Goal: Answer question/provide support: Share knowledge or assist other users

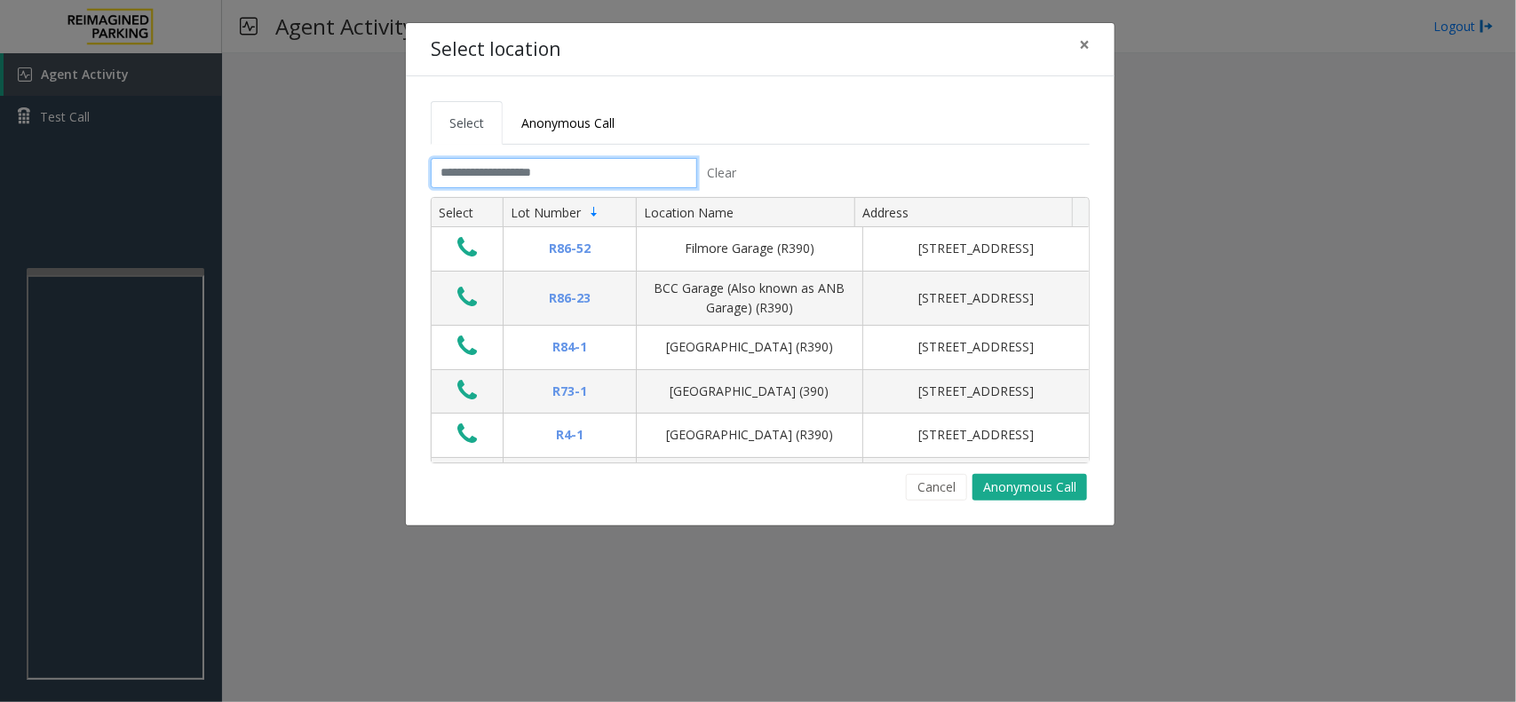
click at [463, 166] on input "text" at bounding box center [564, 173] width 266 height 30
click at [1084, 36] on span "×" at bounding box center [1084, 44] width 11 height 25
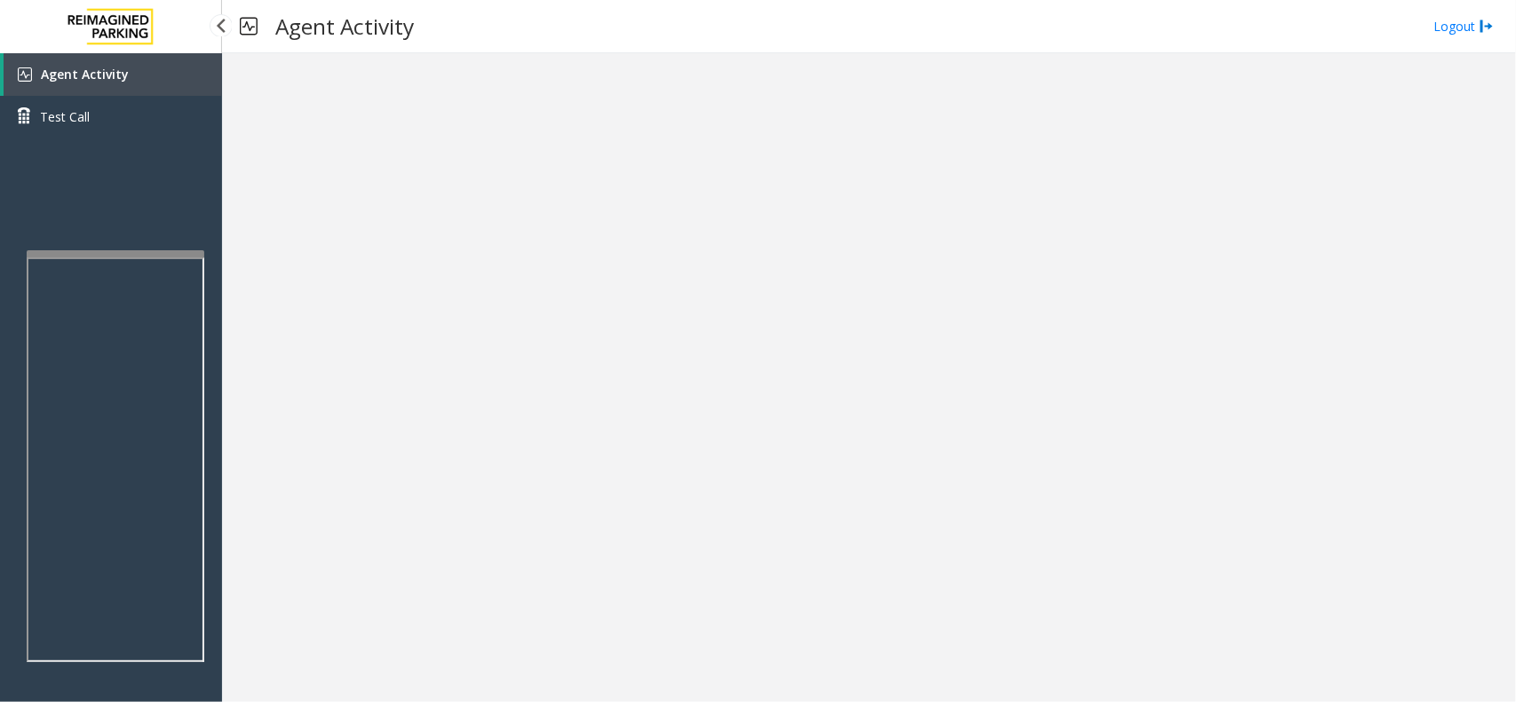
click at [156, 244] on app-root "Agent Activity Test Call × Close Powered by Umojo © 2025 Agent Activity Logout ×" at bounding box center [758, 351] width 1516 height 702
click at [147, 71] on link "Agent Activity" at bounding box center [113, 74] width 218 height 43
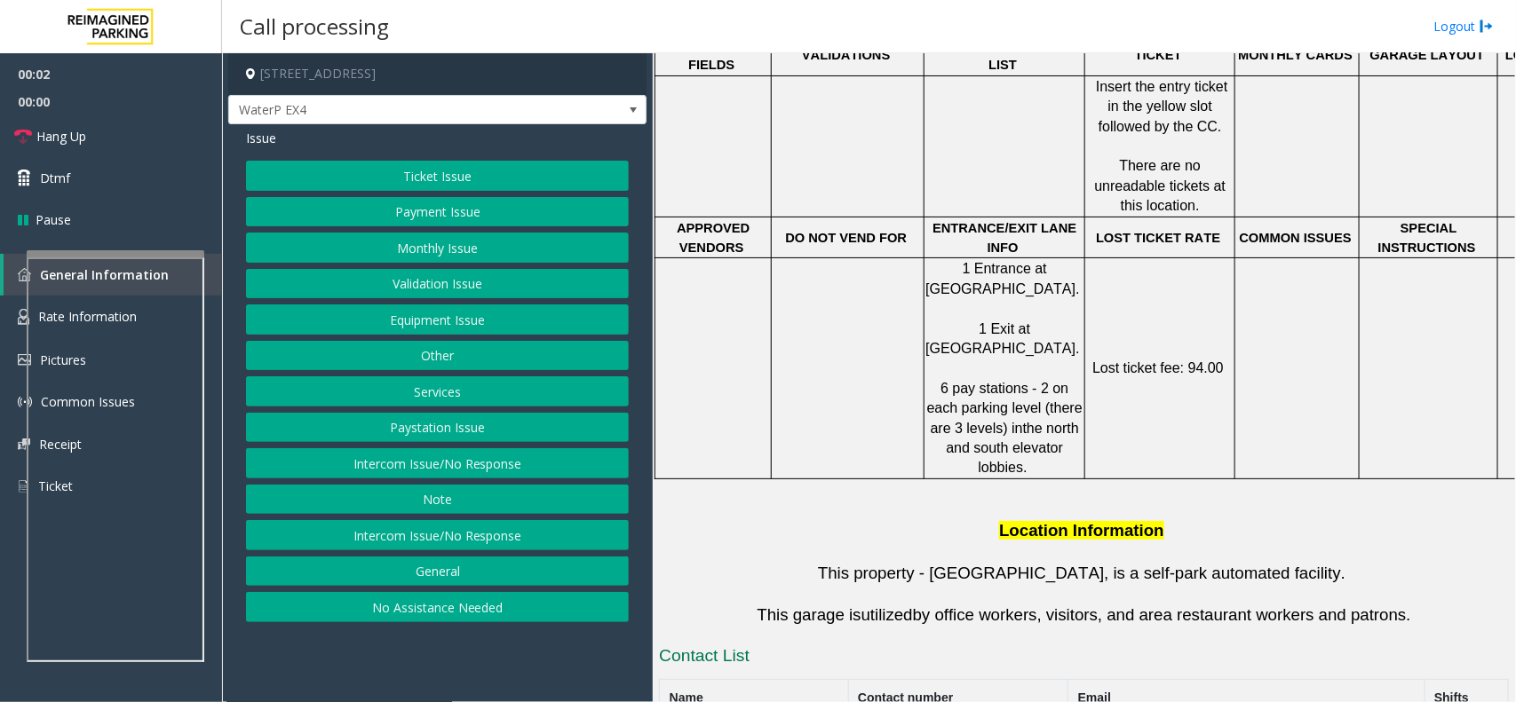
scroll to position [999, 0]
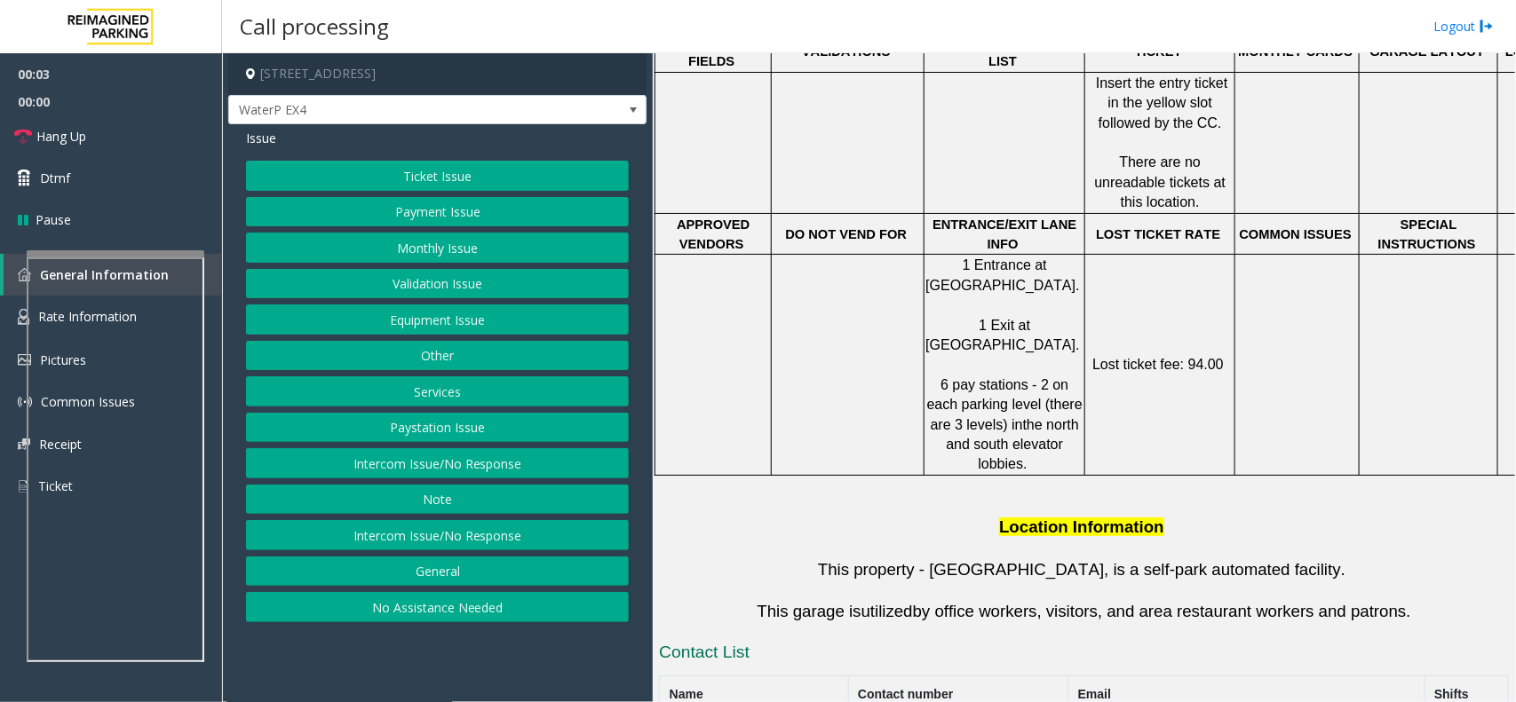
click at [529, 176] on button "Ticket Issue" at bounding box center [437, 176] width 383 height 30
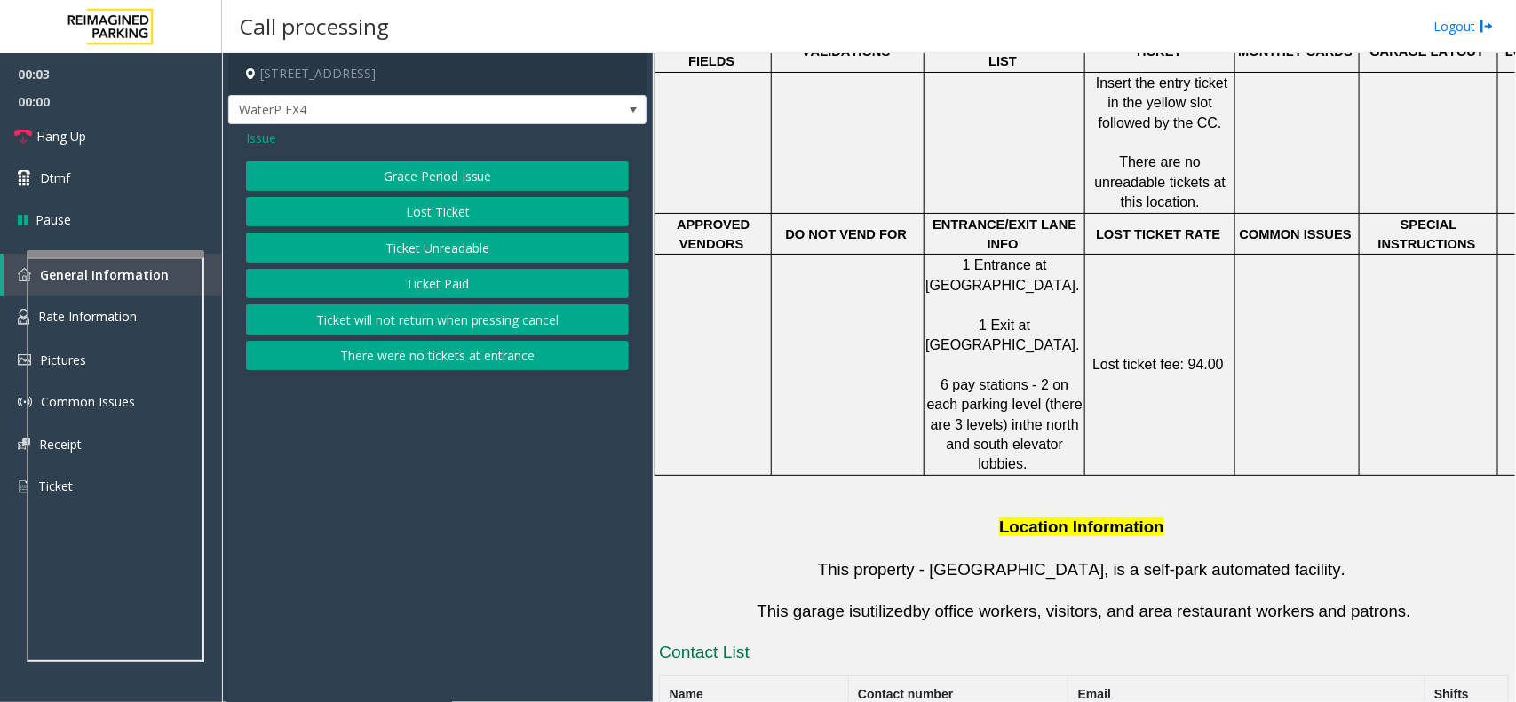
click at [504, 263] on button "Ticket Unreadable" at bounding box center [437, 248] width 383 height 30
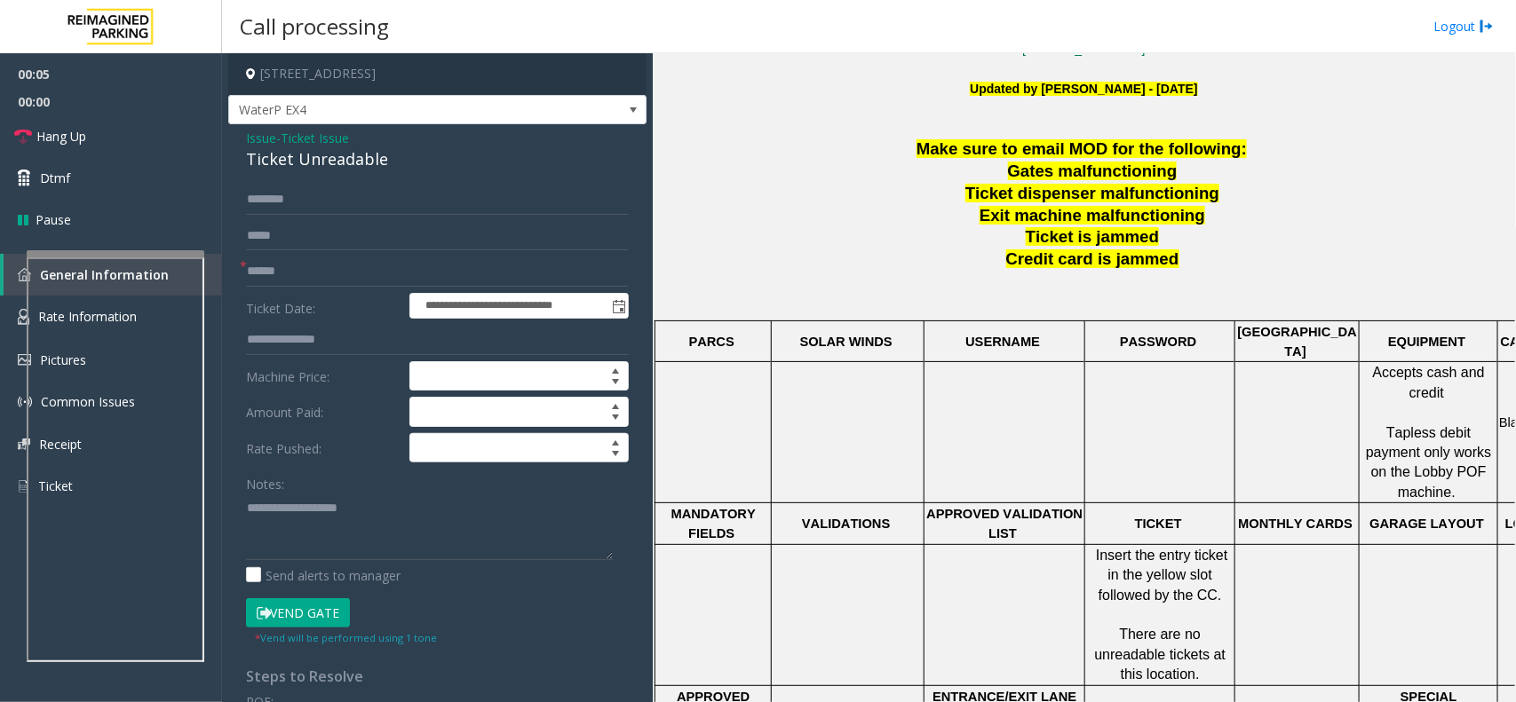
scroll to position [666, 0]
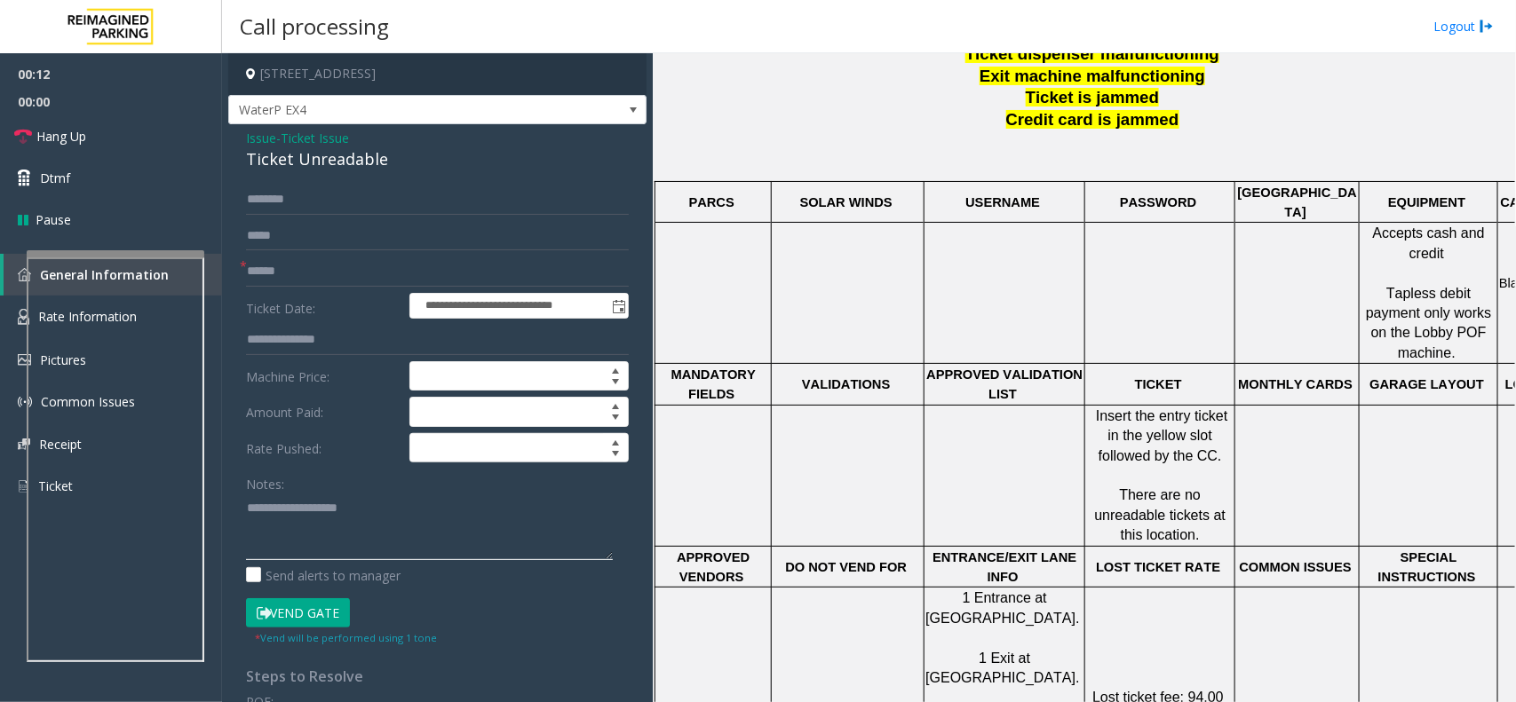
click at [286, 516] on textarea at bounding box center [429, 527] width 367 height 67
click at [327, 179] on div "**********" at bounding box center [437, 566] width 418 height 884
click at [337, 169] on div "Ticket Unreadable" at bounding box center [437, 159] width 383 height 24
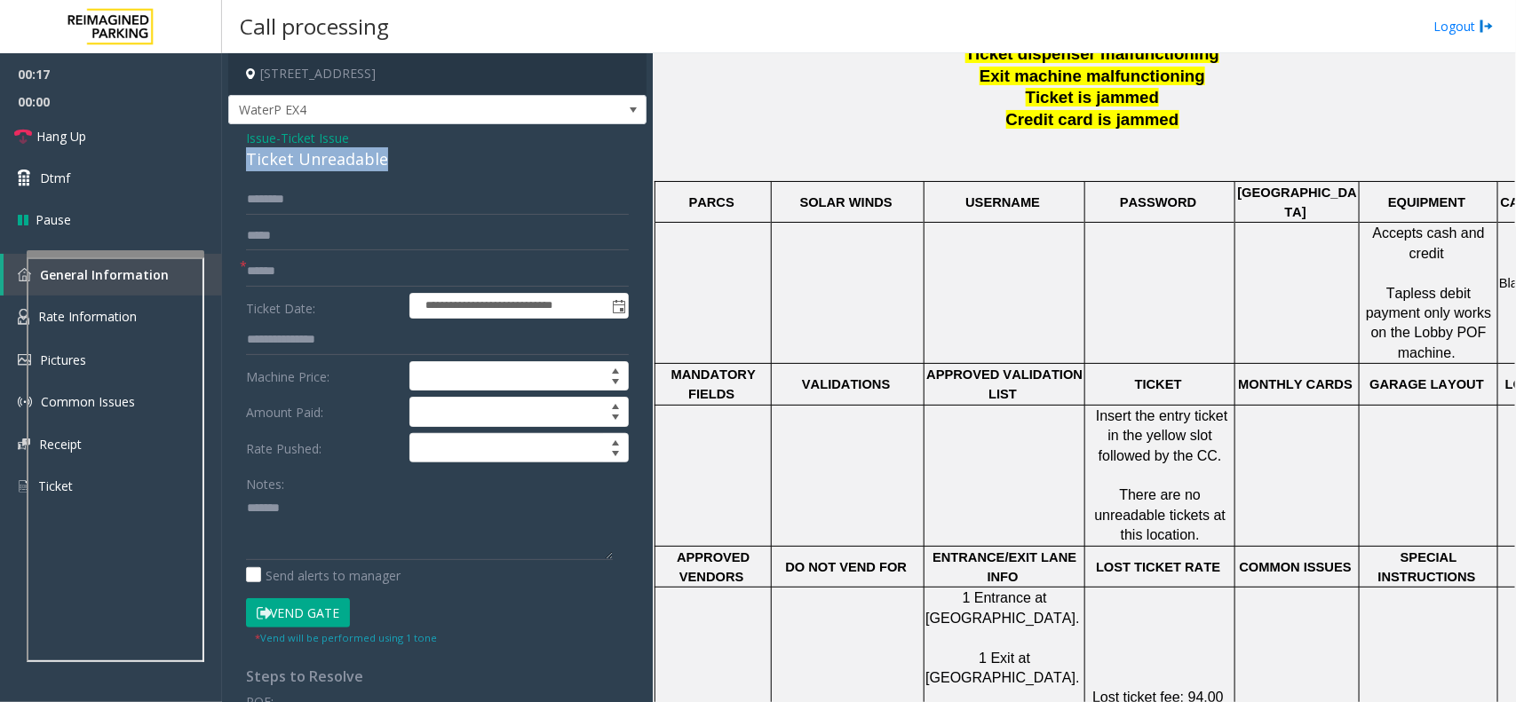
copy div "Ticket Unreadable"
click at [357, 512] on textarea at bounding box center [429, 527] width 367 height 67
paste textarea "**********"
type textarea "**********"
click at [330, 265] on input "text" at bounding box center [437, 272] width 383 height 30
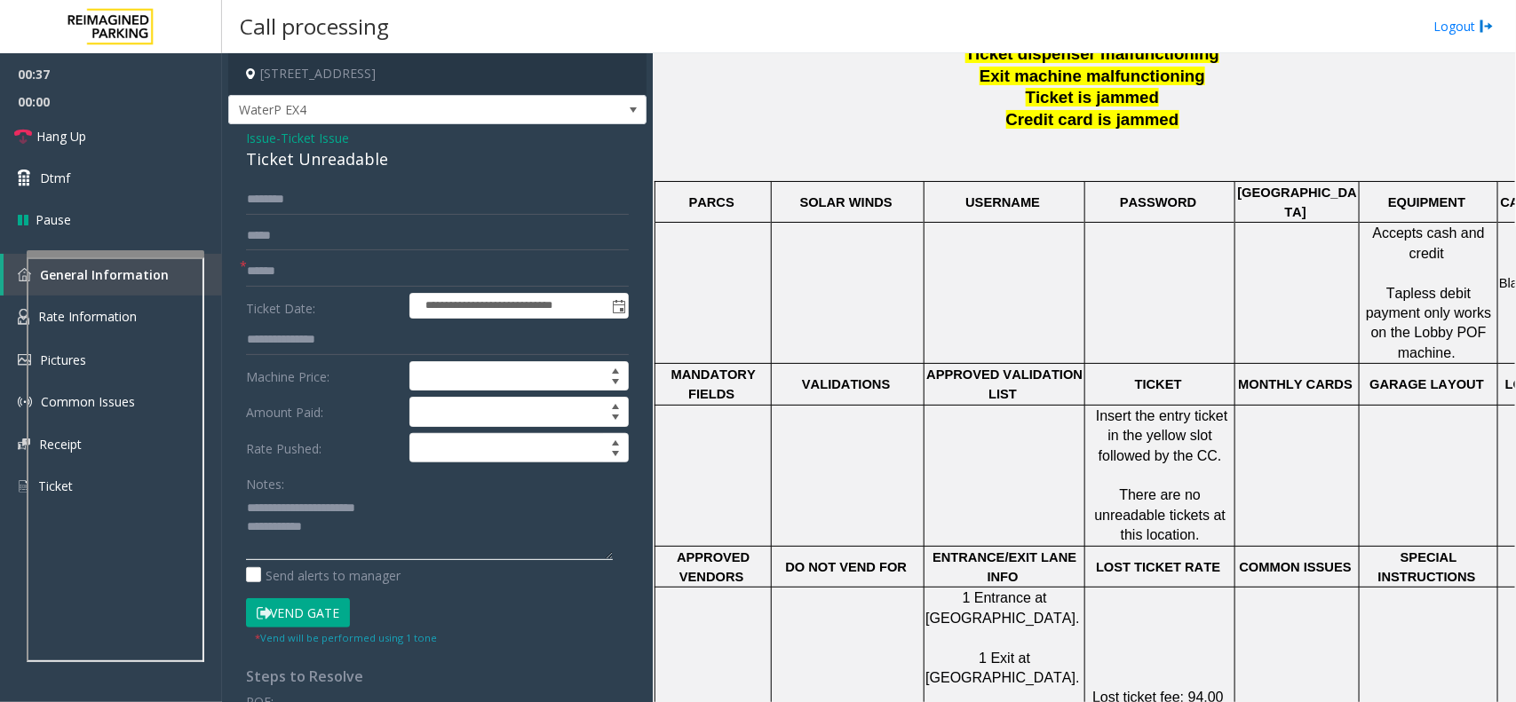
click at [392, 546] on textarea at bounding box center [429, 527] width 367 height 67
drag, startPoint x: 806, startPoint y: 189, endPoint x: 1268, endPoint y: 197, distance: 461.9
click at [1268, 197] on tr "PARCS SOLAR WINDS USERNAME PASSWORD PARIS EQUIPMENT CARD INSERTION" at bounding box center [1137, 202] width 964 height 42
click at [1316, 192] on p "[GEOGRAPHIC_DATA]" at bounding box center [1297, 203] width 122 height 40
drag, startPoint x: 1320, startPoint y: 192, endPoint x: 805, endPoint y: 189, distance: 515.1
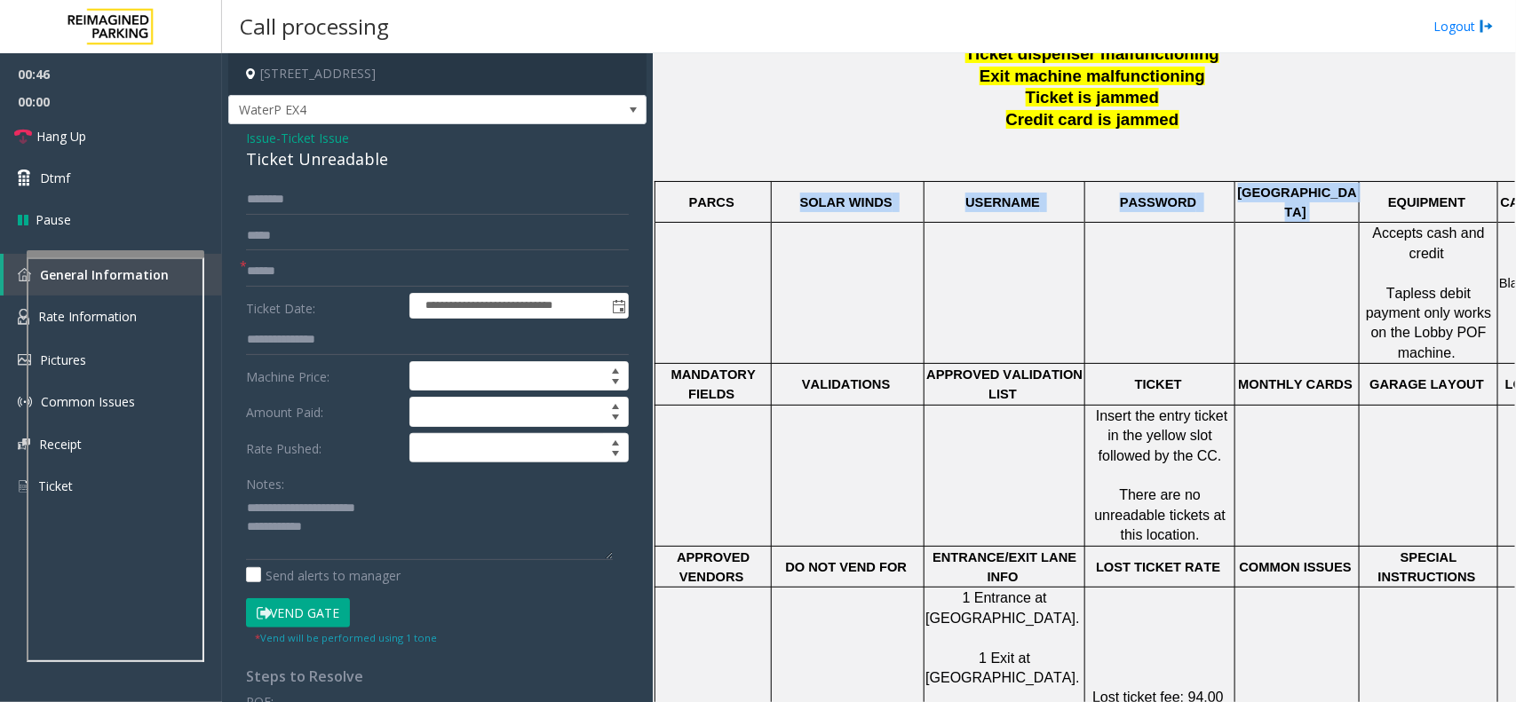
click at [805, 189] on tr "PARCS SOLAR WINDS USERNAME PASSWORD PARIS EQUIPMENT CARD INSERTION" at bounding box center [1137, 202] width 964 height 42
click at [792, 193] on p "SOLAR WINDS" at bounding box center [848, 203] width 150 height 20
drag, startPoint x: 792, startPoint y: 189, endPoint x: 1315, endPoint y: 197, distance: 523.2
click at [1286, 197] on tr "PARCS SOLAR WINDS USERNAME PASSWORD PARIS EQUIPMENT CARD INSERTION" at bounding box center [1137, 202] width 964 height 42
click at [1321, 197] on p "[GEOGRAPHIC_DATA]" at bounding box center [1297, 203] width 122 height 40
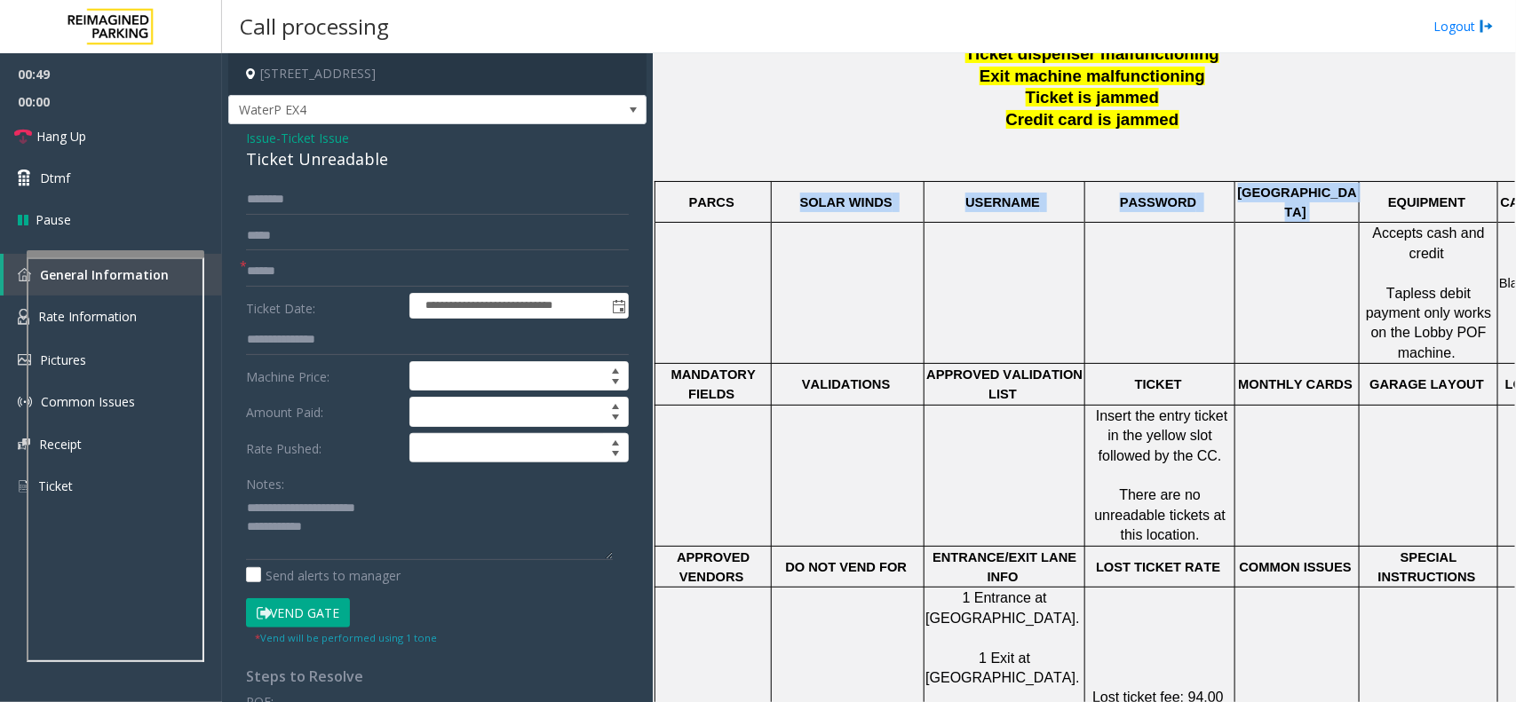
drag, startPoint x: 1322, startPoint y: 194, endPoint x: 795, endPoint y: 194, distance: 526.6
click at [795, 194] on tr "PARCS SOLAR WINDS USERNAME PASSWORD PARIS EQUIPMENT CARD INSERTION" at bounding box center [1137, 202] width 964 height 42
click at [795, 194] on p "SOLAR WINDS" at bounding box center [848, 203] width 150 height 20
drag, startPoint x: 795, startPoint y: 194, endPoint x: 1301, endPoint y: 191, distance: 506.2
click at [1301, 191] on tr "PARCS SOLAR WINDS USERNAME PASSWORD PARIS EQUIPMENT CARD INSERTION" at bounding box center [1137, 202] width 964 height 42
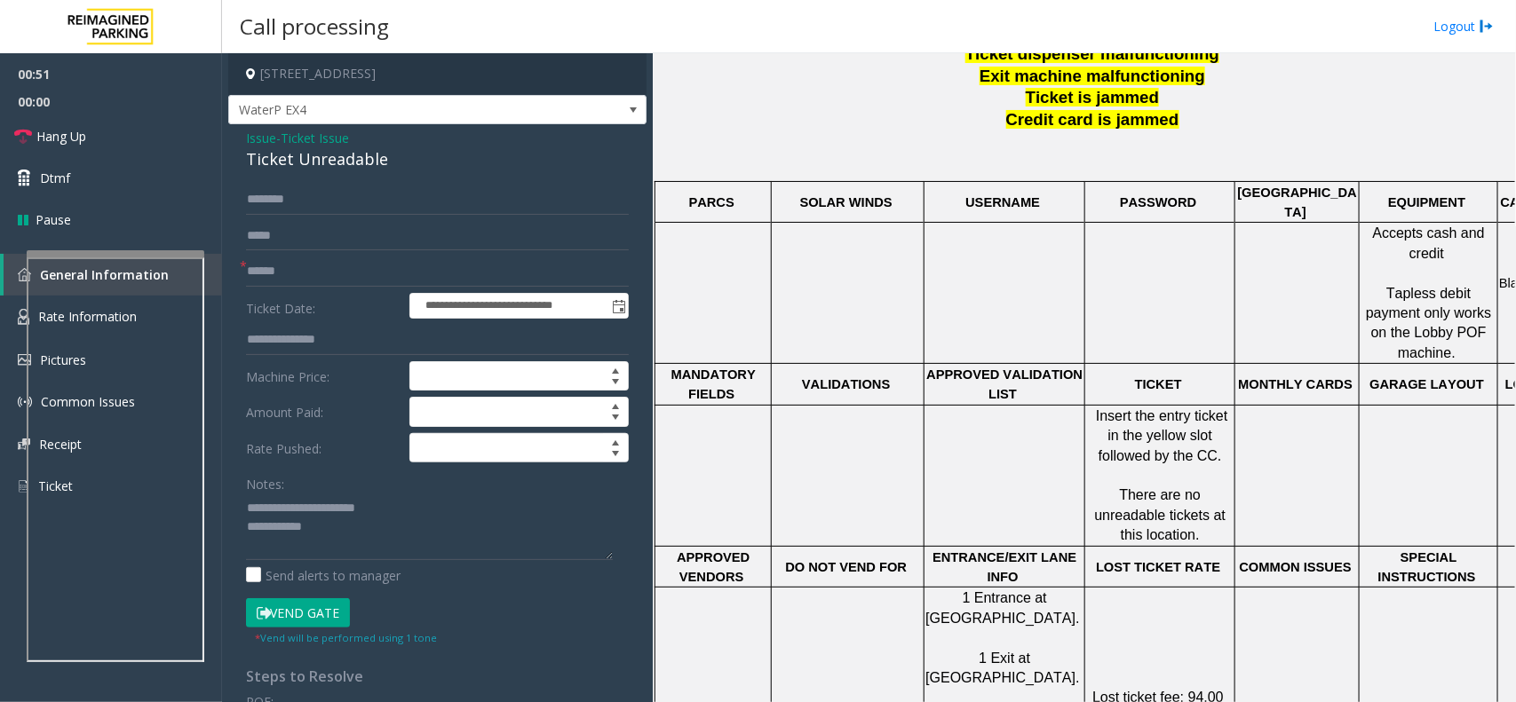
click at [1320, 187] on p "[GEOGRAPHIC_DATA]" at bounding box center [1297, 203] width 122 height 40
drag, startPoint x: 1319, startPoint y: 188, endPoint x: 689, endPoint y: 196, distance: 629.7
click at [695, 195] on tr "PARCS SOLAR WINDS USERNAME PASSWORD PARIS EQUIPMENT CARD INSERTION" at bounding box center [1137, 202] width 964 height 42
click at [689, 196] on p "PARCS" at bounding box center [713, 203] width 114 height 20
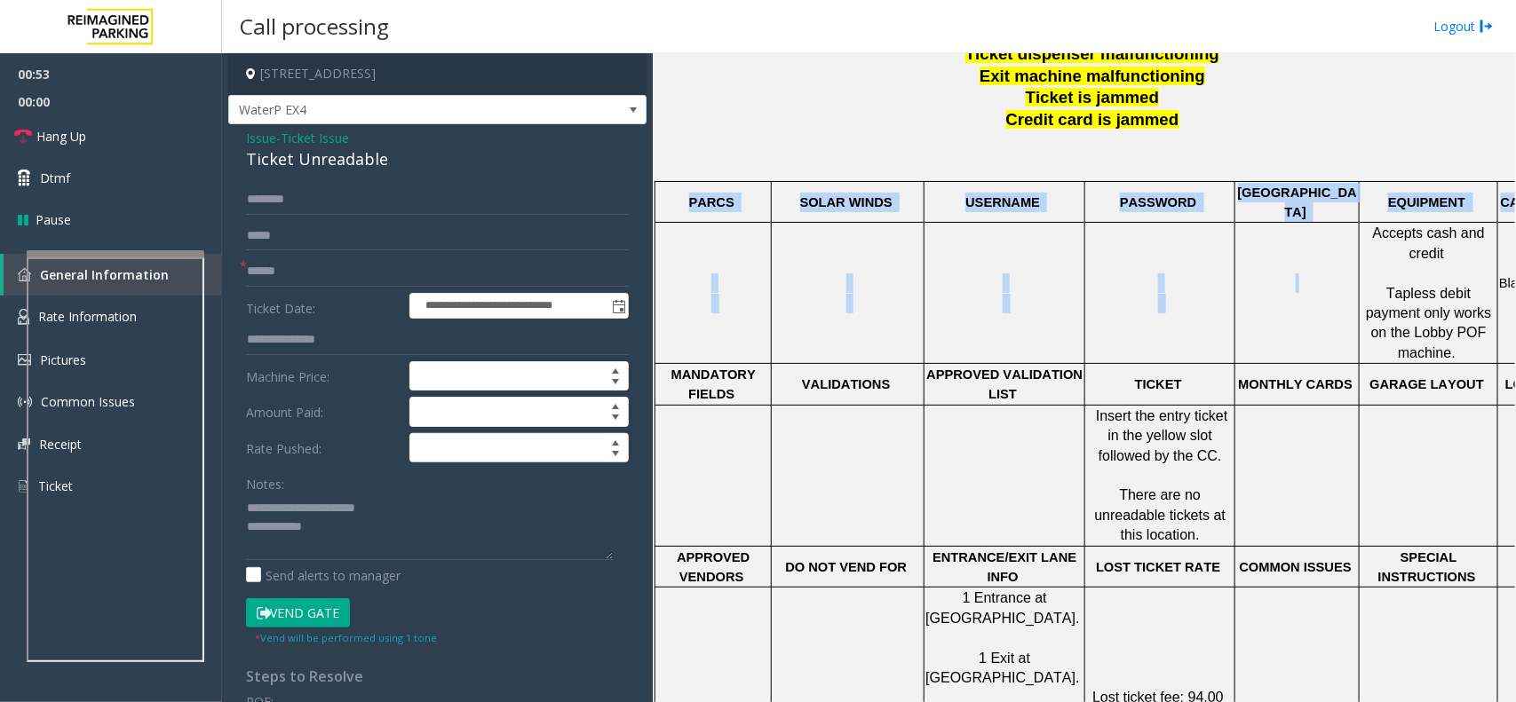
drag, startPoint x: 675, startPoint y: 196, endPoint x: 1319, endPoint y: 215, distance: 644.1
click at [1319, 215] on tbody "PARCS SOLAR WINDS USERNAME PASSWORD PARIS EQUIPMENT CARD INSERTION Accepts cash…" at bounding box center [1137, 494] width 964 height 627
click at [1103, 238] on td at bounding box center [1160, 293] width 150 height 141
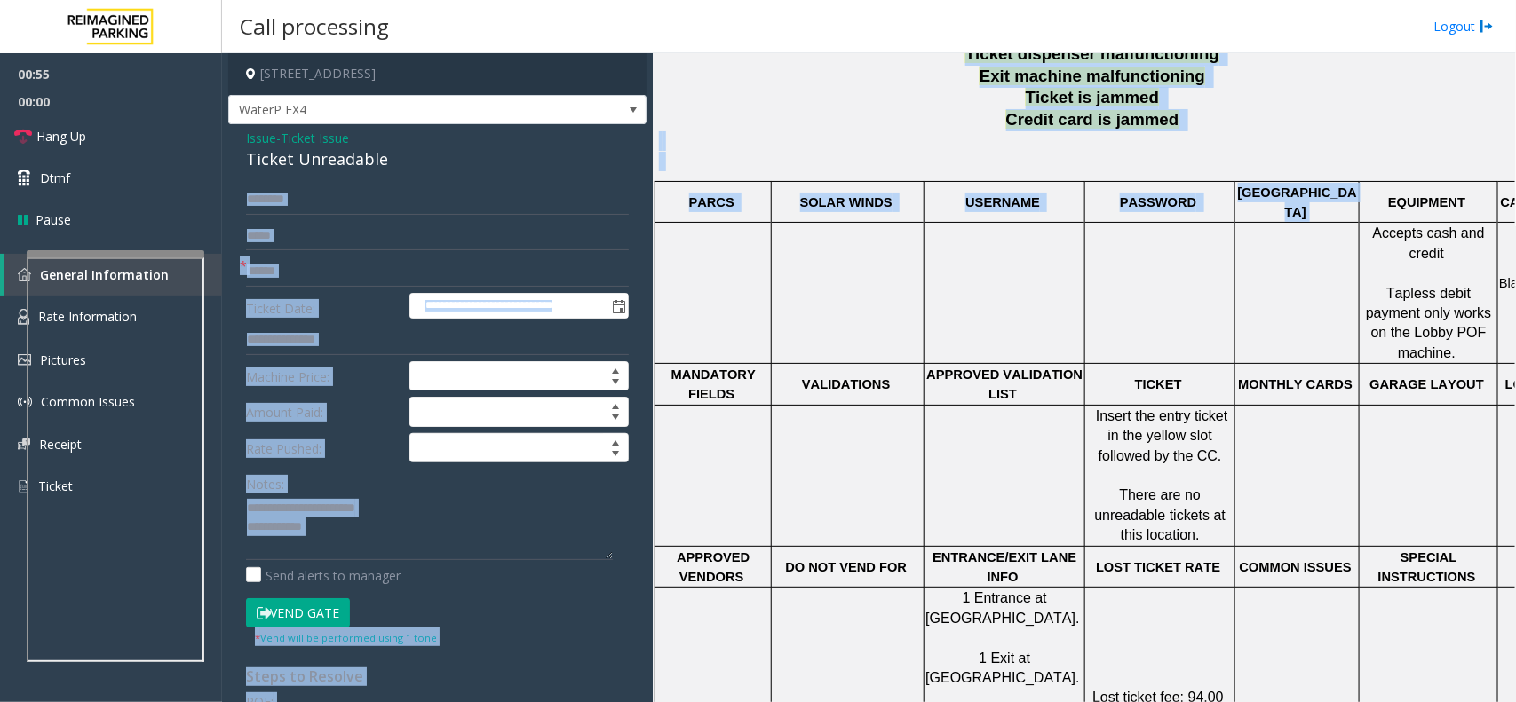
drag, startPoint x: 1325, startPoint y: 197, endPoint x: 629, endPoint y: 189, distance: 696.3
click at [629, 189] on div "**********" at bounding box center [868, 377] width 1293 height 649
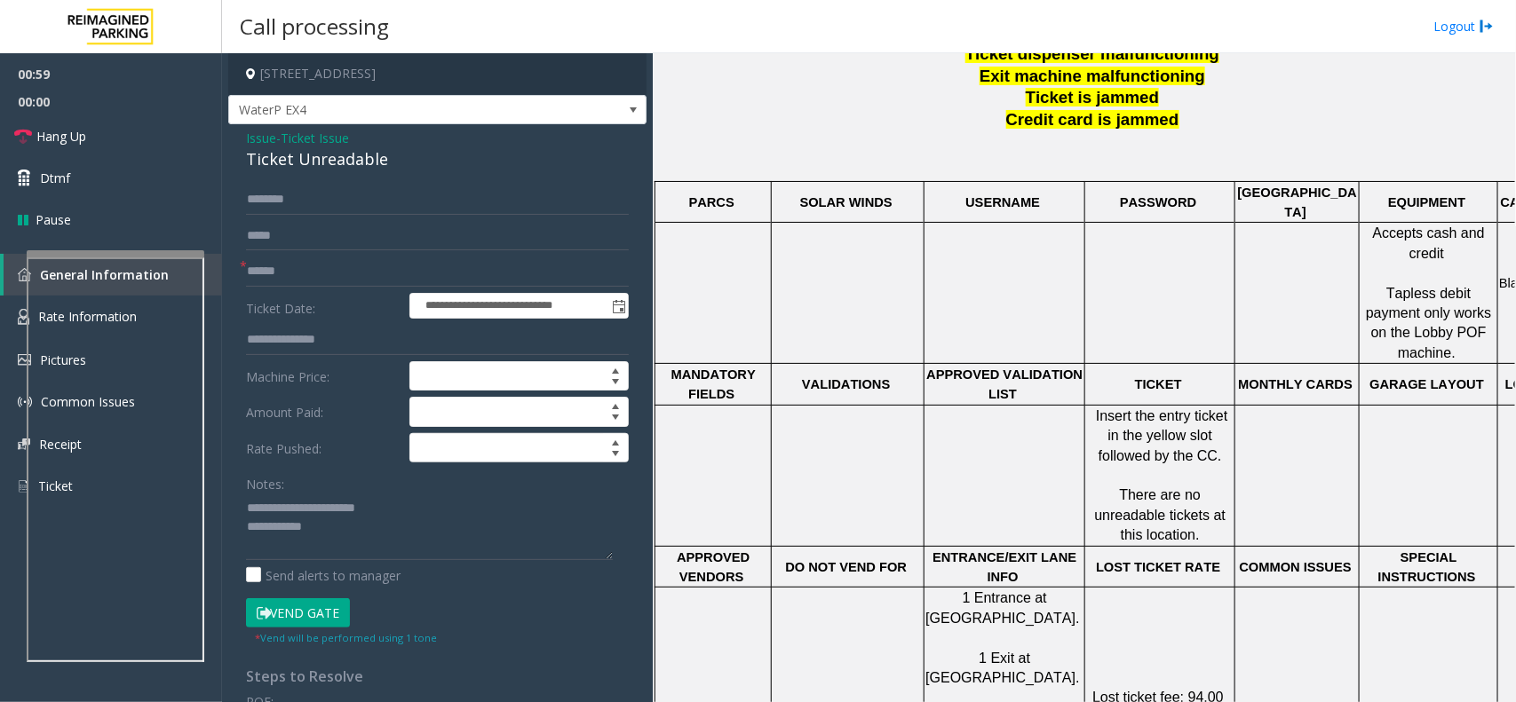
click at [910, 223] on td at bounding box center [848, 293] width 153 height 141
drag, startPoint x: 695, startPoint y: 192, endPoint x: 1255, endPoint y: 195, distance: 559.5
click at [1255, 195] on tr "PARCS SOLAR WINDS USERNAME PASSWORD PARIS EQUIPMENT CARD INSERTION" at bounding box center [1137, 202] width 964 height 42
click at [1293, 195] on span "[GEOGRAPHIC_DATA]" at bounding box center [1297, 203] width 119 height 34
drag, startPoint x: 1357, startPoint y: 188, endPoint x: 773, endPoint y: 173, distance: 584.6
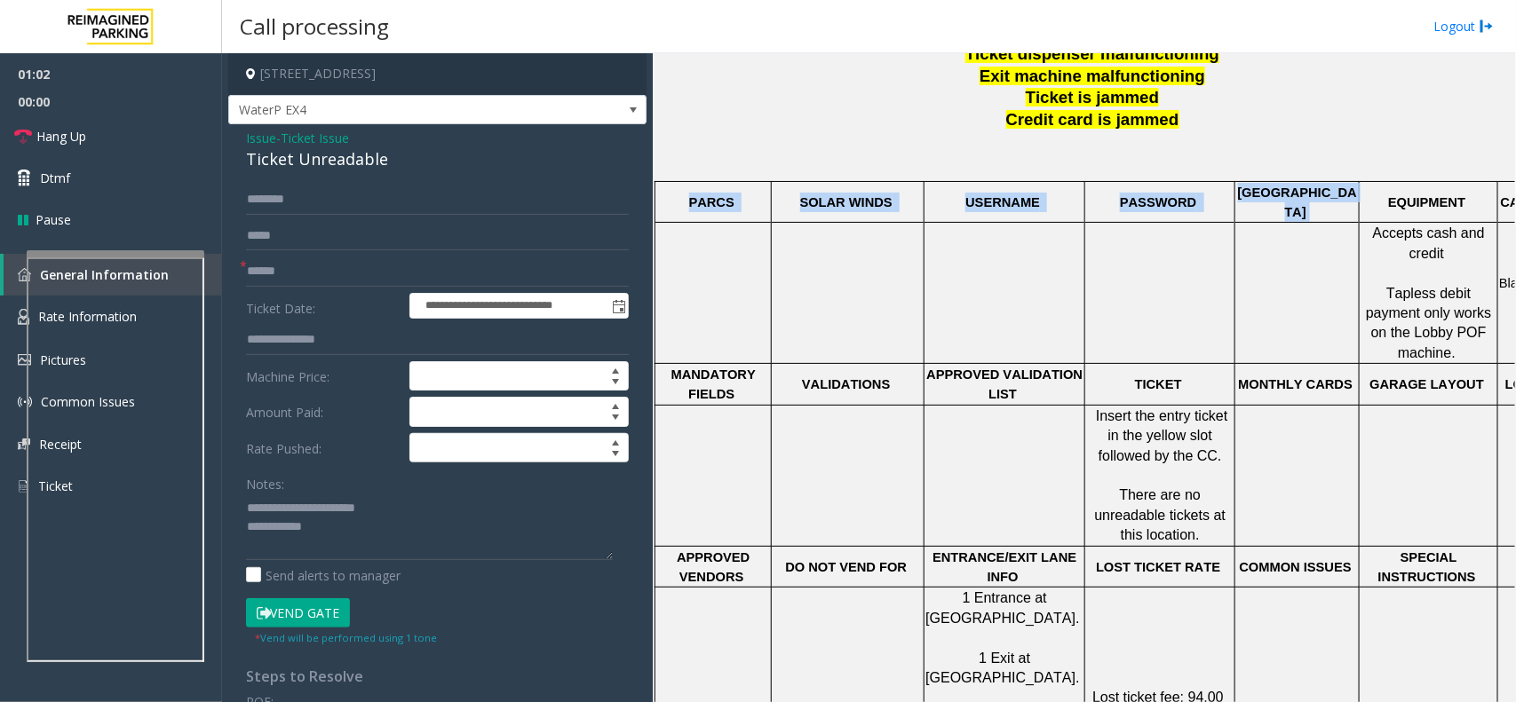
click at [773, 173] on div "Make sure to email MOD for the following: Gates malfunctioning Ticket dispenser…" at bounding box center [1084, 477] width 850 height 957
click at [810, 274] on p at bounding box center [848, 294] width 150 height 40
drag, startPoint x: 779, startPoint y: 194, endPoint x: 1232, endPoint y: 194, distance: 452.9
click at [1232, 194] on tr "PARCS SOLAR WINDS USERNAME PASSWORD PARIS EQUIPMENT CARD INSERTION" at bounding box center [1137, 202] width 964 height 42
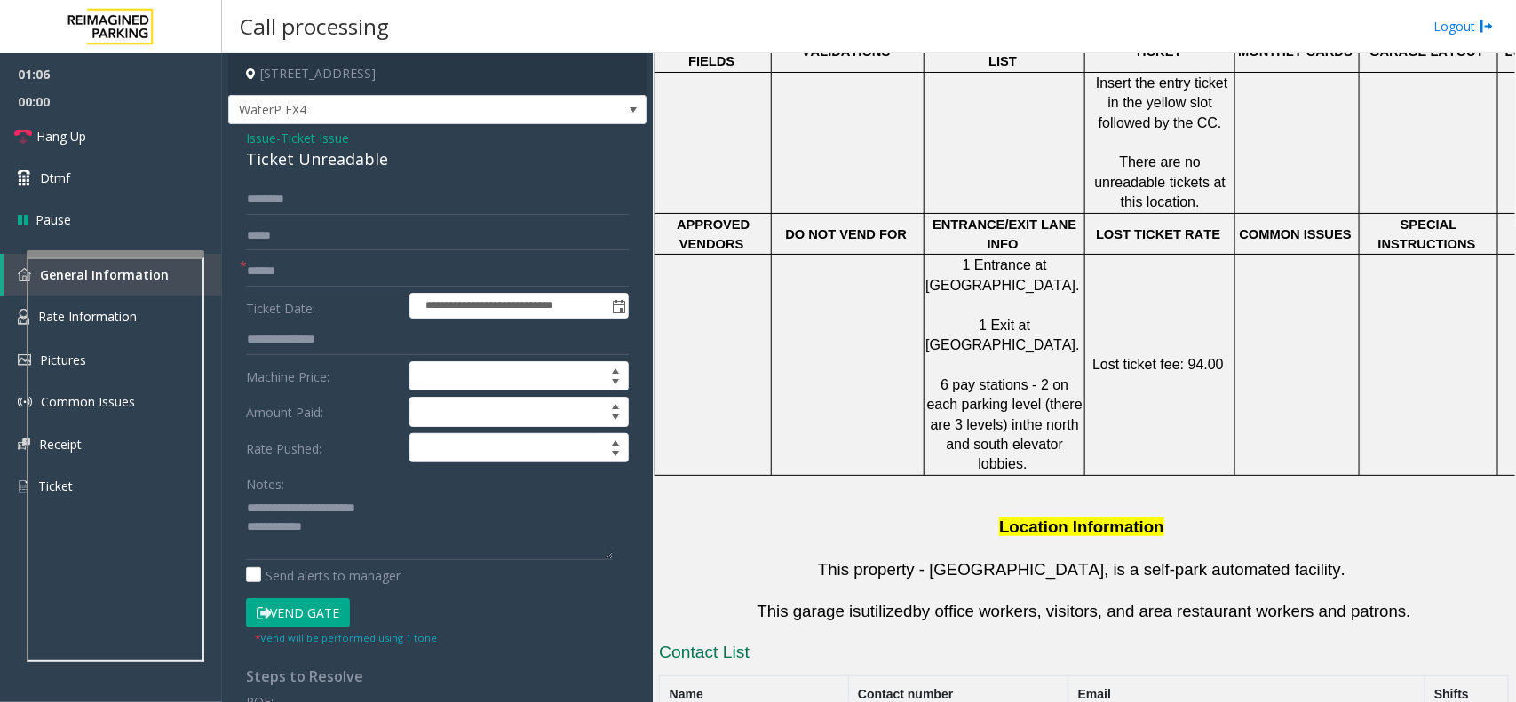
click at [1075, 296] on p "1 Exit at [GEOGRAPHIC_DATA]." at bounding box center [1004, 326] width 158 height 60
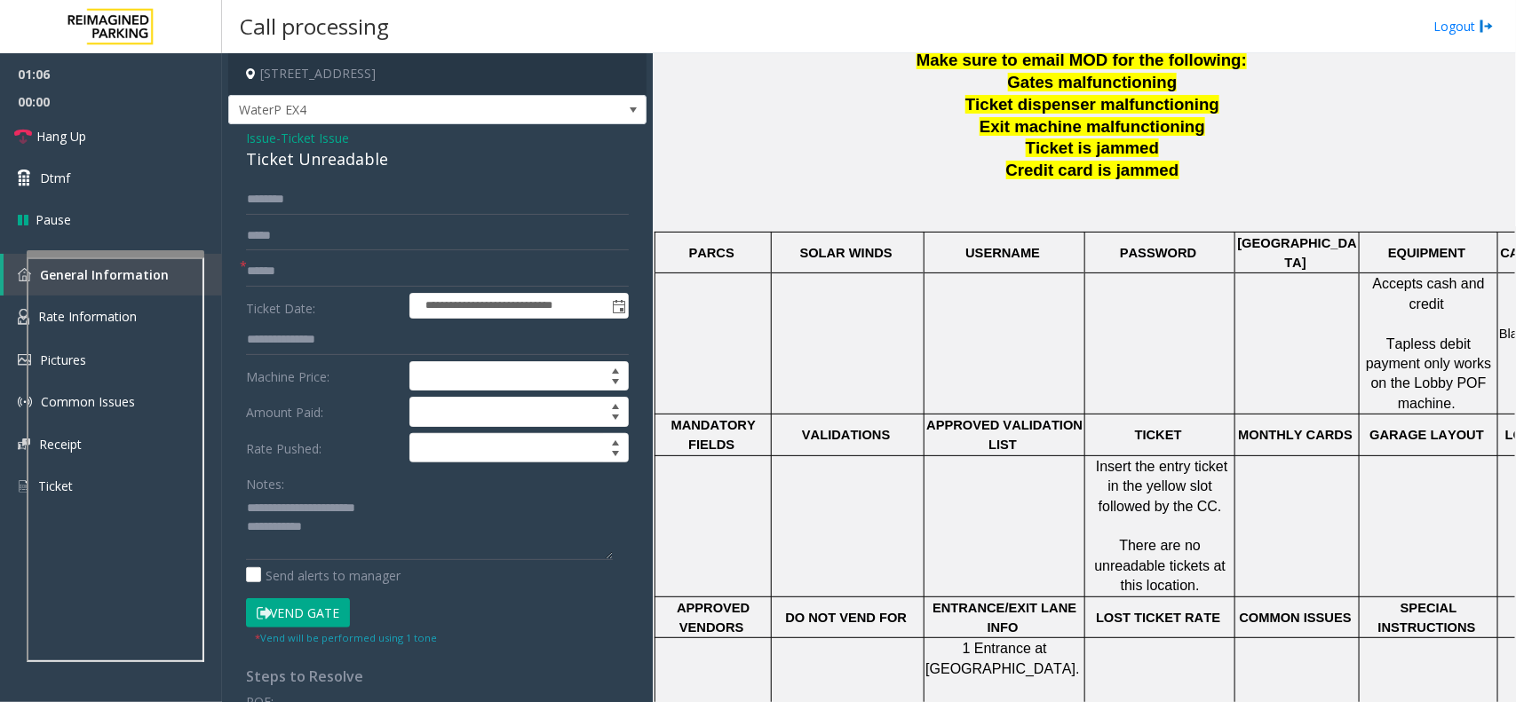
scroll to position [444, 0]
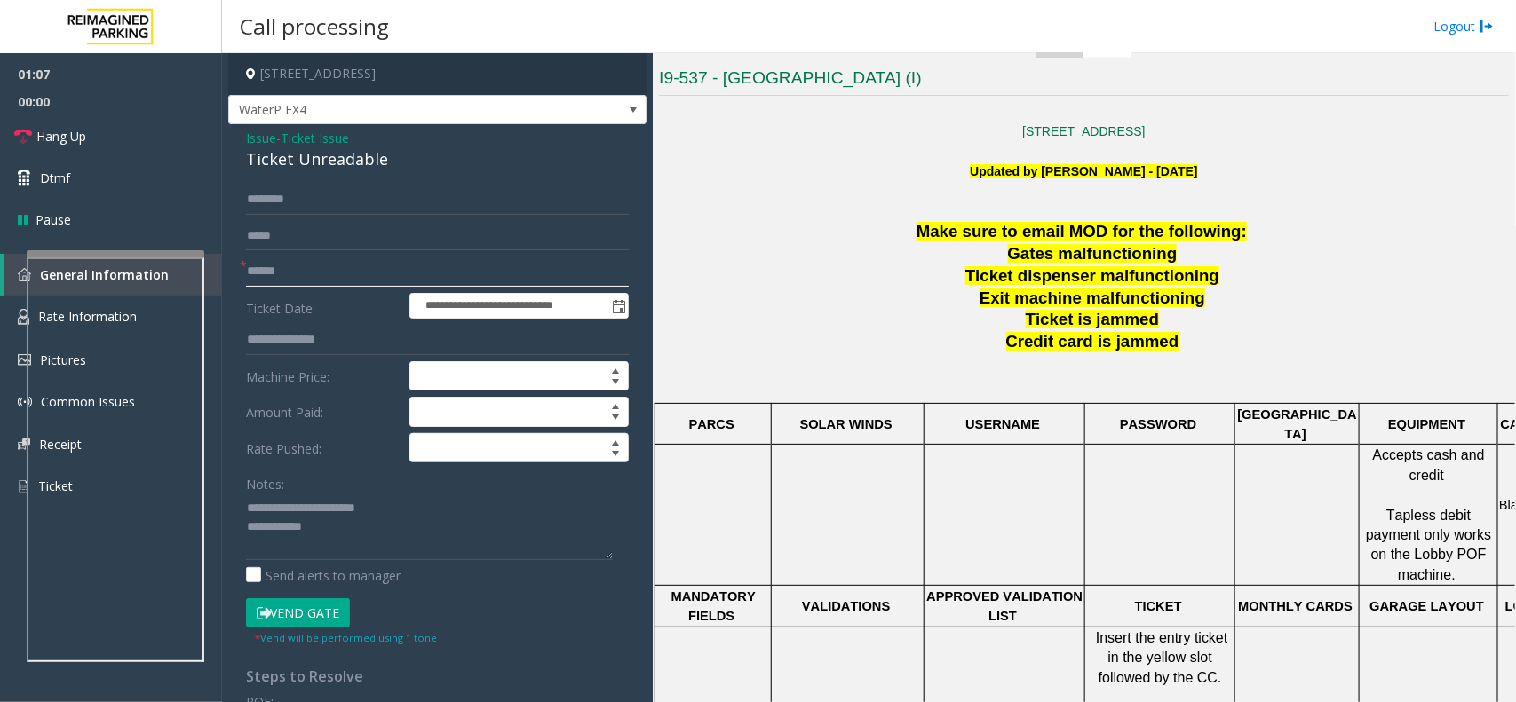
click at [277, 274] on input "text" at bounding box center [437, 272] width 383 height 30
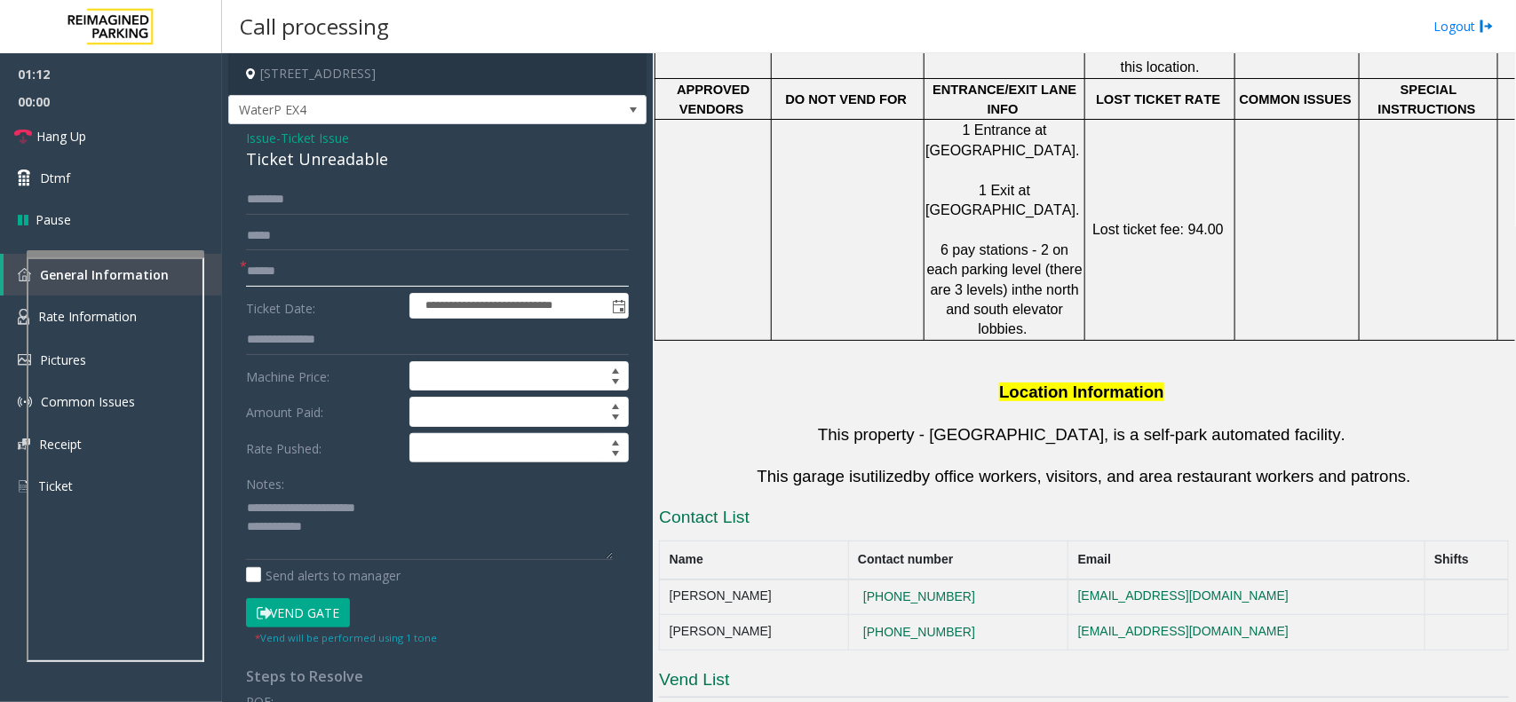
scroll to position [801, 0]
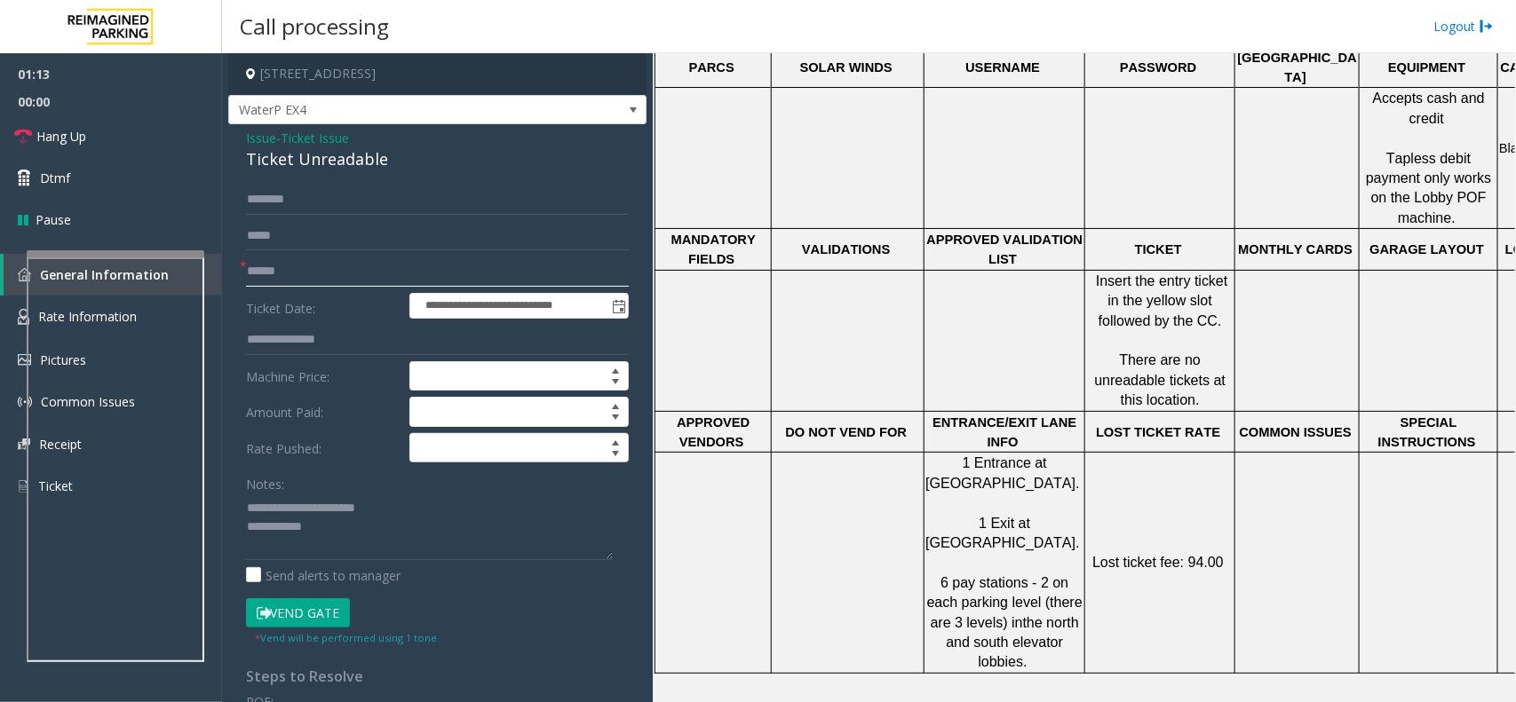
click at [293, 281] on input "text" at bounding box center [437, 272] width 383 height 30
type input "**********"
click at [362, 525] on textarea at bounding box center [429, 527] width 367 height 67
type textarea "**********"
click at [308, 629] on button "Vend Gate" at bounding box center [298, 614] width 104 height 30
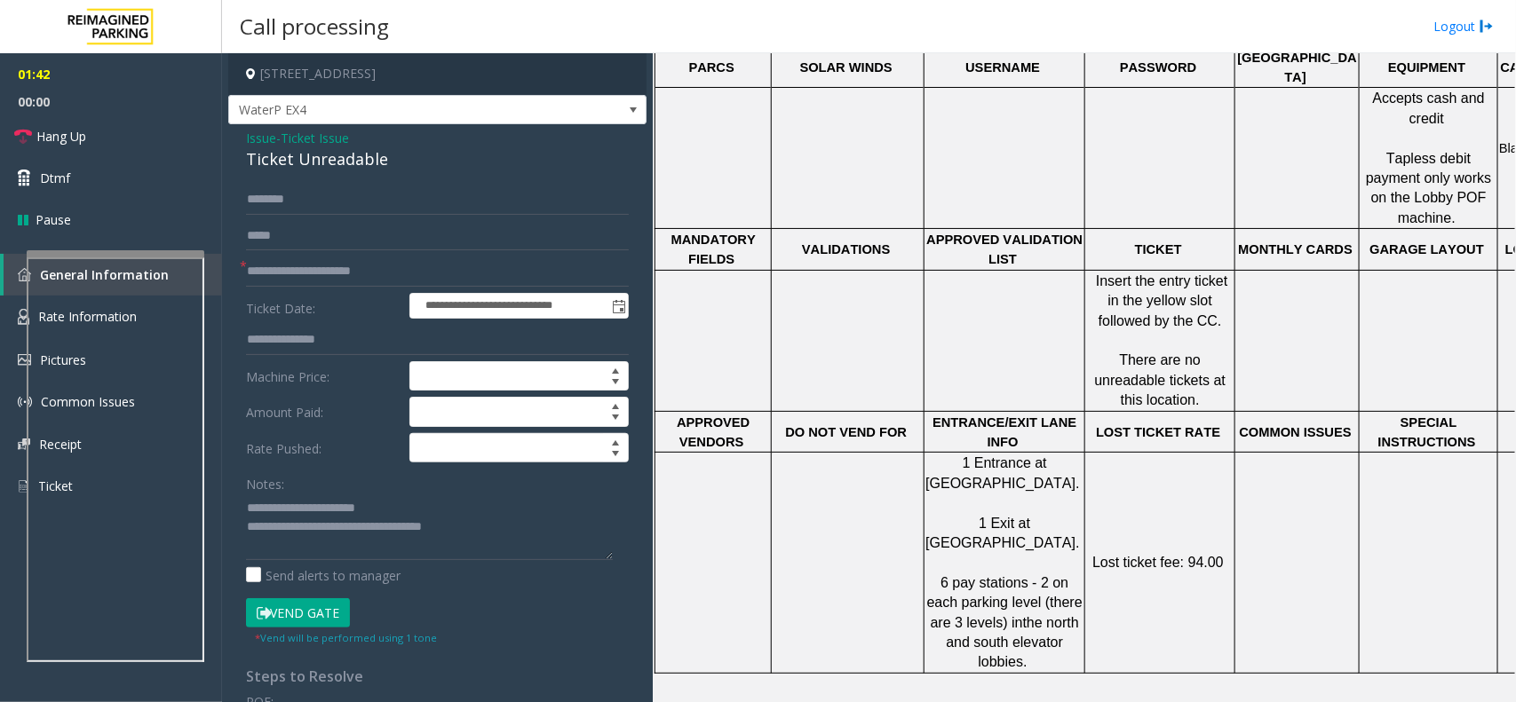
click at [321, 613] on button "Vend Gate" at bounding box center [298, 614] width 104 height 30
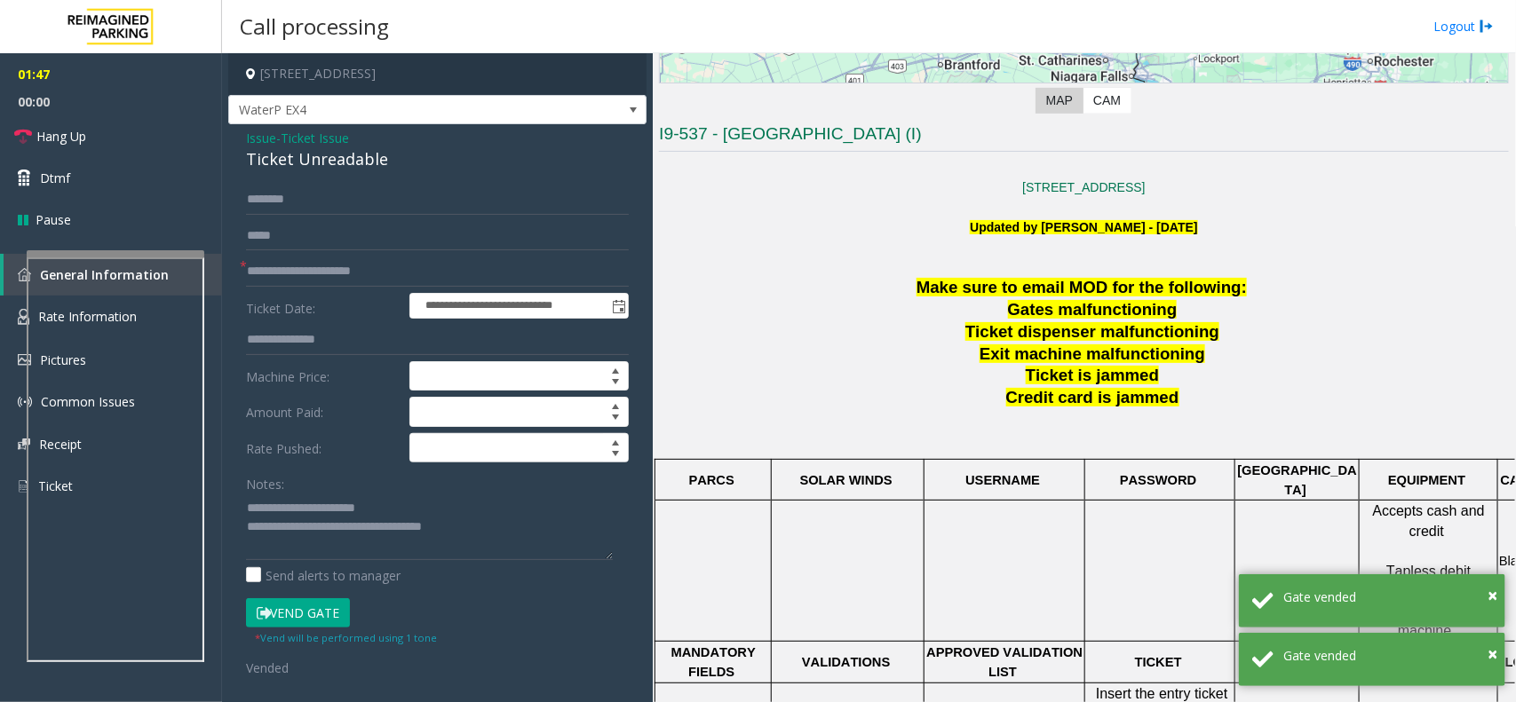
scroll to position [24, 0]
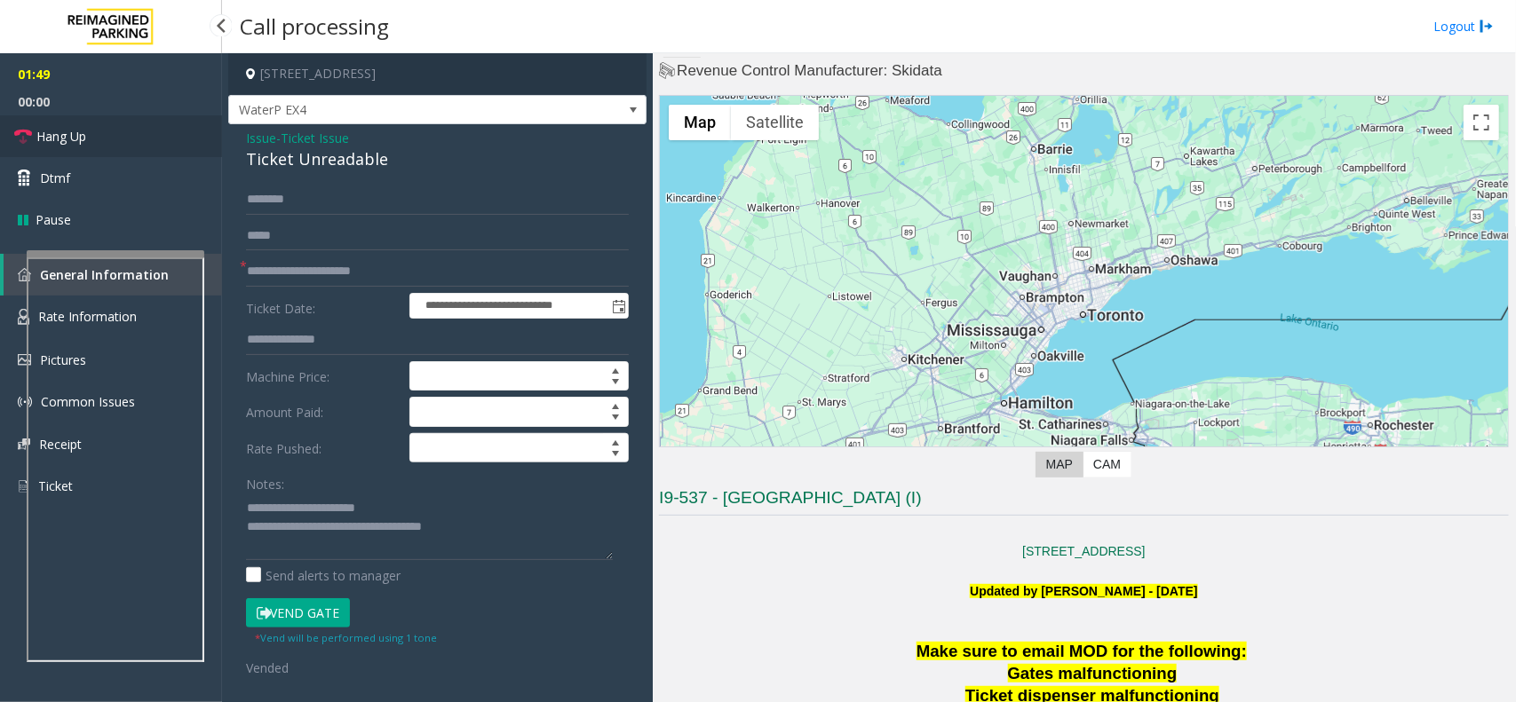
click at [167, 126] on link "Hang Up" at bounding box center [111, 136] width 222 height 42
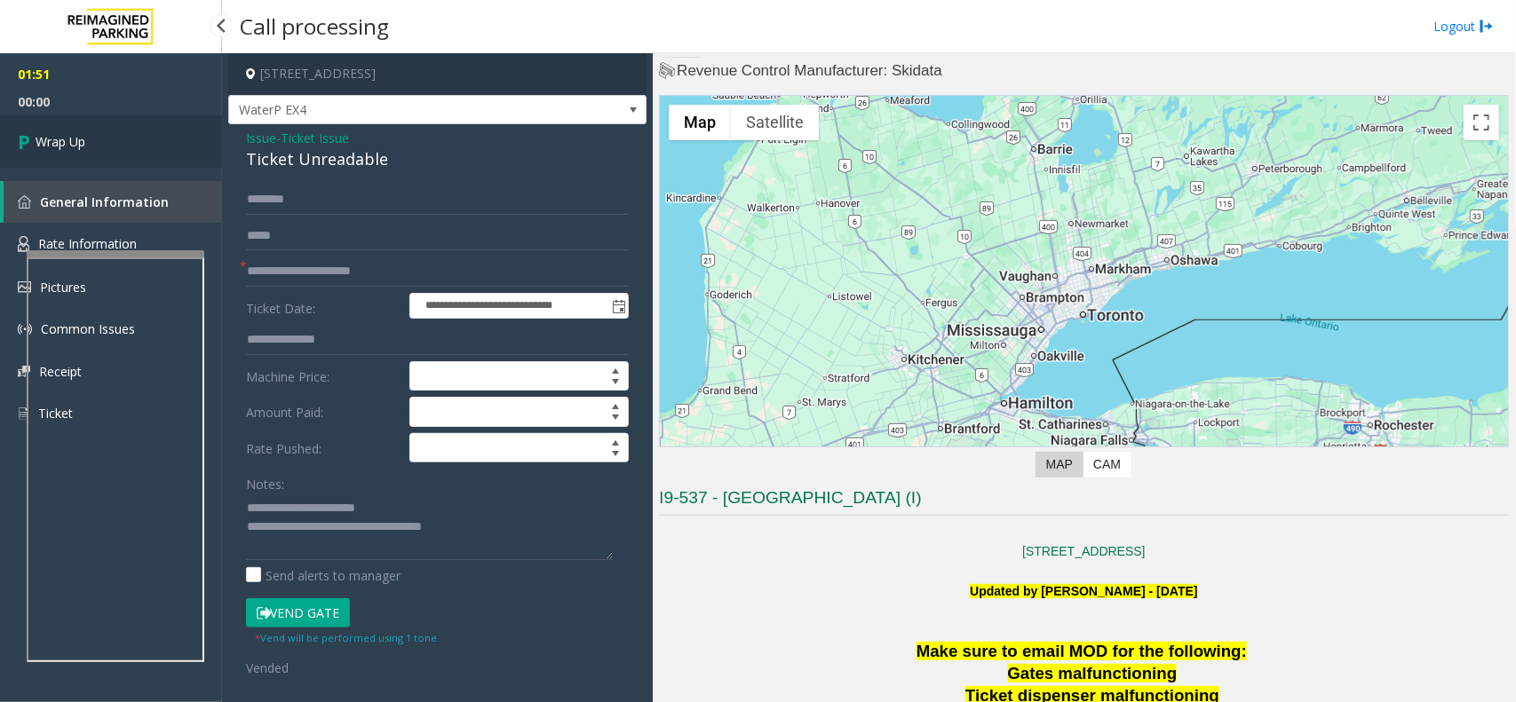
click at [156, 139] on link "Wrap Up" at bounding box center [111, 141] width 222 height 52
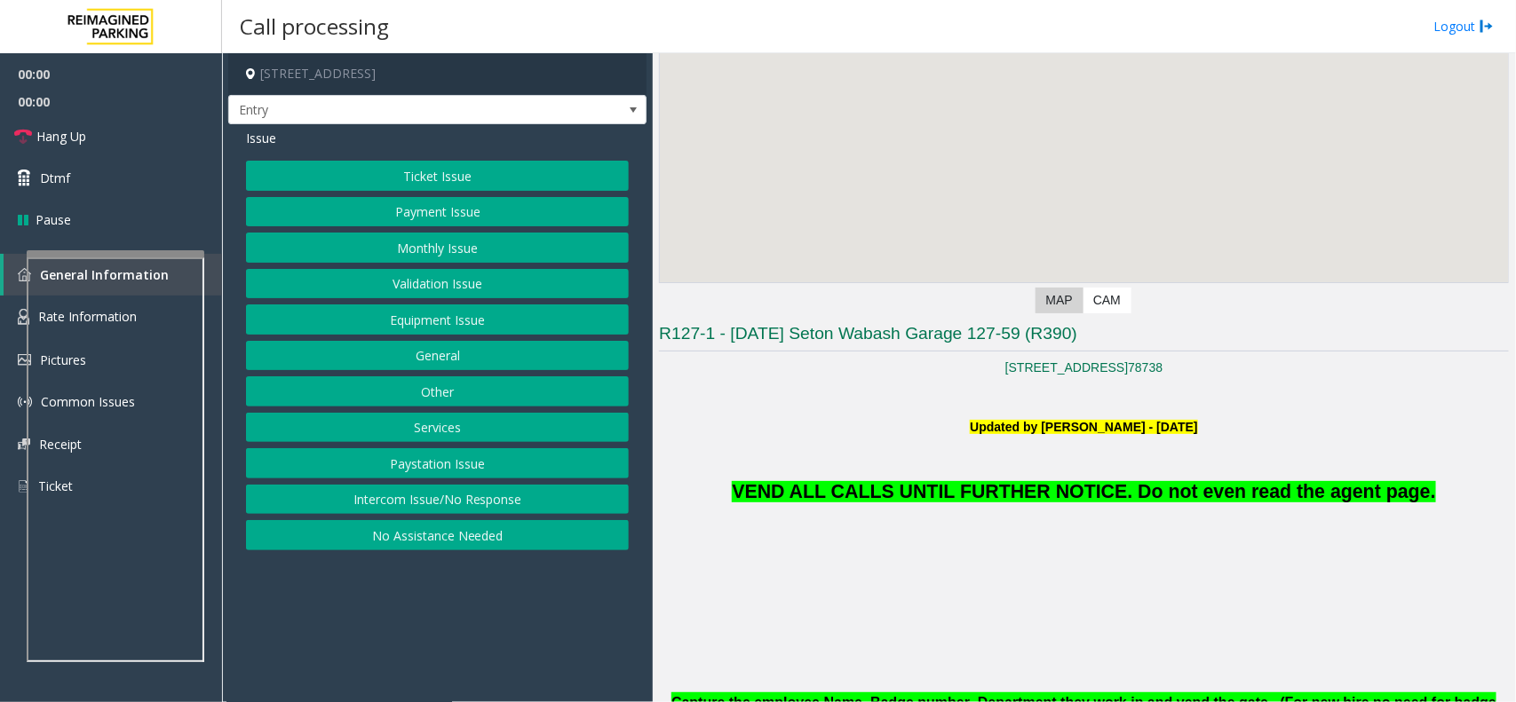
scroll to position [444, 0]
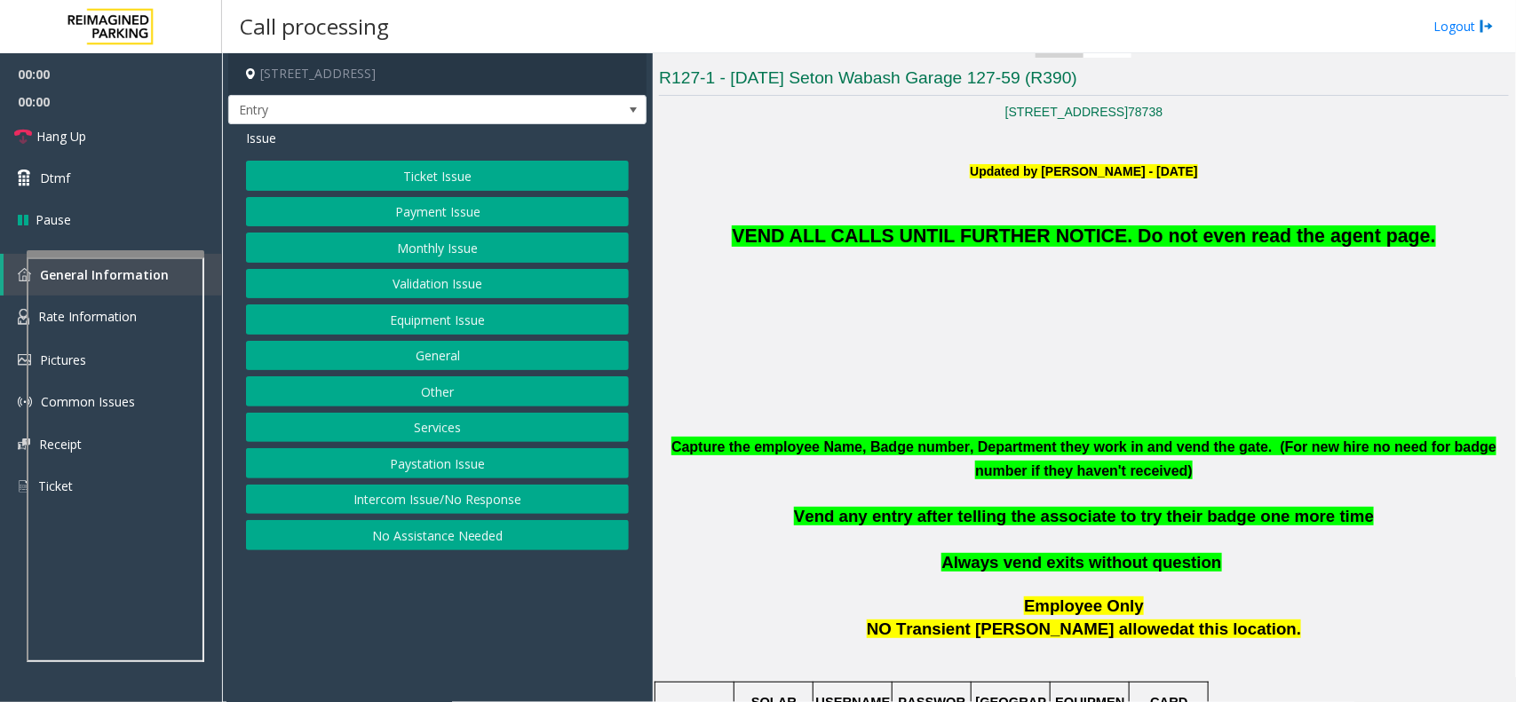
click at [911, 236] on span "VEND ALL CALLS UNTIL FURTHER NOTICE. Do not even read the agent page." at bounding box center [1083, 236] width 703 height 21
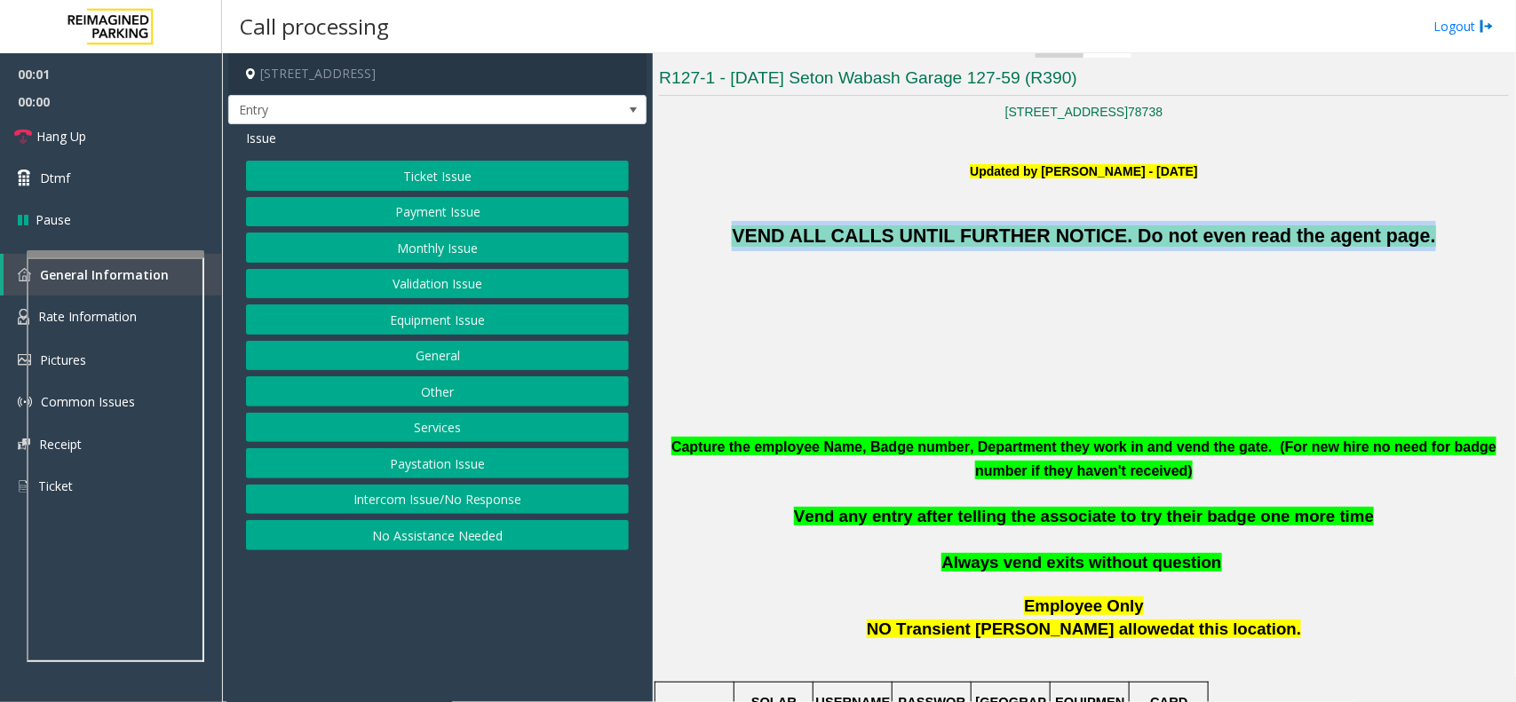
click at [911, 236] on span "VEND ALL CALLS UNTIL FURTHER NOTICE. Do not even read the agent page." at bounding box center [1083, 236] width 703 height 21
copy span "VEND ALL CALLS UNTIL FURTHER NOTICE. Do not even read the agent page."
click at [458, 335] on button "Equipment Issue" at bounding box center [437, 320] width 383 height 30
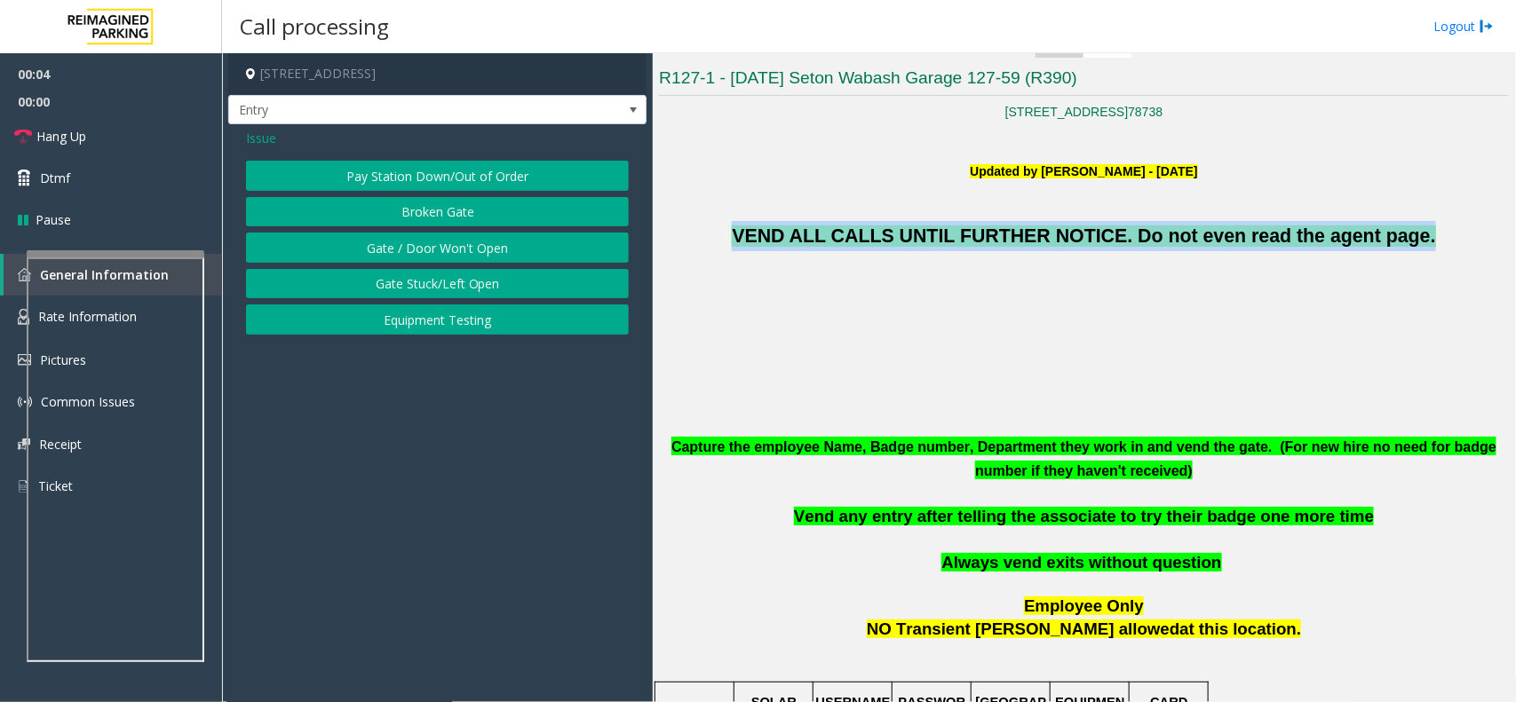
click at [478, 314] on button "Equipment Testing" at bounding box center [437, 320] width 383 height 30
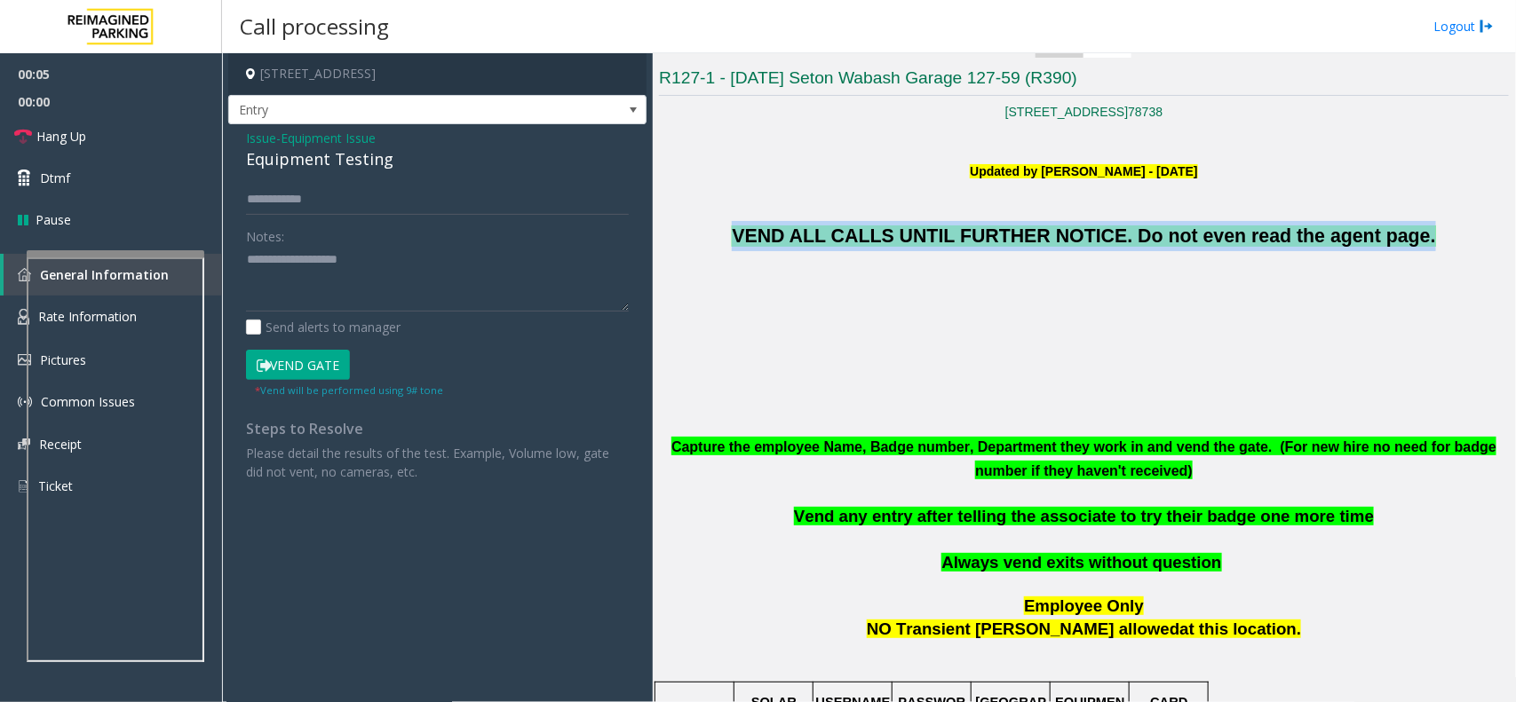
click at [321, 361] on button "Vend Gate" at bounding box center [298, 365] width 104 height 30
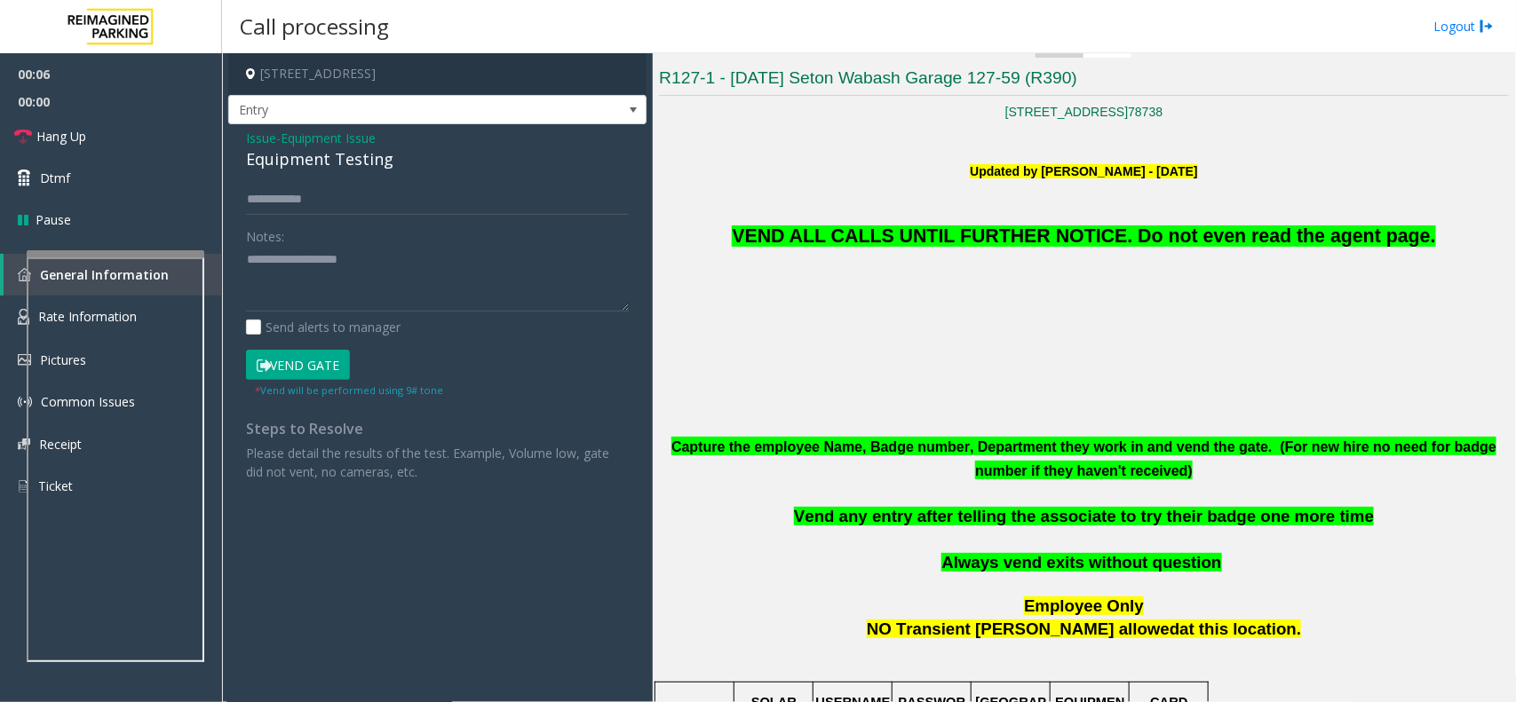
click at [258, 133] on span "Issue" at bounding box center [261, 138] width 30 height 19
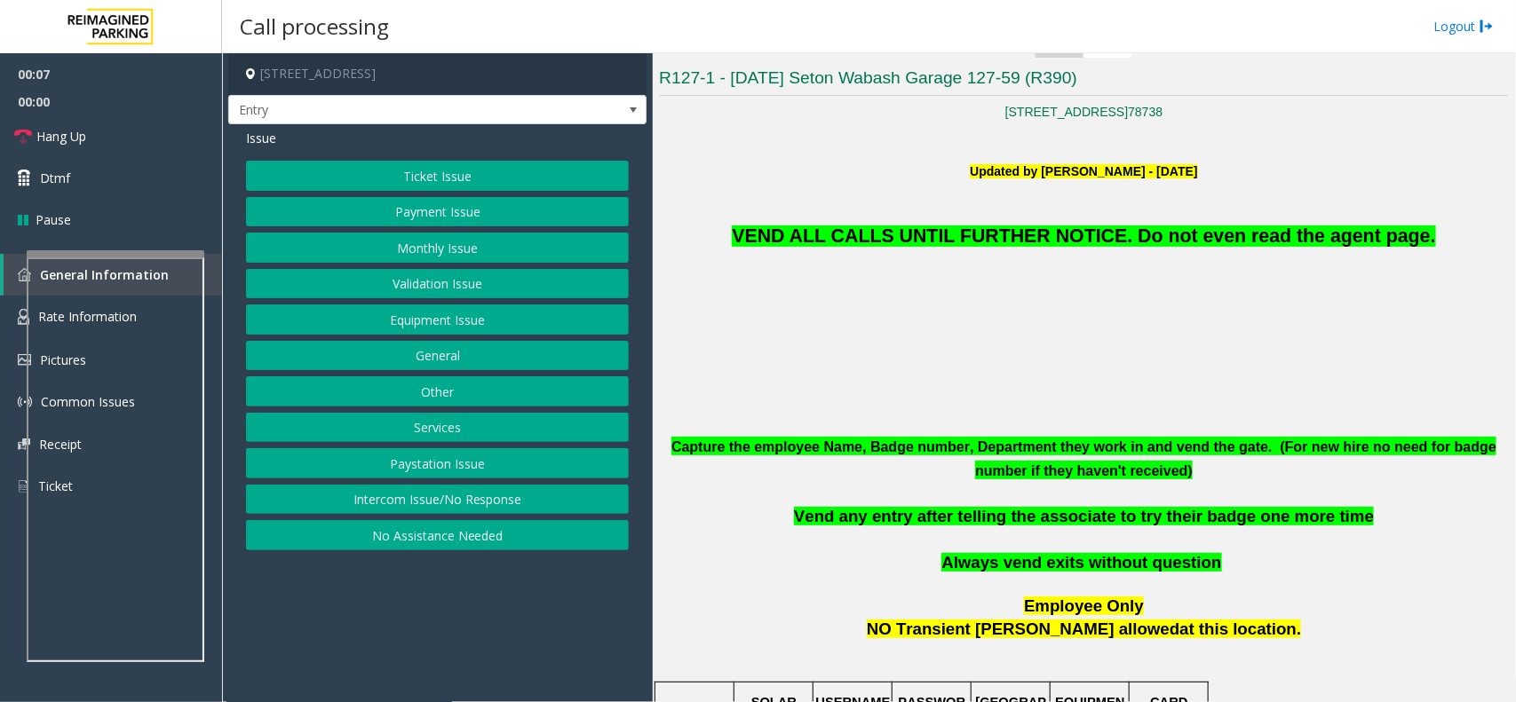
click at [464, 298] on button "Validation Issue" at bounding box center [437, 284] width 383 height 30
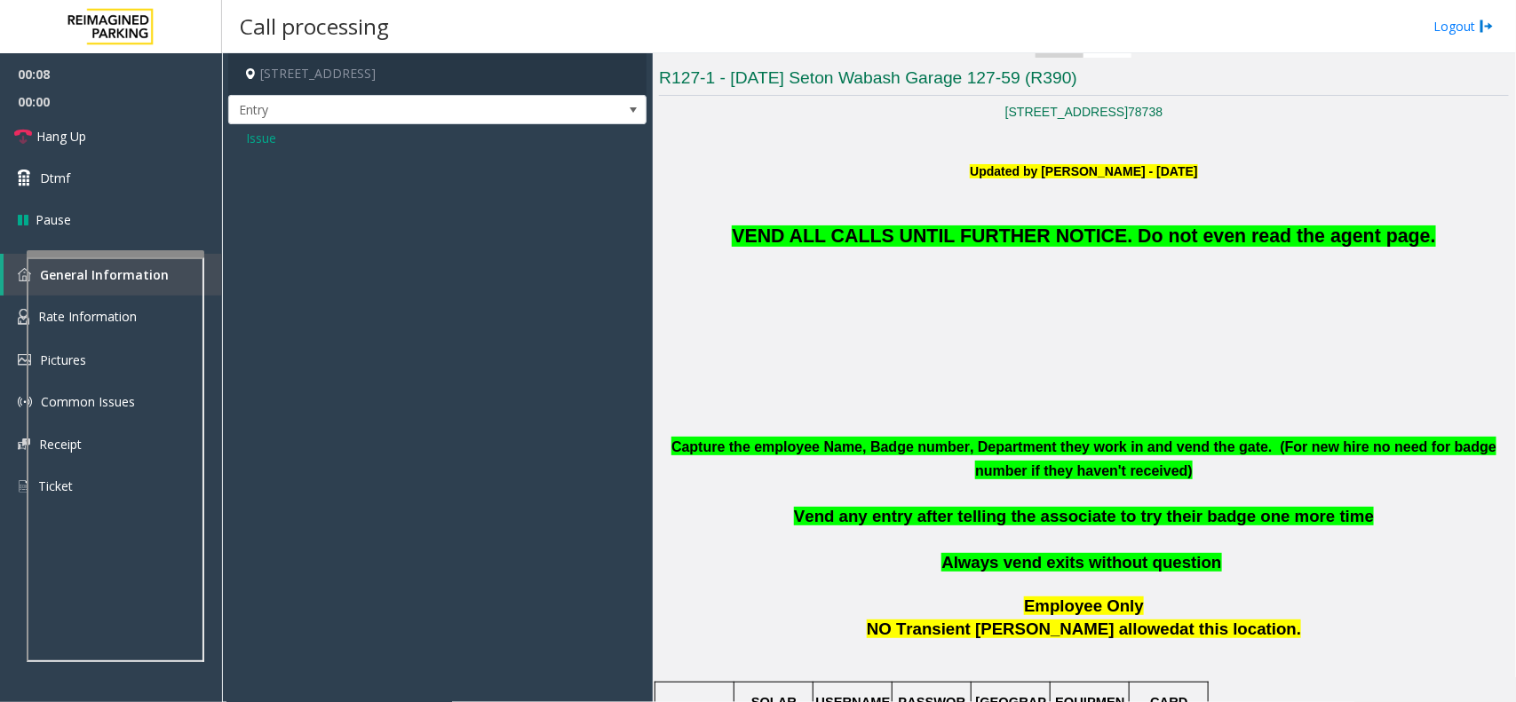
click at [259, 149] on div "Issue" at bounding box center [437, 144] width 418 height 41
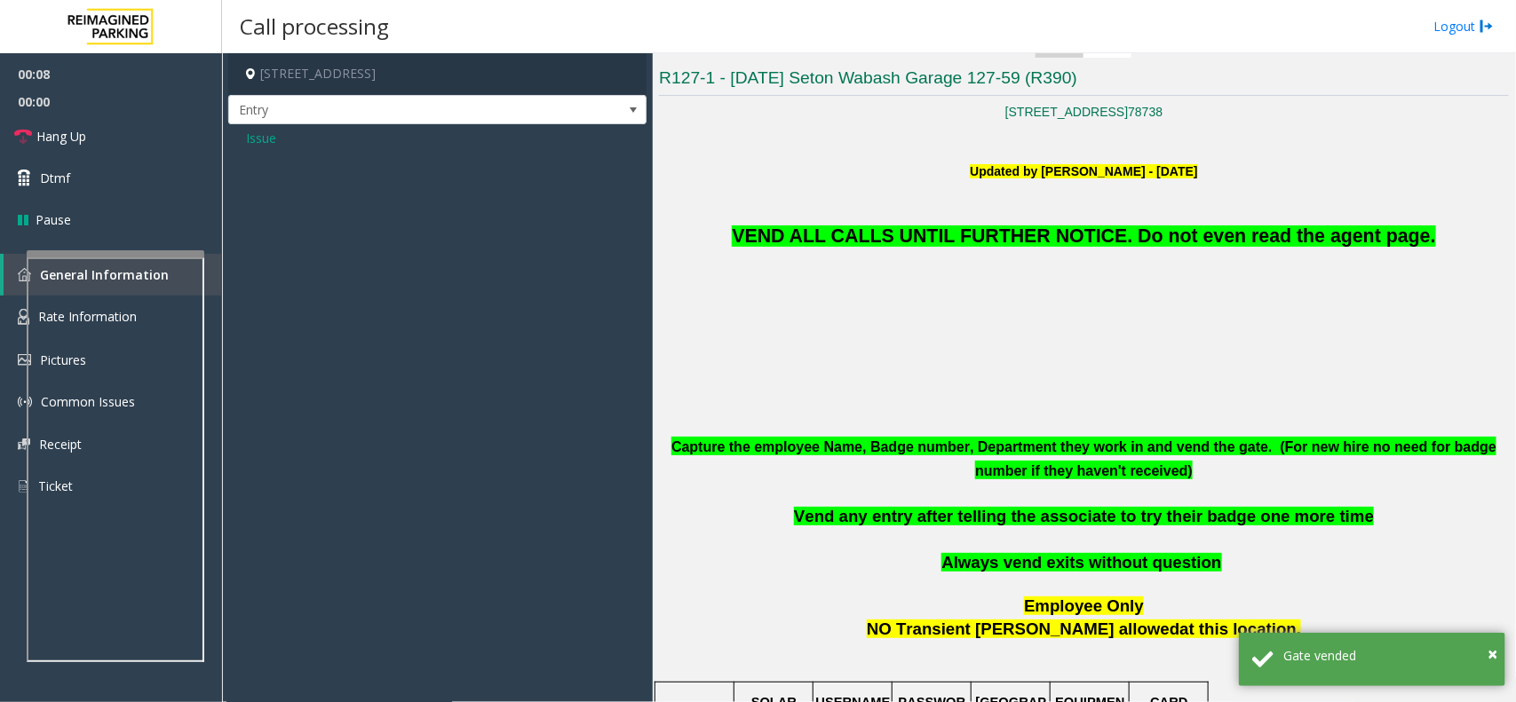
click at [259, 144] on span "Issue" at bounding box center [261, 138] width 30 height 19
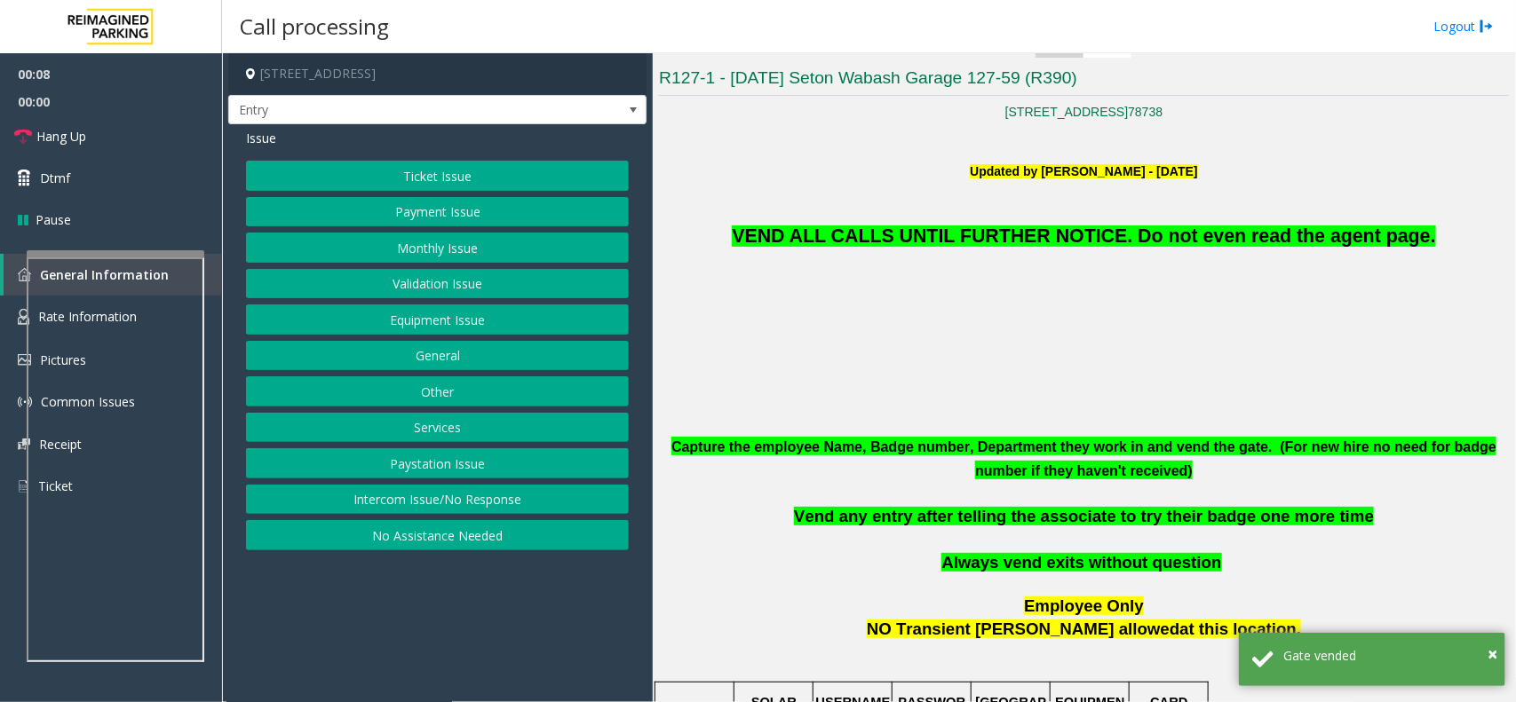
click at [441, 329] on button "Equipment Issue" at bounding box center [437, 320] width 383 height 30
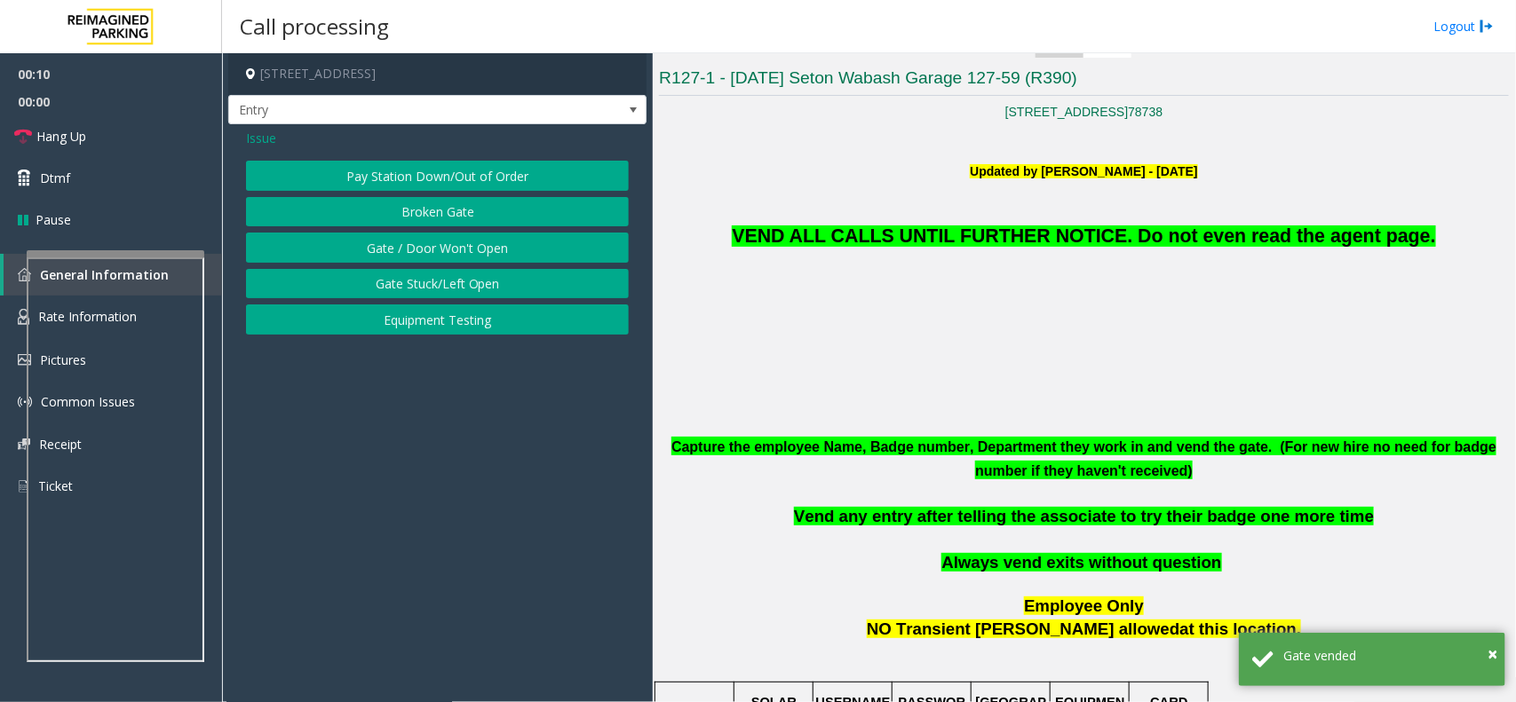
click at [446, 258] on button "Gate / Door Won't Open" at bounding box center [437, 248] width 383 height 30
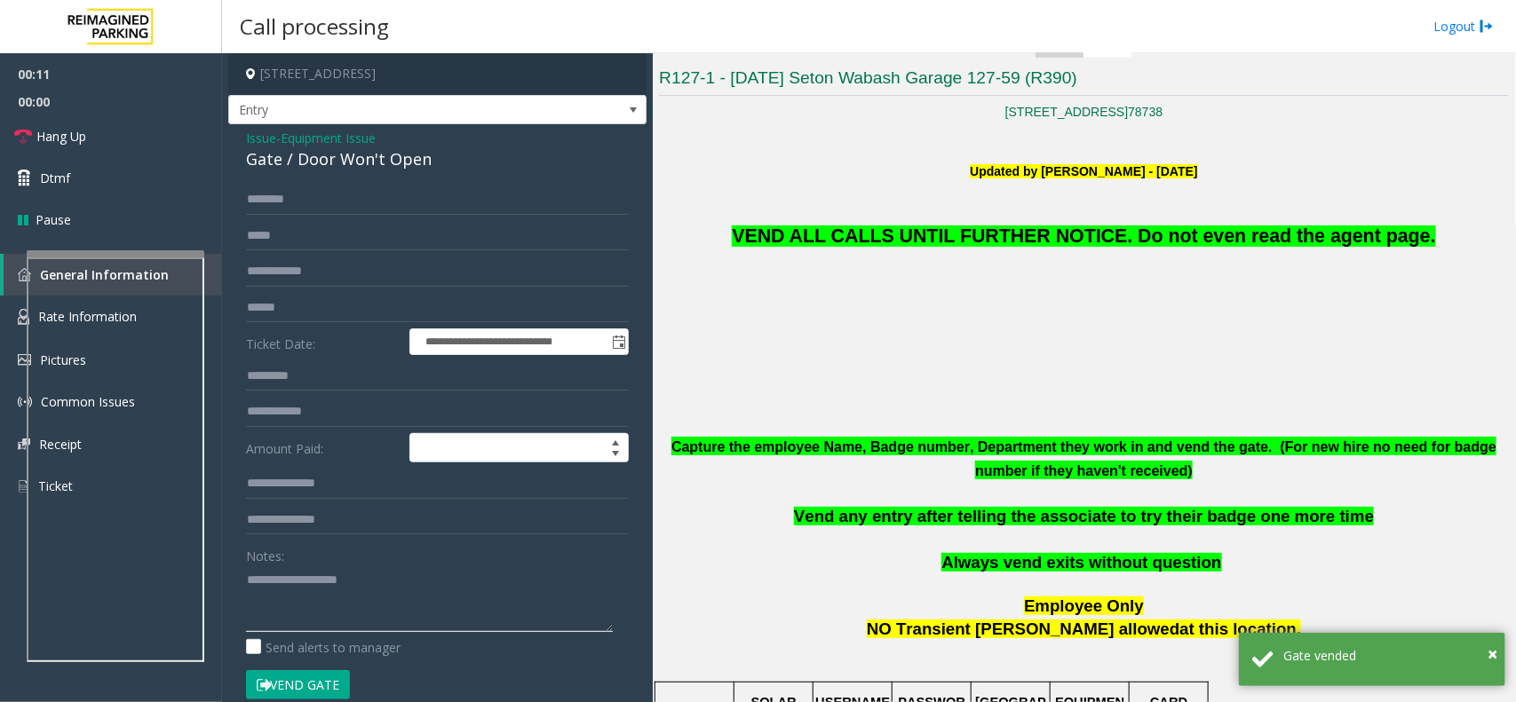
click at [314, 597] on textarea at bounding box center [429, 599] width 367 height 67
paste textarea "**********"
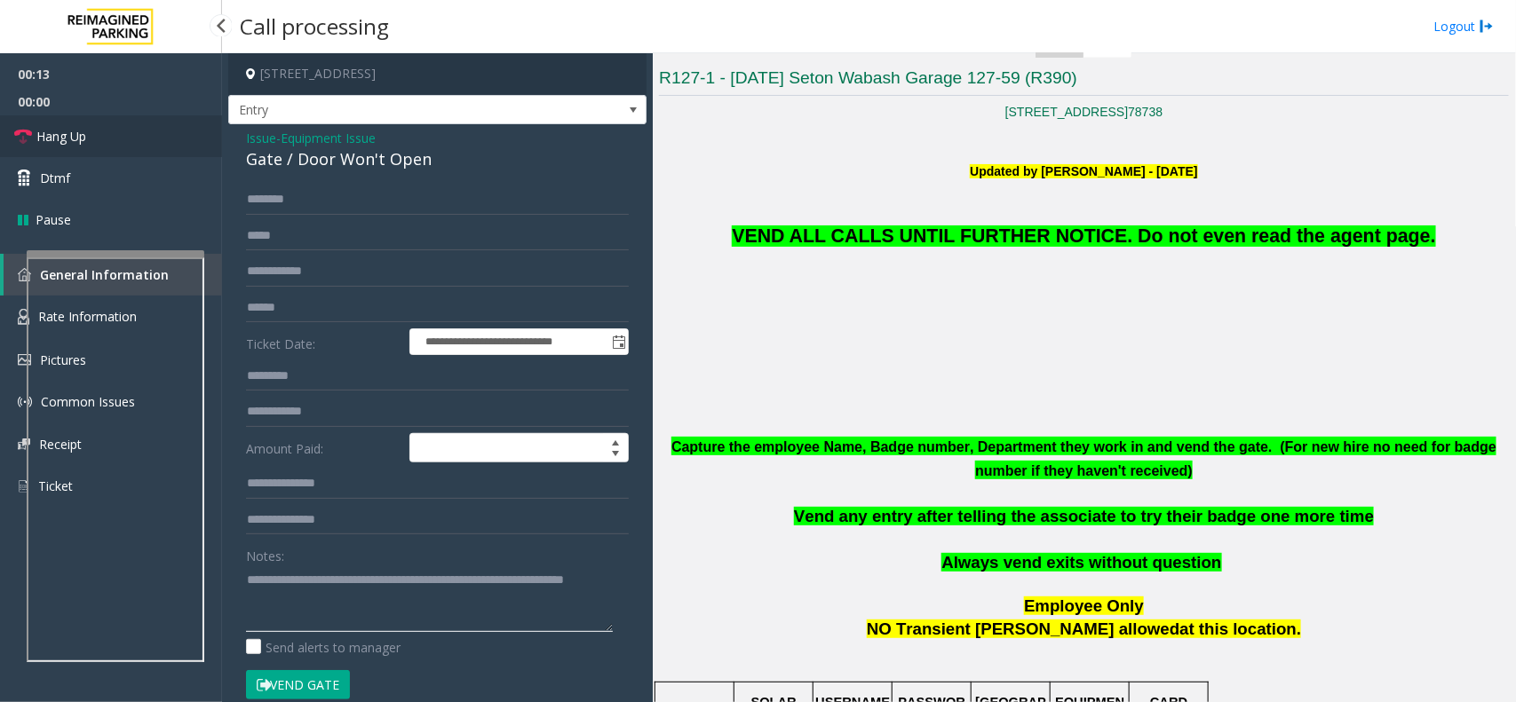
type textarea "**********"
click at [138, 134] on link "Hang Up" at bounding box center [111, 136] width 222 height 42
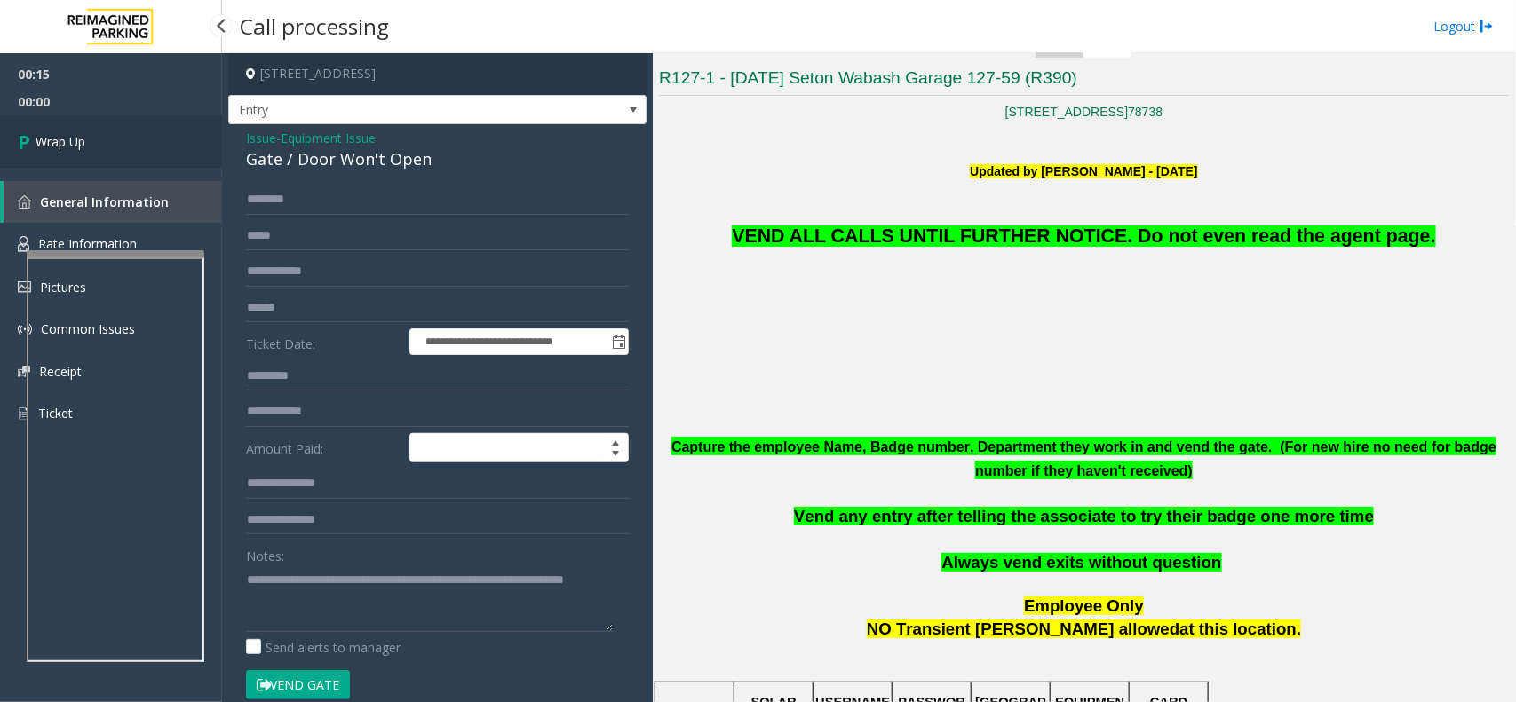
click at [138, 134] on link "Wrap Up" at bounding box center [111, 141] width 222 height 52
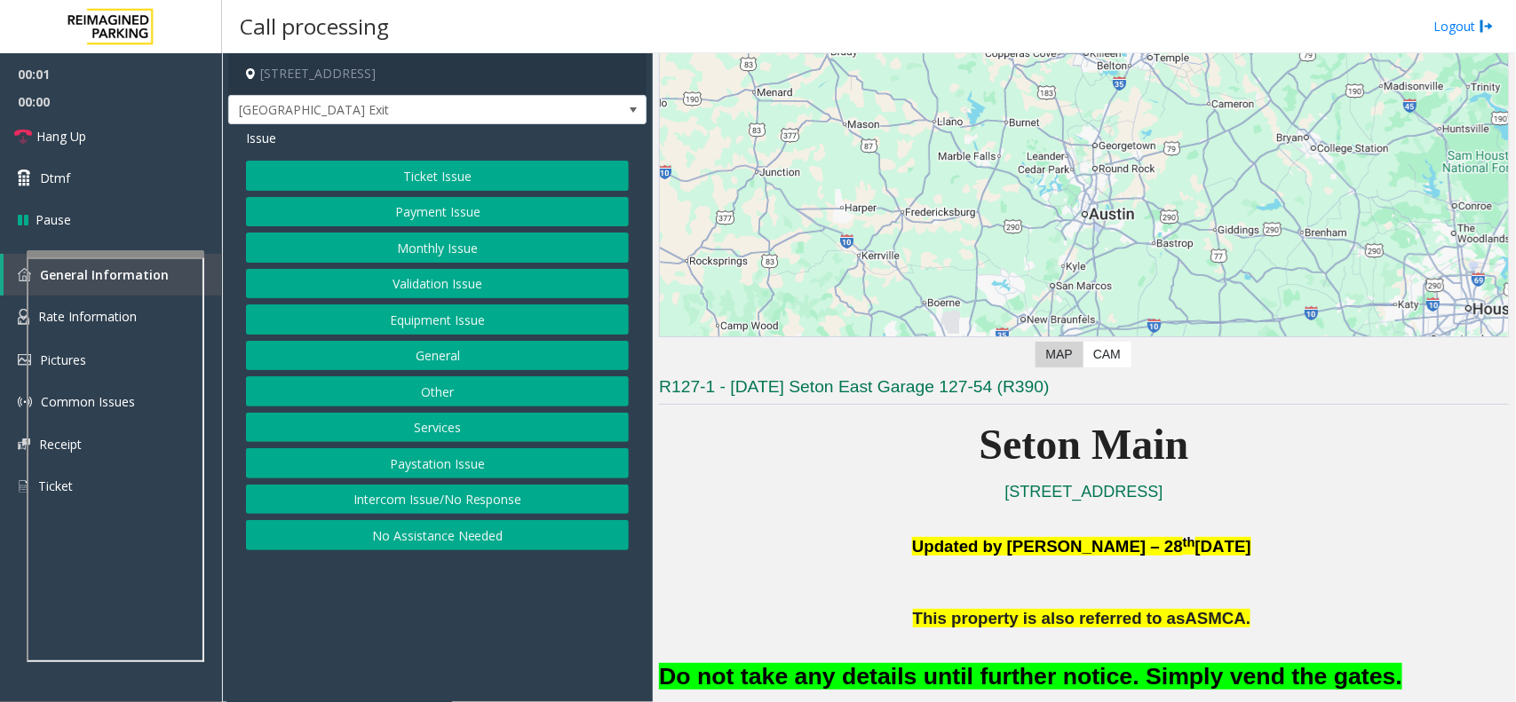
scroll to position [333, 0]
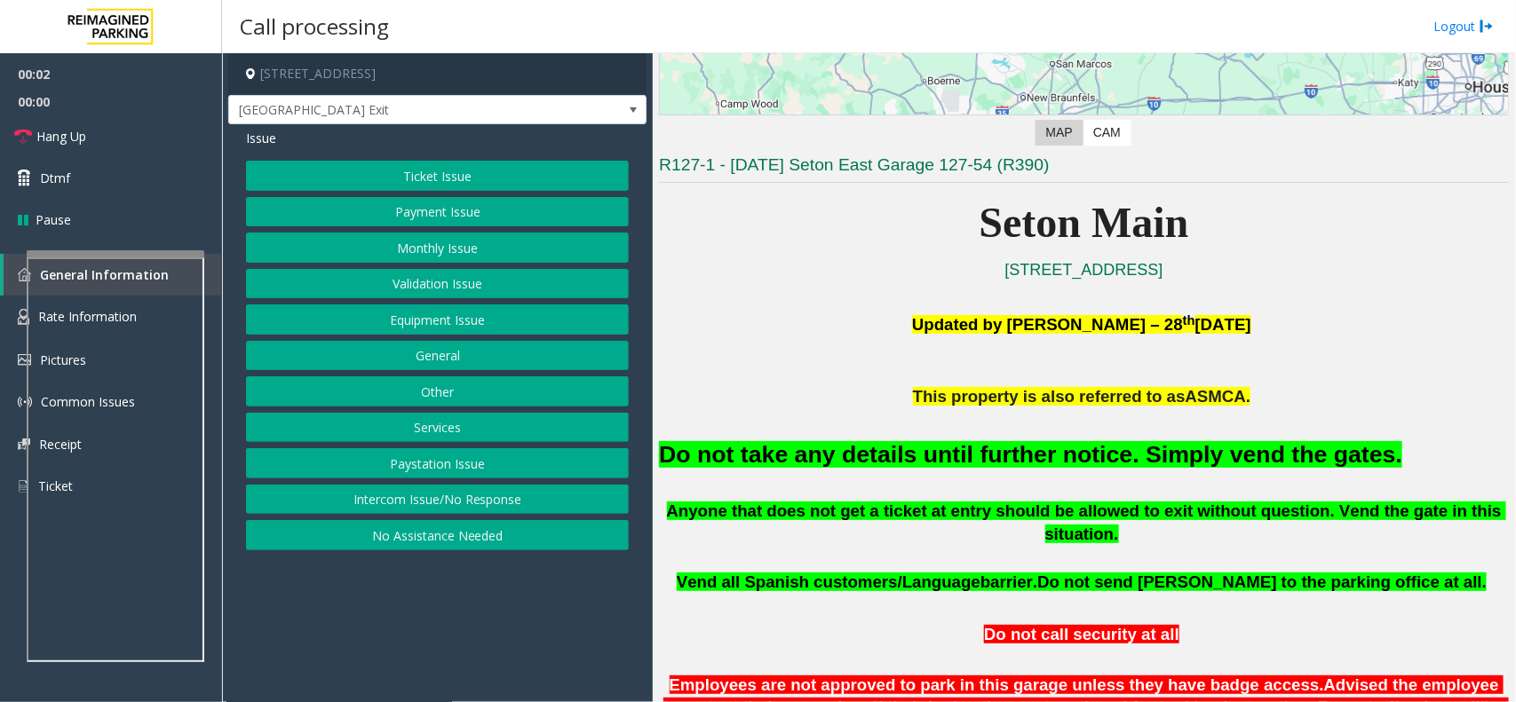
click at [938, 466] on font "Do not take any details until further notice. Simply vend the gates." at bounding box center [1030, 454] width 743 height 27
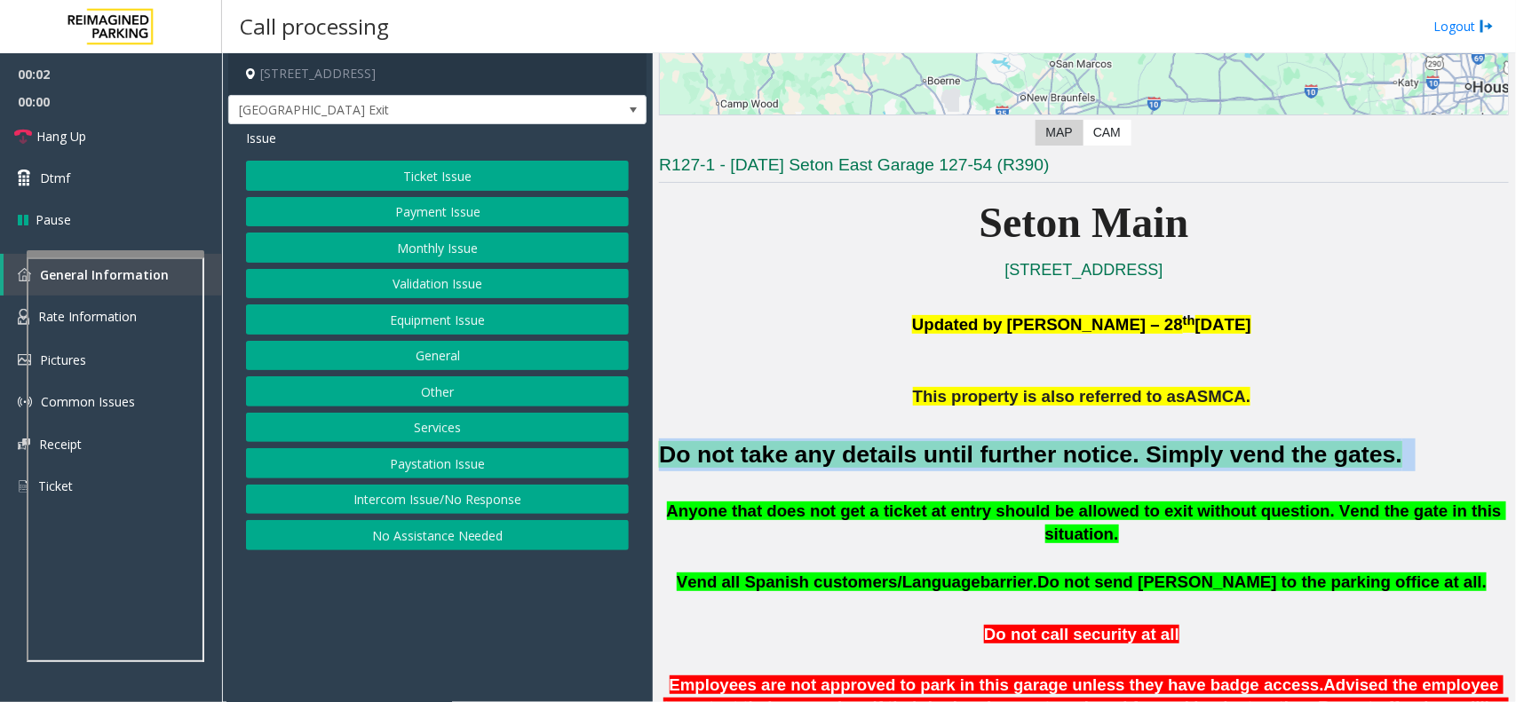
click at [938, 466] on font "Do not take any details until further notice. Simply vend the gates." at bounding box center [1030, 454] width 743 height 27
copy h2 "Do not take any details until further notice. Simply vend the gates."
click at [442, 424] on button "Services" at bounding box center [437, 428] width 383 height 30
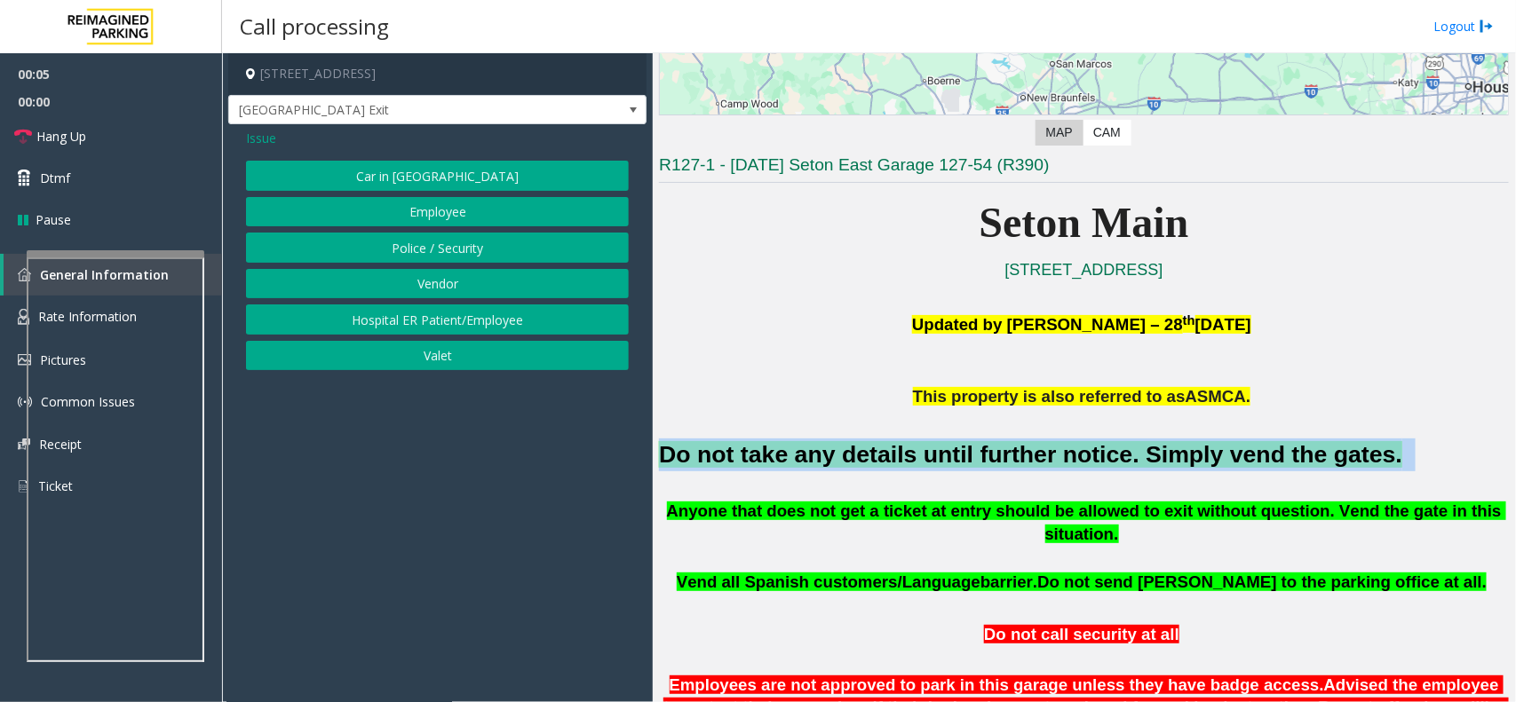
click at [441, 287] on button "Vendor" at bounding box center [437, 284] width 383 height 30
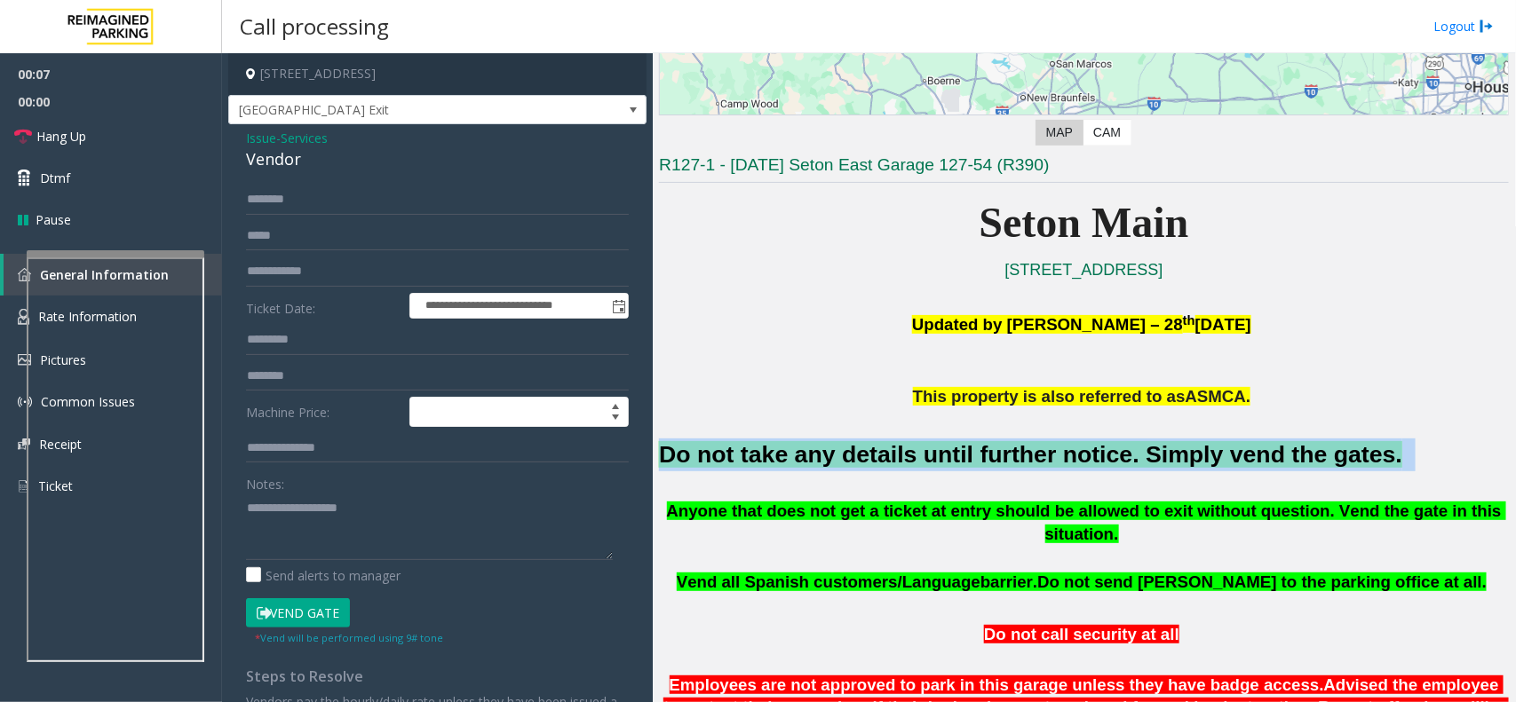
click at [303, 617] on button "Vend Gate" at bounding box center [298, 614] width 104 height 30
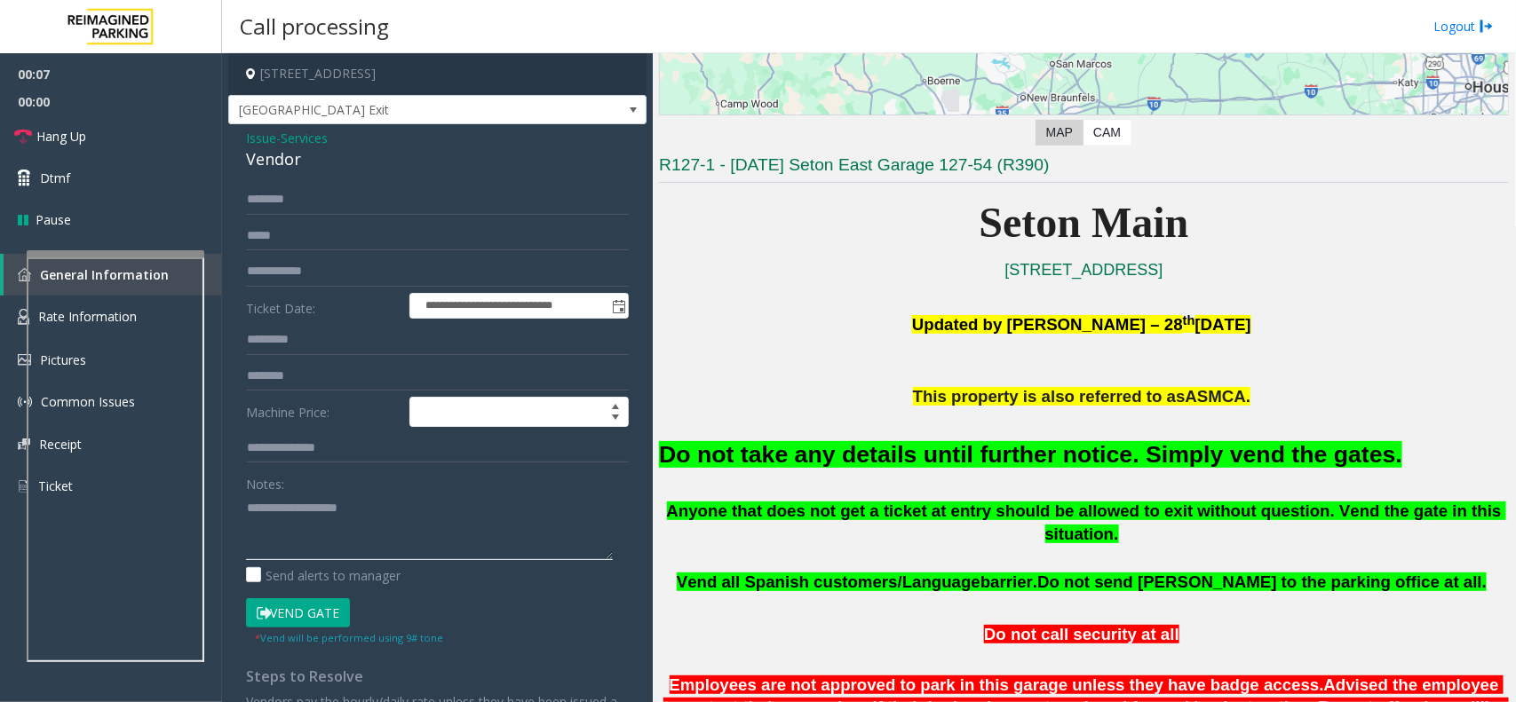
click at [340, 540] on textarea at bounding box center [429, 527] width 367 height 67
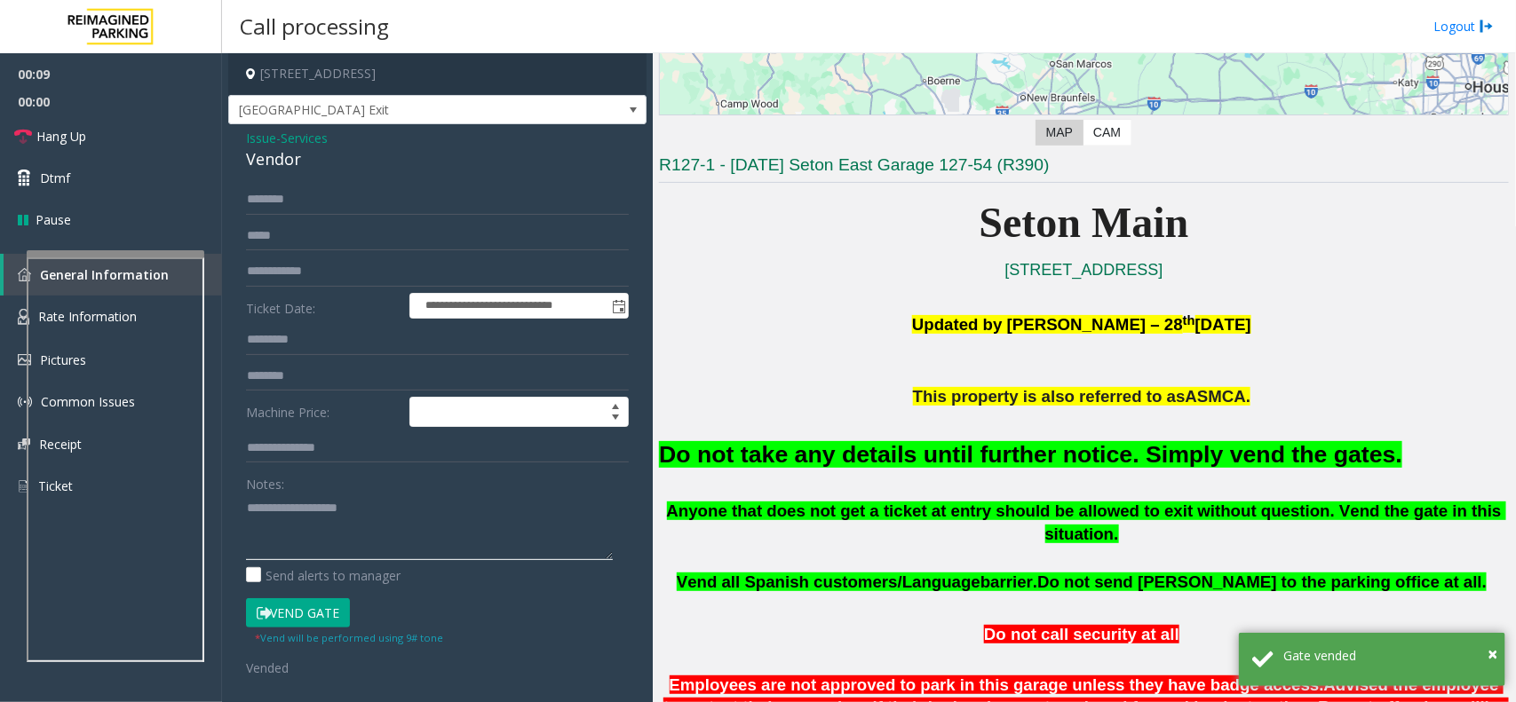
paste textarea "**********"
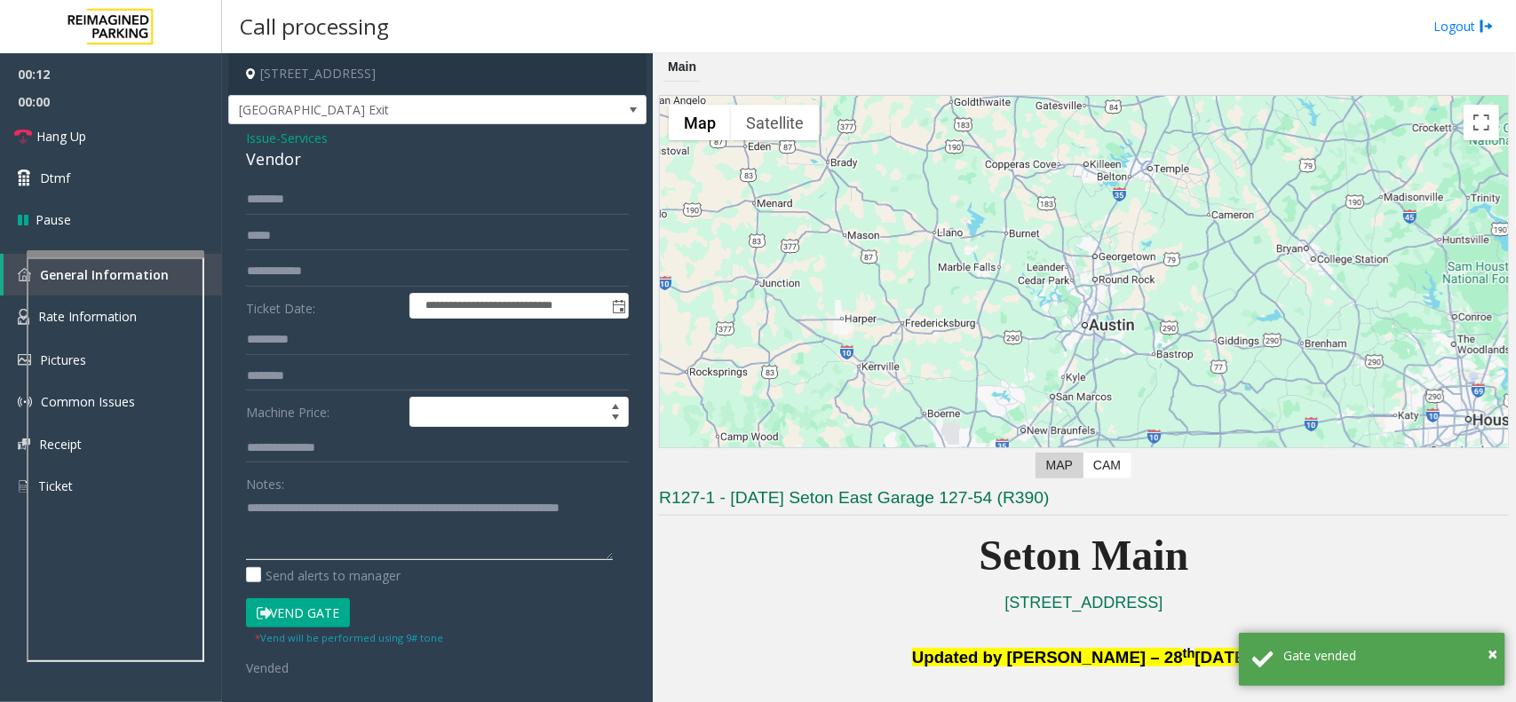
scroll to position [777, 0]
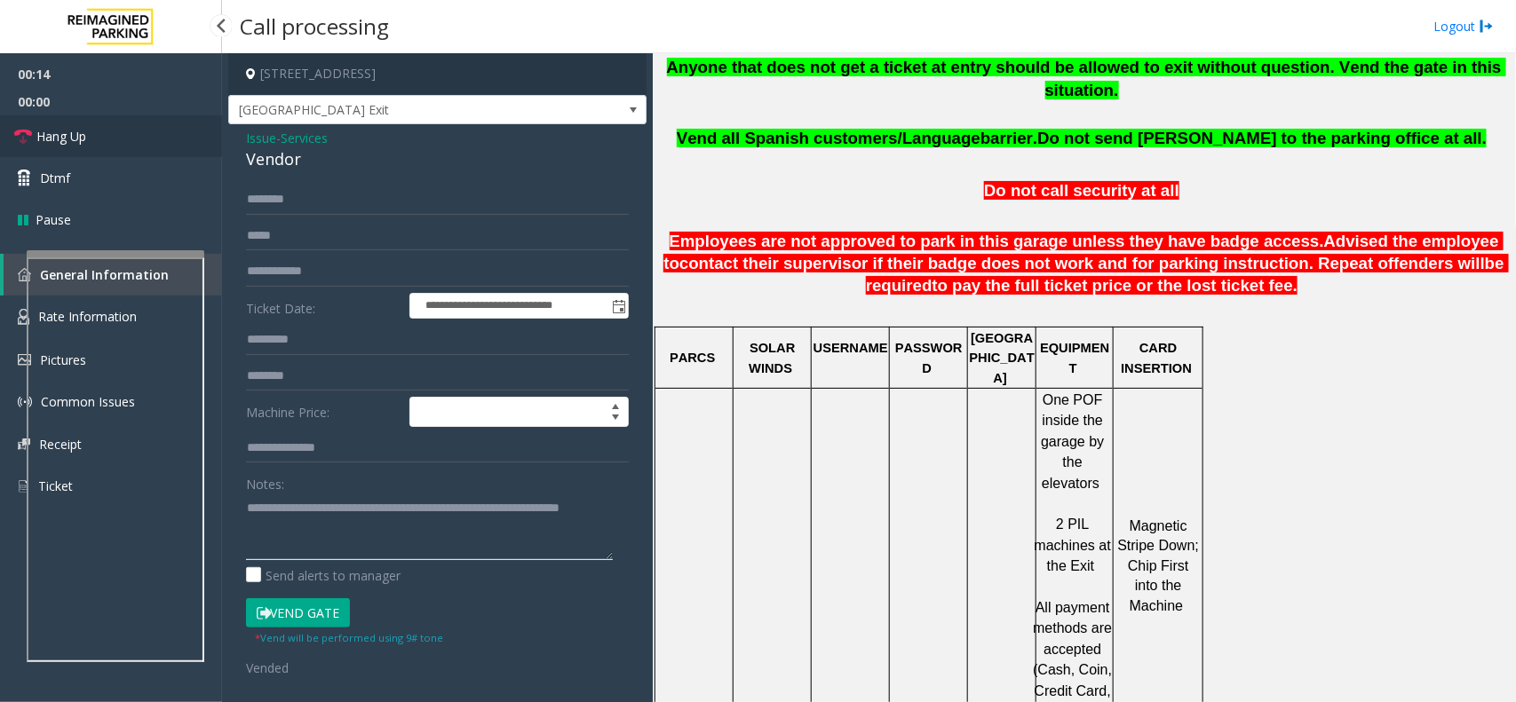
type textarea "**********"
click at [161, 139] on link "Hang Up" at bounding box center [111, 136] width 222 height 42
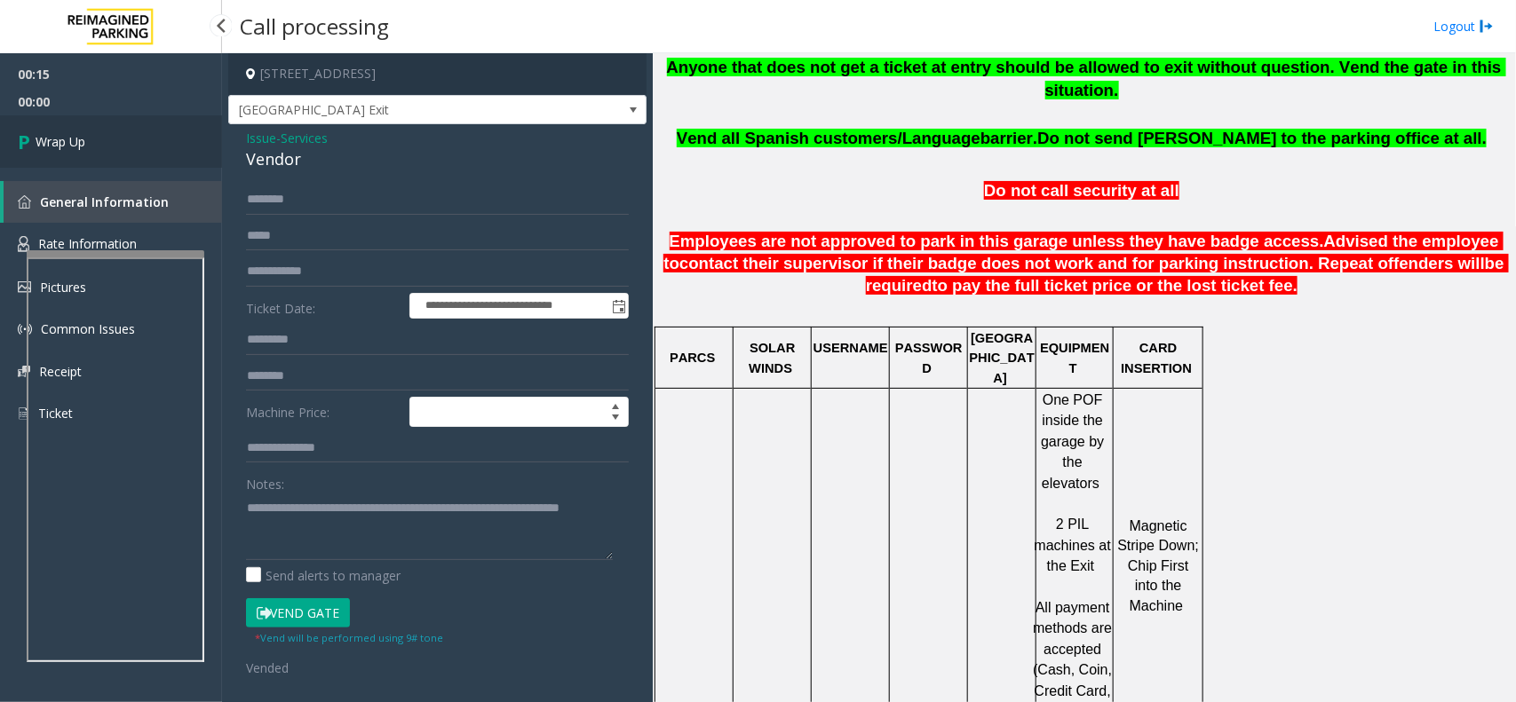
click at [161, 139] on link "Wrap Up" at bounding box center [111, 141] width 222 height 52
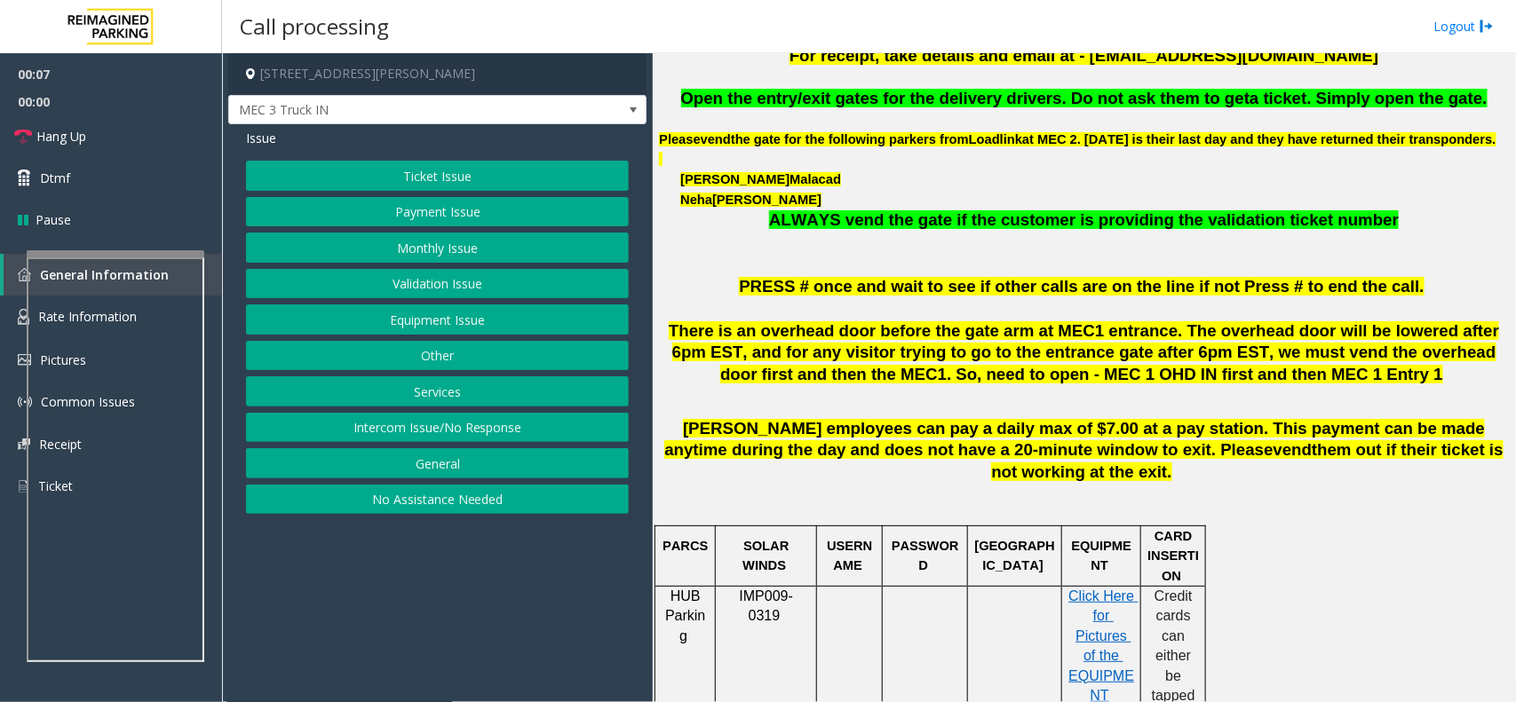
scroll to position [666, 0]
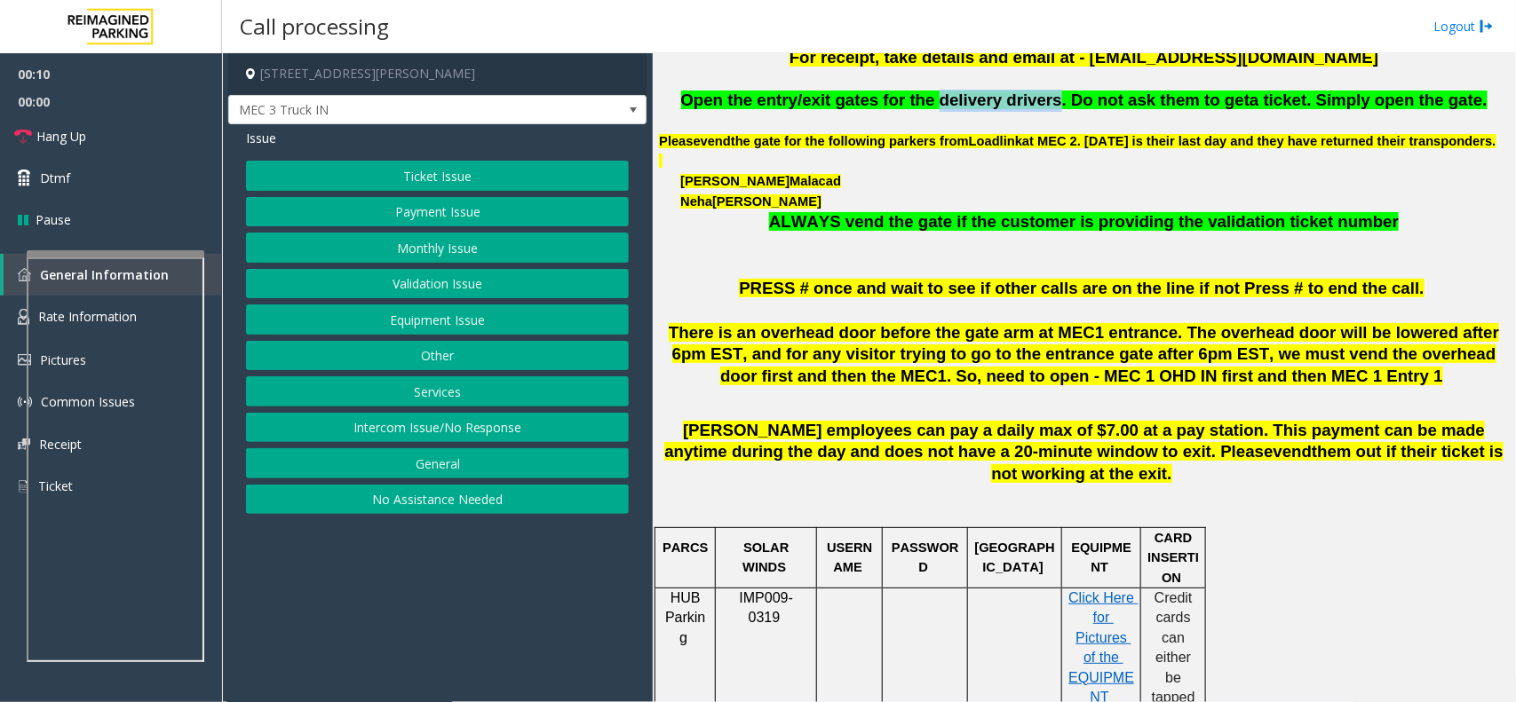
drag, startPoint x: 1053, startPoint y: 100, endPoint x: 952, endPoint y: 104, distance: 101.3
click at [952, 104] on span "Open the entry/exit gates for the delivery drivers. Do not ask them to get" at bounding box center [965, 100] width 569 height 19
copy span "delivery drivers"
click at [485, 321] on button "Equipment Issue" at bounding box center [437, 320] width 383 height 30
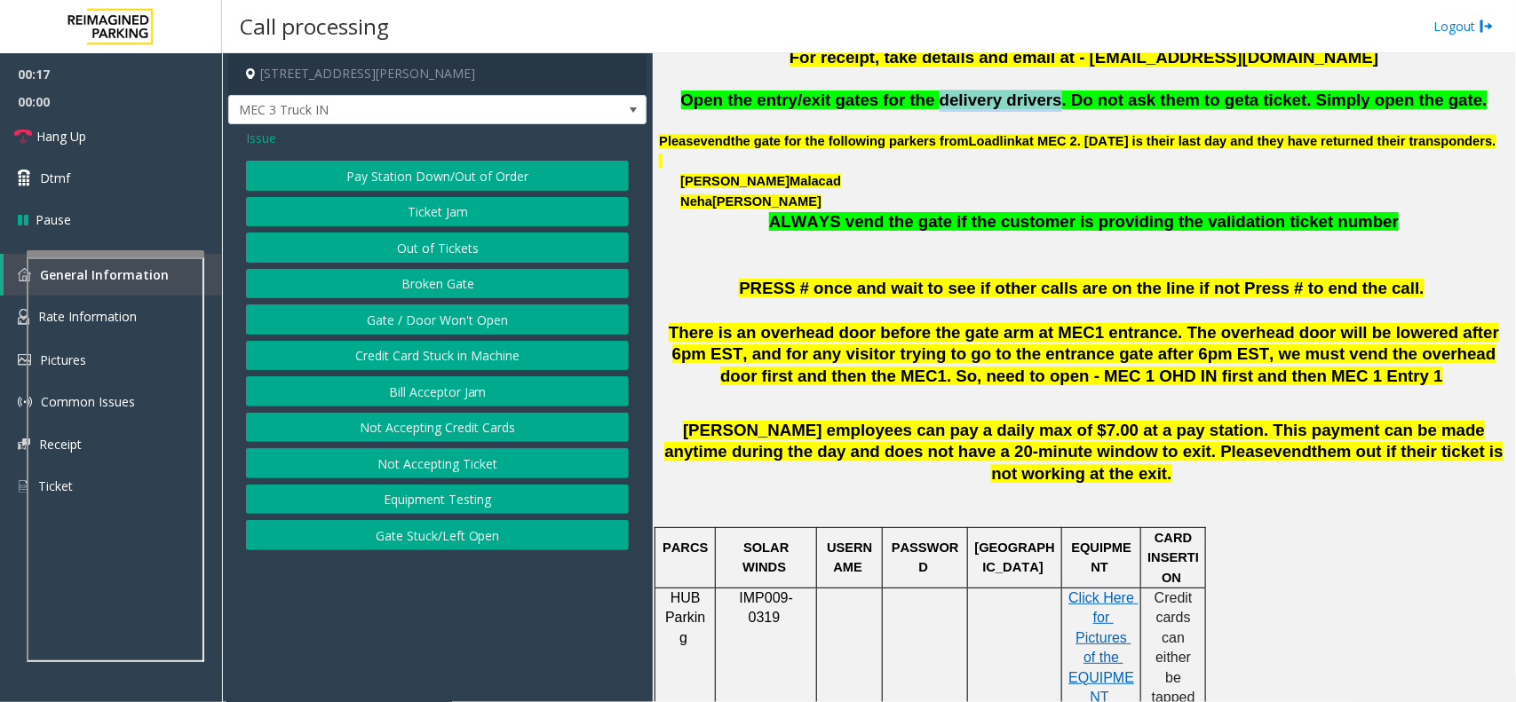
click at [485, 321] on button "Gate / Door Won't Open" at bounding box center [437, 320] width 383 height 30
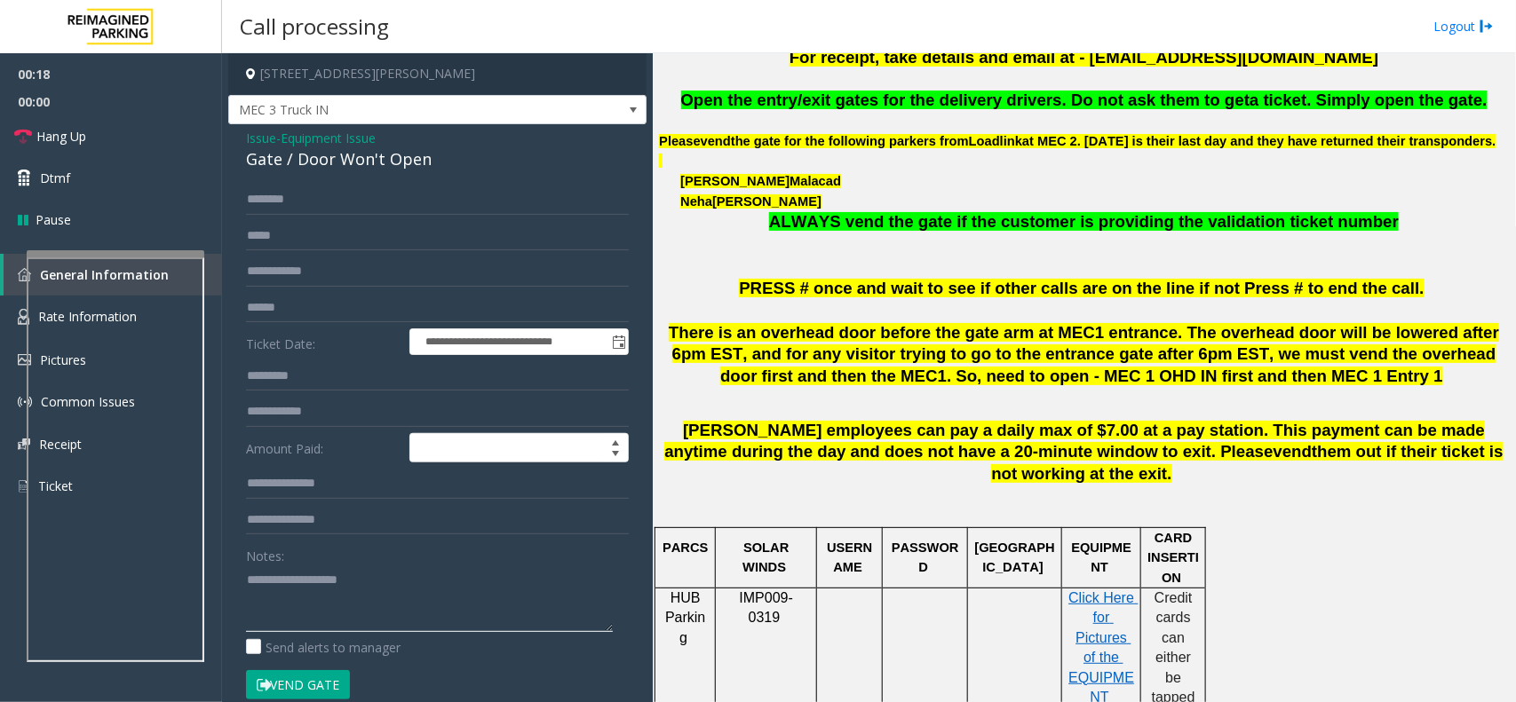
click at [314, 629] on textarea at bounding box center [429, 599] width 367 height 67
click at [309, 671] on button "Vend Gate" at bounding box center [298, 686] width 104 height 30
click at [329, 613] on textarea at bounding box center [429, 599] width 367 height 67
paste textarea "**********"
type textarea "**********"
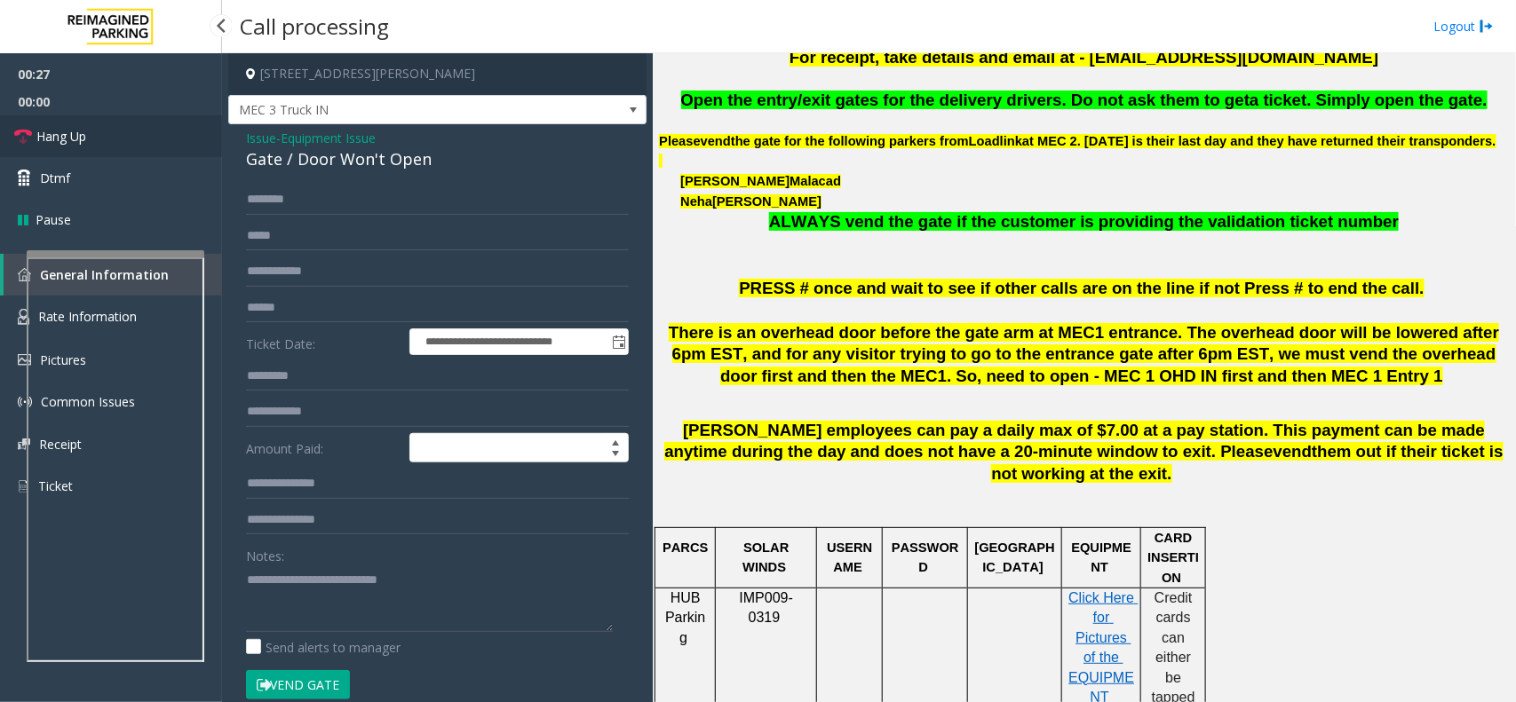
click at [109, 126] on link "Hang Up" at bounding box center [111, 136] width 222 height 42
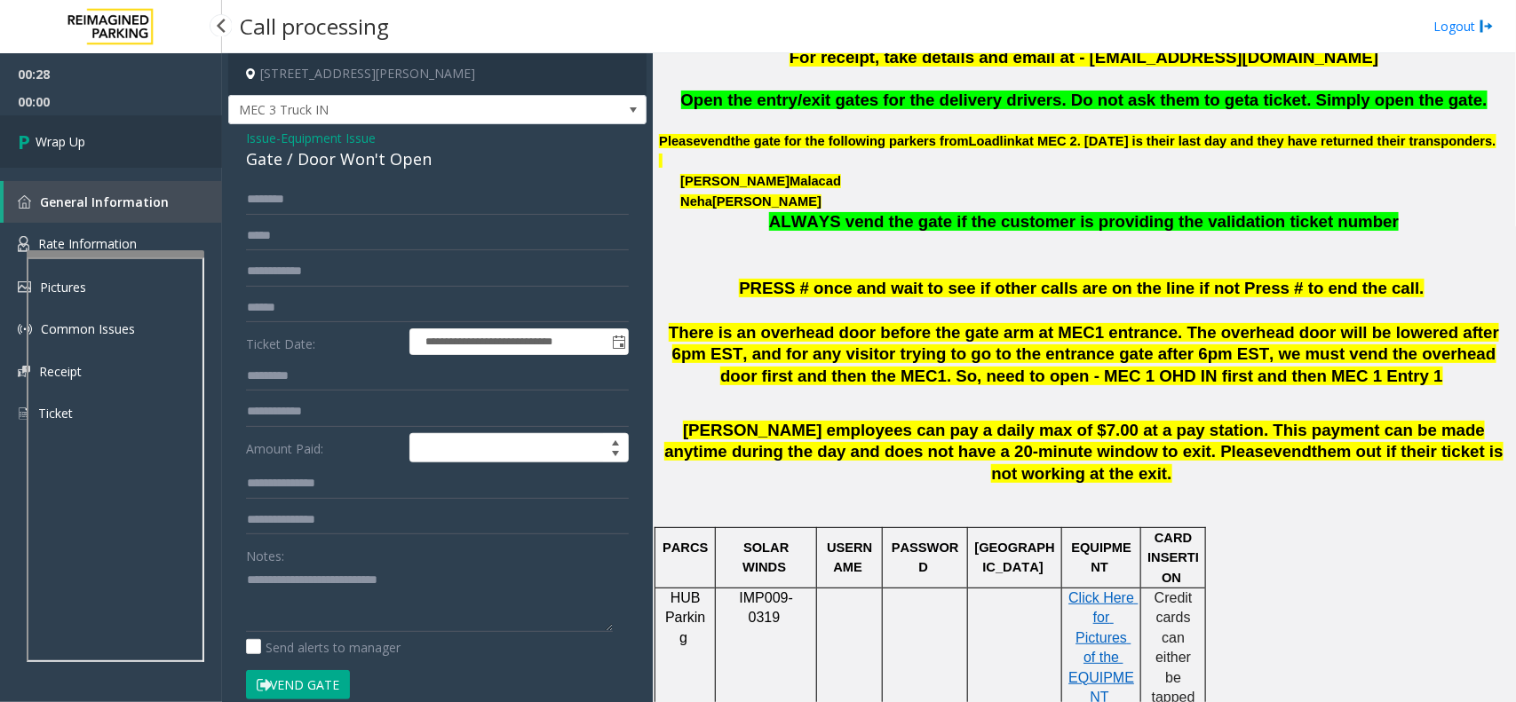
click at [147, 136] on link "Wrap Up" at bounding box center [111, 141] width 222 height 52
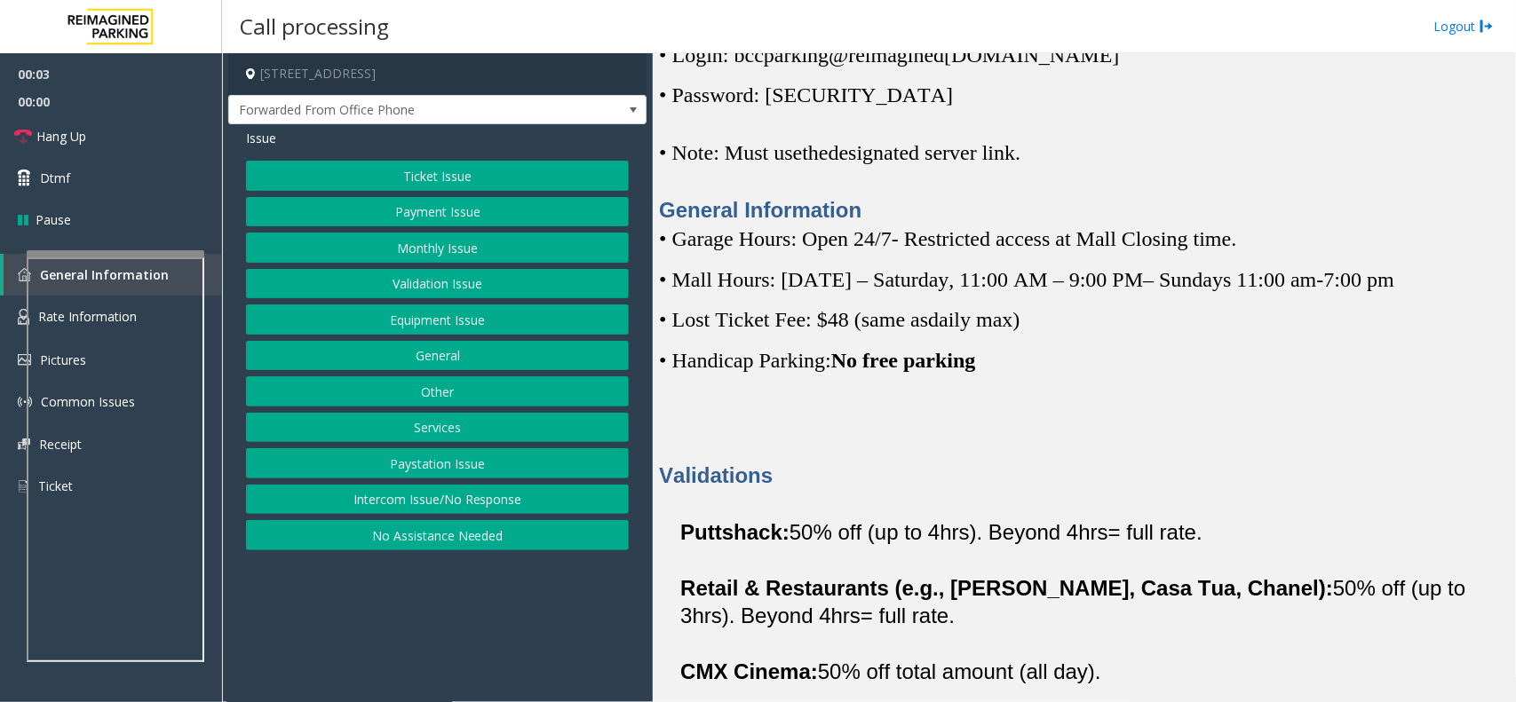
scroll to position [444, 0]
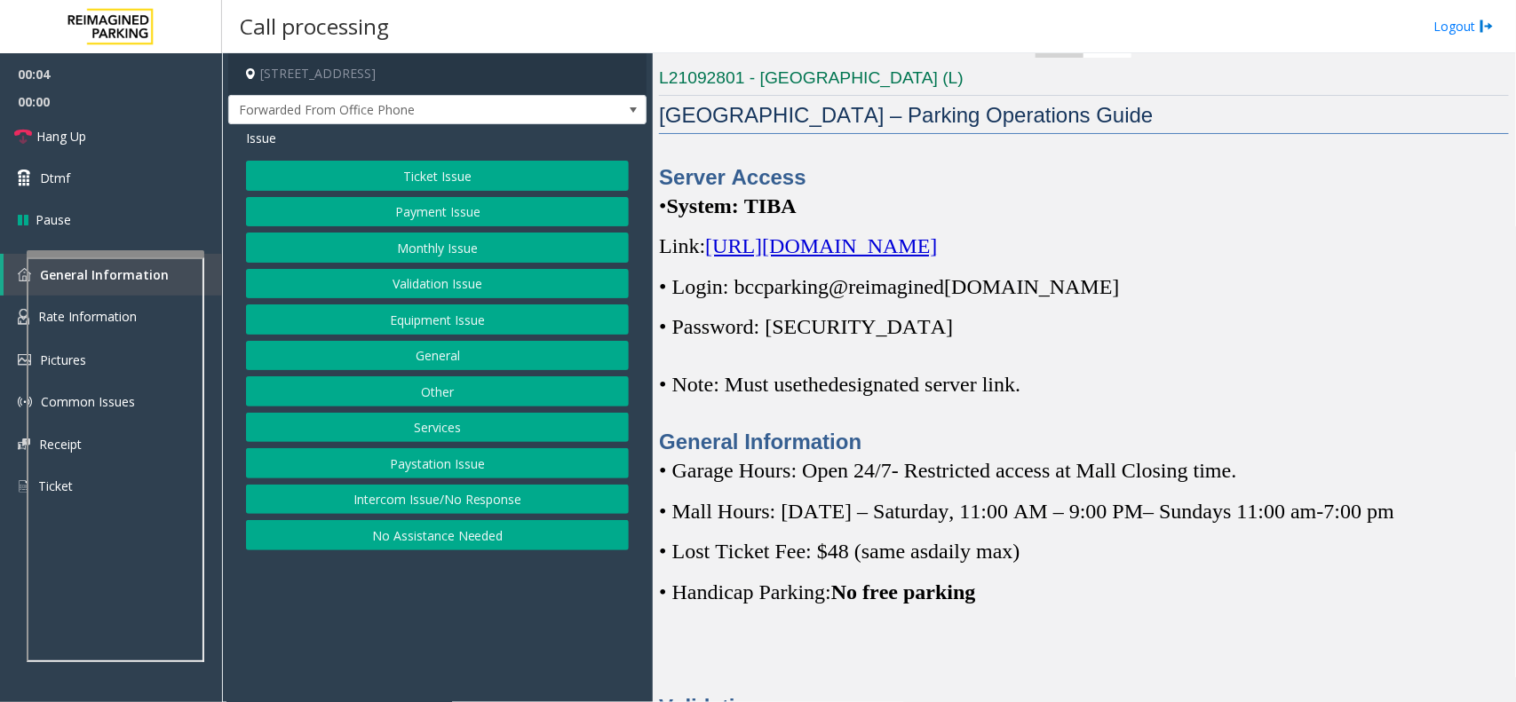
click at [937, 238] on span "[URL][DOMAIN_NAME]" at bounding box center [821, 245] width 232 height 23
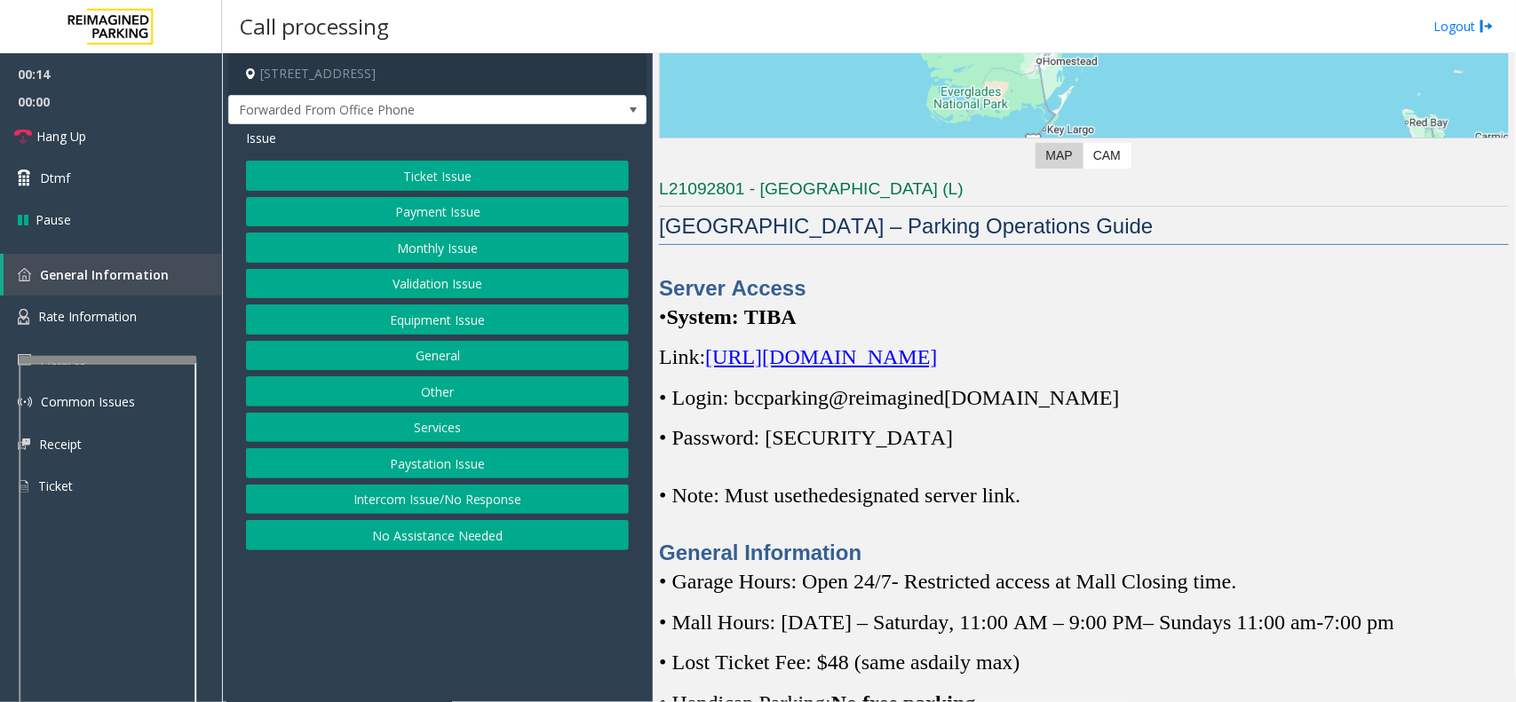
click at [127, 361] on div at bounding box center [108, 359] width 178 height 7
click at [139, 321] on link "Rate Information" at bounding box center [111, 318] width 222 height 44
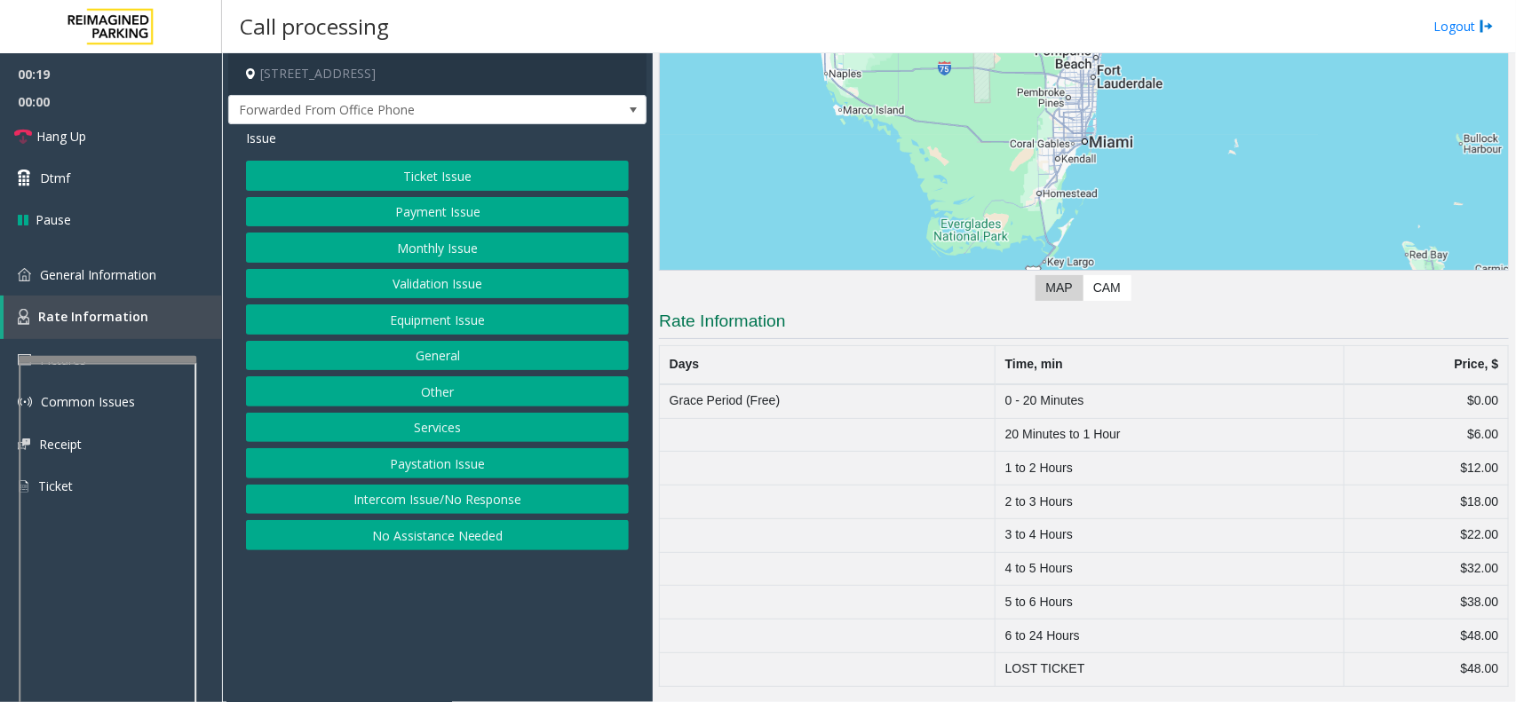
click at [458, 183] on button "Ticket Issue" at bounding box center [437, 176] width 383 height 30
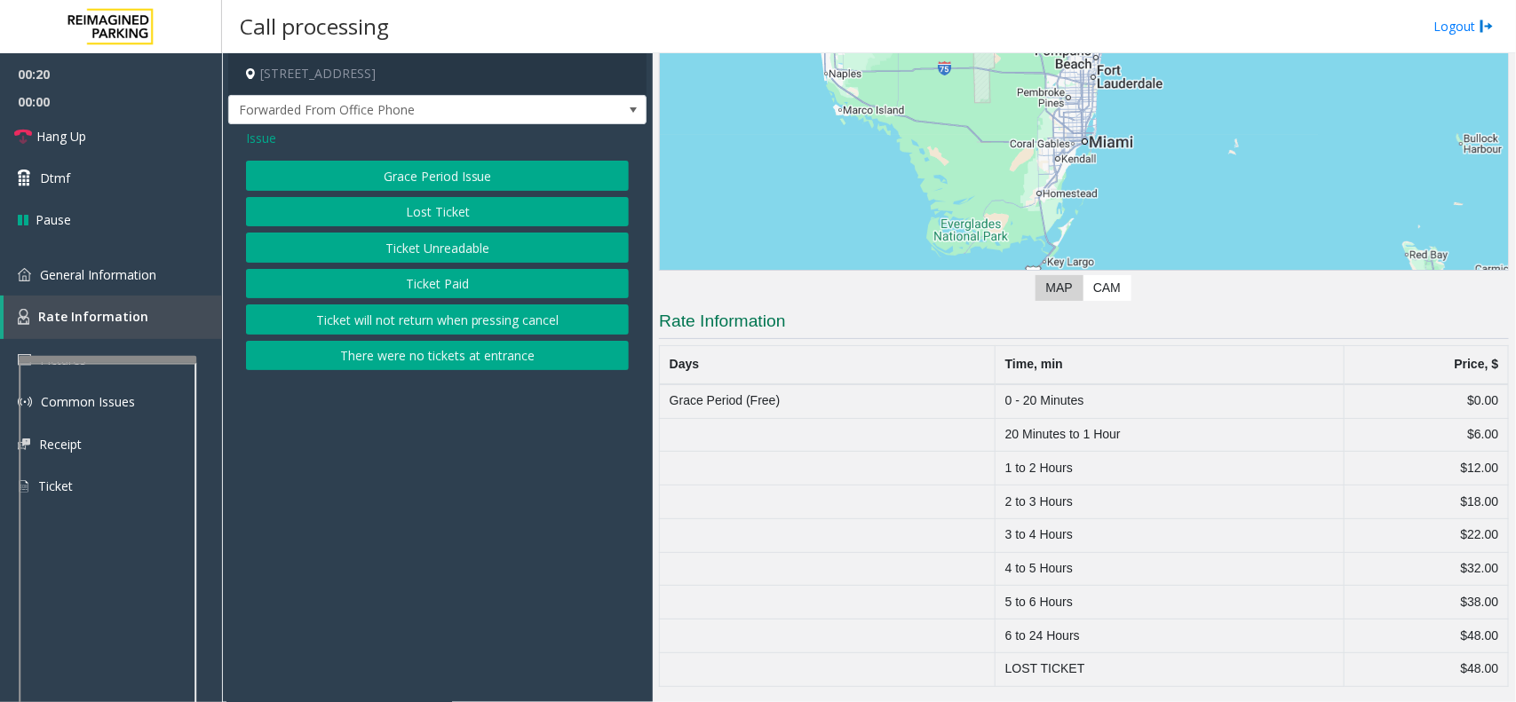
click at [463, 164] on button "Grace Period Issue" at bounding box center [437, 176] width 383 height 30
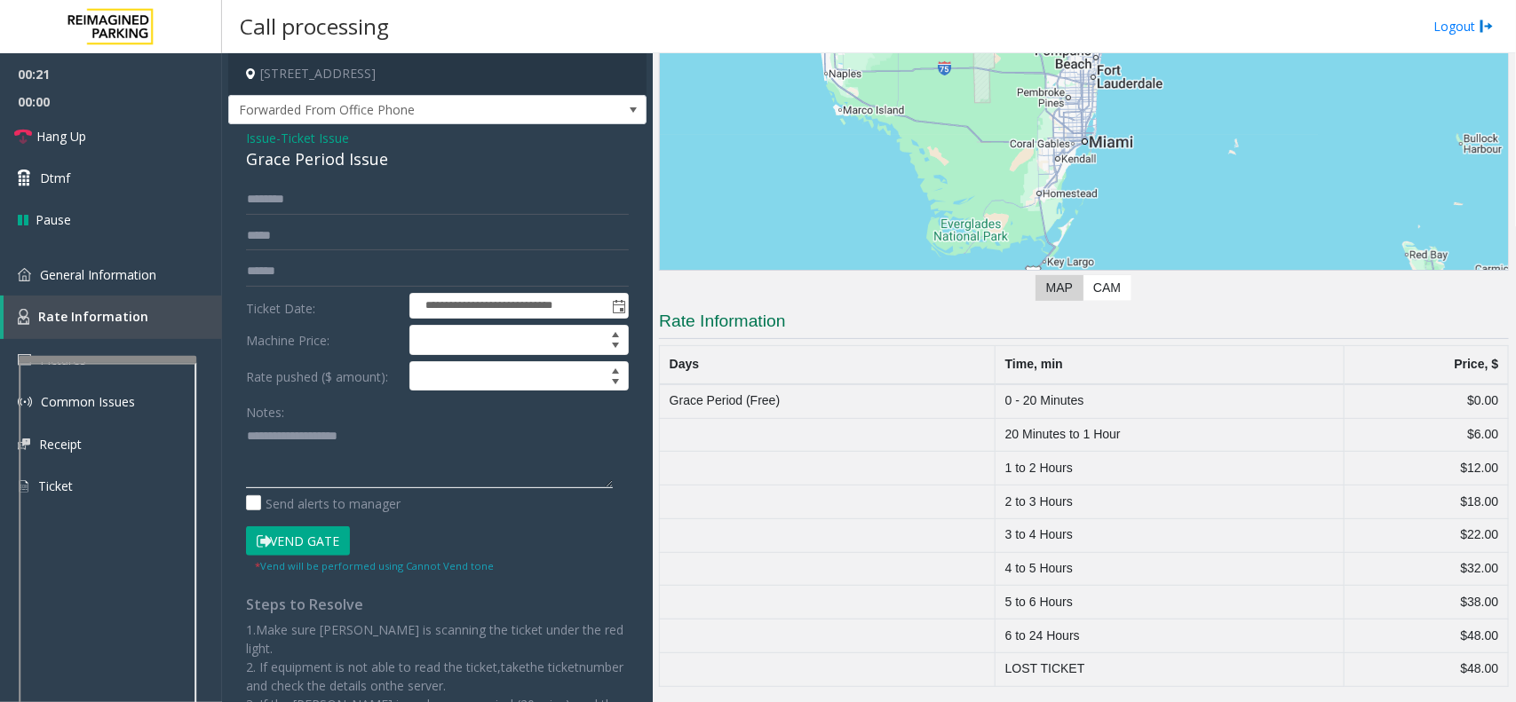
click at [395, 444] on textarea at bounding box center [429, 455] width 367 height 67
click at [142, 246] on div "00:33 00:00 Hang Up Dtmf Pause General Information Rate Information Pictures Co…" at bounding box center [111, 287] width 222 height 469
click at [138, 268] on span "General Information" at bounding box center [98, 274] width 116 height 17
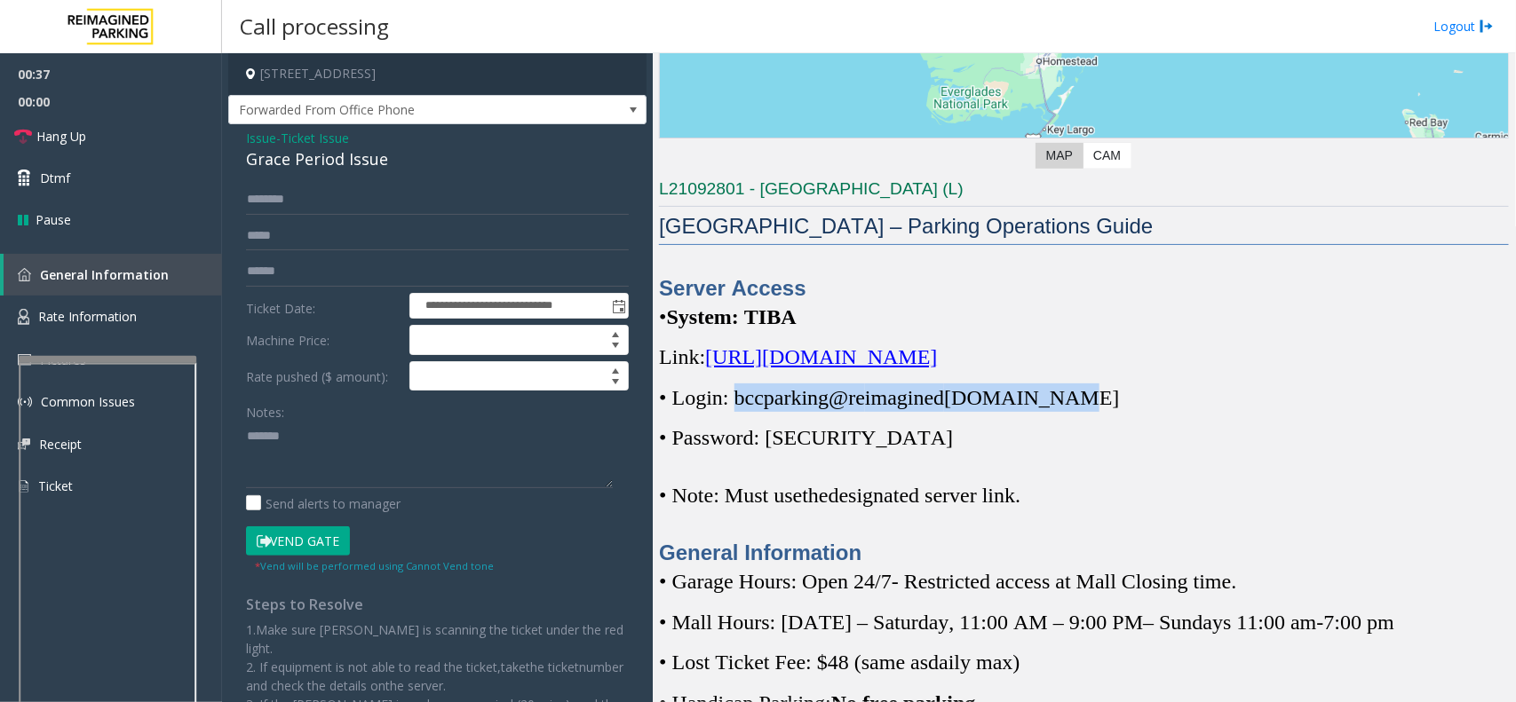
copy span "bccparking@re imagined [DOMAIN_NAME]"
drag, startPoint x: 1064, startPoint y: 398, endPoint x: 731, endPoint y: 402, distance: 333.1
click at [731, 402] on p "• Login: bccparking@re imagined [DOMAIN_NAME]" at bounding box center [1084, 398] width 850 height 28
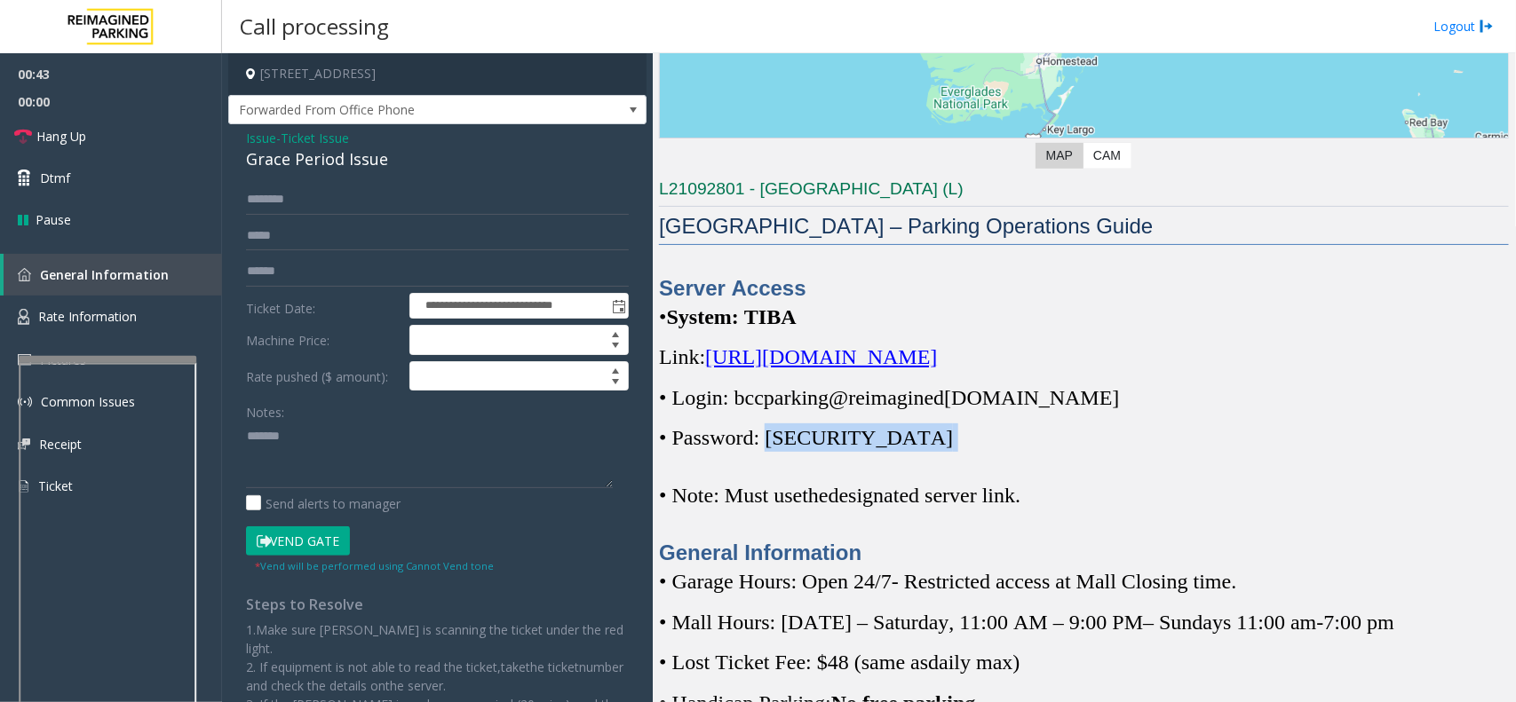
copy p "Parking1!"
drag, startPoint x: 872, startPoint y: 448, endPoint x: 775, endPoint y: 450, distance: 96.8
click at [775, 450] on p "• Password: [SECURITY_DATA]" at bounding box center [1084, 438] width 850 height 28
click at [410, 445] on textarea at bounding box center [429, 455] width 367 height 67
click at [321, 161] on div "Grace Period Issue" at bounding box center [437, 159] width 383 height 24
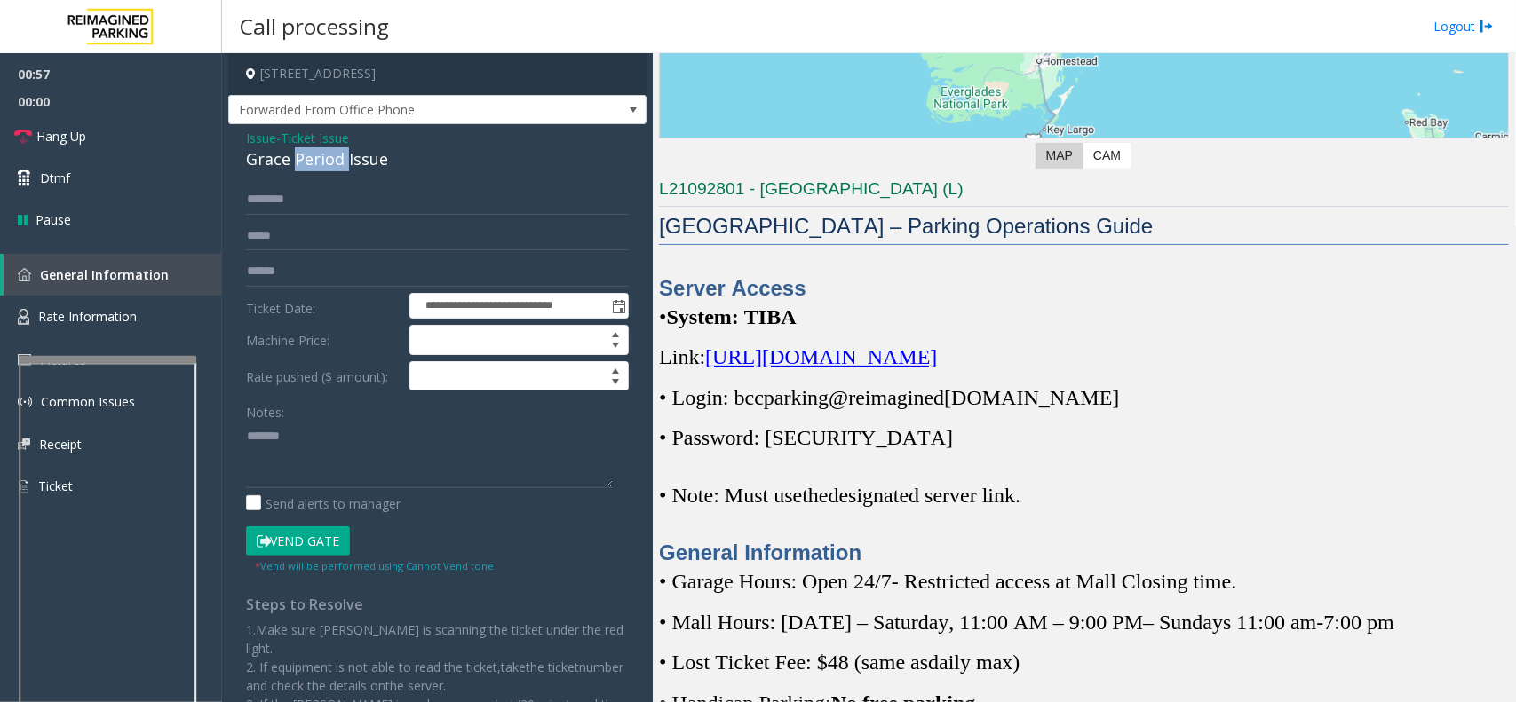
click at [321, 161] on div "Grace Period Issue" at bounding box center [437, 159] width 383 height 24
copy div "Grace Period Issue"
click at [306, 423] on textarea at bounding box center [429, 455] width 367 height 67
paste textarea "**********"
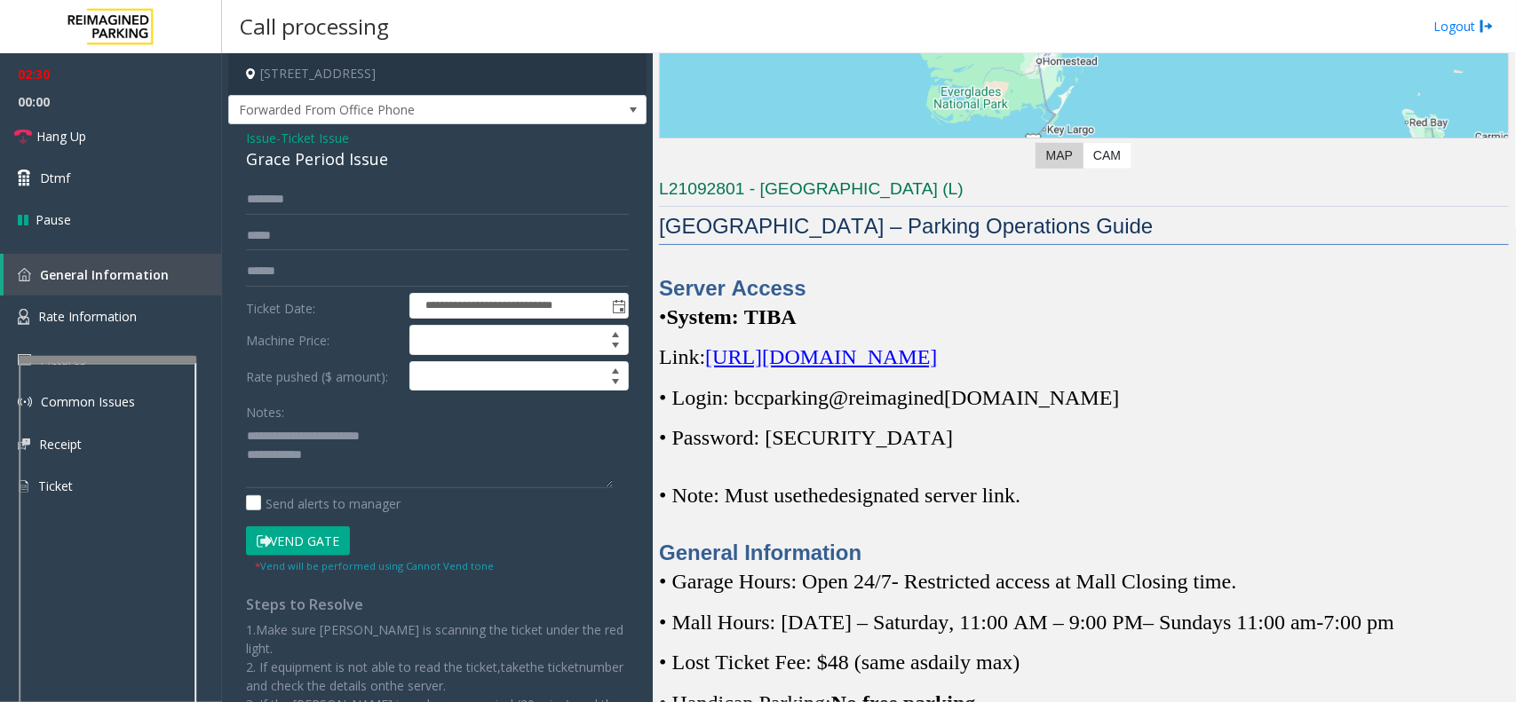
click at [1072, 426] on p "• Password: [SECURITY_DATA]" at bounding box center [1084, 438] width 850 height 28
click at [356, 451] on textarea at bounding box center [429, 455] width 367 height 67
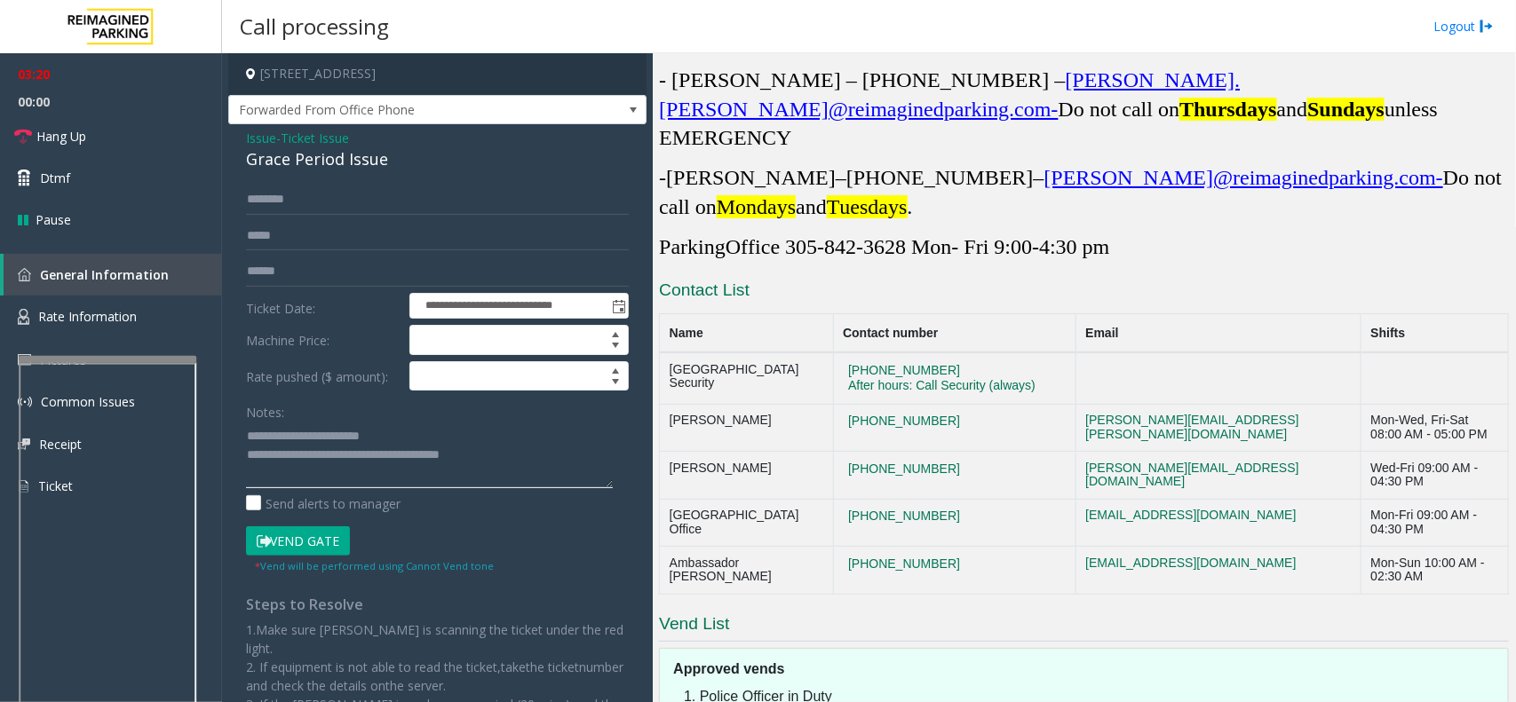
scroll to position [5393, 0]
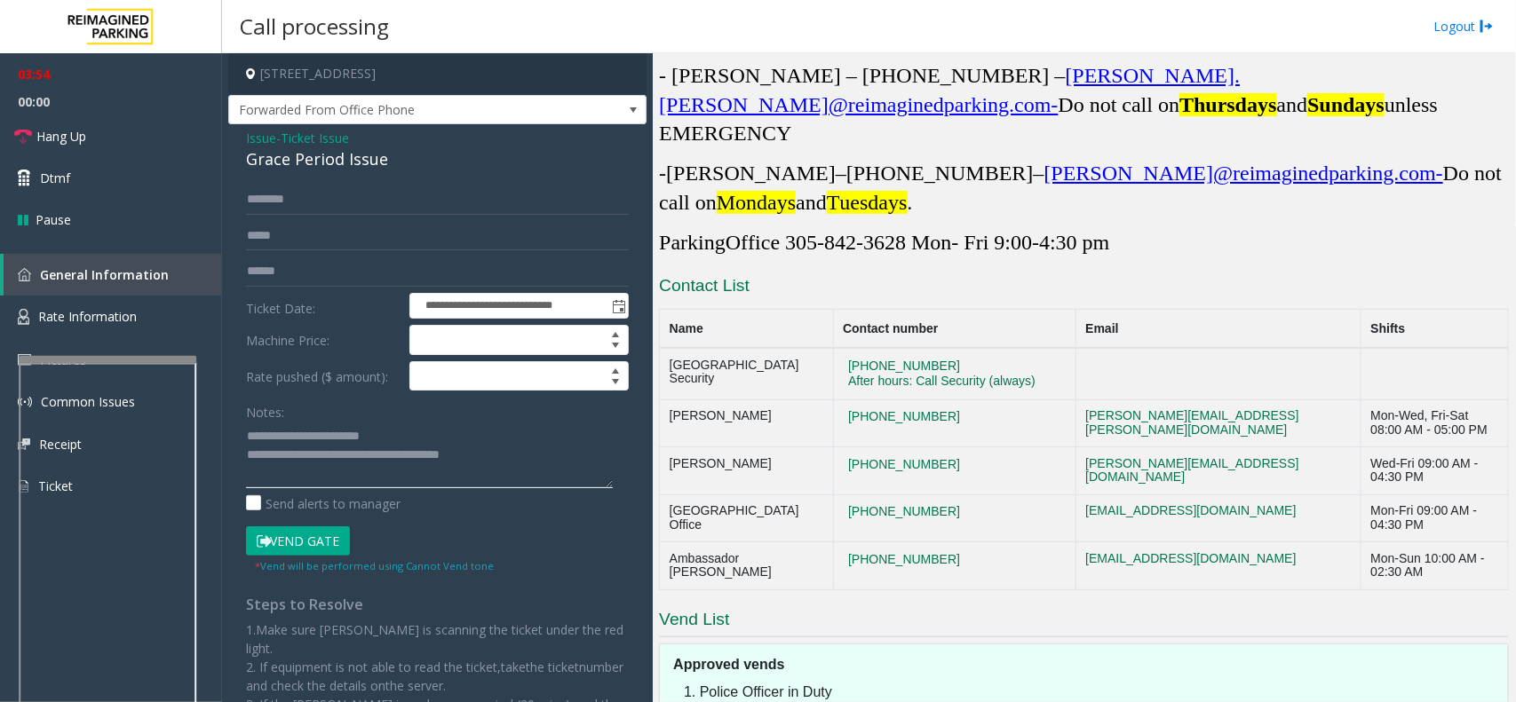
click at [498, 454] on textarea at bounding box center [429, 455] width 367 height 67
click at [504, 467] on textarea at bounding box center [429, 455] width 367 height 67
click at [520, 450] on textarea at bounding box center [429, 455] width 367 height 67
click at [191, 151] on link "Hang Up" at bounding box center [111, 136] width 222 height 42
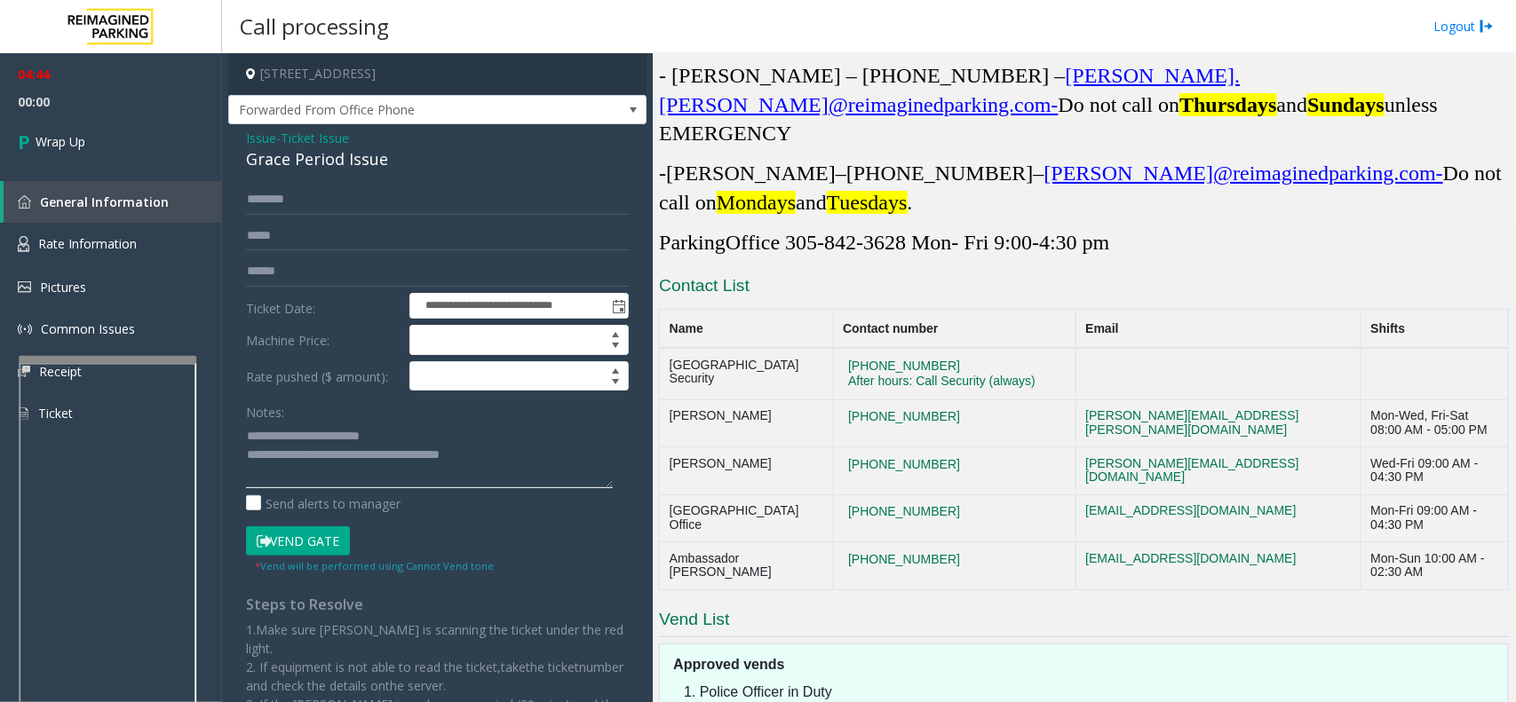
click at [496, 450] on textarea at bounding box center [429, 455] width 367 height 67
type textarea "**********"
click at [134, 113] on span "00:41" at bounding box center [111, 102] width 222 height 28
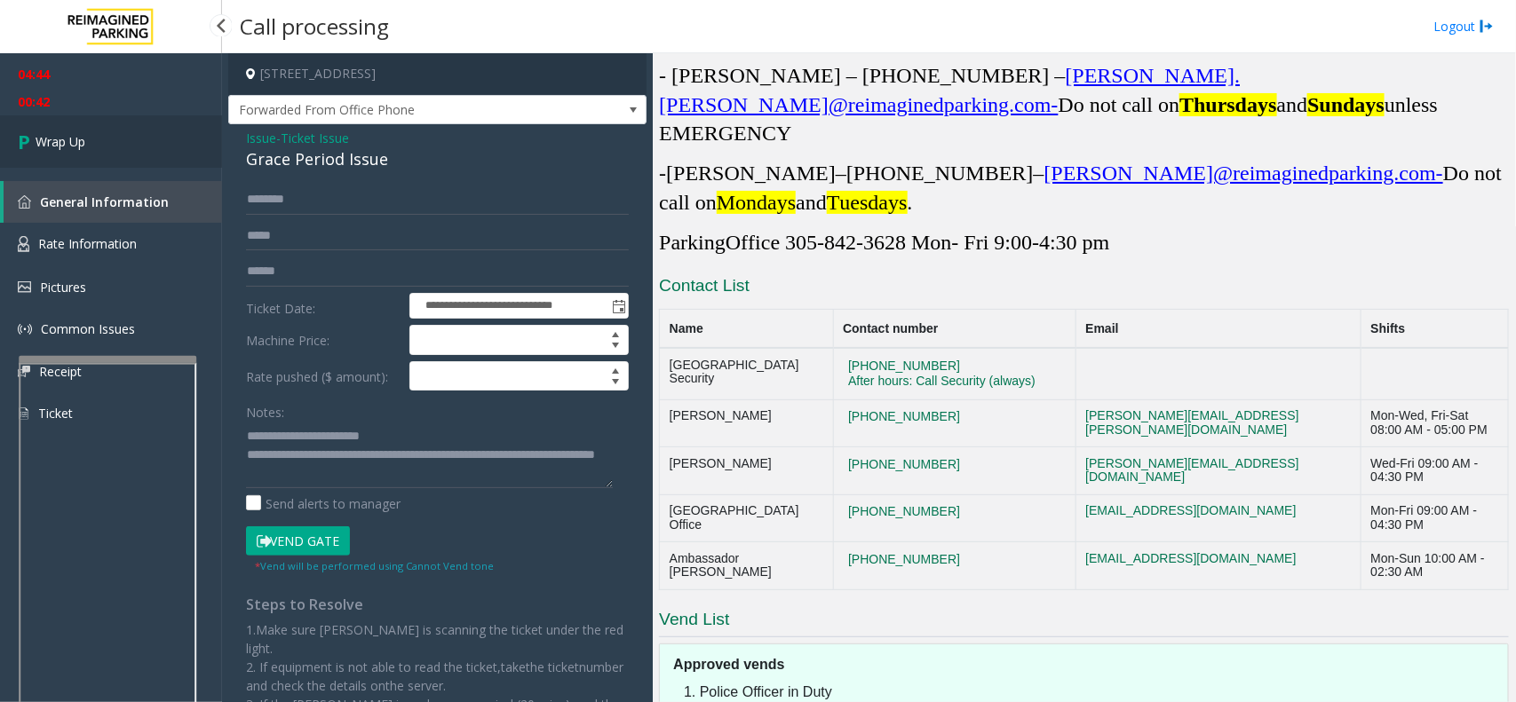
click at [133, 165] on link "Wrap Up" at bounding box center [111, 141] width 222 height 52
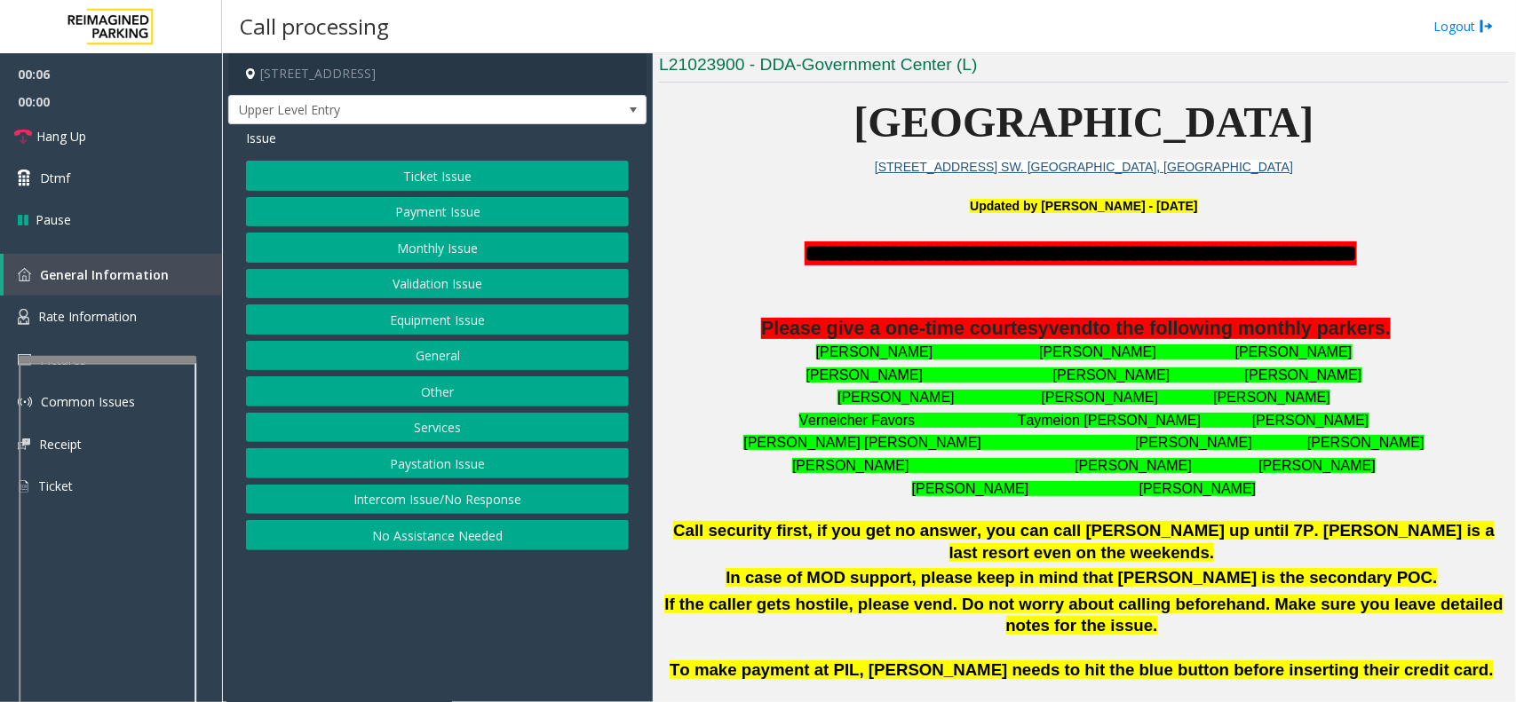
scroll to position [444, 0]
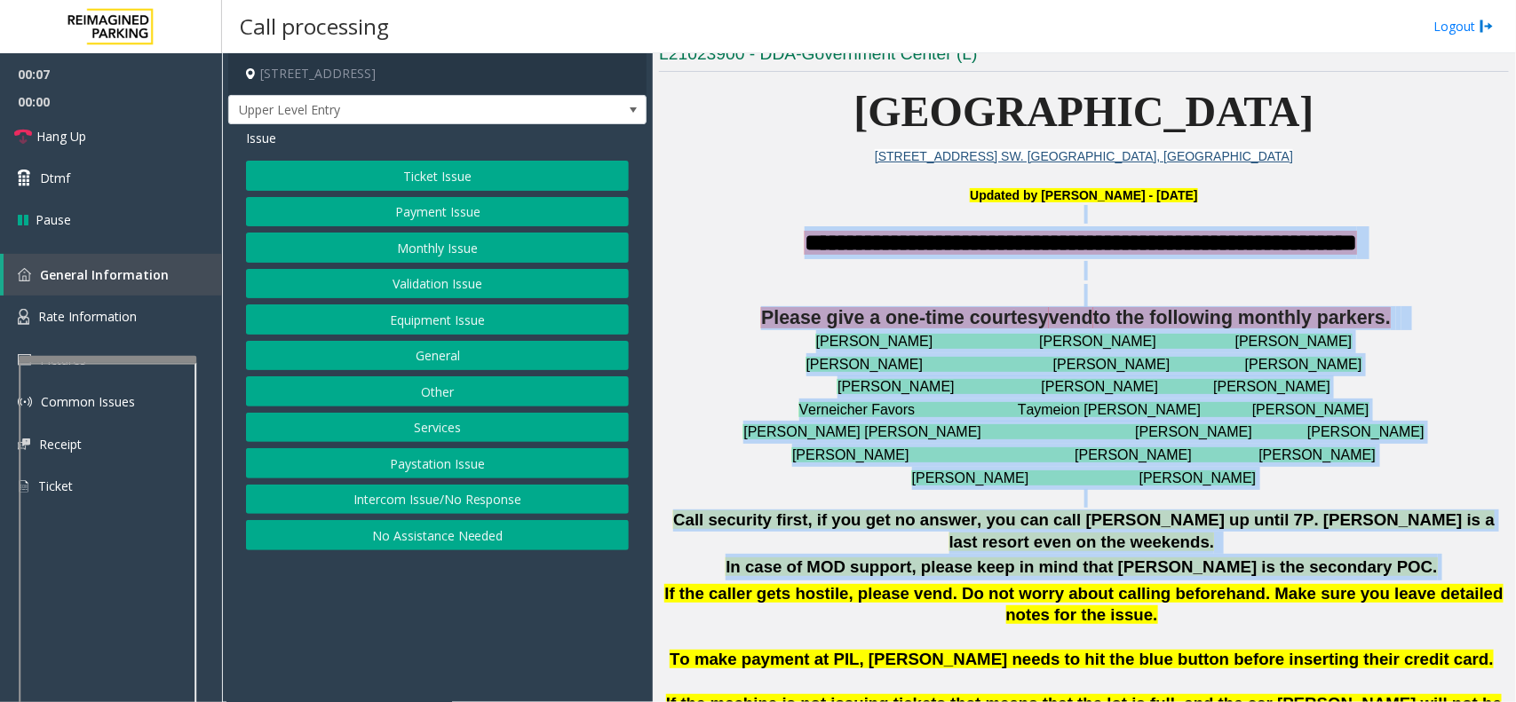
drag, startPoint x: 742, startPoint y: 223, endPoint x: 1354, endPoint y: 549, distance: 694.1
click at [1375, 556] on p "In case of MOD support, please keep in mind that [PERSON_NAME] is the secondary…" at bounding box center [1084, 567] width 850 height 27
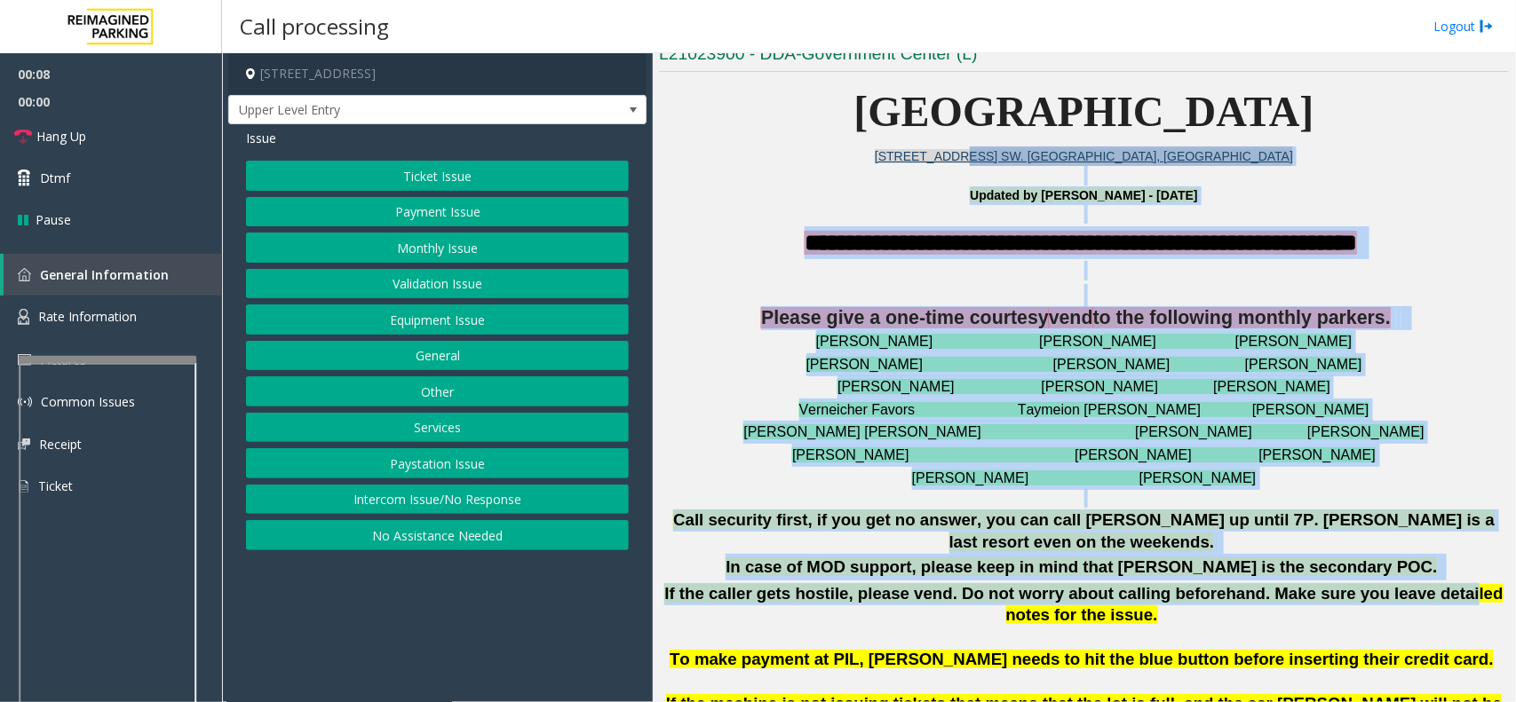
drag, startPoint x: 1377, startPoint y: 583, endPoint x: 1053, endPoint y: 160, distance: 532.7
click at [750, 218] on div at bounding box center [1084, 214] width 850 height 19
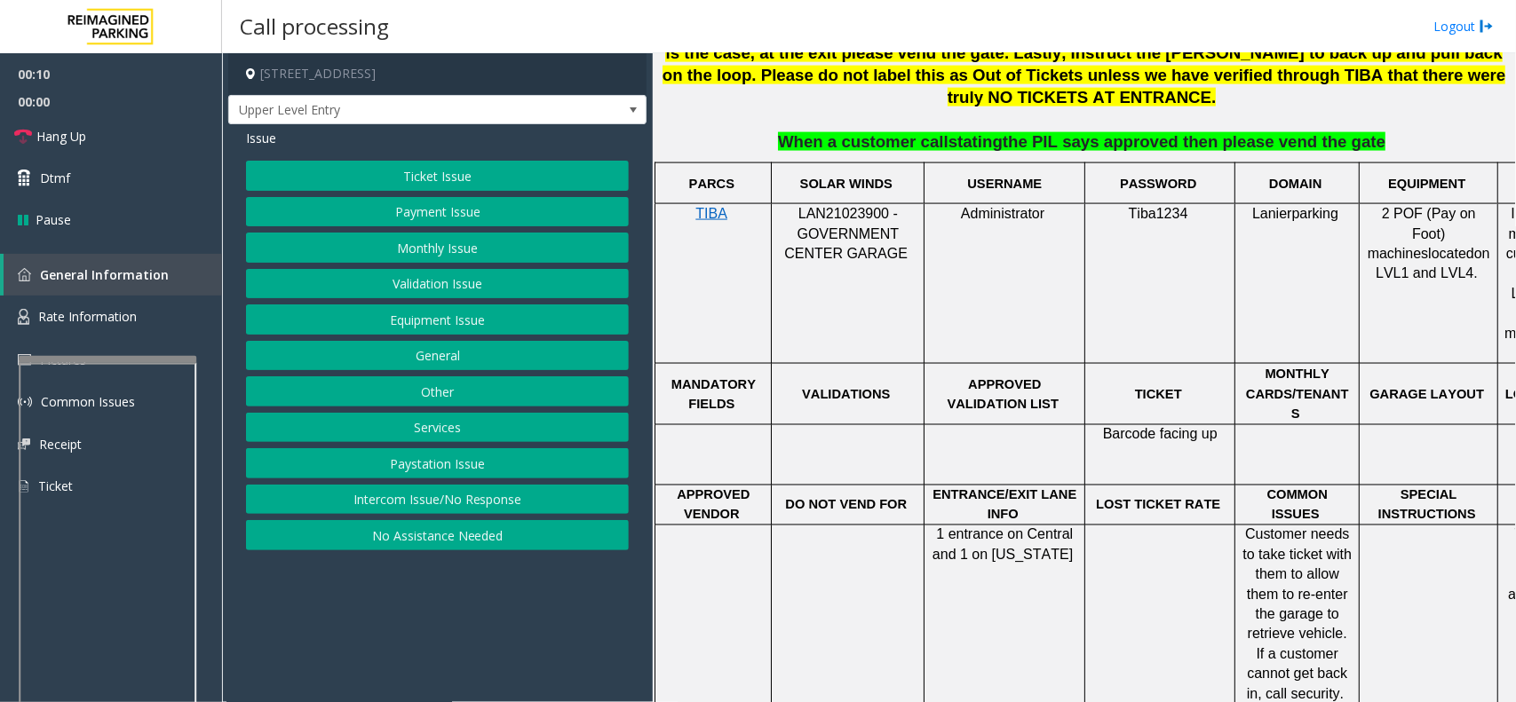
scroll to position [1332, 0]
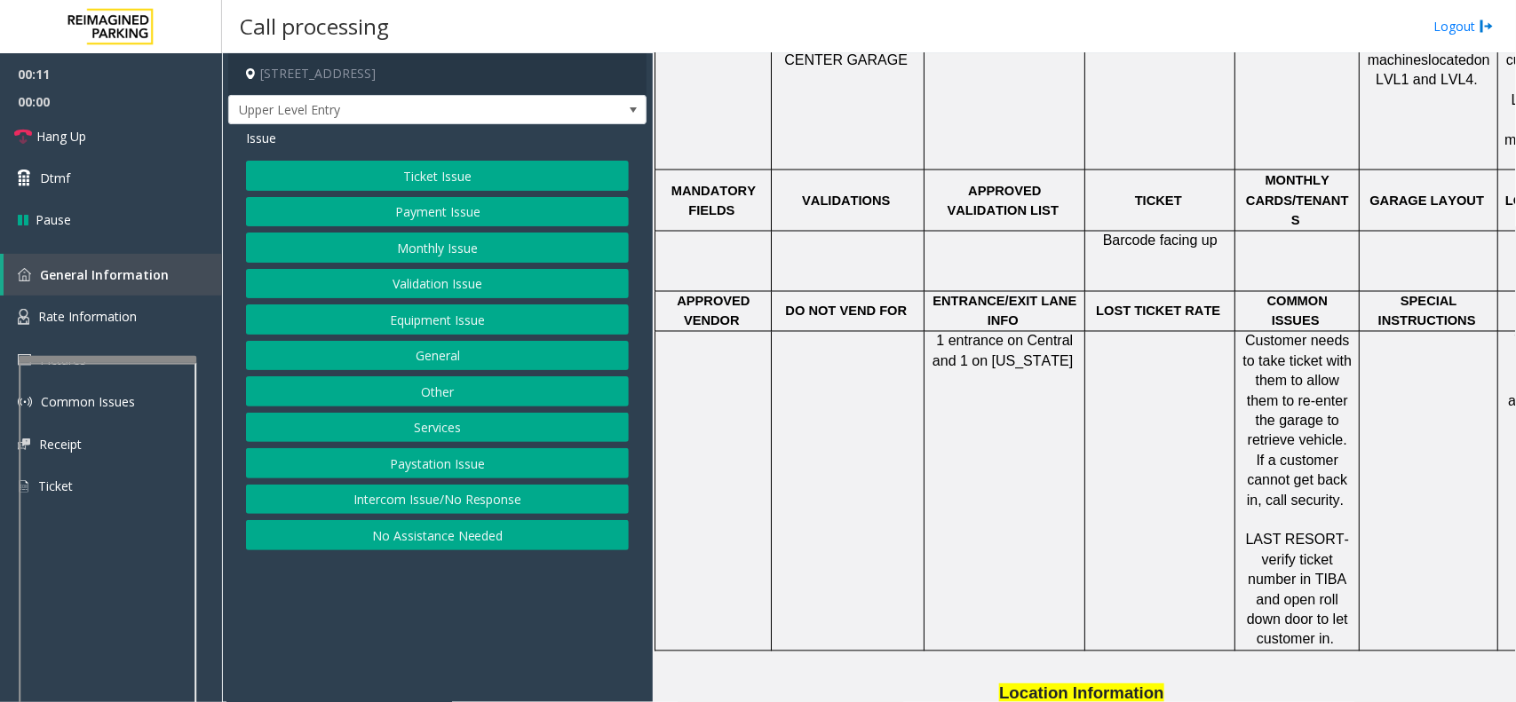
click at [535, 484] on div "Ticket Issue Payment Issue Monthly Issue Validation Issue Equipment Issue Gener…" at bounding box center [437, 356] width 383 height 390
click at [520, 495] on button "Intercom Issue/No Response" at bounding box center [437, 500] width 383 height 30
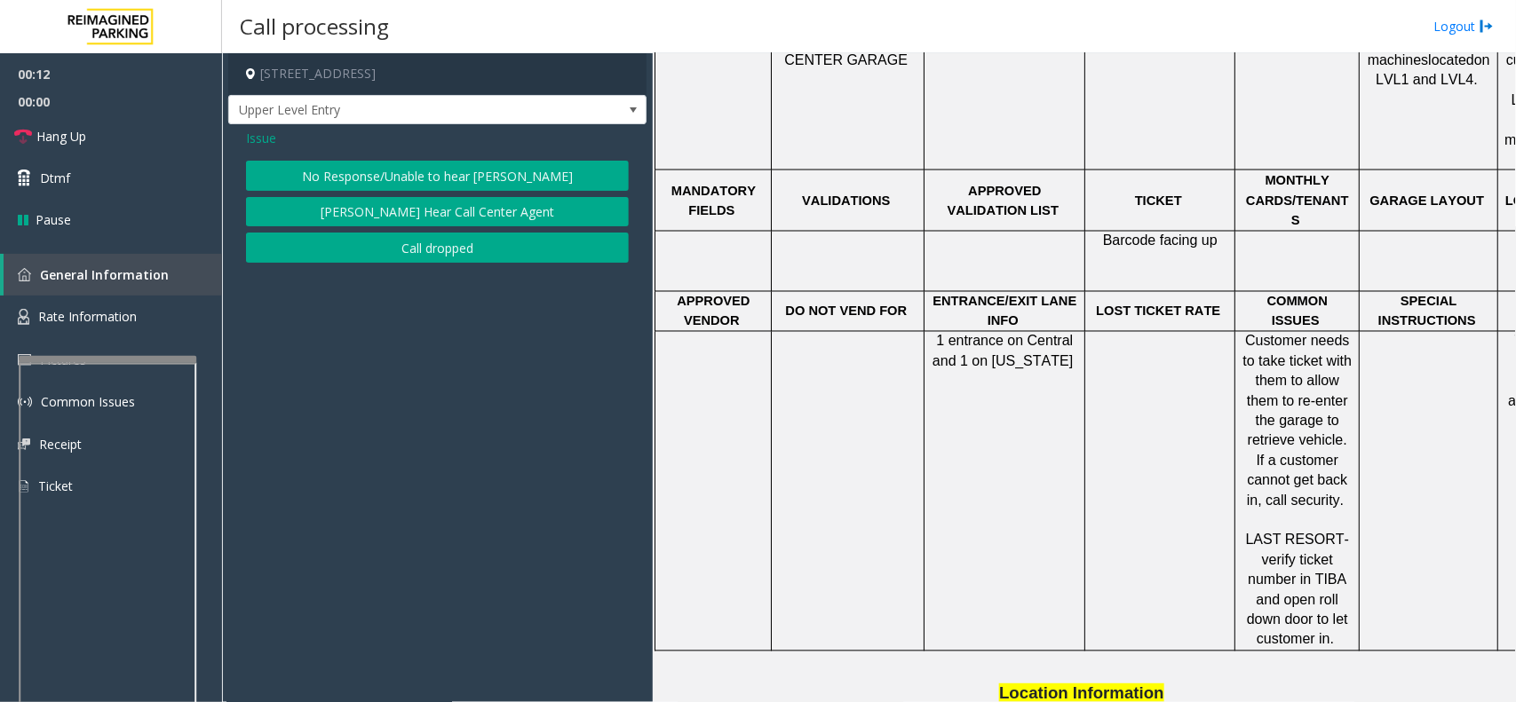
click at [433, 167] on button "No Response/Unable to hear [PERSON_NAME]" at bounding box center [437, 176] width 383 height 30
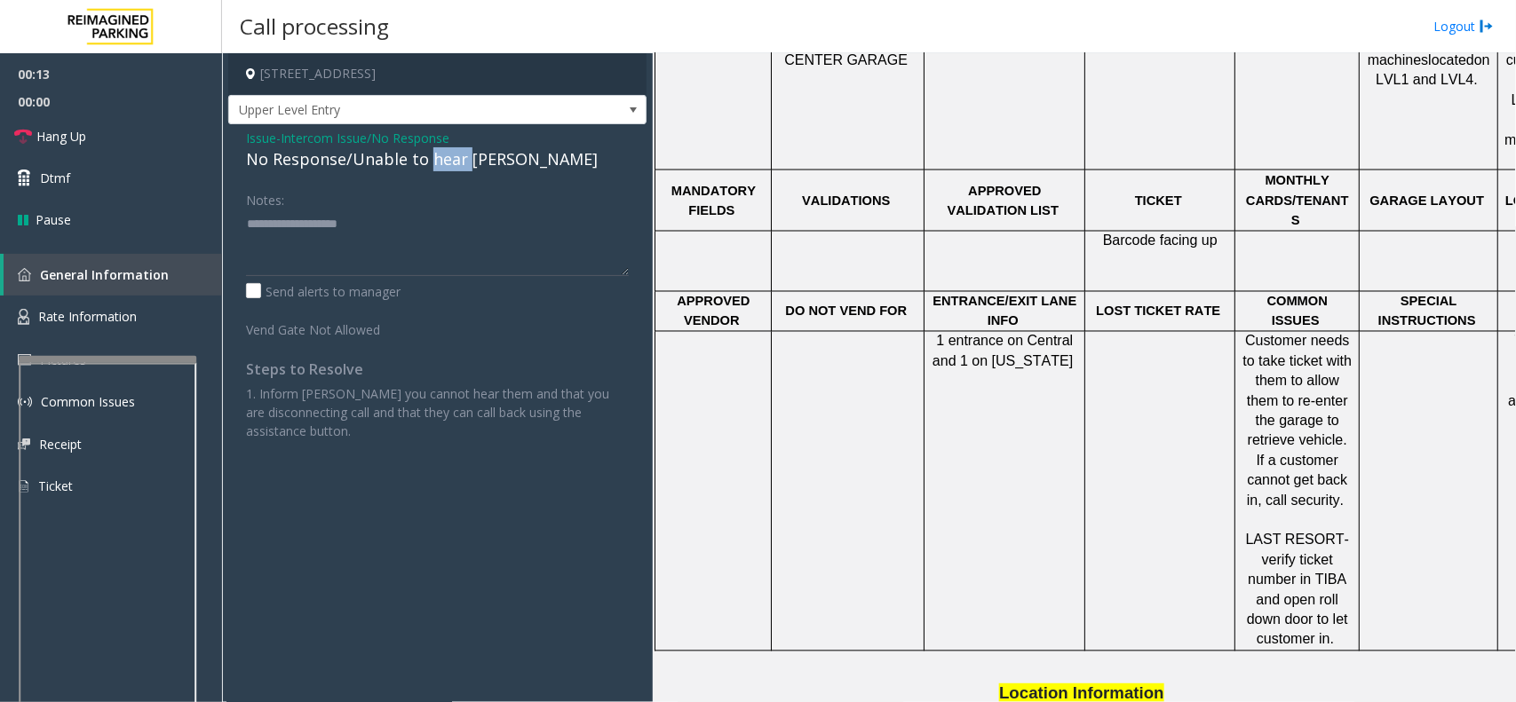
click at [433, 167] on div "No Response/Unable to hear [PERSON_NAME]" at bounding box center [437, 159] width 383 height 24
click at [526, 219] on textarea at bounding box center [437, 243] width 383 height 67
type textarea "**********"
click at [165, 129] on link "Hang Up" at bounding box center [111, 136] width 222 height 42
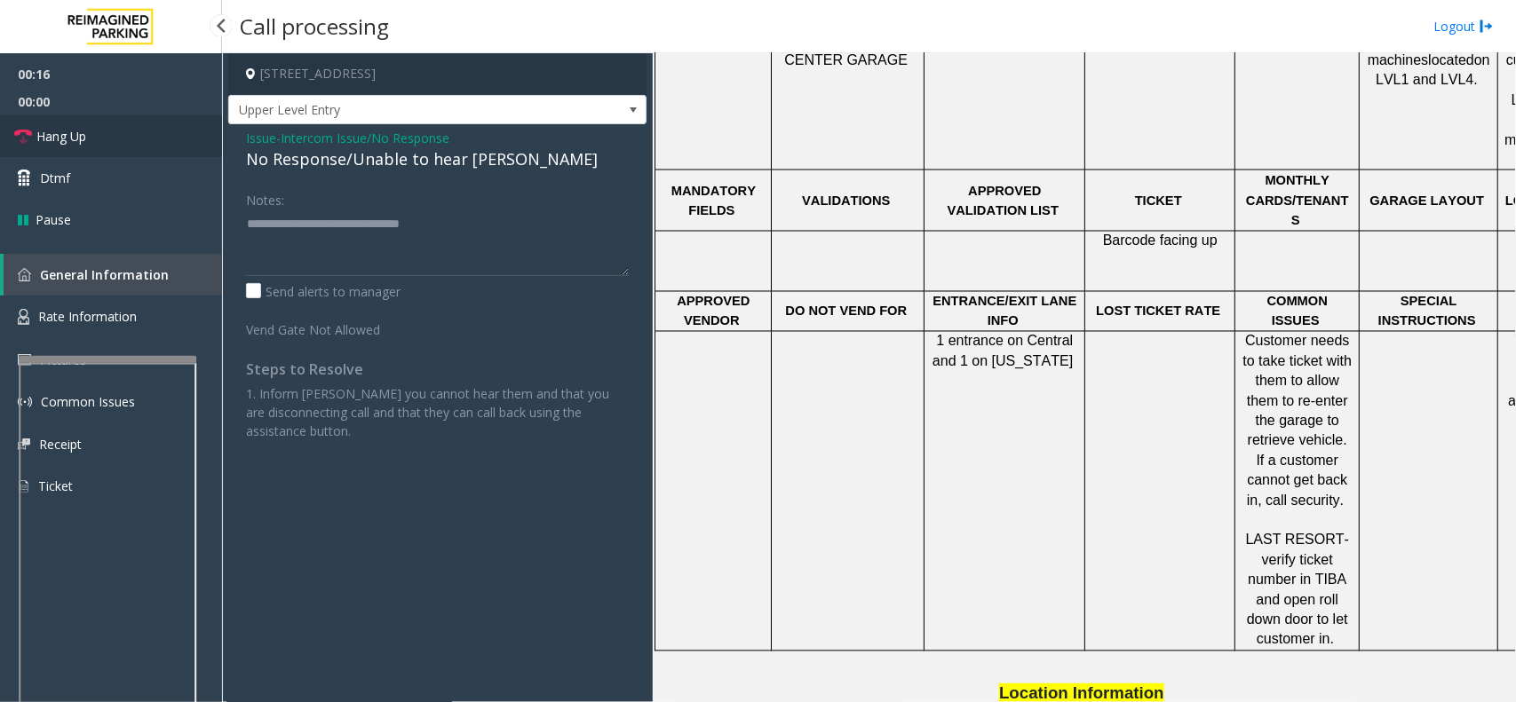
click at [165, 129] on link "Hang Up" at bounding box center [111, 136] width 222 height 42
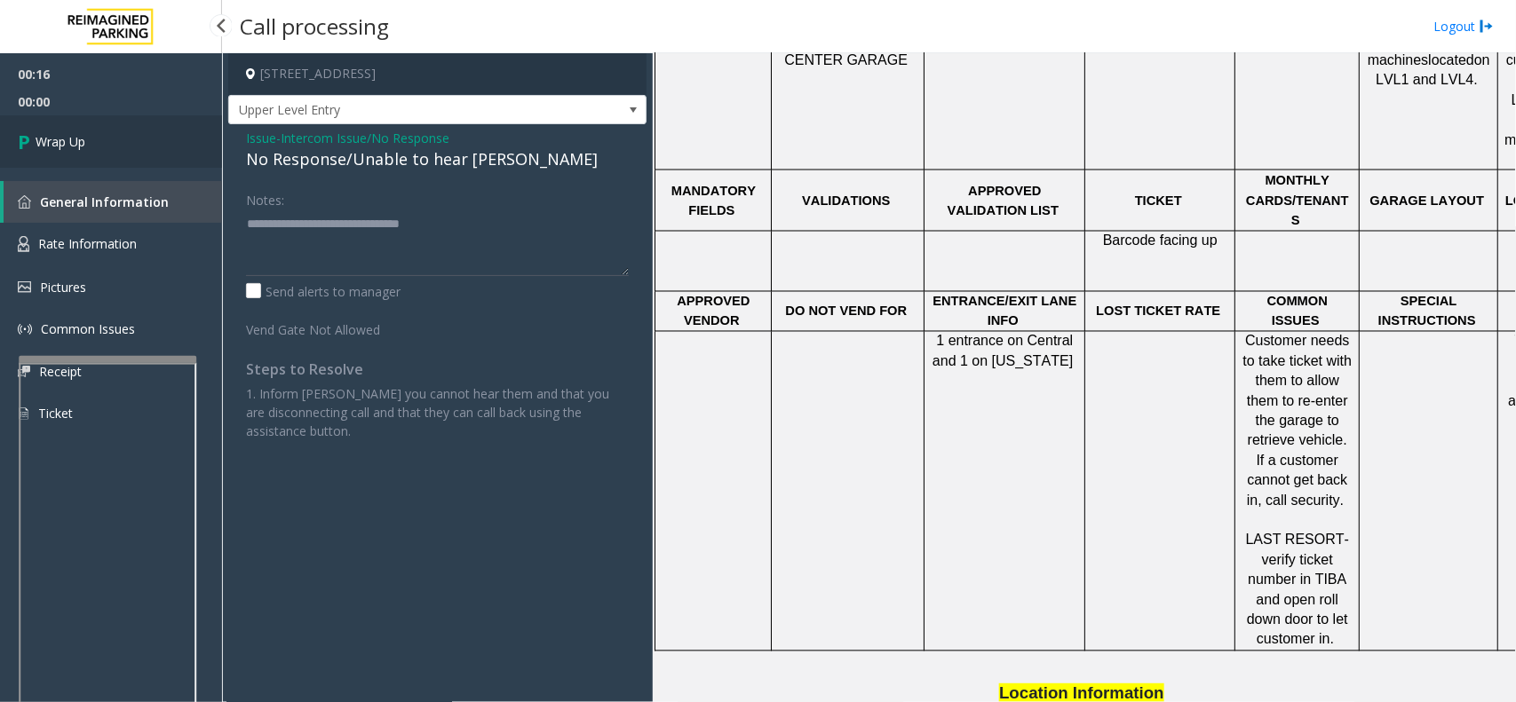
click at [165, 129] on link "Wrap Up" at bounding box center [111, 141] width 222 height 52
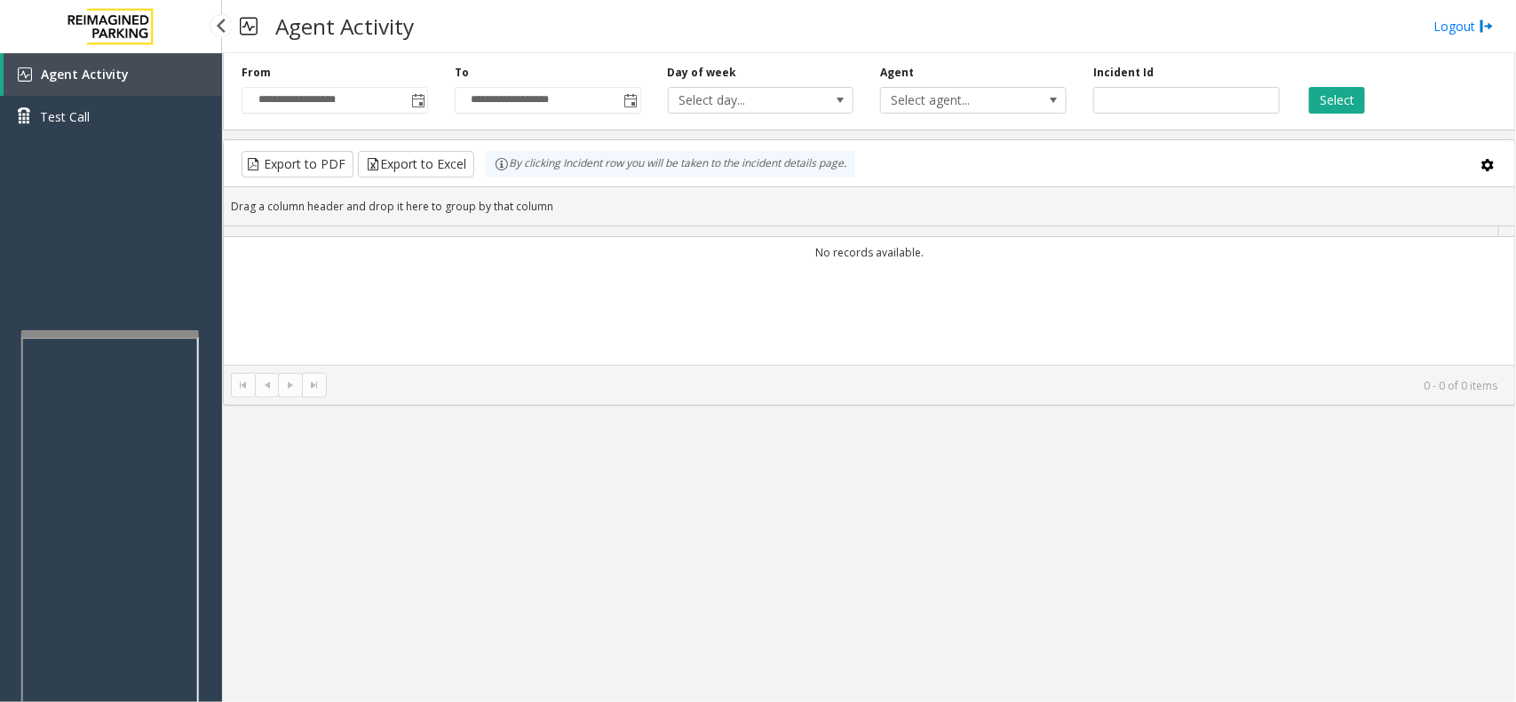
click at [145, 262] on app-root "**********" at bounding box center [758, 351] width 1516 height 702
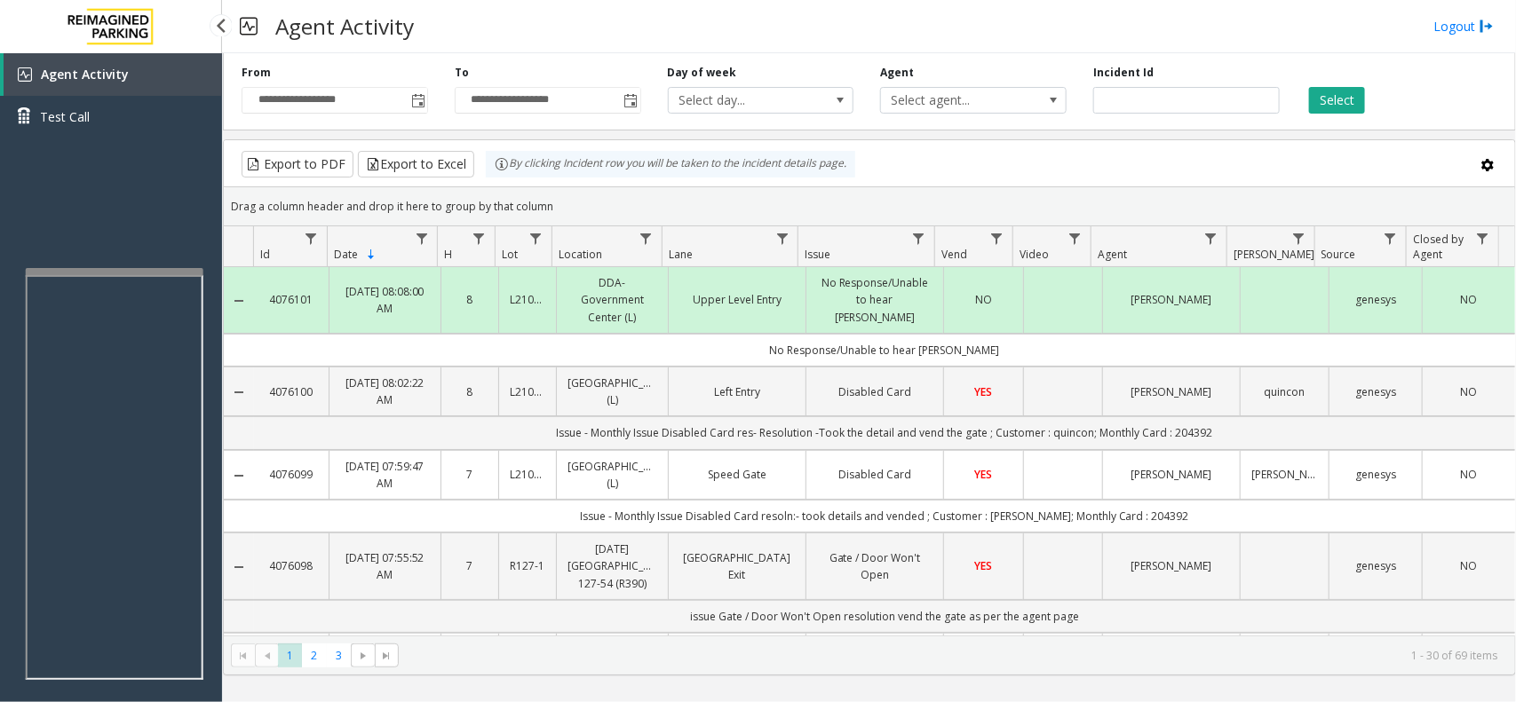
click at [147, 264] on div "Agent Activity Test Call" at bounding box center [111, 404] width 222 height 702
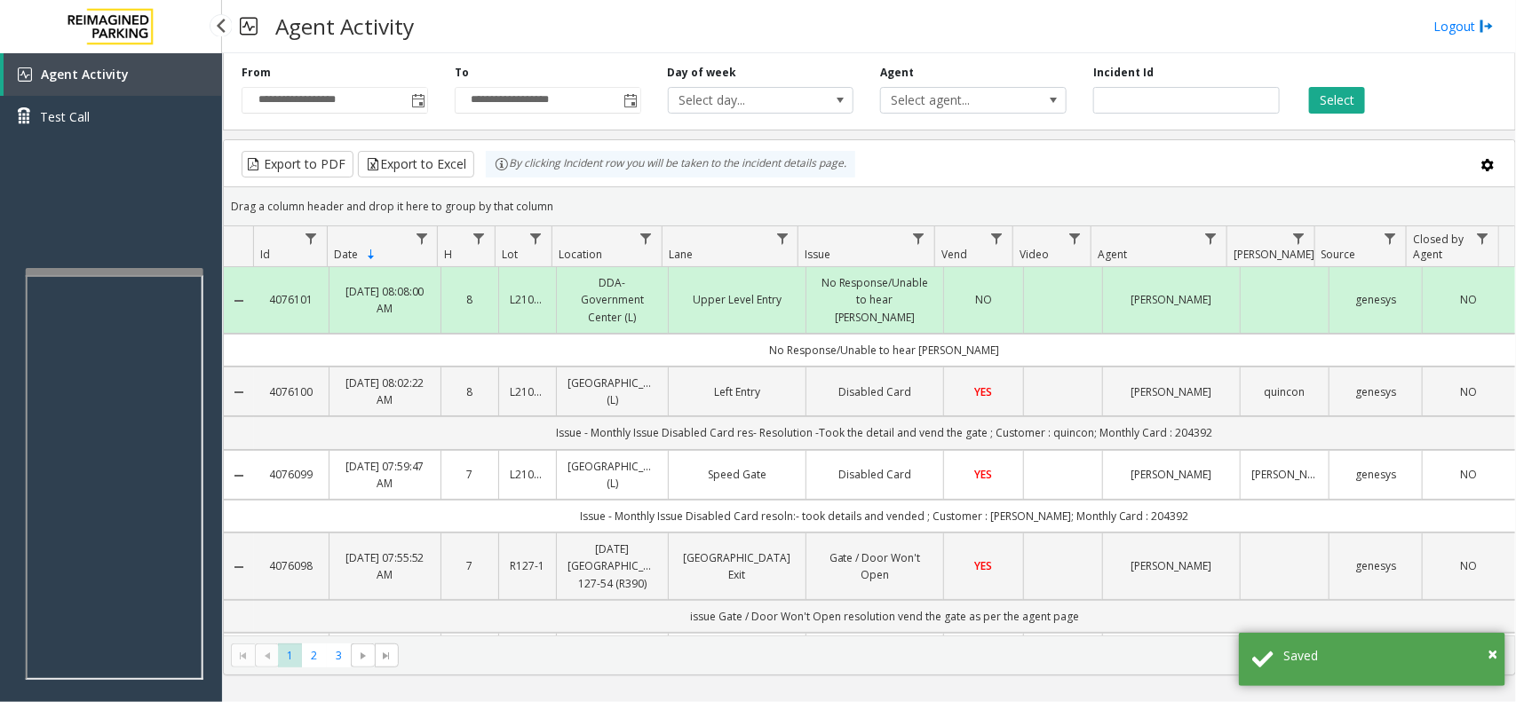
click at [147, 262] on div "Agent Activity Test Call" at bounding box center [111, 404] width 222 height 702
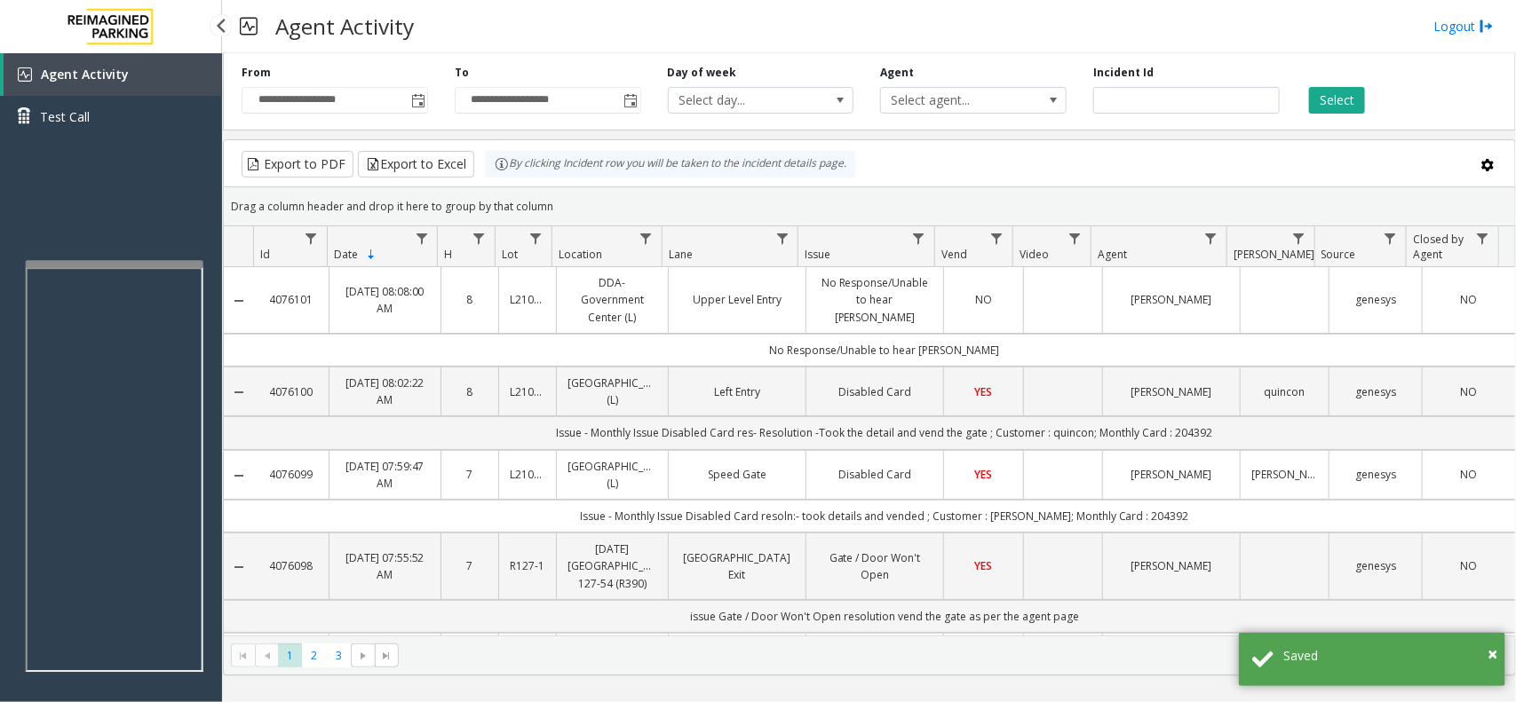
click at [143, 255] on app-root "**********" at bounding box center [758, 351] width 1516 height 702
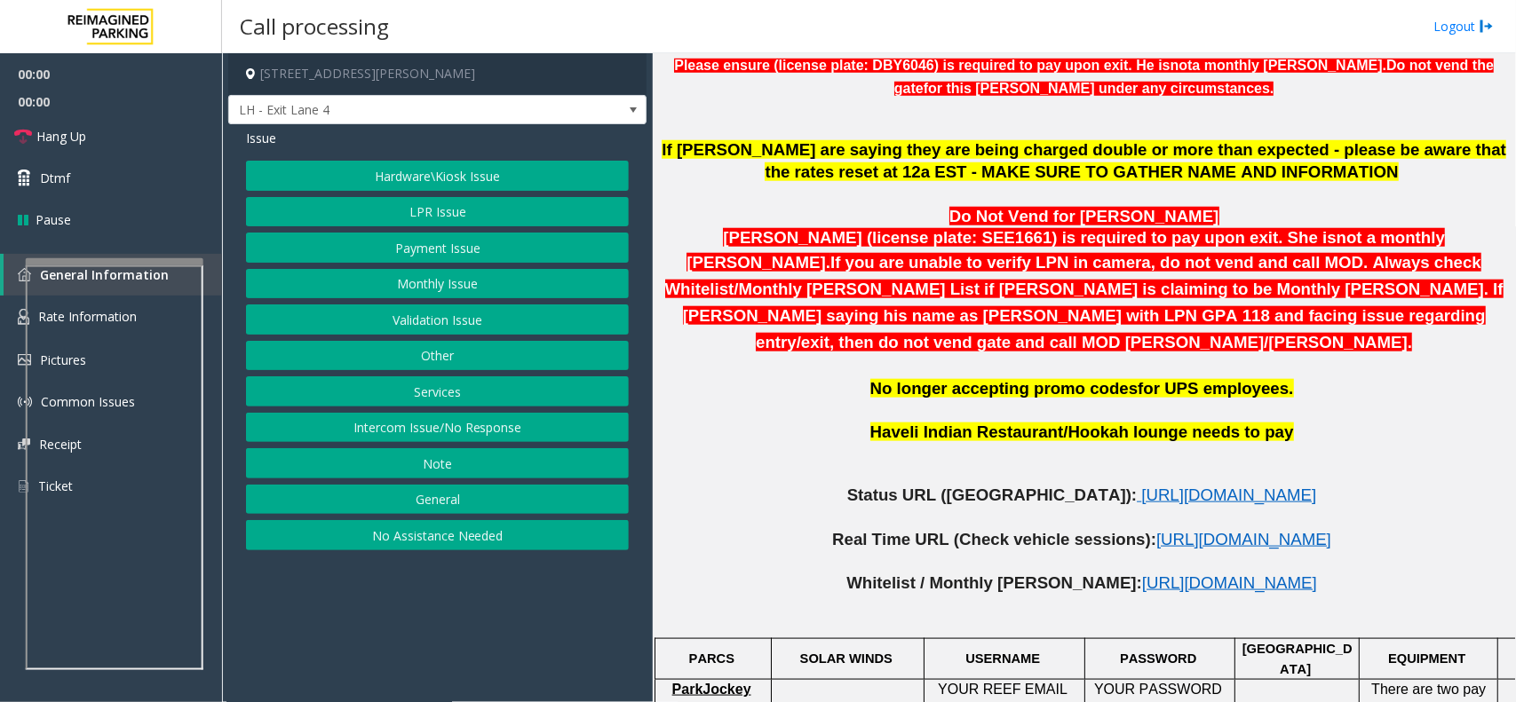
scroll to position [999, 0]
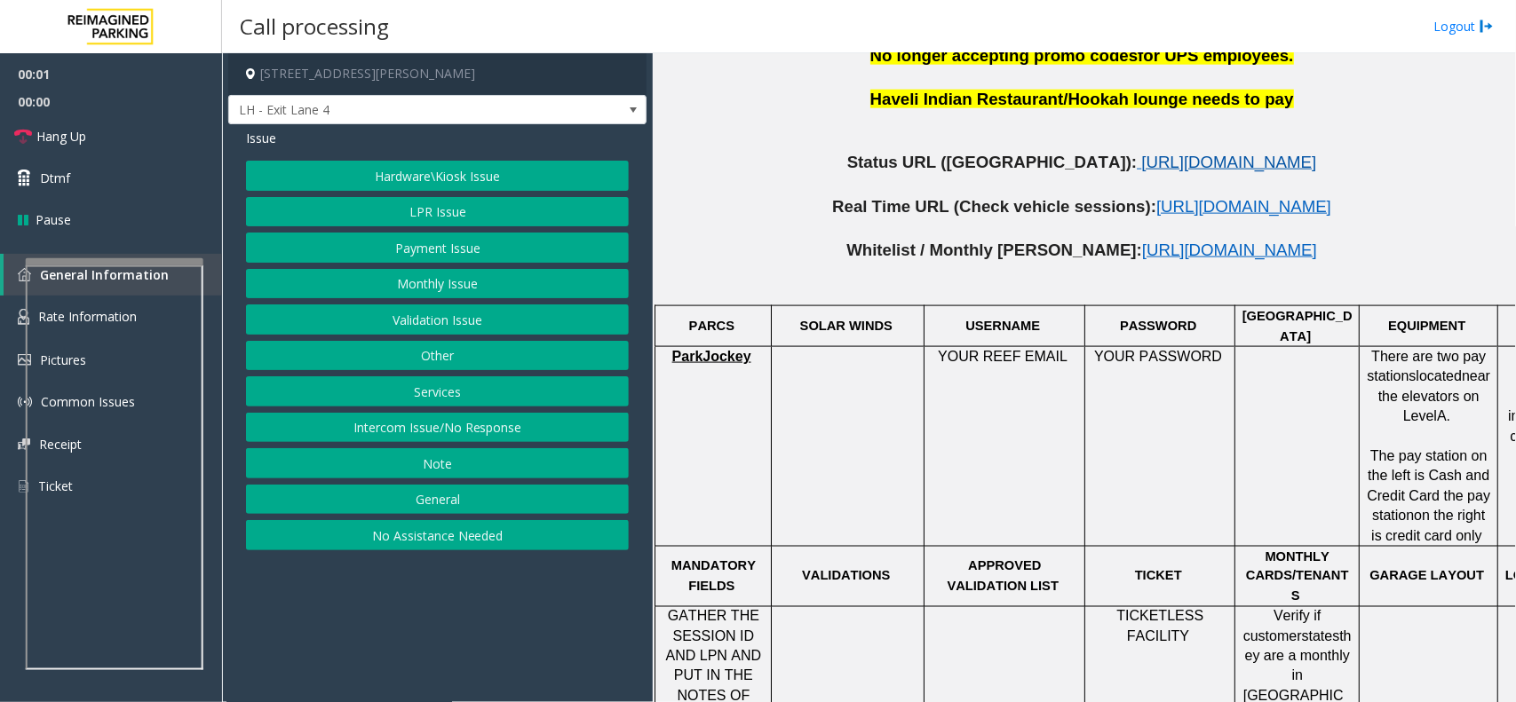
click at [1141, 153] on span "[URL][DOMAIN_NAME]" at bounding box center [1228, 162] width 175 height 19
click at [493, 435] on button "Intercom Issue/No Response" at bounding box center [437, 428] width 383 height 30
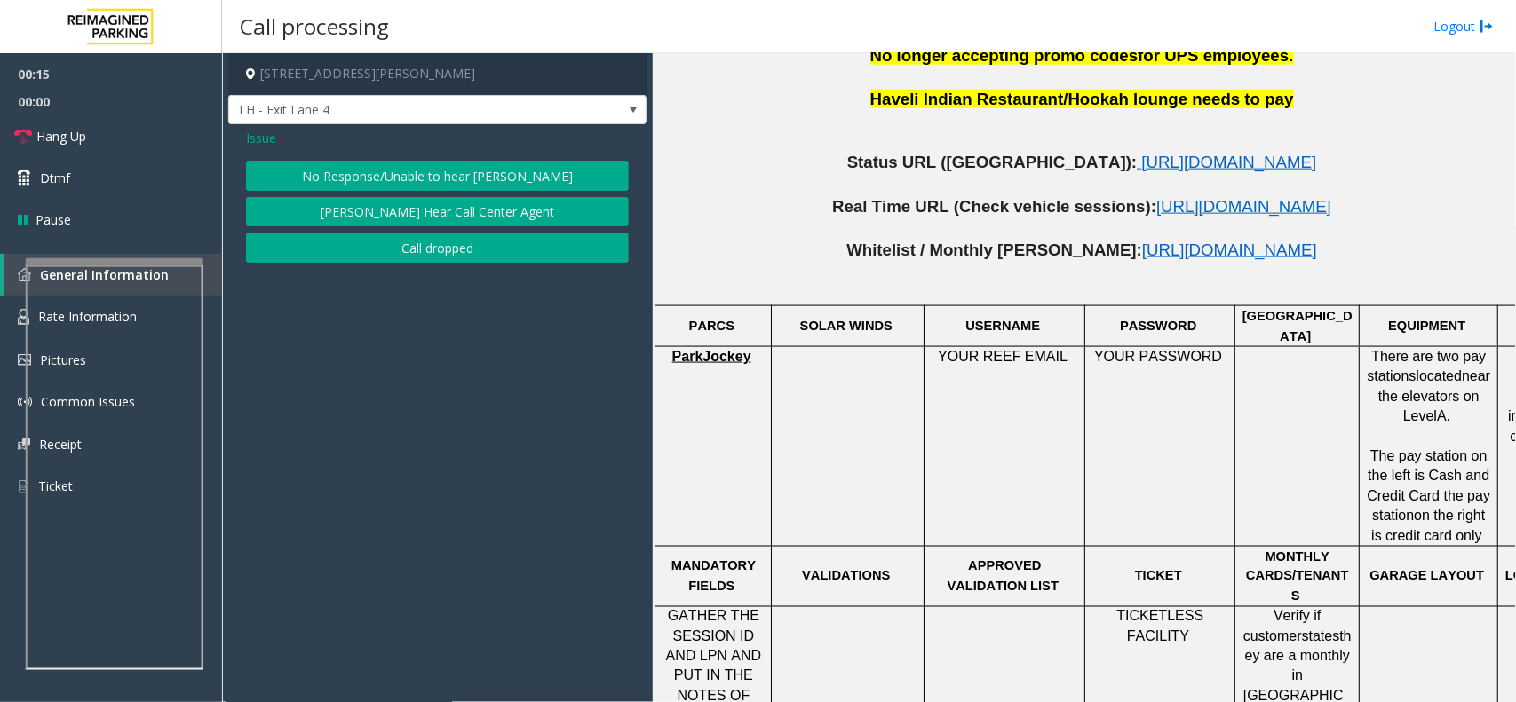
click at [480, 179] on button "No Response/Unable to hear [PERSON_NAME]" at bounding box center [437, 176] width 383 height 30
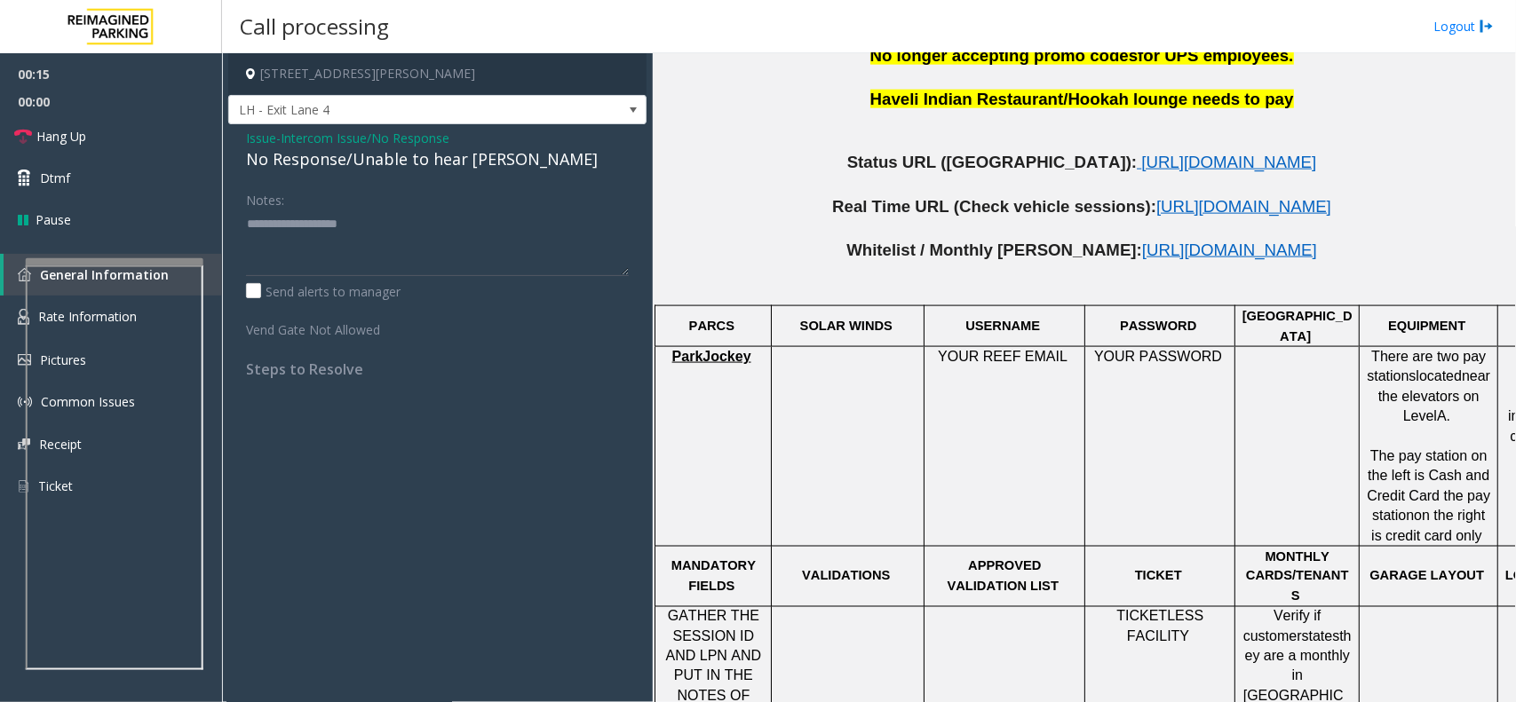
click at [481, 166] on div "No Response/Unable to hear [PERSON_NAME]" at bounding box center [437, 159] width 383 height 24
click at [520, 222] on textarea at bounding box center [437, 243] width 383 height 67
type textarea "**********"
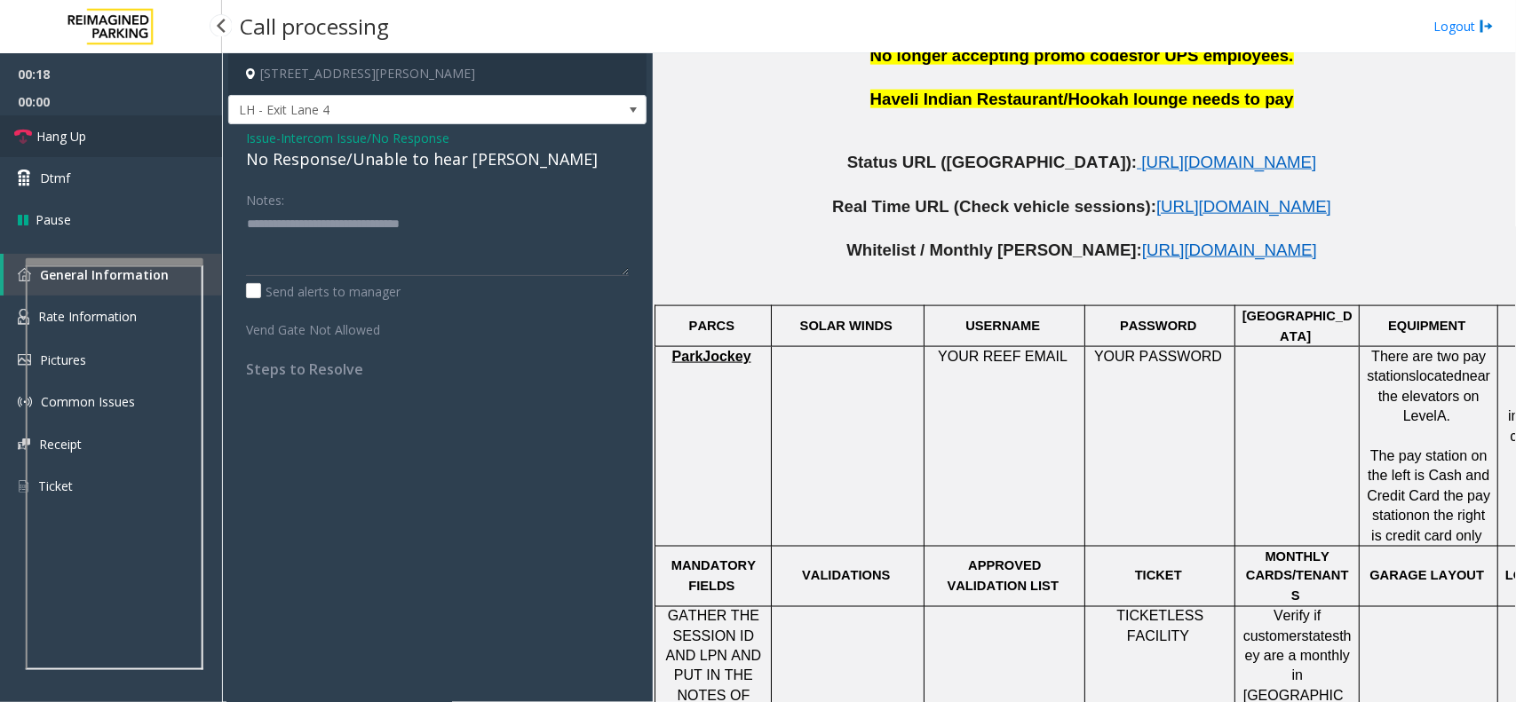
click at [91, 131] on link "Hang Up" at bounding box center [111, 136] width 222 height 42
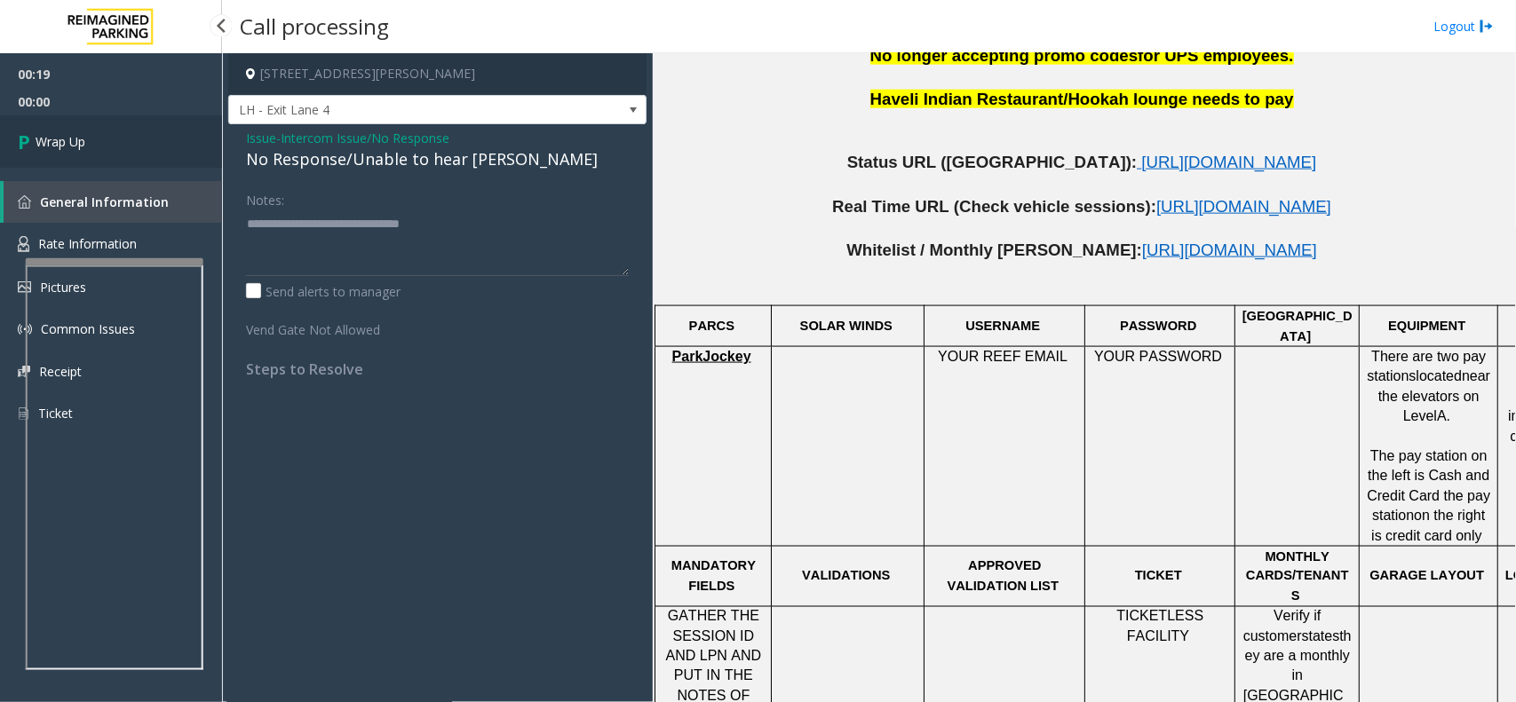
click at [99, 131] on link "Wrap Up" at bounding box center [111, 141] width 222 height 52
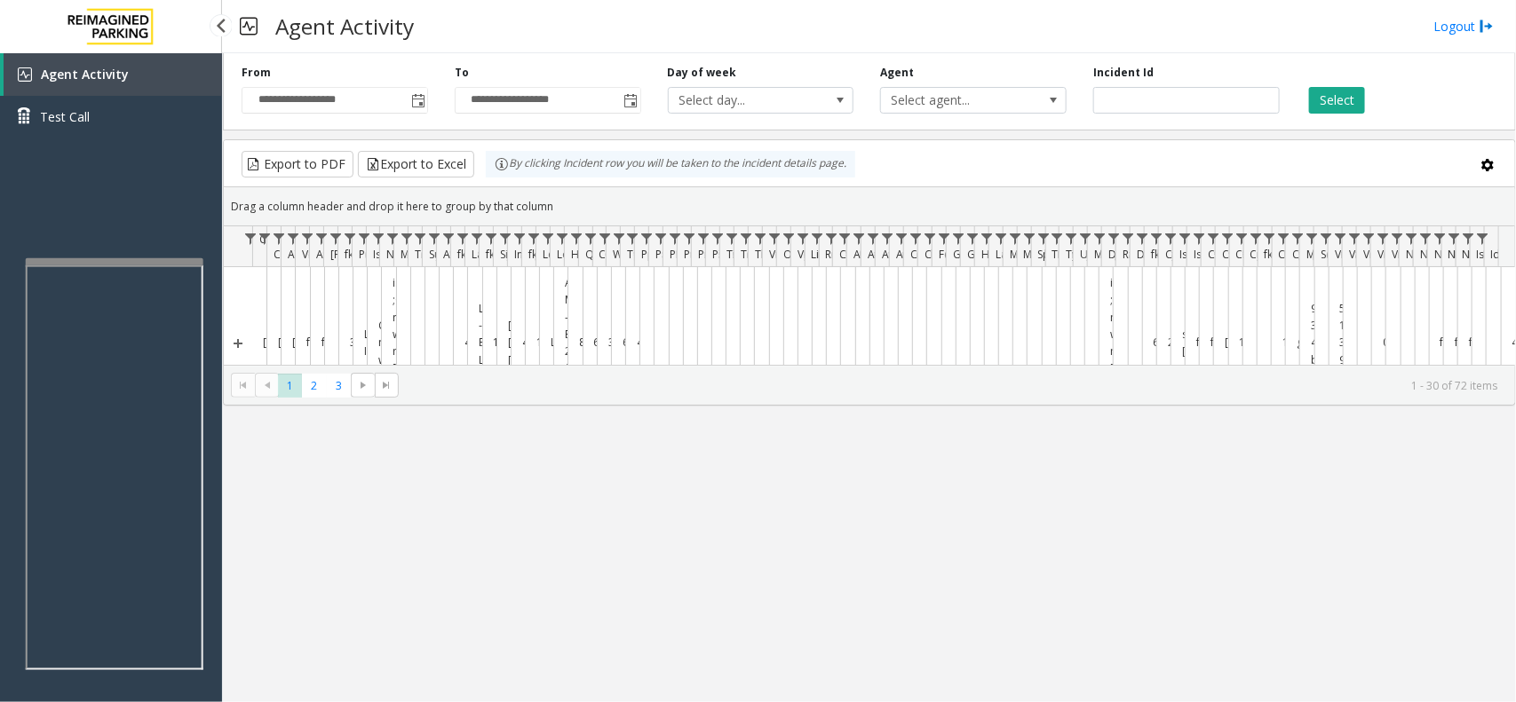
click at [85, 158] on div "Agent Activity Test Call" at bounding box center [111, 404] width 222 height 702
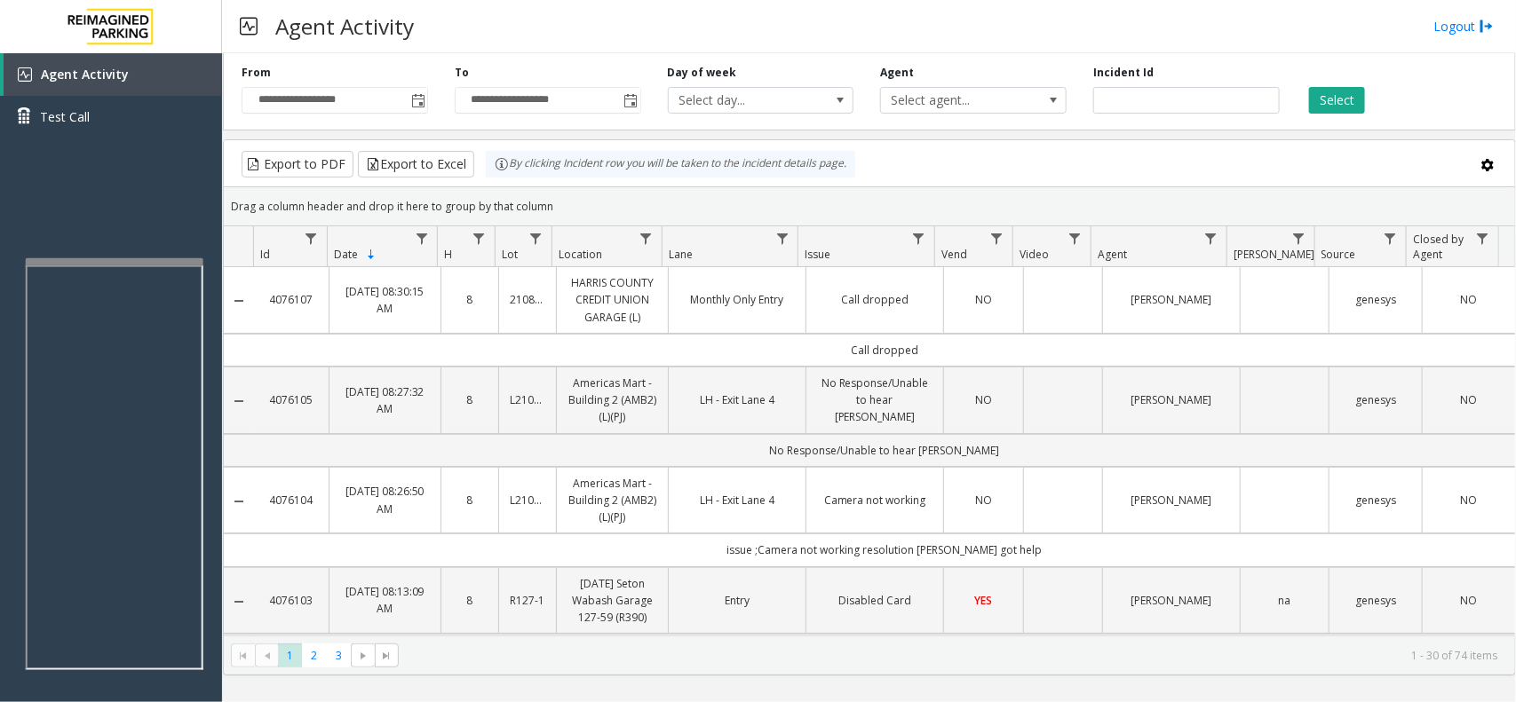
drag, startPoint x: 573, startPoint y: 204, endPoint x: 478, endPoint y: 174, distance: 99.7
click at [478, 174] on kendo-grid "Export to PDF Export to Excel By clicking Incident row you will be taken to the…" at bounding box center [869, 407] width 1293 height 536
click at [542, 198] on div "Drag a column header and drop it here to group by that column" at bounding box center [869, 206] width 1291 height 31
drag, startPoint x: 556, startPoint y: 201, endPoint x: 456, endPoint y: 155, distance: 110.1
click at [456, 155] on kendo-grid "Export to PDF Export to Excel By clicking Incident row you will be taken to the…" at bounding box center [869, 407] width 1293 height 536
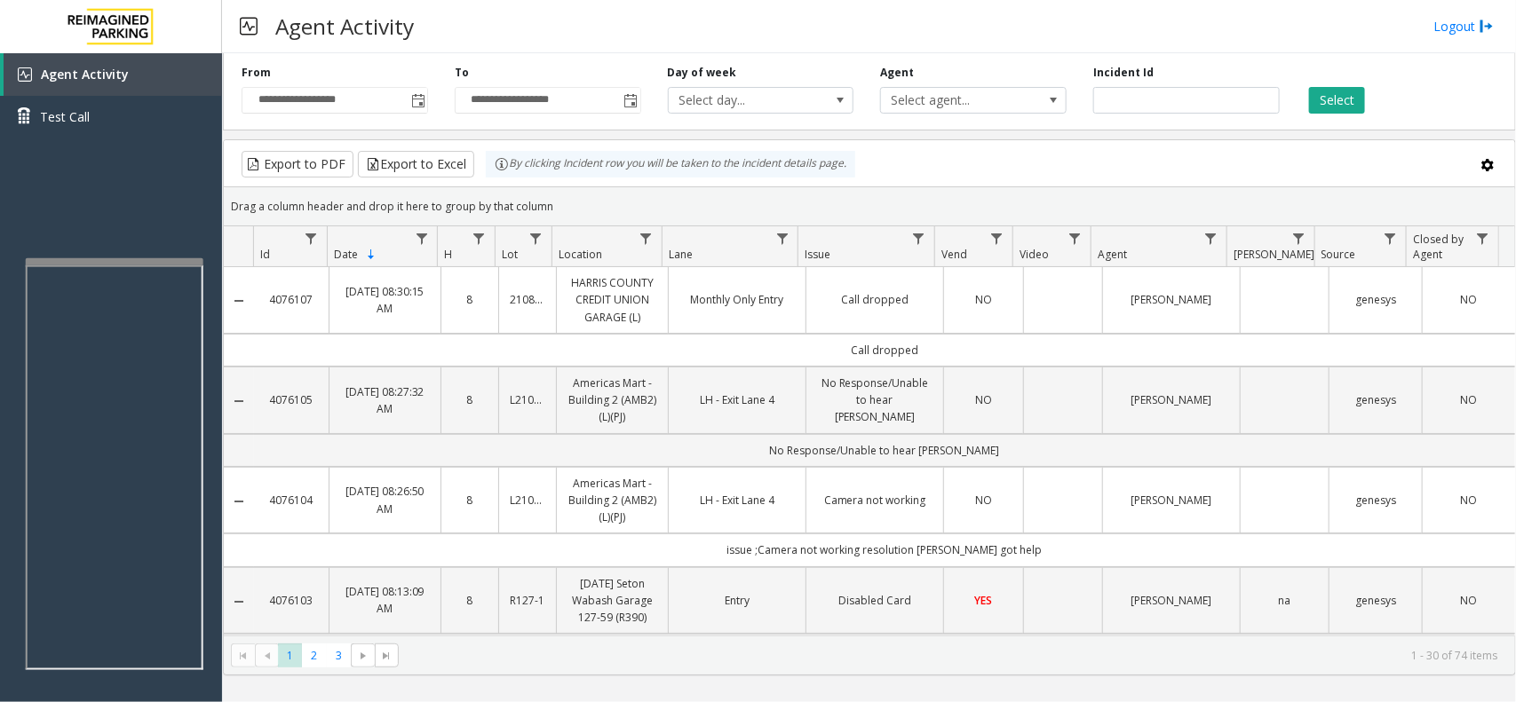
click at [552, 197] on div "Drag a column header and drop it here to group by that column" at bounding box center [869, 206] width 1291 height 31
drag, startPoint x: 557, startPoint y: 197, endPoint x: 480, endPoint y: 169, distance: 82.3
click at [480, 169] on kendo-grid "Export to PDF Export to Excel By clicking Incident row you will be taken to the…" at bounding box center [869, 407] width 1293 height 536
click at [565, 200] on div "Drag a column header and drop it here to group by that column" at bounding box center [869, 206] width 1291 height 31
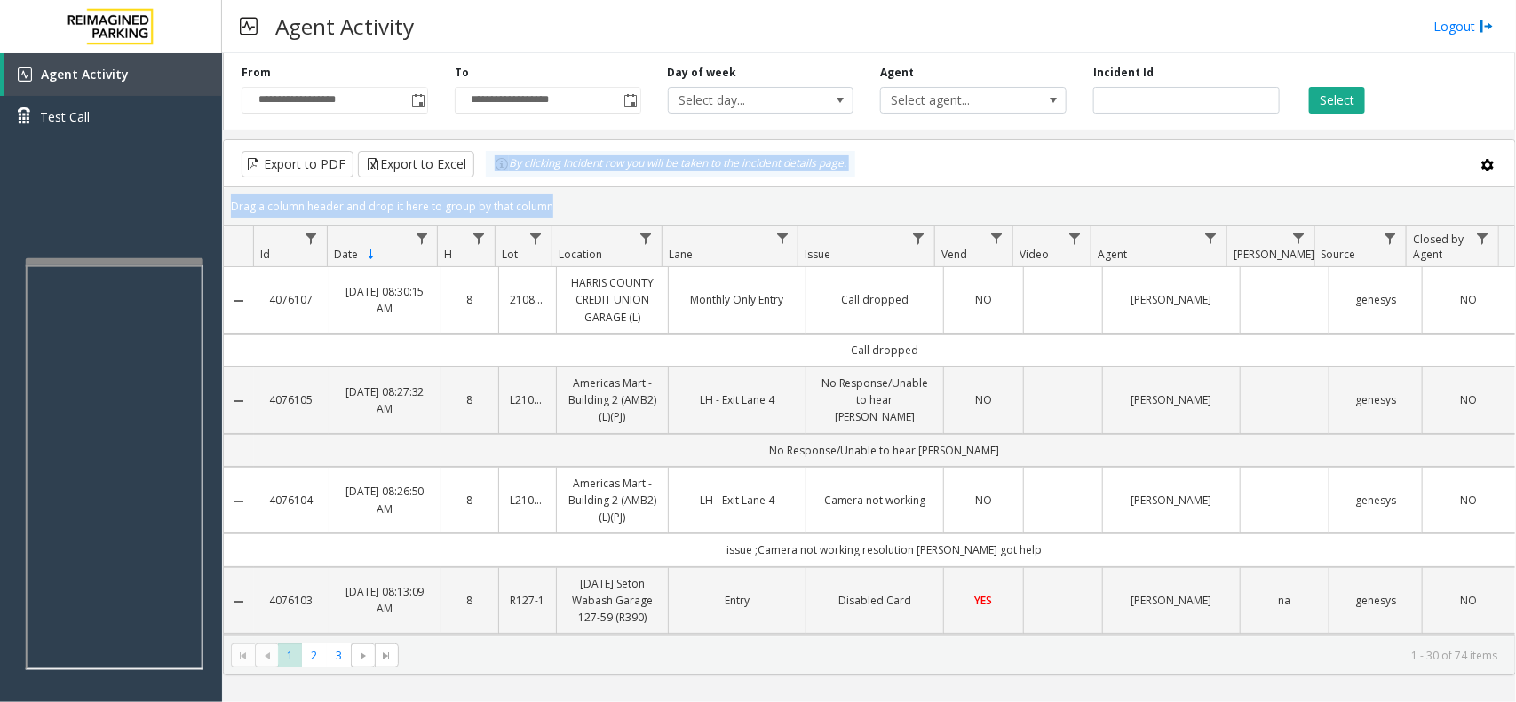
drag, startPoint x: 565, startPoint y: 200, endPoint x: 475, endPoint y: 167, distance: 95.5
click at [475, 167] on kendo-grid "Export to PDF Export to Excel By clicking Incident row you will be taken to the…" at bounding box center [869, 407] width 1293 height 536
click at [557, 206] on div "Drag a column header and drop it here to group by that column" at bounding box center [869, 206] width 1291 height 31
drag, startPoint x: 558, startPoint y: 206, endPoint x: 486, endPoint y: 179, distance: 77.0
click at [486, 179] on kendo-grid "Export to PDF Export to Excel By clicking Incident row you will be taken to the…" at bounding box center [869, 407] width 1293 height 536
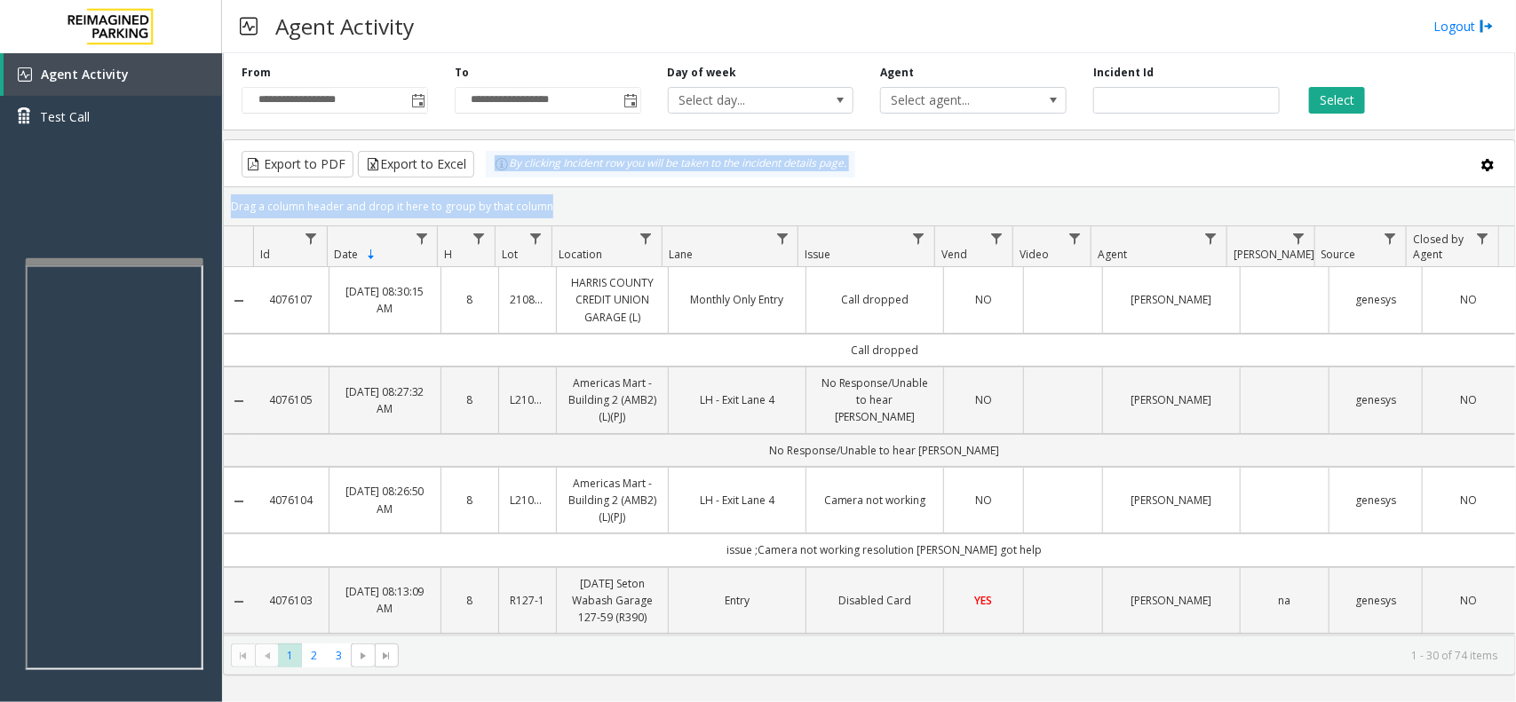
click at [546, 201] on div "Drag a column header and drop it here to group by that column" at bounding box center [869, 206] width 1291 height 31
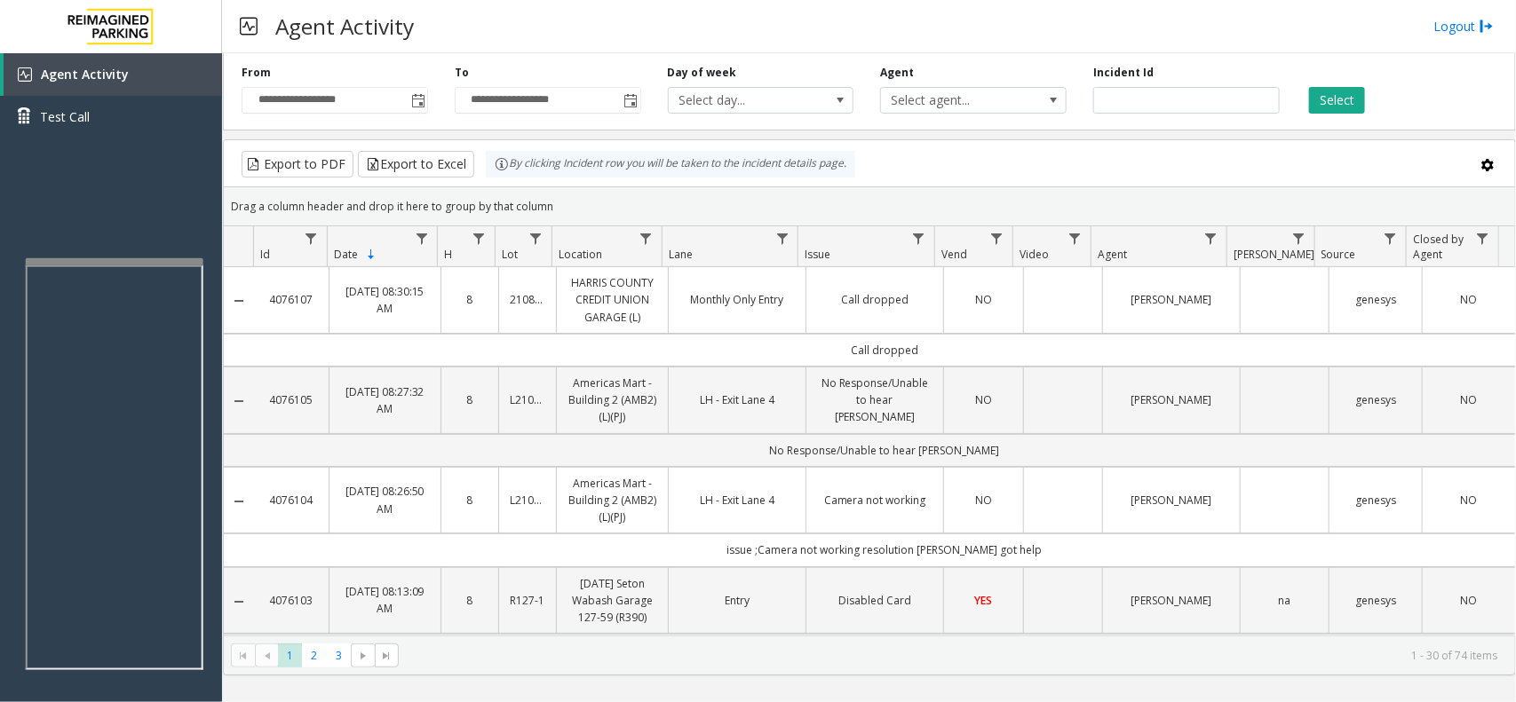
drag, startPoint x: 553, startPoint y: 202, endPoint x: 481, endPoint y: 171, distance: 78.4
click at [481, 171] on kendo-grid "Export to PDF Export to Excel By clicking Incident row you will be taken to the…" at bounding box center [869, 407] width 1293 height 536
click at [528, 188] on kendo-grid-group-panel "Drag a column header and drop it here to group by that column" at bounding box center [869, 206] width 1291 height 39
drag, startPoint x: 560, startPoint y: 207, endPoint x: 490, endPoint y: 176, distance: 75.9
click at [490, 176] on kendo-grid "Export to PDF Export to Excel By clicking Incident row you will be taken to the…" at bounding box center [869, 407] width 1293 height 536
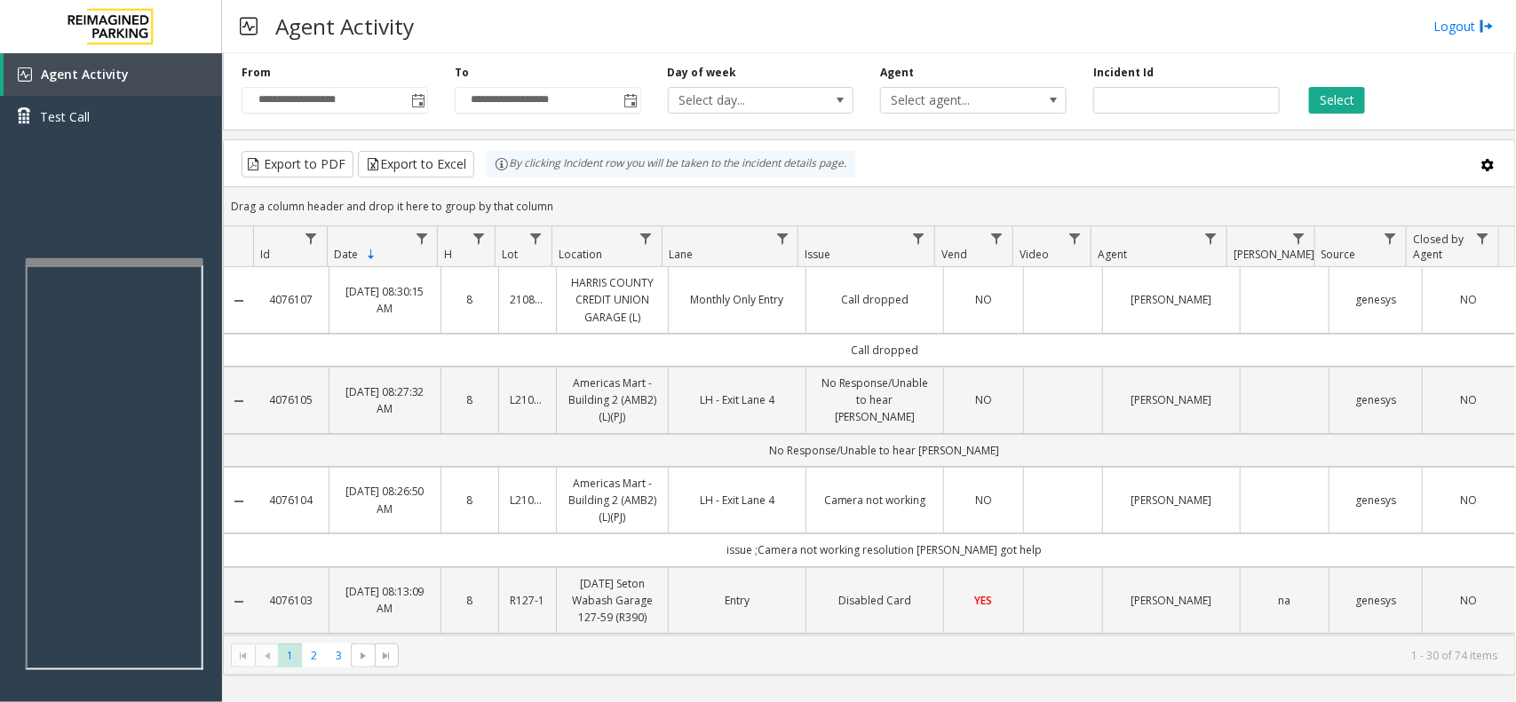
click at [565, 201] on div "Drag a column header and drop it here to group by that column" at bounding box center [869, 206] width 1291 height 31
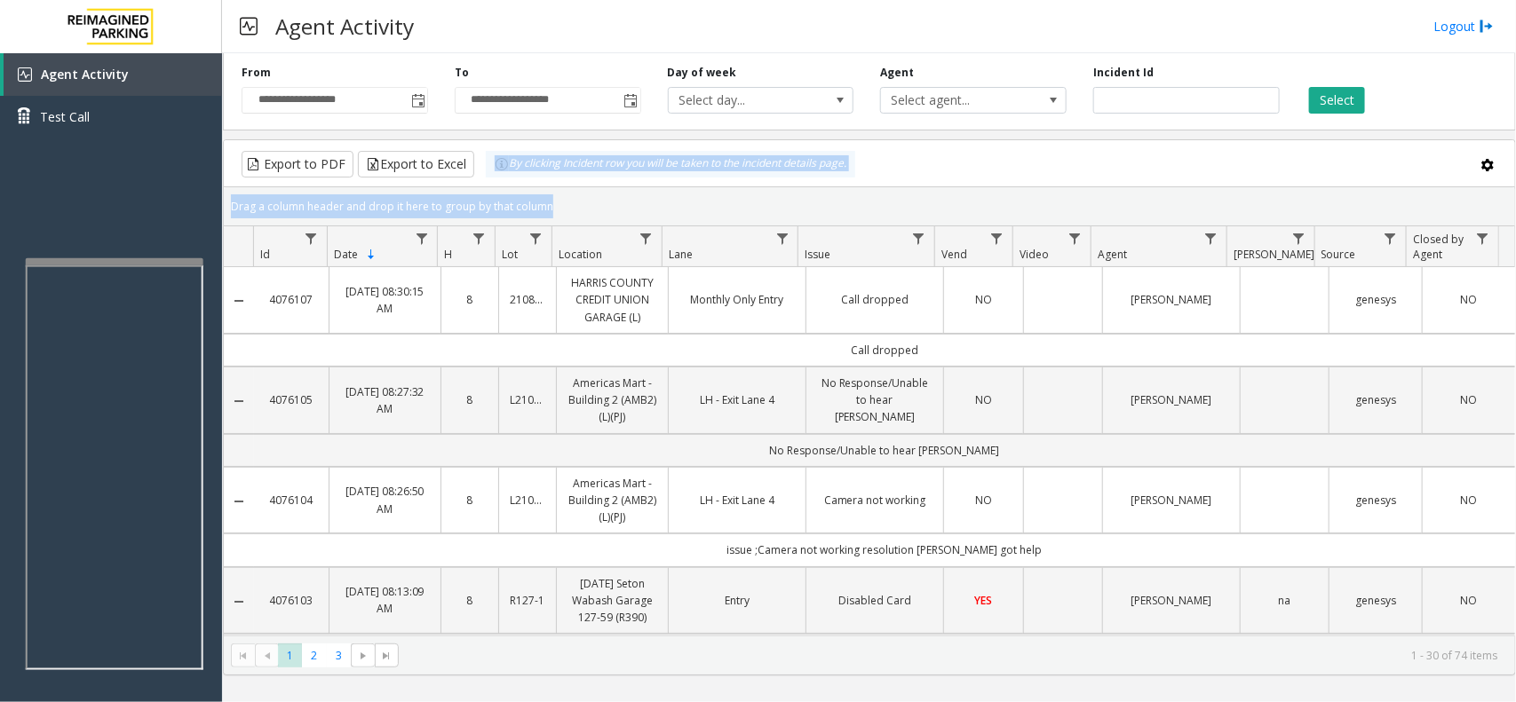
drag, startPoint x: 565, startPoint y: 201, endPoint x: 497, endPoint y: 176, distance: 71.9
click at [497, 176] on kendo-grid "Export to PDF Export to Excel By clicking Incident row you will be taken to the…" at bounding box center [869, 407] width 1293 height 536
click at [556, 200] on div "Drag a column header and drop it here to group by that column" at bounding box center [869, 206] width 1291 height 31
click at [570, 204] on div "Drag a column header and drop it here to group by that column" at bounding box center [869, 206] width 1291 height 31
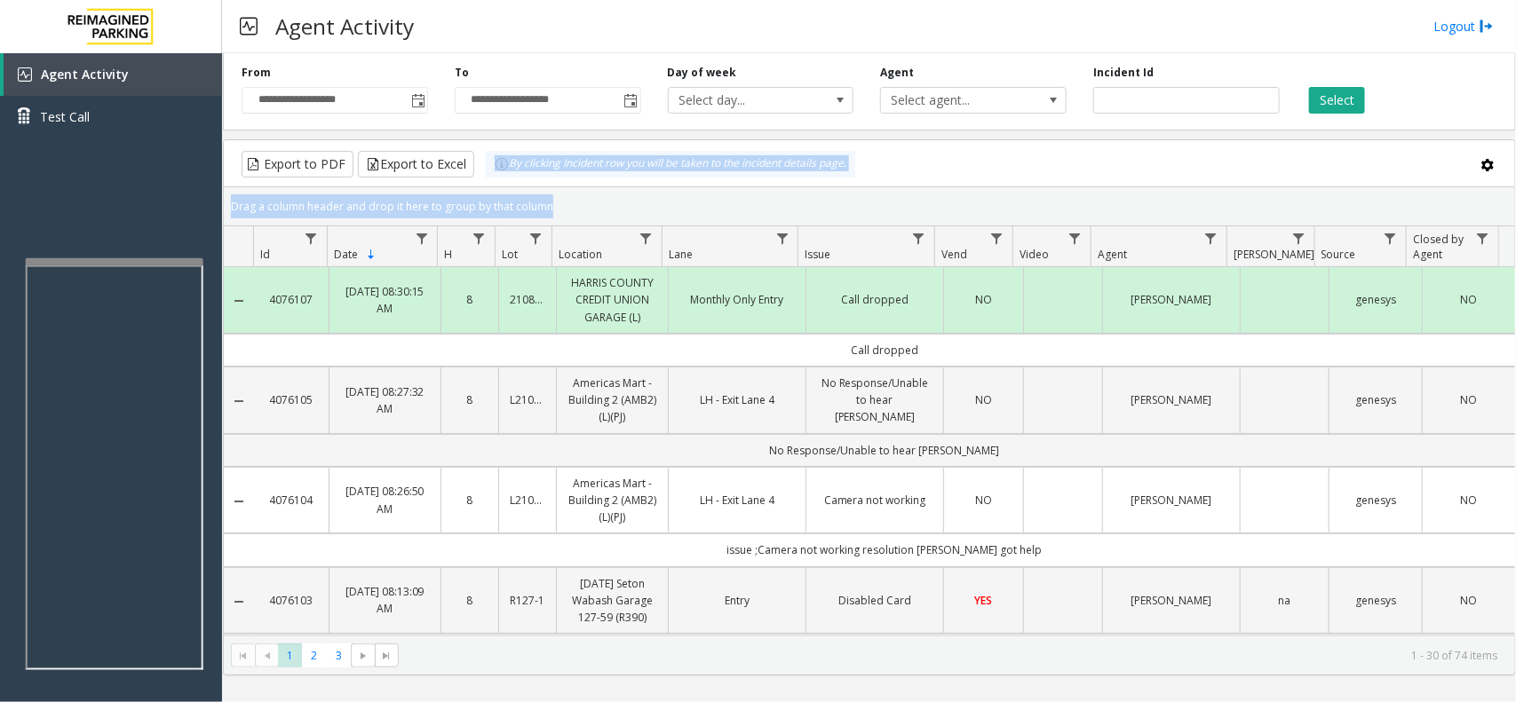
drag, startPoint x: 570, startPoint y: 204, endPoint x: 481, endPoint y: 165, distance: 97.0
click at [481, 165] on kendo-grid "Export to PDF Export to Excel By clicking Incident row you will be taken to the…" at bounding box center [869, 407] width 1293 height 536
click at [556, 193] on div "Drag a column header and drop it here to group by that column" at bounding box center [869, 206] width 1291 height 31
drag, startPoint x: 562, startPoint y: 204, endPoint x: 484, endPoint y: 173, distance: 84.1
click at [484, 173] on kendo-grid "Export to PDF Export to Excel By clicking Incident row you will be taken to the…" at bounding box center [869, 407] width 1293 height 536
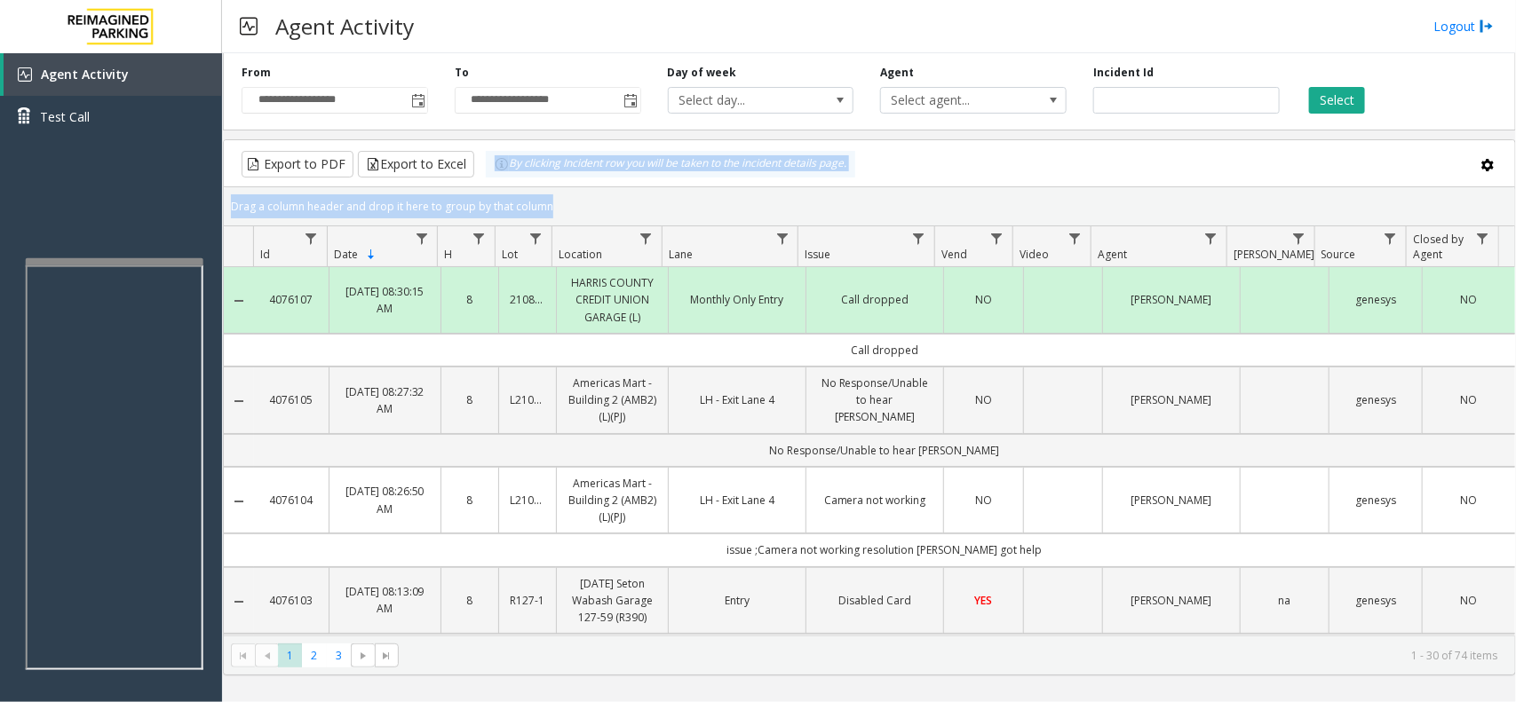
click at [549, 204] on div "Drag a column header and drop it here to group by that column" at bounding box center [869, 206] width 1291 height 31
drag, startPoint x: 549, startPoint y: 204, endPoint x: 495, endPoint y: 179, distance: 60.0
click at [495, 179] on kendo-grid "Export to PDF Export to Excel By clicking Incident row you will be taken to the…" at bounding box center [869, 407] width 1293 height 536
click at [538, 196] on div "Drag a column header and drop it here to group by that column" at bounding box center [869, 206] width 1291 height 31
drag, startPoint x: 548, startPoint y: 202, endPoint x: 502, endPoint y: 180, distance: 51.2
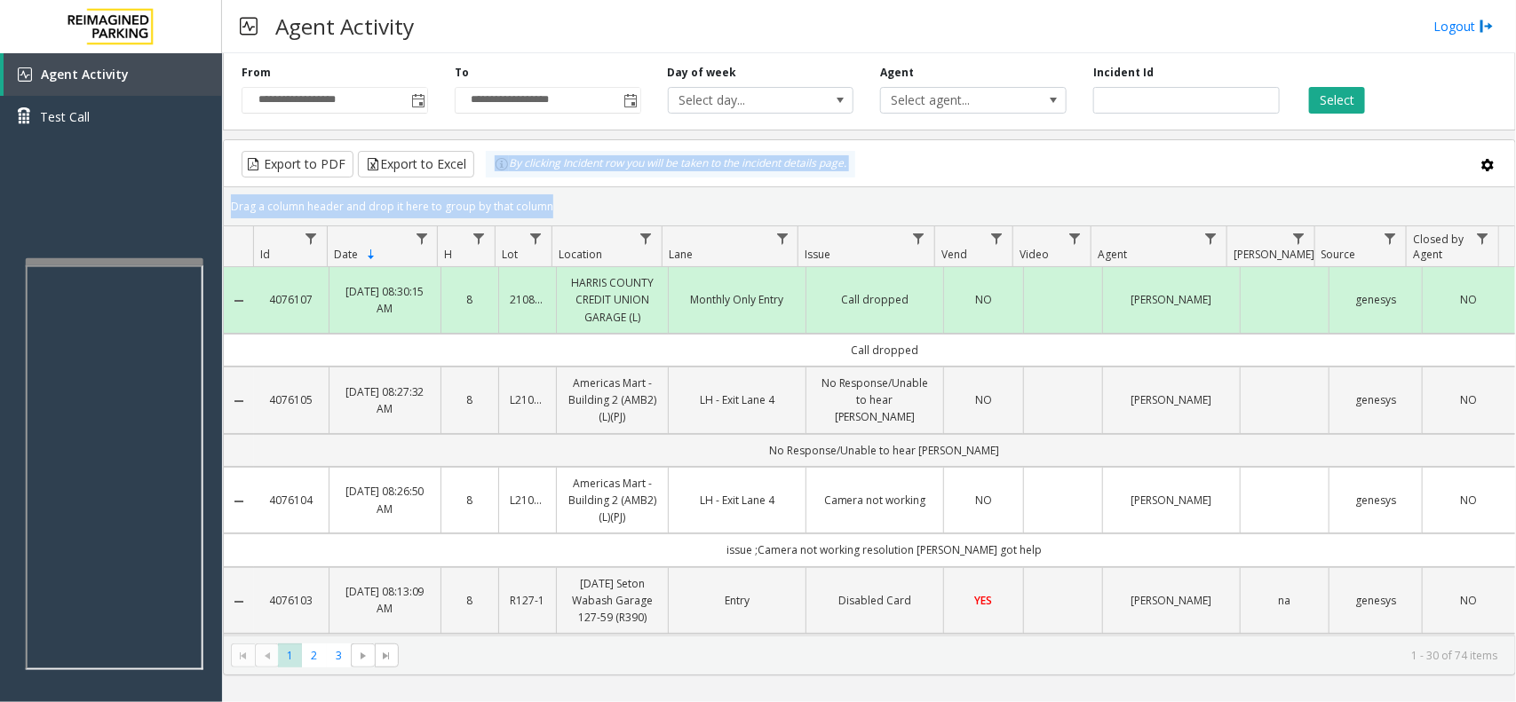
click at [502, 180] on kendo-grid "Export to PDF Export to Excel By clicking Incident row you will be taken to the…" at bounding box center [869, 407] width 1293 height 536
click at [560, 201] on div "Drag a column header and drop it here to group by that column" at bounding box center [869, 206] width 1291 height 31
drag, startPoint x: 560, startPoint y: 201, endPoint x: 509, endPoint y: 183, distance: 53.6
click at [509, 183] on kendo-grid "Export to PDF Export to Excel By clicking Incident row you will be taken to the…" at bounding box center [869, 407] width 1293 height 536
click at [568, 206] on div "Drag a column header and drop it here to group by that column" at bounding box center [869, 206] width 1291 height 31
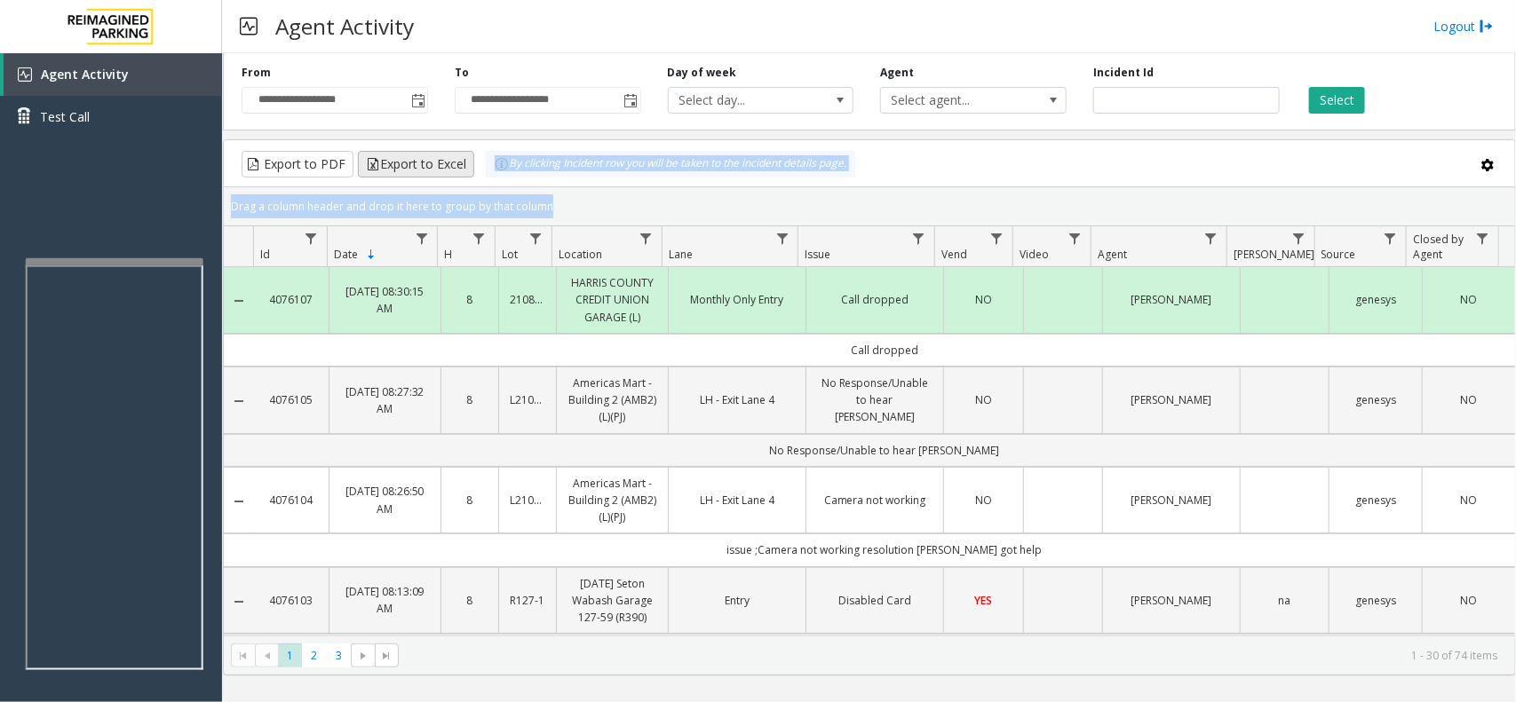
drag, startPoint x: 568, startPoint y: 206, endPoint x: 442, endPoint y: 157, distance: 135.2
click at [442, 157] on kendo-grid "Export to PDF Export to Excel By clicking Incident row you will be taken to the…" at bounding box center [869, 407] width 1293 height 536
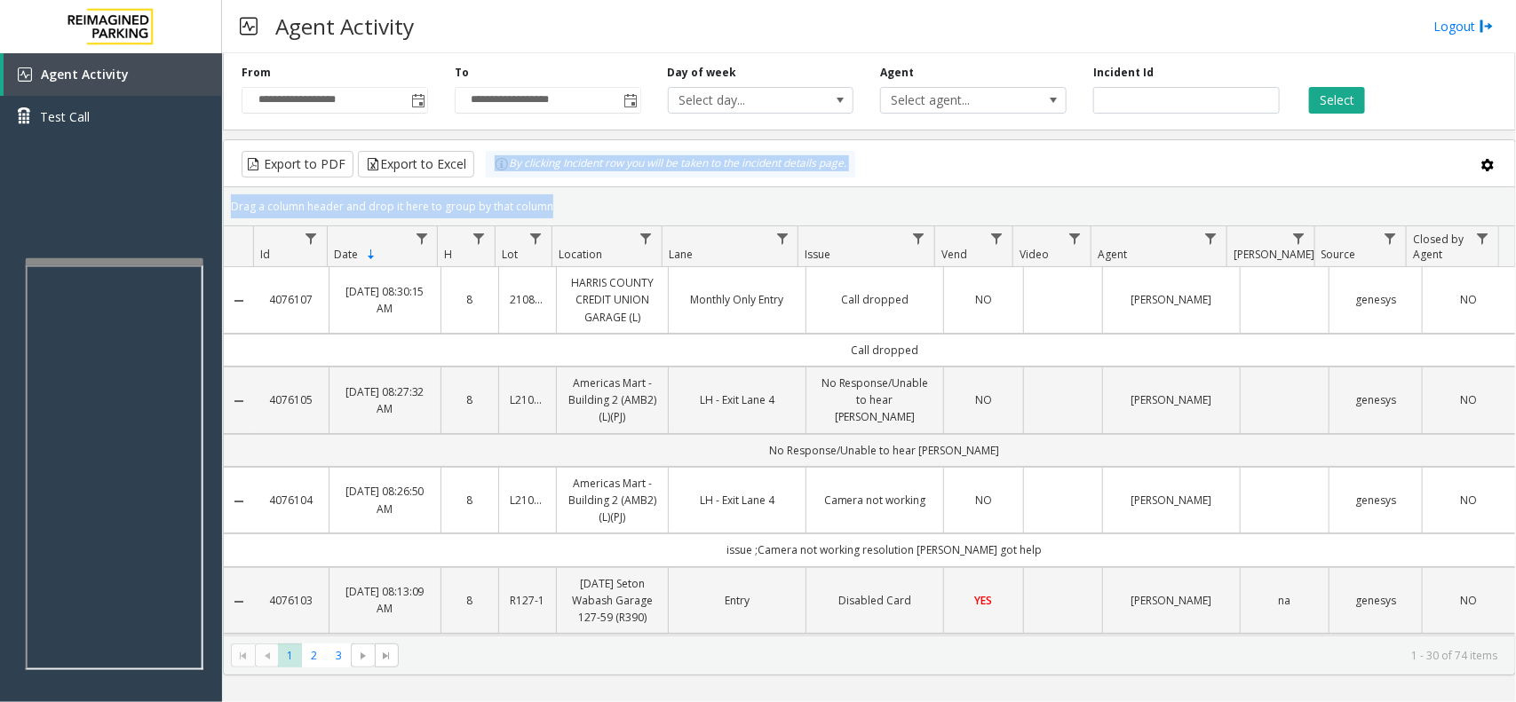
click at [544, 194] on div "Drag a column header and drop it here to group by that column" at bounding box center [869, 206] width 1291 height 31
drag, startPoint x: 495, startPoint y: 173, endPoint x: 480, endPoint y: 169, distance: 15.7
click at [480, 169] on kendo-grid "Export to PDF Export to Excel By clicking Incident row you will be taken to the…" at bounding box center [869, 407] width 1293 height 536
click at [539, 197] on div "Drag a column header and drop it here to group by that column" at bounding box center [869, 206] width 1291 height 31
drag, startPoint x: 564, startPoint y: 209, endPoint x: 487, endPoint y: 175, distance: 84.3
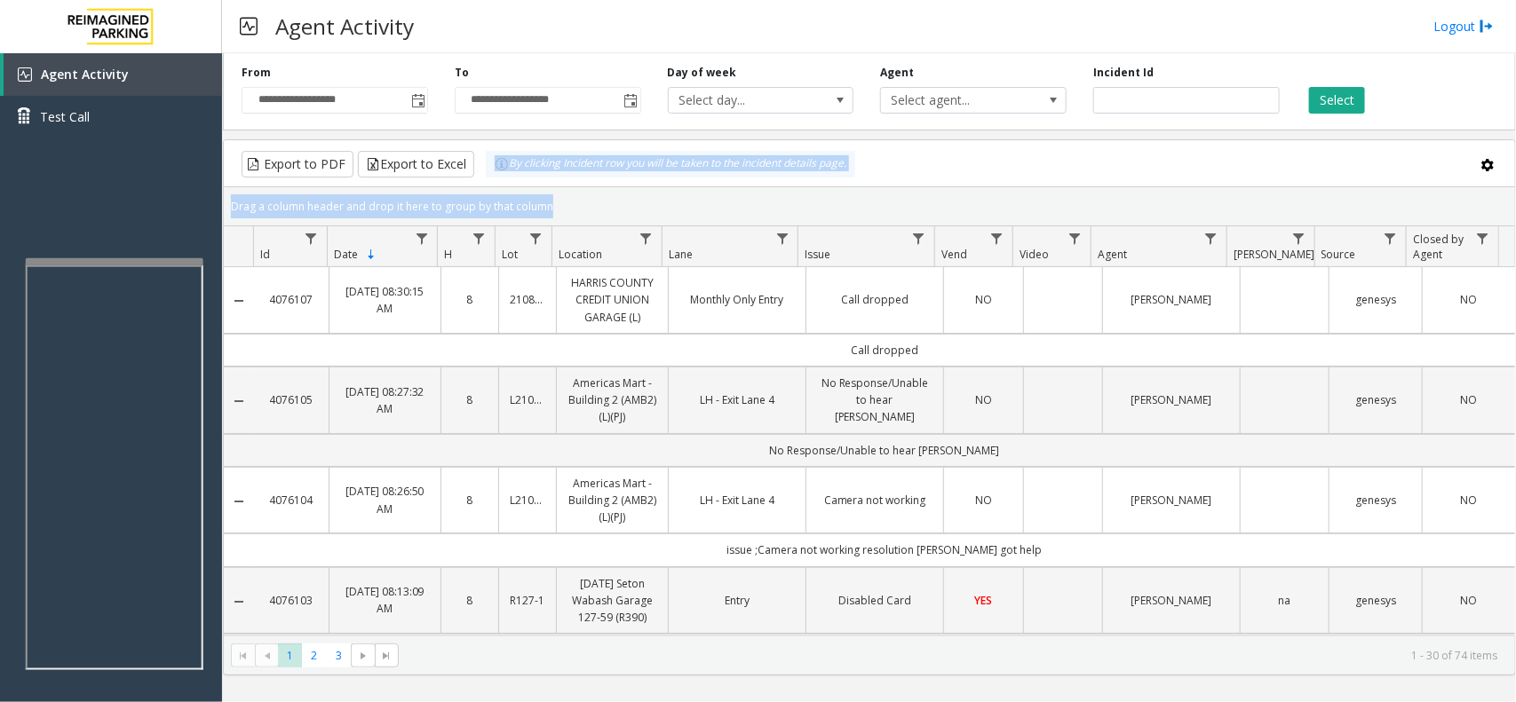
click at [487, 175] on kendo-grid "Export to PDF Export to Excel By clicking Incident row you will be taken to the…" at bounding box center [869, 407] width 1293 height 536
click at [549, 194] on div "Drag a column header and drop it here to group by that column" at bounding box center [869, 206] width 1291 height 31
drag, startPoint x: 565, startPoint y: 201, endPoint x: 503, endPoint y: 174, distance: 67.6
click at [503, 174] on kendo-grid "Export to PDF Export to Excel By clicking Incident row you will be taken to the…" at bounding box center [869, 407] width 1293 height 536
click at [568, 207] on div "Drag a column header and drop it here to group by that column" at bounding box center [869, 206] width 1291 height 31
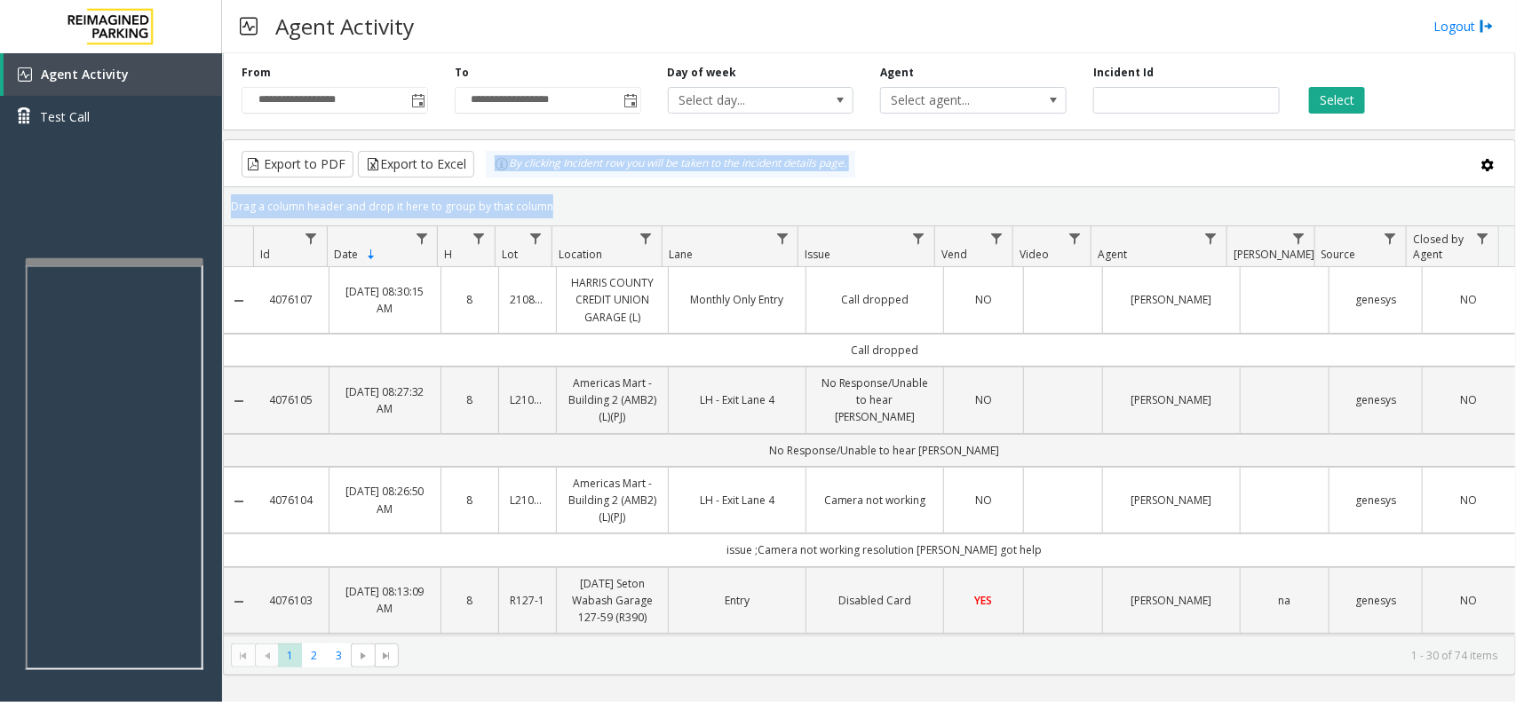
drag, startPoint x: 568, startPoint y: 207, endPoint x: 494, endPoint y: 184, distance: 78.1
click at [494, 184] on kendo-grid "Export to PDF Export to Excel By clicking Incident row you will be taken to the…" at bounding box center [869, 407] width 1293 height 536
click at [542, 198] on div "Drag a column header and drop it here to group by that column" at bounding box center [869, 206] width 1291 height 31
click at [562, 202] on div "Drag a column header and drop it here to group by that column" at bounding box center [869, 206] width 1291 height 31
drag, startPoint x: 562, startPoint y: 202, endPoint x: 495, endPoint y: 184, distance: 69.8
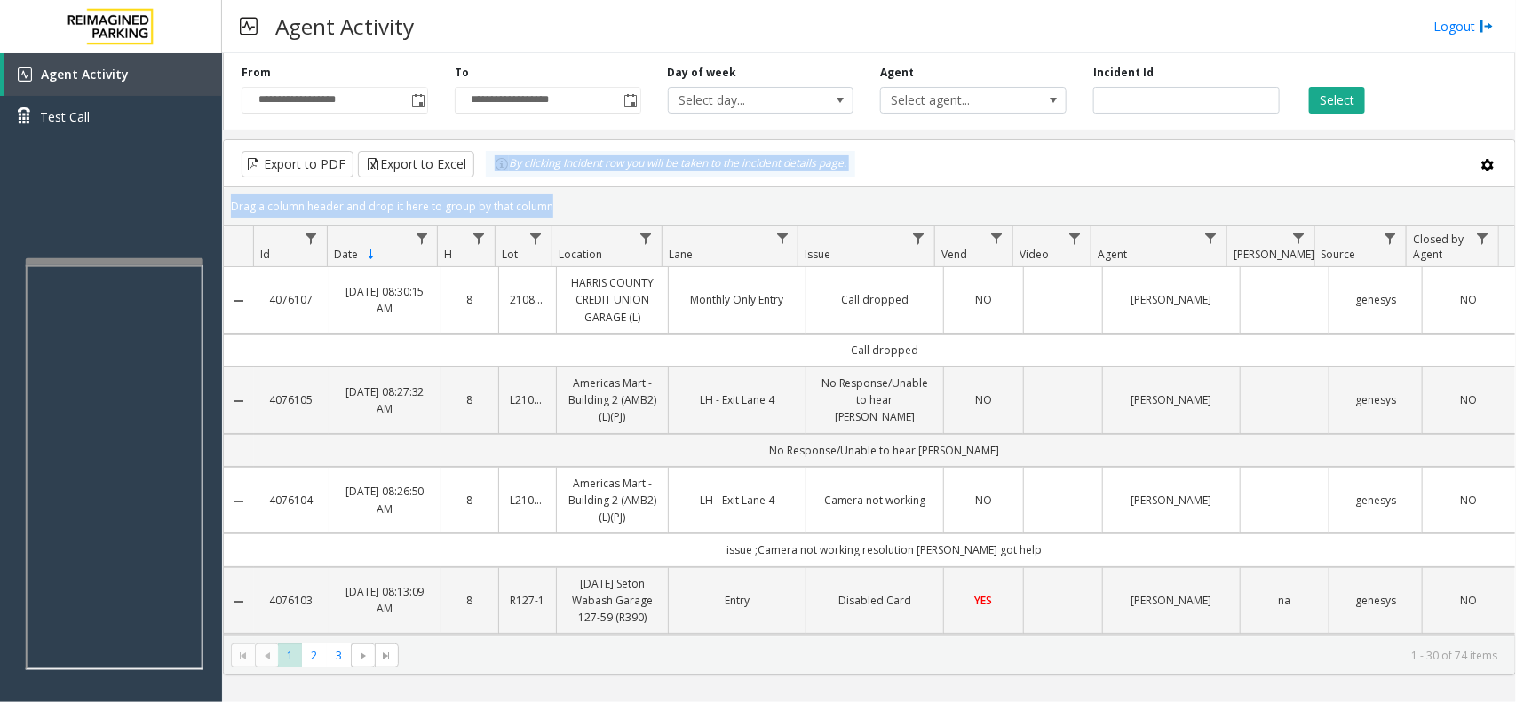
click at [495, 184] on kendo-grid "Export to PDF Export to Excel By clicking Incident row you will be taken to the…" at bounding box center [869, 407] width 1293 height 536
click at [595, 210] on div "Drag a column header and drop it here to group by that column" at bounding box center [869, 206] width 1291 height 31
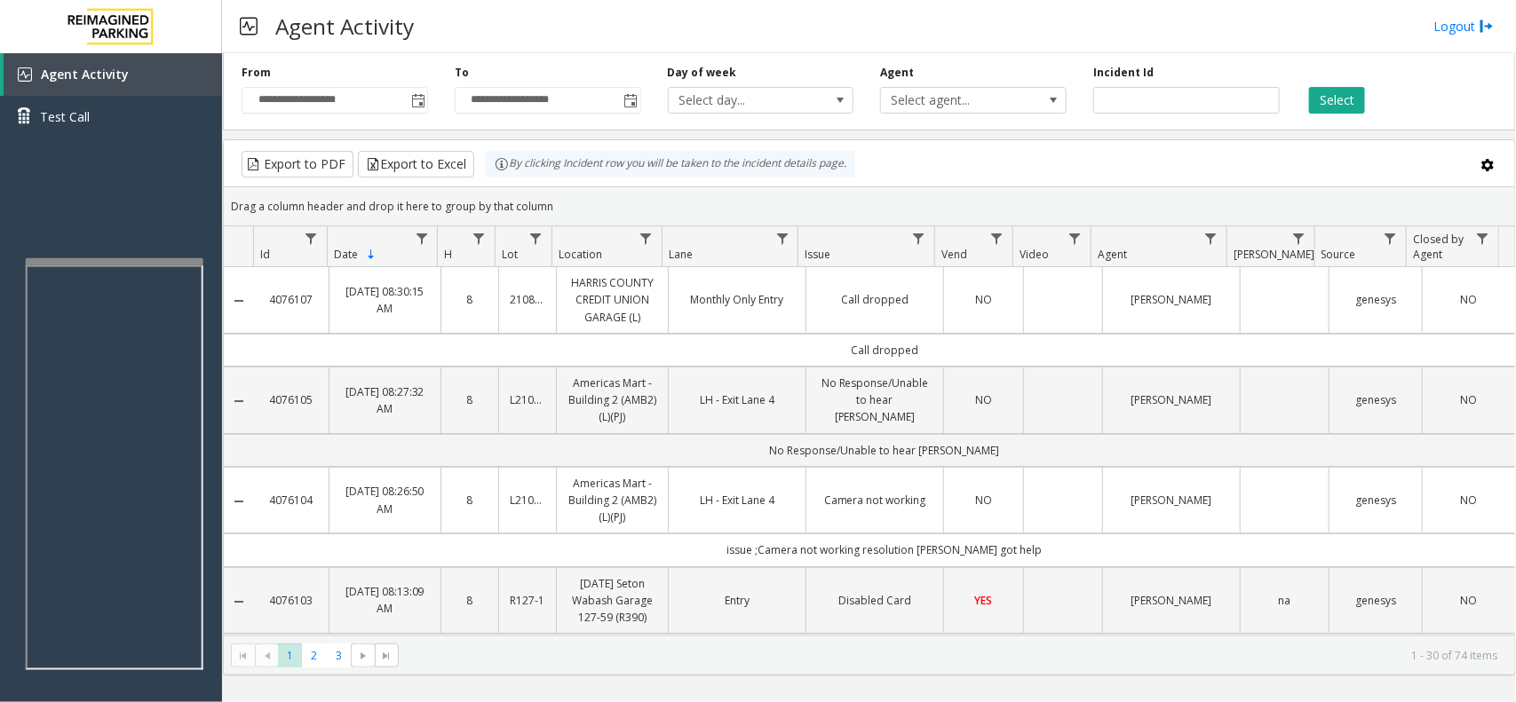
drag, startPoint x: 564, startPoint y: 210, endPoint x: 484, endPoint y: 157, distance: 96.1
click at [484, 157] on kendo-grid "Export to PDF Export to Excel By clicking Incident row you will be taken to the…" at bounding box center [869, 407] width 1293 height 536
click at [549, 189] on kendo-grid-group-panel "Drag a column header and drop it here to group by that column" at bounding box center [869, 206] width 1291 height 39
drag, startPoint x: 555, startPoint y: 202, endPoint x: 453, endPoint y: 167, distance: 107.8
click at [453, 167] on kendo-grid "Export to PDF Export to Excel By clicking Incident row you will be taken to the…" at bounding box center [869, 407] width 1293 height 536
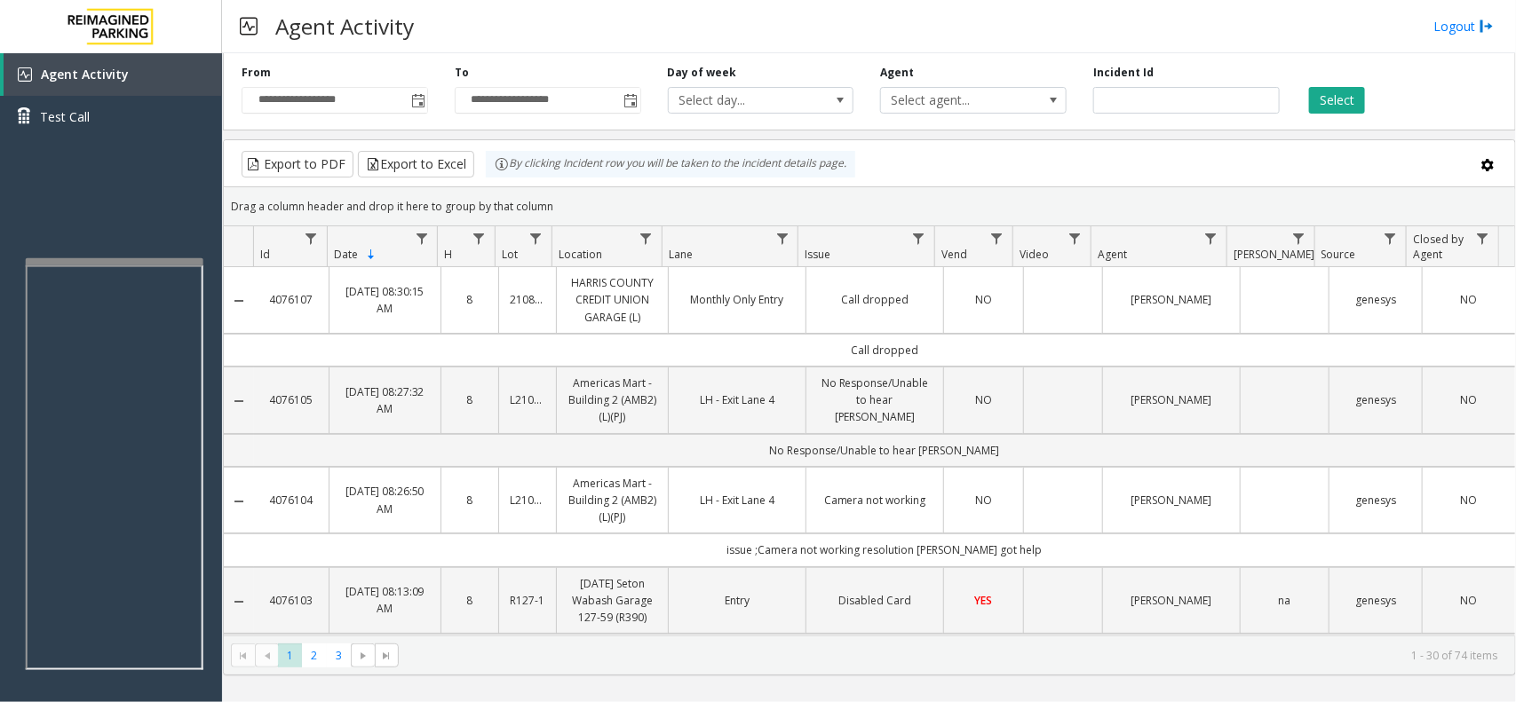
click at [544, 213] on div "Drag a column header and drop it here to group by that column" at bounding box center [869, 206] width 1291 height 31
drag, startPoint x: 560, startPoint y: 207, endPoint x: 553, endPoint y: 192, distance: 16.3
click at [493, 175] on kendo-grid "Export to PDF Export to Excel By clicking Incident row you will be taken to the…" at bounding box center [869, 407] width 1293 height 536
click at [560, 195] on div "Drag a column header and drop it here to group by that column" at bounding box center [869, 206] width 1291 height 31
drag, startPoint x: 560, startPoint y: 210, endPoint x: 463, endPoint y: 167, distance: 105.8
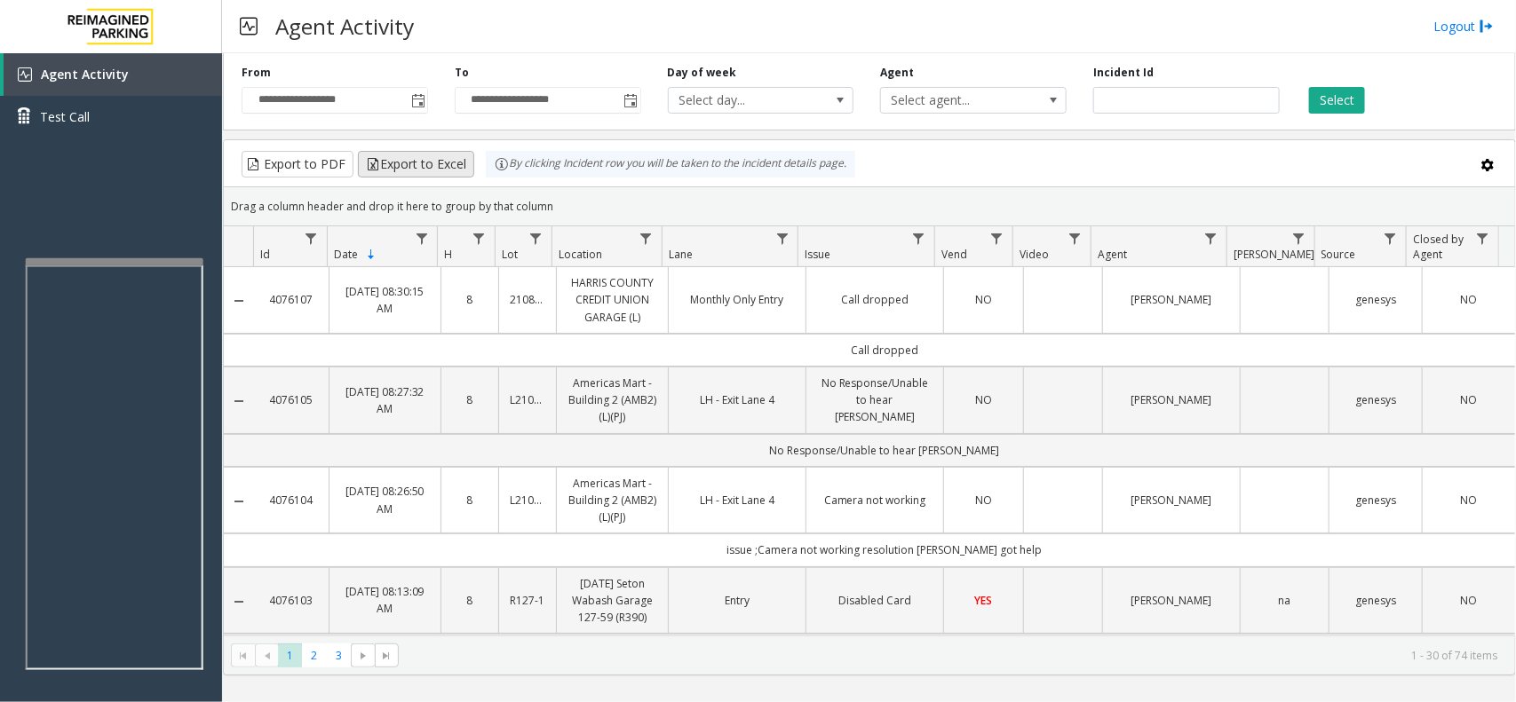
click at [463, 167] on kendo-grid "Export to PDF Export to Excel By clicking Incident row you will be taken to the…" at bounding box center [869, 407] width 1293 height 536
click at [553, 209] on div "Drag a column header and drop it here to group by that column" at bounding box center [869, 206] width 1291 height 31
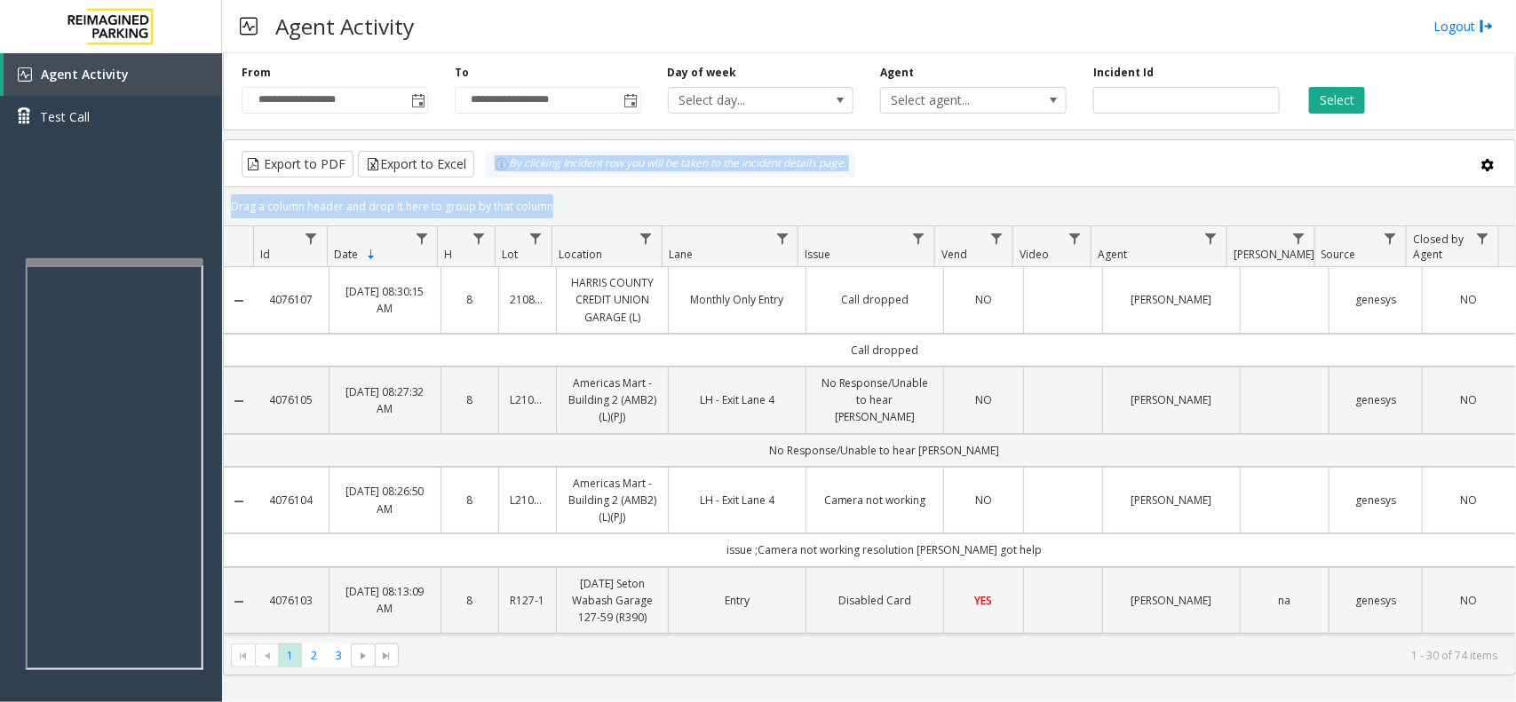
drag, startPoint x: 553, startPoint y: 209, endPoint x: 495, endPoint y: 184, distance: 63.7
click at [495, 184] on kendo-grid "Export to PDF Export to Excel By clicking Incident row you will be taken to the…" at bounding box center [869, 407] width 1293 height 536
click at [543, 201] on div "Drag a column header and drop it here to group by that column" at bounding box center [869, 206] width 1291 height 31
drag, startPoint x: 552, startPoint y: 205, endPoint x: 488, endPoint y: 175, distance: 69.9
click at [488, 175] on kendo-grid "Export to PDF Export to Excel By clicking Incident row you will be taken to the…" at bounding box center [869, 407] width 1293 height 536
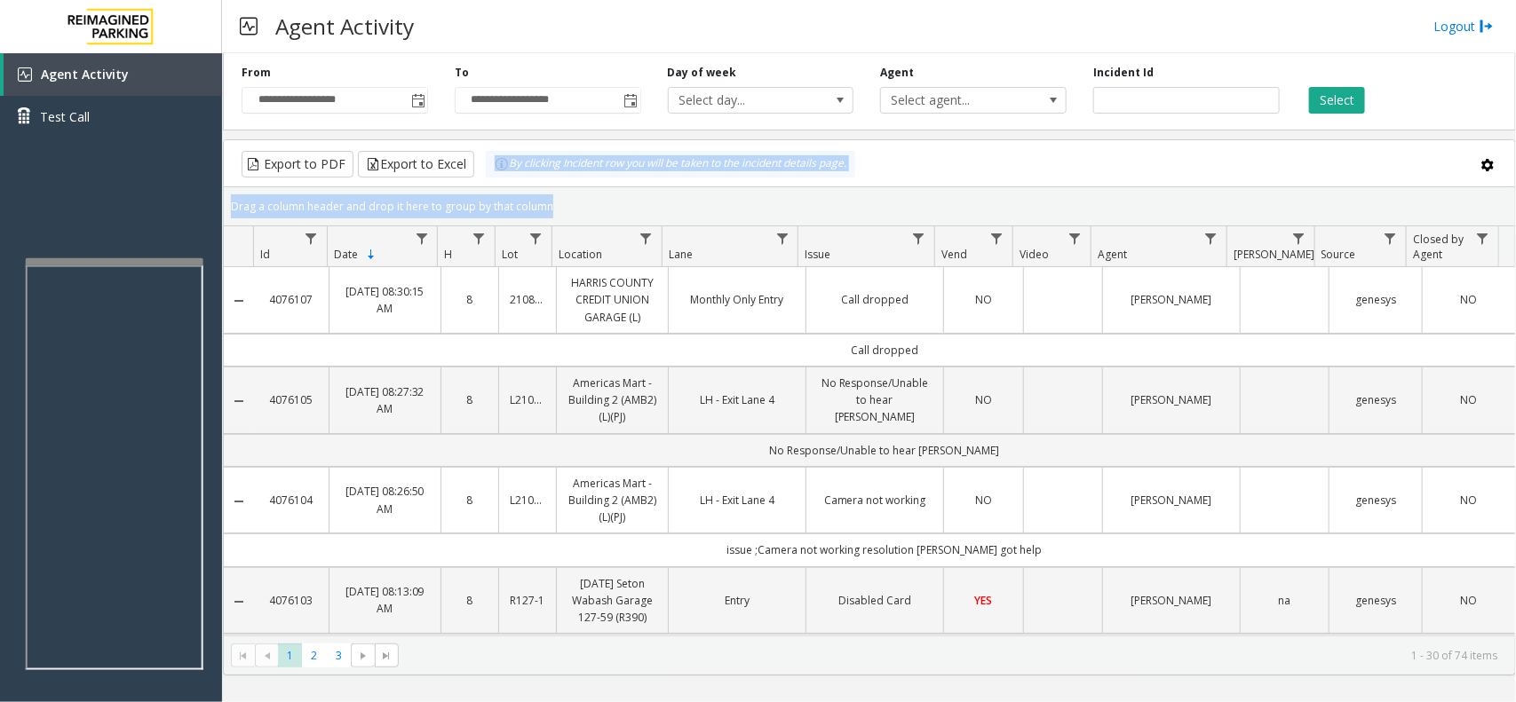
click at [556, 210] on div "Drag a column header and drop it here to group by that column" at bounding box center [869, 206] width 1291 height 31
drag, startPoint x: 556, startPoint y: 202, endPoint x: 489, endPoint y: 176, distance: 71.4
click at [489, 176] on kendo-grid "Export to PDF Export to Excel By clicking Incident row you will be taken to the…" at bounding box center [869, 407] width 1293 height 536
click at [537, 192] on div "Drag a column header and drop it here to group by that column" at bounding box center [869, 206] width 1291 height 31
drag, startPoint x: 558, startPoint y: 210, endPoint x: 457, endPoint y: 169, distance: 108.4
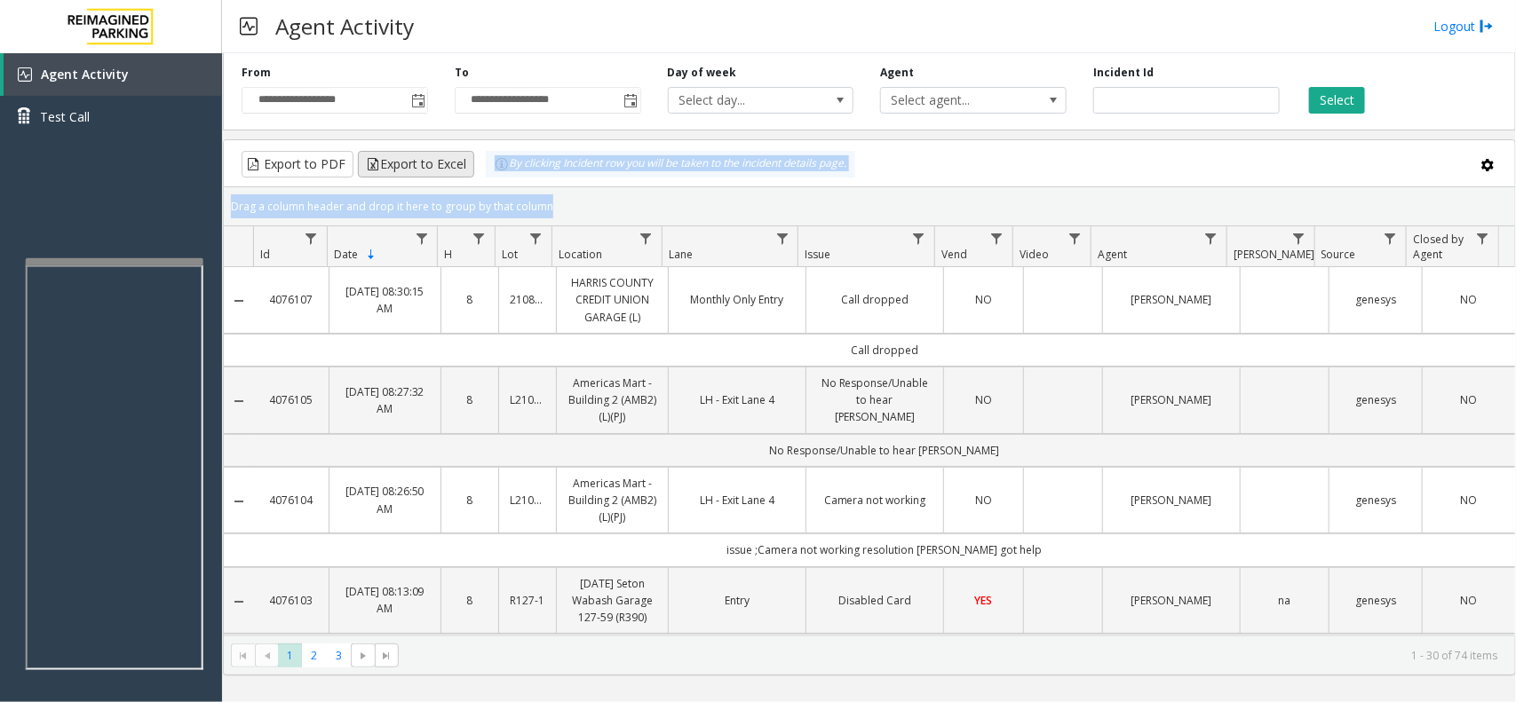
click at [457, 169] on kendo-grid "Export to PDF Export to Excel By clicking Incident row you will be taken to the…" at bounding box center [869, 407] width 1293 height 536
click at [589, 201] on div "Drag a column header and drop it here to group by that column" at bounding box center [869, 206] width 1291 height 31
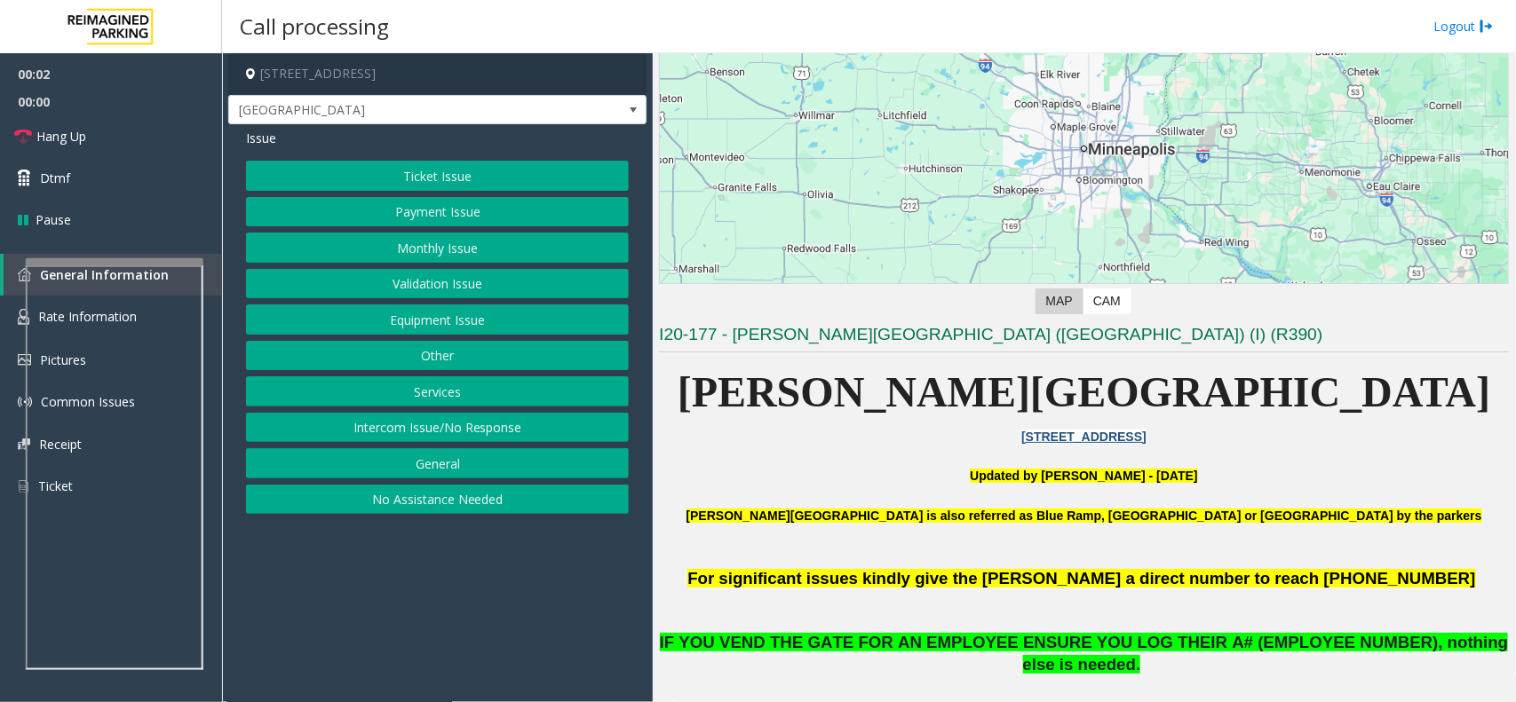
scroll to position [222, 0]
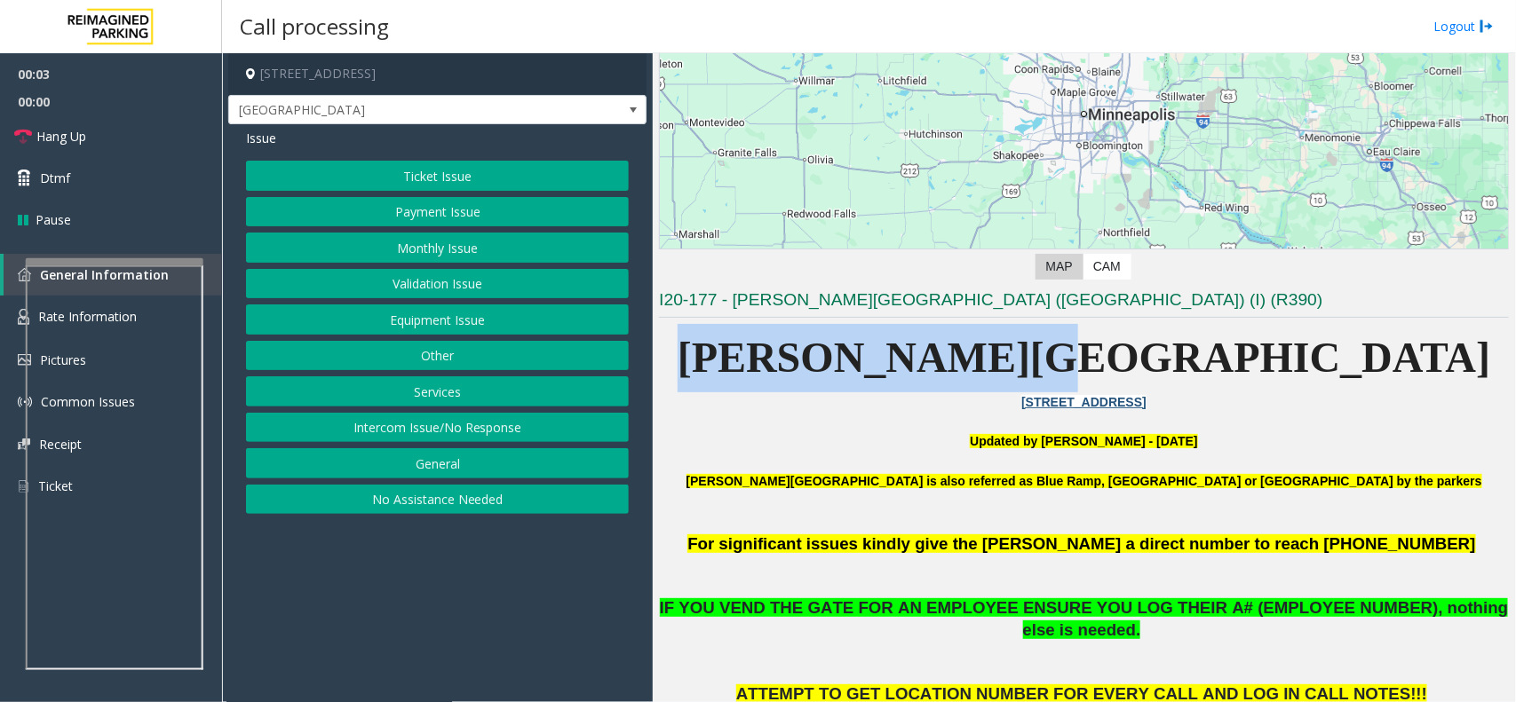
drag, startPoint x: 906, startPoint y: 356, endPoint x: 1219, endPoint y: 364, distance: 313.6
click at [1219, 364] on p "[PERSON_NAME][GEOGRAPHIC_DATA]" at bounding box center [1084, 358] width 850 height 68
click at [1284, 369] on p "[PERSON_NAME][GEOGRAPHIC_DATA]" at bounding box center [1084, 358] width 850 height 68
drag, startPoint x: 930, startPoint y: 366, endPoint x: 1274, endPoint y: 385, distance: 345.1
click at [1274, 385] on p "[PERSON_NAME][GEOGRAPHIC_DATA]" at bounding box center [1084, 358] width 850 height 68
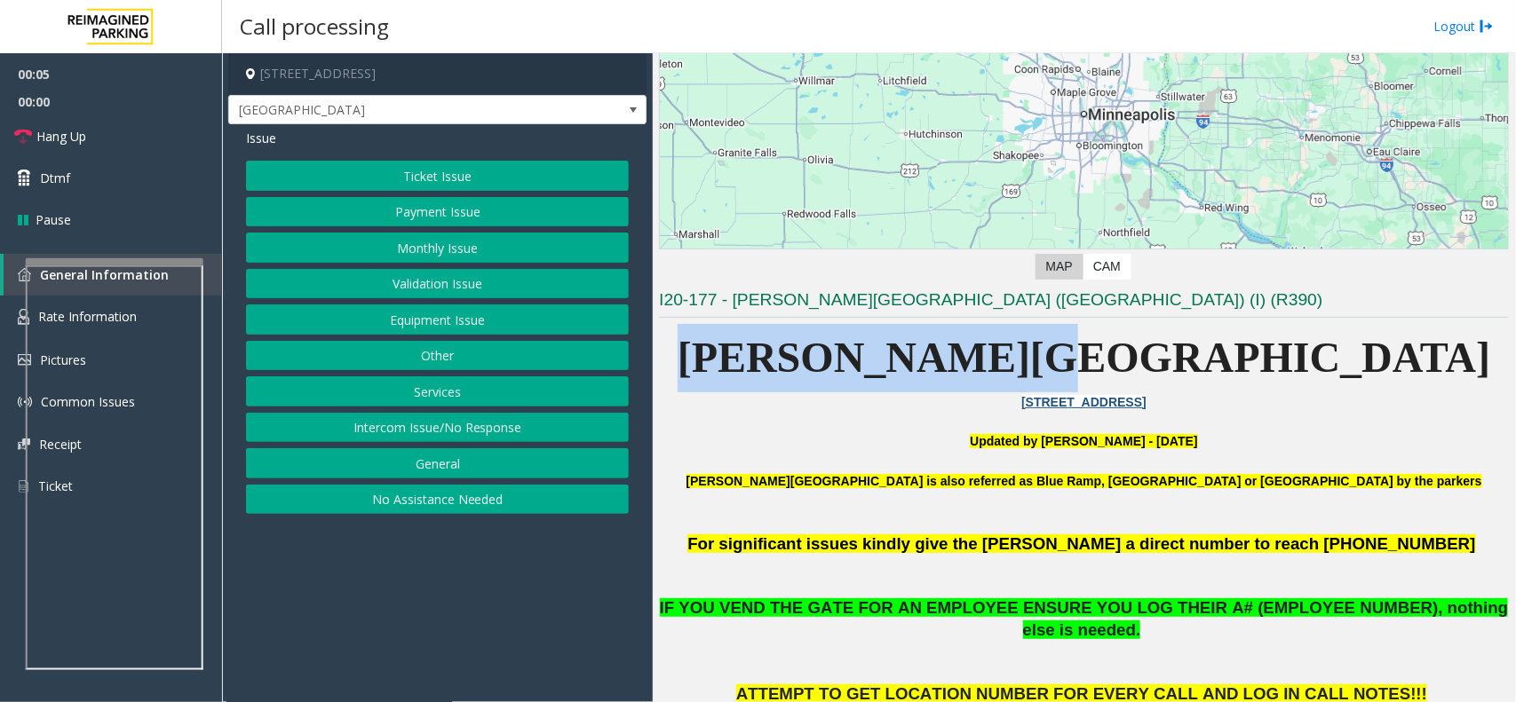
click at [1274, 385] on p "[PERSON_NAME][GEOGRAPHIC_DATA]" at bounding box center [1084, 358] width 850 height 68
drag, startPoint x: 938, startPoint y: 361, endPoint x: 1290, endPoint y: 364, distance: 352.6
click at [1290, 364] on p "[PERSON_NAME][GEOGRAPHIC_DATA]" at bounding box center [1084, 358] width 850 height 68
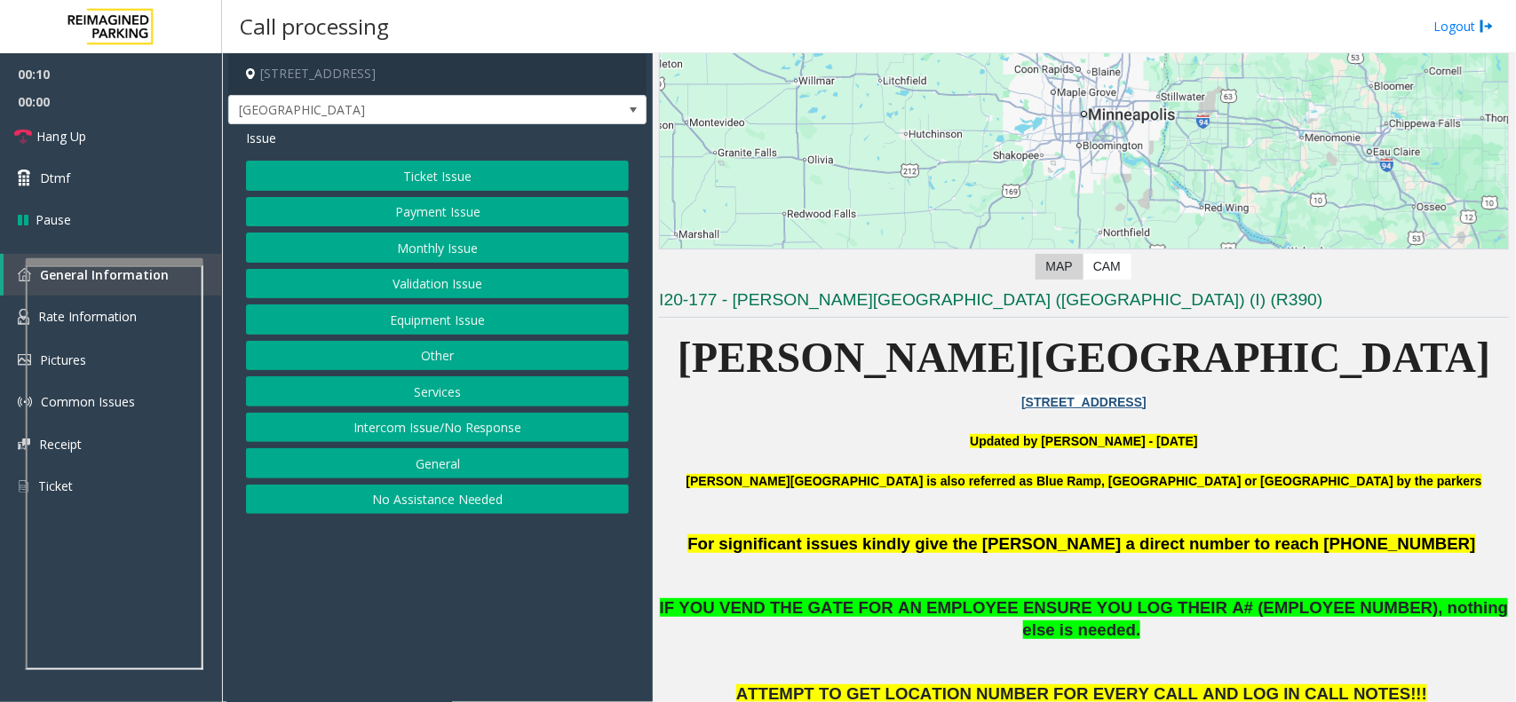
scroll to position [333, 0]
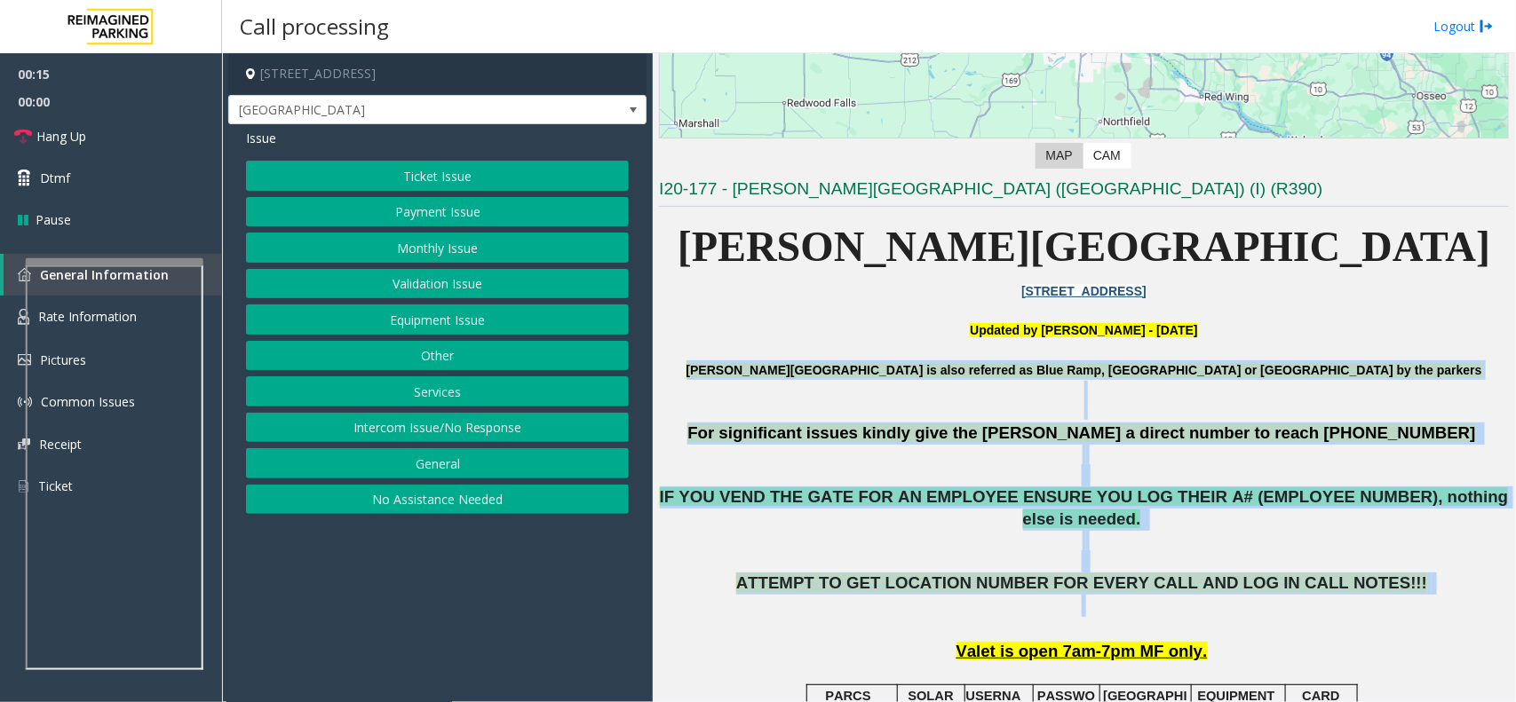
drag, startPoint x: 768, startPoint y: 361, endPoint x: 1345, endPoint y: 591, distance: 621.4
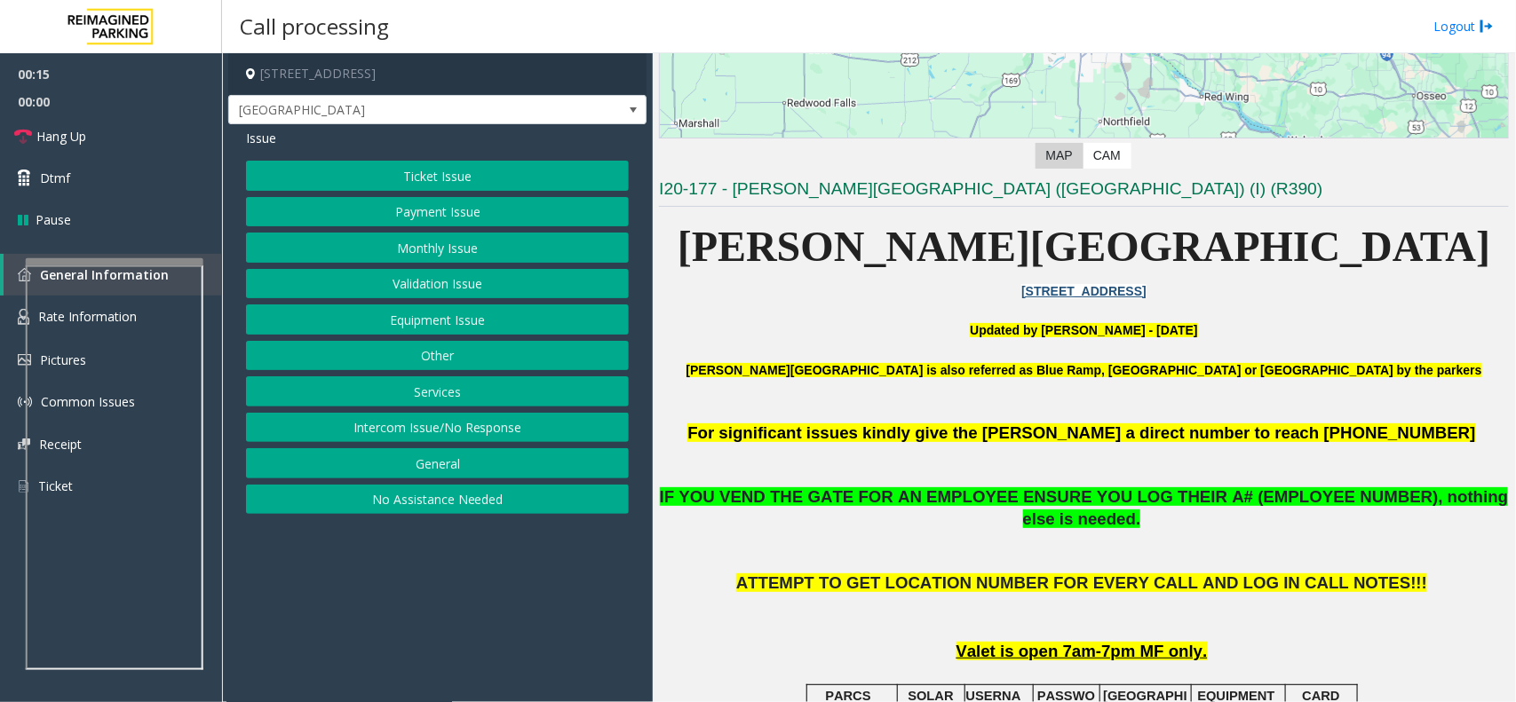
click at [1334, 600] on p "ATTEMPT TO GET LOCATION NUMBER FOR EVERY CALL AND LOG IN CALL NOTES!!!" at bounding box center [1084, 606] width 850 height 66
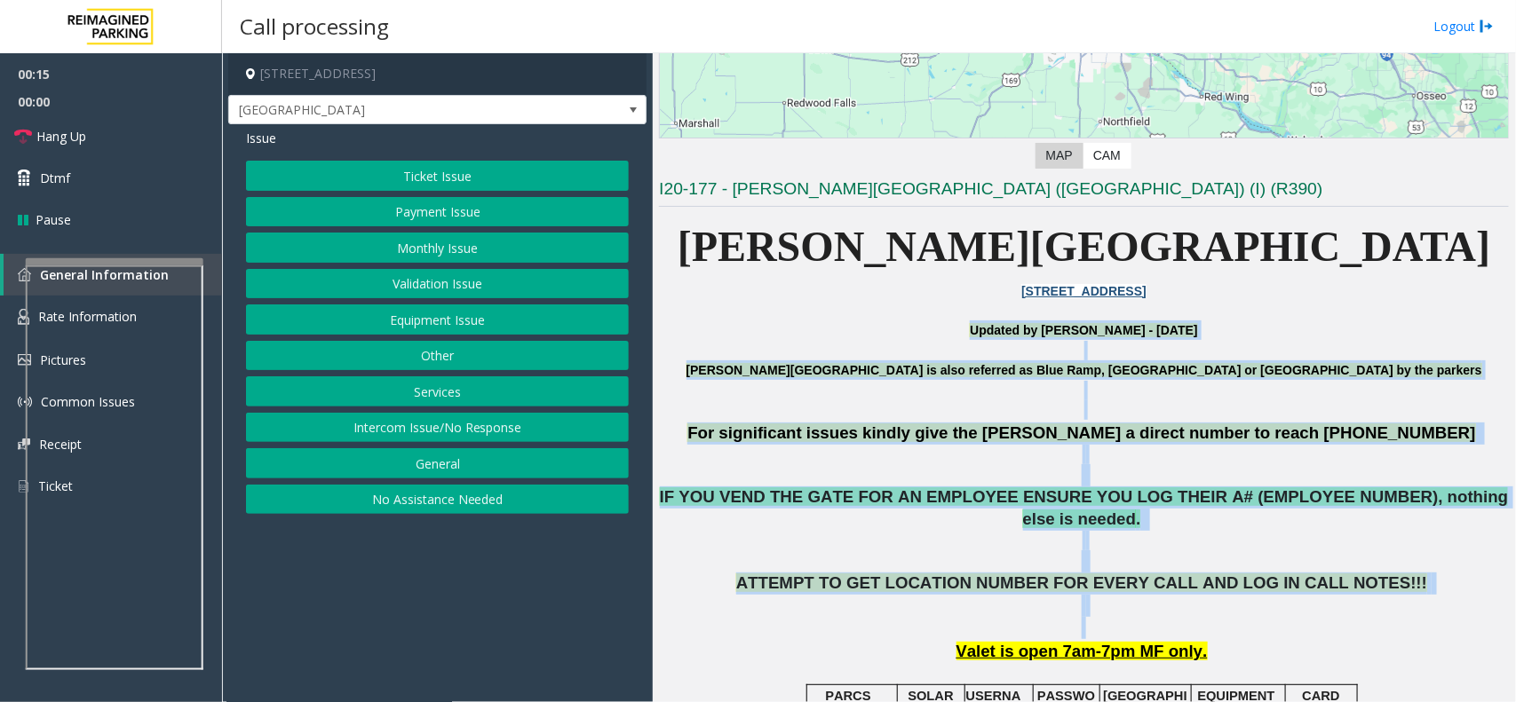
drag, startPoint x: 1397, startPoint y: 600, endPoint x: 894, endPoint y: 324, distance: 573.6
click at [800, 329] on p "Updated by [PERSON_NAME] - [DATE]" at bounding box center [1084, 331] width 850 height 20
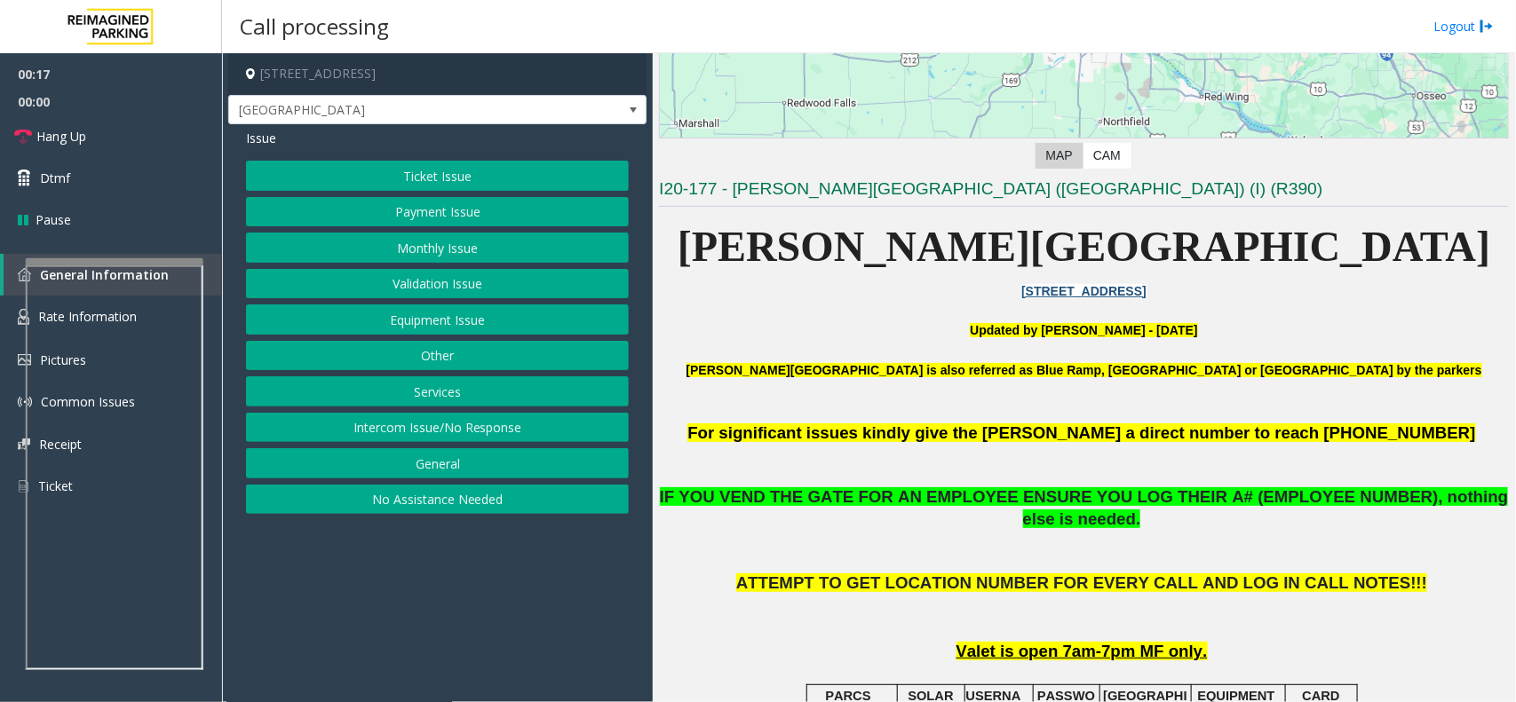
click at [442, 254] on button "Monthly Issue" at bounding box center [437, 248] width 383 height 30
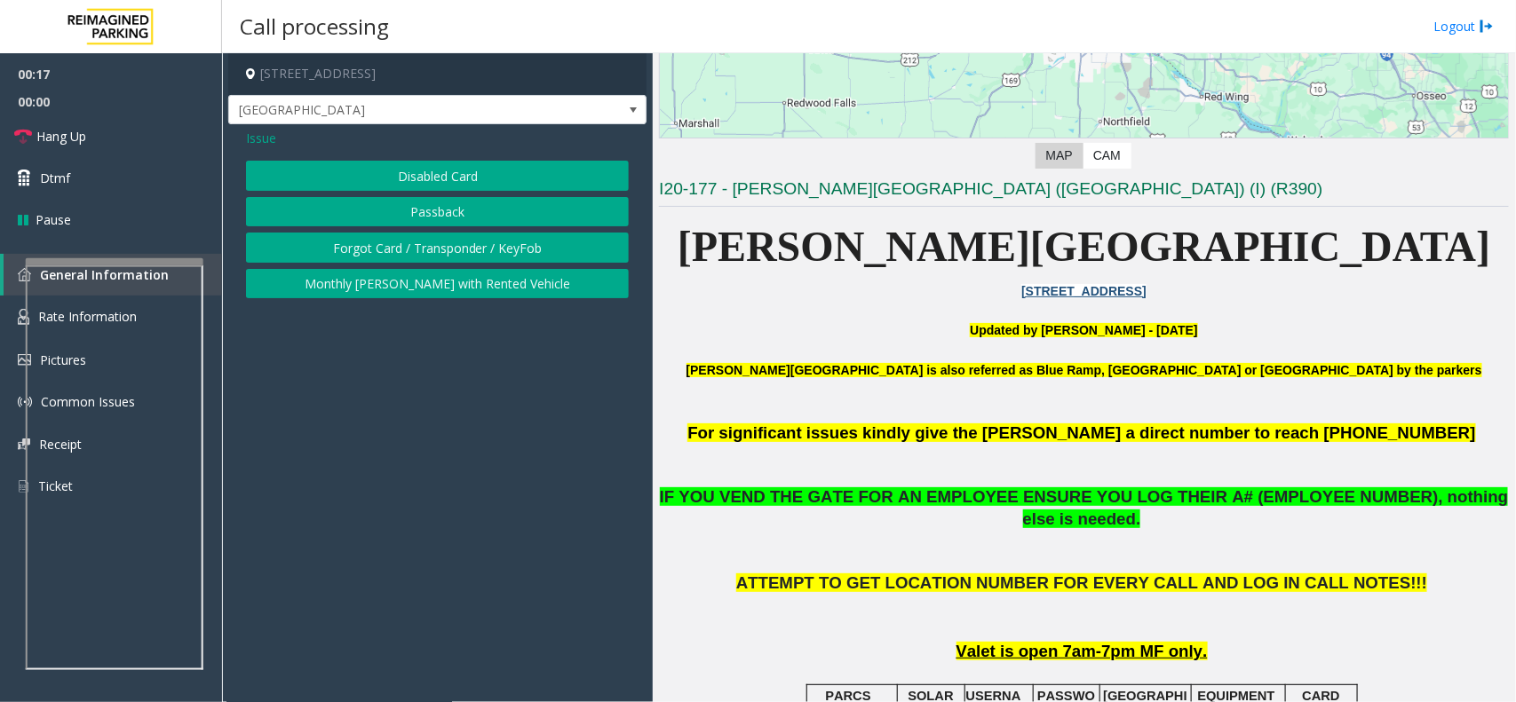
click at [463, 156] on div "Issue Disabled Card Passback Forgot Card / Transponder / KeyFob Monthly [PERSON…" at bounding box center [437, 215] width 418 height 183
click at [450, 171] on button "Disabled Card" at bounding box center [437, 176] width 383 height 30
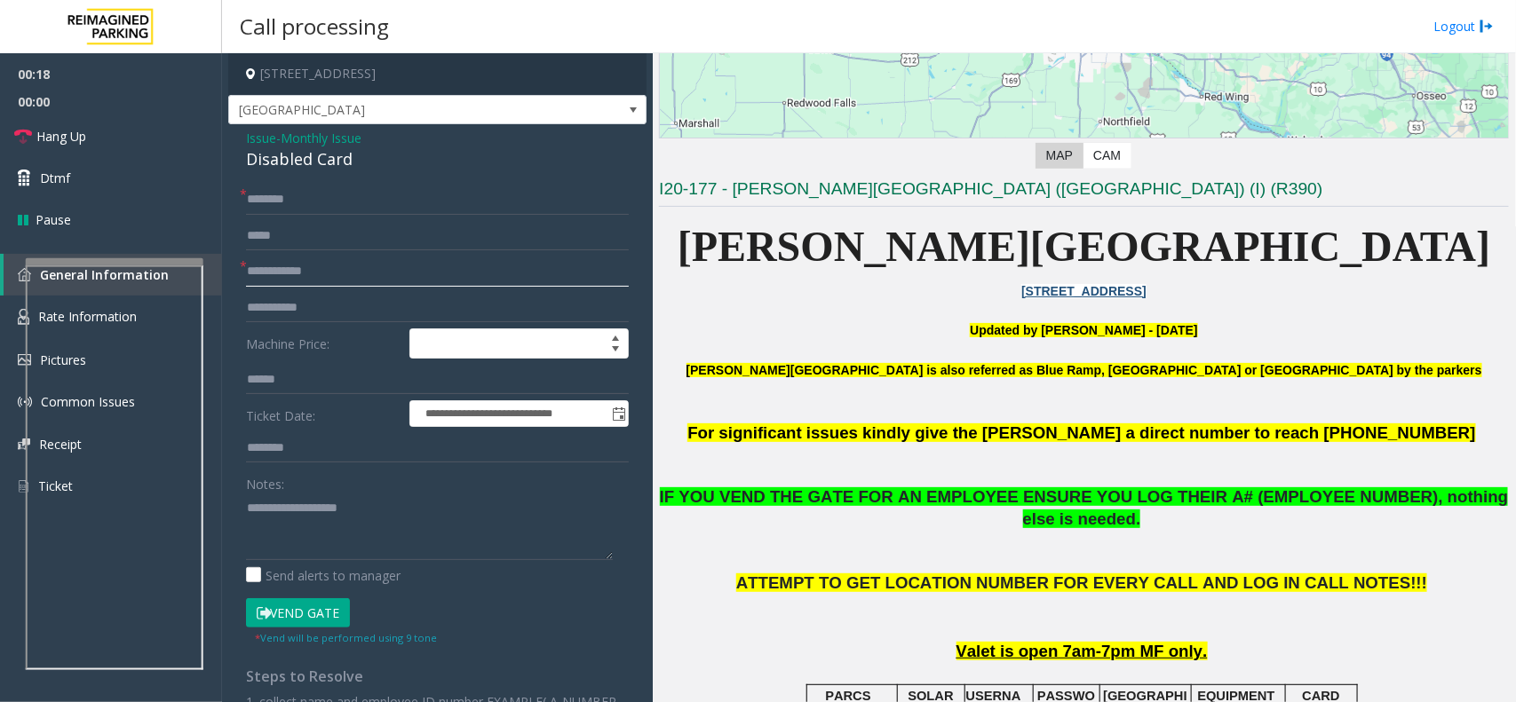
click at [304, 281] on input "text" at bounding box center [437, 272] width 383 height 30
click at [300, 197] on input "text" at bounding box center [437, 200] width 383 height 30
type input "**"
click at [315, 263] on input "text" at bounding box center [437, 272] width 383 height 30
type input "**"
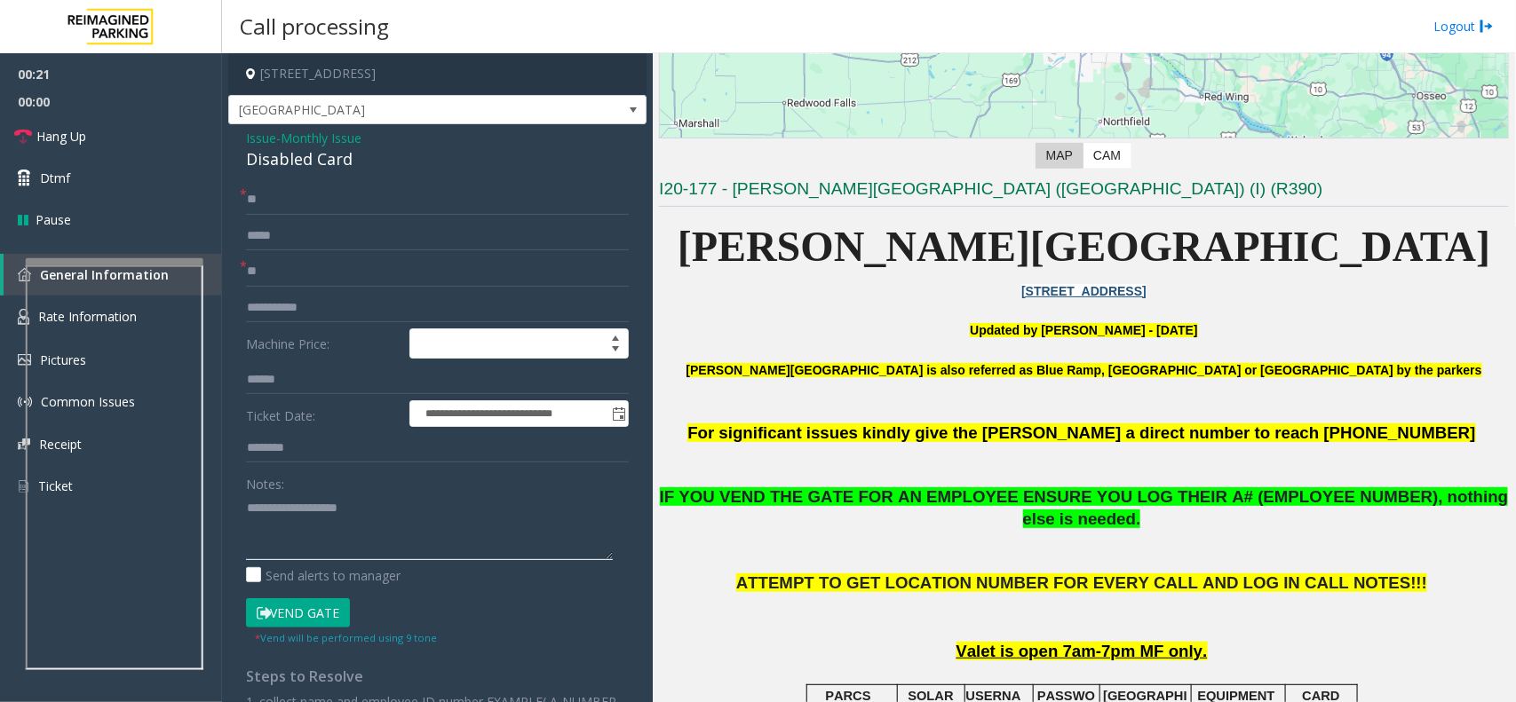
click at [338, 512] on textarea at bounding box center [429, 527] width 367 height 67
click at [313, 606] on button "Vend Gate" at bounding box center [298, 614] width 104 height 30
click at [345, 534] on textarea at bounding box center [429, 527] width 367 height 67
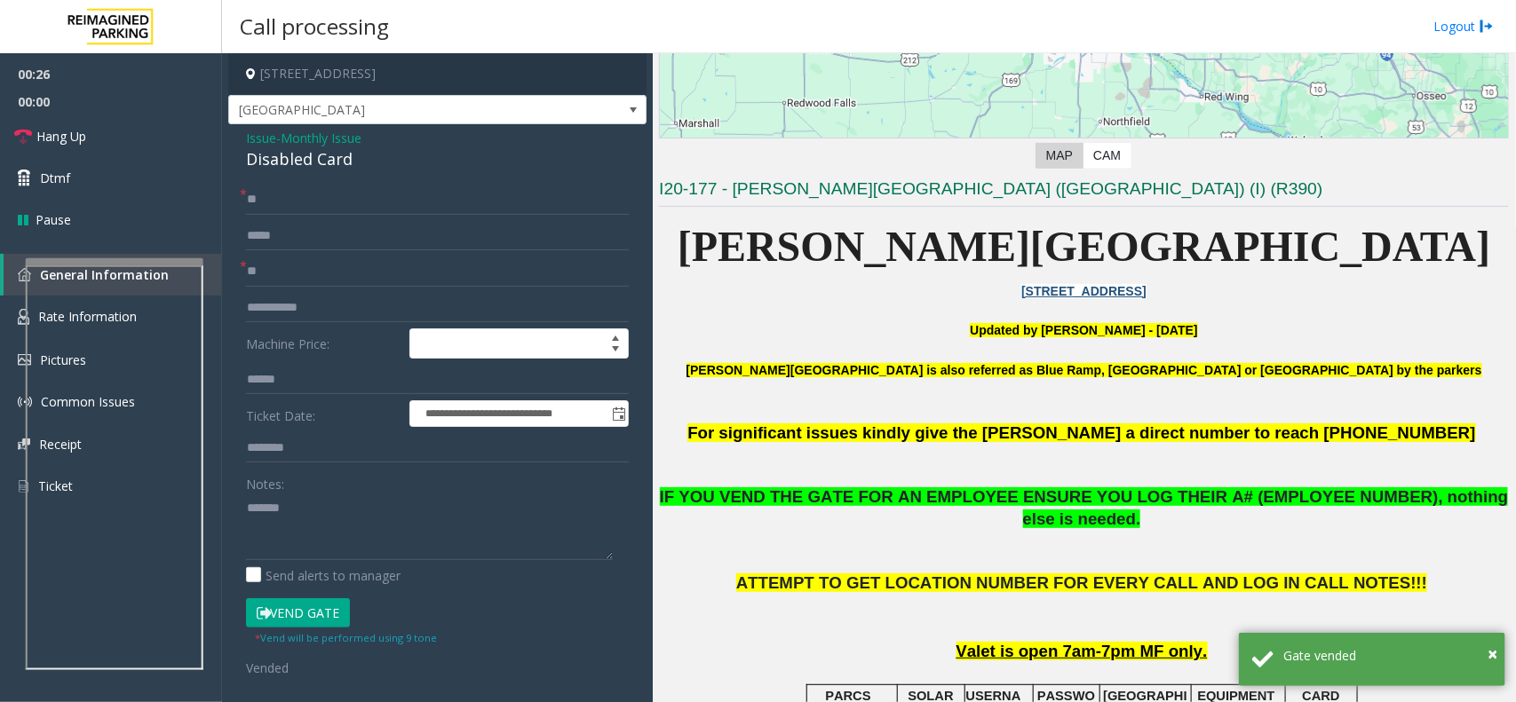
click at [314, 179] on div "**********" at bounding box center [437, 581] width 418 height 915
click at [317, 173] on div "**********" at bounding box center [437, 581] width 418 height 915
click at [322, 163] on div "Disabled Card" at bounding box center [437, 159] width 383 height 24
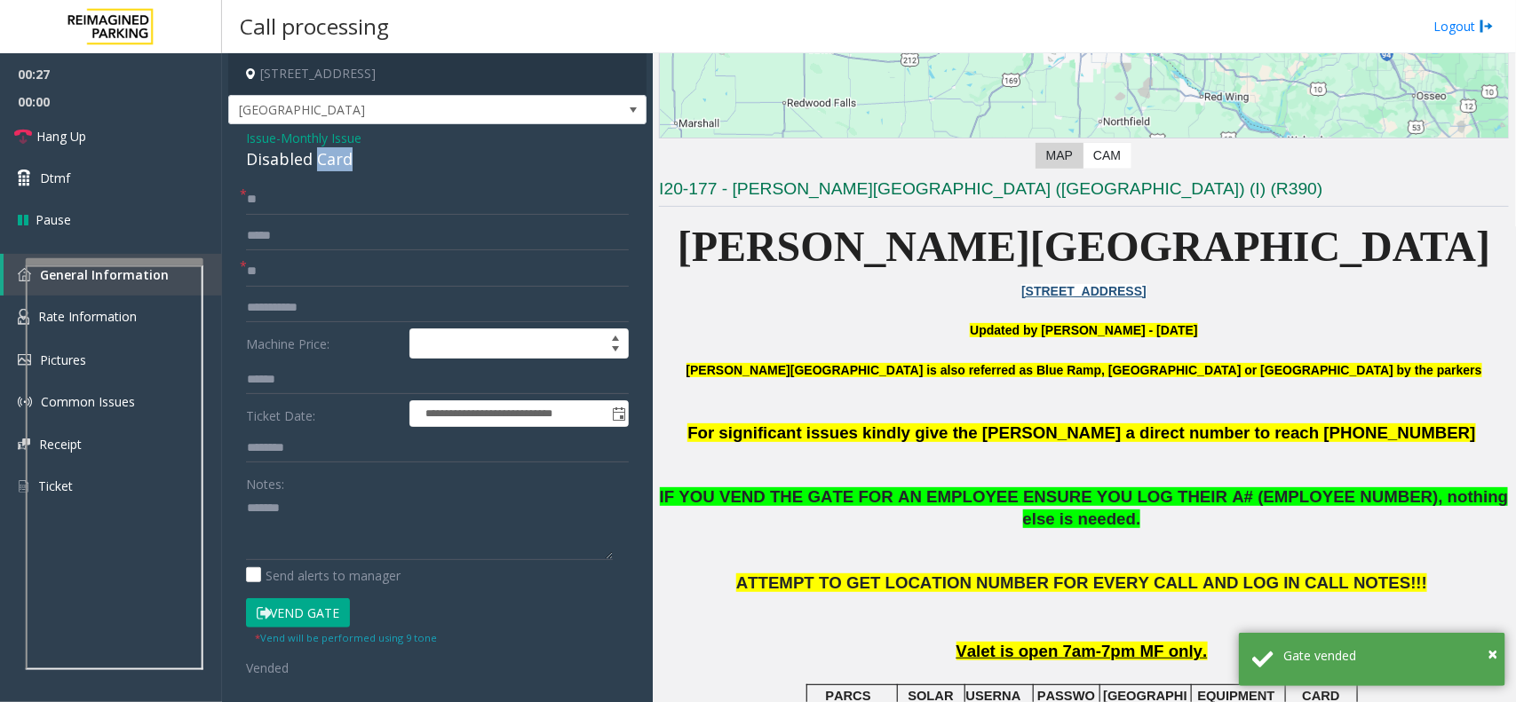
click at [322, 163] on div "Disabled Card" at bounding box center [437, 159] width 383 height 24
copy div "Disabled Card"
click at [320, 498] on textarea at bounding box center [429, 527] width 367 height 67
paste textarea "**********"
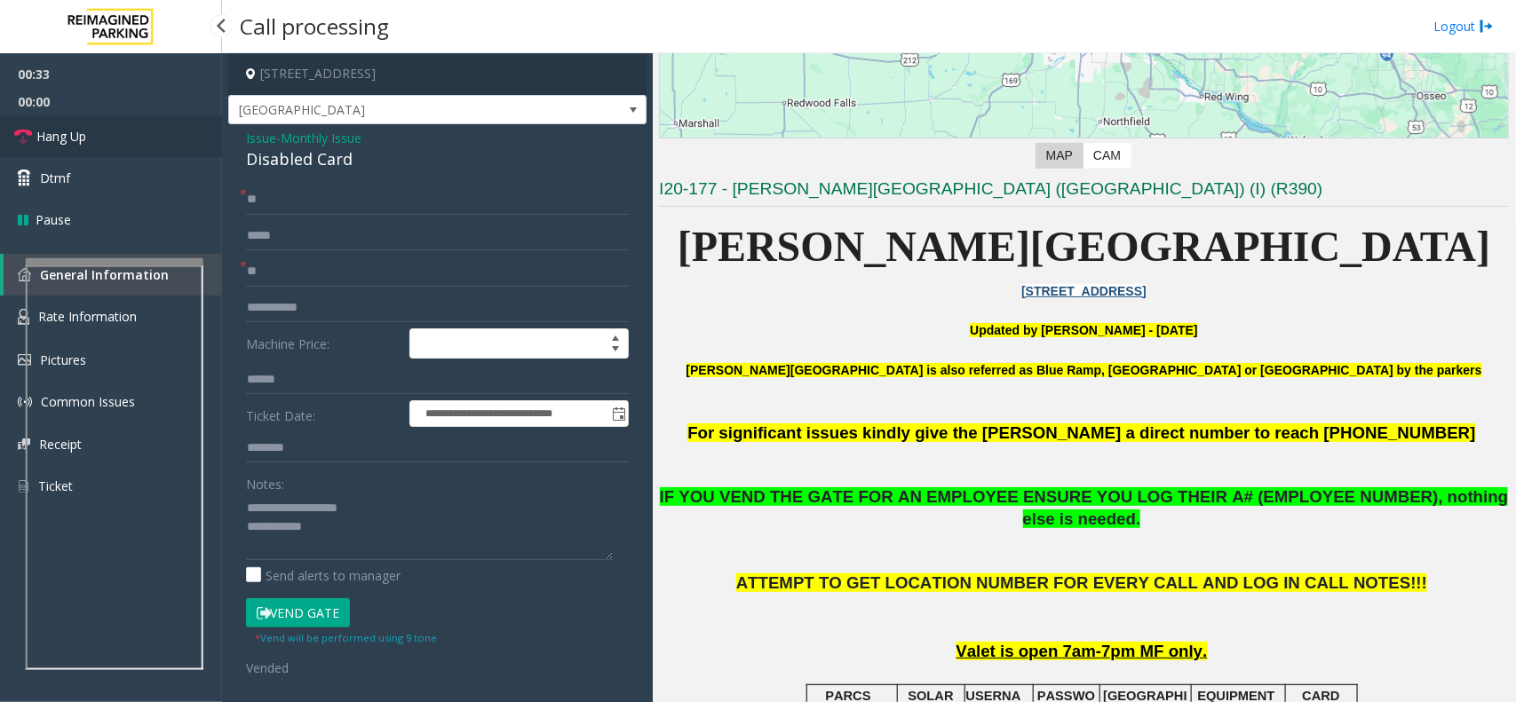
click at [111, 147] on link "Hang Up" at bounding box center [111, 136] width 222 height 42
click at [370, 543] on textarea at bounding box center [429, 527] width 367 height 67
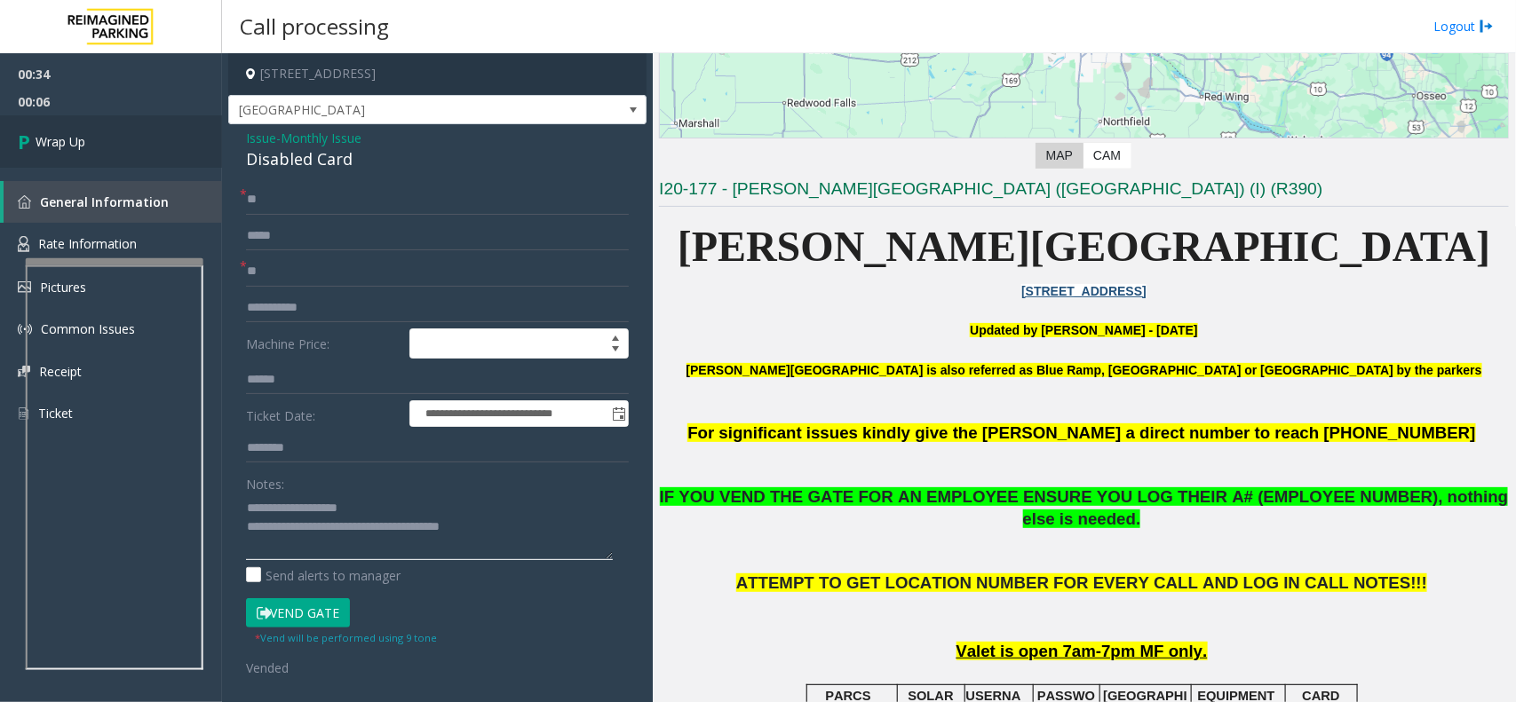
type textarea "**********"
click at [77, 116] on link "Wrap Up" at bounding box center [111, 141] width 222 height 52
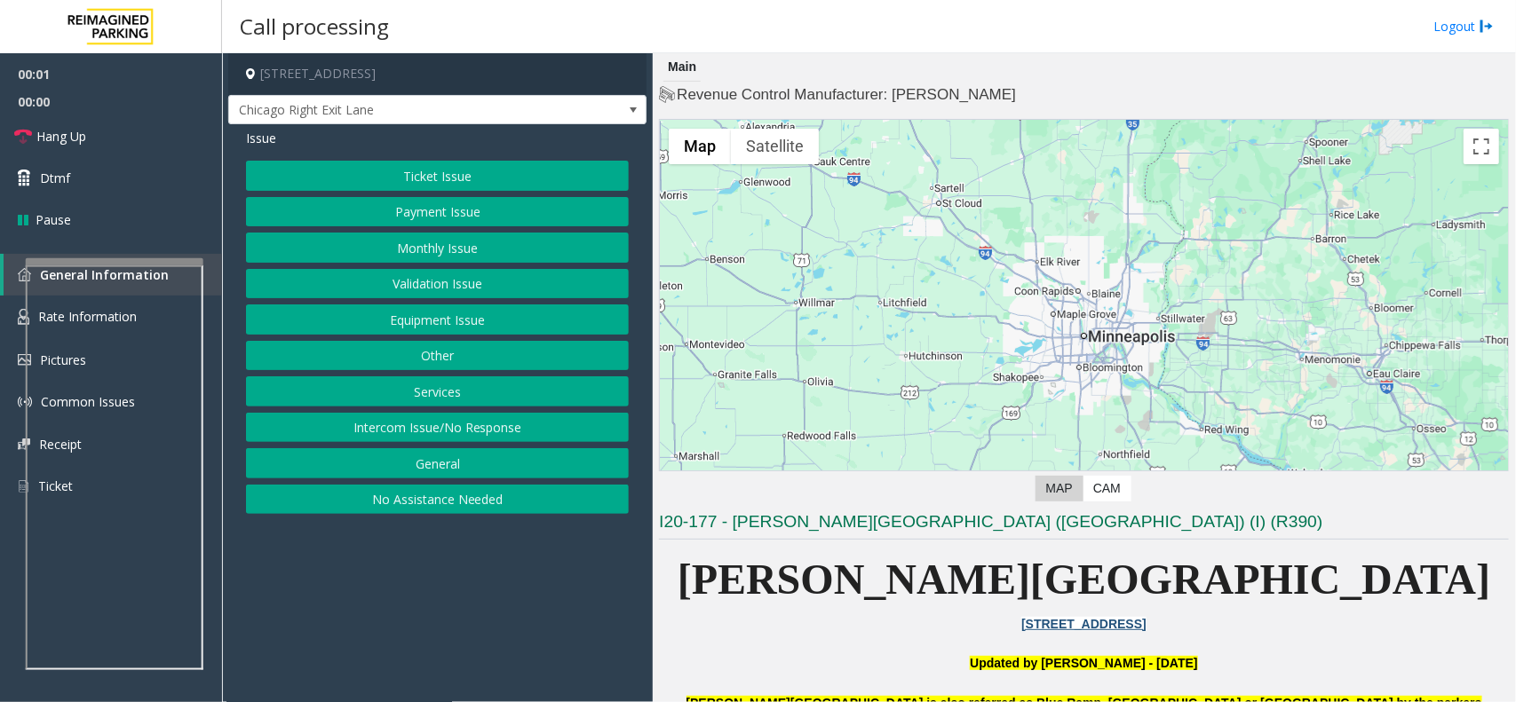
scroll to position [333, 0]
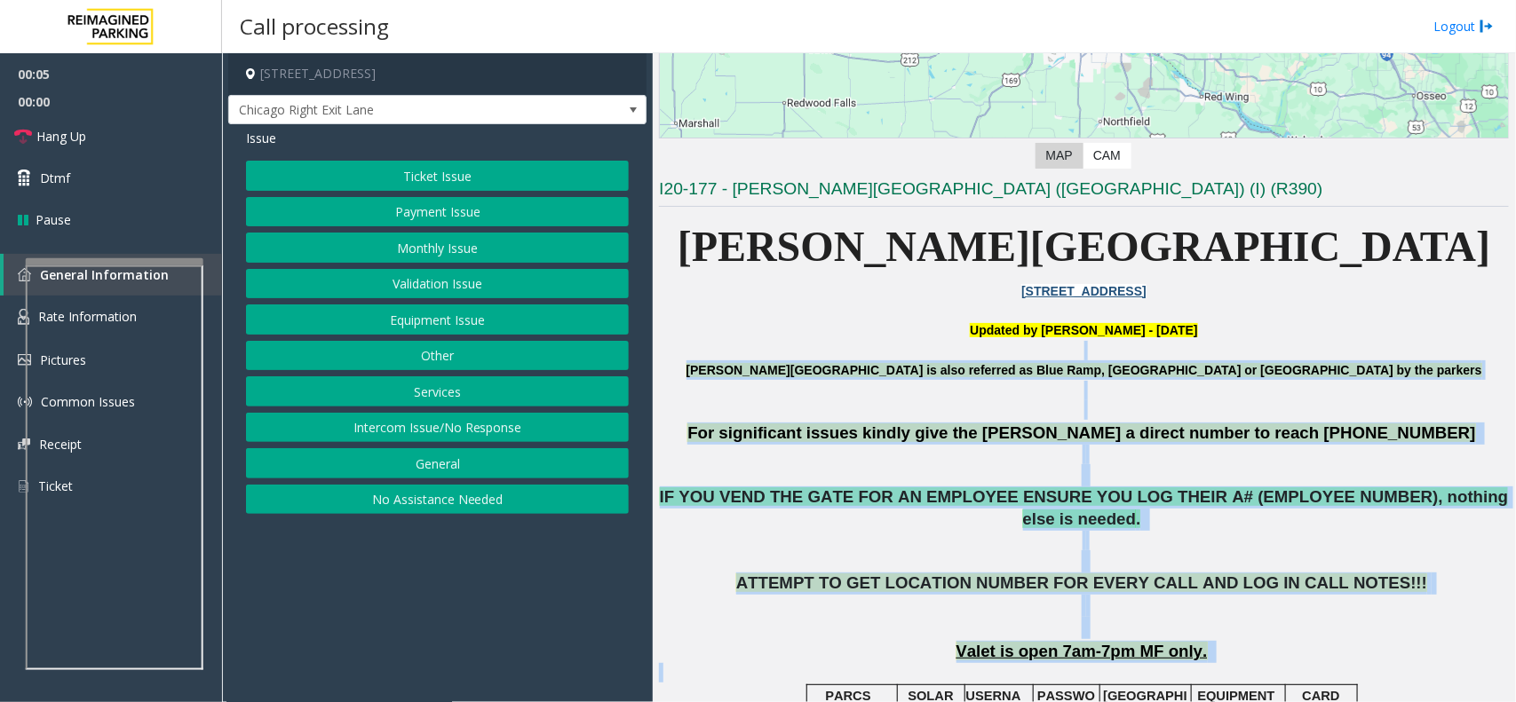
drag, startPoint x: 782, startPoint y: 358, endPoint x: 1422, endPoint y: 655, distance: 706.1
click at [1348, 617] on p "ATTEMPT TO GET LOCATION NUMBER FOR EVERY CALL AND LOG IN CALL NOTES!!!" at bounding box center [1084, 606] width 850 height 66
drag, startPoint x: 1348, startPoint y: 617, endPoint x: 893, endPoint y: 344, distance: 531.4
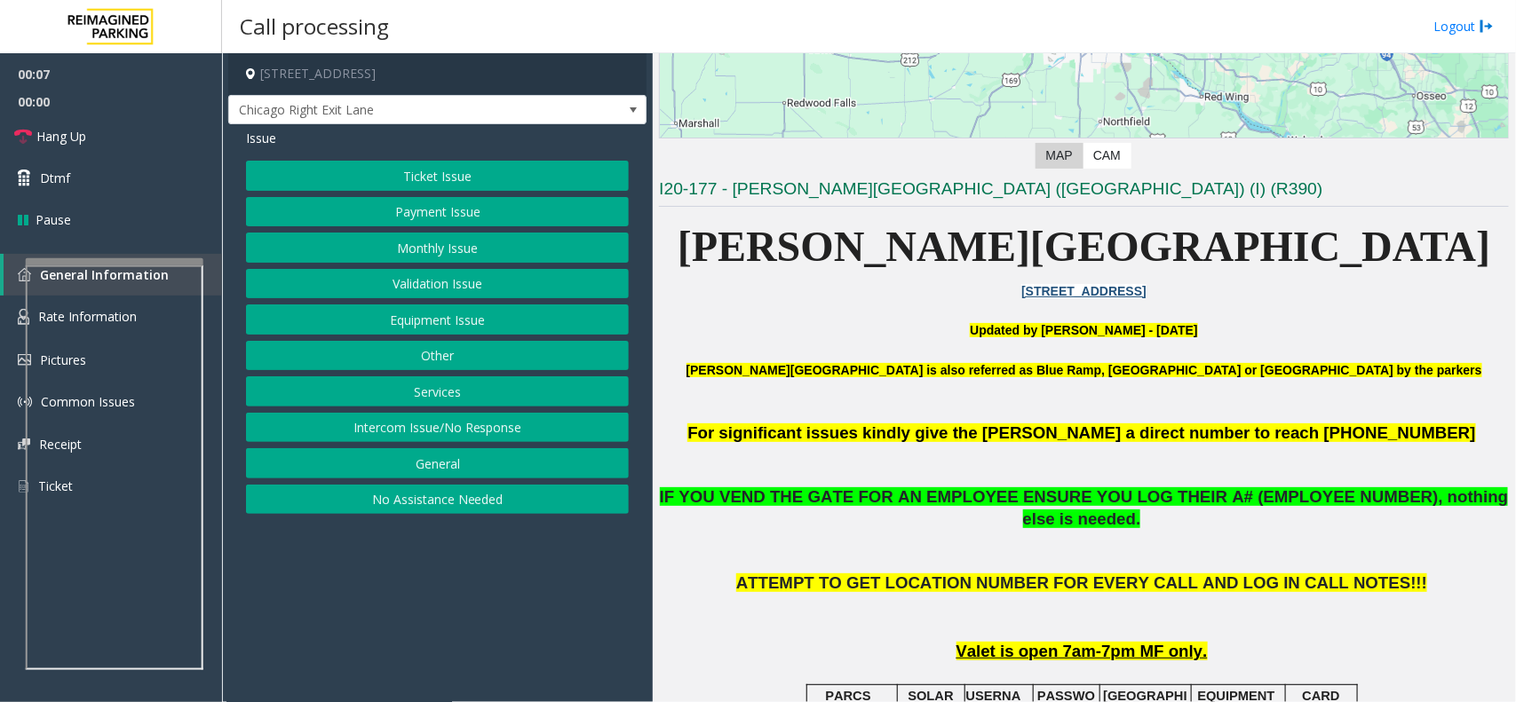
click at [870, 335] on p "Updated by [PERSON_NAME] - [DATE]" at bounding box center [1084, 331] width 850 height 20
click at [442, 255] on button "Monthly Issue" at bounding box center [437, 248] width 383 height 30
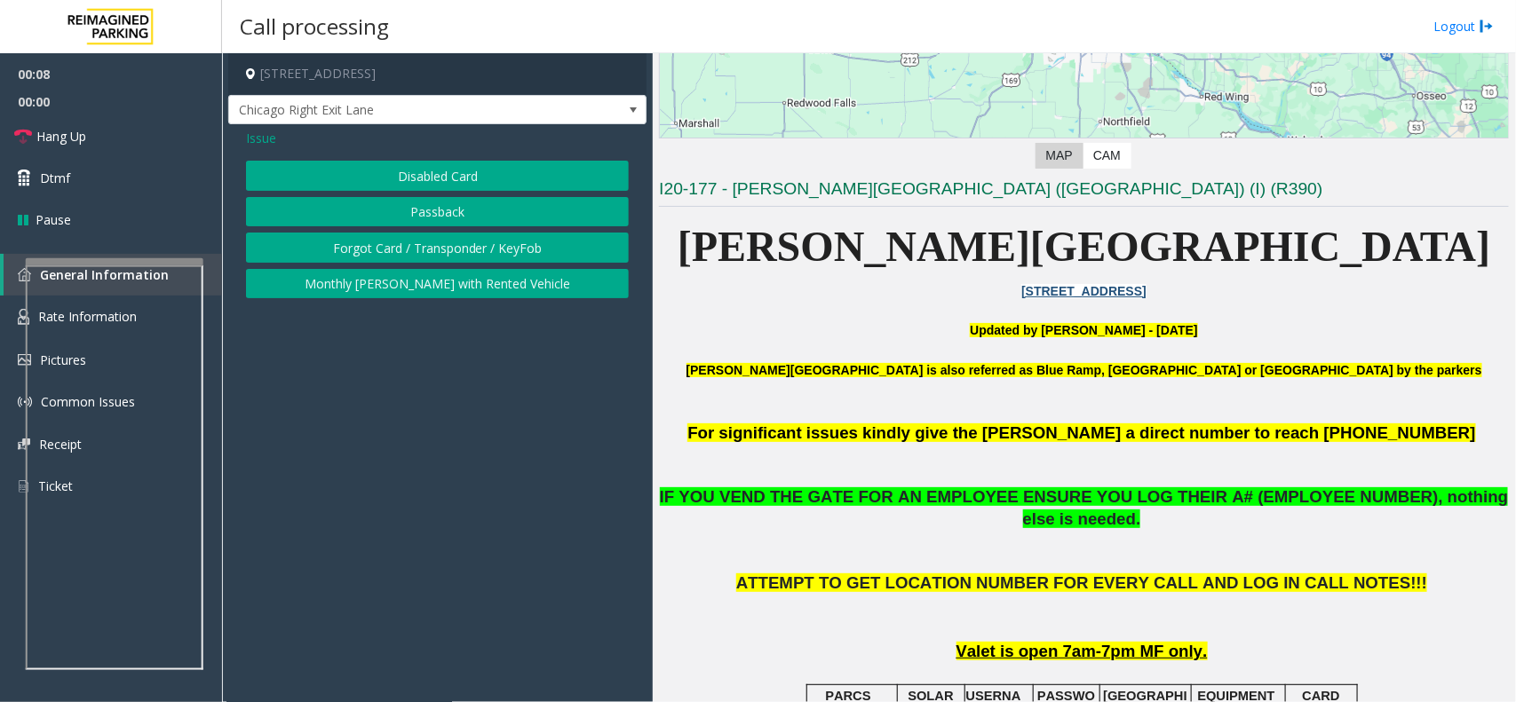
click at [469, 169] on button "Disabled Card" at bounding box center [437, 176] width 383 height 30
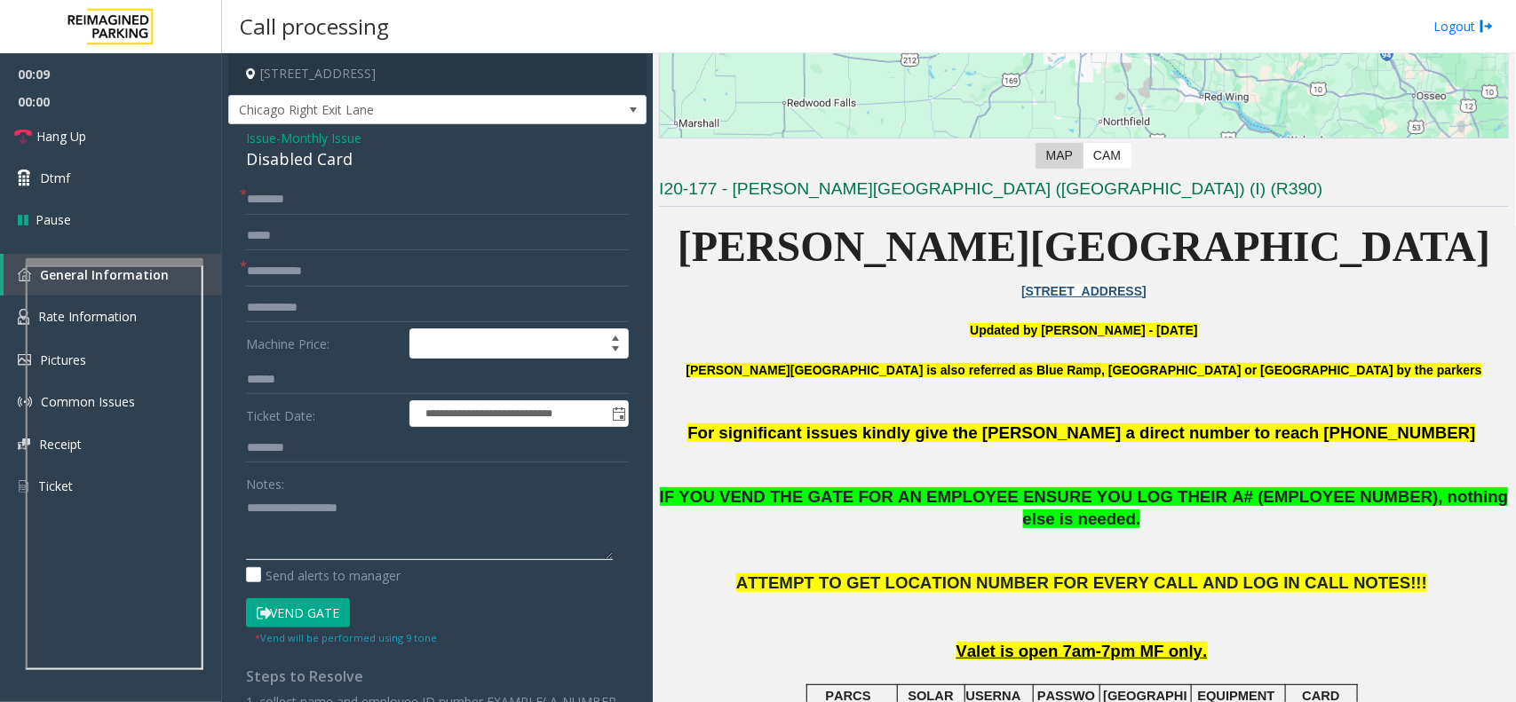
click at [373, 511] on textarea at bounding box center [429, 527] width 367 height 67
click at [329, 165] on div "Disabled Card" at bounding box center [437, 159] width 383 height 24
copy div "Disabled Card"
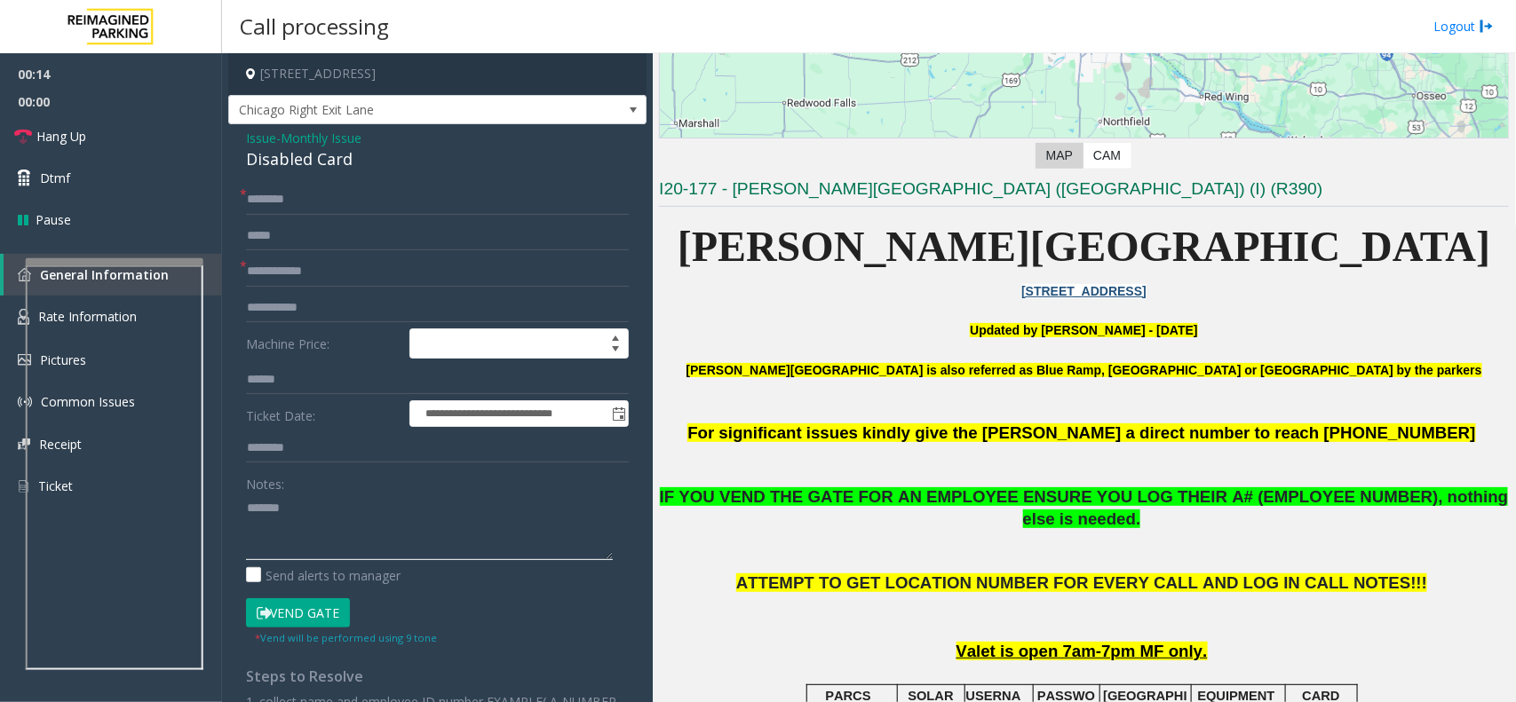
click at [353, 524] on textarea at bounding box center [429, 527] width 367 height 67
paste textarea "**********"
type textarea "**********"
click at [334, 158] on div "Disabled Card" at bounding box center [437, 159] width 383 height 24
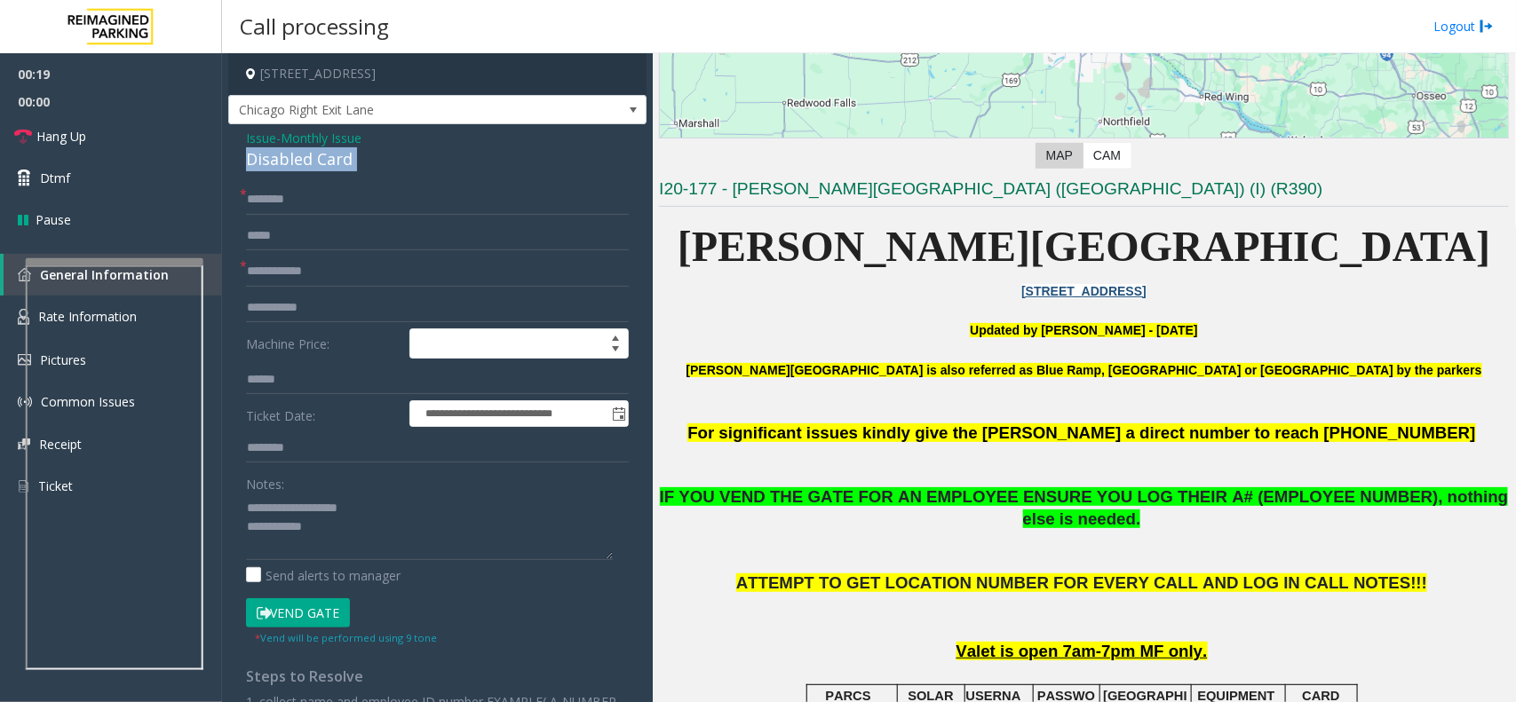
click at [334, 158] on div "Disabled Card" at bounding box center [437, 159] width 383 height 24
copy div "Disabled Card"
click at [355, 538] on textarea at bounding box center [429, 527] width 367 height 67
click at [324, 620] on button "Vend Gate" at bounding box center [298, 614] width 104 height 30
click at [384, 544] on textarea at bounding box center [429, 527] width 367 height 67
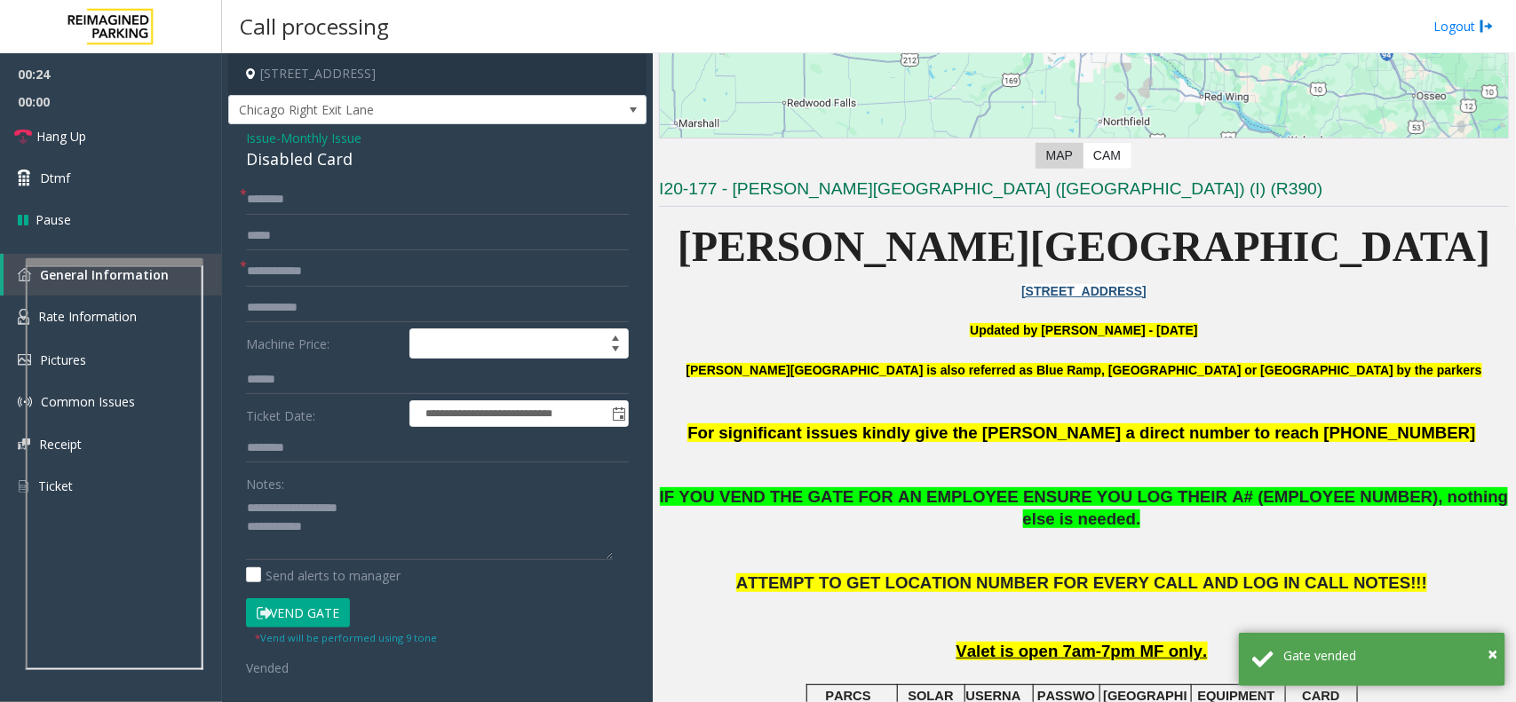
click at [314, 184] on div "**********" at bounding box center [437, 581] width 418 height 915
click at [312, 192] on input "text" at bounding box center [437, 200] width 383 height 30
type input "**"
click at [333, 276] on input "*" at bounding box center [437, 272] width 383 height 30
type input "**"
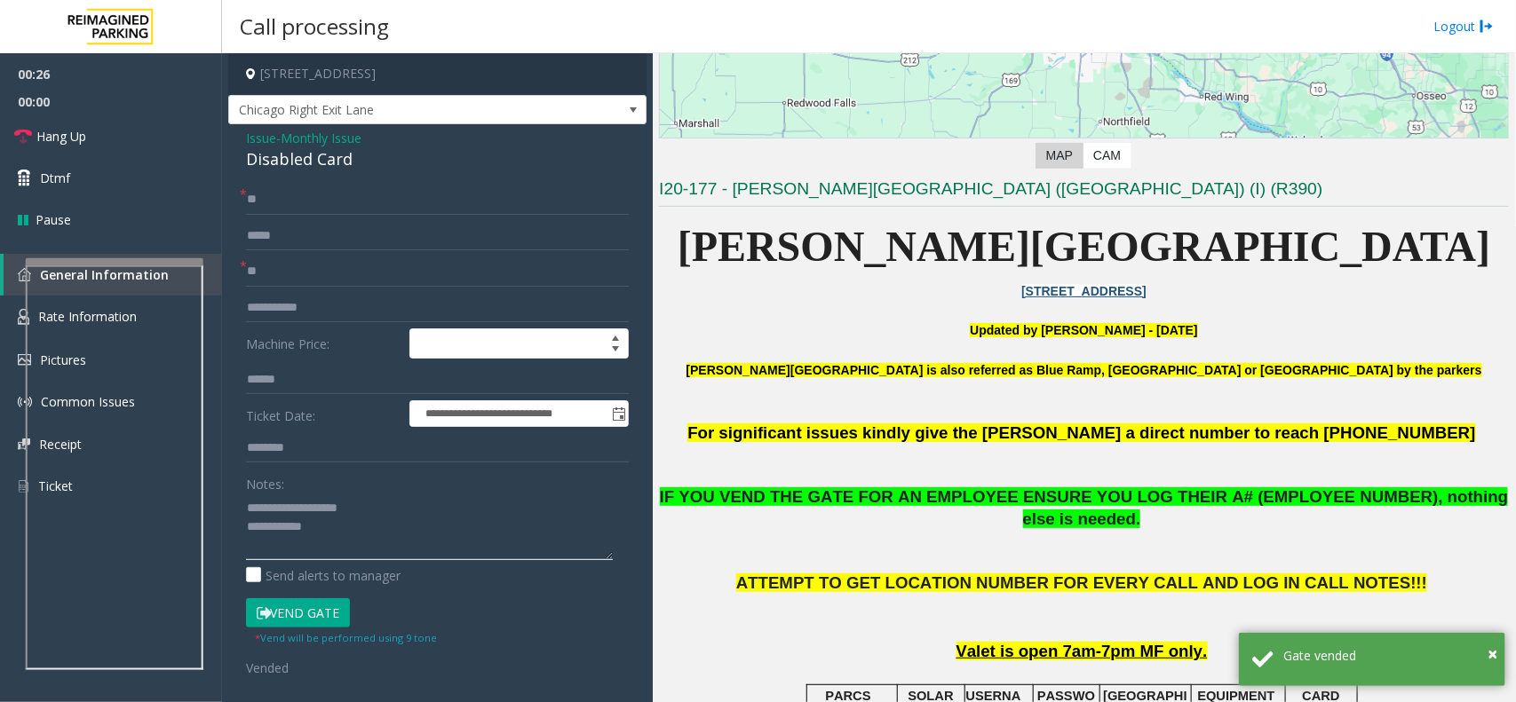
click at [353, 526] on textarea at bounding box center [429, 527] width 367 height 67
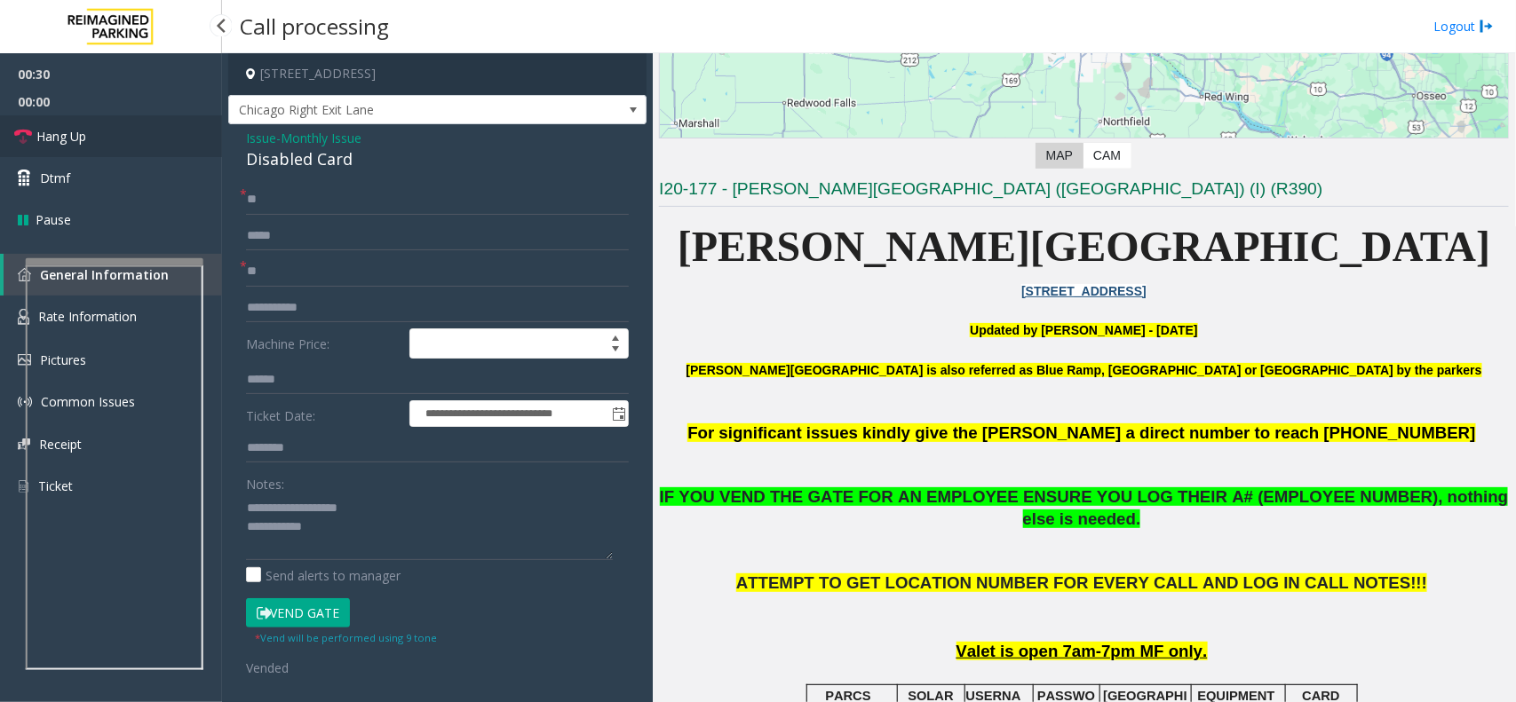
click at [135, 125] on link "Hang Up" at bounding box center [111, 136] width 222 height 42
click at [342, 546] on textarea at bounding box center [429, 527] width 367 height 67
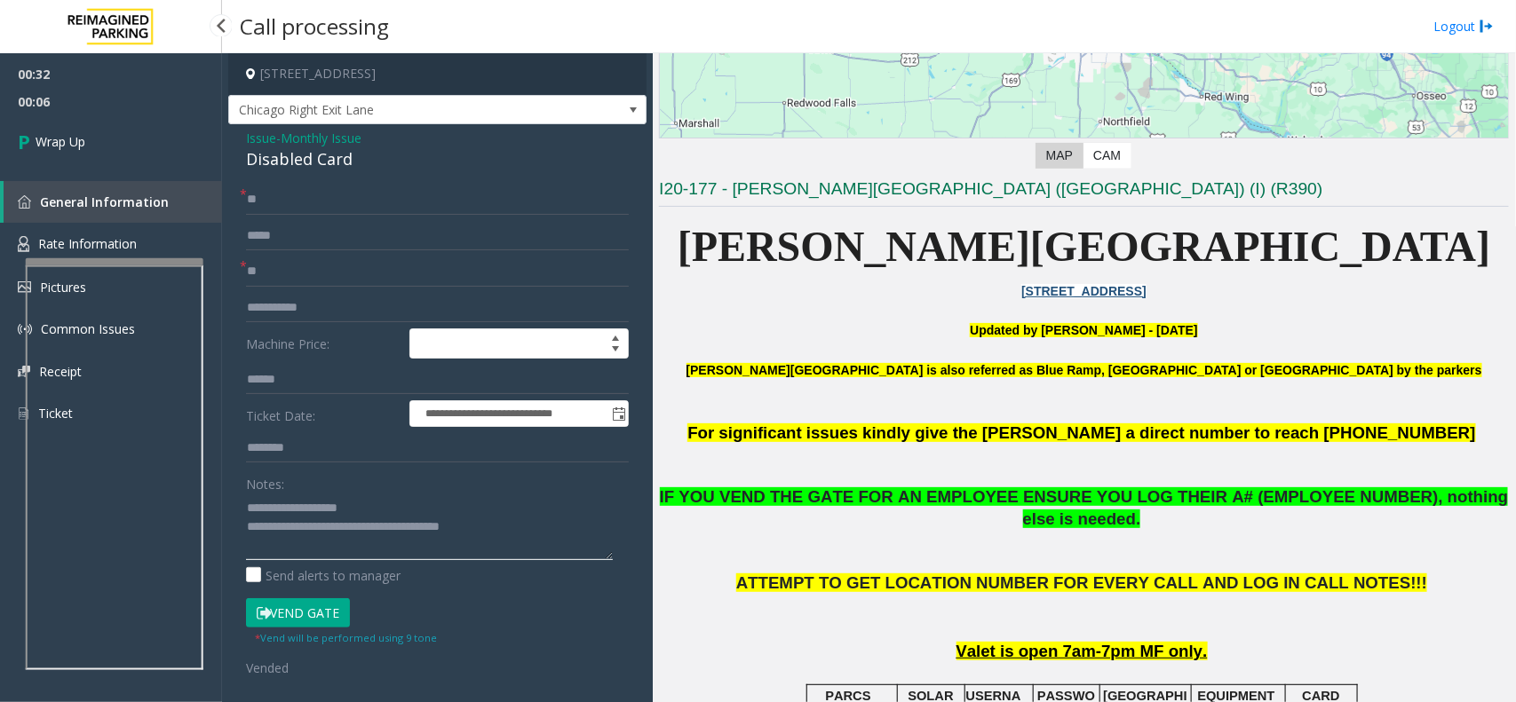
type textarea "**********"
click at [129, 84] on span "00:32" at bounding box center [111, 74] width 222 height 28
click at [142, 130] on link "Wrap Up" at bounding box center [111, 141] width 222 height 52
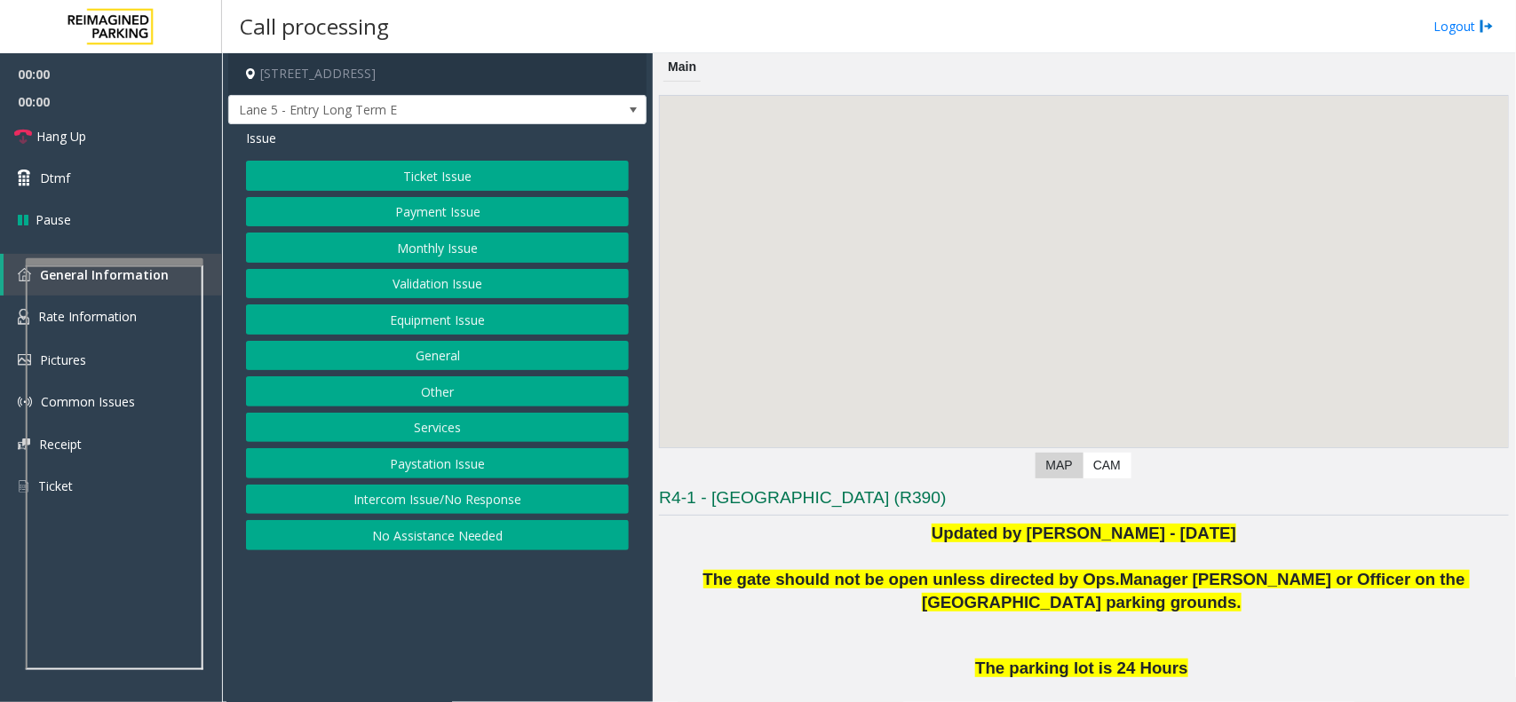
scroll to position [271, 0]
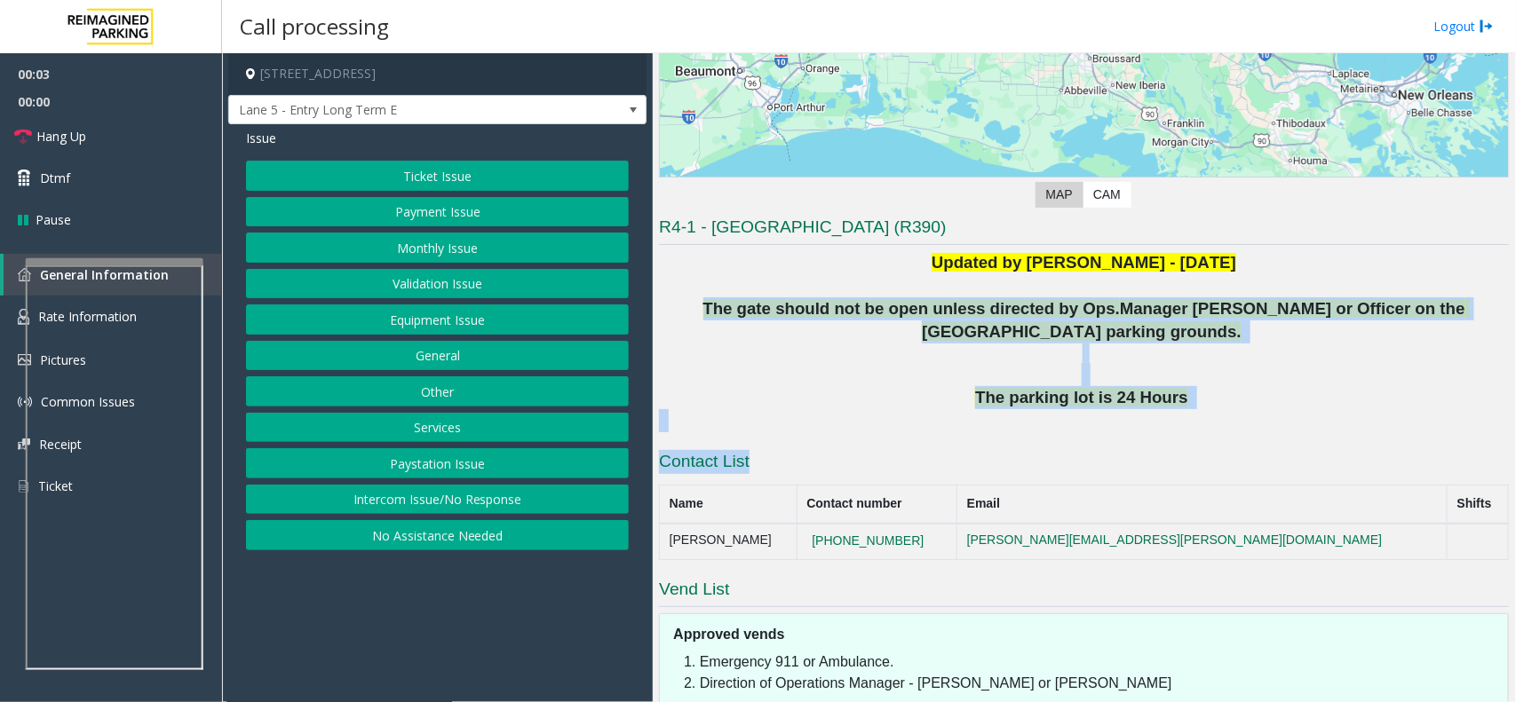
drag, startPoint x: 678, startPoint y: 305, endPoint x: 1075, endPoint y: 441, distance: 419.9
click at [1075, 441] on div "R4-1 - [GEOGRAPHIC_DATA] (R390) Updated by [PERSON_NAME] - [DATE] The gate shou…" at bounding box center [1084, 513] width 850 height 595
click at [1129, 440] on div "R4-1 - [GEOGRAPHIC_DATA] (R390) Updated by [PERSON_NAME] - [DATE] The gate shou…" at bounding box center [1084, 513] width 850 height 595
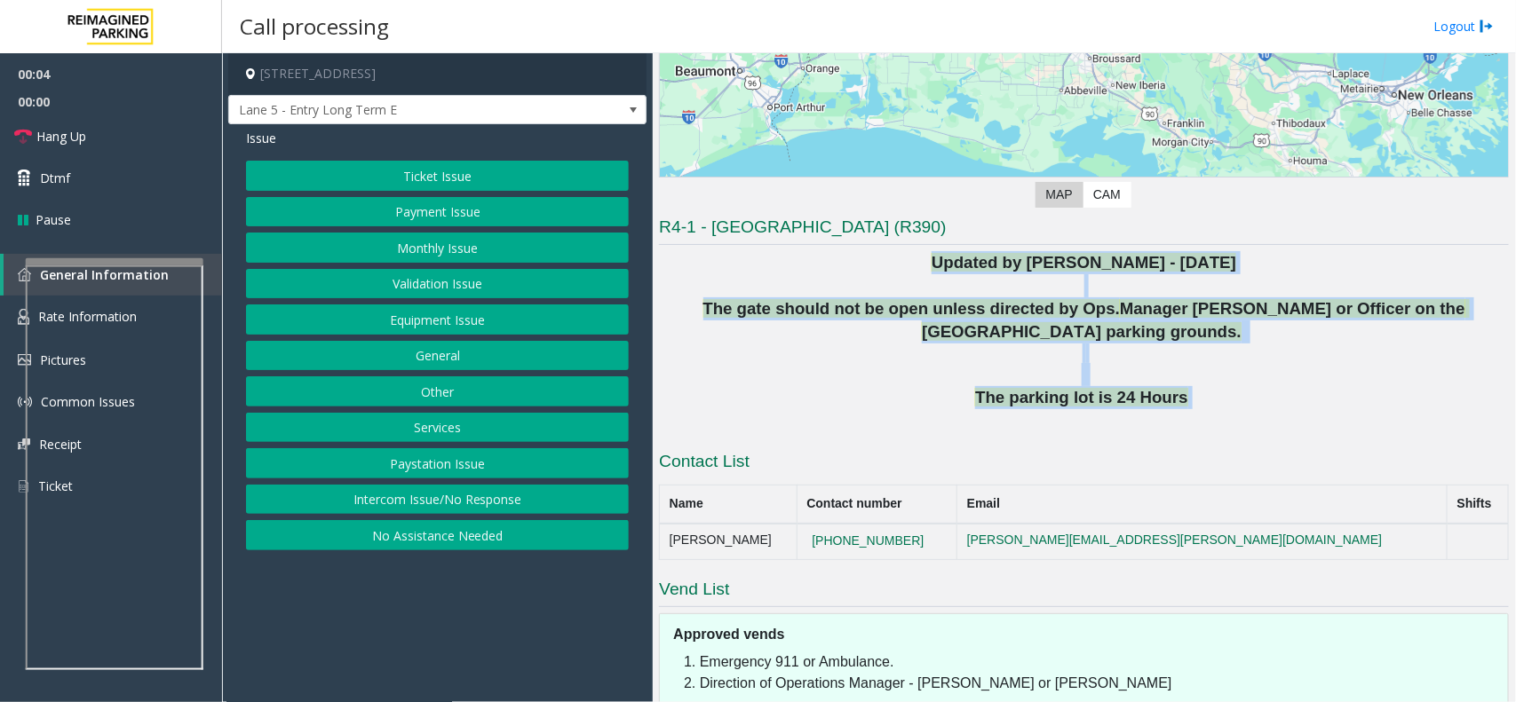
drag, startPoint x: 1233, startPoint y: 405, endPoint x: 907, endPoint y: 269, distance: 353.1
click at [907, 269] on div "Updated by [PERSON_NAME] - [DATE] The gate should not be open unless directed b…" at bounding box center [1084, 341] width 850 height 181
click at [893, 271] on p "Updated by [PERSON_NAME] - [DATE]" at bounding box center [1084, 262] width 850 height 23
drag, startPoint x: 864, startPoint y: 273, endPoint x: 1121, endPoint y: 409, distance: 290.8
click at [1121, 409] on div "Updated by [PERSON_NAME] - [DATE] The gate should not be open unless directed b…" at bounding box center [1084, 341] width 850 height 181
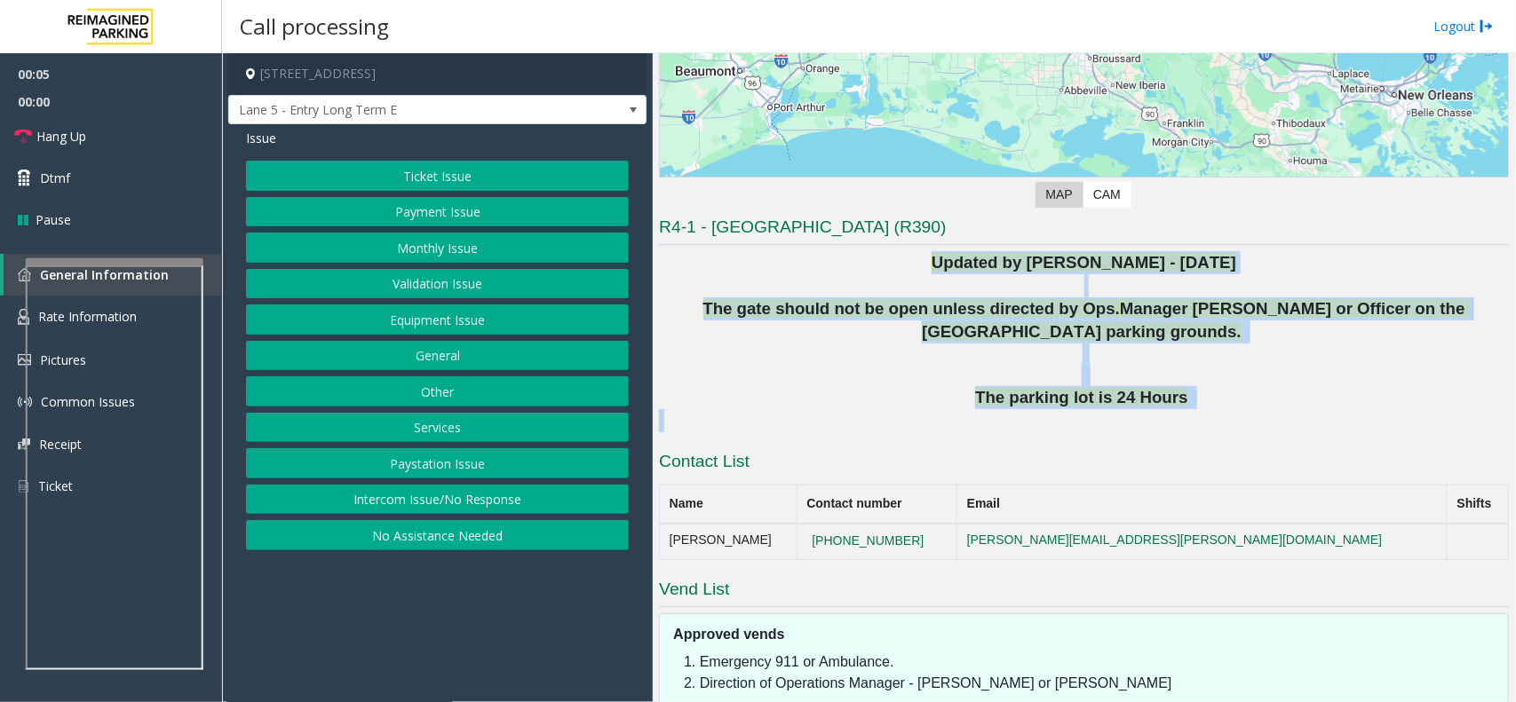
click at [1153, 411] on p at bounding box center [1084, 420] width 850 height 23
drag, startPoint x: 1210, startPoint y: 402, endPoint x: 891, endPoint y: 215, distance: 369.8
click at [891, 215] on div "← Move left → Move right ↑ Move up ↓ Move down + Zoom in - Zoom out Home Jump l…" at bounding box center [1084, 317] width 850 height 987
click at [861, 266] on p "Updated by [PERSON_NAME] - [DATE]" at bounding box center [1084, 262] width 850 height 23
drag, startPoint x: 891, startPoint y: 267, endPoint x: 1178, endPoint y: 395, distance: 314.1
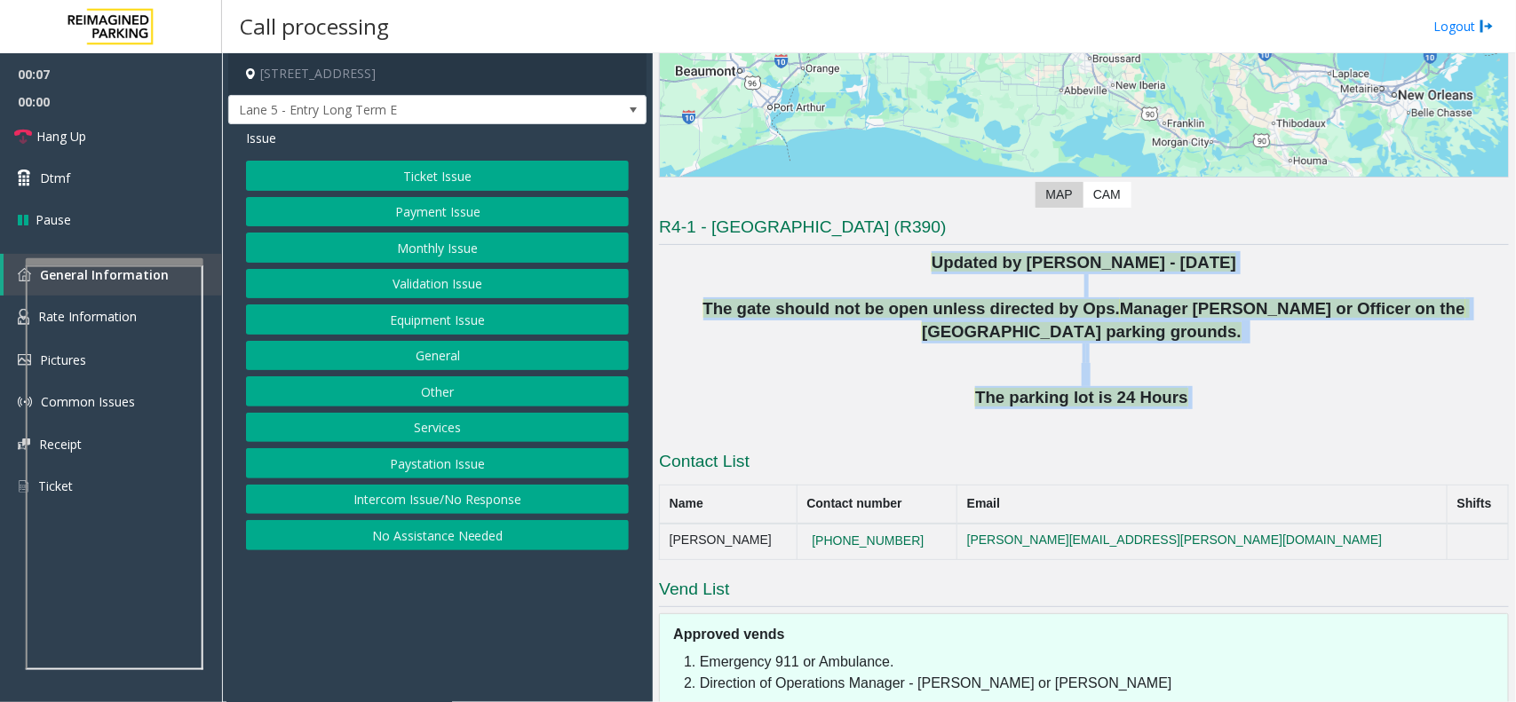
click at [1178, 395] on div "Updated by [PERSON_NAME] - [DATE] The gate should not be open unless directed b…" at bounding box center [1084, 341] width 850 height 181
click at [1199, 405] on p "The parking lot is 24 Hours" at bounding box center [1084, 397] width 850 height 23
drag, startPoint x: 1199, startPoint y: 405, endPoint x: 884, endPoint y: 250, distance: 351.1
click at [884, 250] on div "R4-1 - [GEOGRAPHIC_DATA] (R390) Updated by [PERSON_NAME] - [DATE] The gate shou…" at bounding box center [1084, 513] width 850 height 595
click at [882, 253] on p "Updated by [PERSON_NAME] - [DATE]" at bounding box center [1084, 262] width 850 height 23
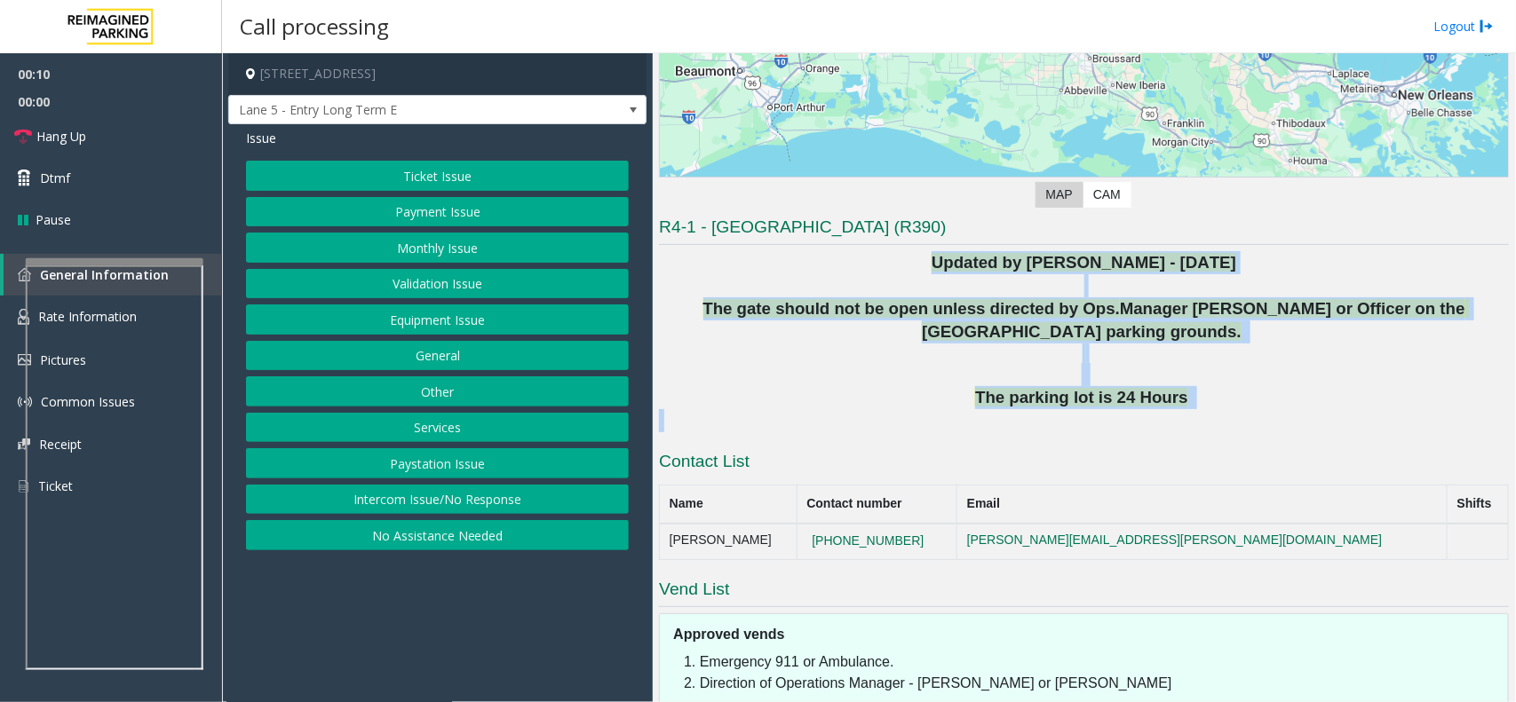
drag, startPoint x: 915, startPoint y: 273, endPoint x: 1200, endPoint y: 409, distance: 316.2
click at [1200, 409] on div "Updated by [PERSON_NAME] - [DATE] The gate should not be open unless directed b…" at bounding box center [1084, 341] width 850 height 181
click at [1200, 409] on p at bounding box center [1084, 420] width 850 height 23
drag, startPoint x: 1206, startPoint y: 401, endPoint x: 837, endPoint y: 269, distance: 392.1
click at [837, 269] on div "Updated by [PERSON_NAME] - [DATE] The gate should not be open unless directed b…" at bounding box center [1084, 341] width 850 height 181
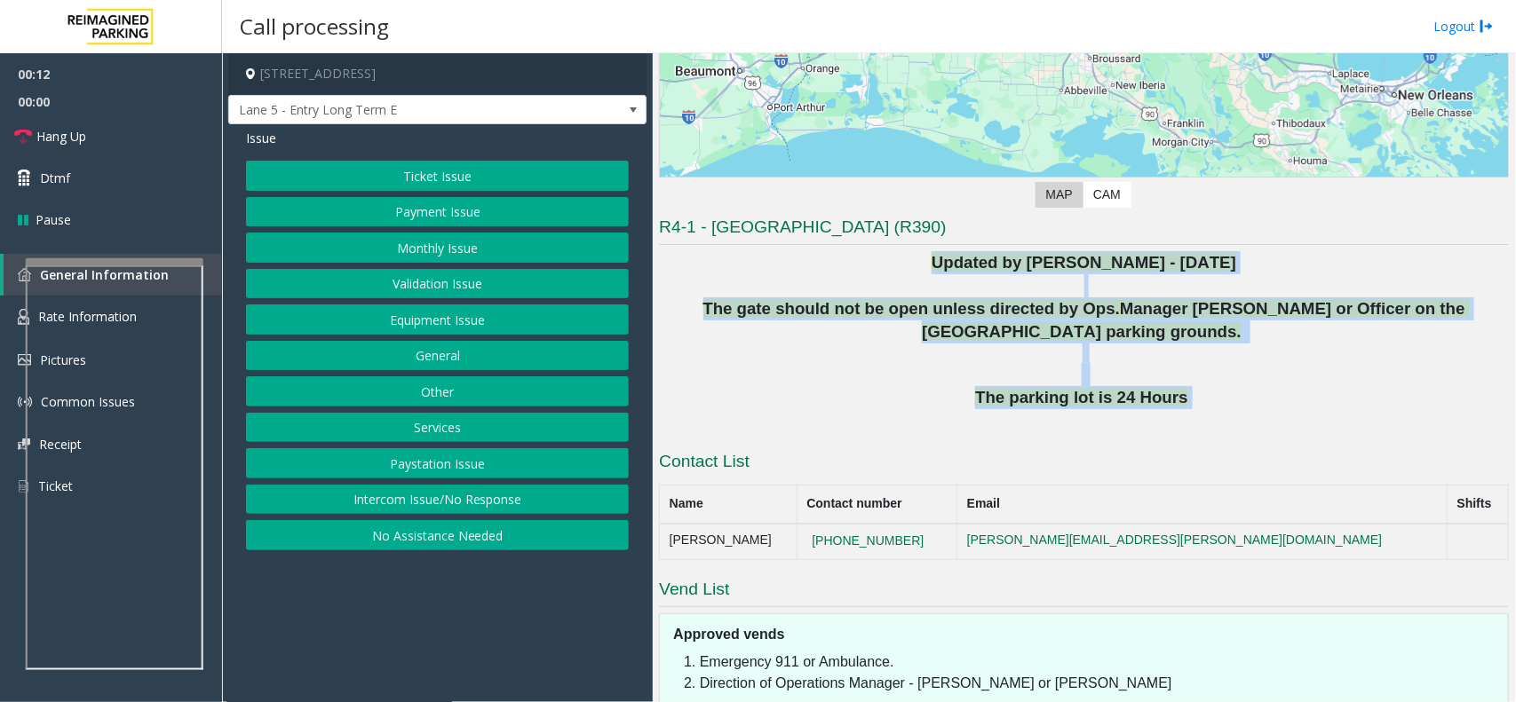
click at [837, 269] on p "Updated by [PERSON_NAME] - [DATE]" at bounding box center [1084, 262] width 850 height 23
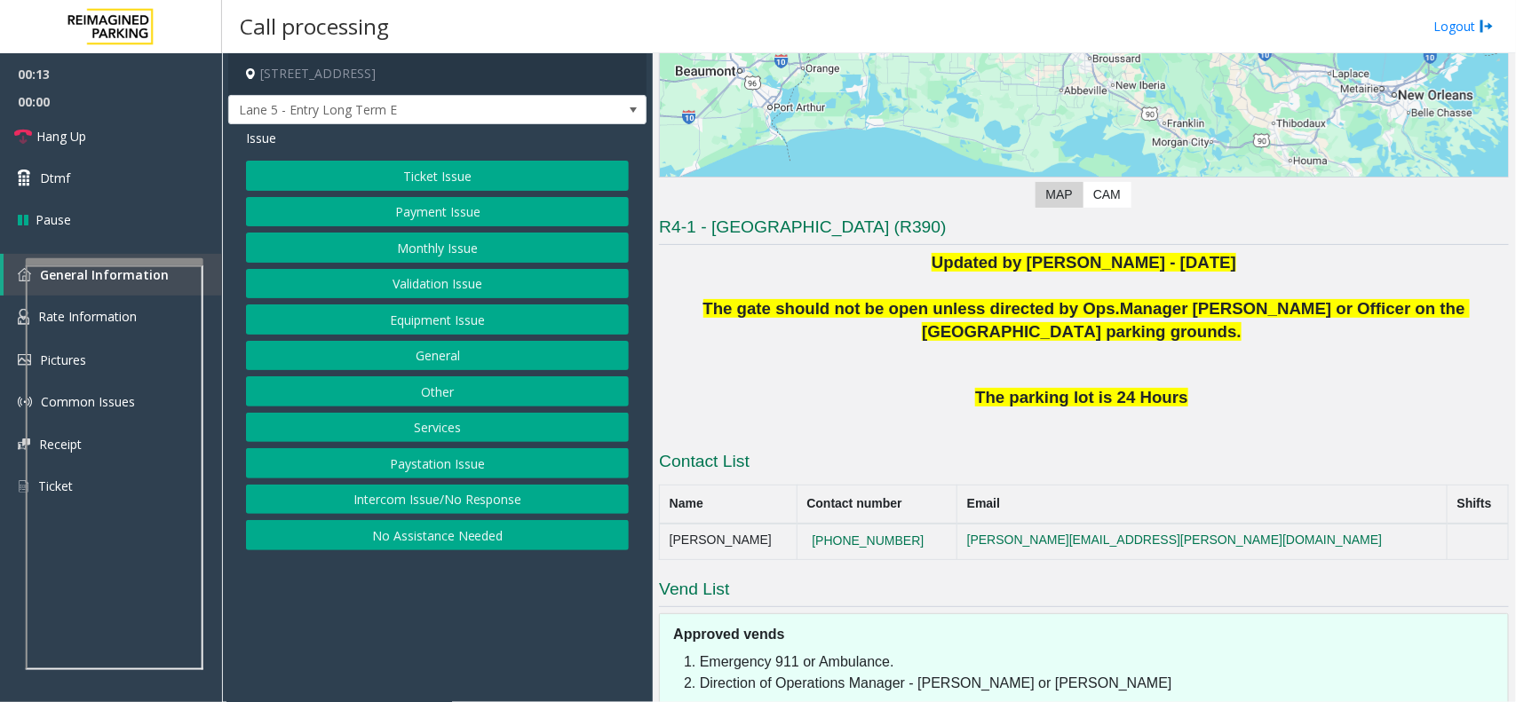
click at [485, 493] on button "Intercom Issue/No Response" at bounding box center [437, 500] width 383 height 30
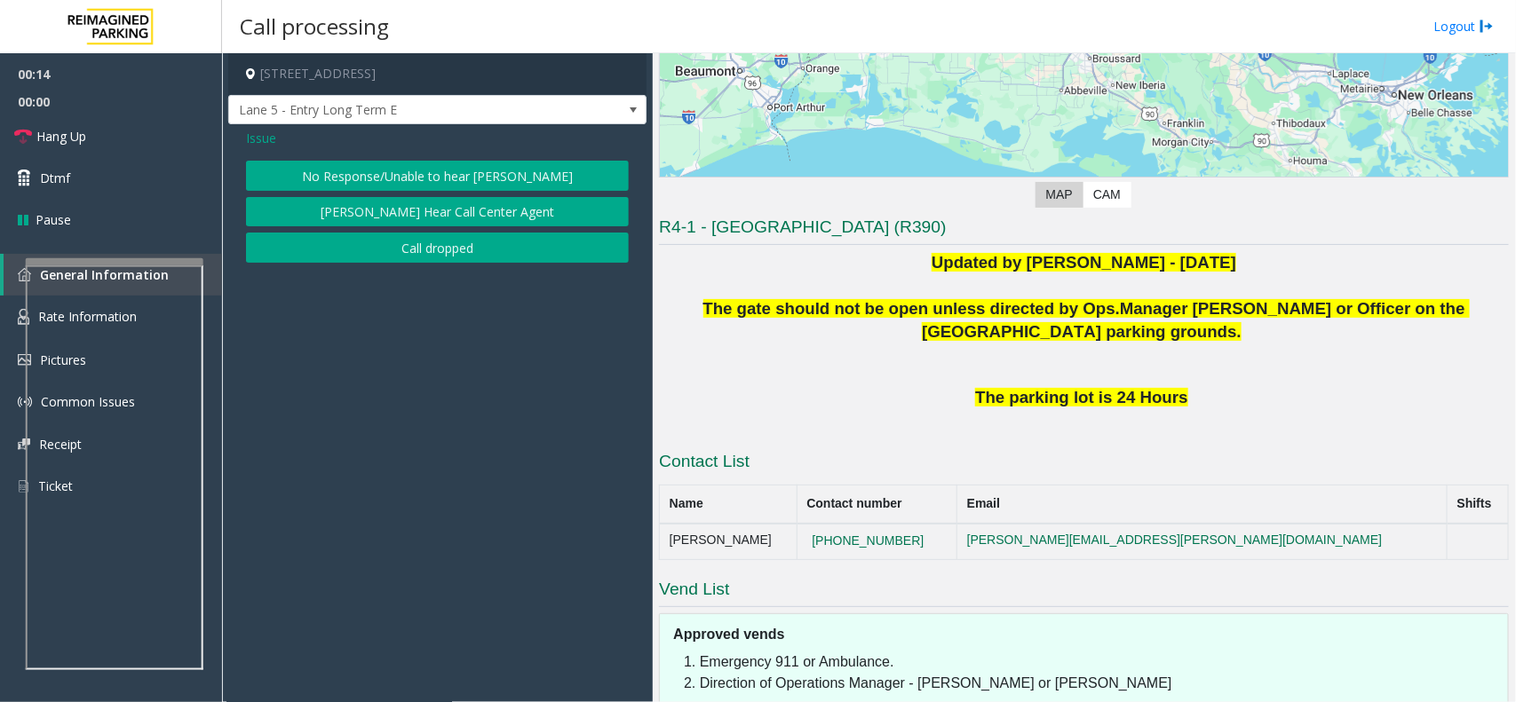
click at [468, 176] on button "No Response/Unable to hear [PERSON_NAME]" at bounding box center [437, 176] width 383 height 30
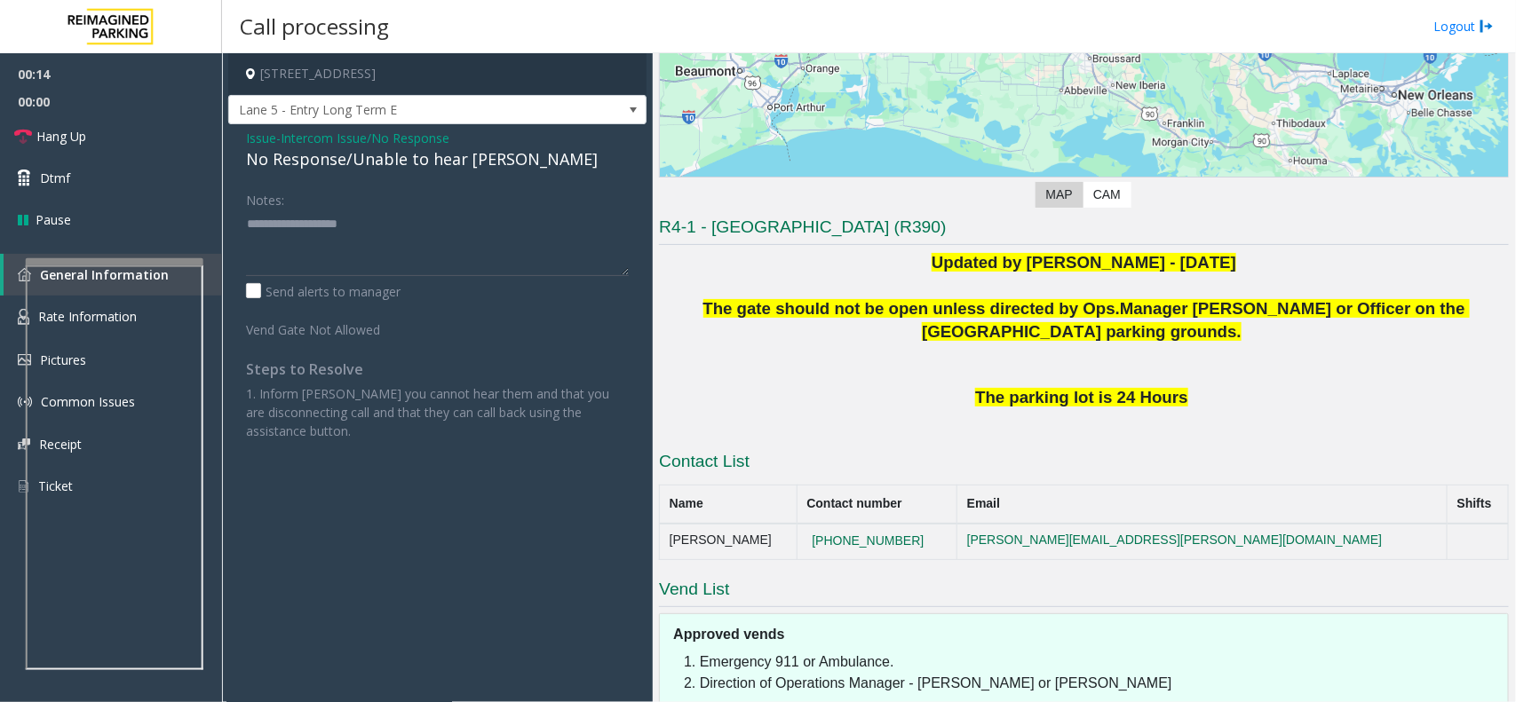
click at [457, 166] on div "No Response/Unable to hear [PERSON_NAME]" at bounding box center [437, 159] width 383 height 24
click at [548, 246] on textarea at bounding box center [437, 243] width 383 height 67
type textarea "**********"
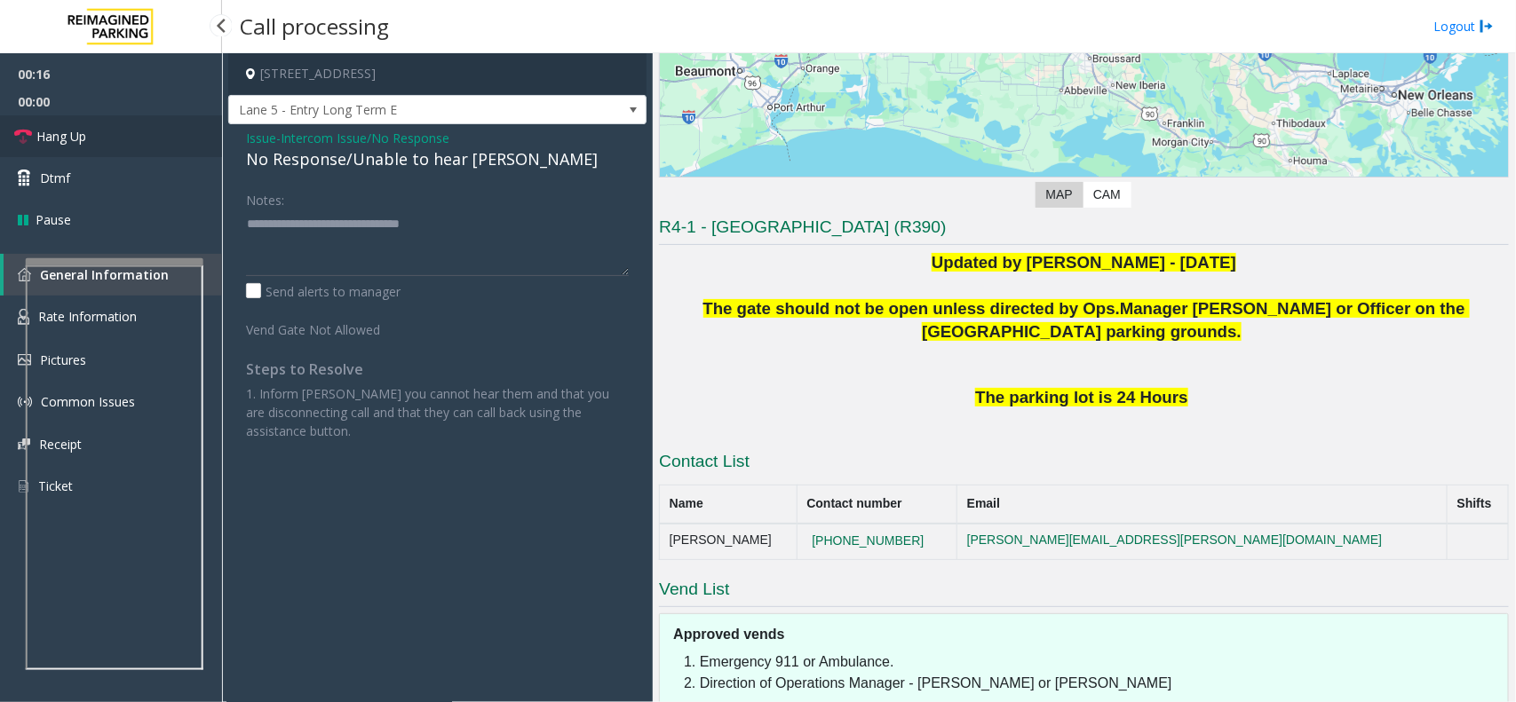
click at [178, 133] on link "Hang Up" at bounding box center [111, 136] width 222 height 42
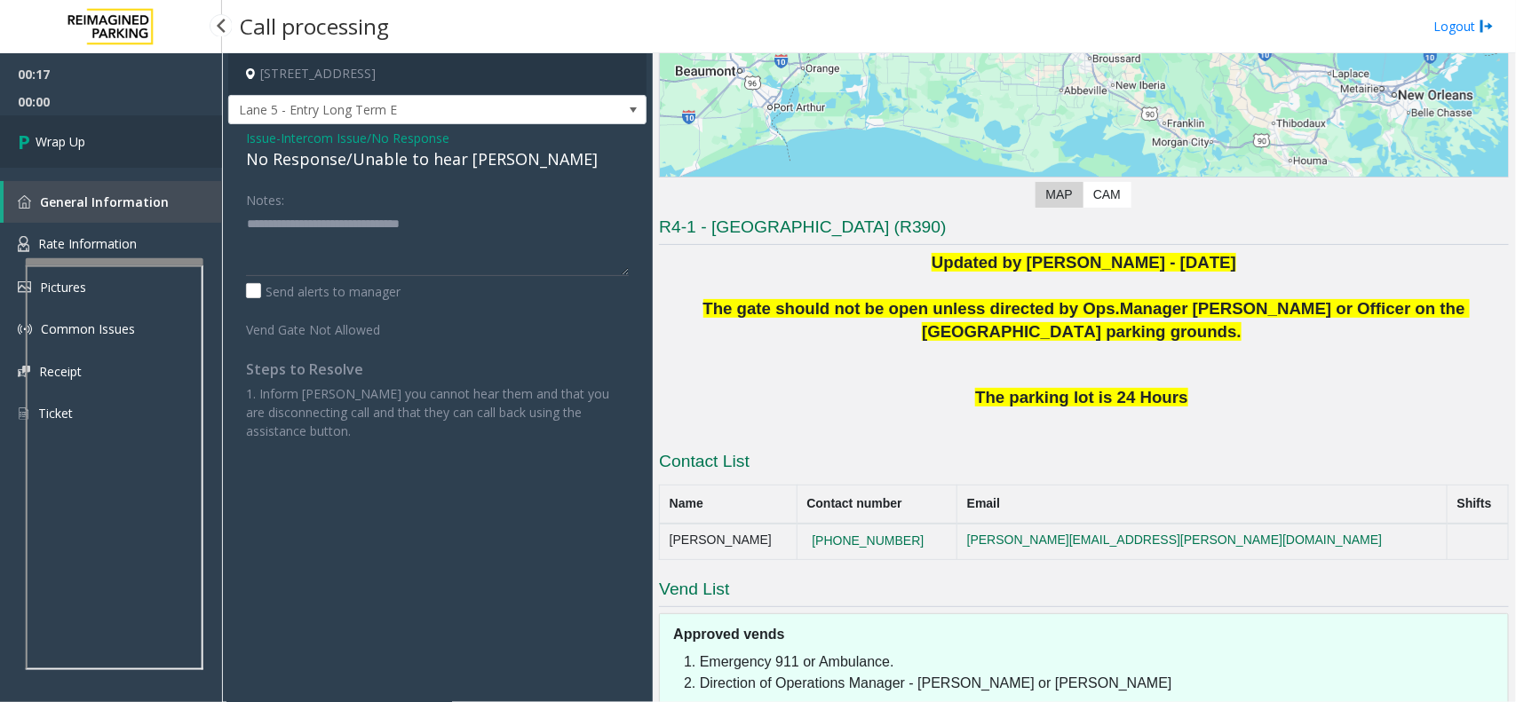
click at [178, 133] on link "Wrap Up" at bounding box center [111, 141] width 222 height 52
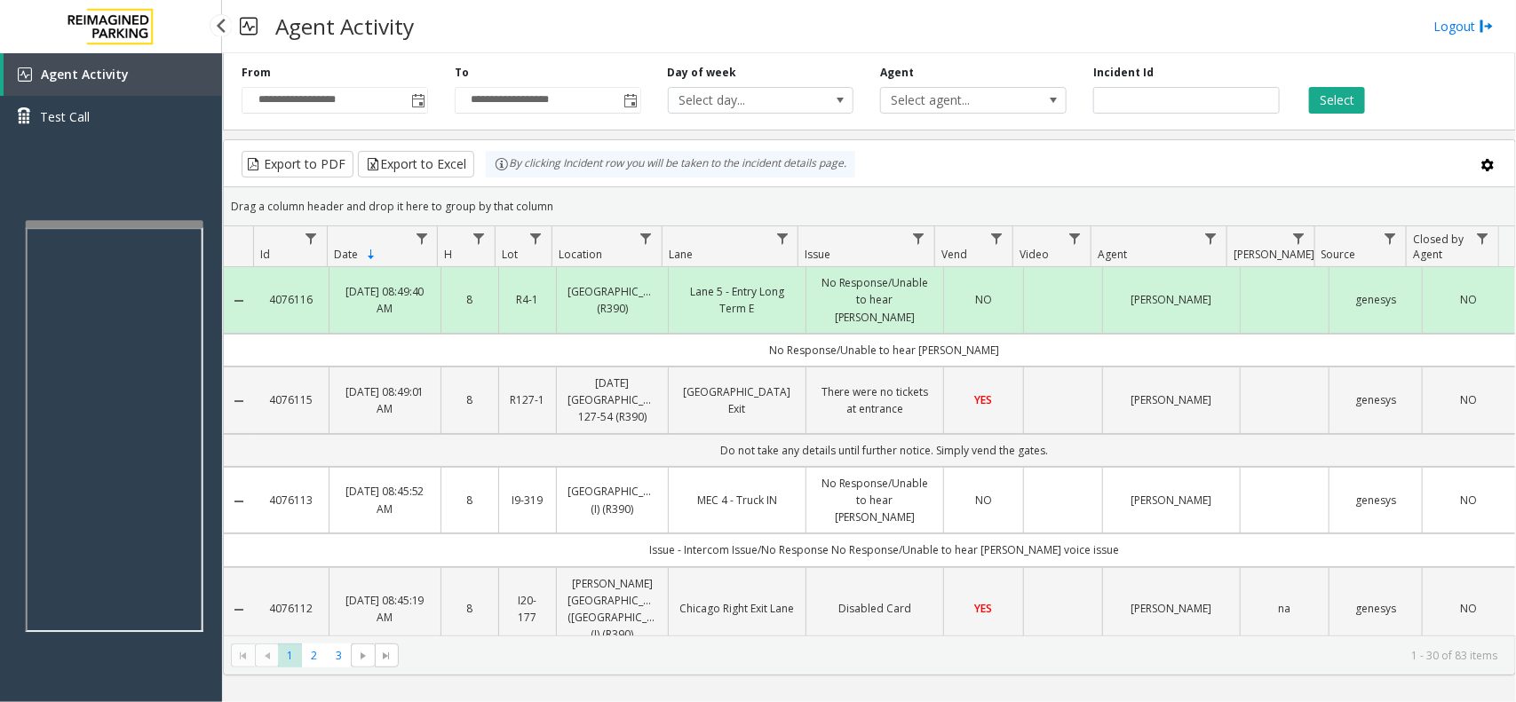
click at [162, 210] on app-root "**********" at bounding box center [758, 351] width 1516 height 702
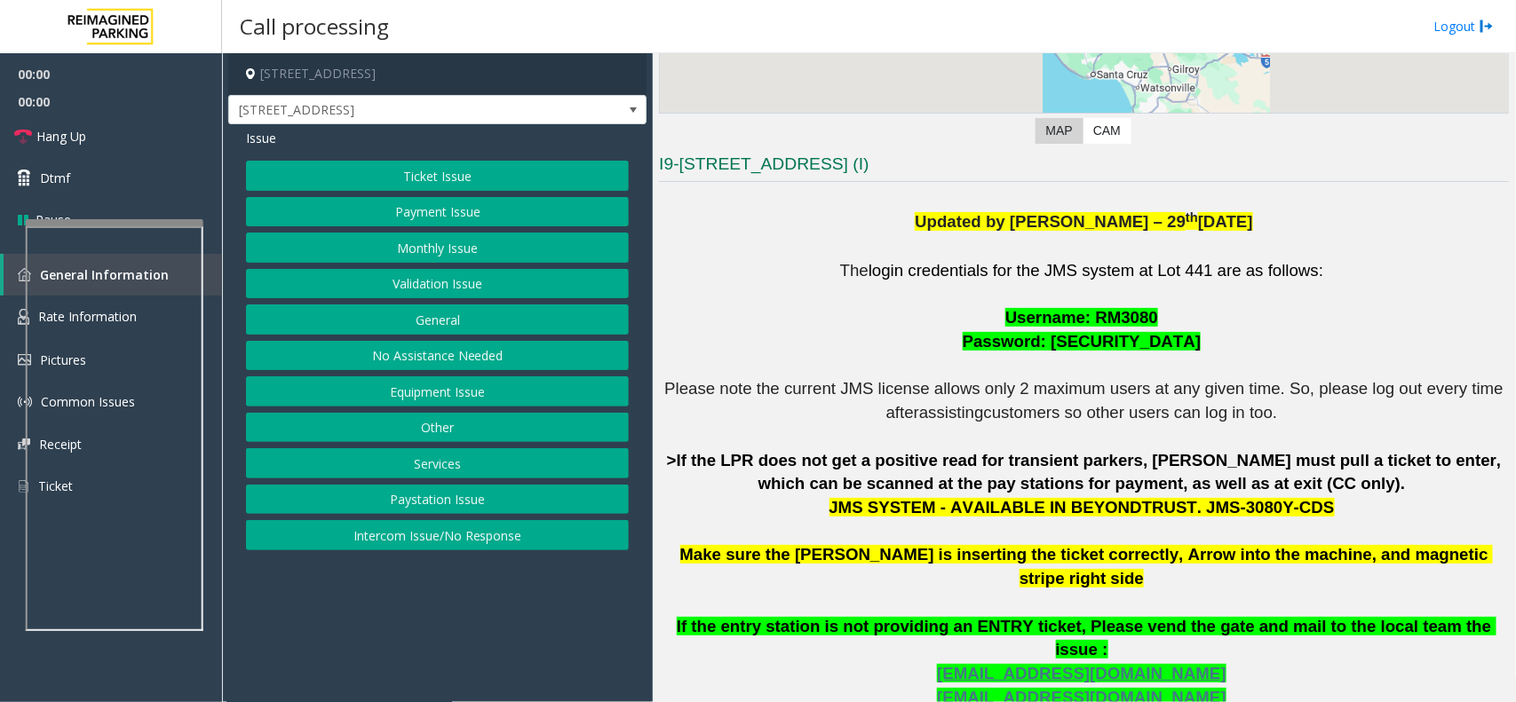
scroll to position [444, 0]
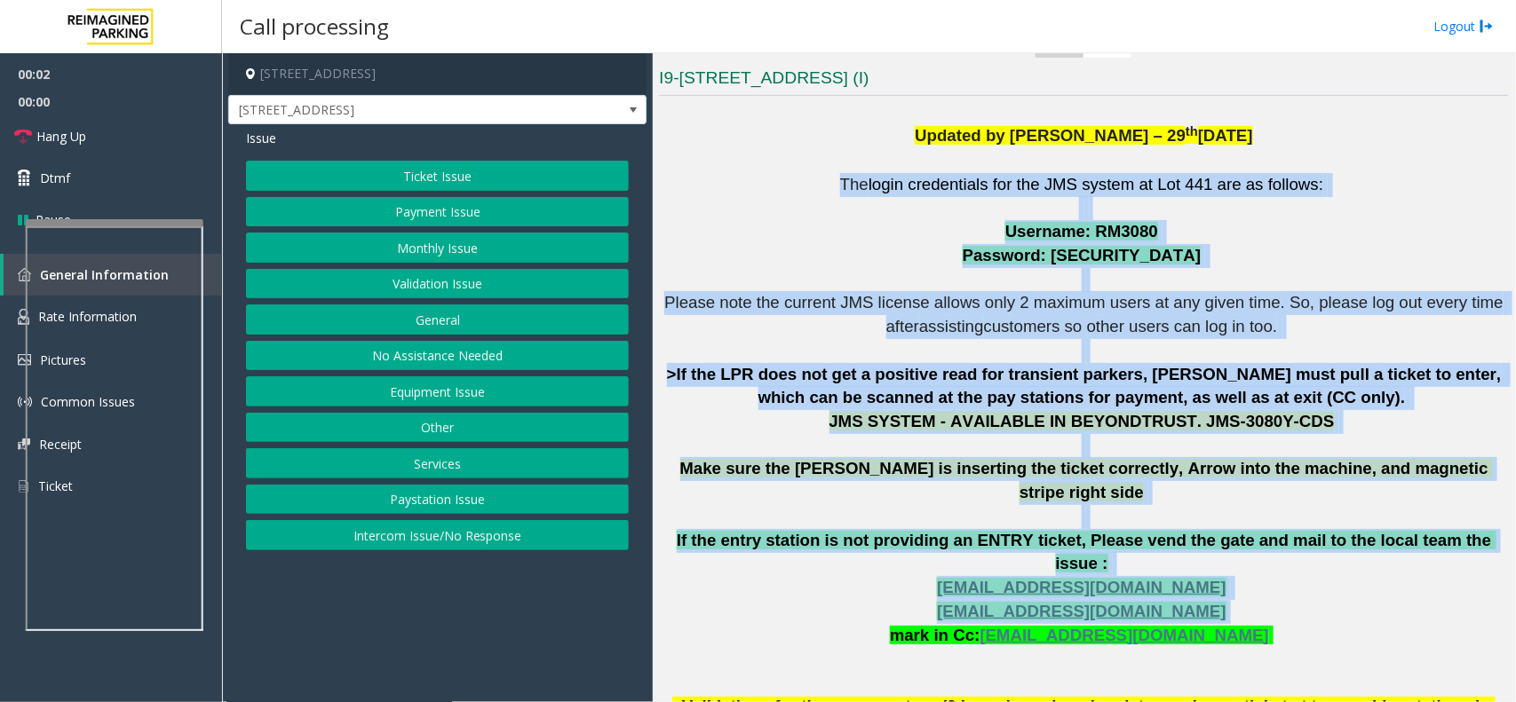
drag, startPoint x: 851, startPoint y: 174, endPoint x: 1310, endPoint y: 574, distance: 608.7
click at [1310, 574] on p "The login credentials for the JMS system at Lot 441 are as follows: Username: R…" at bounding box center [1084, 458] width 850 height 570
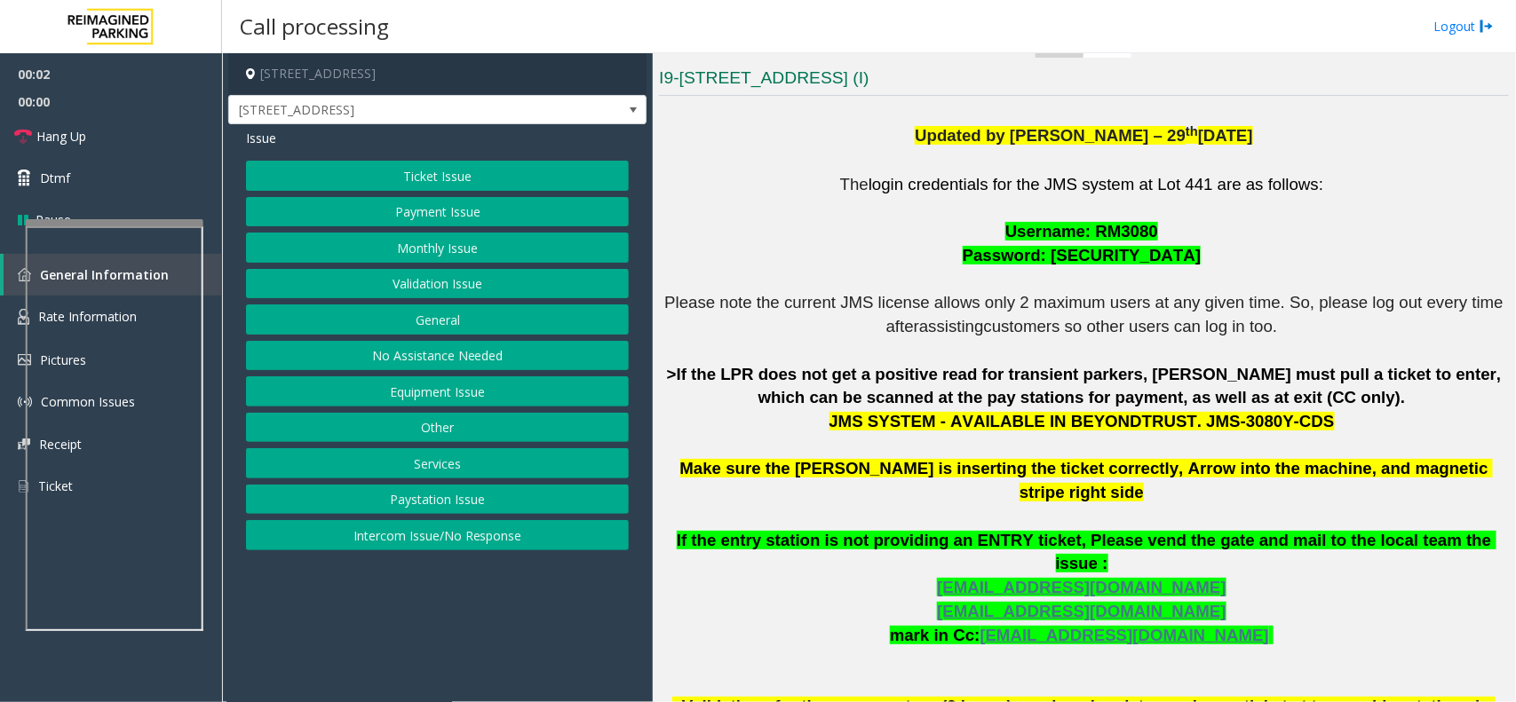
click at [1290, 588] on p "The login credentials for the JMS system at Lot 441 are as follows: Username: R…" at bounding box center [1084, 458] width 850 height 570
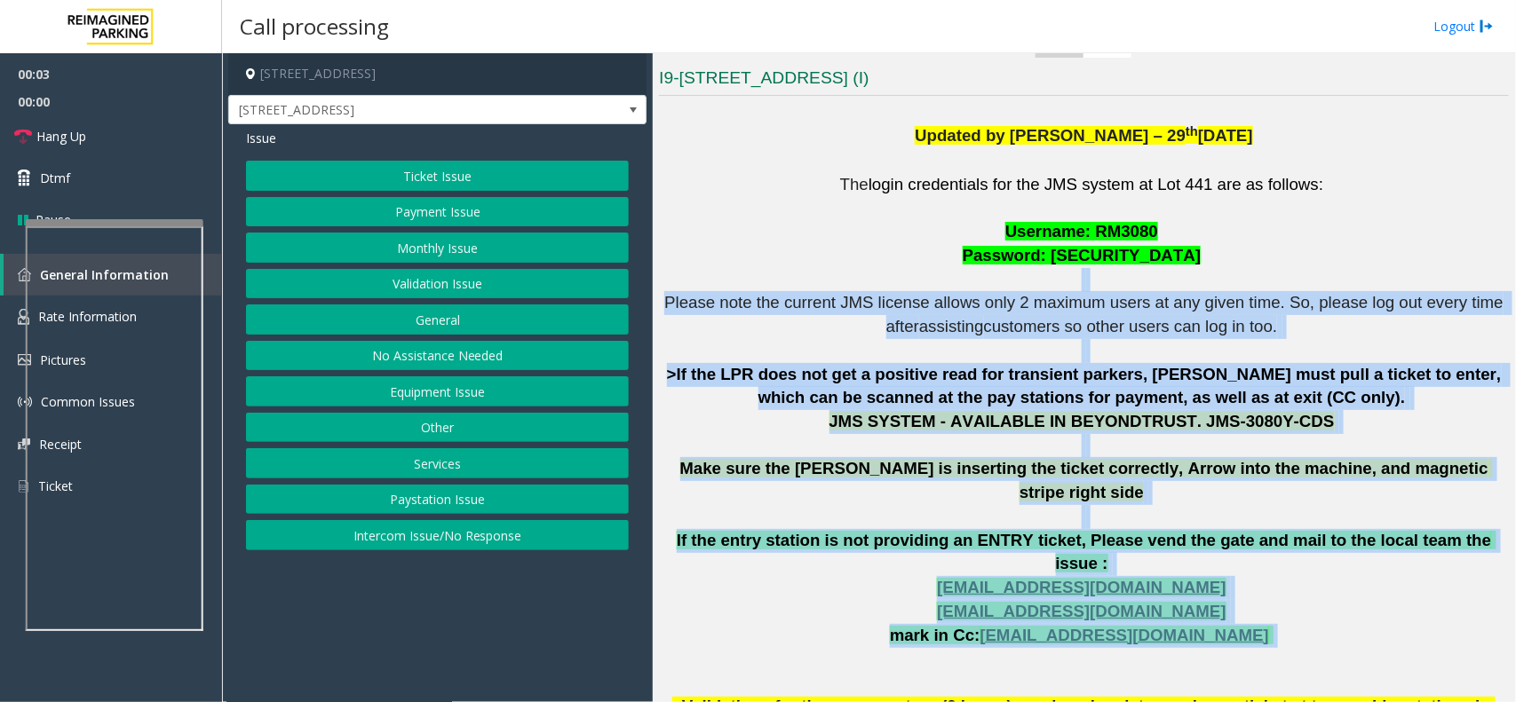
drag, startPoint x: 1257, startPoint y: 591, endPoint x: 943, endPoint y: 281, distance: 440.9
click at [943, 281] on p "The login credentials for the JMS system at Lot 441 are as follows: Username: R…" at bounding box center [1084, 458] width 850 height 570
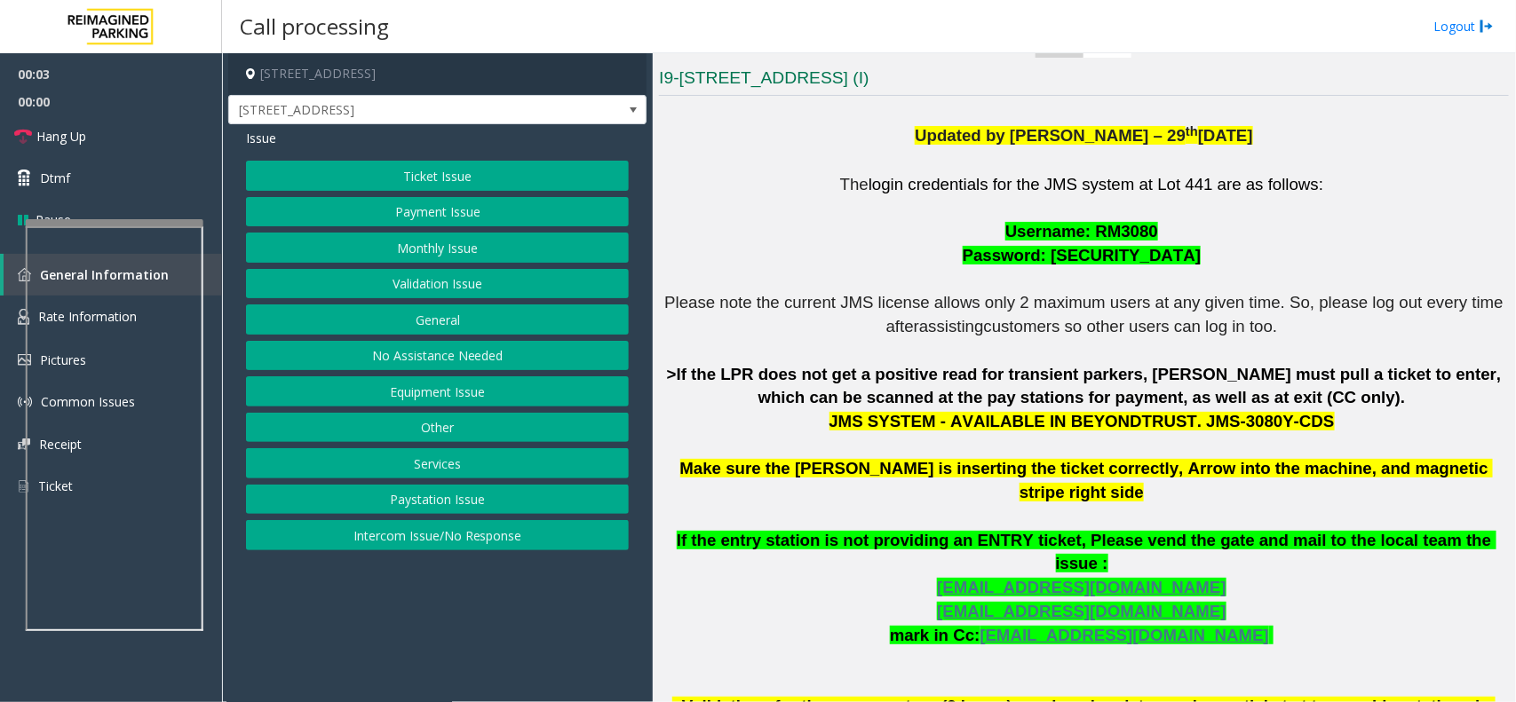
click at [771, 231] on p "The login credentials for the JMS system at Lot 441 are as follows: Username: R…" at bounding box center [1084, 458] width 850 height 570
click at [458, 389] on button "Equipment Issue" at bounding box center [437, 392] width 383 height 30
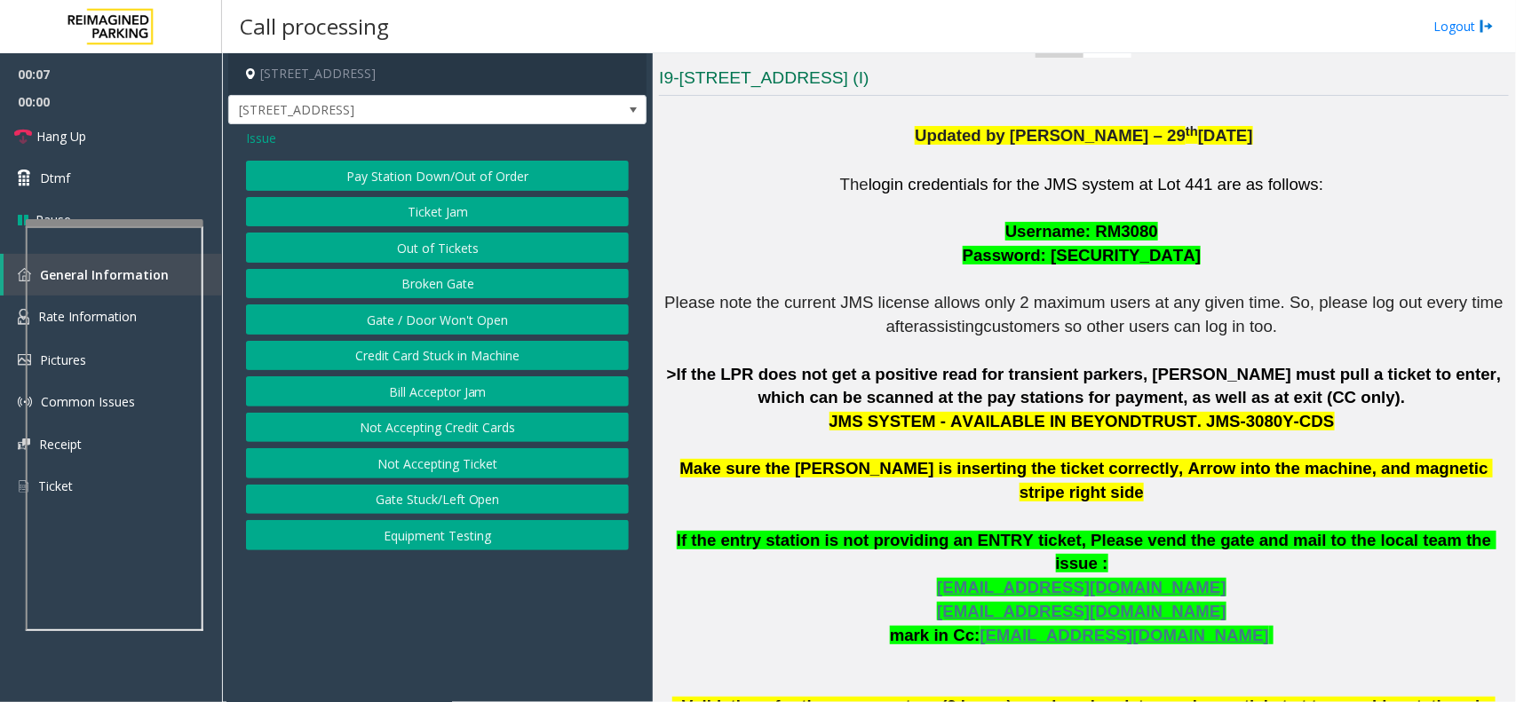
click at [450, 180] on button "Pay Station Down/Out of Order" at bounding box center [437, 176] width 383 height 30
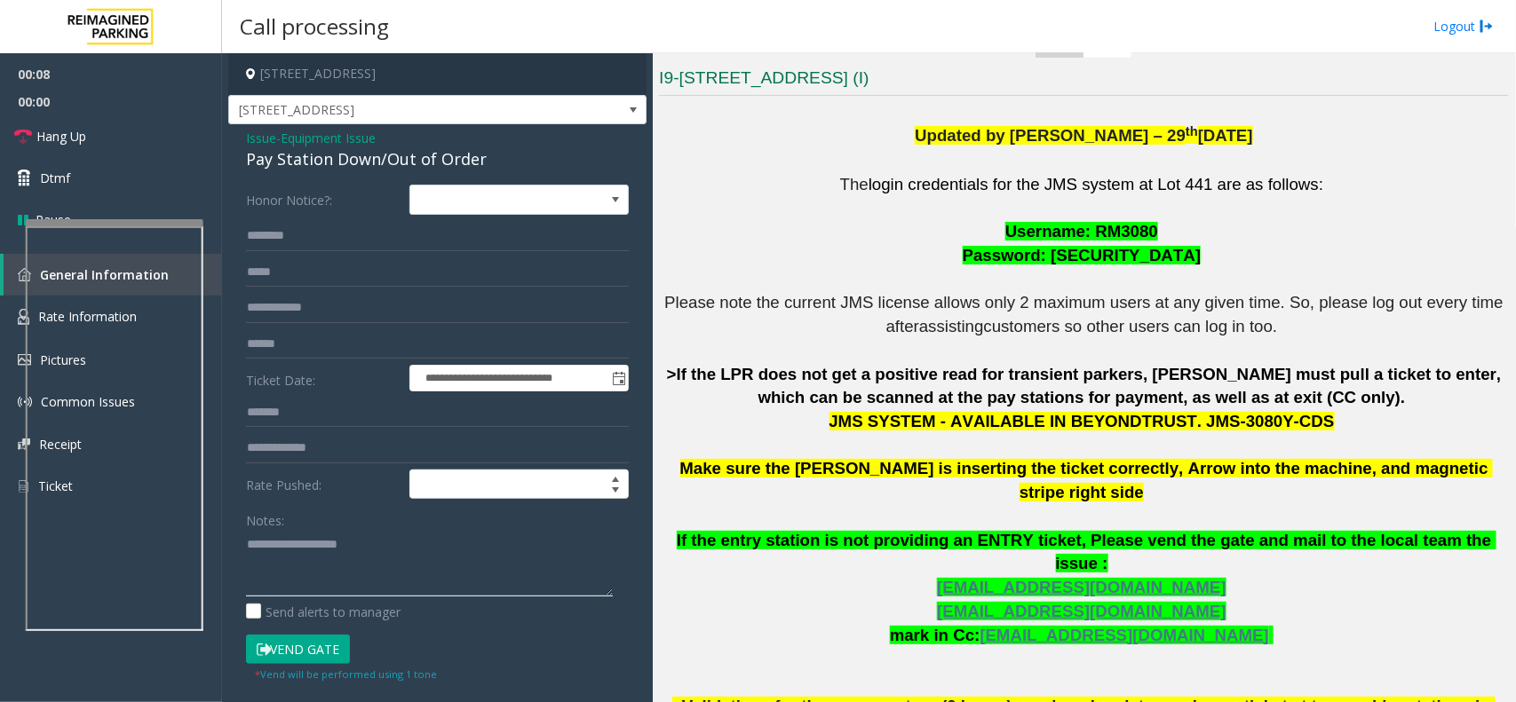
click at [321, 574] on textarea at bounding box center [429, 563] width 367 height 67
click at [361, 171] on div "Pay Station Down/Out of Order" at bounding box center [437, 159] width 383 height 24
click at [369, 163] on div "Pay Station Down/Out of Order" at bounding box center [437, 159] width 383 height 24
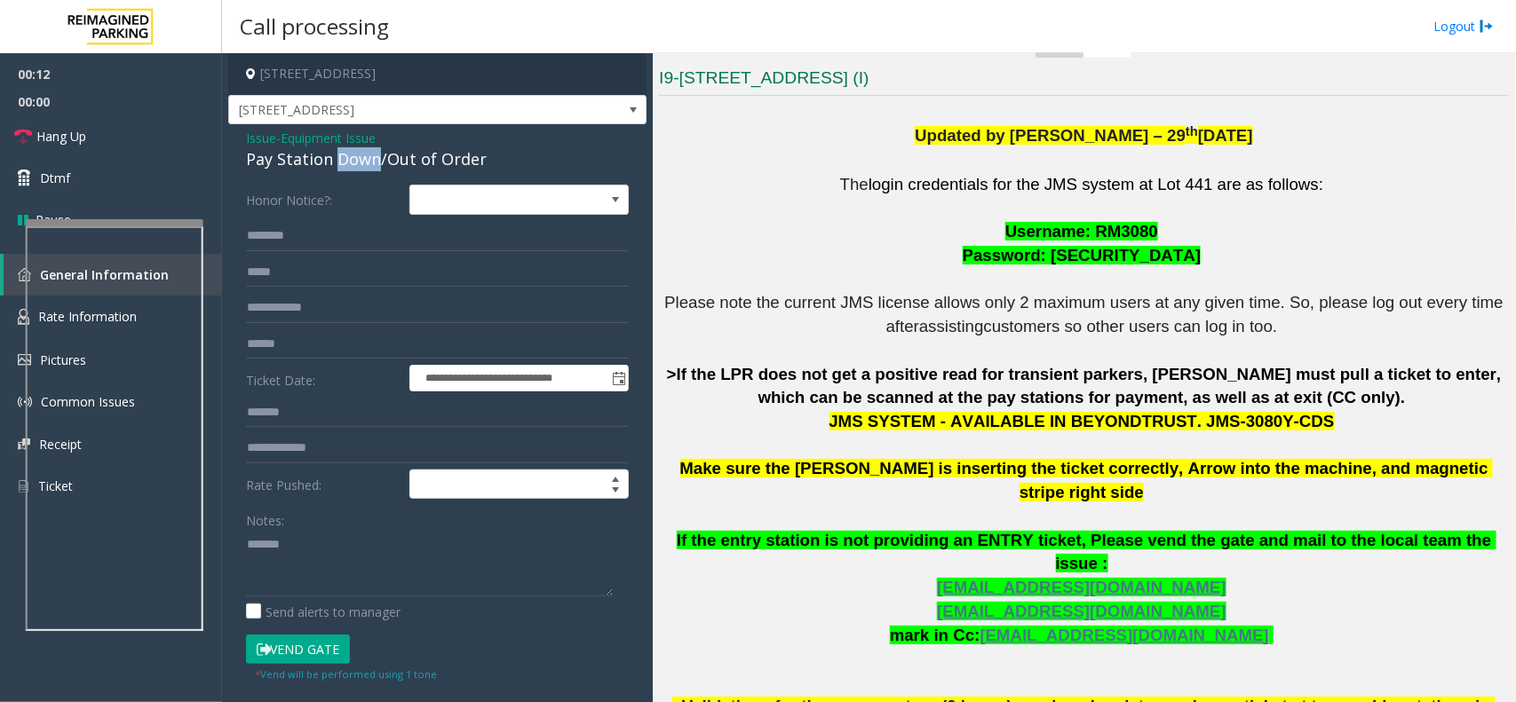
click at [369, 163] on div "Pay Station Down/Out of Order" at bounding box center [437, 159] width 383 height 24
click at [392, 157] on div "Pay Station Down/Out of Order" at bounding box center [437, 159] width 383 height 24
click at [401, 539] on textarea at bounding box center [429, 563] width 367 height 67
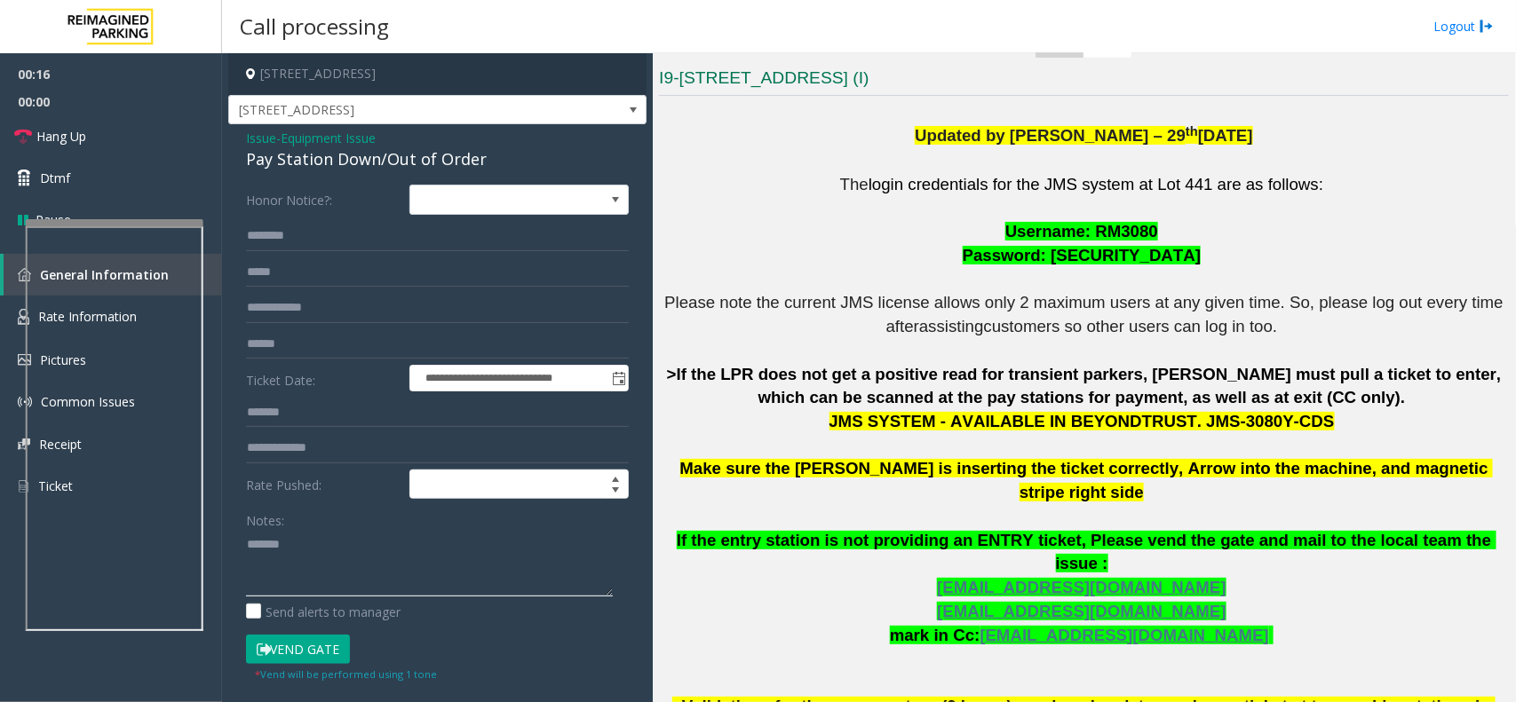
paste textarea "**********"
click at [313, 635] on form "**********" at bounding box center [437, 434] width 383 height 498
click at [313, 654] on button "Vend Gate" at bounding box center [298, 650] width 104 height 30
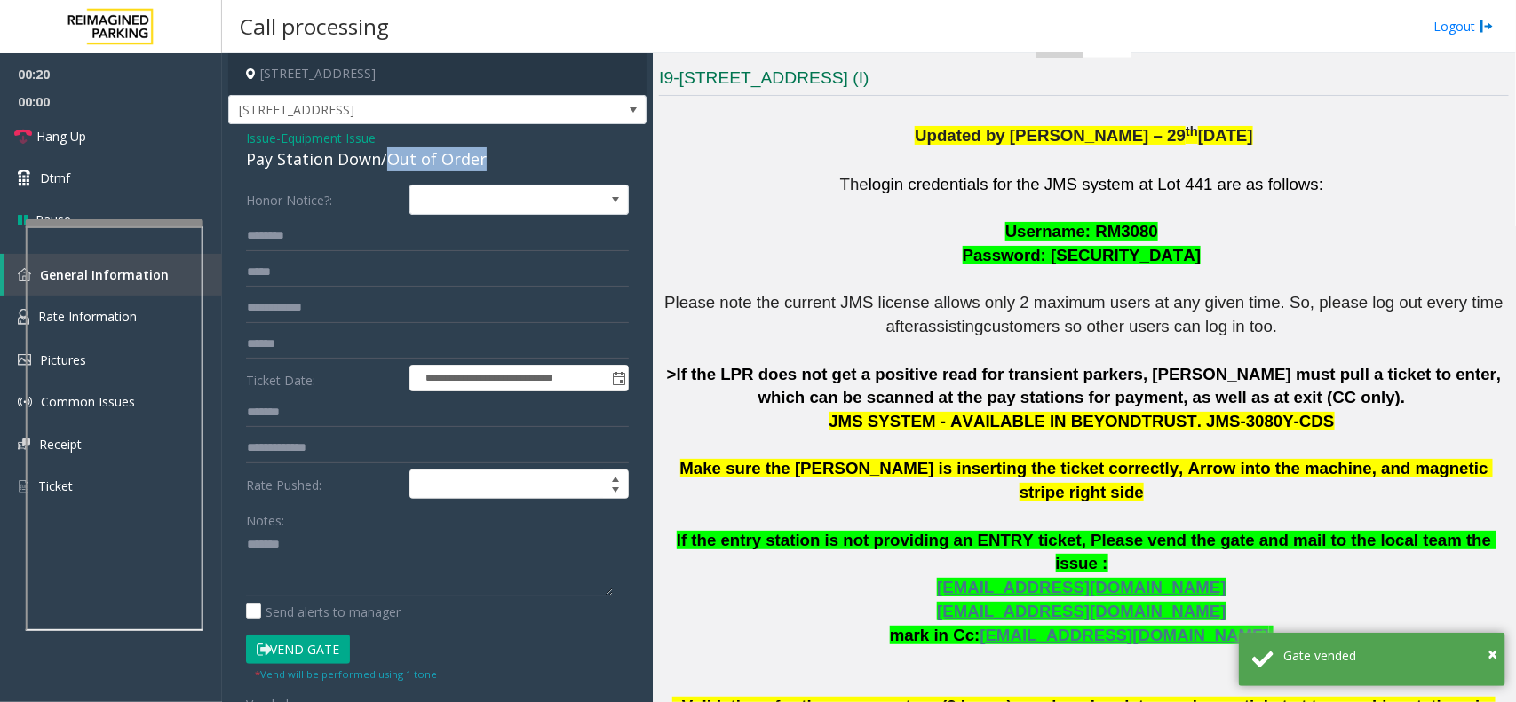
drag, startPoint x: 388, startPoint y: 161, endPoint x: 485, endPoint y: 149, distance: 97.5
click at [485, 149] on div "Pay Station Down/Out of Order" at bounding box center [437, 159] width 383 height 24
click at [334, 544] on textarea at bounding box center [429, 563] width 367 height 67
paste textarea "**********"
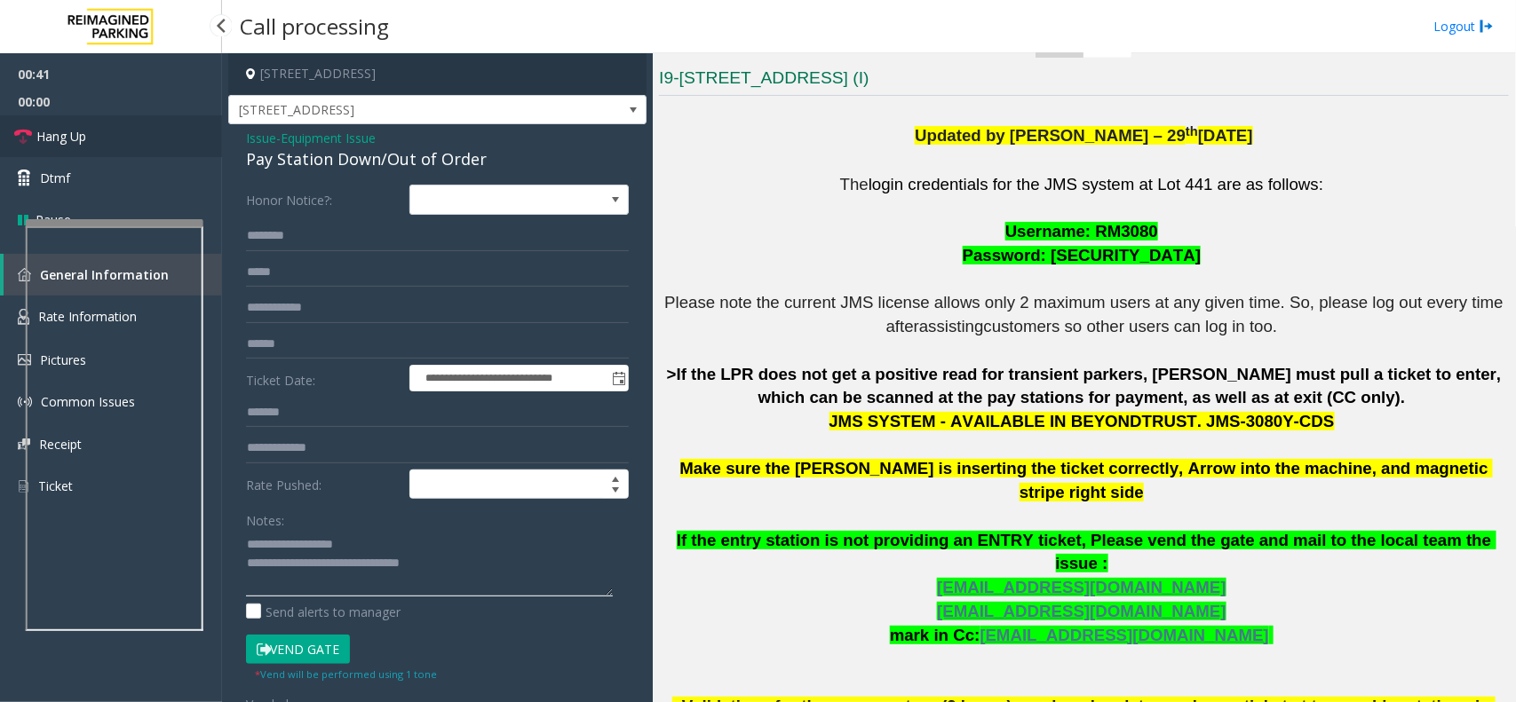
type textarea "**********"
click at [131, 147] on link "Hang Up" at bounding box center [111, 136] width 222 height 42
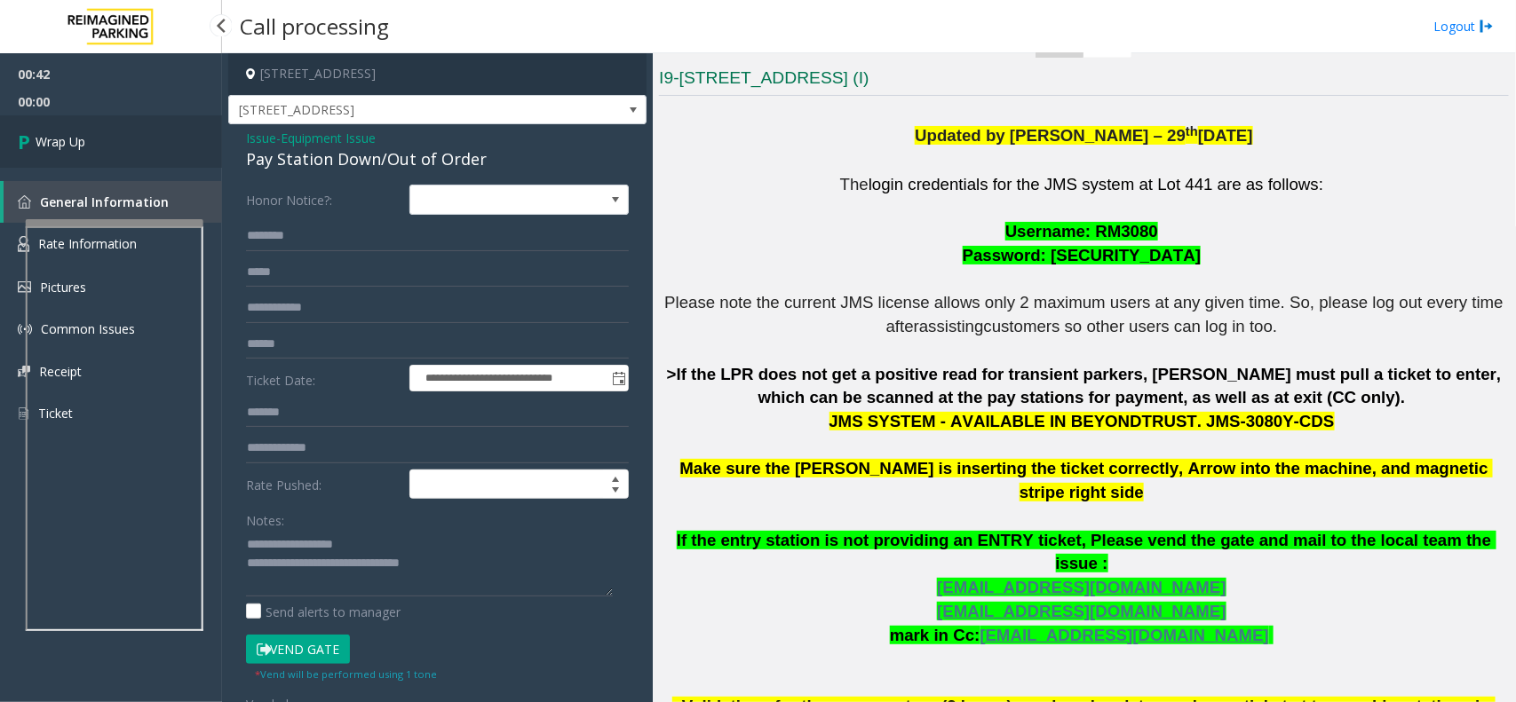
click at [131, 147] on link "Wrap Up" at bounding box center [111, 141] width 222 height 52
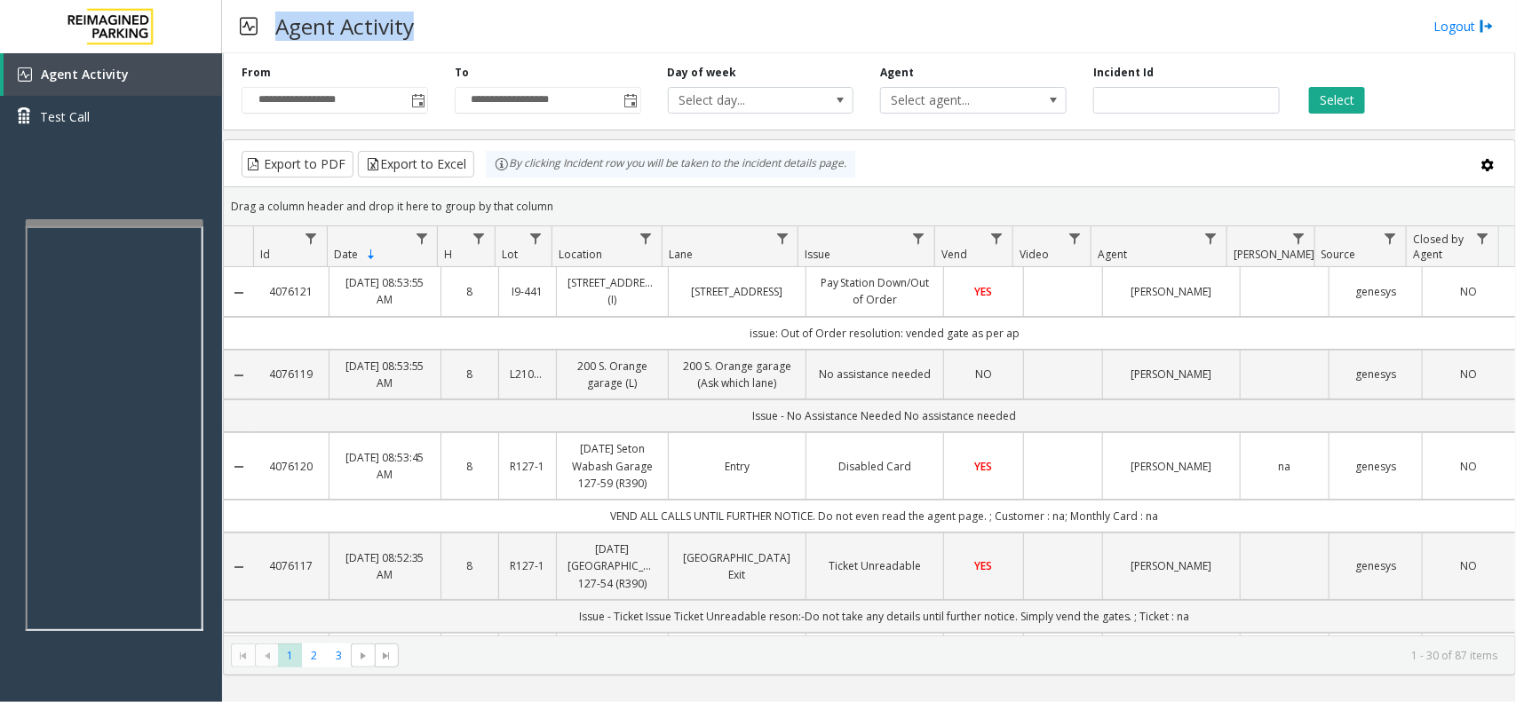
drag, startPoint x: 280, startPoint y: 20, endPoint x: 450, endPoint y: 36, distance: 171.3
click at [450, 36] on div "Agent Activity Logout" at bounding box center [869, 26] width 1294 height 53
drag, startPoint x: 282, startPoint y: 14, endPoint x: 442, endPoint y: 18, distance: 160.8
click at [442, 18] on div "Agent Activity Logout" at bounding box center [869, 26] width 1294 height 53
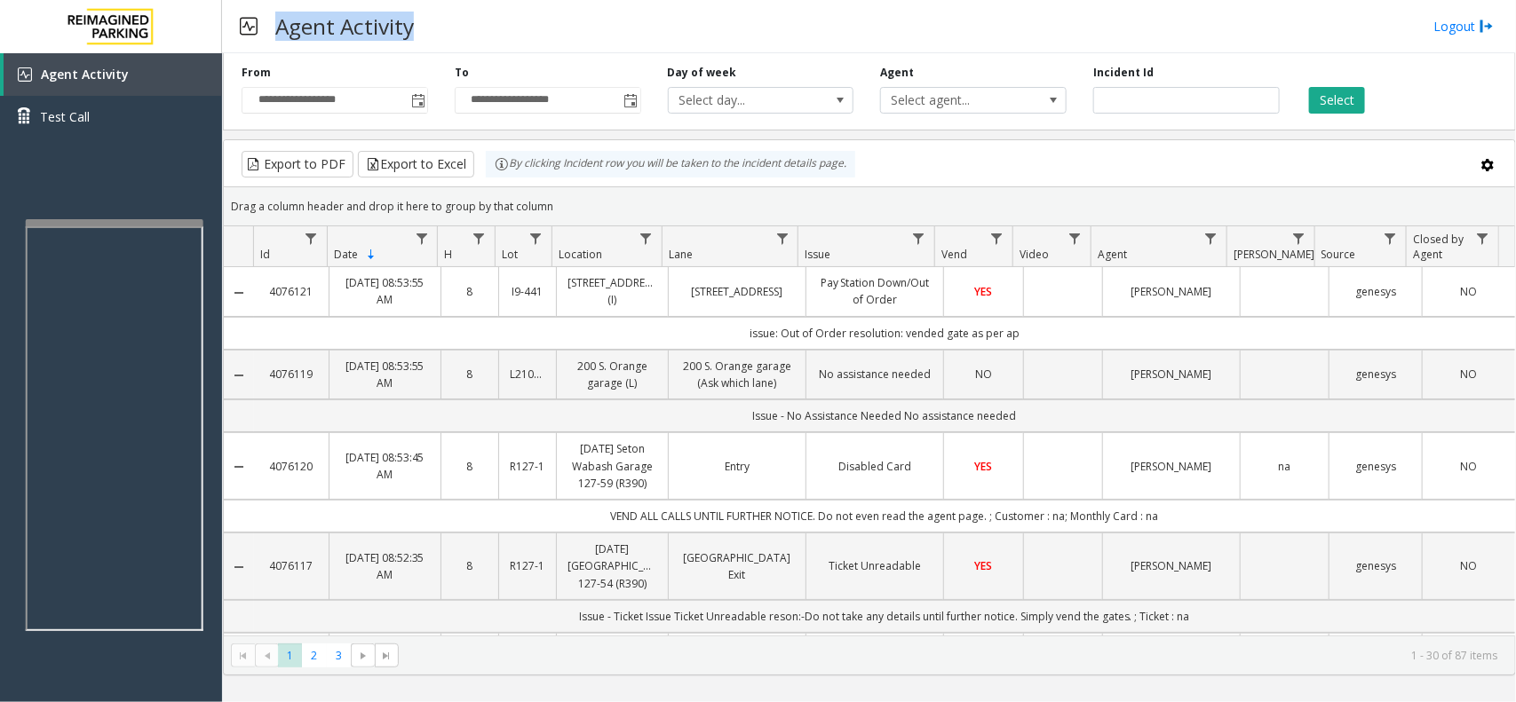
click at [442, 18] on div "Agent Activity Logout" at bounding box center [869, 26] width 1294 height 53
drag, startPoint x: 281, startPoint y: 22, endPoint x: 500, endPoint y: 34, distance: 219.7
click at [500, 34] on div "Agent Activity Logout" at bounding box center [869, 26] width 1294 height 53
drag, startPoint x: 280, startPoint y: 28, endPoint x: 471, endPoint y: 28, distance: 190.9
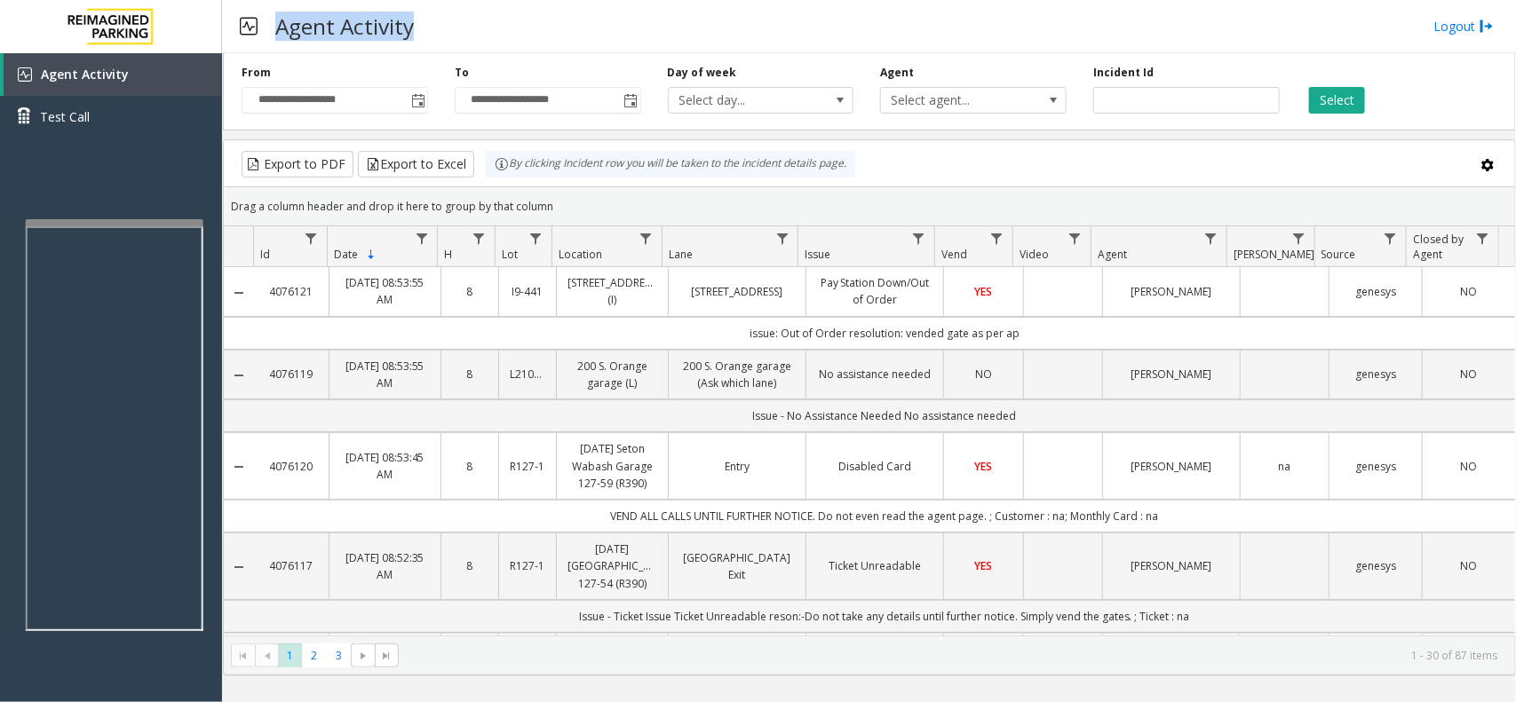
click at [471, 28] on div "Agent Activity Logout" at bounding box center [869, 26] width 1294 height 53
drag, startPoint x: 275, startPoint y: 25, endPoint x: 346, endPoint y: 24, distance: 71.1
click at [346, 24] on h3 "Agent Activity" at bounding box center [344, 26] width 156 height 44
click at [448, 23] on div "Agent Activity Logout" at bounding box center [869, 26] width 1294 height 53
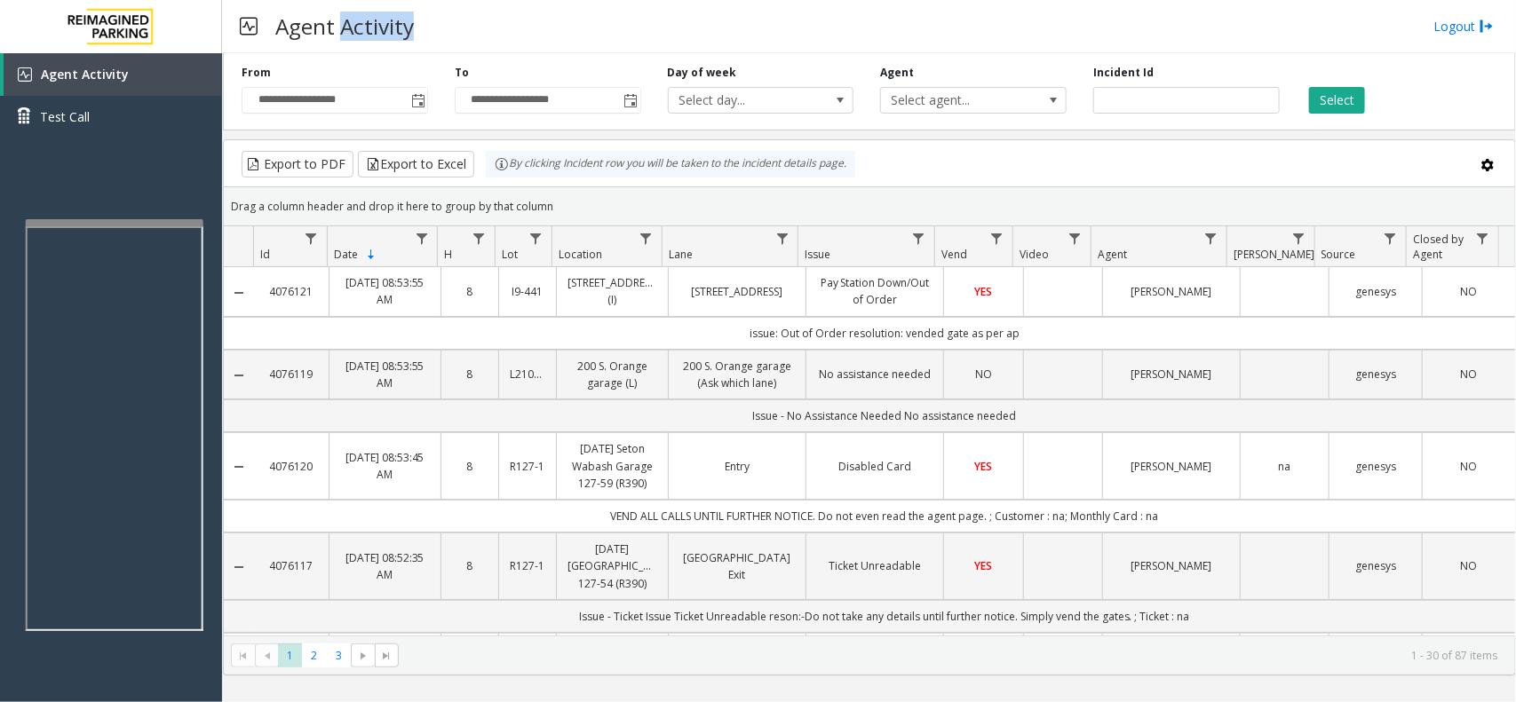
drag, startPoint x: 345, startPoint y: 20, endPoint x: 496, endPoint y: 25, distance: 151.0
click at [496, 25] on div "Agent Activity Logout" at bounding box center [869, 26] width 1294 height 53
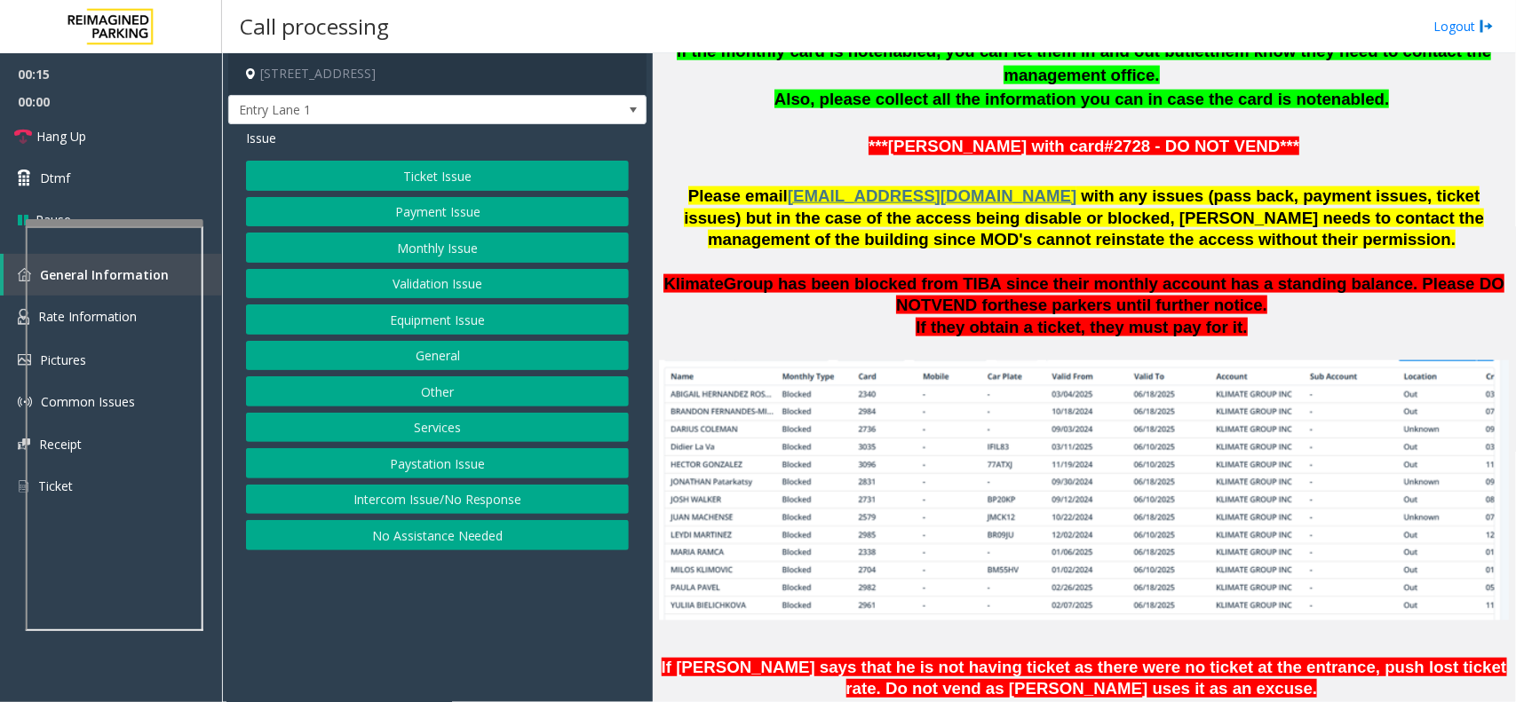
scroll to position [1399, 0]
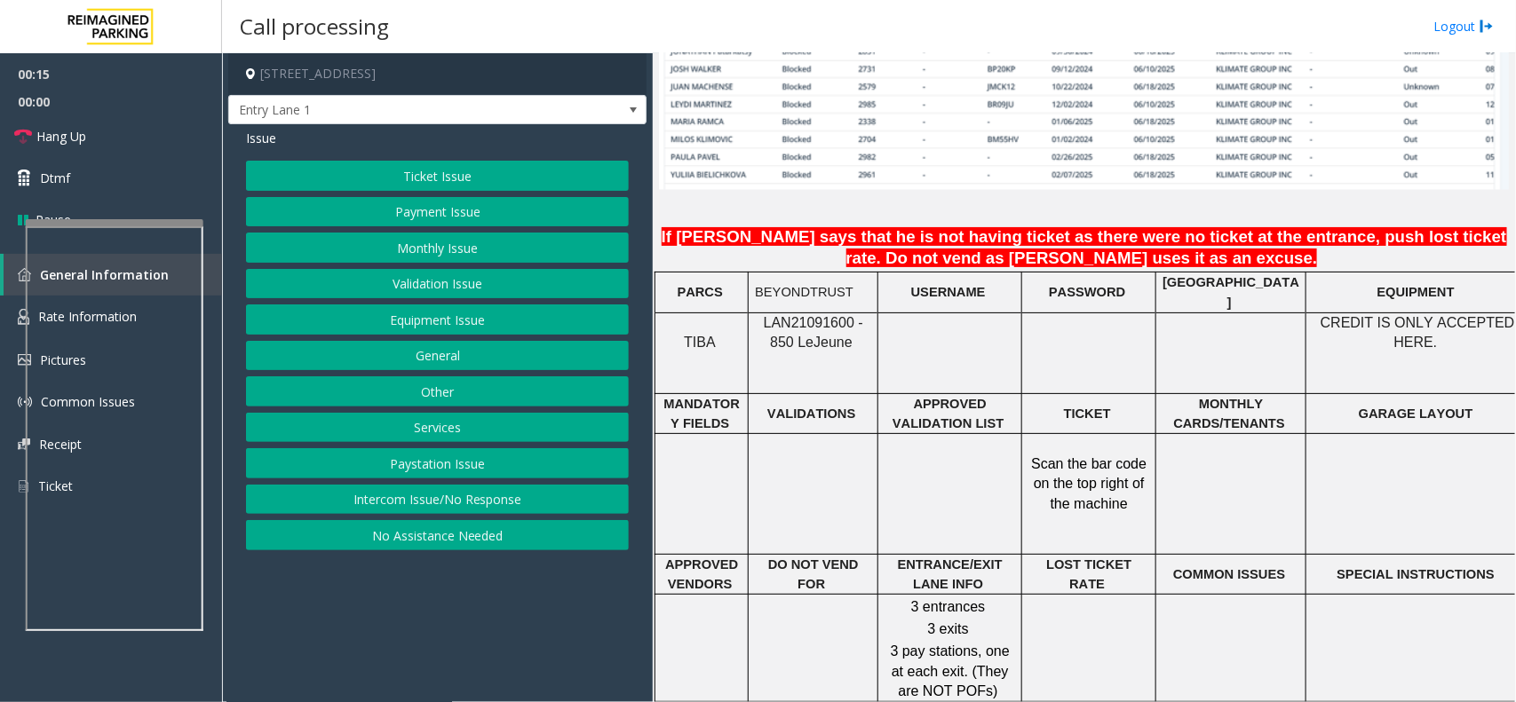
click at [444, 511] on button "Intercom Issue/No Response" at bounding box center [437, 500] width 383 height 30
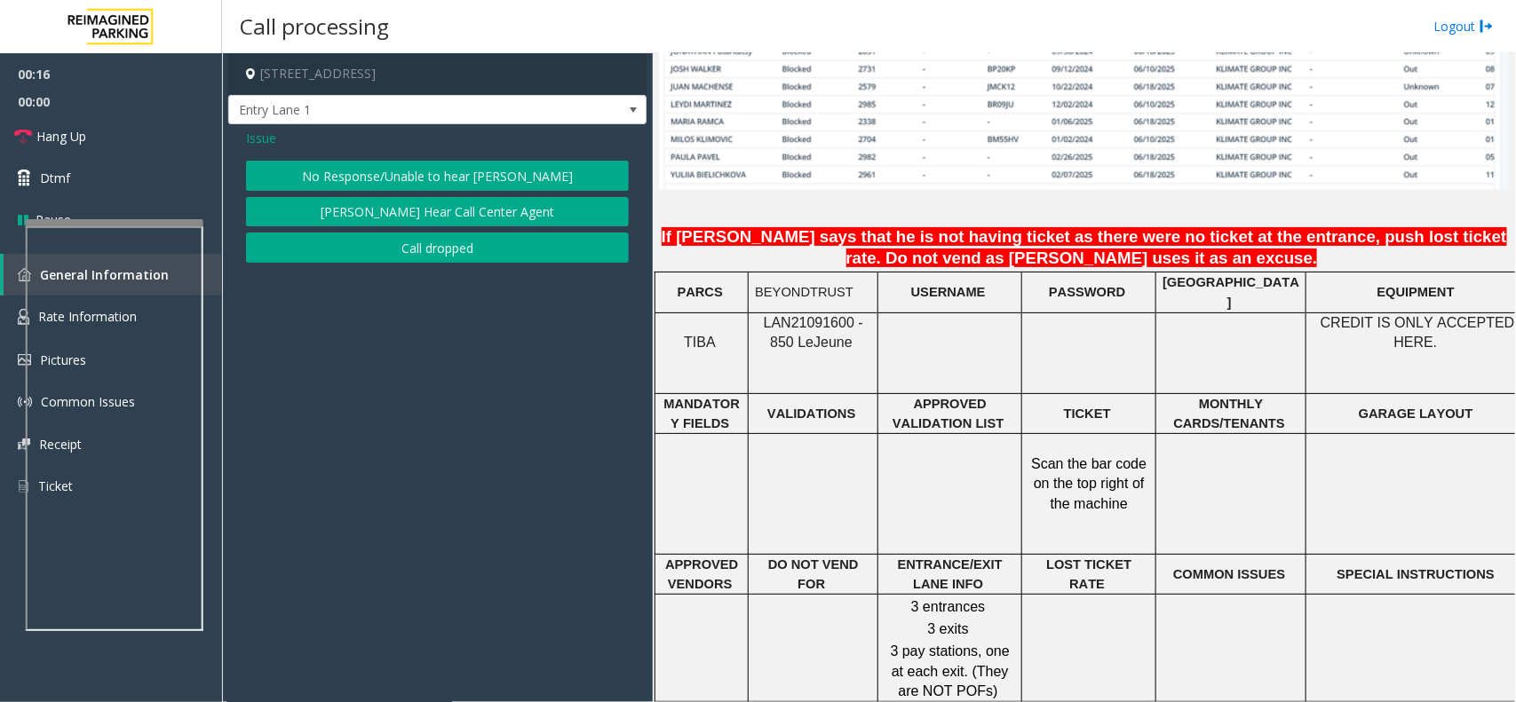
click at [455, 179] on button "No Response/Unable to hear [PERSON_NAME]" at bounding box center [437, 176] width 383 height 30
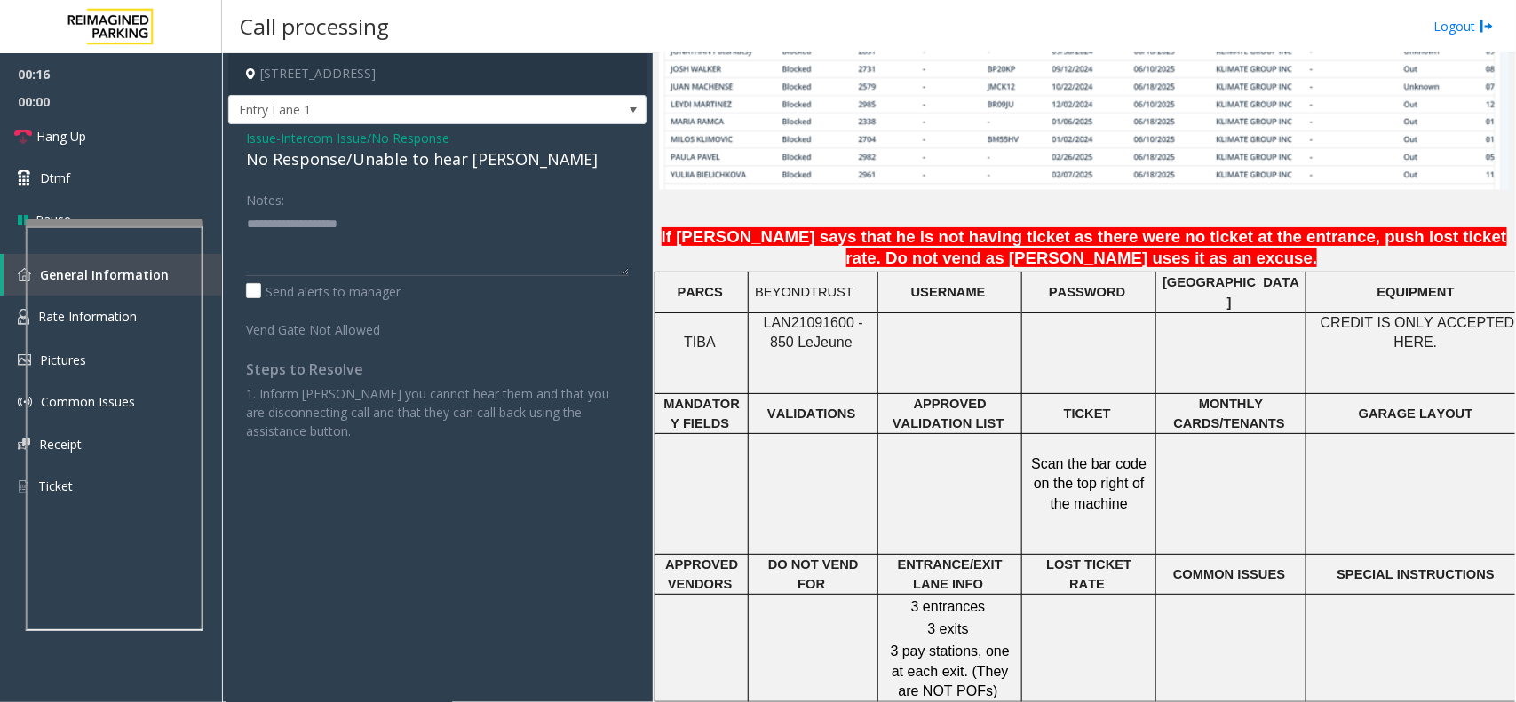
click at [469, 154] on div "No Response/Unable to hear [PERSON_NAME]" at bounding box center [437, 159] width 383 height 24
click at [531, 247] on textarea at bounding box center [437, 243] width 383 height 67
type textarea "**********"
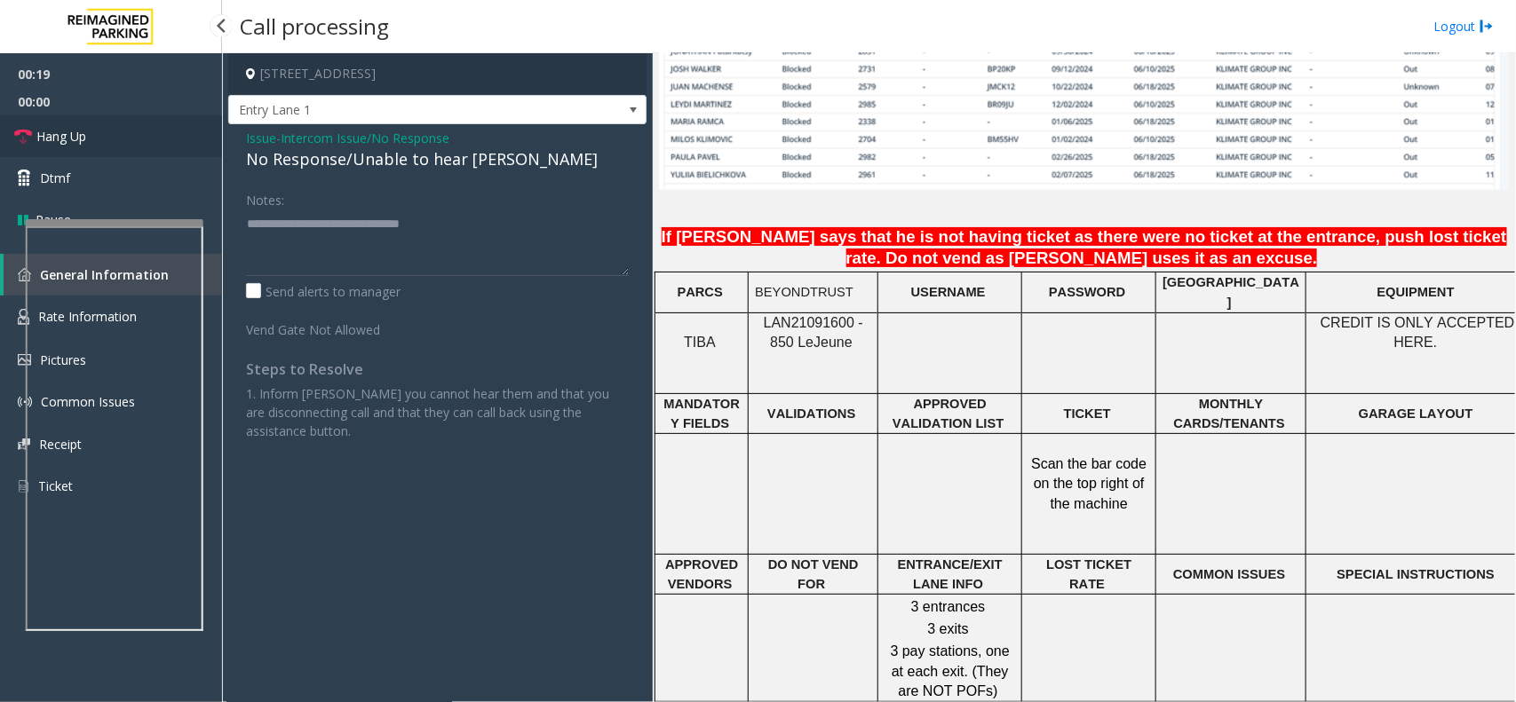
click at [139, 142] on link "Hang Up" at bounding box center [111, 136] width 222 height 42
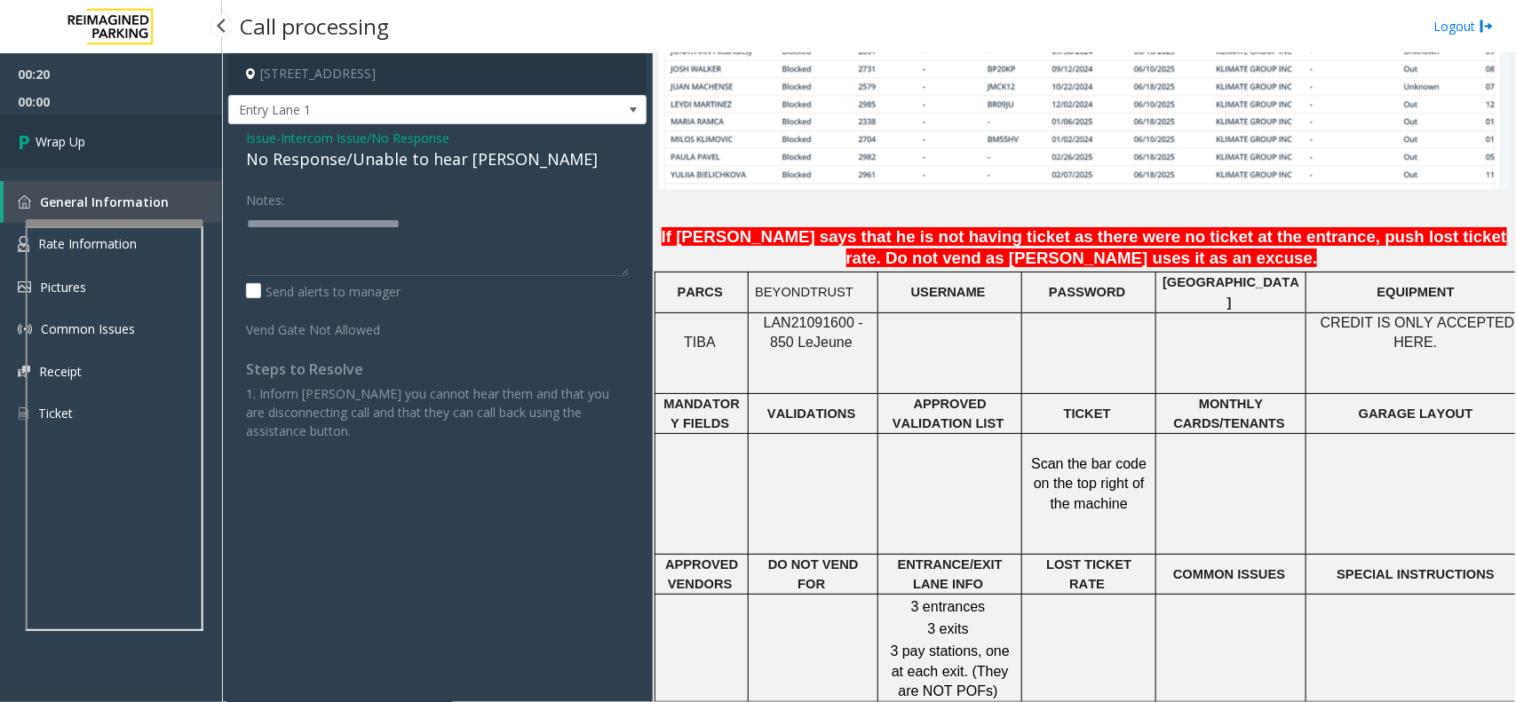
click at [139, 142] on link "Wrap Up" at bounding box center [111, 141] width 222 height 52
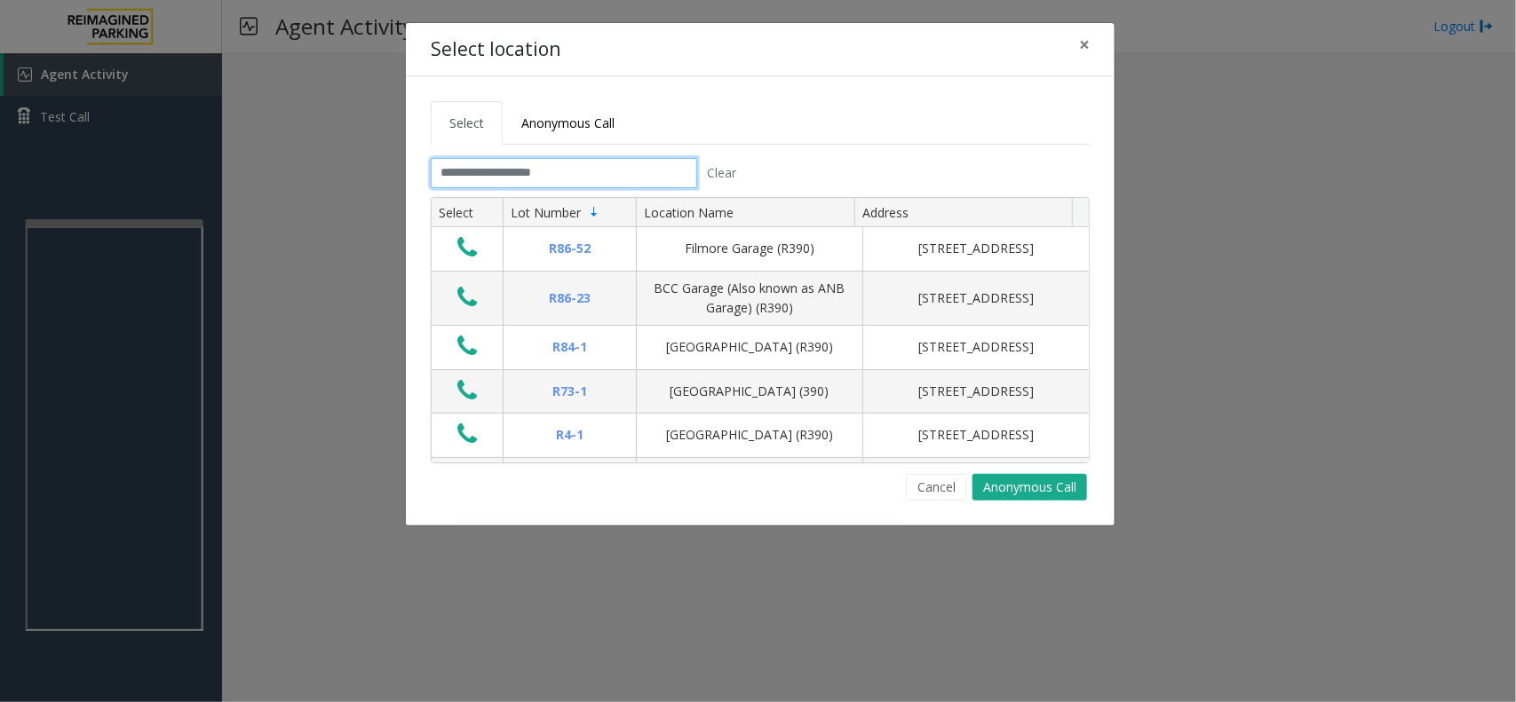
click at [485, 164] on input "text" at bounding box center [564, 173] width 266 height 30
click at [520, 175] on input "text" at bounding box center [564, 173] width 266 height 30
click at [551, 126] on span "Anonymous Call" at bounding box center [567, 123] width 93 height 17
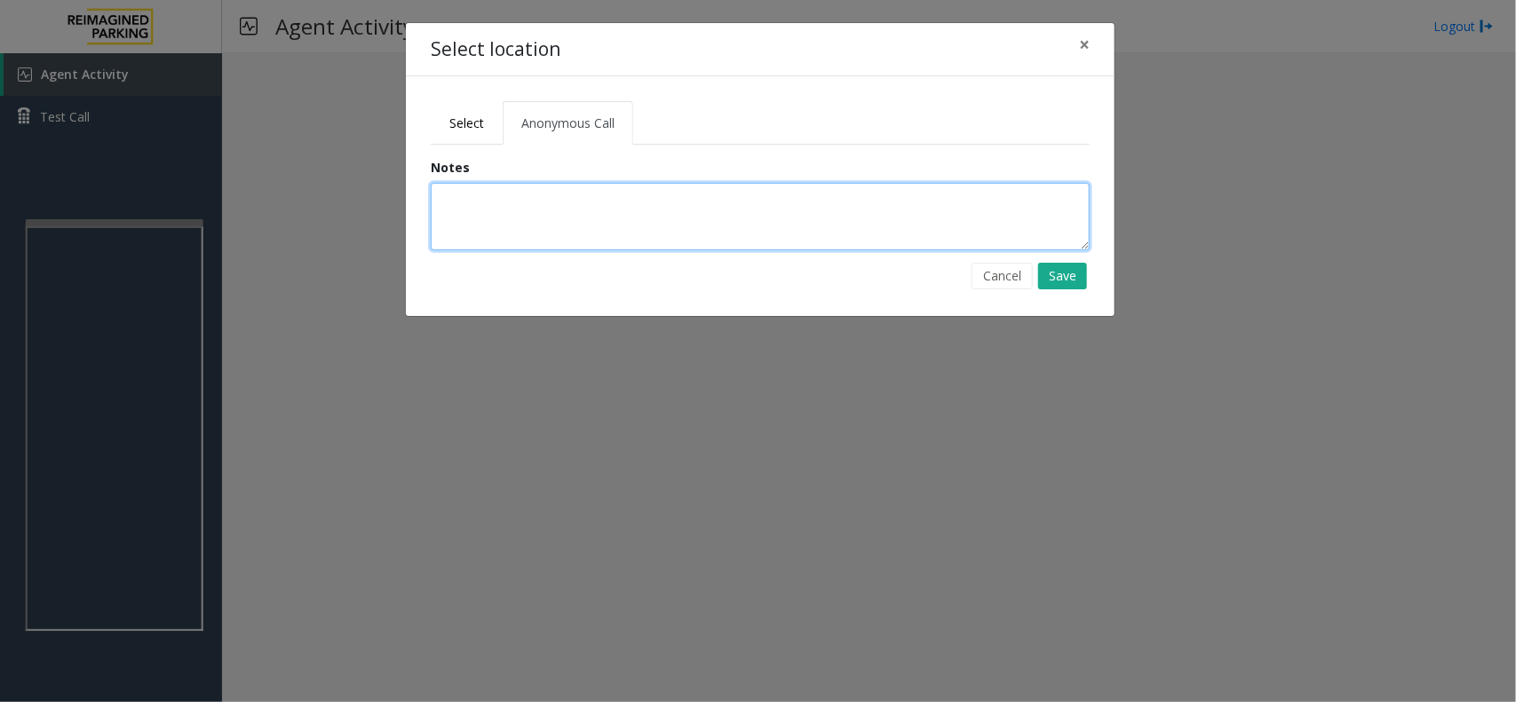
click at [537, 213] on textarea at bounding box center [760, 216] width 659 height 67
type textarea "**********"
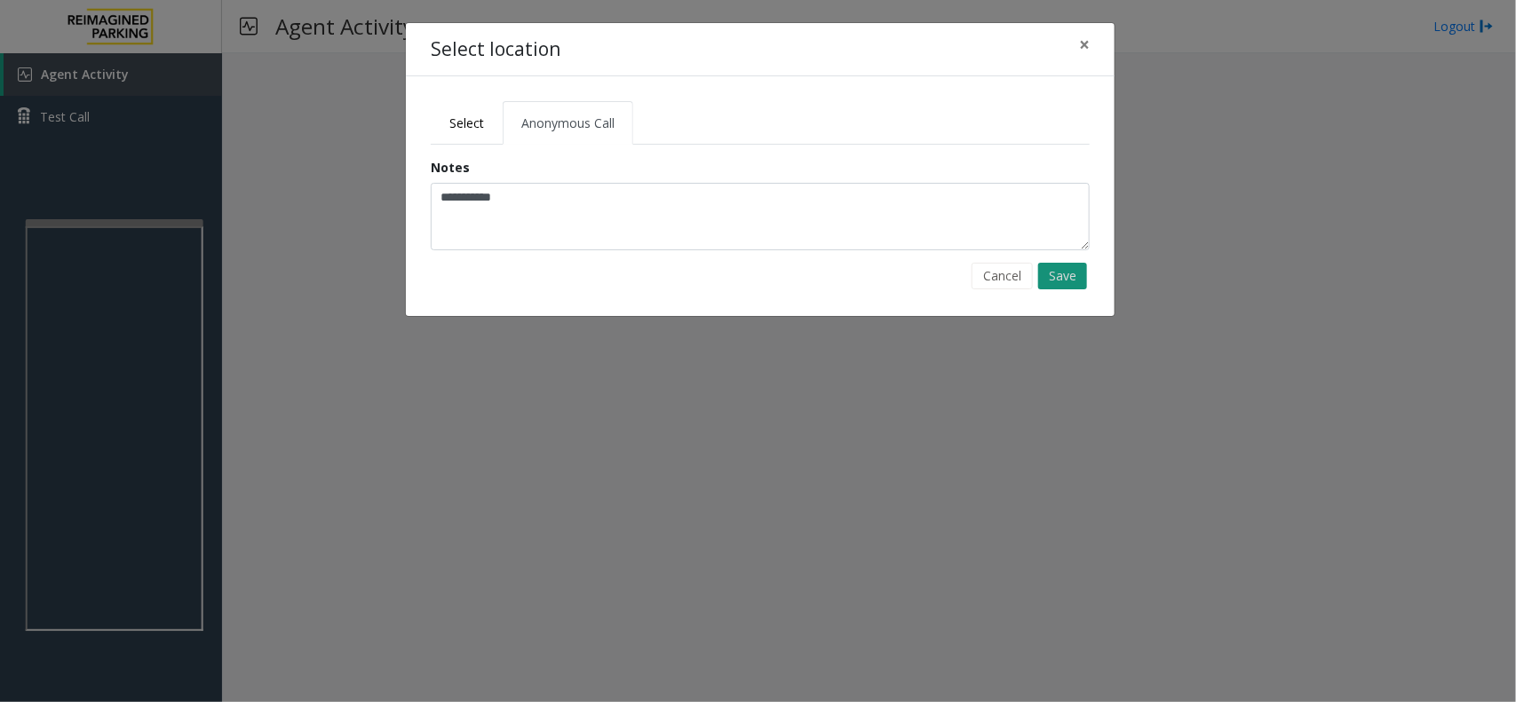
click at [1076, 275] on button "Save" at bounding box center [1062, 276] width 49 height 27
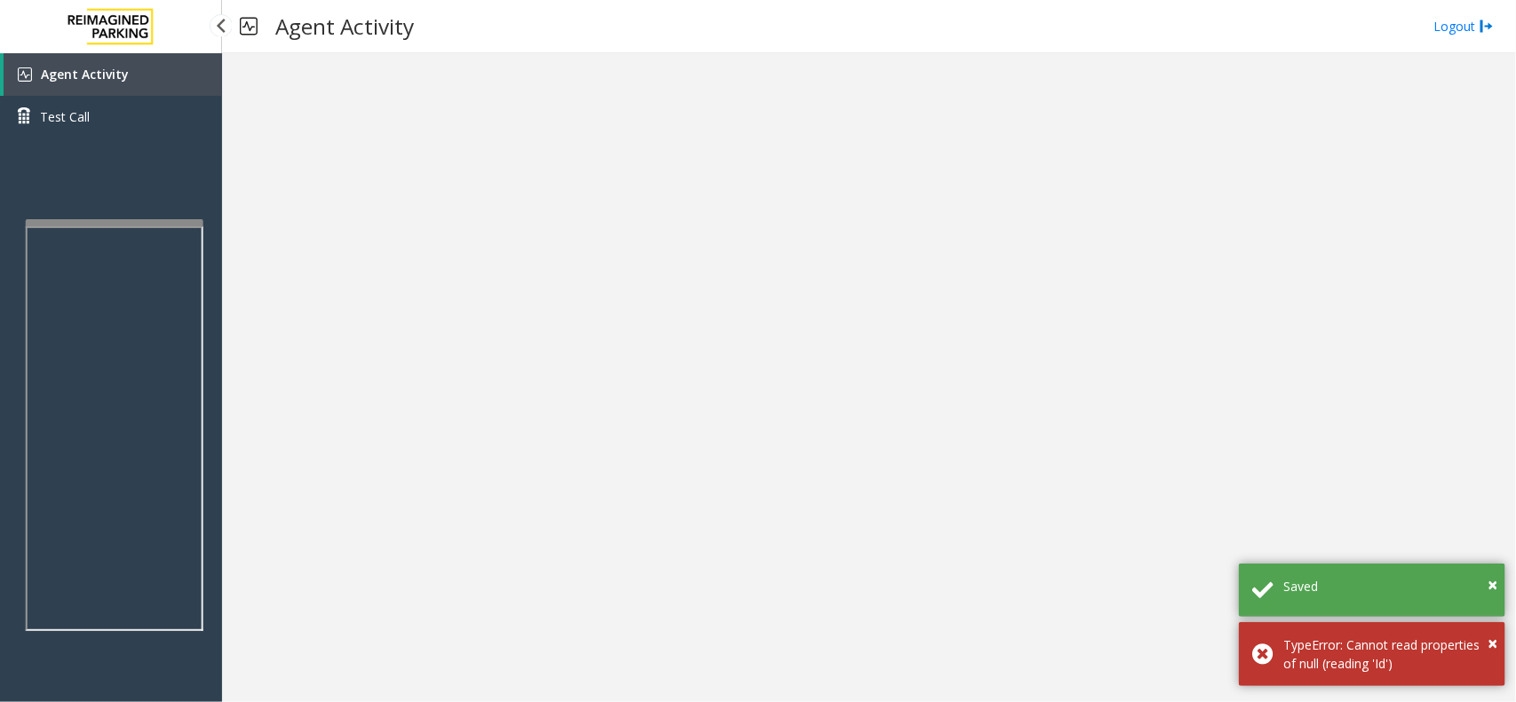
click at [167, 85] on link "Agent Activity" at bounding box center [113, 74] width 218 height 43
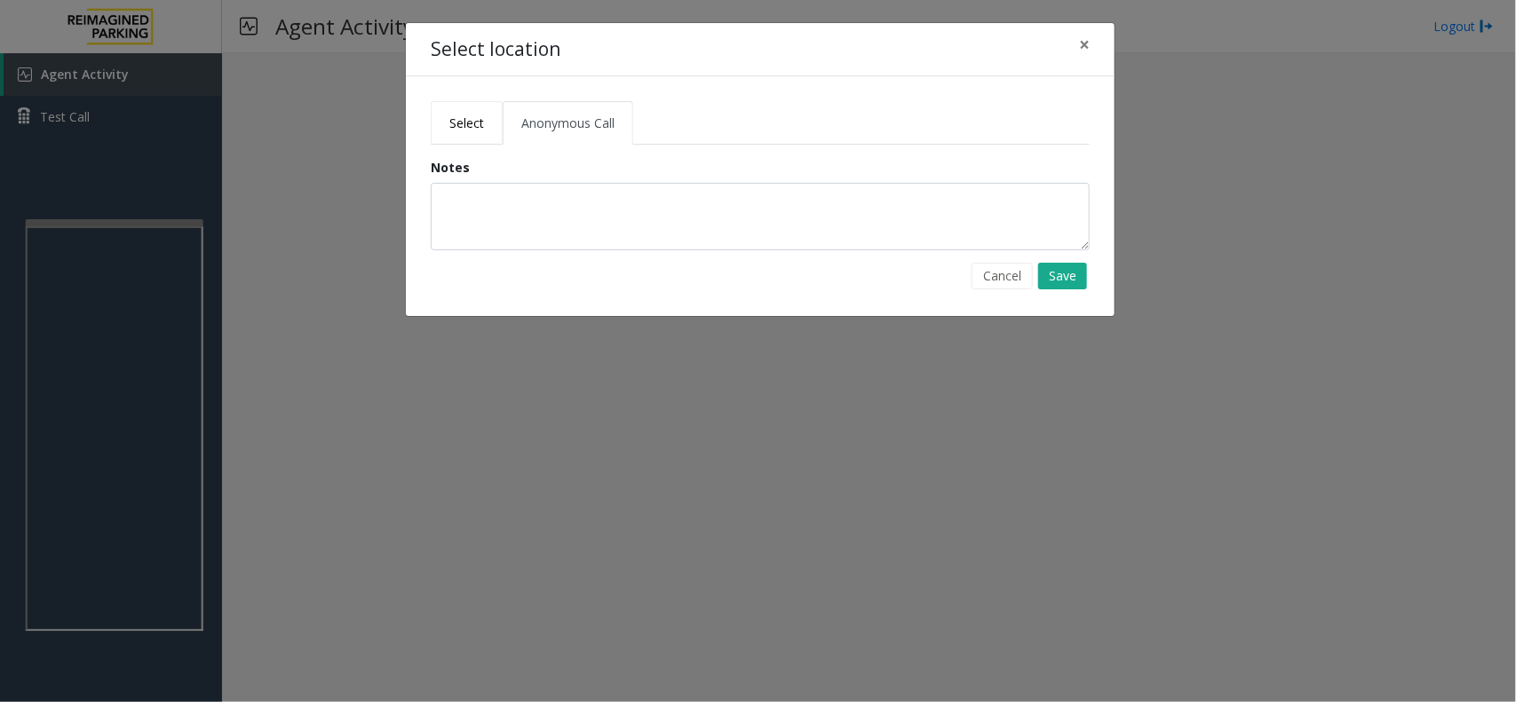
click at [484, 121] on span "Select" at bounding box center [466, 123] width 35 height 17
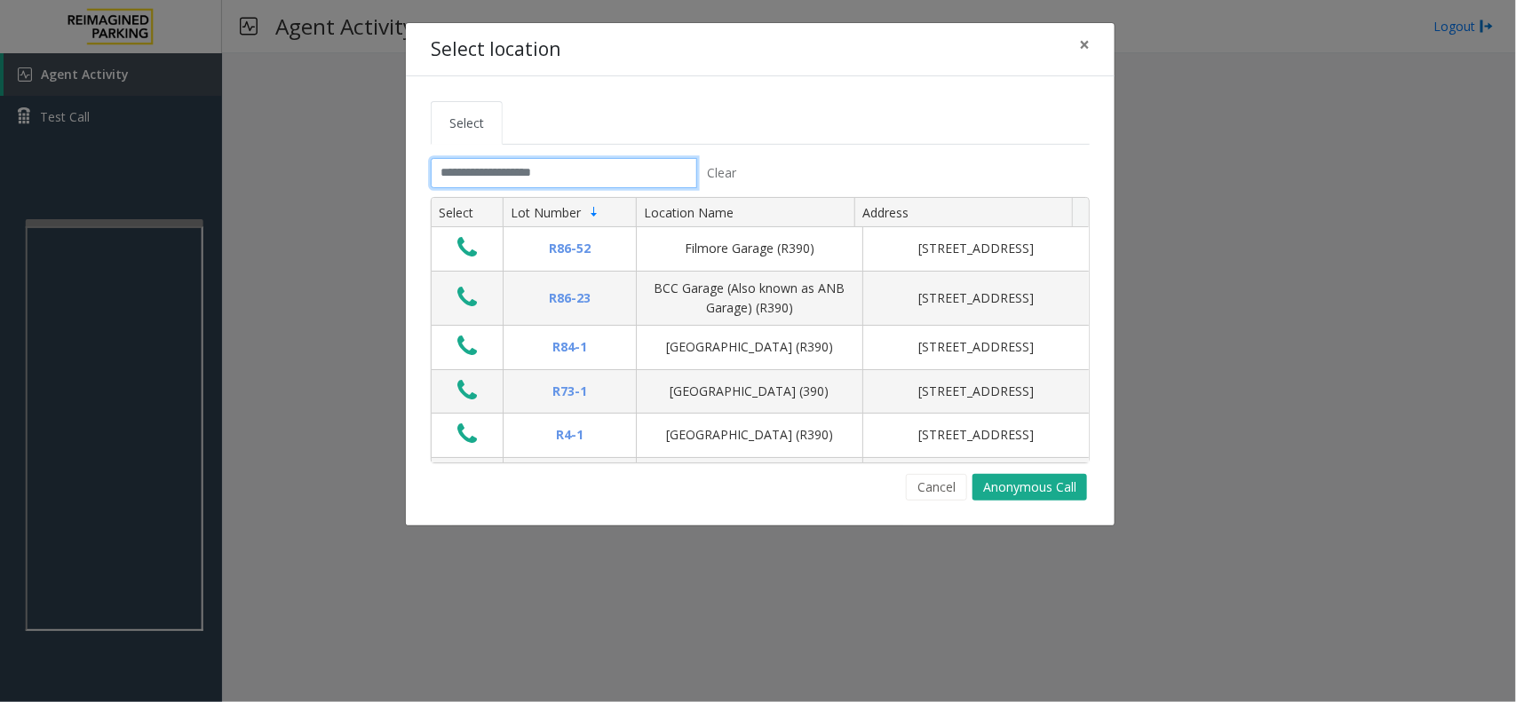
click at [537, 174] on input "text" at bounding box center [564, 173] width 266 height 30
click at [1084, 51] on span "×" at bounding box center [1084, 44] width 11 height 25
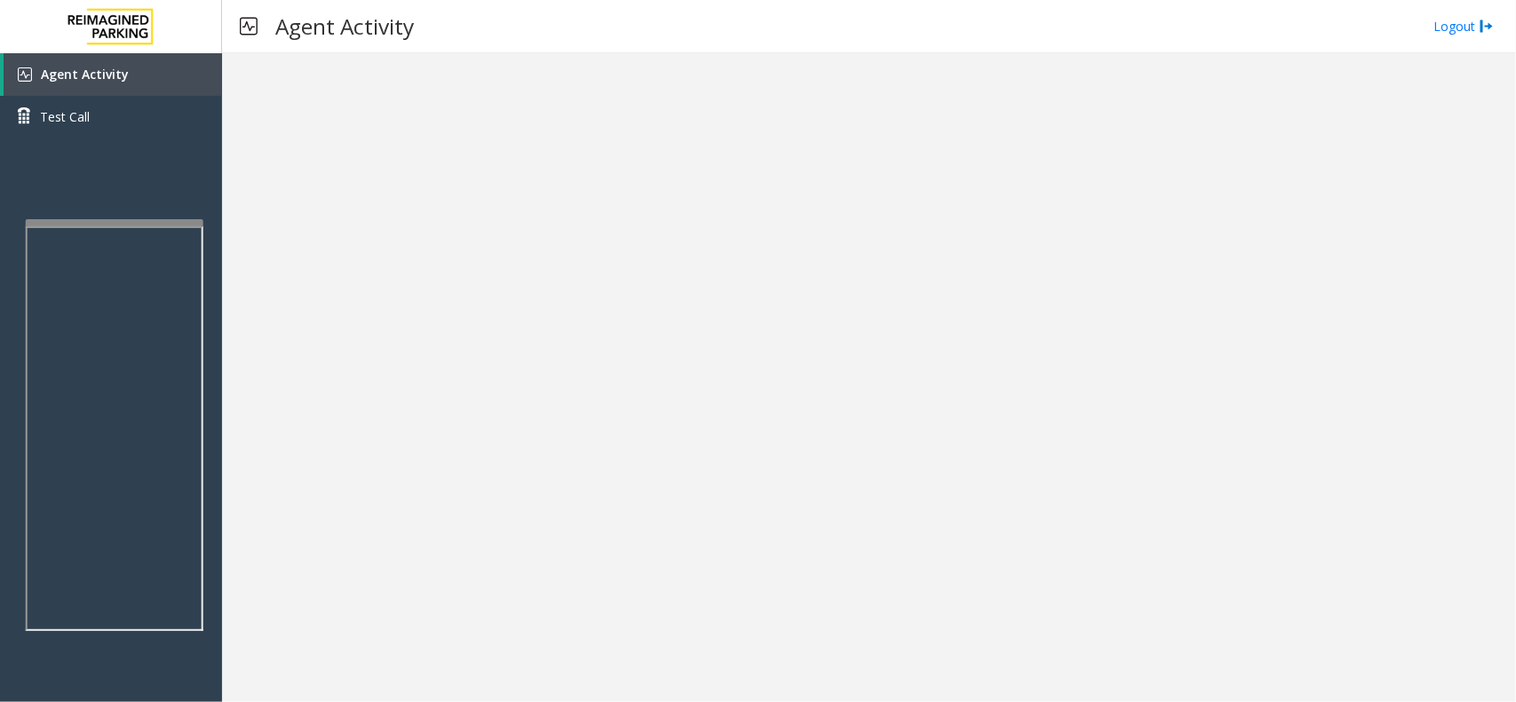
click at [162, 219] on div at bounding box center [115, 222] width 178 height 7
click at [151, 74] on link "Agent Activity" at bounding box center [113, 74] width 218 height 43
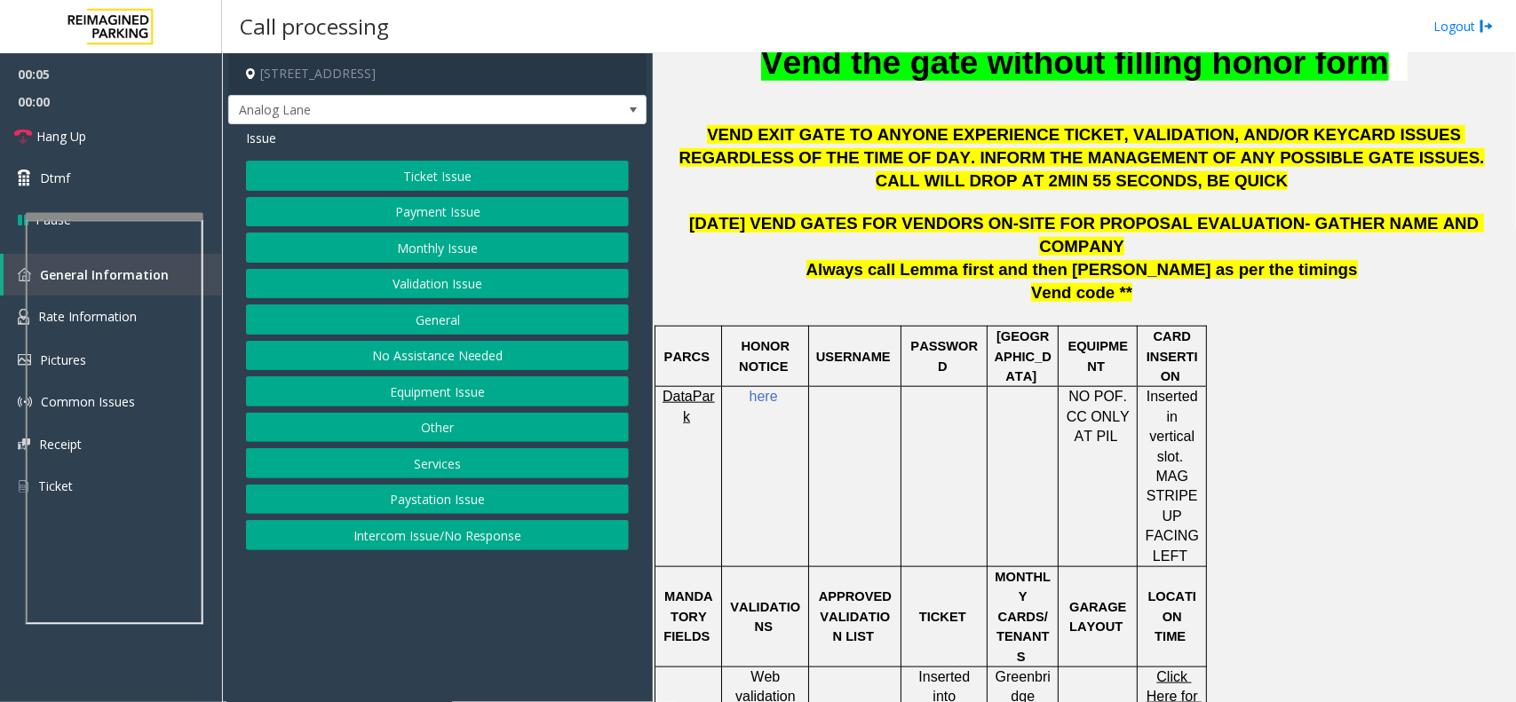
scroll to position [444, 0]
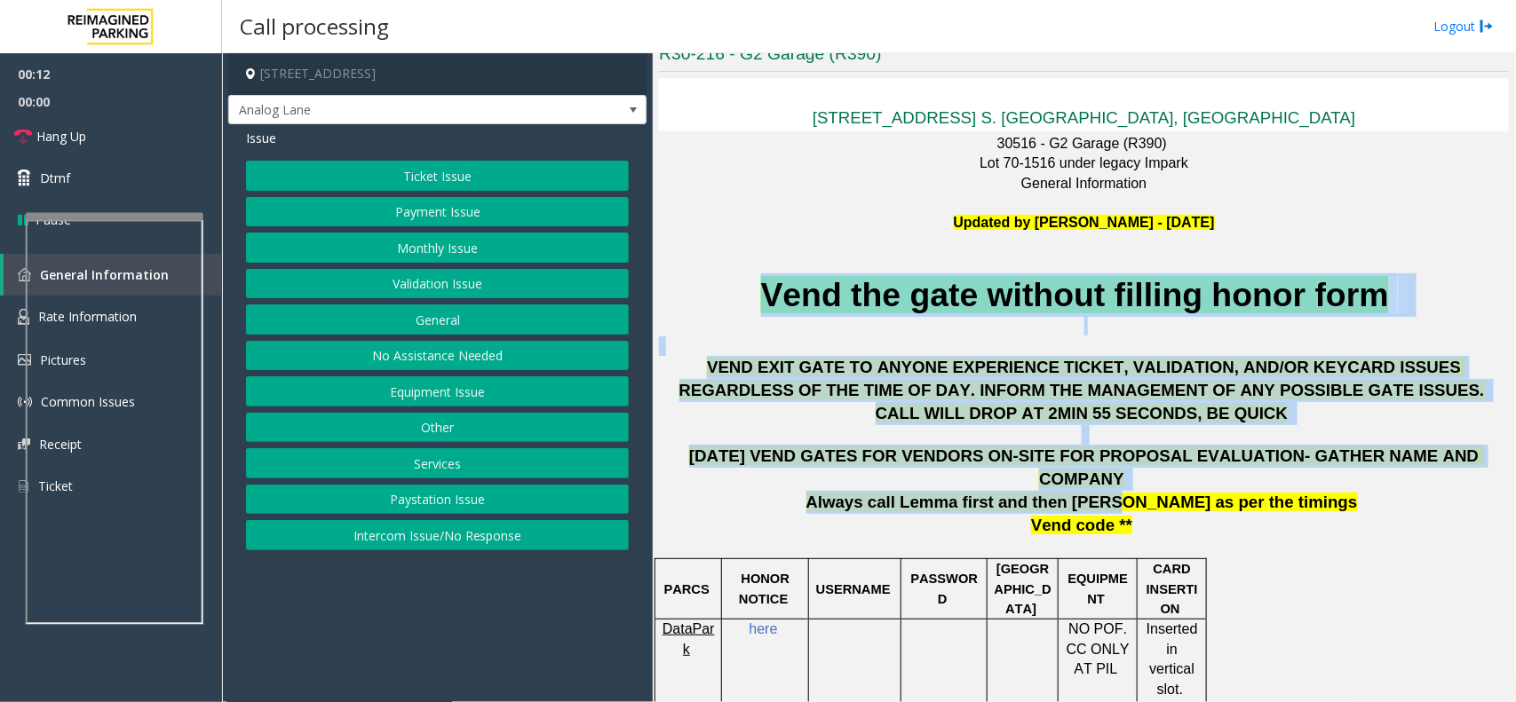
drag, startPoint x: 742, startPoint y: 285, endPoint x: 1144, endPoint y: 485, distance: 449.2
click at [844, 420] on p "CALL WILL DROP AT 2MIN 55 SECONDS, BE QUICK" at bounding box center [1084, 413] width 850 height 23
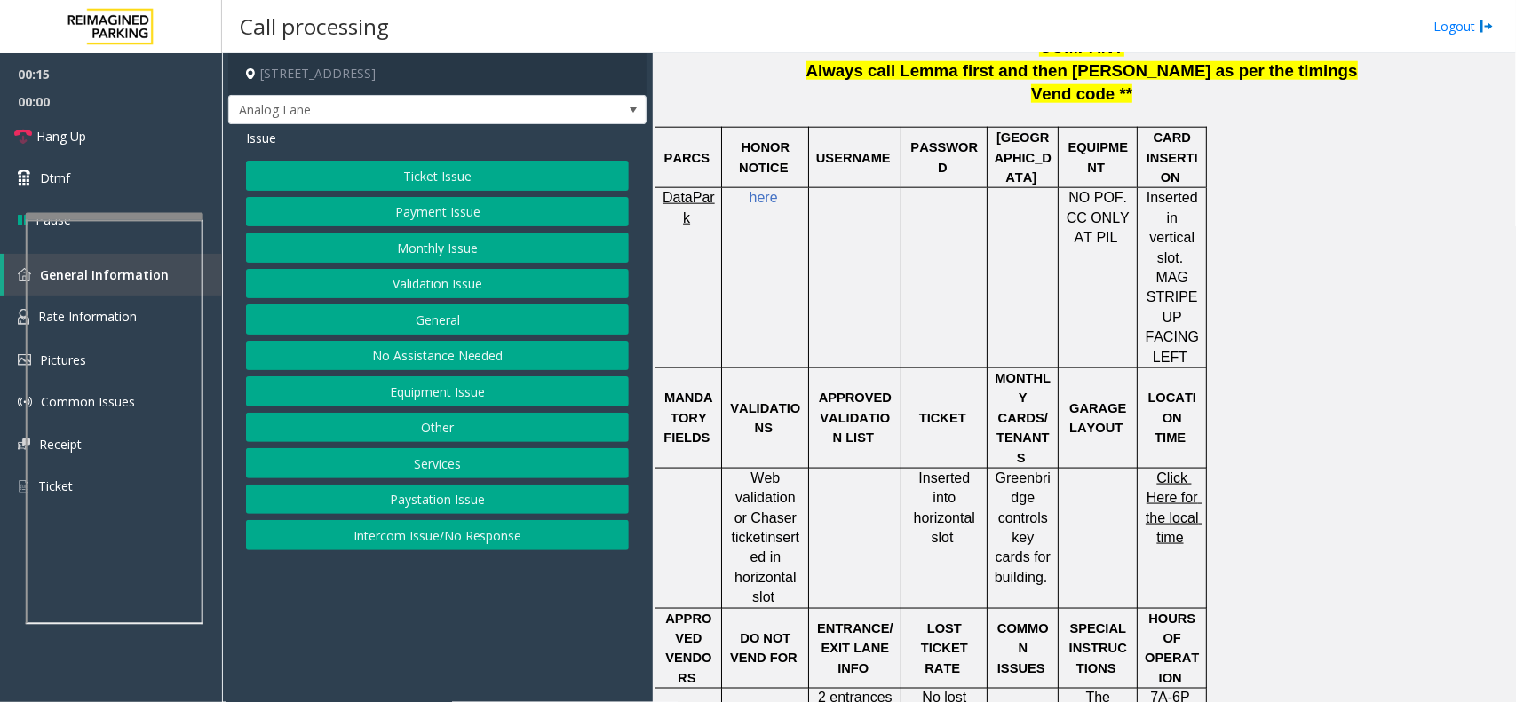
scroll to position [888, 0]
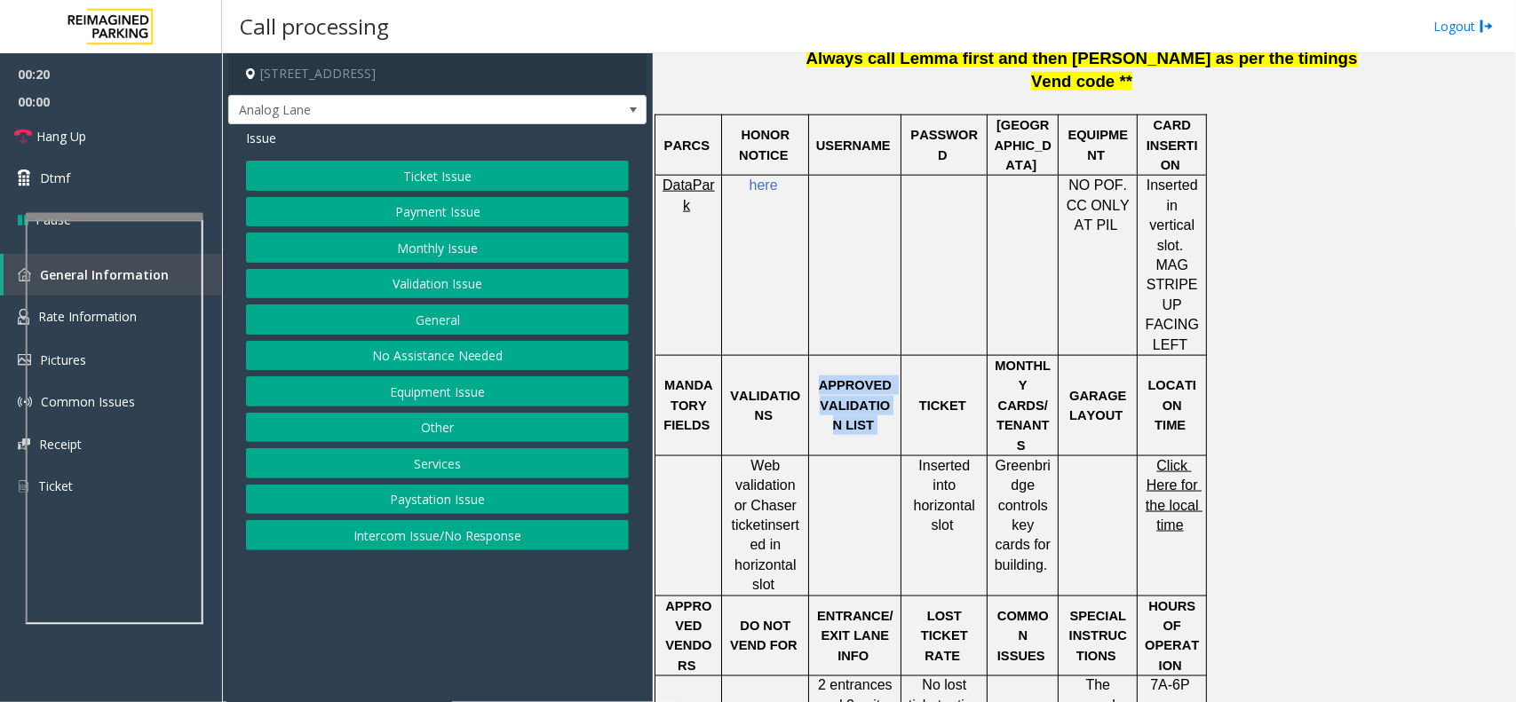
drag, startPoint x: 823, startPoint y: 346, endPoint x: 972, endPoint y: 395, distance: 157.0
click at [972, 395] on tr "MANDATORY FIELDS VALIDATIONS APPROVED VALIDATION LIST TICKET MONTHLY CARDS/TENA…" at bounding box center [931, 405] width 552 height 100
click at [972, 384] on td "TICKET" at bounding box center [944, 405] width 86 height 100
drag, startPoint x: 969, startPoint y: 376, endPoint x: 830, endPoint y: 355, distance: 140.0
click at [844, 356] on tr "MANDATORY FIELDS VALIDATIONS APPROVED VALIDATION LIST TICKET MONTHLY CARDS/TENA…" at bounding box center [931, 405] width 552 height 100
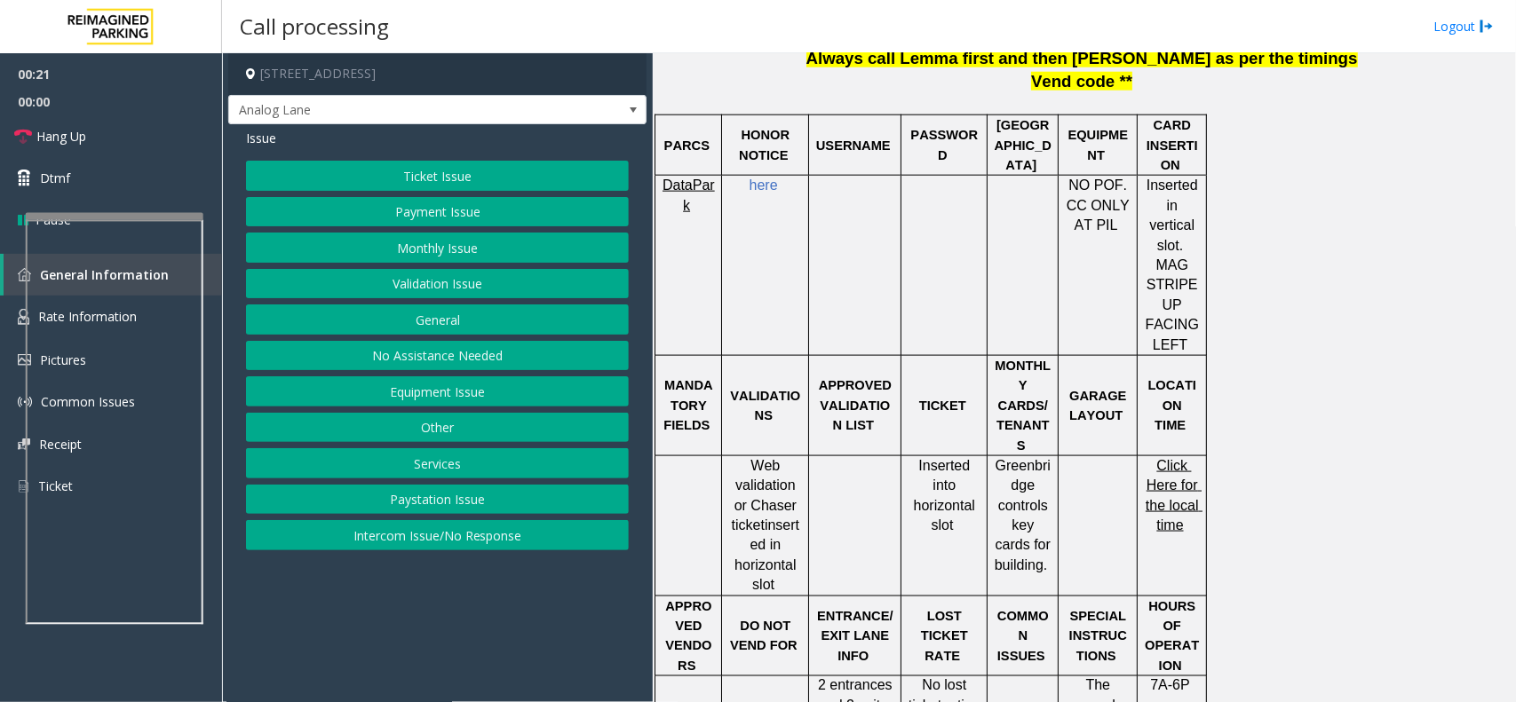
click at [811, 355] on div at bounding box center [809, 405] width 6 height 100
click at [445, 386] on button "Equipment Issue" at bounding box center [437, 392] width 383 height 30
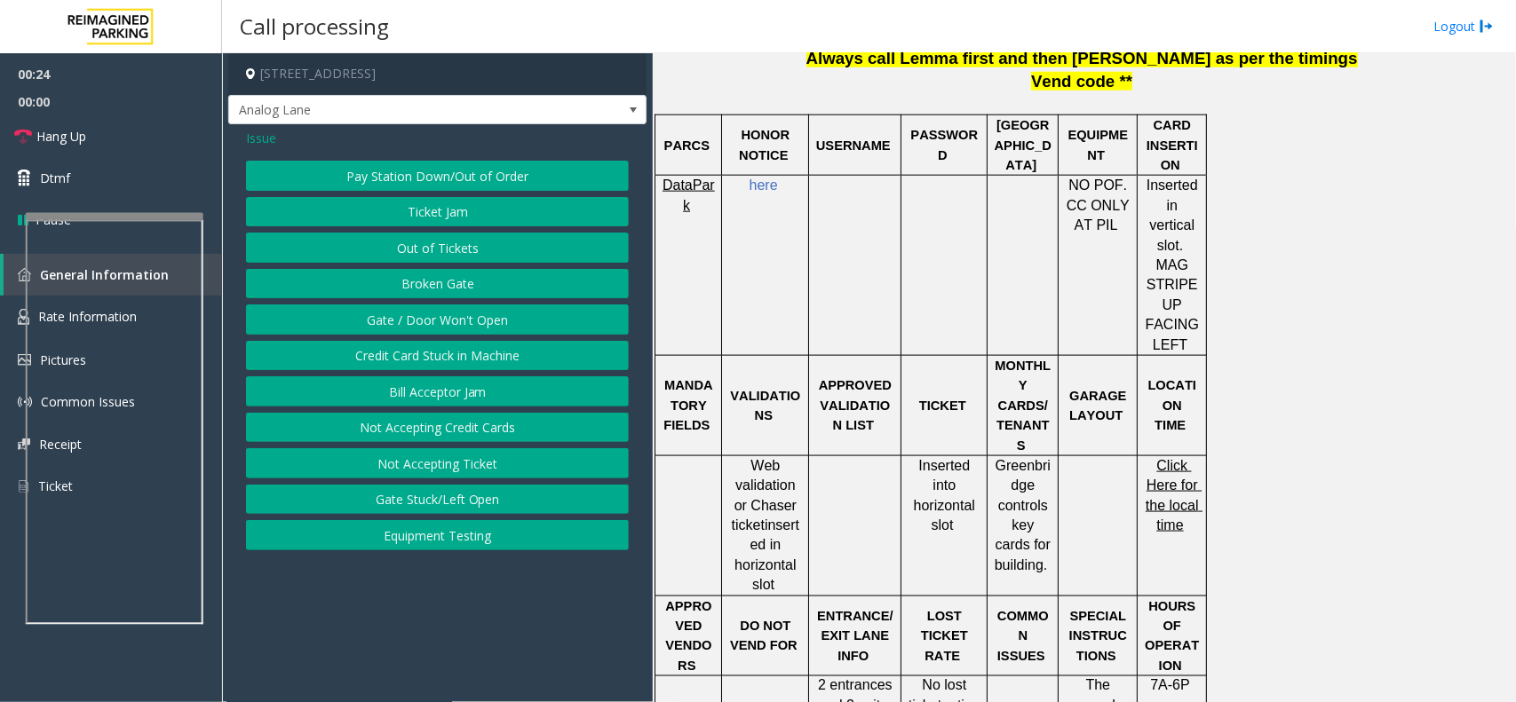
click at [454, 245] on button "Out of Tickets" at bounding box center [437, 248] width 383 height 30
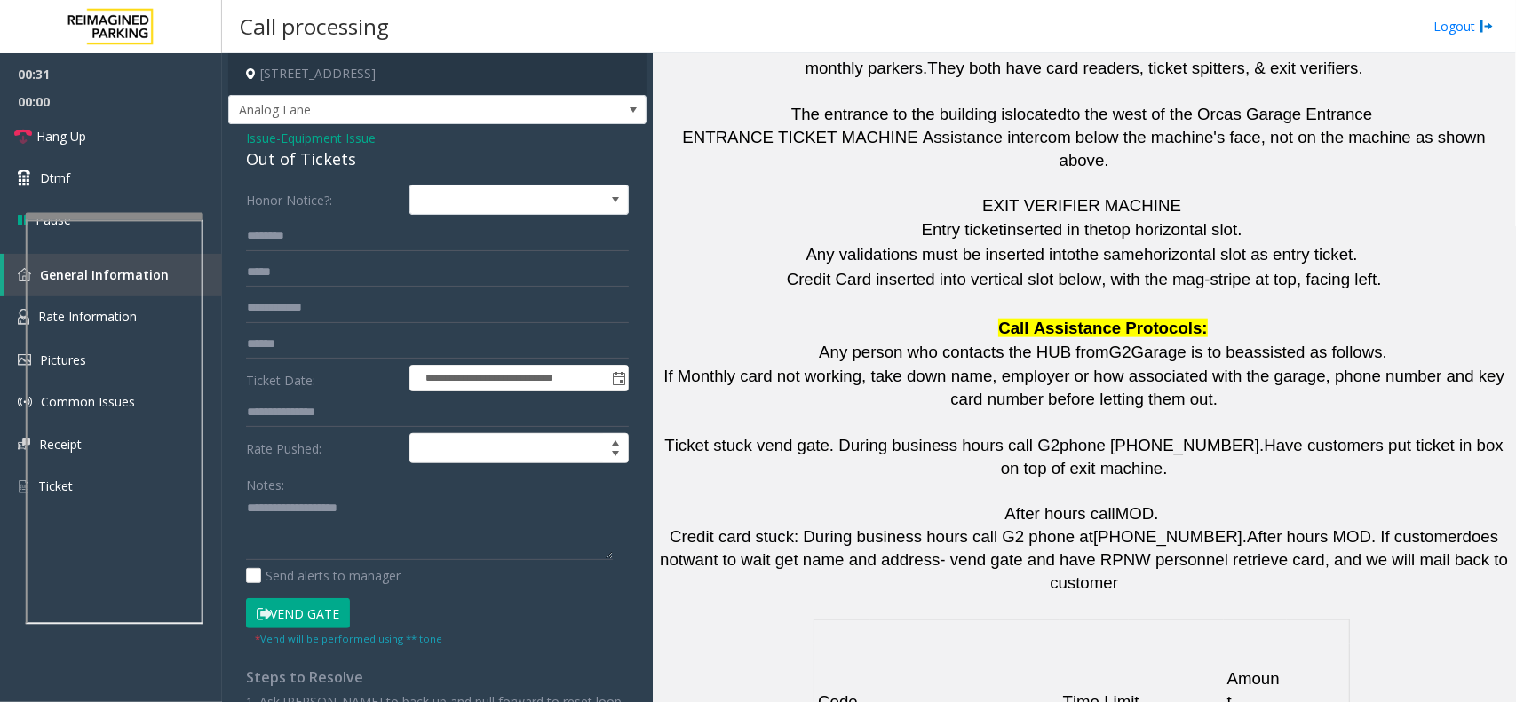
scroll to position [4227, 0]
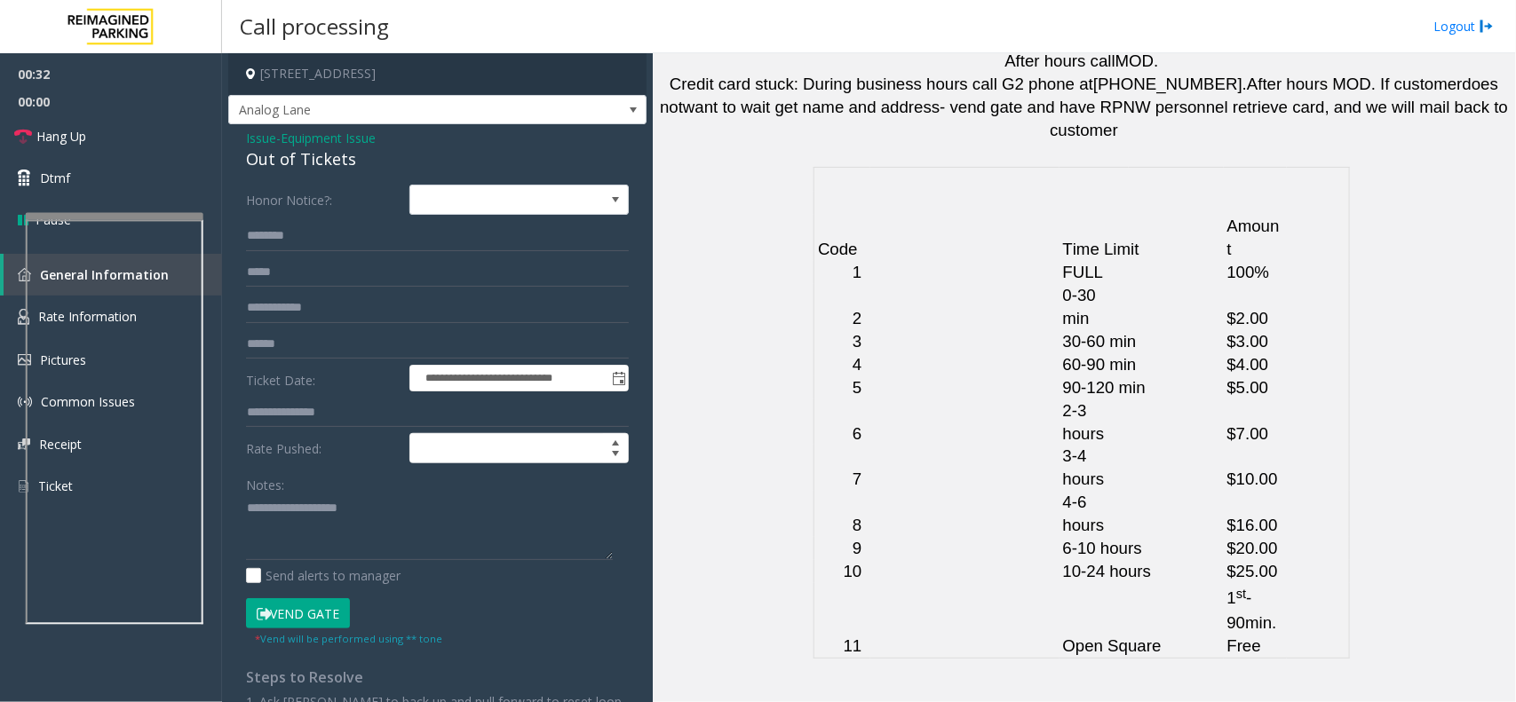
click at [293, 602] on button "Vend Gate" at bounding box center [298, 614] width 104 height 30
click at [327, 538] on textarea at bounding box center [429, 528] width 367 height 67
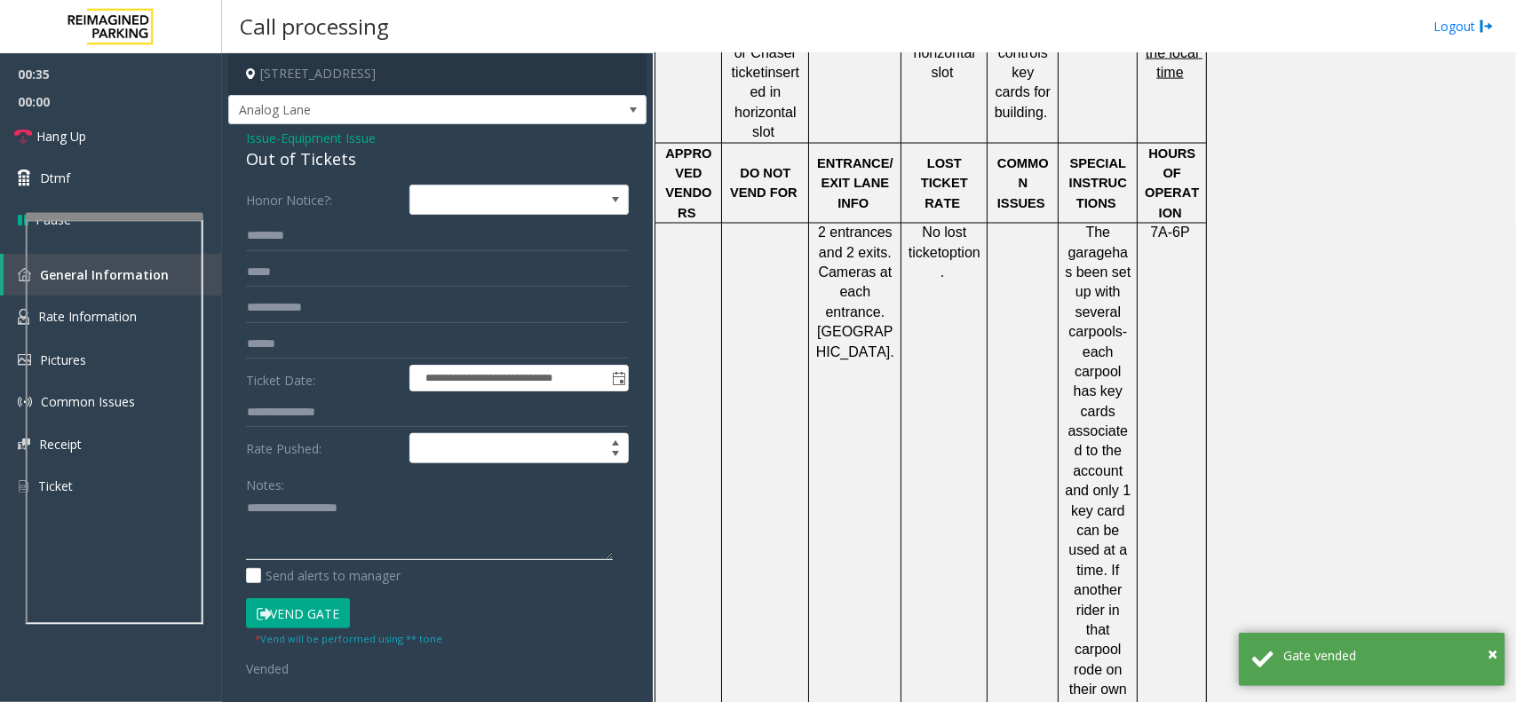
scroll to position [897, 0]
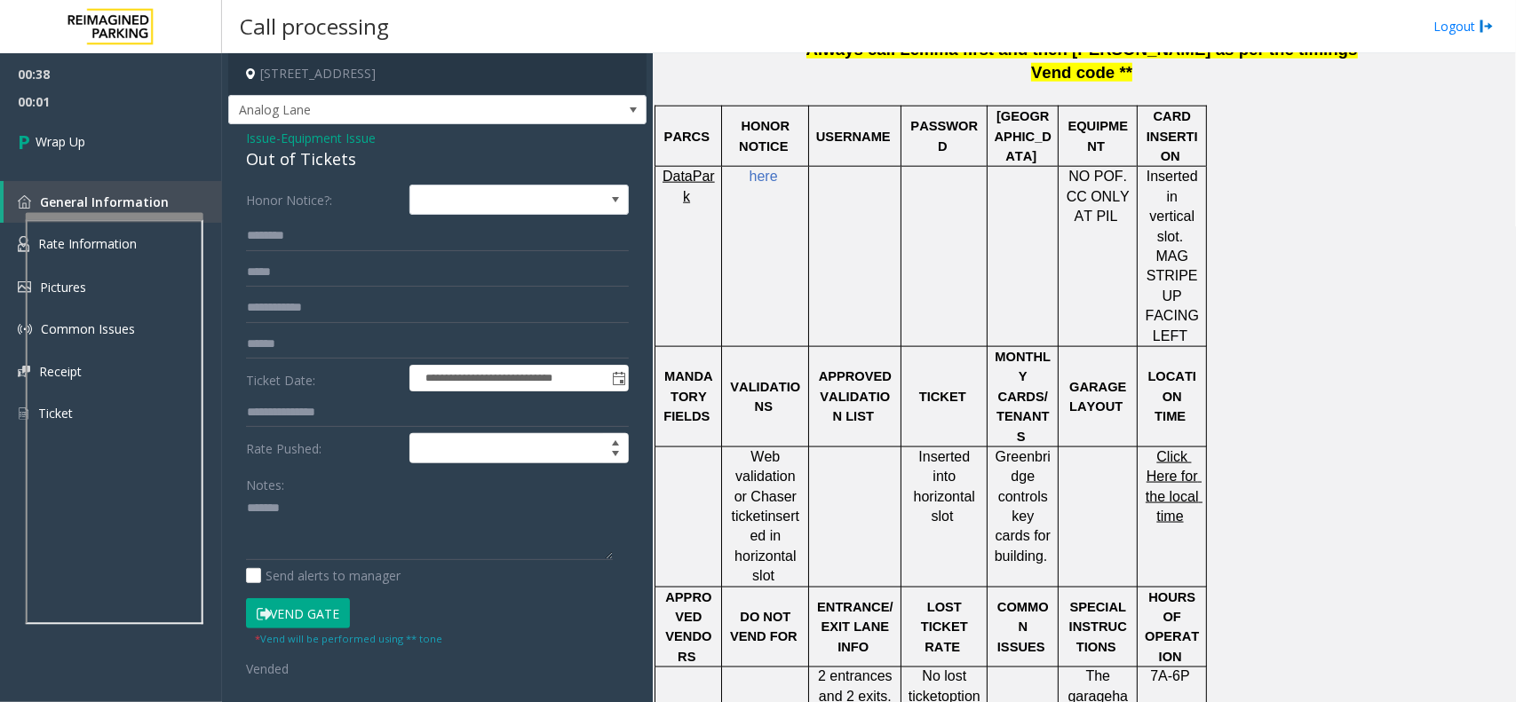
click at [325, 162] on div "Out of Tickets" at bounding box center [437, 159] width 383 height 24
copy div "Out of Tickets"
click at [334, 533] on textarea at bounding box center [429, 528] width 367 height 67
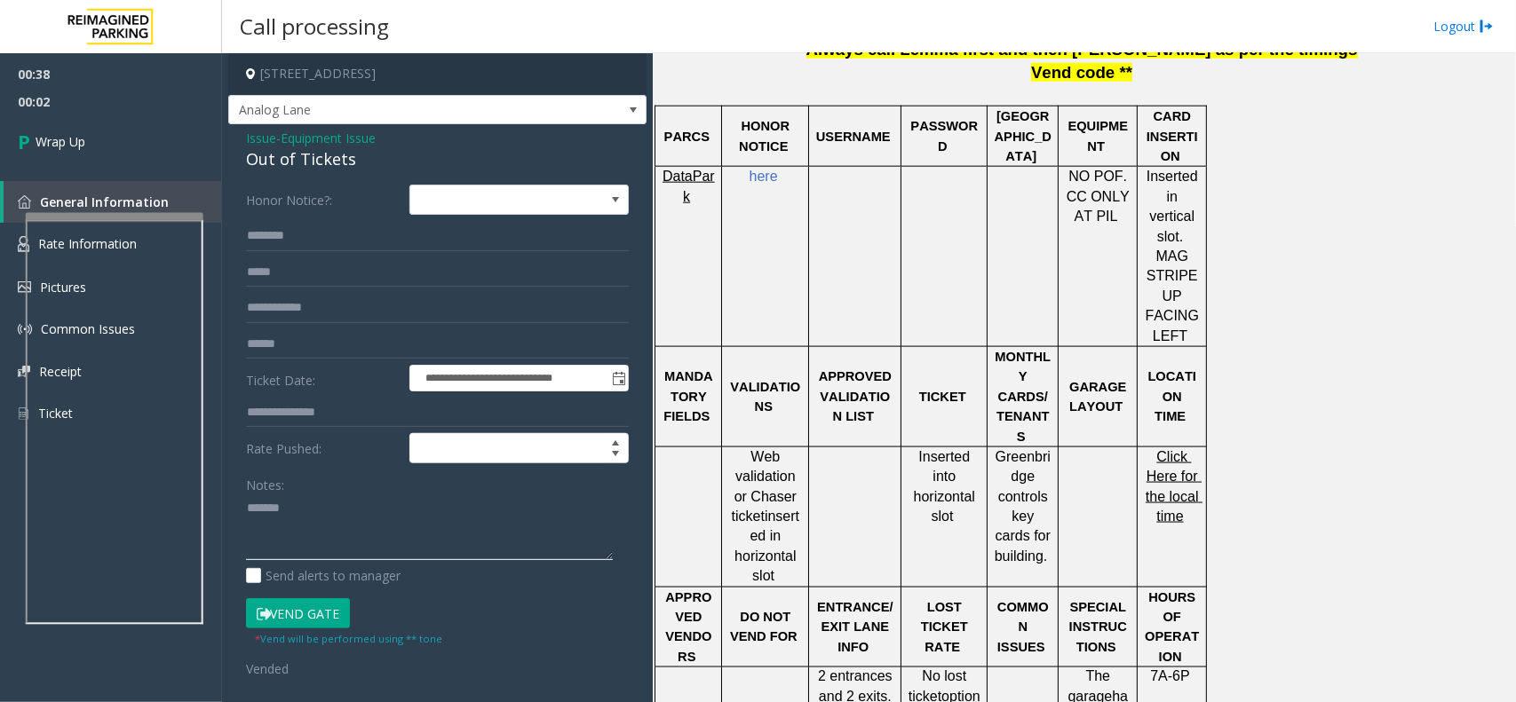
paste textarea "**********"
type textarea "**********"
click at [162, 139] on link "Wrap Up" at bounding box center [111, 141] width 222 height 52
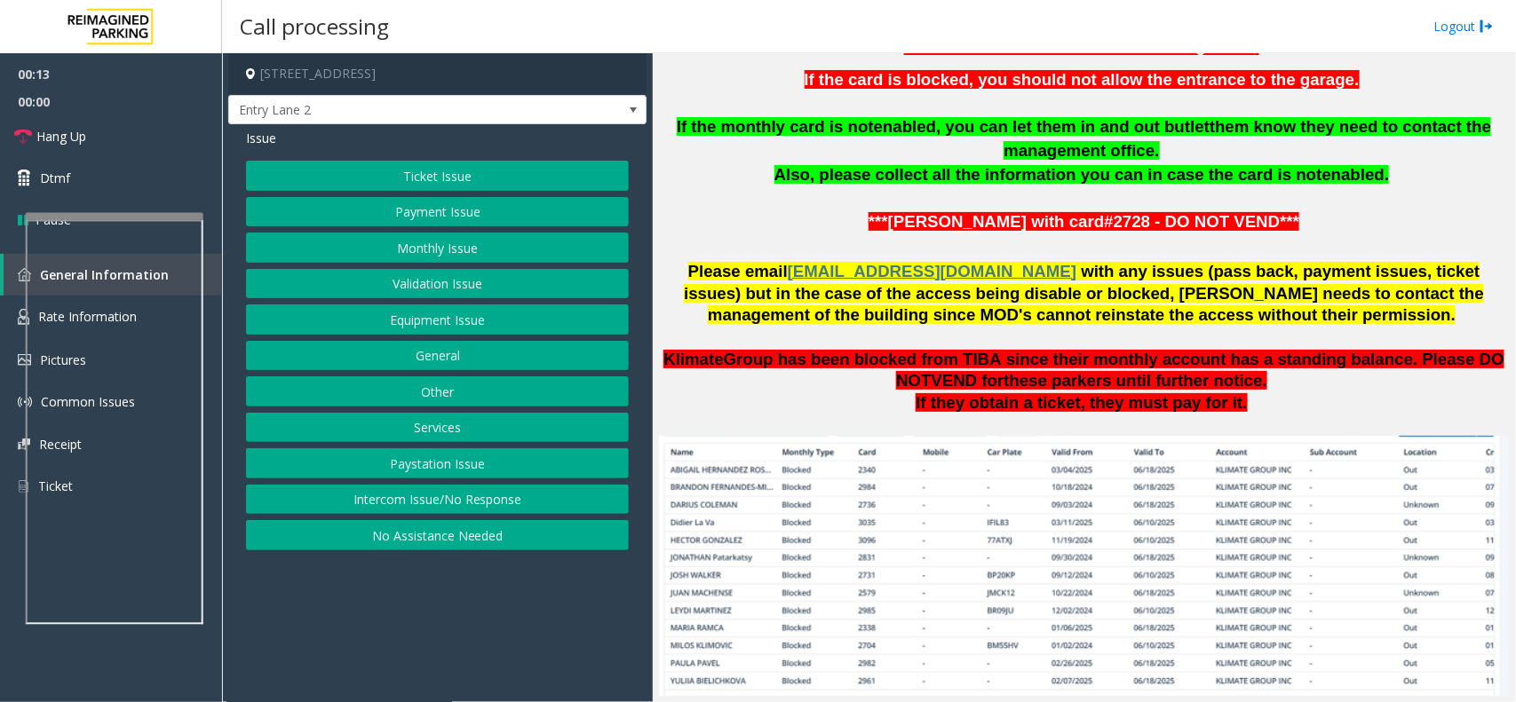
scroll to position [888, 0]
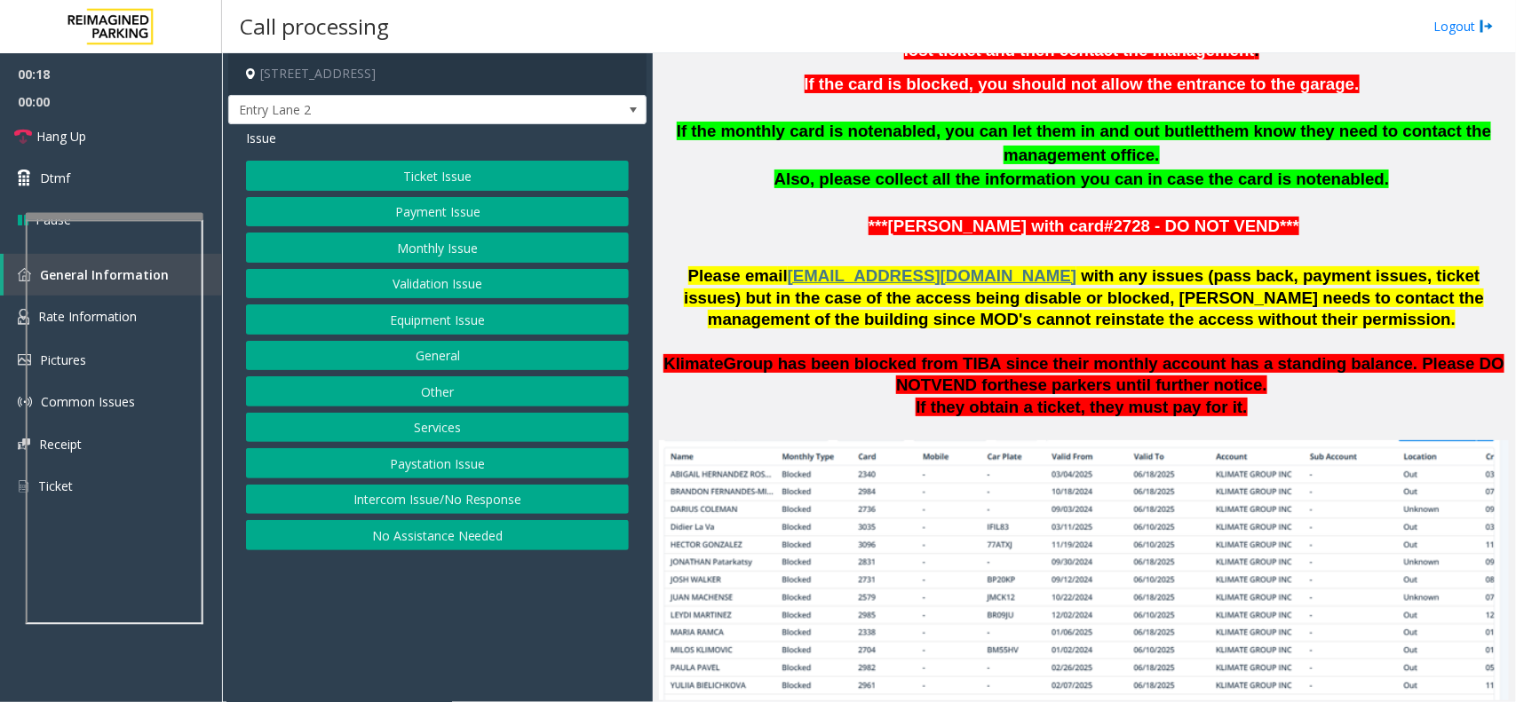
click at [463, 502] on button "Intercom Issue/No Response" at bounding box center [437, 500] width 383 height 30
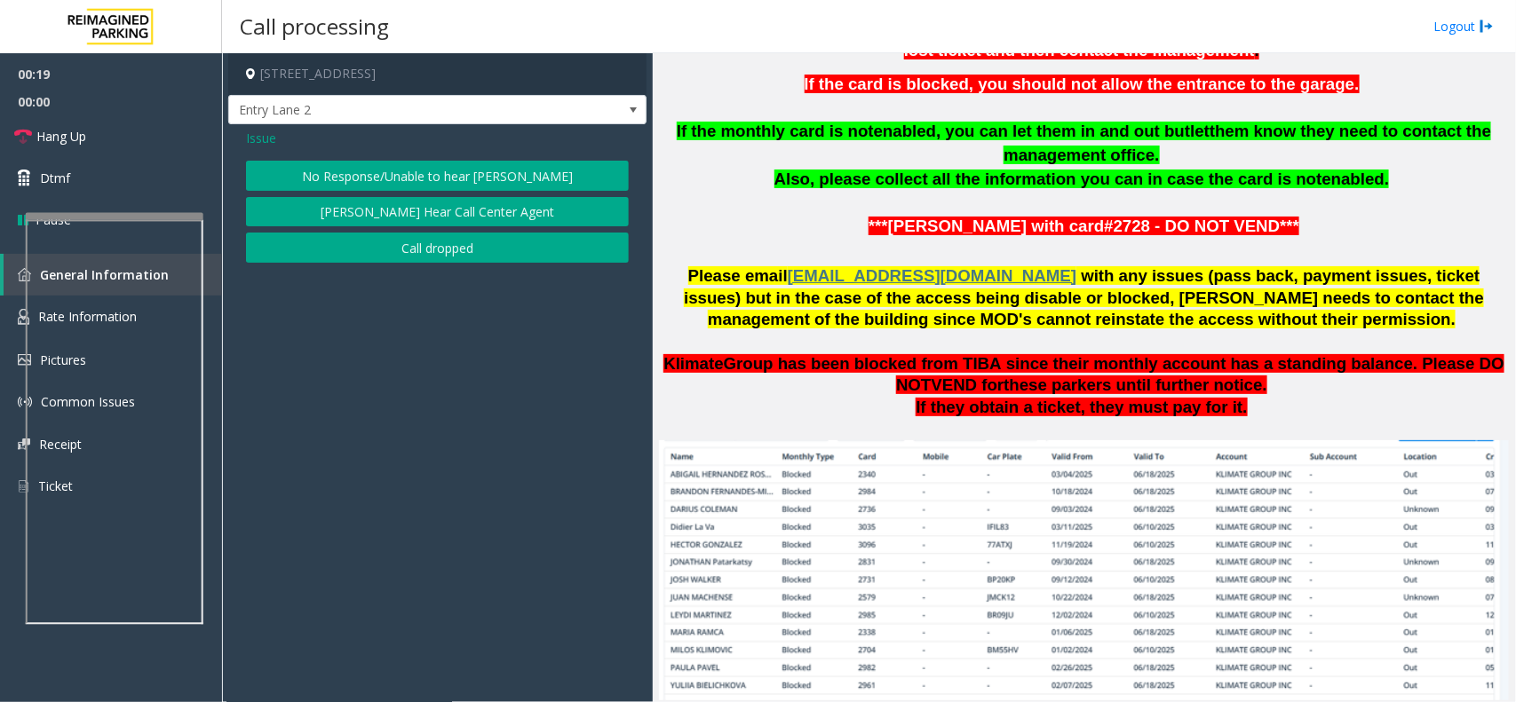
click at [404, 163] on button "No Response/Unable to hear [PERSON_NAME]" at bounding box center [437, 176] width 383 height 30
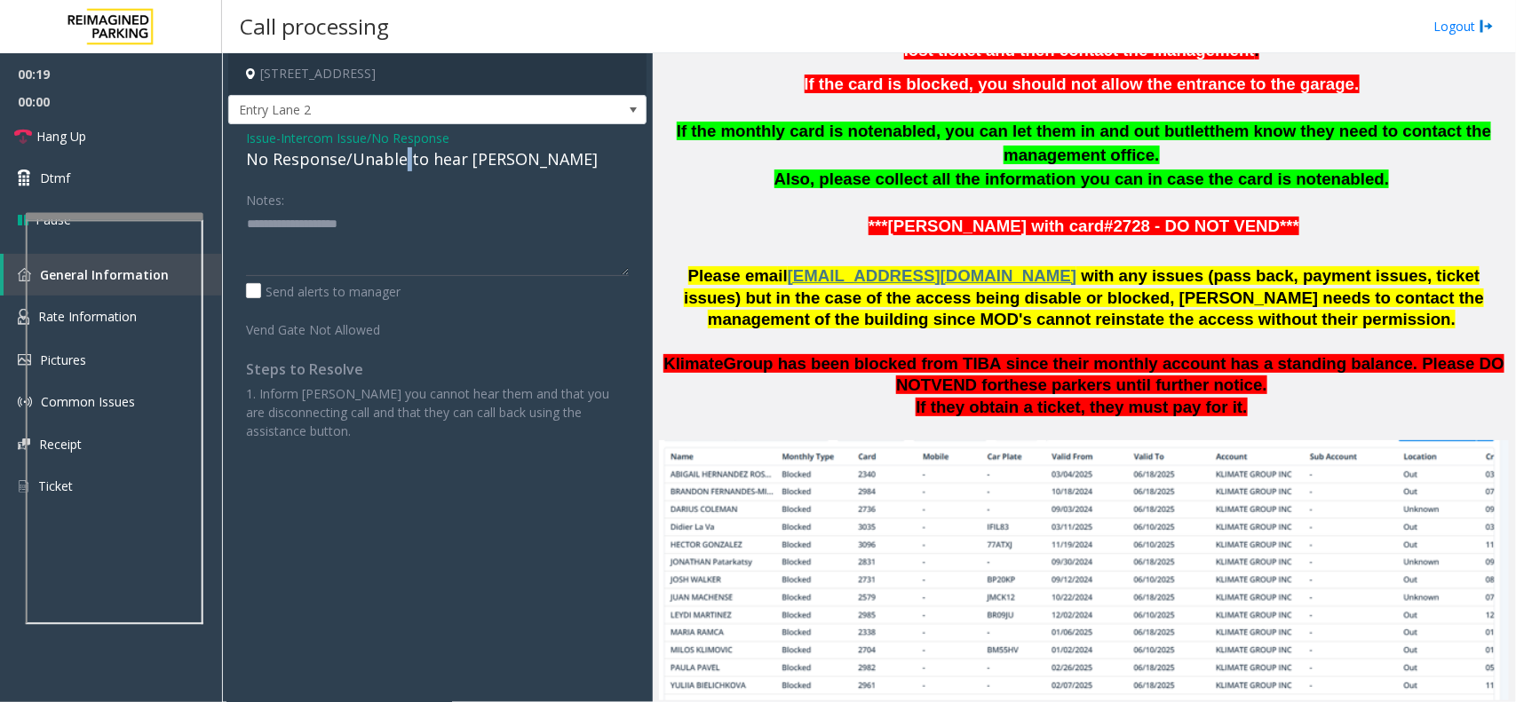
click at [404, 163] on div "No Response/Unable to hear [PERSON_NAME]" at bounding box center [437, 159] width 383 height 24
click at [451, 231] on textarea at bounding box center [437, 243] width 383 height 67
type textarea "**********"
click at [171, 130] on link "Hang Up" at bounding box center [111, 136] width 222 height 42
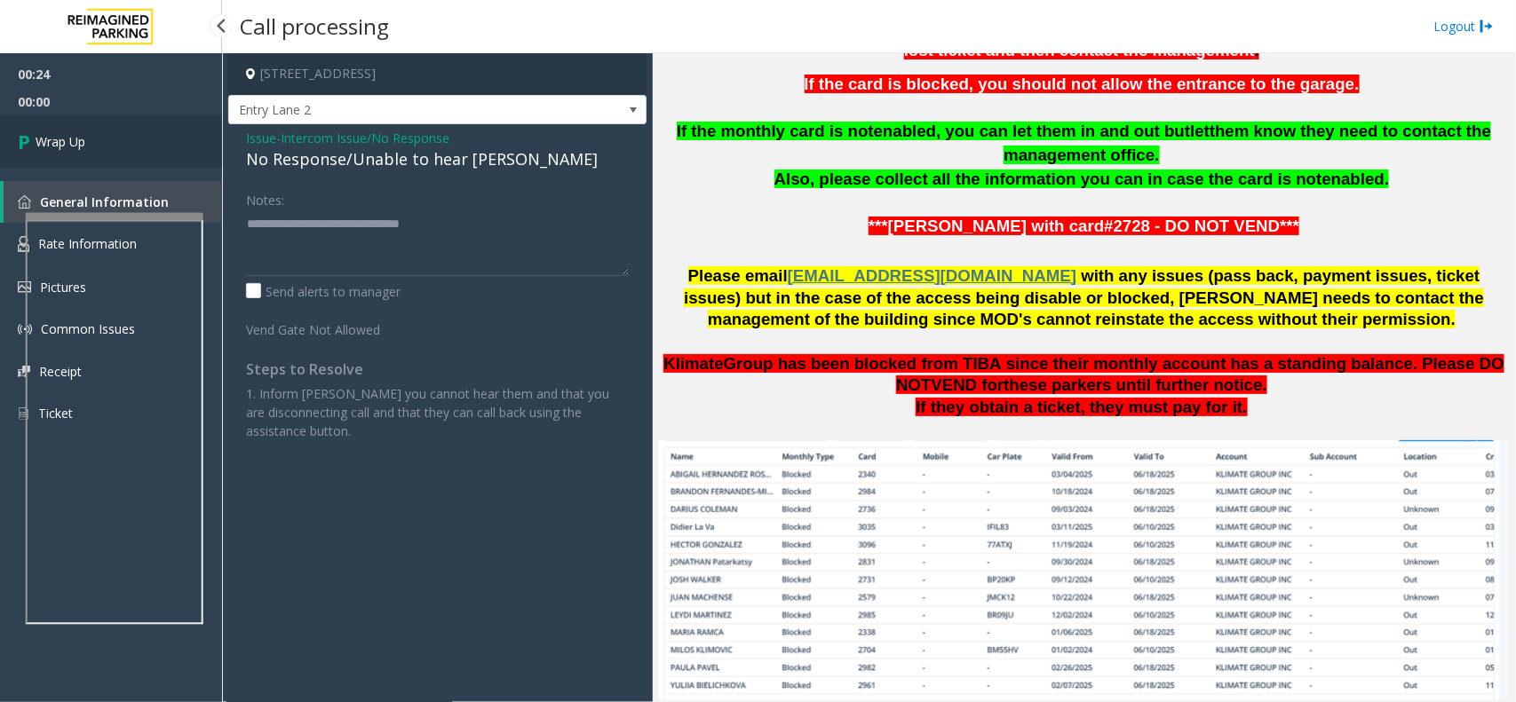
click at [171, 130] on link "Wrap Up" at bounding box center [111, 141] width 222 height 52
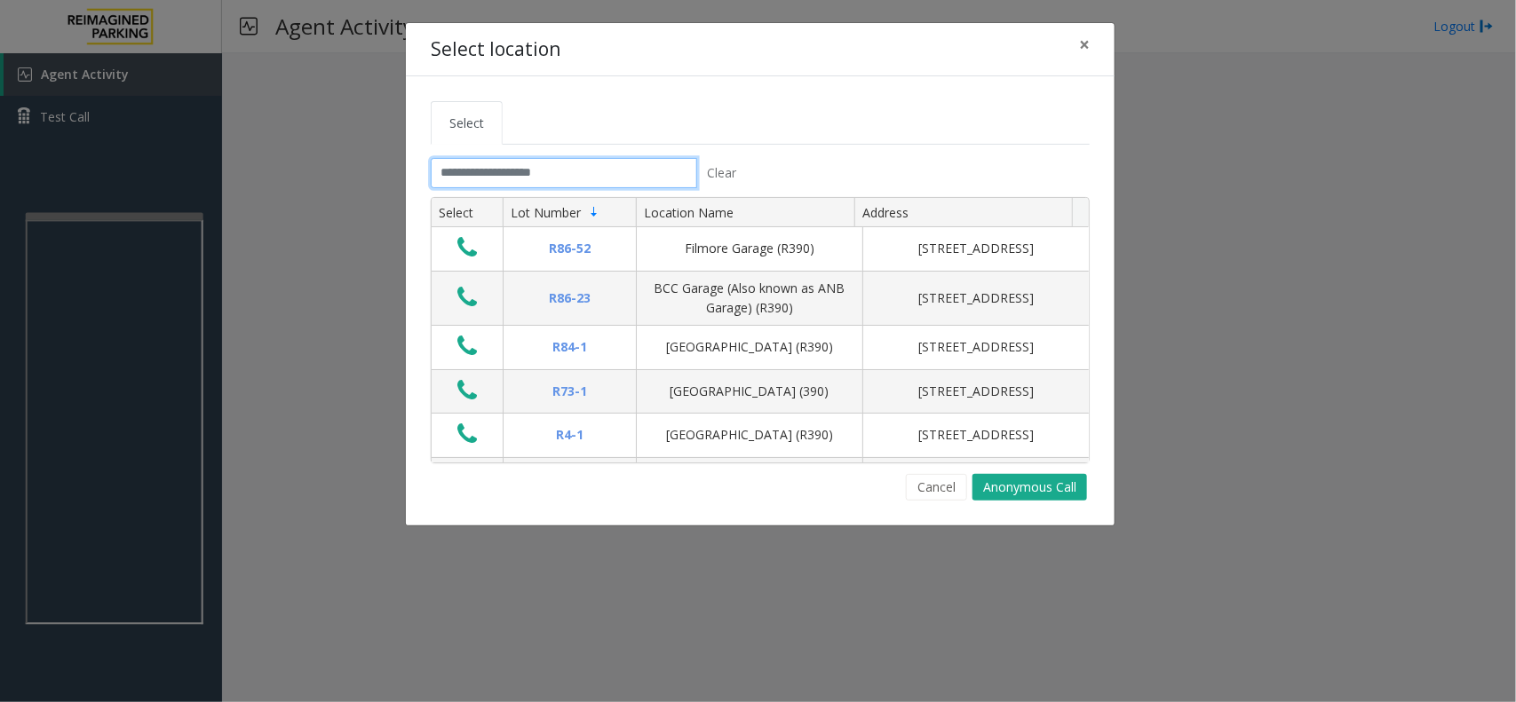
click at [528, 171] on input "text" at bounding box center [564, 173] width 266 height 30
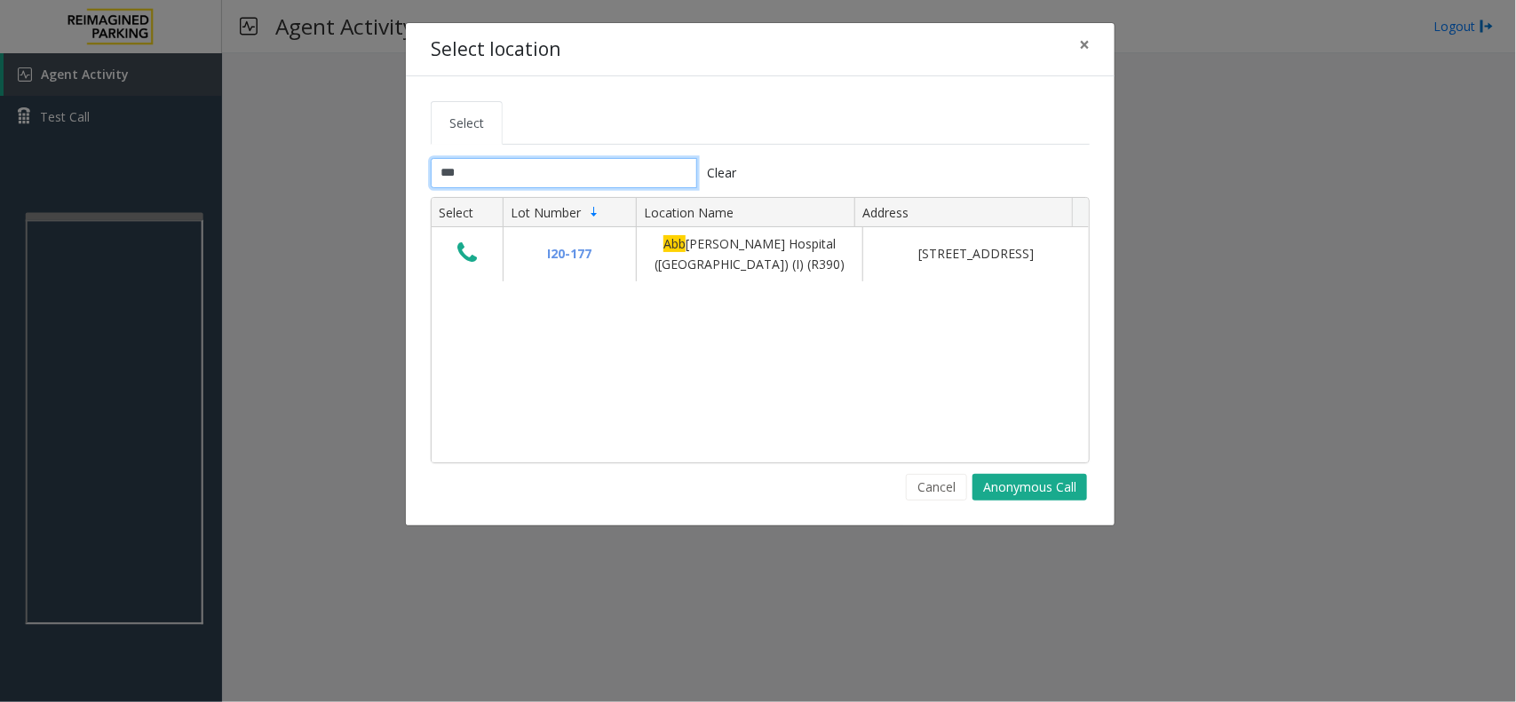
type input "***"
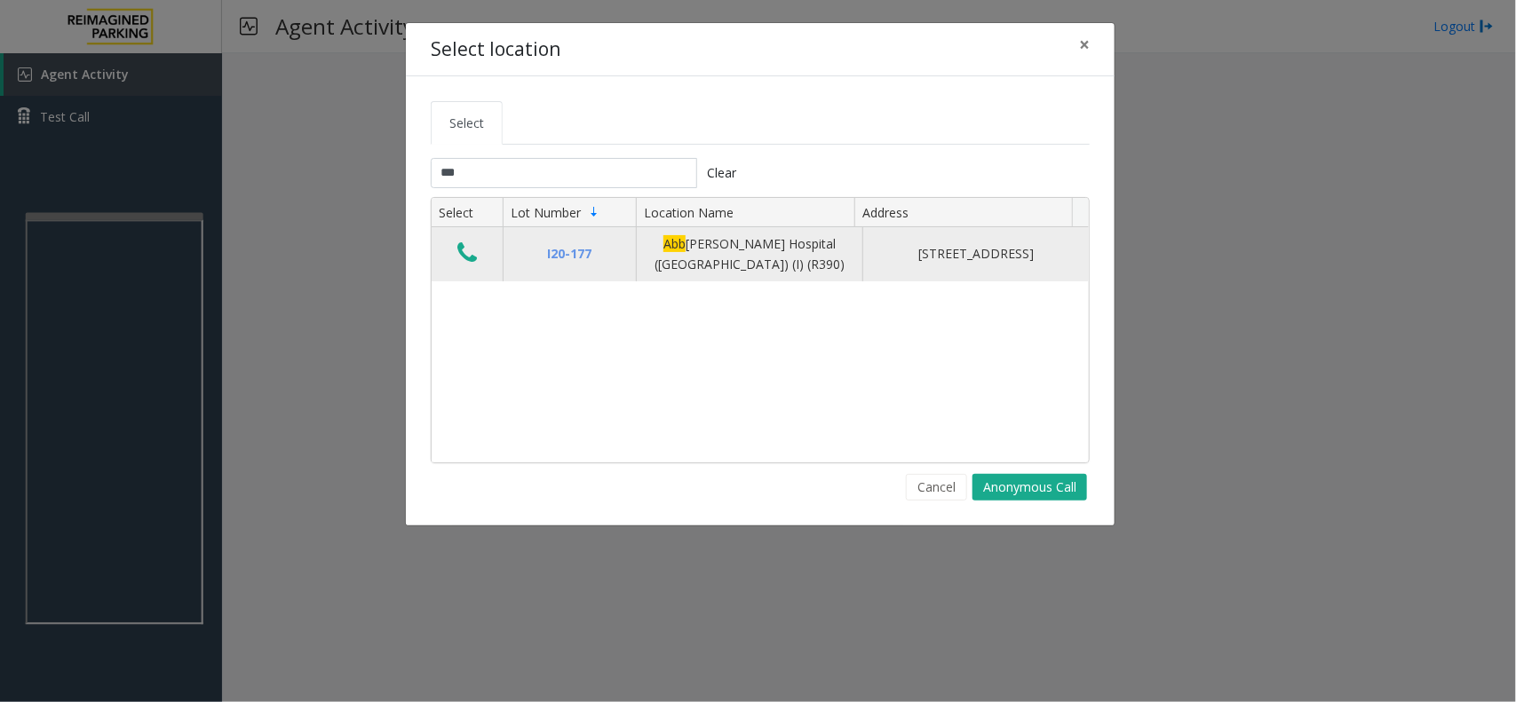
click at [472, 253] on icon "Data table" at bounding box center [467, 253] width 20 height 25
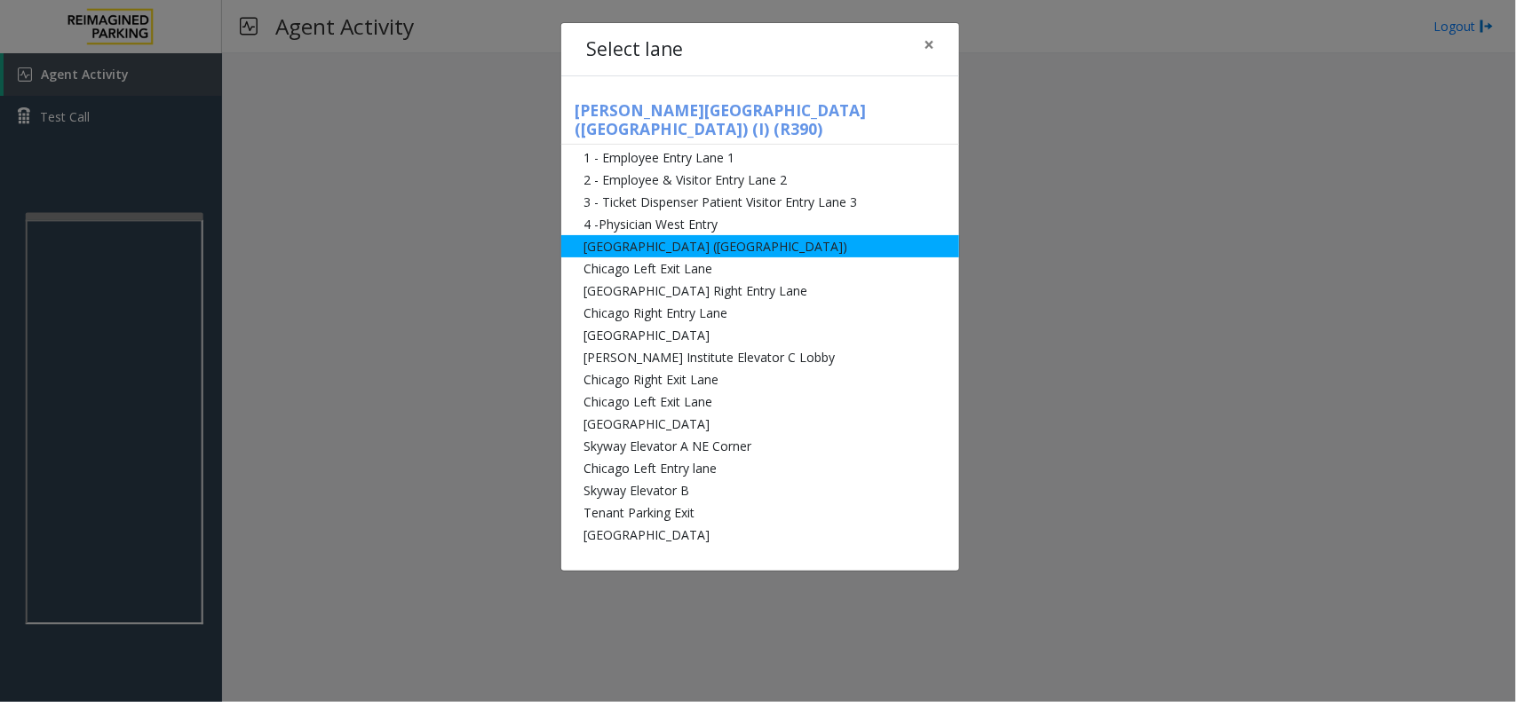
click at [655, 235] on li "[GEOGRAPHIC_DATA] ([GEOGRAPHIC_DATA])" at bounding box center [760, 246] width 398 height 22
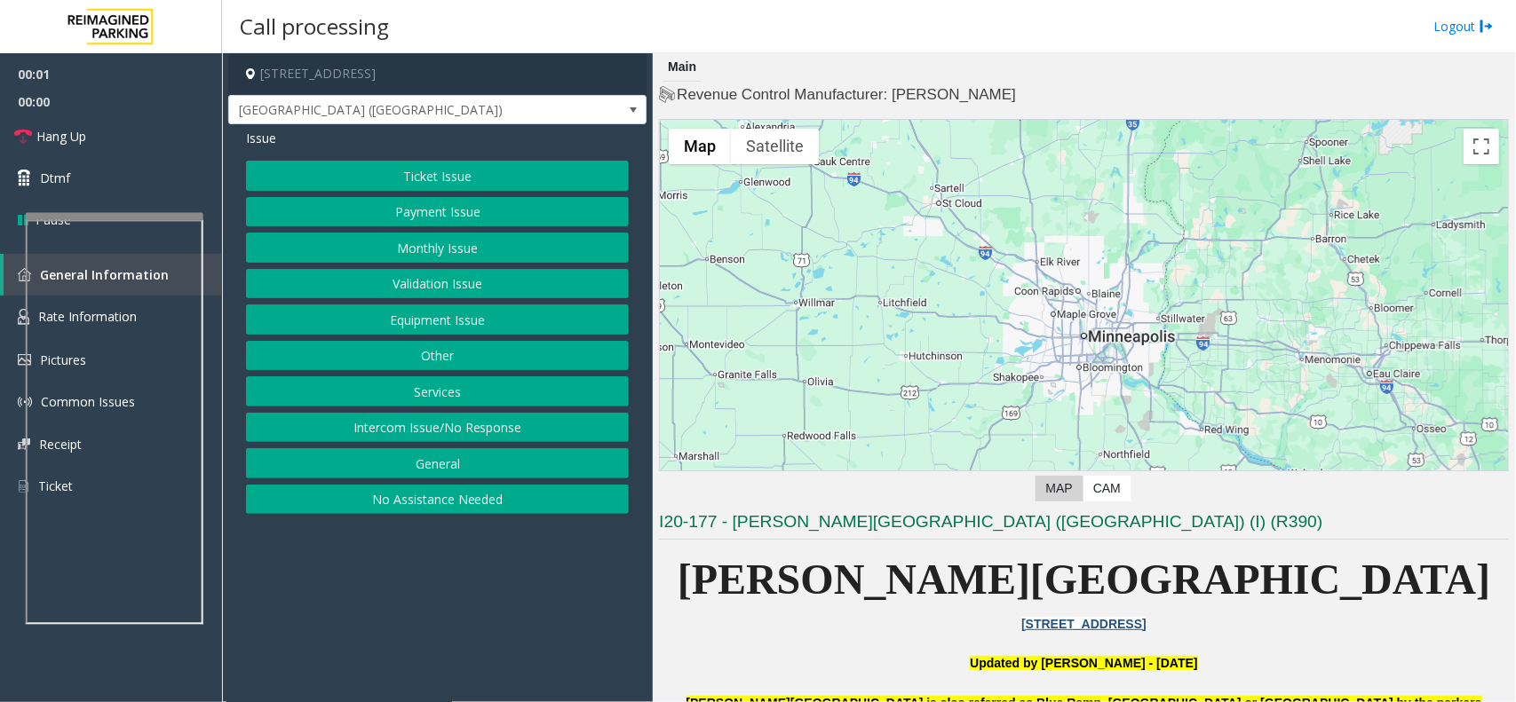
click at [458, 317] on button "Equipment Issue" at bounding box center [437, 320] width 383 height 30
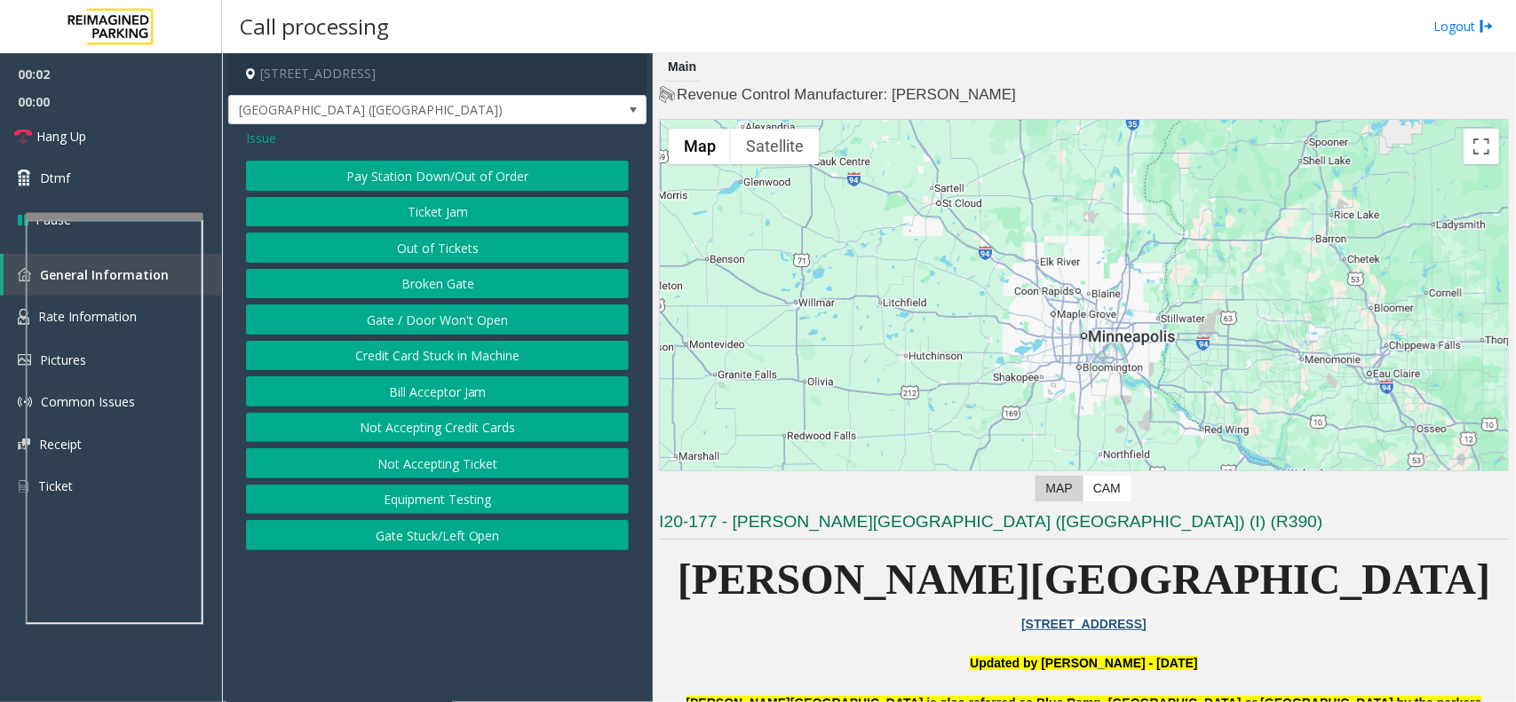
click at [458, 317] on button "Gate / Door Won't Open" at bounding box center [437, 320] width 383 height 30
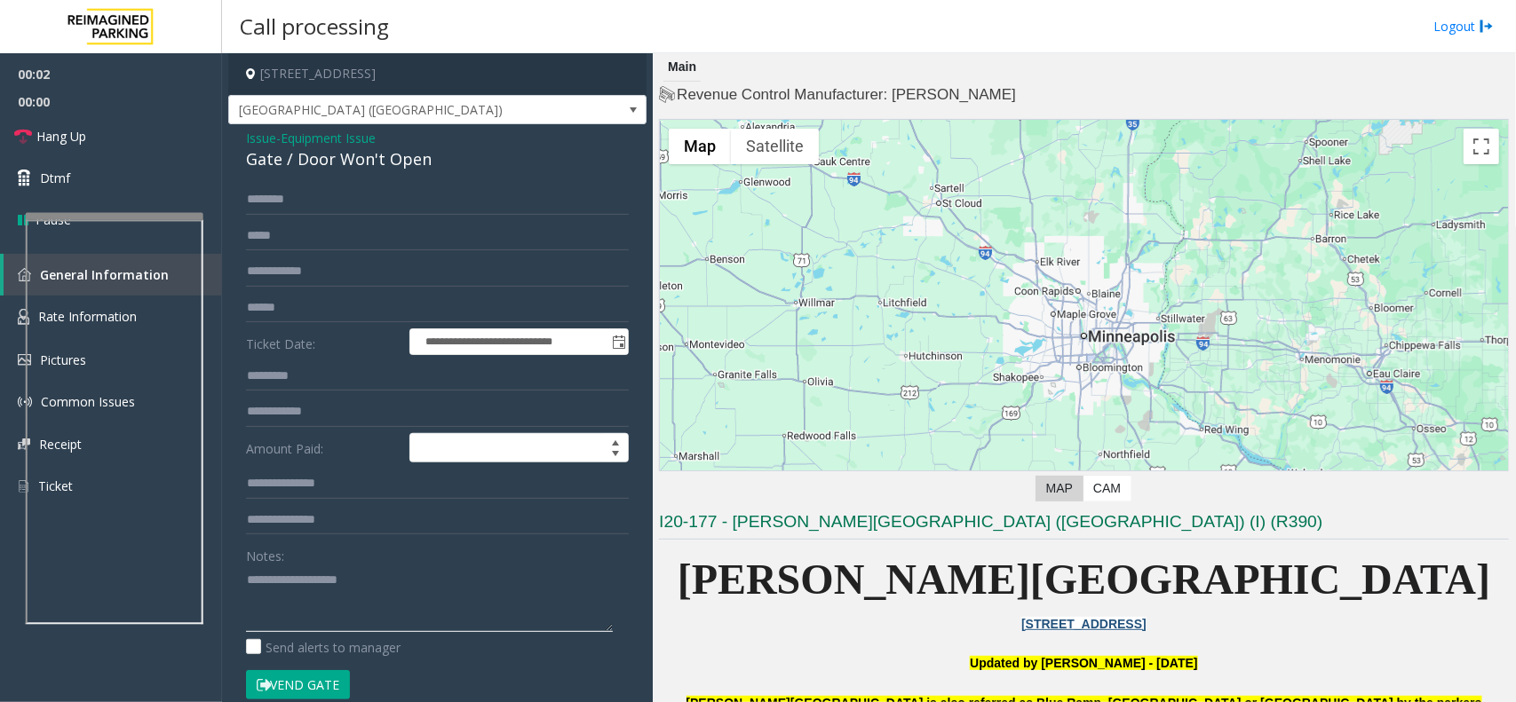
click at [344, 574] on textarea at bounding box center [429, 599] width 367 height 67
click at [311, 663] on form "**********" at bounding box center [437, 452] width 383 height 534
click at [303, 672] on button "Vend Gate" at bounding box center [298, 686] width 104 height 30
click at [326, 610] on textarea at bounding box center [429, 599] width 367 height 67
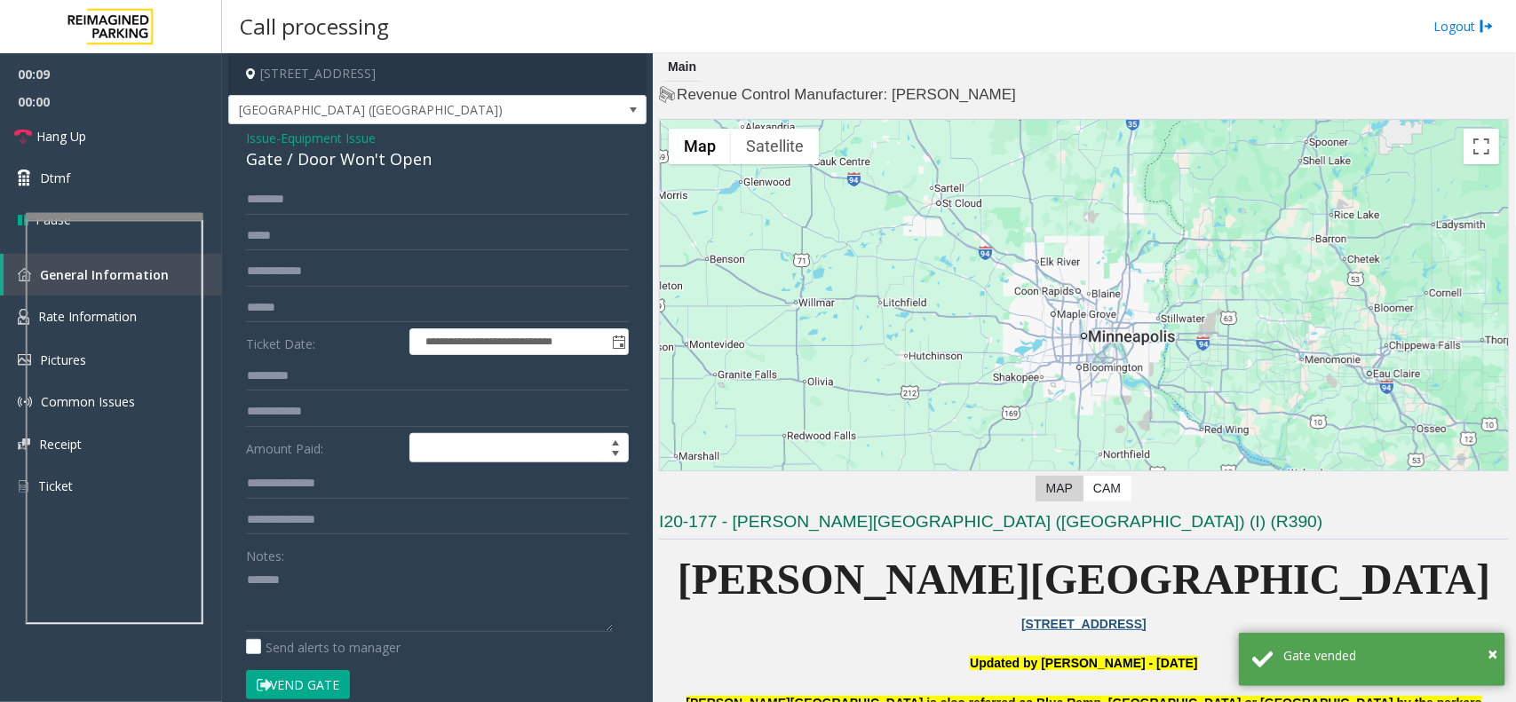
click at [397, 152] on div "Gate / Door Won't Open" at bounding box center [437, 159] width 383 height 24
copy div "Gate / Door Won't Open"
click at [339, 595] on textarea at bounding box center [429, 599] width 367 height 67
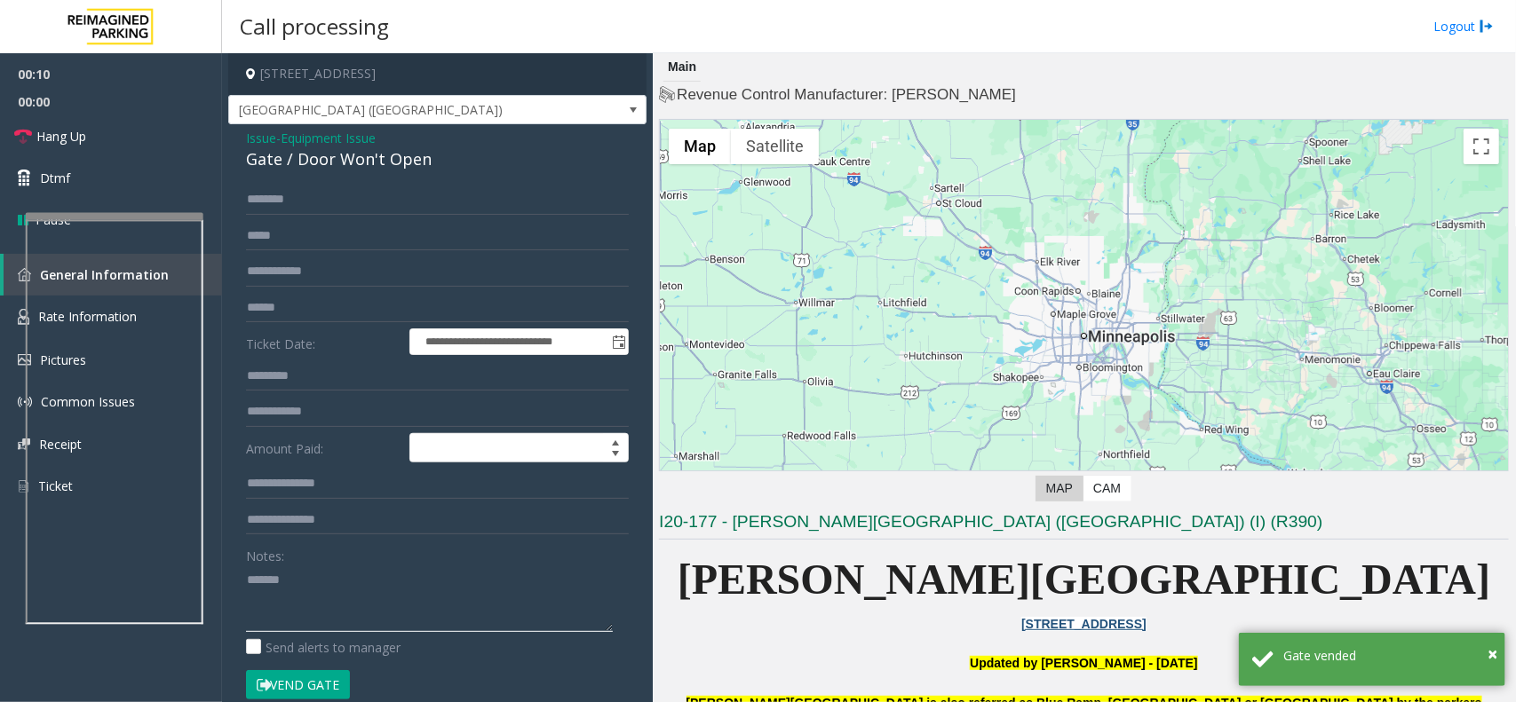
paste textarea "**********"
click at [138, 130] on link "Hang Up" at bounding box center [111, 136] width 222 height 42
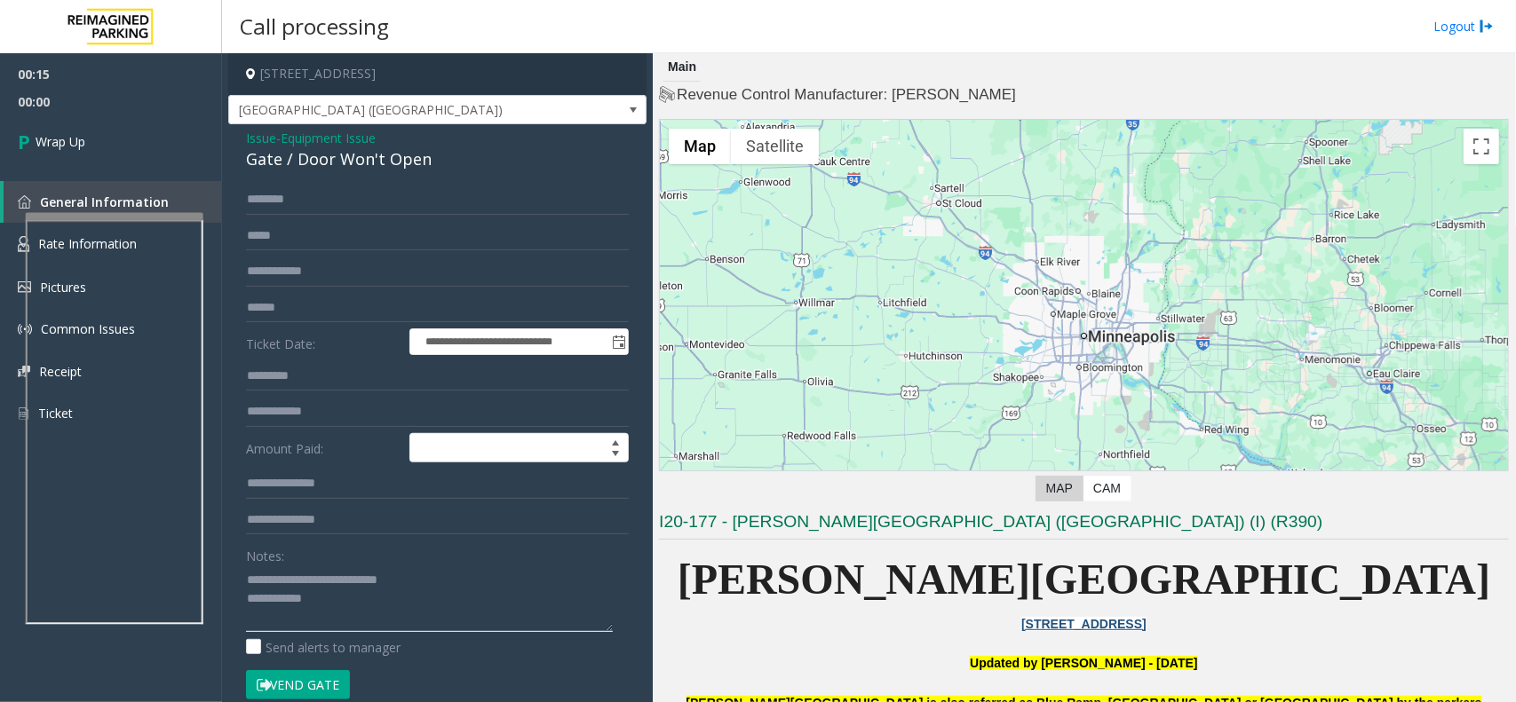
click at [353, 606] on textarea at bounding box center [429, 599] width 367 height 67
type textarea "**********"
click at [126, 116] on link "Wrap Up" at bounding box center [111, 141] width 222 height 52
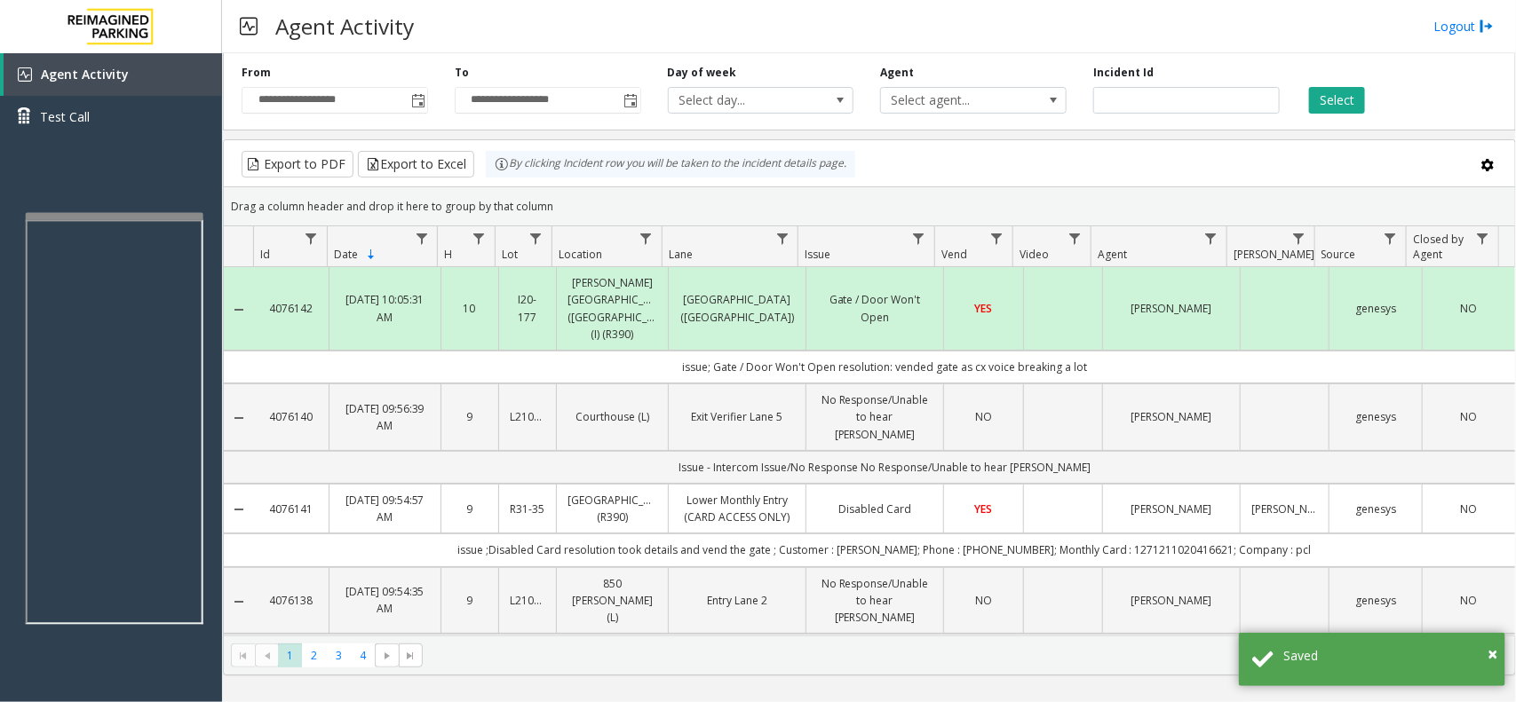
drag, startPoint x: 1107, startPoint y: 352, endPoint x: 637, endPoint y: 357, distance: 470.7
click at [637, 357] on td "issue; Gate / Door Won't Open resolution: vended gate as cx voice breaking a lot" at bounding box center [884, 367] width 1261 height 33
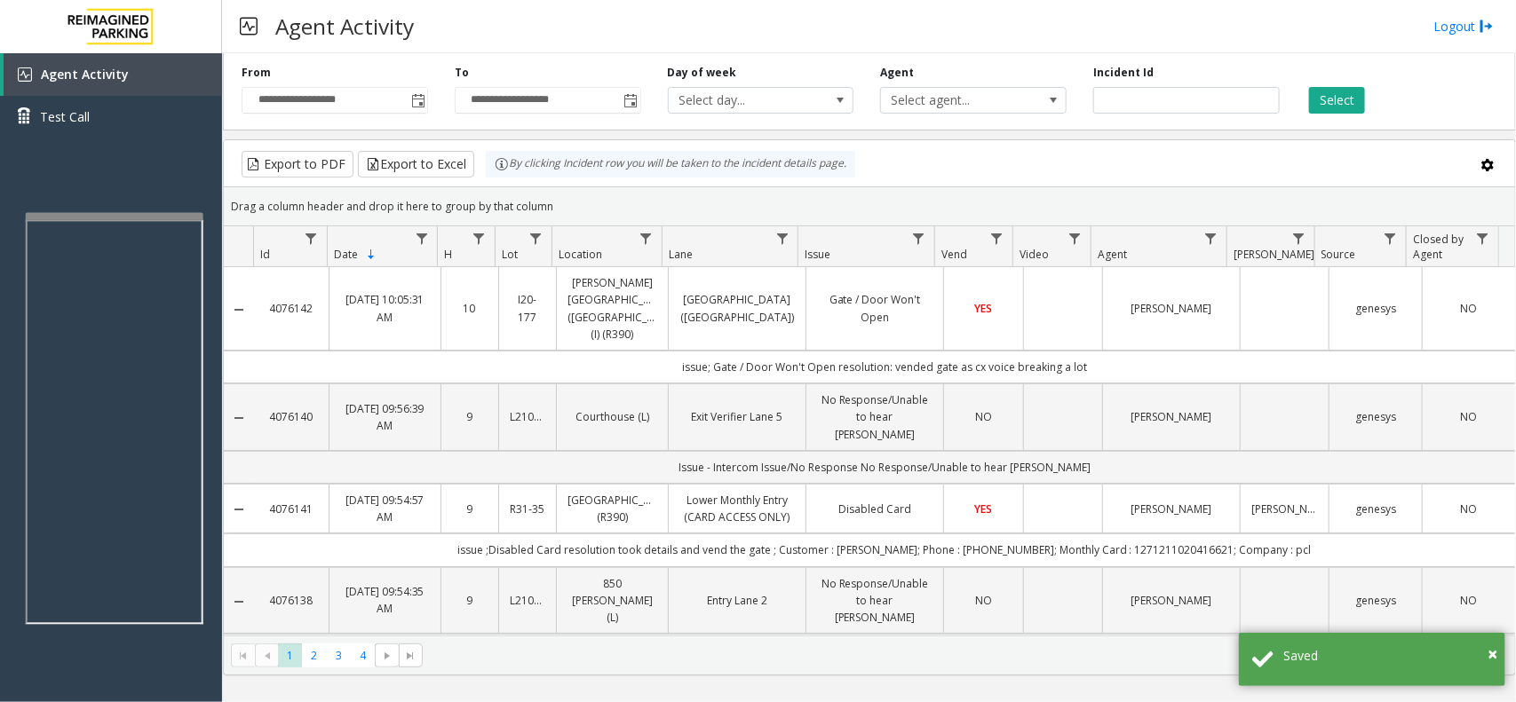
click at [636, 356] on td "issue; Gate / Door Won't Open resolution: vended gate as cx voice breaking a lot" at bounding box center [884, 367] width 1261 height 33
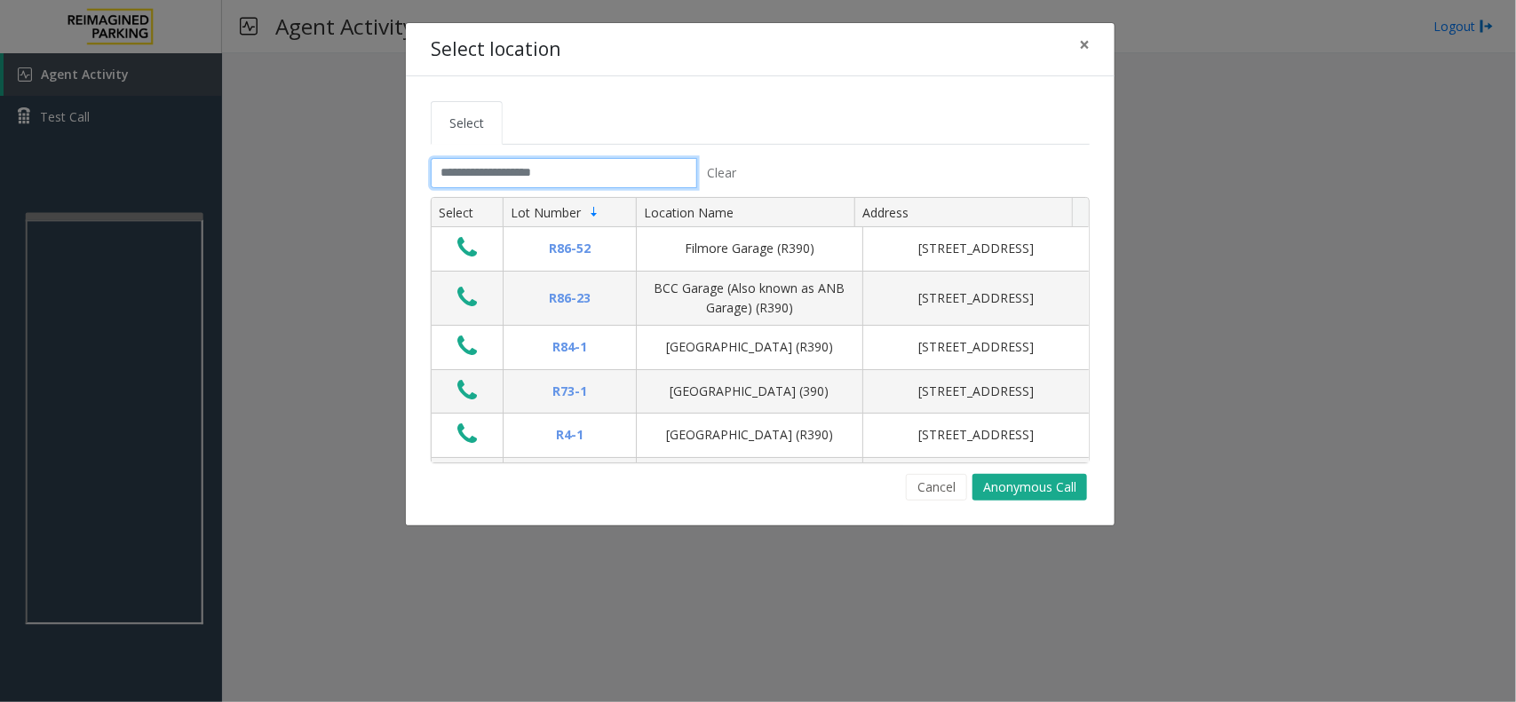
click at [500, 180] on input "text" at bounding box center [564, 173] width 266 height 30
drag, startPoint x: 441, startPoint y: 178, endPoint x: 632, endPoint y: 178, distance: 191.8
click at [632, 178] on input "text" at bounding box center [564, 173] width 266 height 30
click at [1077, 44] on button "×" at bounding box center [1085, 45] width 36 height 44
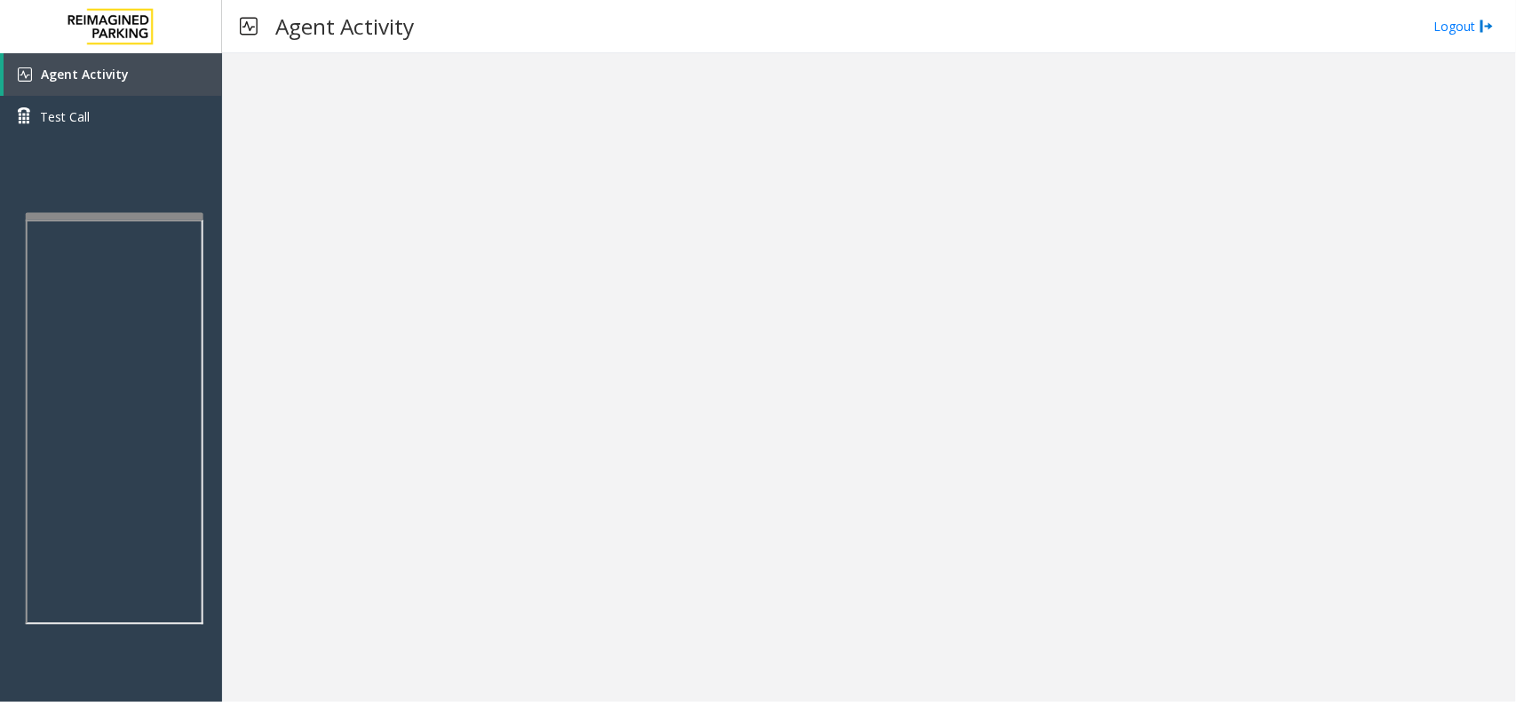
click at [165, 220] on iframe at bounding box center [115, 422] width 178 height 405
click at [169, 214] on div at bounding box center [115, 216] width 178 height 7
click at [173, 83] on link "Agent Activity" at bounding box center [113, 74] width 218 height 43
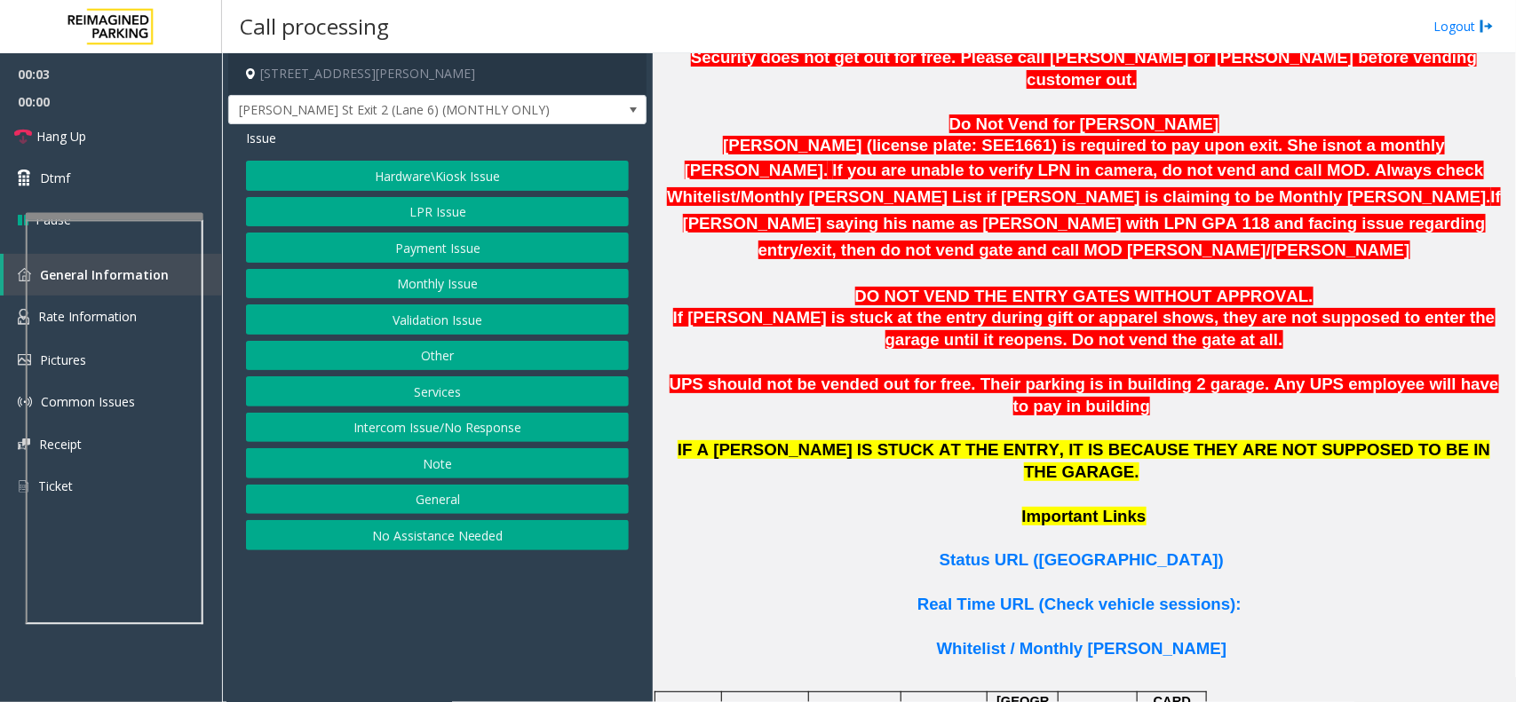
scroll to position [1221, 0]
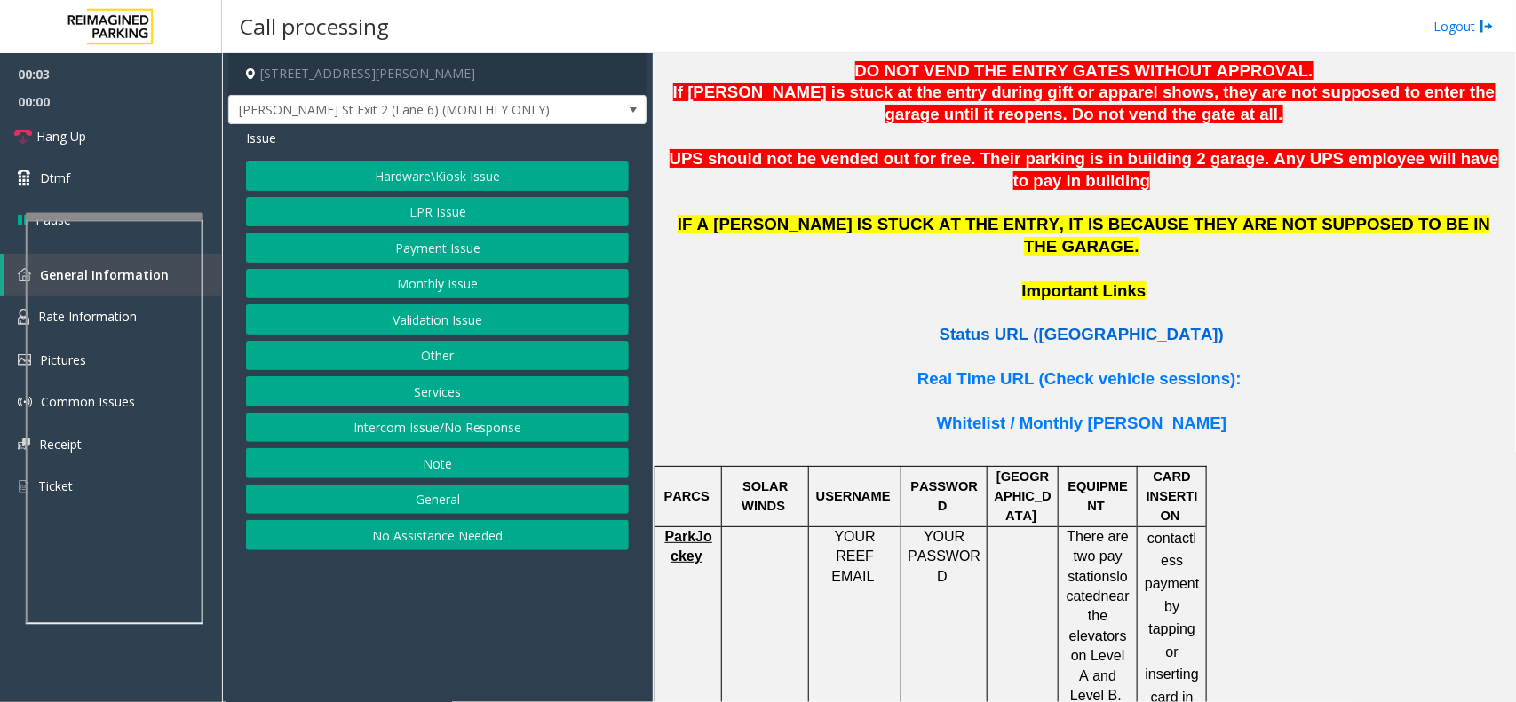
click at [1076, 325] on span "Status URL (Vend Gate)" at bounding box center [1082, 334] width 284 height 19
click at [456, 284] on button "Monthly Issue" at bounding box center [437, 284] width 383 height 30
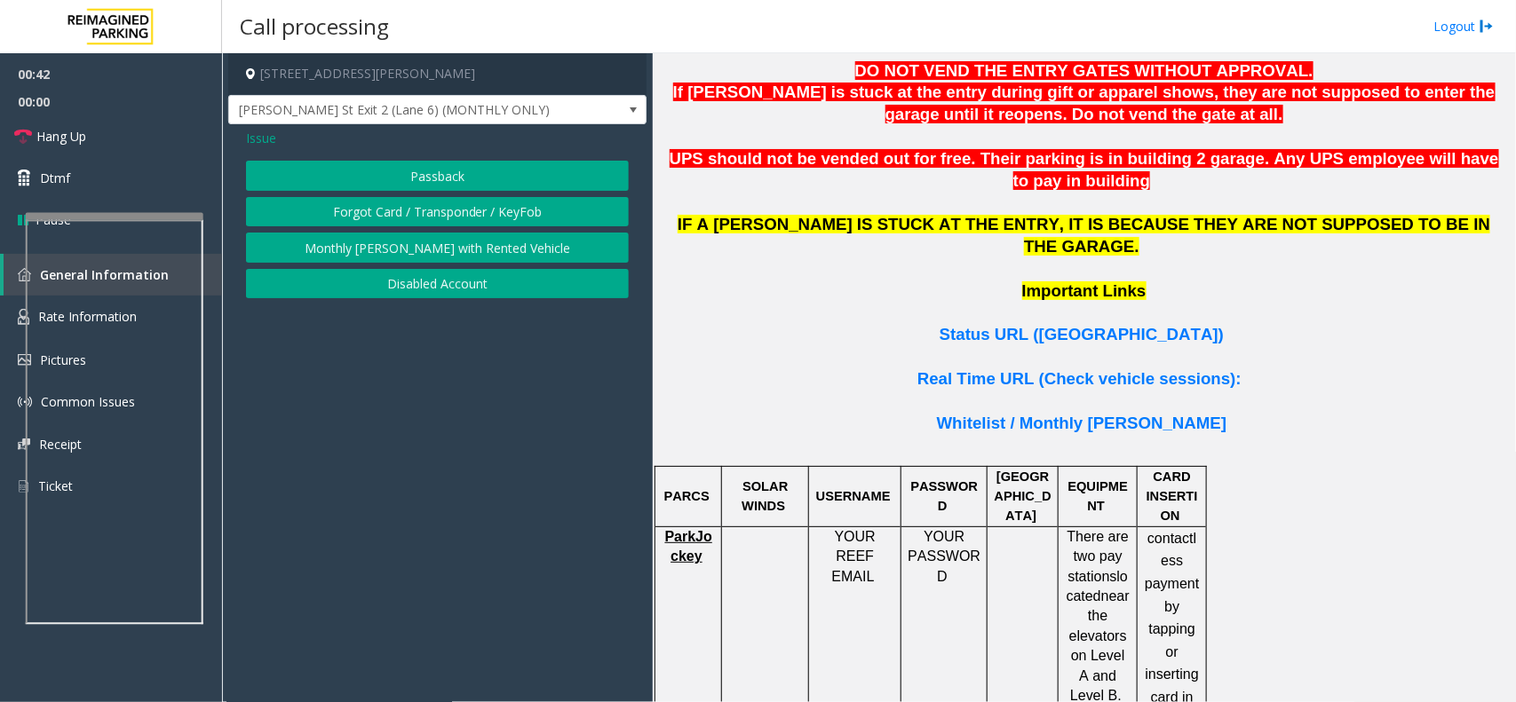
click at [427, 289] on button "Disabled Account" at bounding box center [437, 284] width 383 height 30
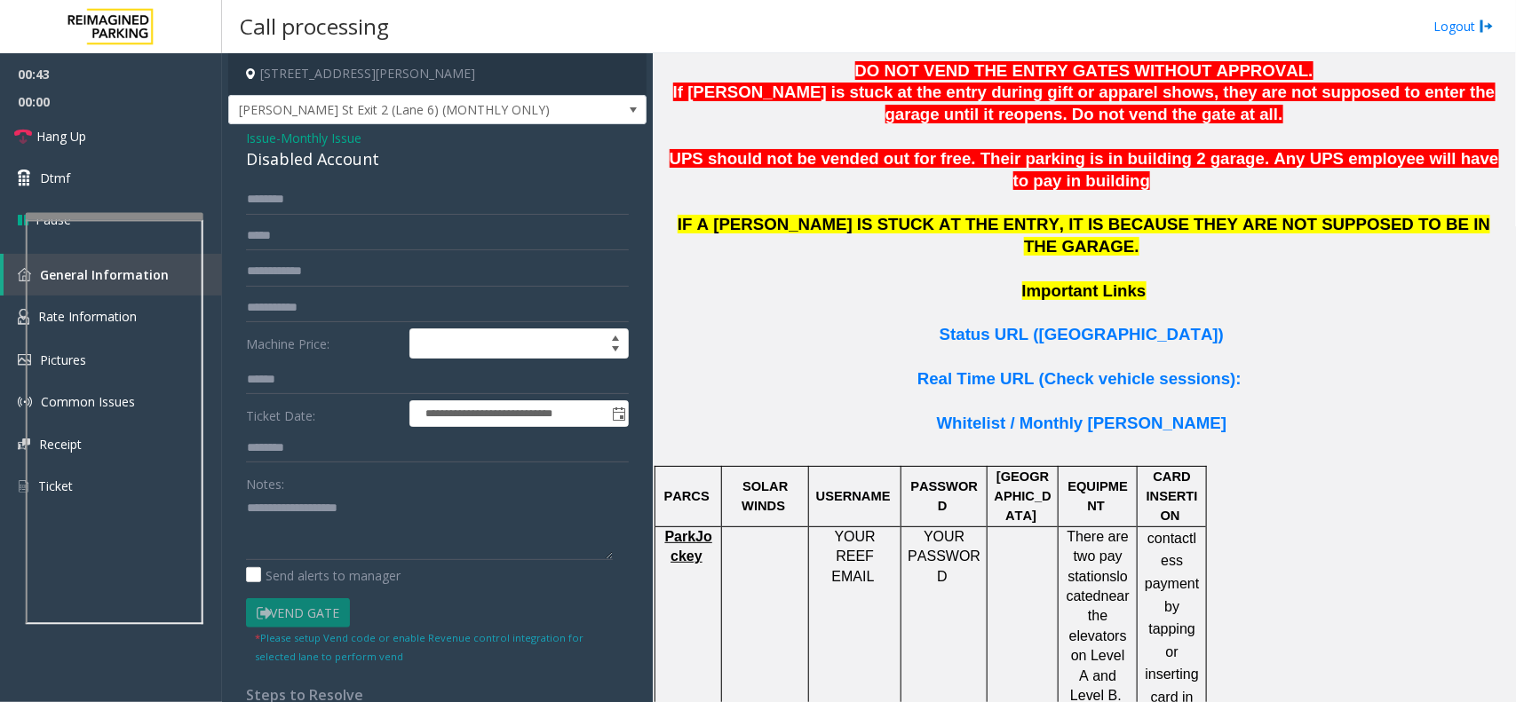
click at [337, 486] on div "Notes:" at bounding box center [437, 514] width 383 height 91
click at [339, 552] on textarea at bounding box center [429, 527] width 367 height 67
type textarea "******"
click at [314, 267] on input "text" at bounding box center [437, 272] width 383 height 30
type input "*******"
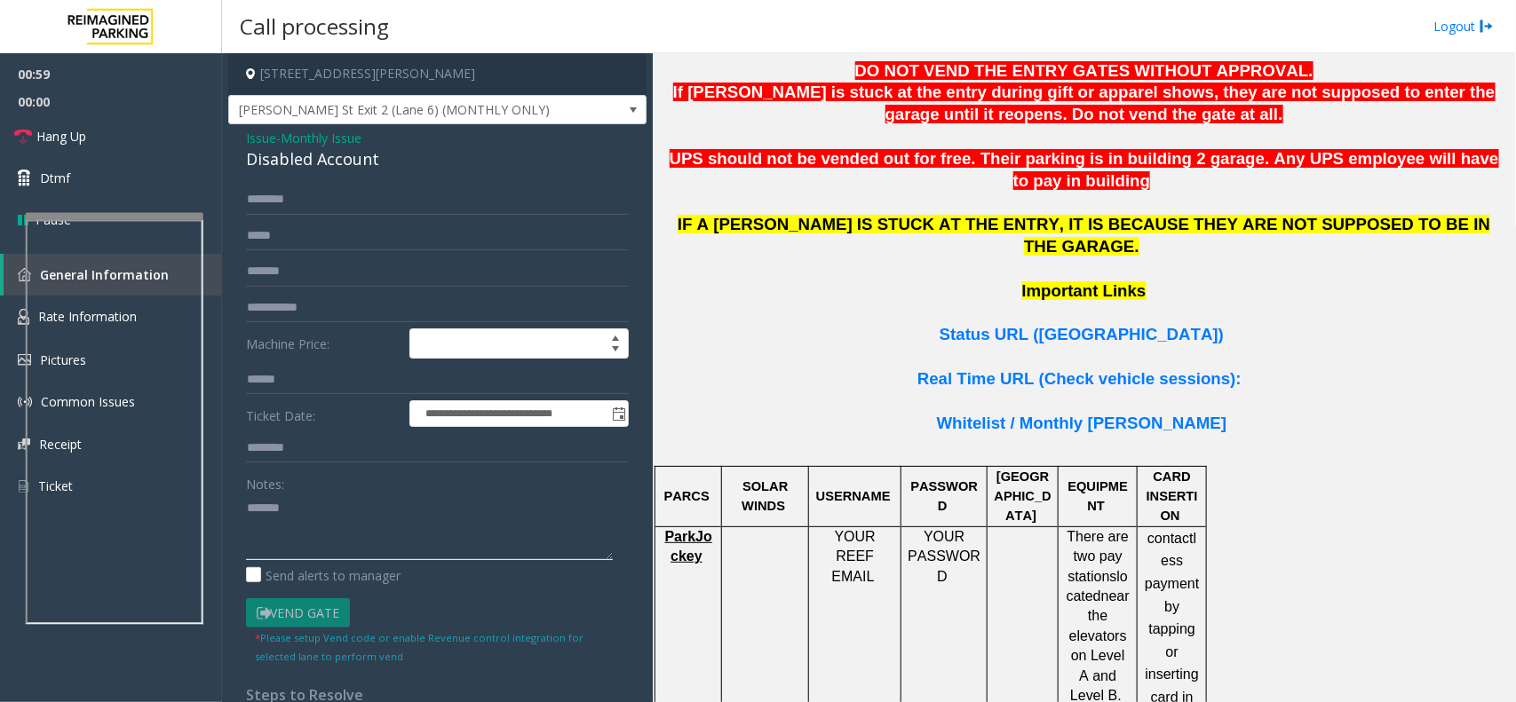
click at [327, 521] on textarea at bounding box center [429, 527] width 367 height 67
click at [345, 157] on div "Disabled Account" at bounding box center [437, 159] width 383 height 24
click at [344, 156] on div "Disabled Account" at bounding box center [437, 159] width 383 height 24
copy div "Disabled Account"
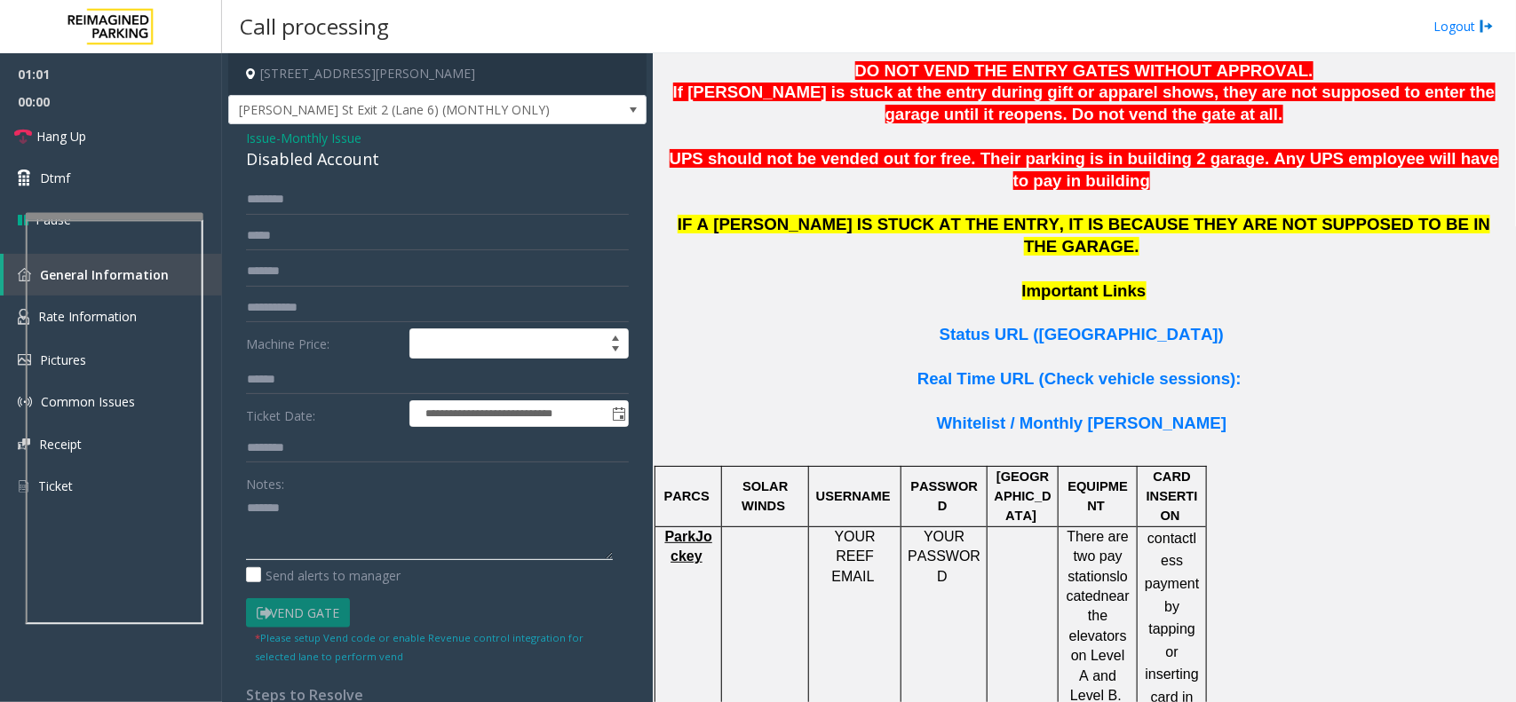
click at [331, 504] on textarea at bounding box center [429, 527] width 367 height 67
paste textarea "**********"
click at [358, 520] on textarea at bounding box center [429, 527] width 367 height 67
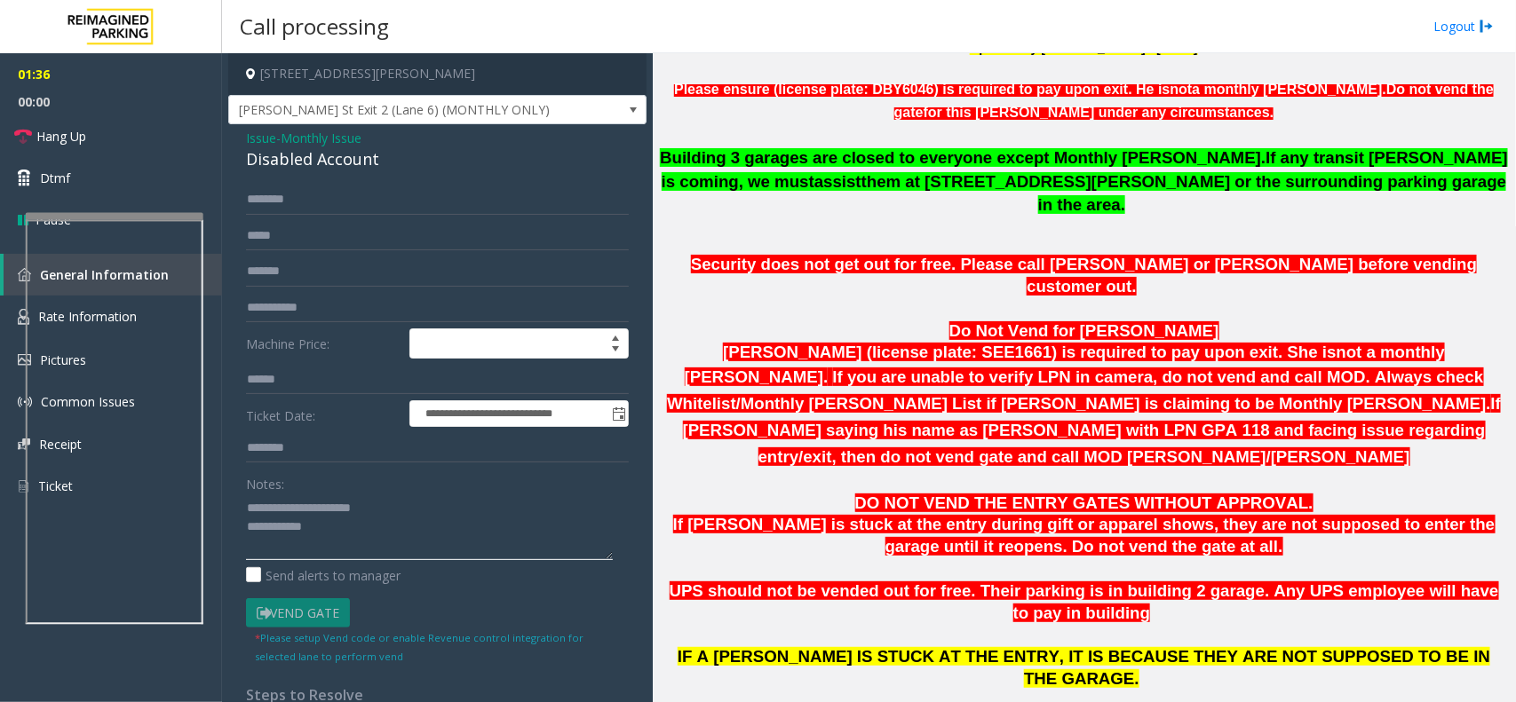
scroll to position [777, 0]
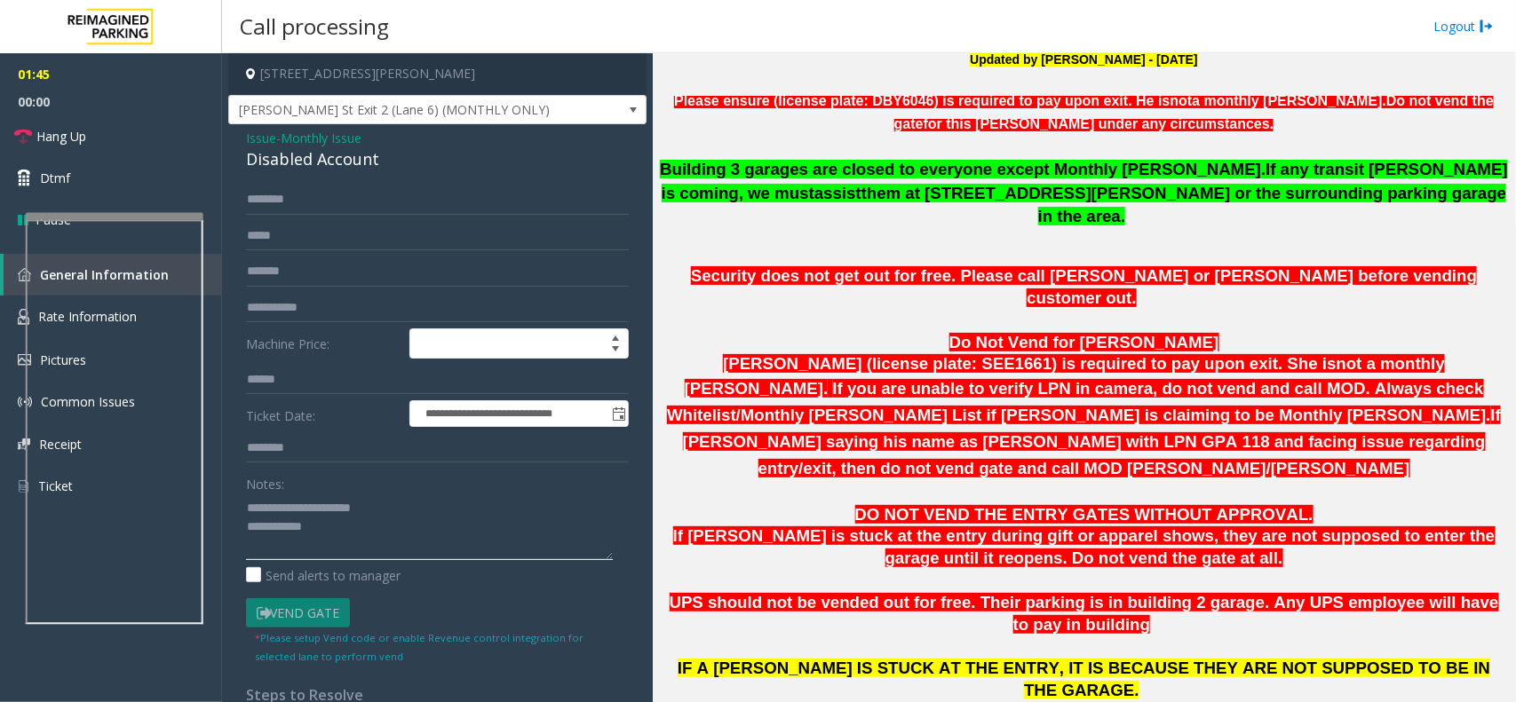
click at [415, 538] on textarea at bounding box center [429, 527] width 367 height 67
click at [94, 125] on link "Hang Up" at bounding box center [111, 136] width 222 height 42
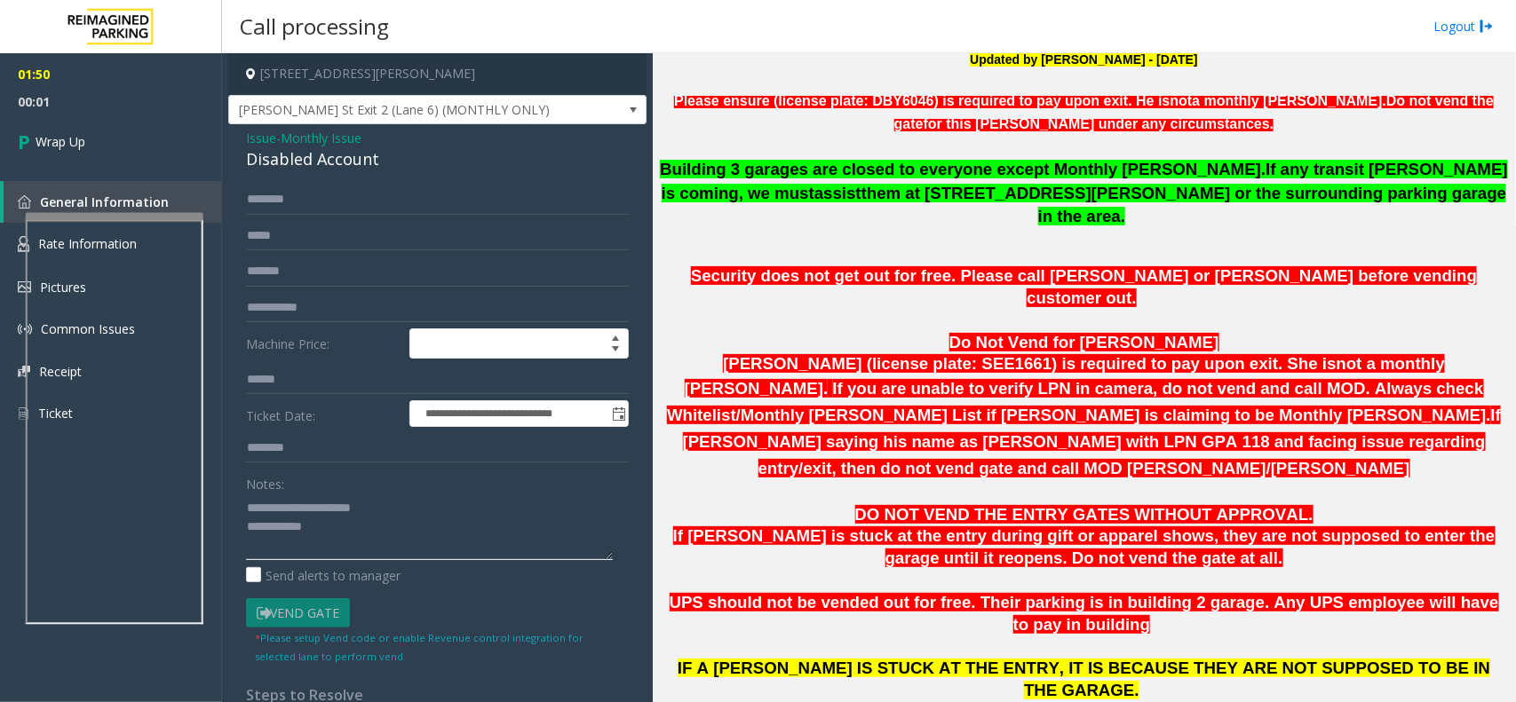
click at [361, 542] on textarea at bounding box center [429, 527] width 367 height 67
type textarea "**********"
click at [198, 127] on link "Wrap Up" at bounding box center [111, 141] width 222 height 52
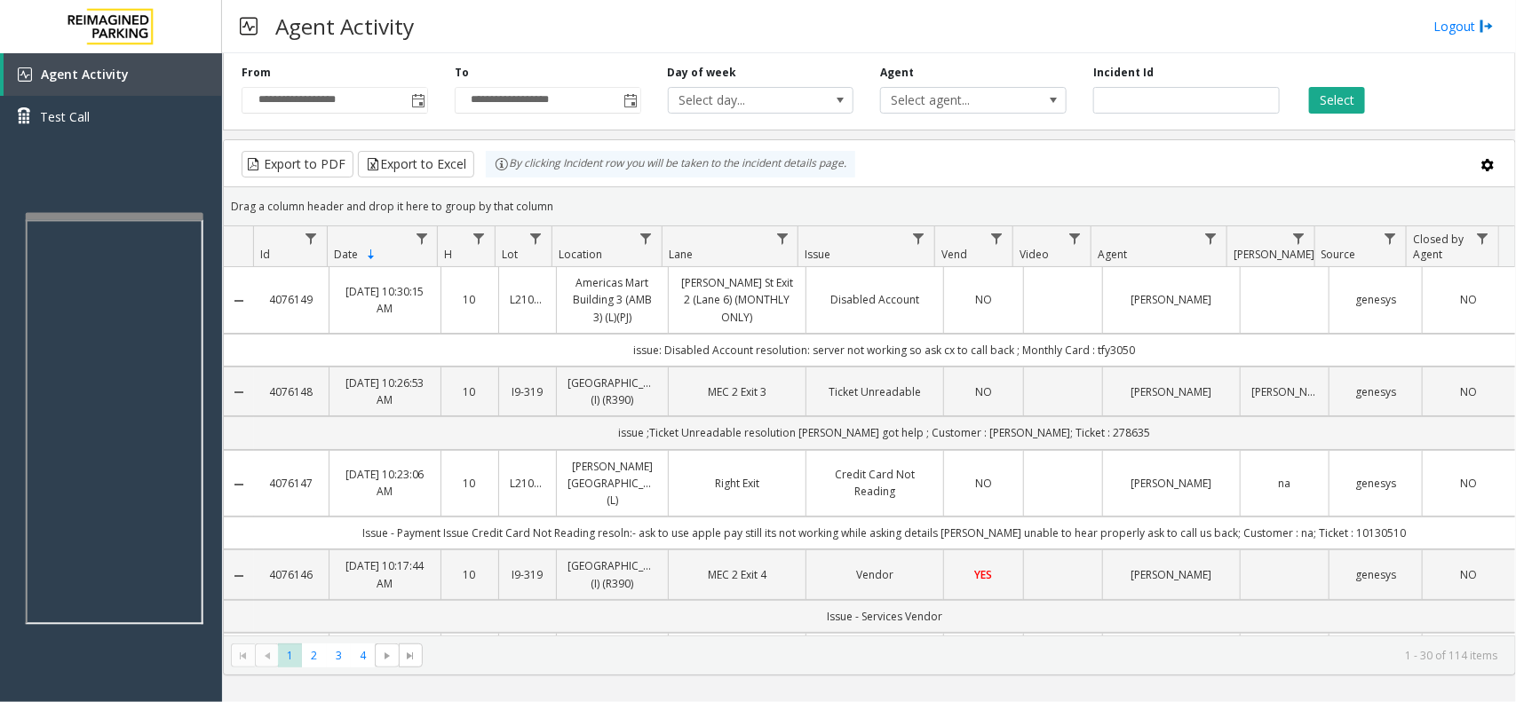
drag, startPoint x: 1183, startPoint y: 353, endPoint x: 605, endPoint y: 334, distance: 578.5
click at [575, 356] on td "issue: Disabled Account resolution: server not working so ask cx to call back ;…" at bounding box center [884, 350] width 1261 height 33
drag, startPoint x: 278, startPoint y: 19, endPoint x: 466, endPoint y: 36, distance: 189.0
click at [466, 36] on div "Agent Activity Logout" at bounding box center [869, 26] width 1294 height 53
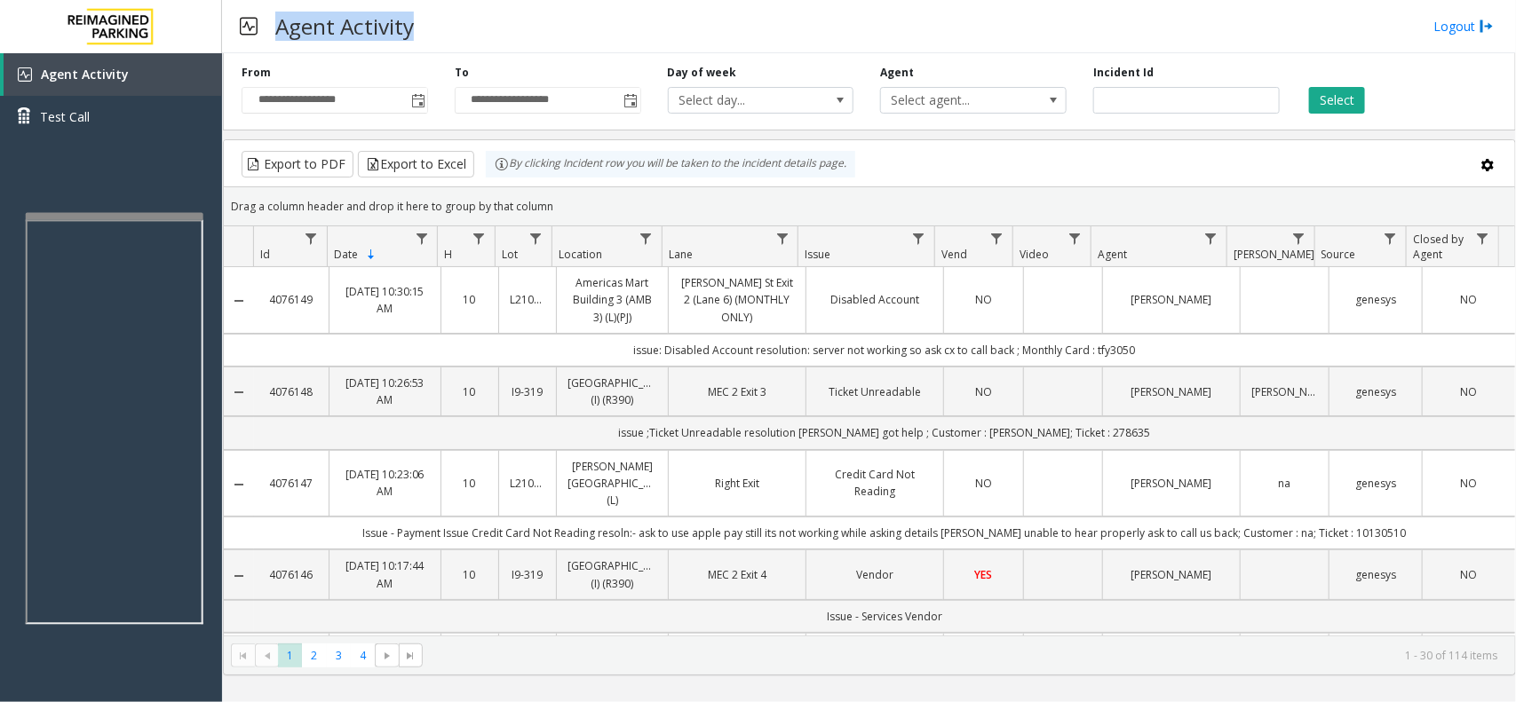
click at [467, 33] on div "Agent Activity Logout" at bounding box center [869, 26] width 1294 height 53
drag, startPoint x: 269, startPoint y: 19, endPoint x: 342, endPoint y: 42, distance: 76.4
click at [342, 42] on h3 "Agent Activity" at bounding box center [344, 26] width 156 height 44
click at [433, 25] on div "Agent Activity Logout" at bounding box center [869, 26] width 1294 height 53
drag, startPoint x: 342, startPoint y: 11, endPoint x: 463, endPoint y: 32, distance: 122.6
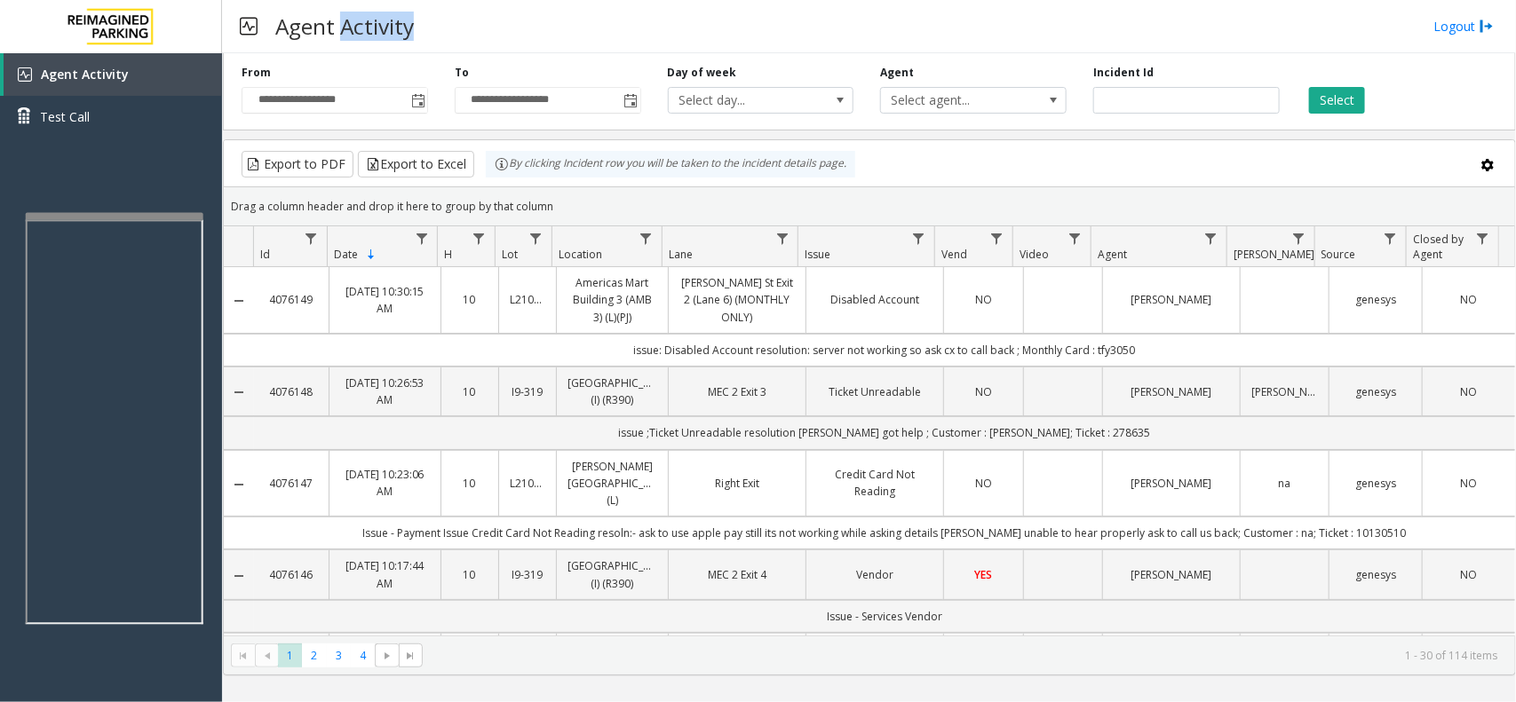
click at [463, 32] on div "Agent Activity Logout" at bounding box center [869, 26] width 1294 height 53
click at [456, 28] on div "Agent Activity Logout" at bounding box center [869, 26] width 1294 height 53
drag, startPoint x: 344, startPoint y: 15, endPoint x: 464, endPoint y: 16, distance: 119.9
click at [464, 16] on div "Agent Activity Logout" at bounding box center [869, 26] width 1294 height 53
click at [464, 15] on div "Agent Activity Logout" at bounding box center [869, 26] width 1294 height 53
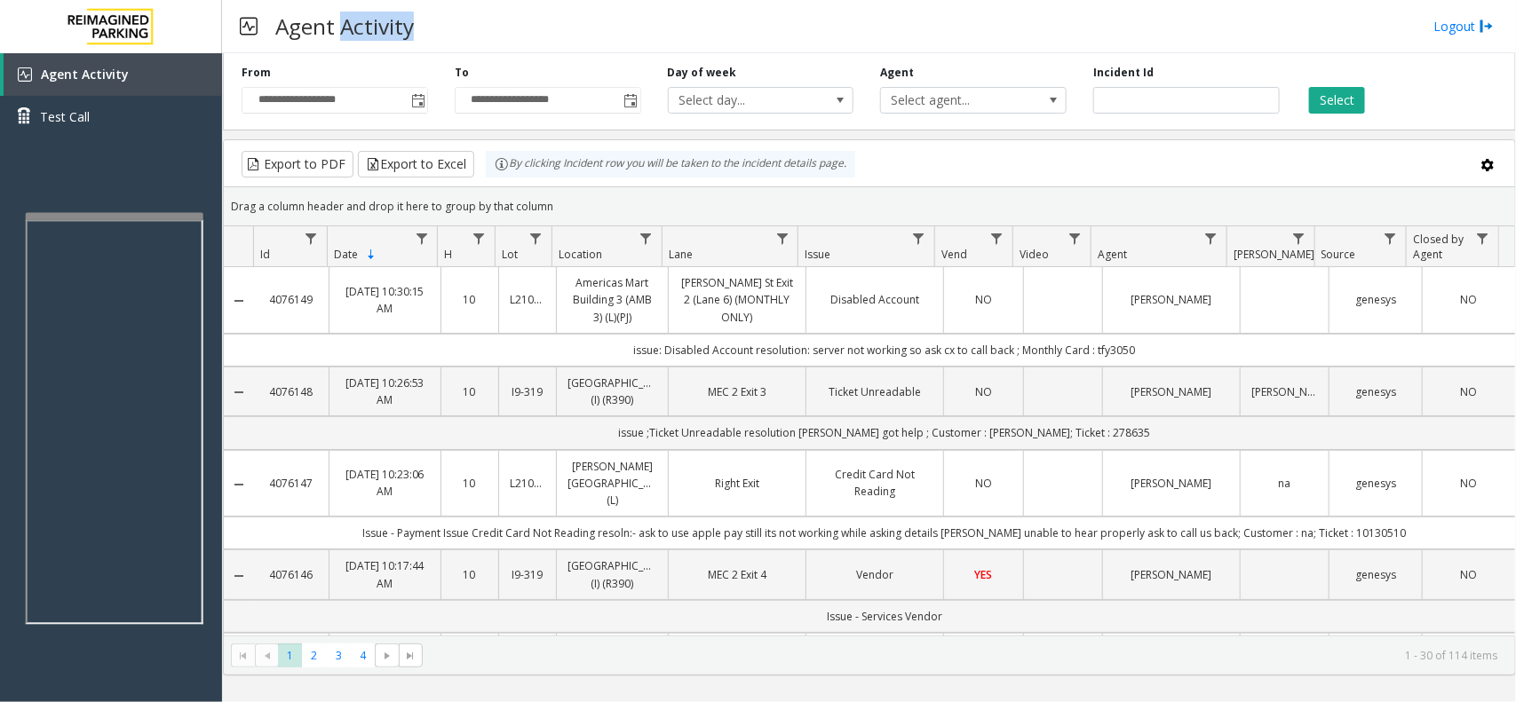
drag, startPoint x: 344, startPoint y: 18, endPoint x: 497, endPoint y: 4, distance: 154.2
click at [497, 4] on div "Agent Activity Logout" at bounding box center [869, 26] width 1294 height 53
drag, startPoint x: 384, startPoint y: 22, endPoint x: 463, endPoint y: 15, distance: 79.4
click at [463, 15] on div "Agent Activity Logout" at bounding box center [869, 26] width 1294 height 53
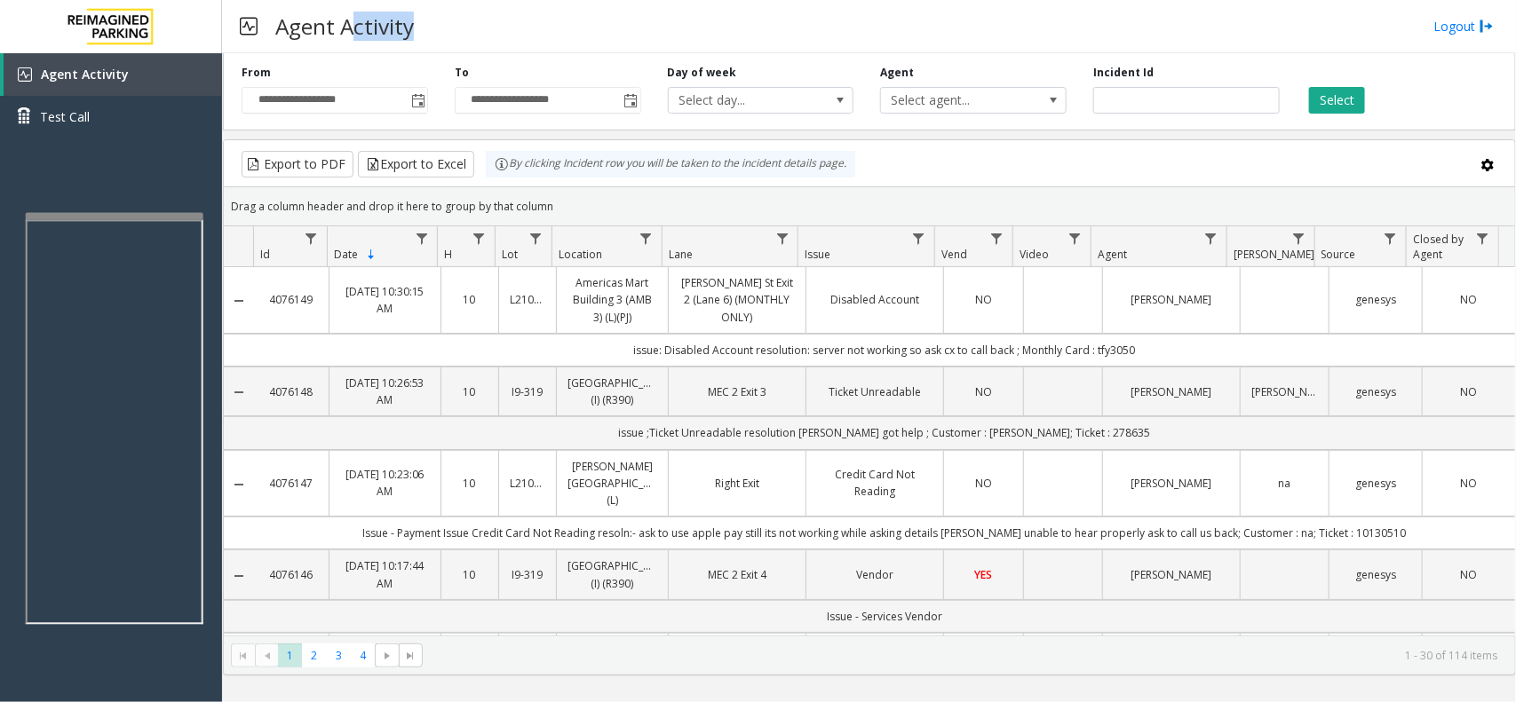
click at [463, 15] on div "Agent Activity Logout" at bounding box center [869, 26] width 1294 height 53
drag, startPoint x: 343, startPoint y: 19, endPoint x: 441, endPoint y: 28, distance: 98.1
click at [441, 28] on div "Agent Activity Logout" at bounding box center [869, 26] width 1294 height 53
drag, startPoint x: 342, startPoint y: 15, endPoint x: 480, endPoint y: 43, distance: 140.4
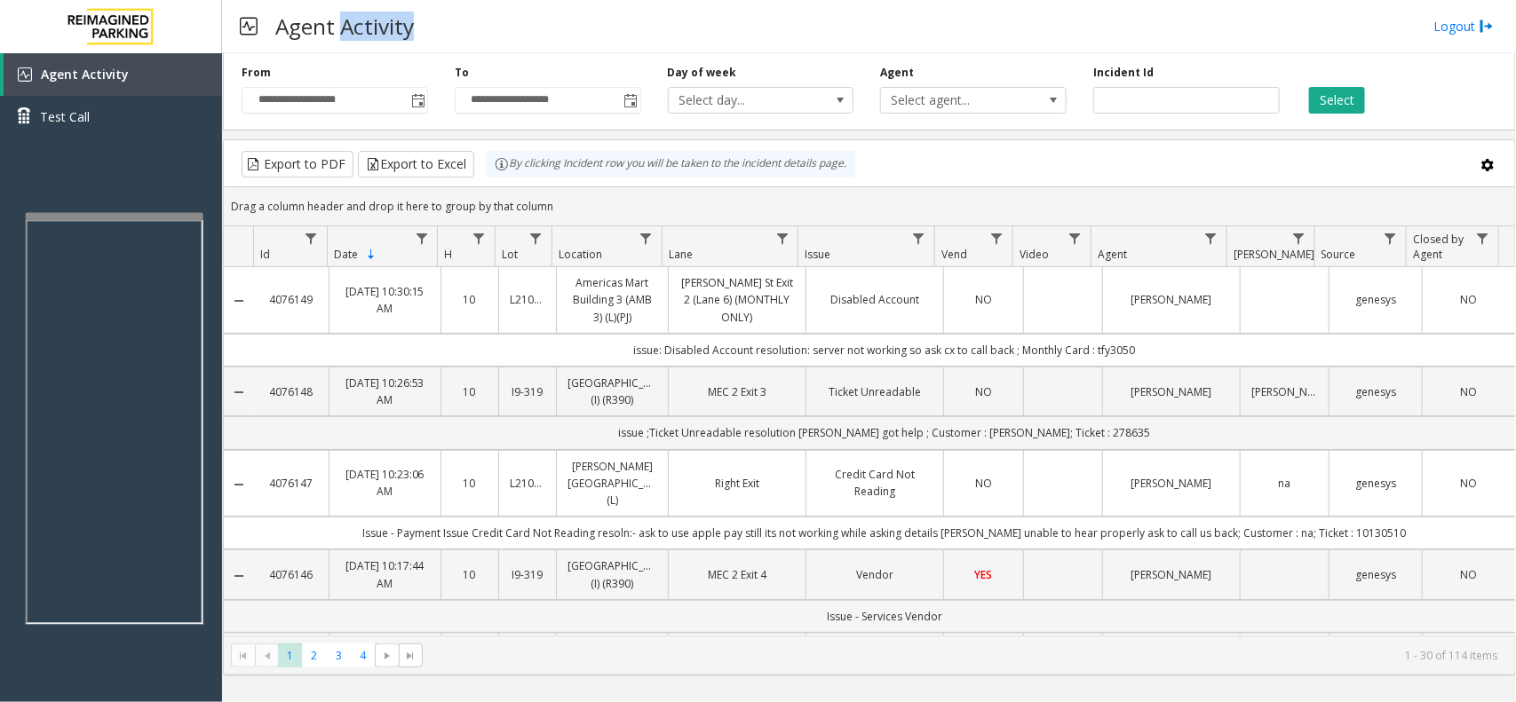
click at [480, 43] on div "Agent Activity Logout" at bounding box center [869, 26] width 1294 height 53
click at [463, 33] on div "Agent Activity Logout" at bounding box center [869, 26] width 1294 height 53
drag, startPoint x: 344, startPoint y: 25, endPoint x: 467, endPoint y: 40, distance: 124.4
click at [467, 40] on div "Agent Activity Logout" at bounding box center [869, 26] width 1294 height 53
click at [454, 32] on div "Agent Activity Logout" at bounding box center [869, 26] width 1294 height 53
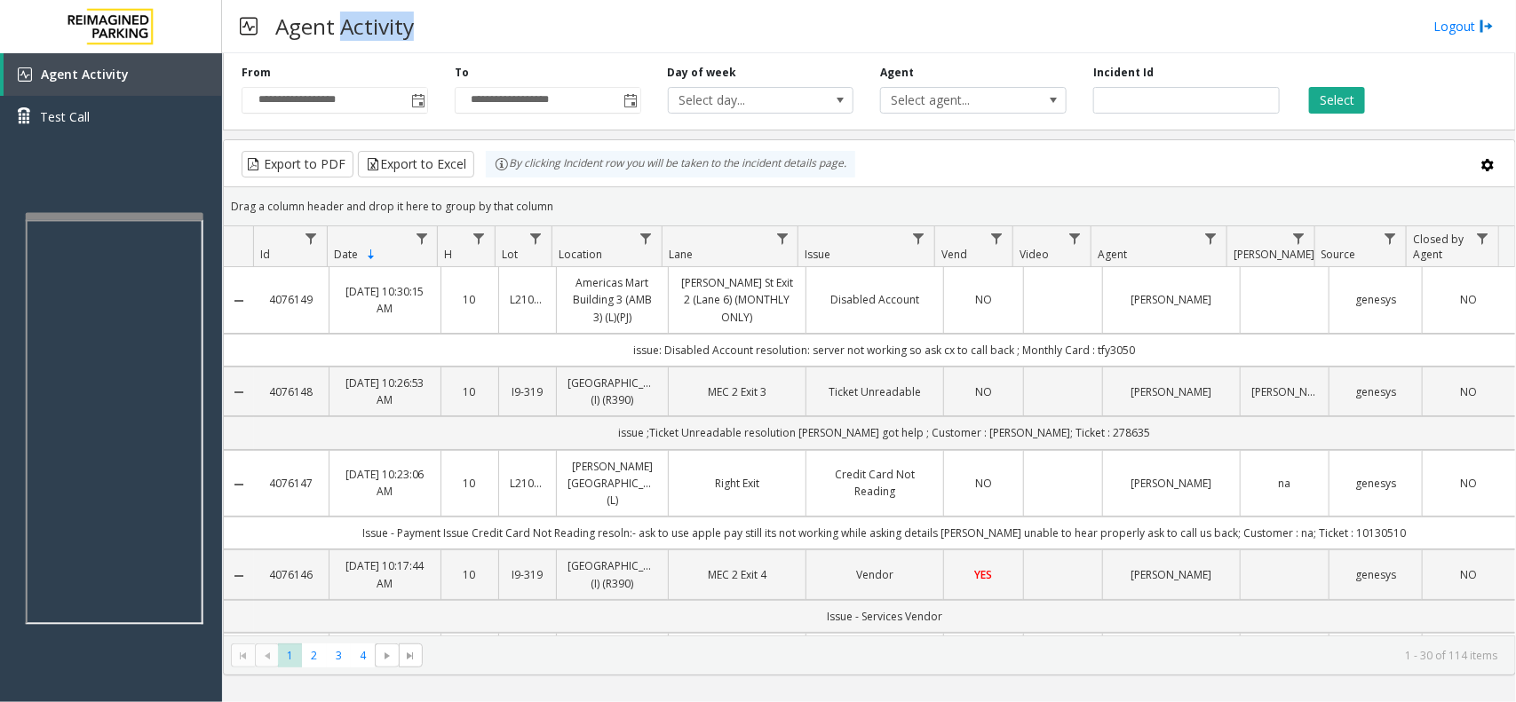
drag, startPoint x: 345, startPoint y: 13, endPoint x: 516, endPoint y: 9, distance: 171.5
click at [516, 9] on div "Agent Activity Logout" at bounding box center [869, 26] width 1294 height 53
click at [508, 16] on div "Agent Activity Logout" at bounding box center [869, 26] width 1294 height 53
drag, startPoint x: 556, startPoint y: 211, endPoint x: 464, endPoint y: 169, distance: 101.7
click at [464, 169] on kendo-grid "Export to PDF Export to Excel By clicking Incident row you will be taken to the…" at bounding box center [869, 407] width 1293 height 536
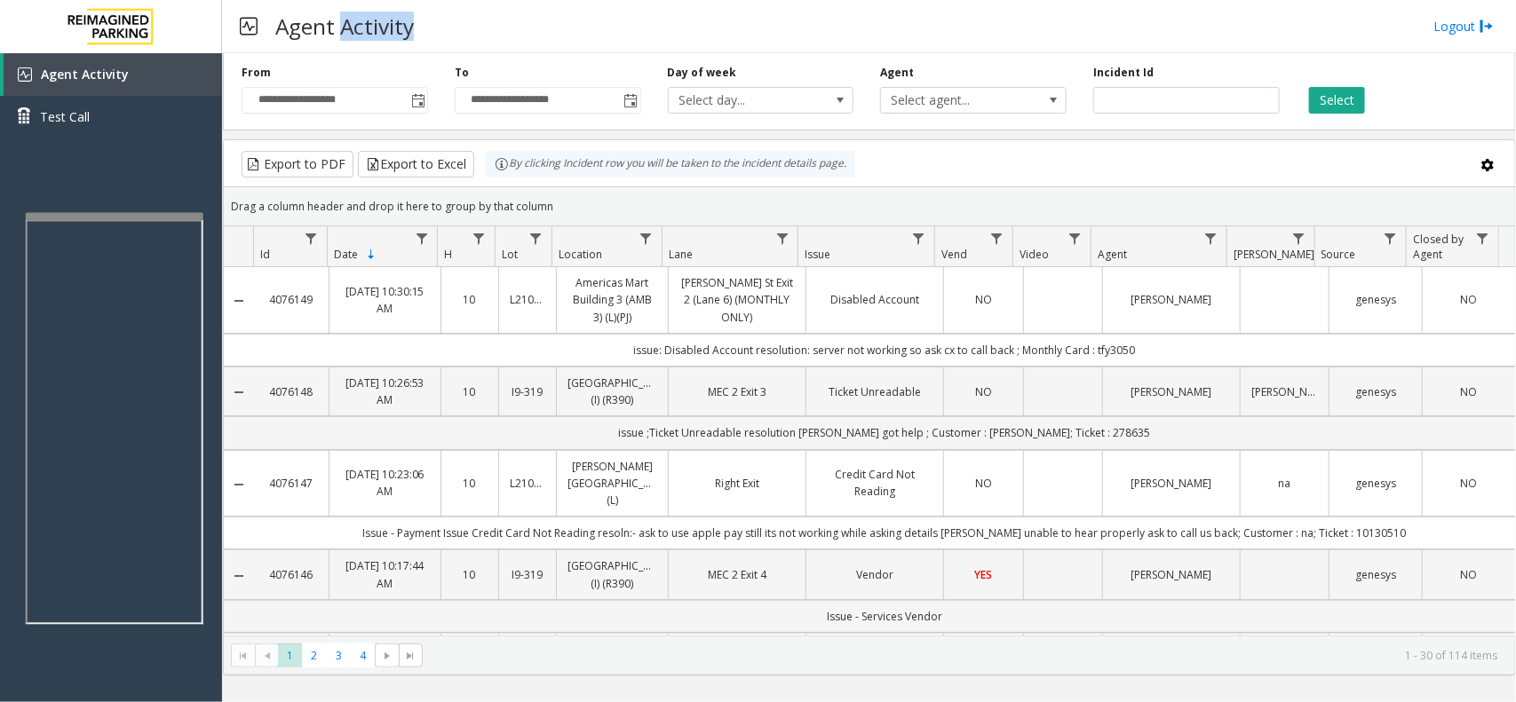
click at [579, 222] on div "Drag a column header and drop it here to group by that column" at bounding box center [869, 206] width 1291 height 31
drag, startPoint x: 570, startPoint y: 210, endPoint x: 482, endPoint y: 174, distance: 94.8
click at [482, 174] on kendo-grid "Export to PDF Export to Excel By clicking Incident row you will be taken to the…" at bounding box center [869, 407] width 1293 height 536
click at [573, 210] on div "Drag a column header and drop it here to group by that column" at bounding box center [869, 206] width 1291 height 31
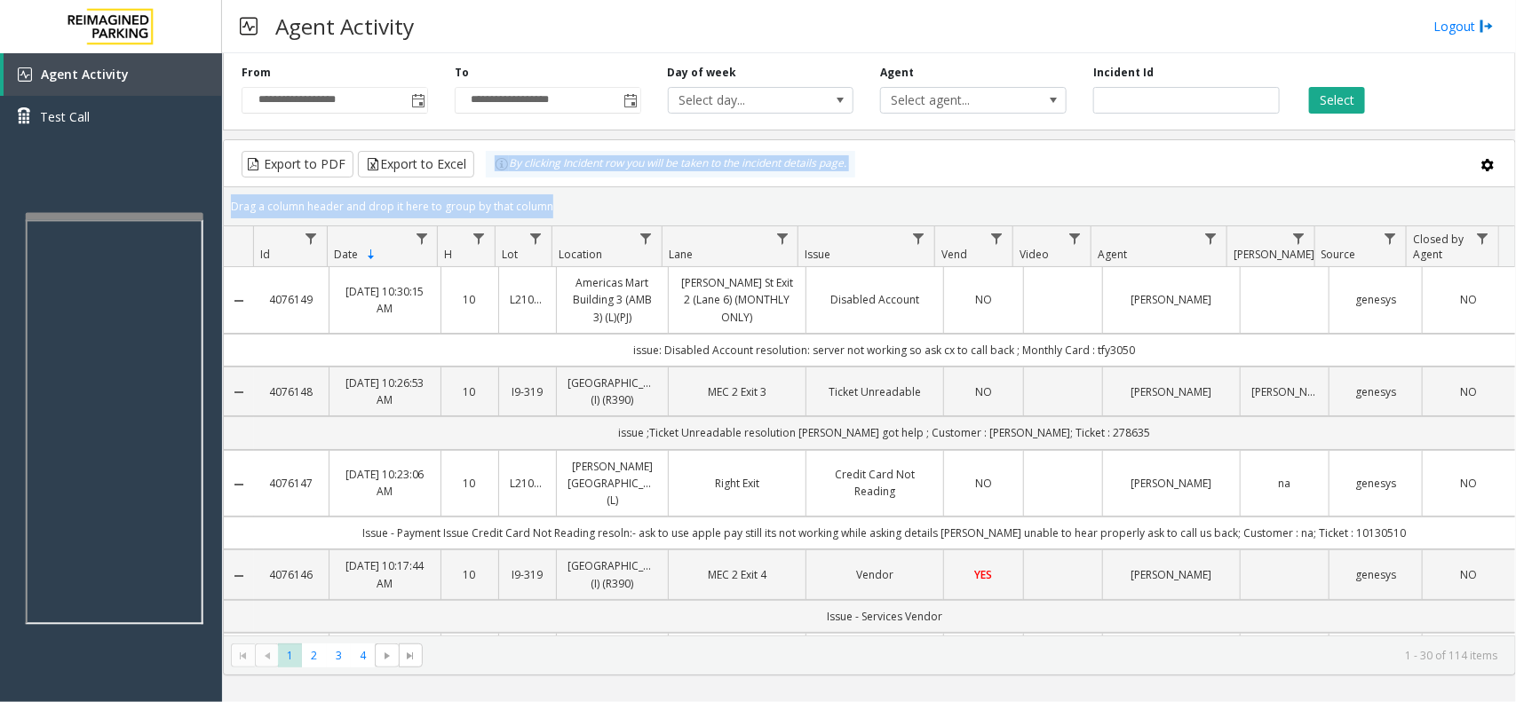
drag, startPoint x: 574, startPoint y: 211, endPoint x: 481, endPoint y: 170, distance: 101.4
click at [481, 170] on kendo-grid "Export to PDF Export to Excel By clicking Incident row you will be taken to the…" at bounding box center [869, 407] width 1293 height 536
click at [570, 197] on div "Drag a column header and drop it here to group by that column" at bounding box center [869, 206] width 1291 height 31
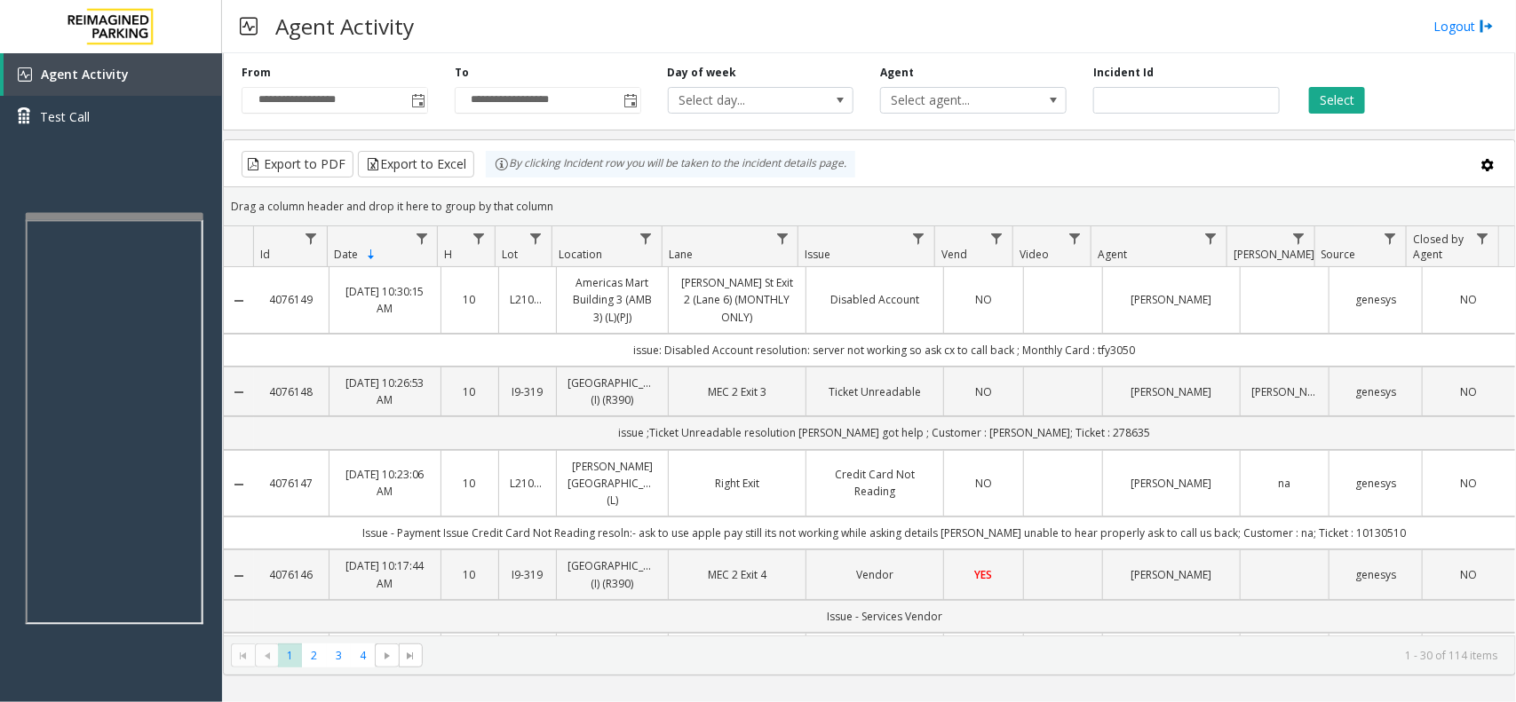
drag, startPoint x: 560, startPoint y: 202, endPoint x: 498, endPoint y: 185, distance: 64.7
click at [498, 185] on kendo-grid "Export to PDF Export to Excel By clicking Incident row you will be taken to the…" at bounding box center [869, 407] width 1293 height 536
click at [552, 211] on div "Drag a column header and drop it here to group by that column" at bounding box center [869, 206] width 1291 height 31
drag, startPoint x: 560, startPoint y: 202, endPoint x: 485, endPoint y: 175, distance: 79.5
click at [485, 175] on kendo-grid "Export to PDF Export to Excel By clicking Incident row you will be taken to the…" at bounding box center [869, 407] width 1293 height 536
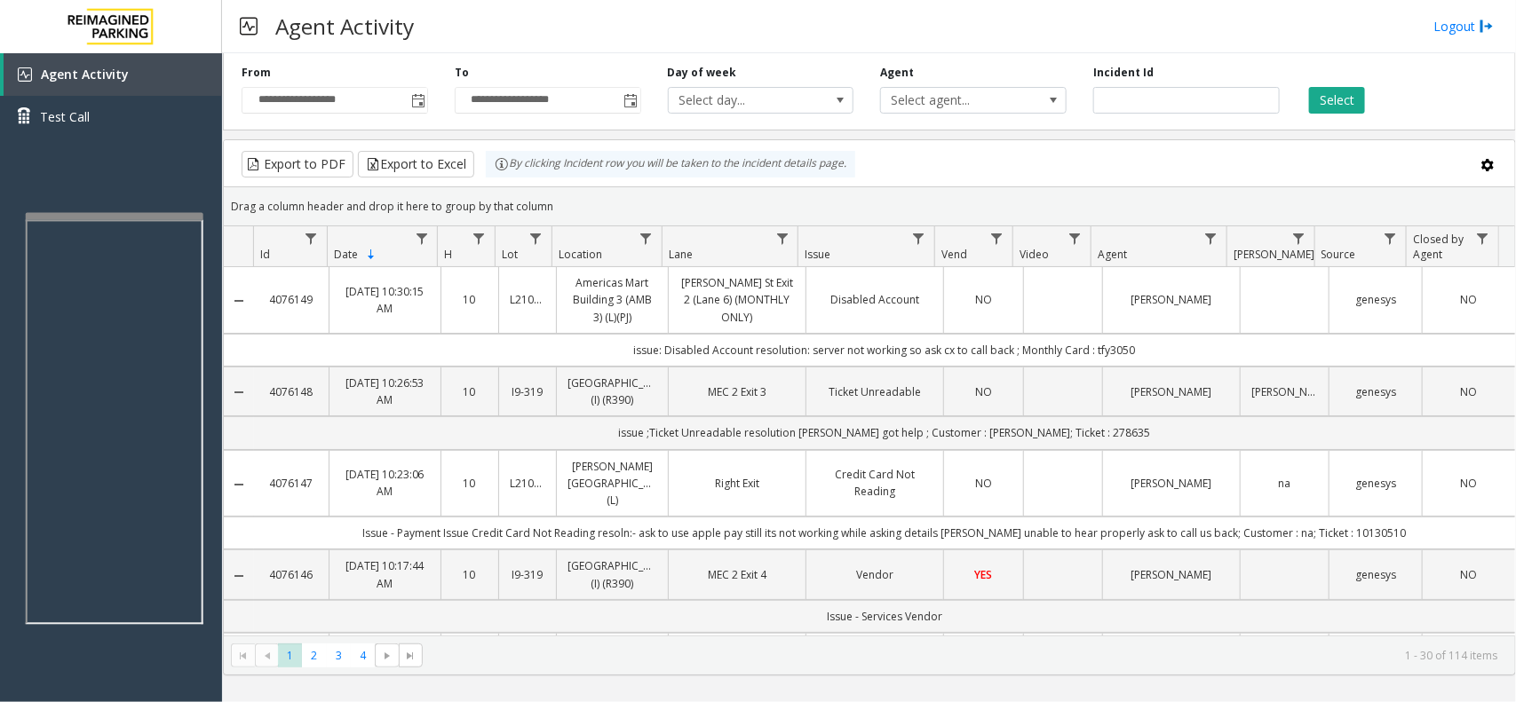
click at [567, 224] on kendo-grid-group-panel "Drag a column header and drop it here to group by that column" at bounding box center [869, 206] width 1291 height 39
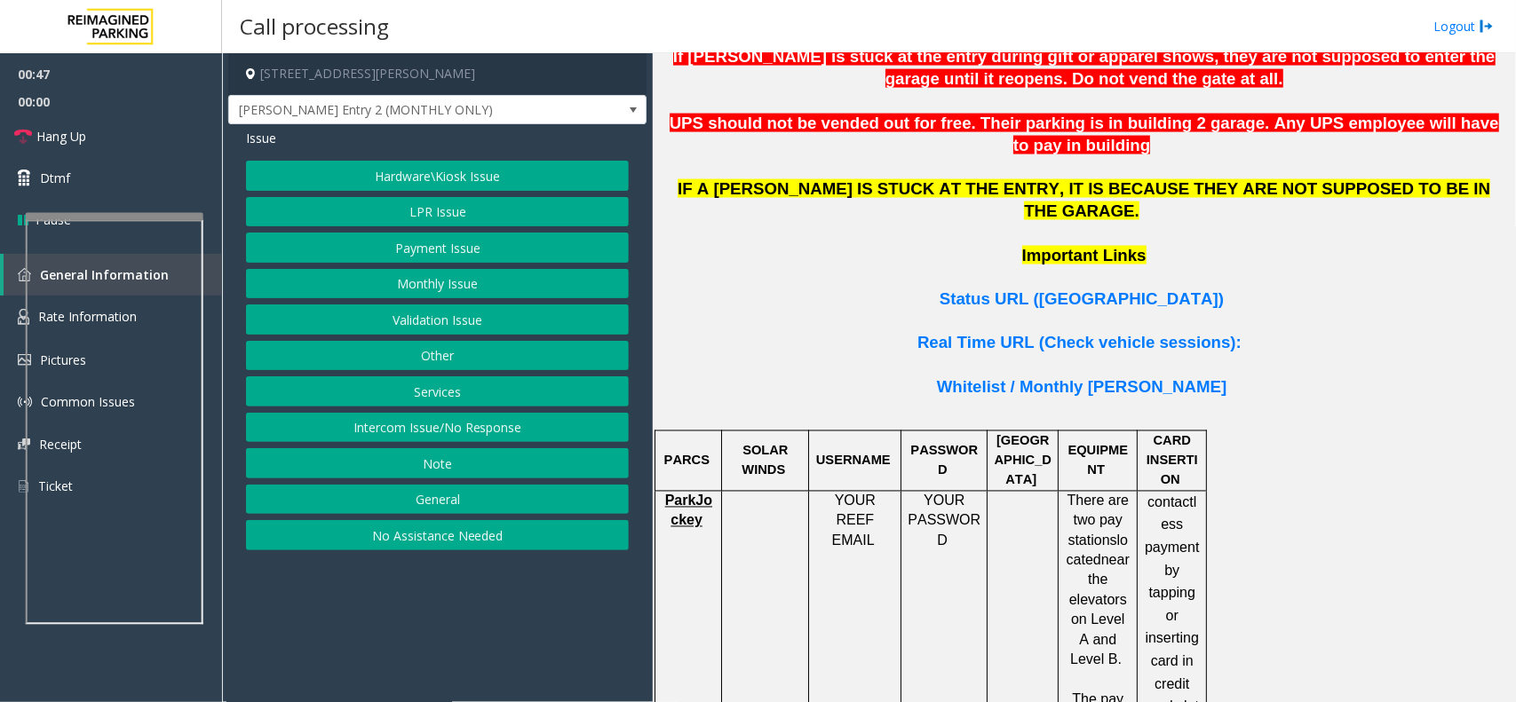
scroll to position [752, 0]
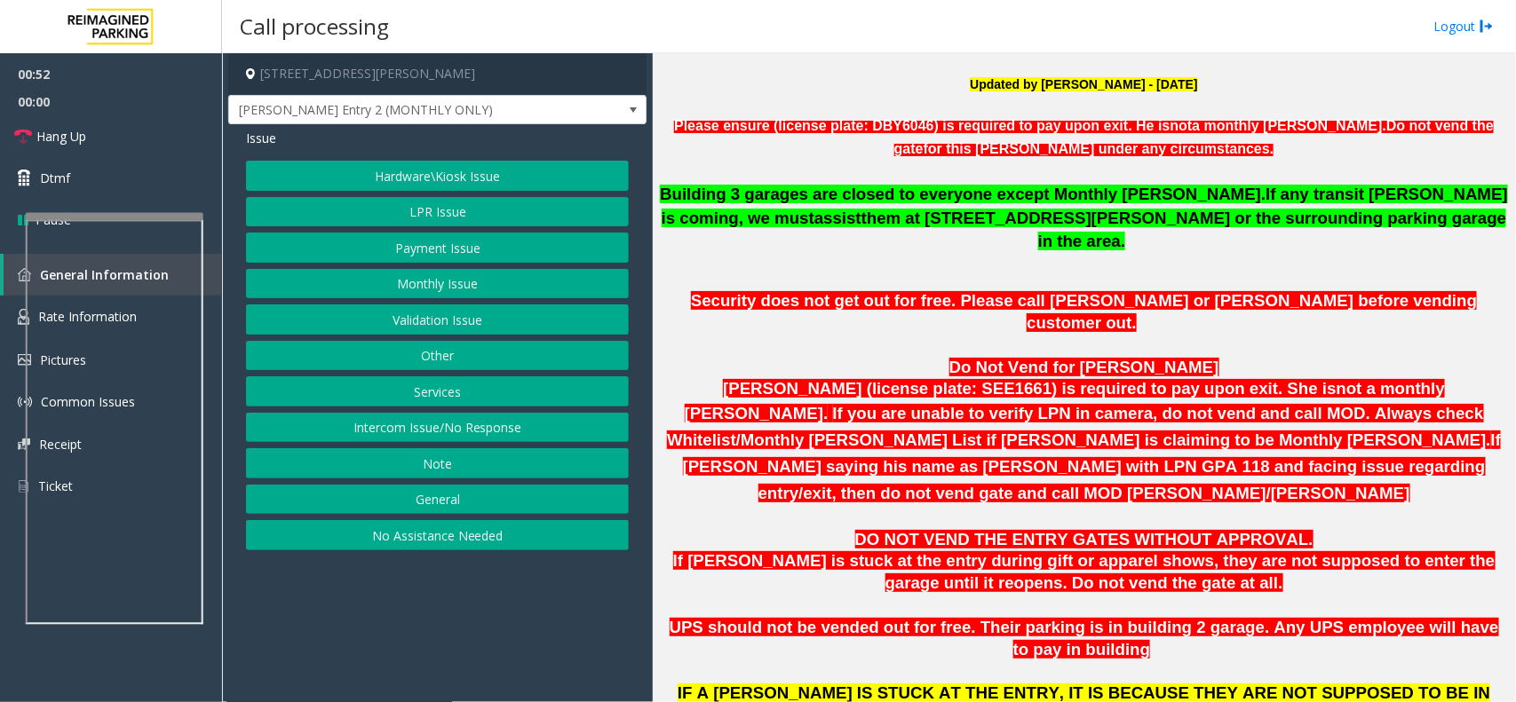
click at [444, 361] on button "Other" at bounding box center [437, 356] width 383 height 30
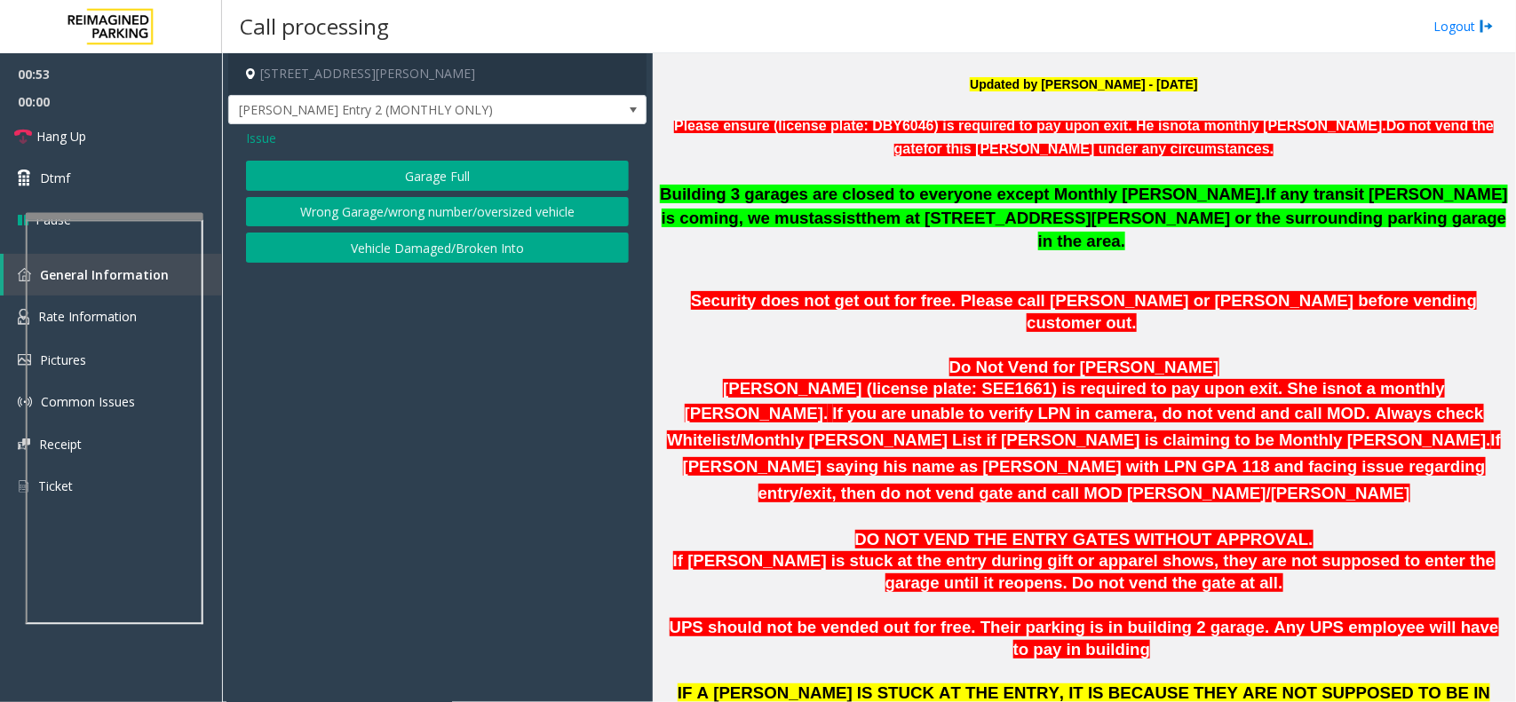
click at [447, 218] on button "Wrong Garage/wrong number/oversized vehicle" at bounding box center [437, 212] width 383 height 30
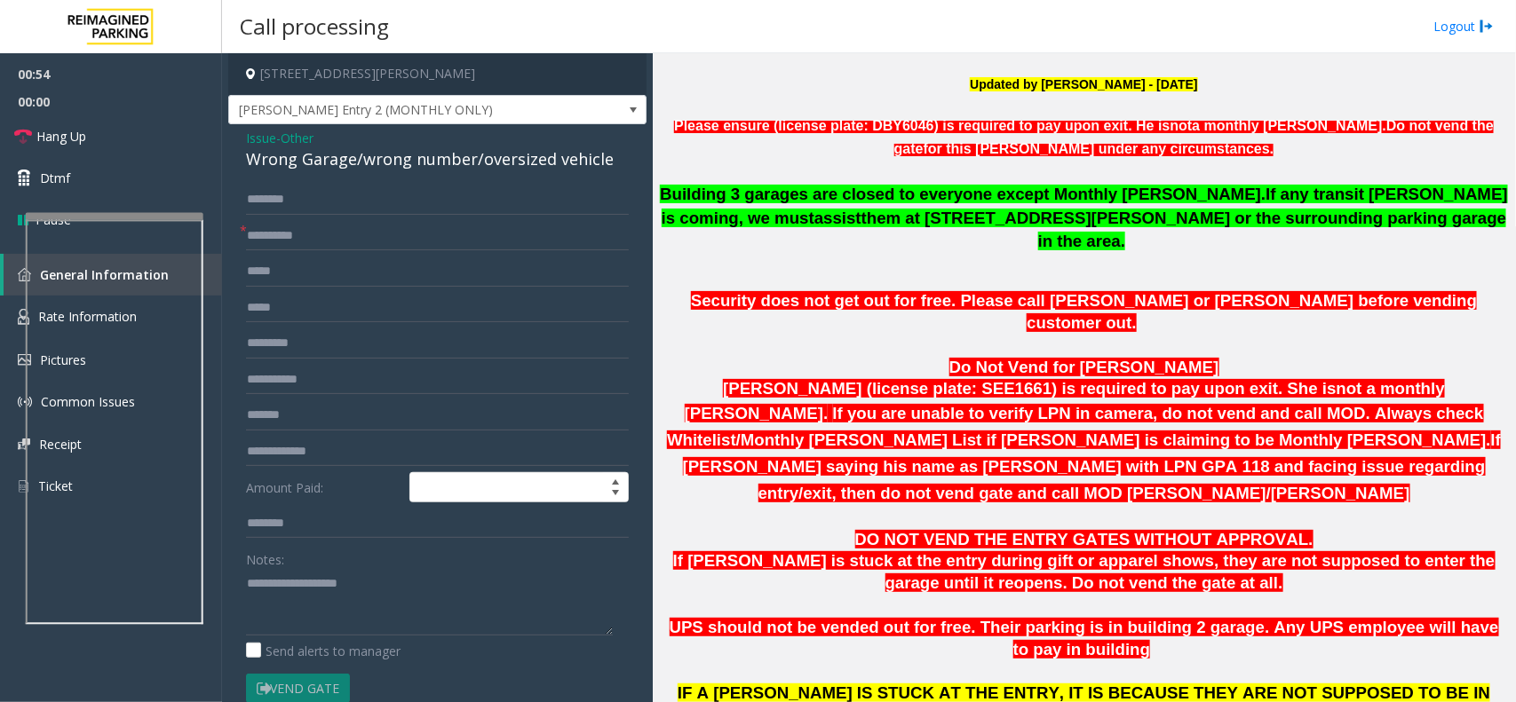
click at [340, 255] on form "* Amount Paid: Notes: Send alerts to manager Vend Gate * Please setup Vend code…" at bounding box center [437, 463] width 383 height 556
click at [347, 242] on input "text" at bounding box center [437, 236] width 383 height 30
type input "**"
click at [320, 579] on textarea at bounding box center [429, 602] width 367 height 67
click at [167, 115] on link "Hang Up" at bounding box center [111, 136] width 222 height 42
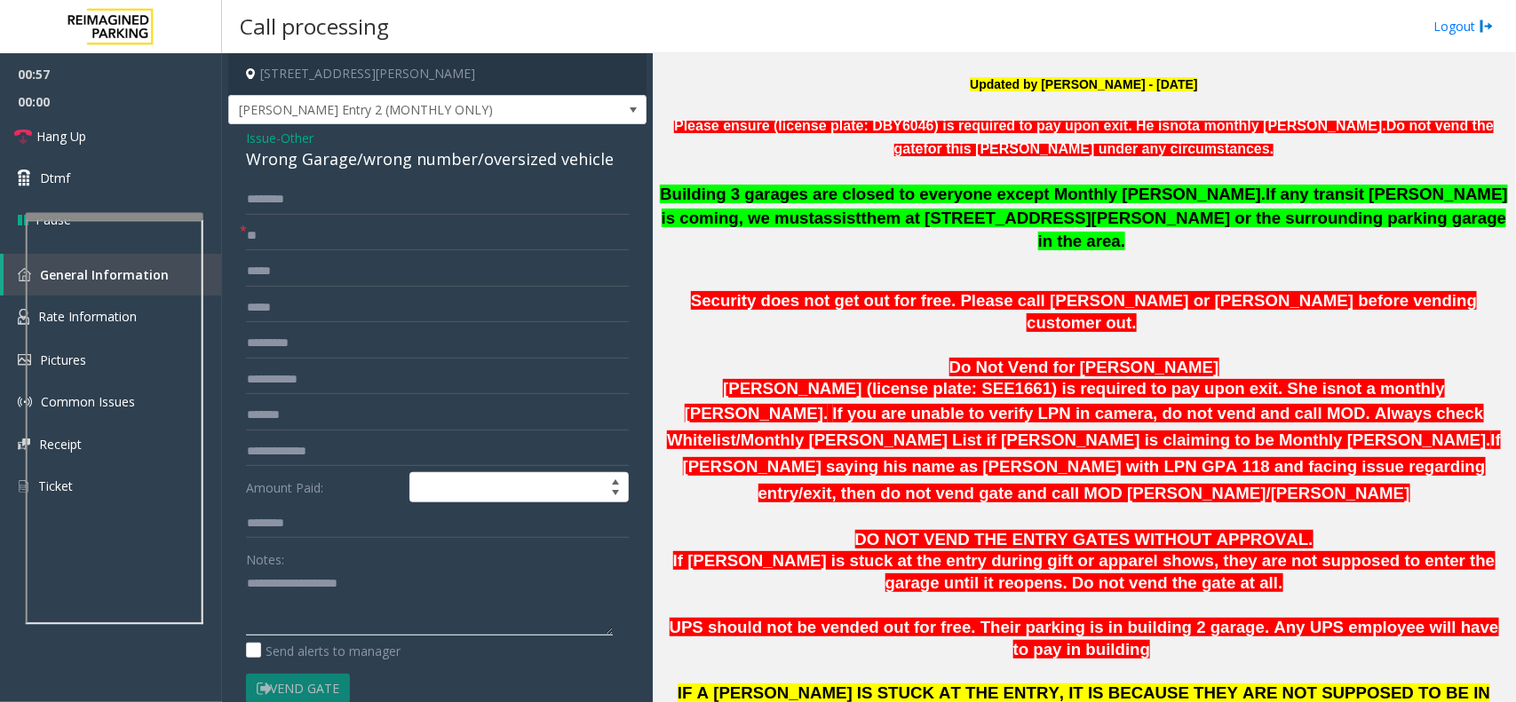
click at [311, 589] on textarea at bounding box center [429, 602] width 367 height 67
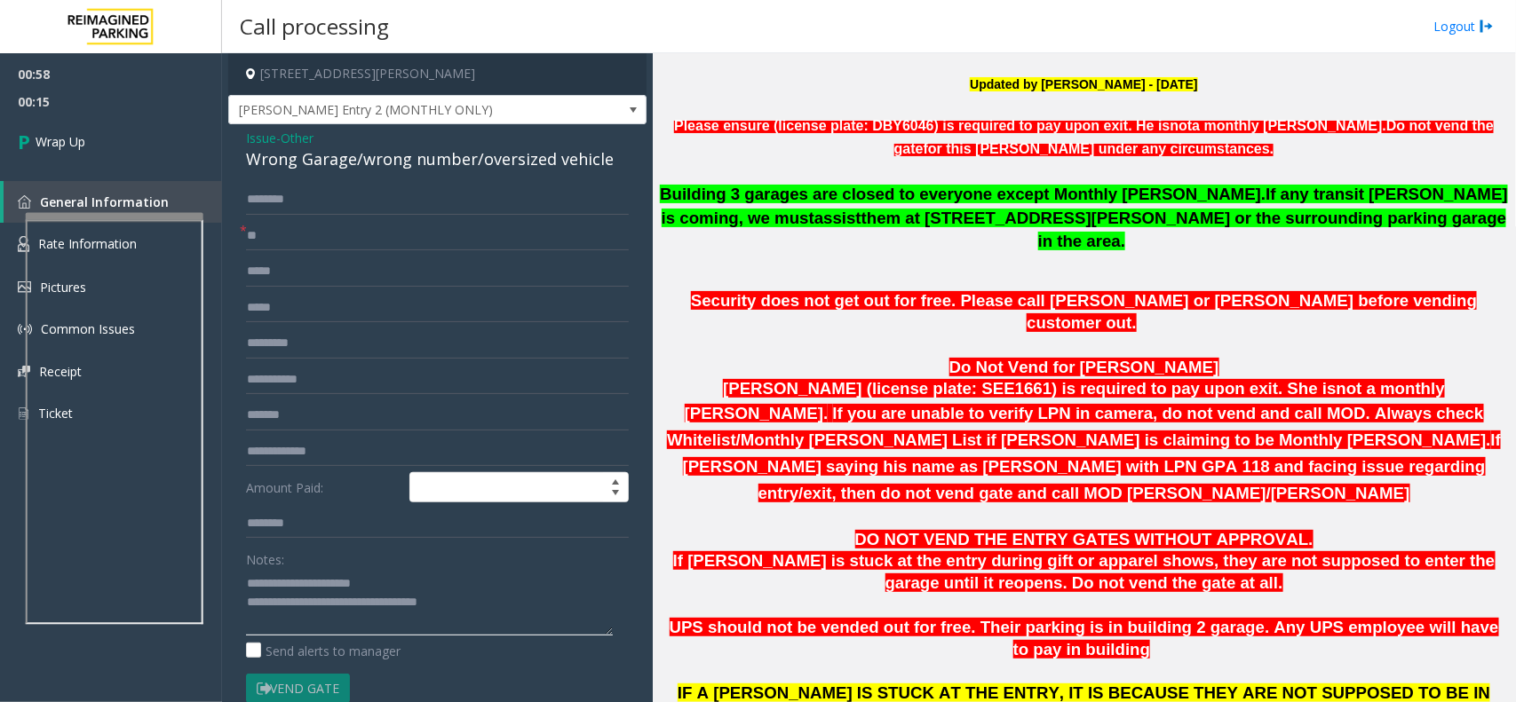
click at [313, 591] on textarea at bounding box center [429, 602] width 367 height 67
click at [370, 592] on textarea at bounding box center [429, 602] width 367 height 67
type textarea "**********"
click at [122, 120] on link "Wrap Up" at bounding box center [111, 141] width 222 height 52
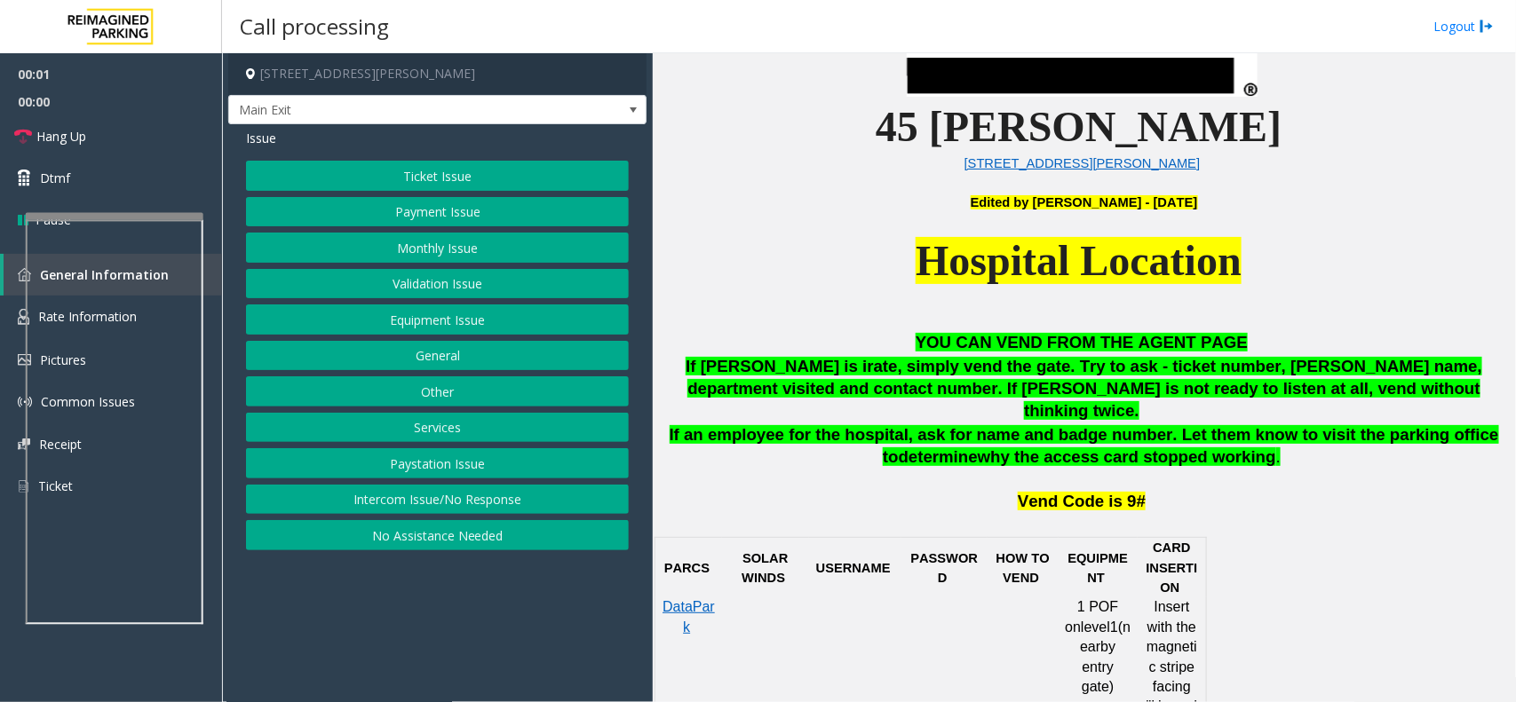
scroll to position [666, 0]
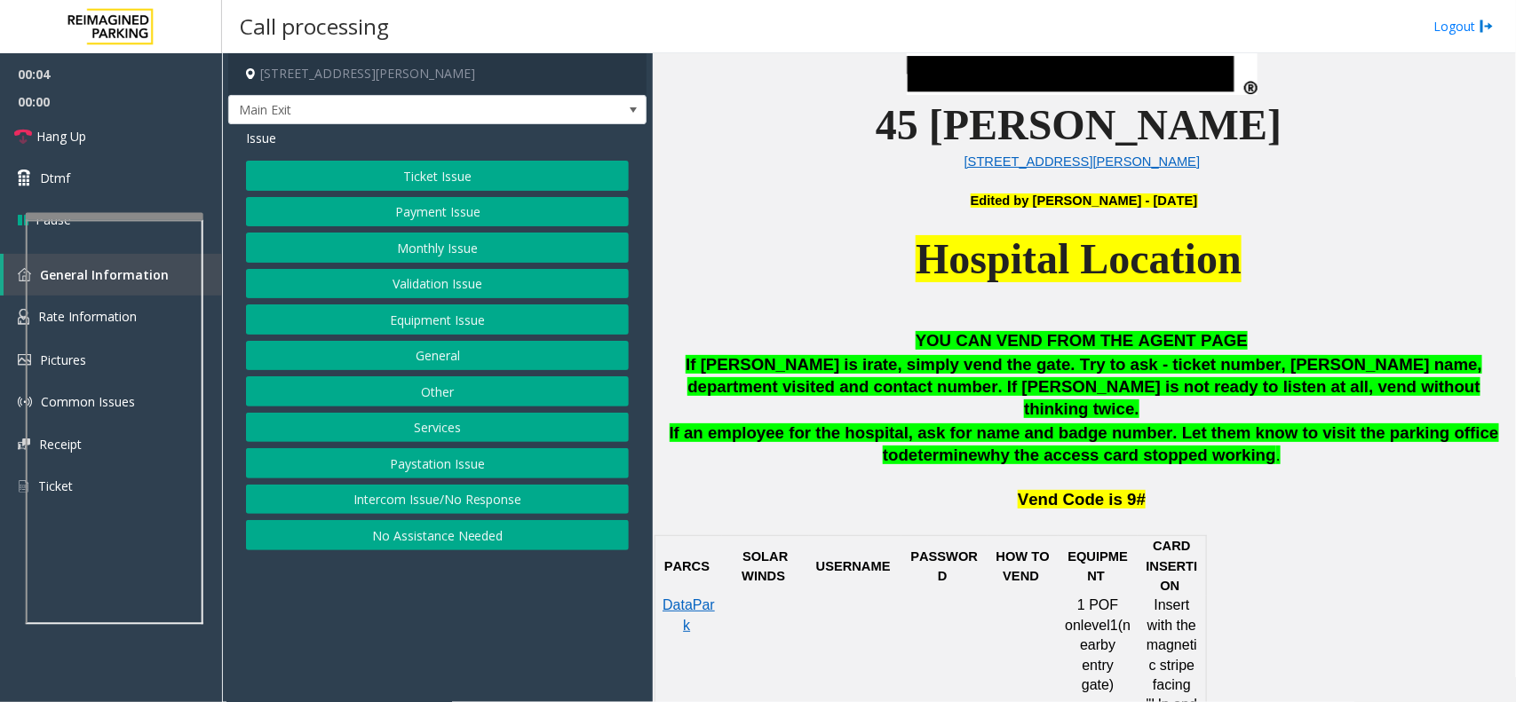
click at [445, 254] on button "Monthly Issue" at bounding box center [437, 248] width 383 height 30
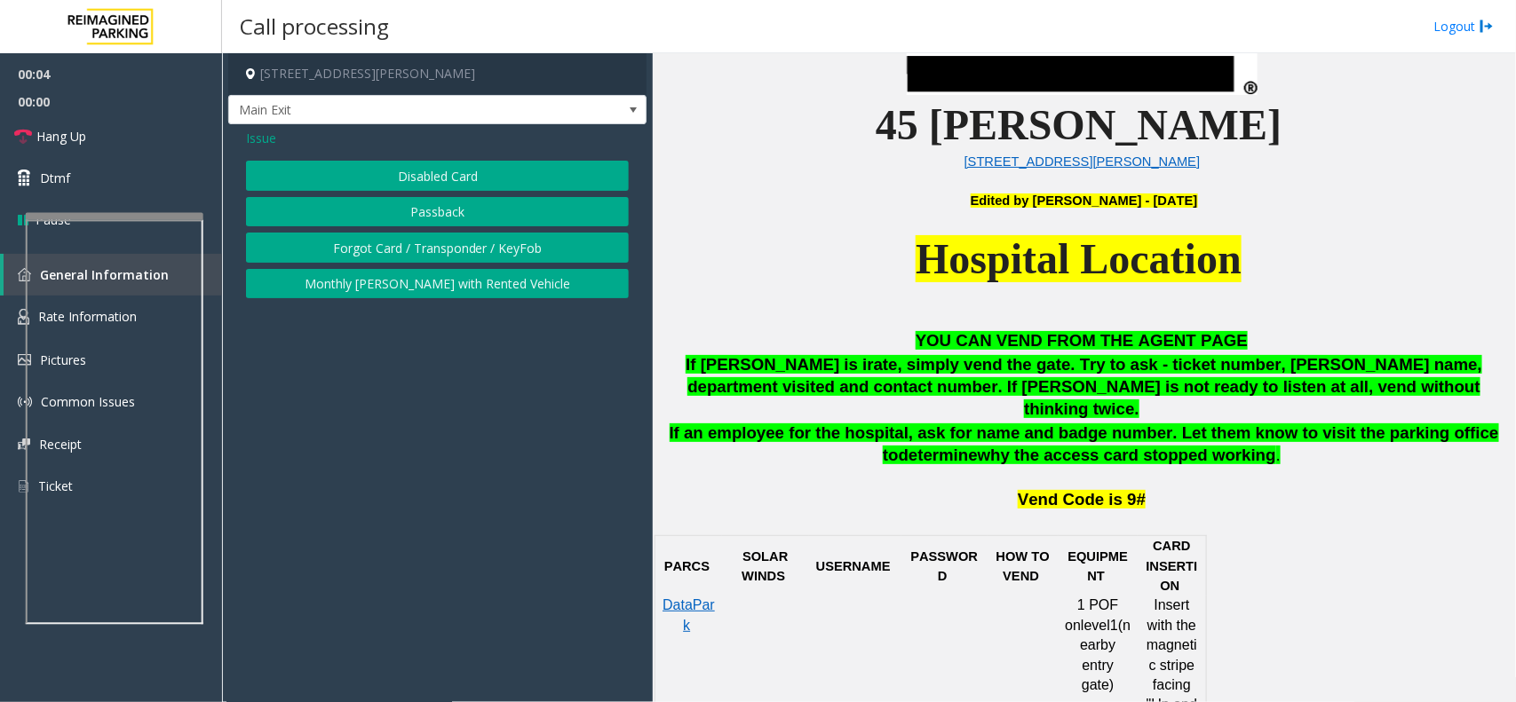
click at [472, 175] on button "Disabled Card" at bounding box center [437, 176] width 383 height 30
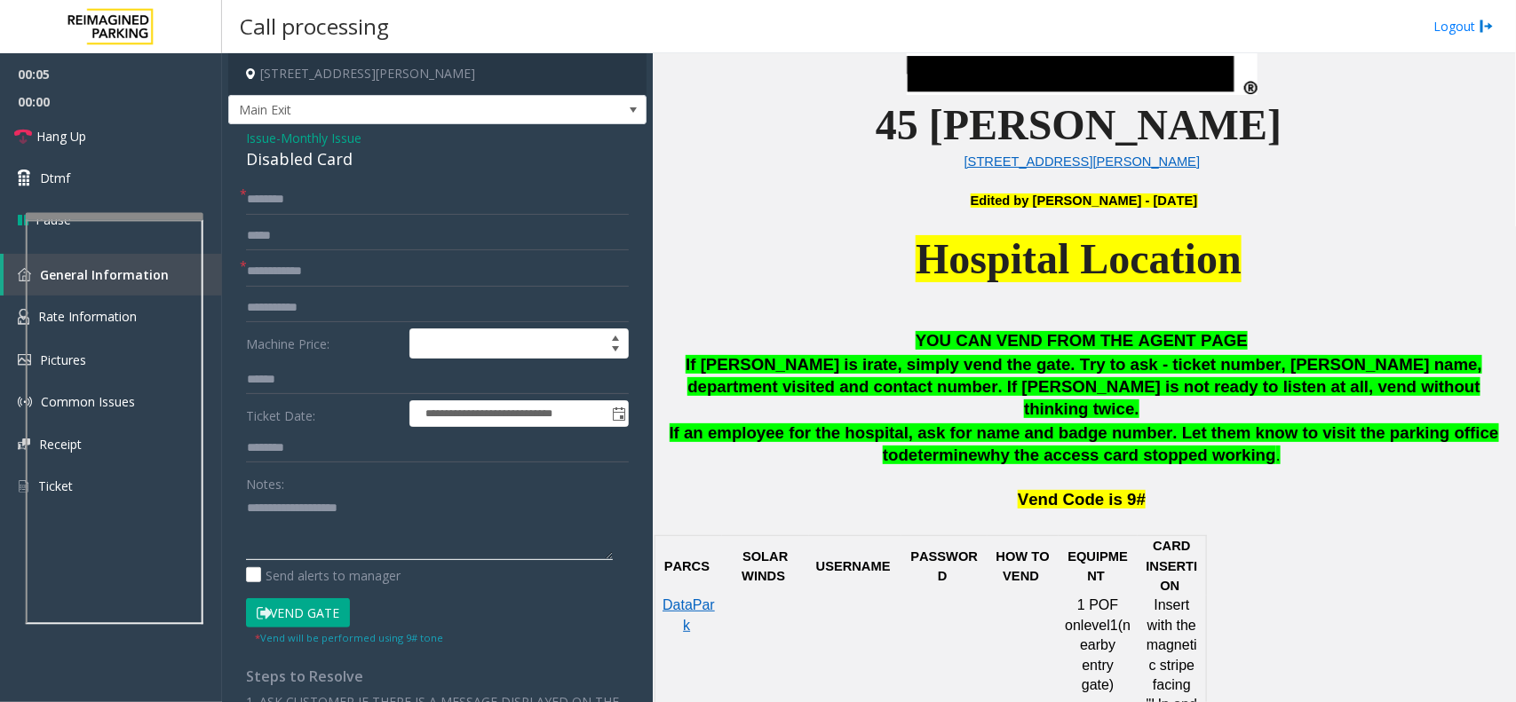
click at [326, 498] on textarea at bounding box center [429, 527] width 367 height 67
click at [324, 153] on div "Disabled Card" at bounding box center [437, 159] width 383 height 24
copy div "Disabled Card"
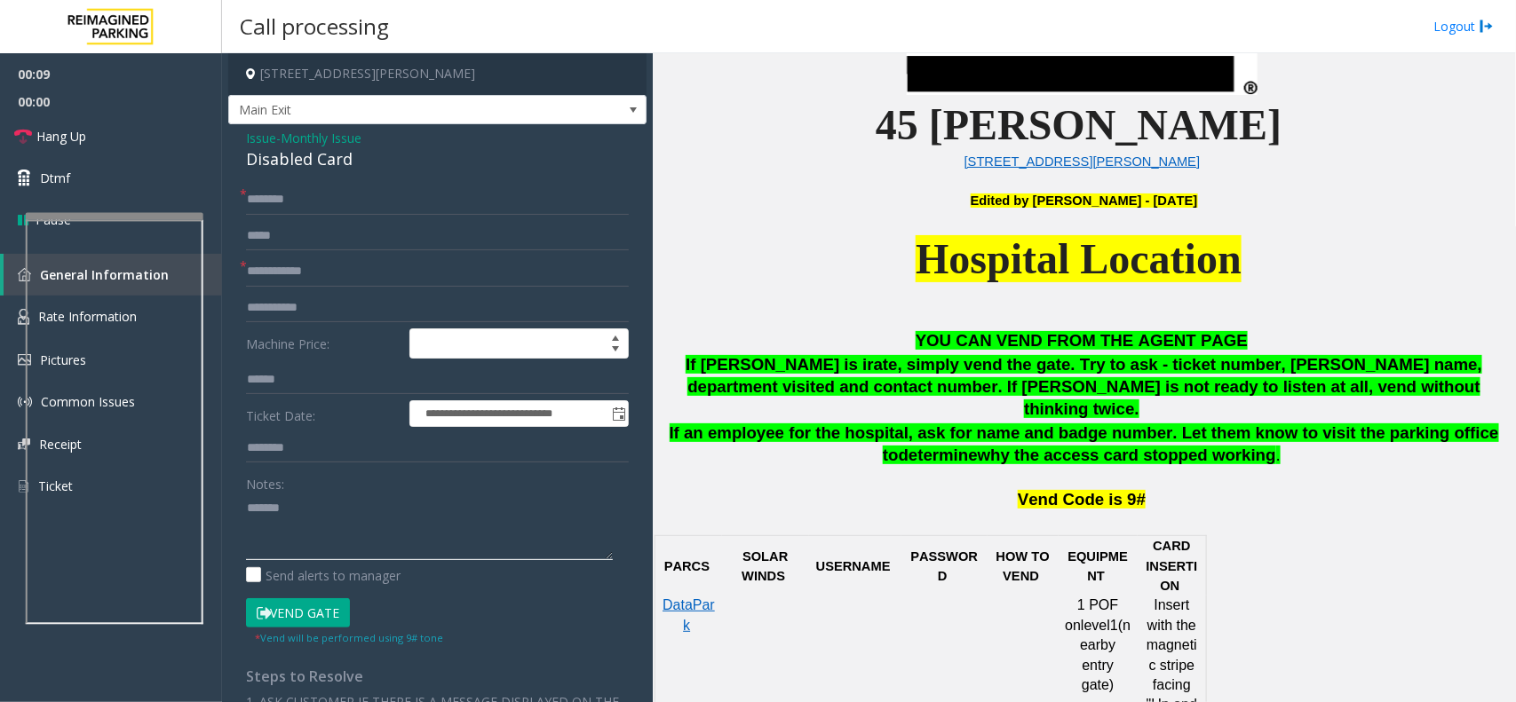
click at [329, 518] on textarea at bounding box center [429, 527] width 367 height 67
paste textarea "**********"
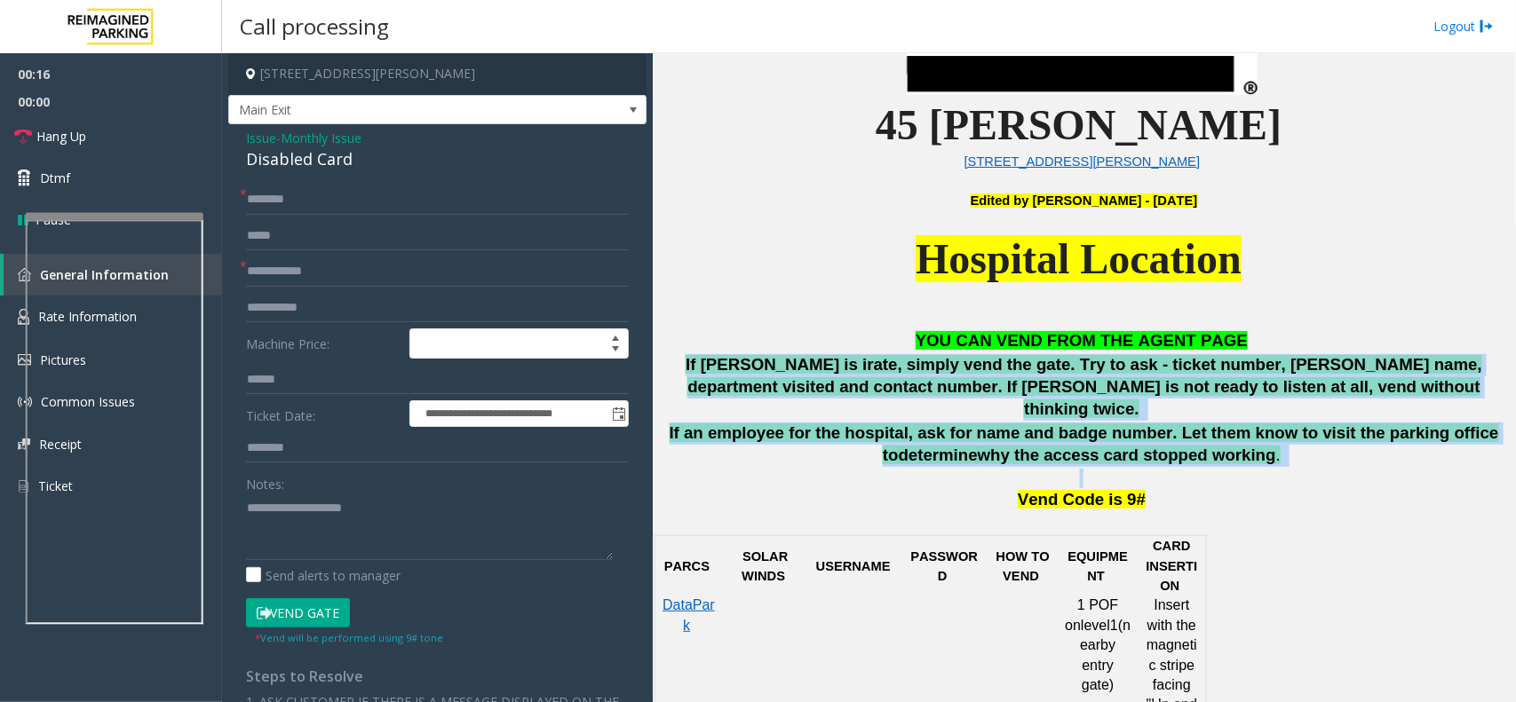
drag, startPoint x: 662, startPoint y: 361, endPoint x: 1187, endPoint y: 460, distance: 534.2
click at [1187, 460] on div "YOU CAN VEND FROM THE AGENT PAGE If parker is irate, simply vend the gate. Try …" at bounding box center [1084, 421] width 850 height 182
click at [1187, 469] on p "Vend Code is 9#" at bounding box center [1082, 491] width 854 height 44
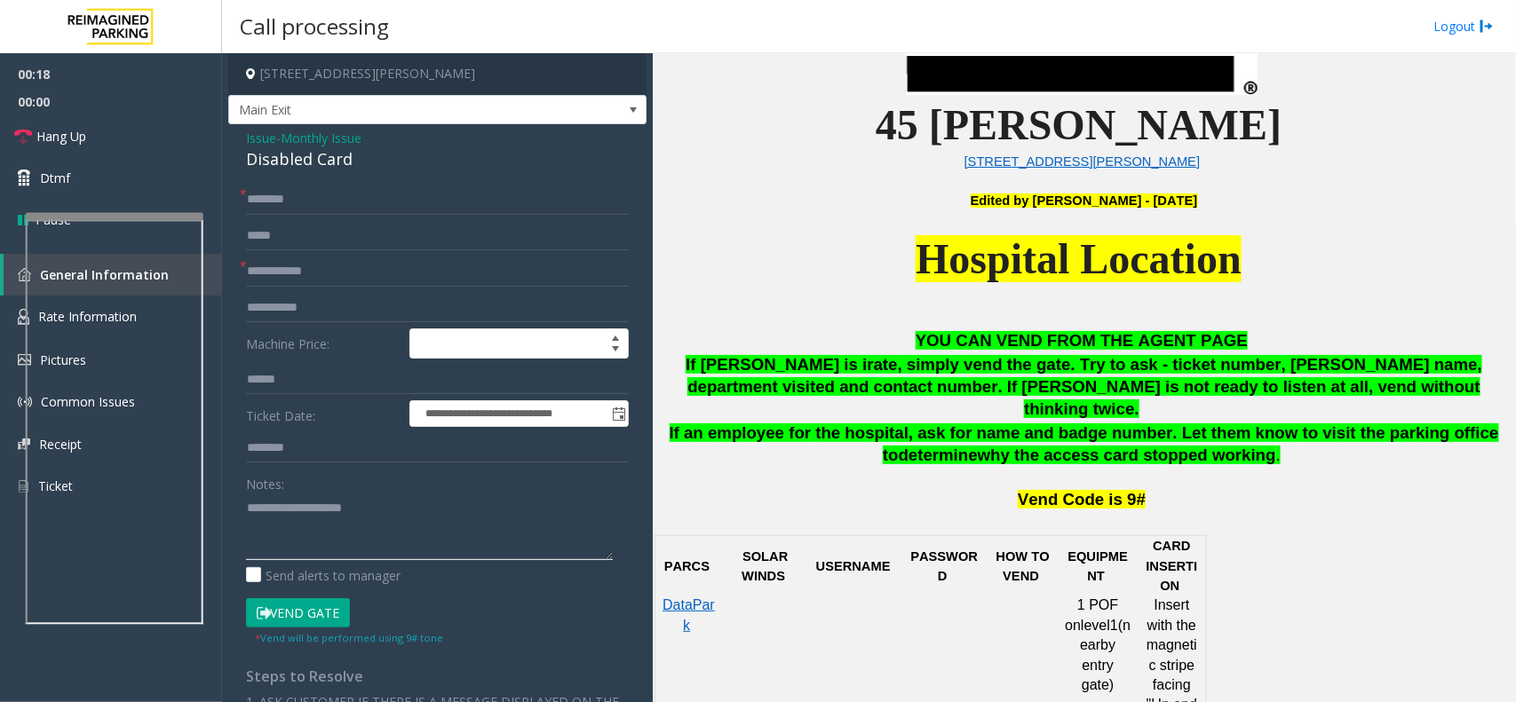
drag, startPoint x: 282, startPoint y: 506, endPoint x: 404, endPoint y: 503, distance: 122.6
click at [404, 503] on textarea at bounding box center [429, 527] width 367 height 67
type textarea "******"
click at [264, 145] on span "Issue" at bounding box center [261, 138] width 30 height 19
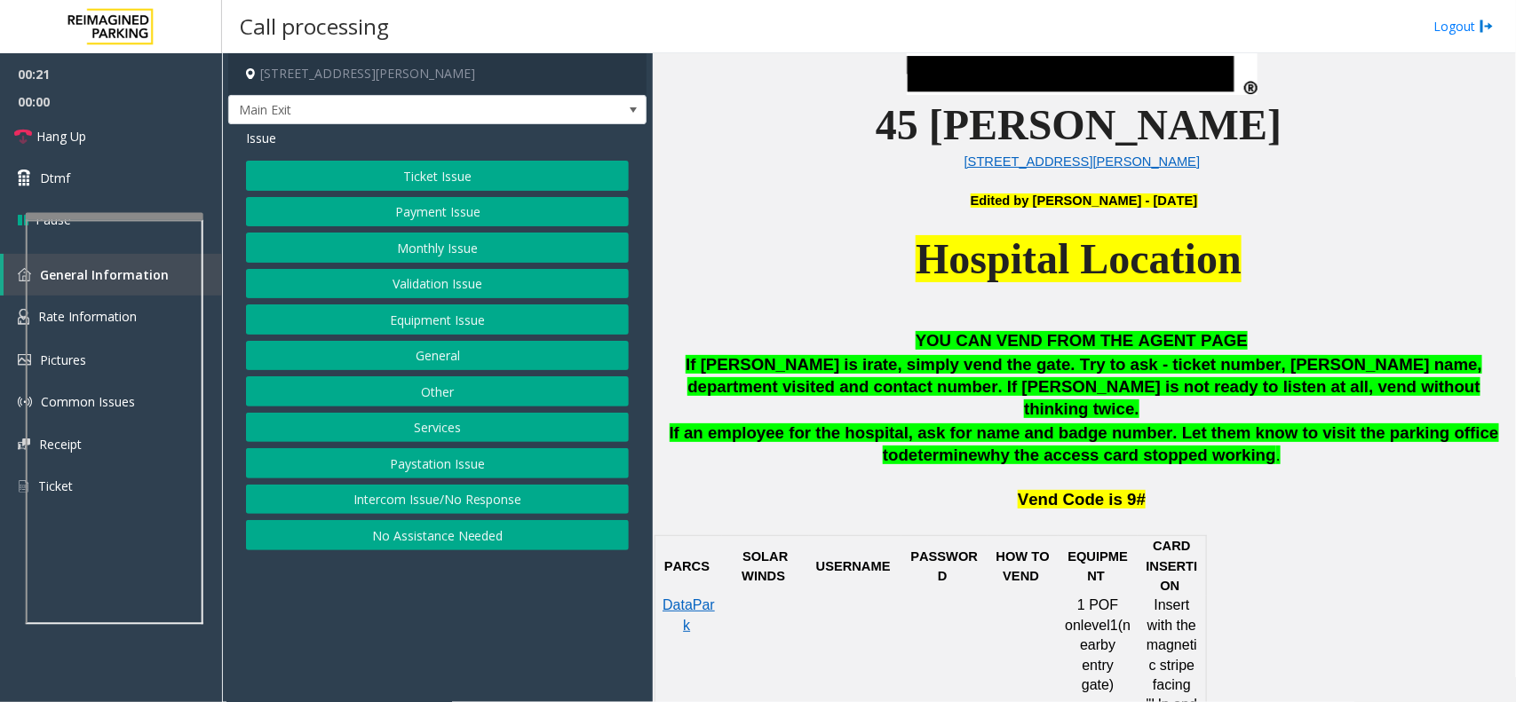
click at [442, 251] on button "Monthly Issue" at bounding box center [437, 248] width 383 height 30
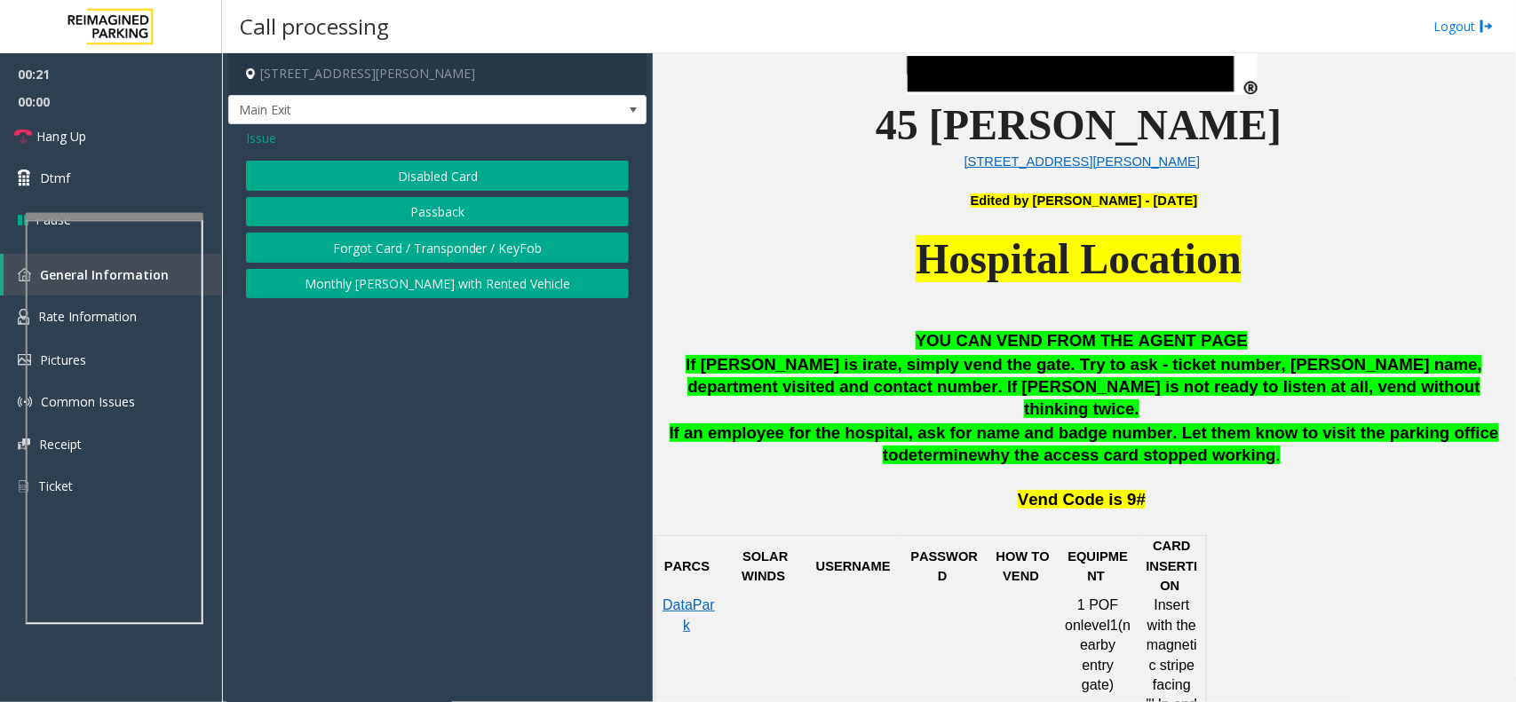
click at [442, 244] on button "Forgot Card / Transponder / KeyFob" at bounding box center [437, 248] width 383 height 30
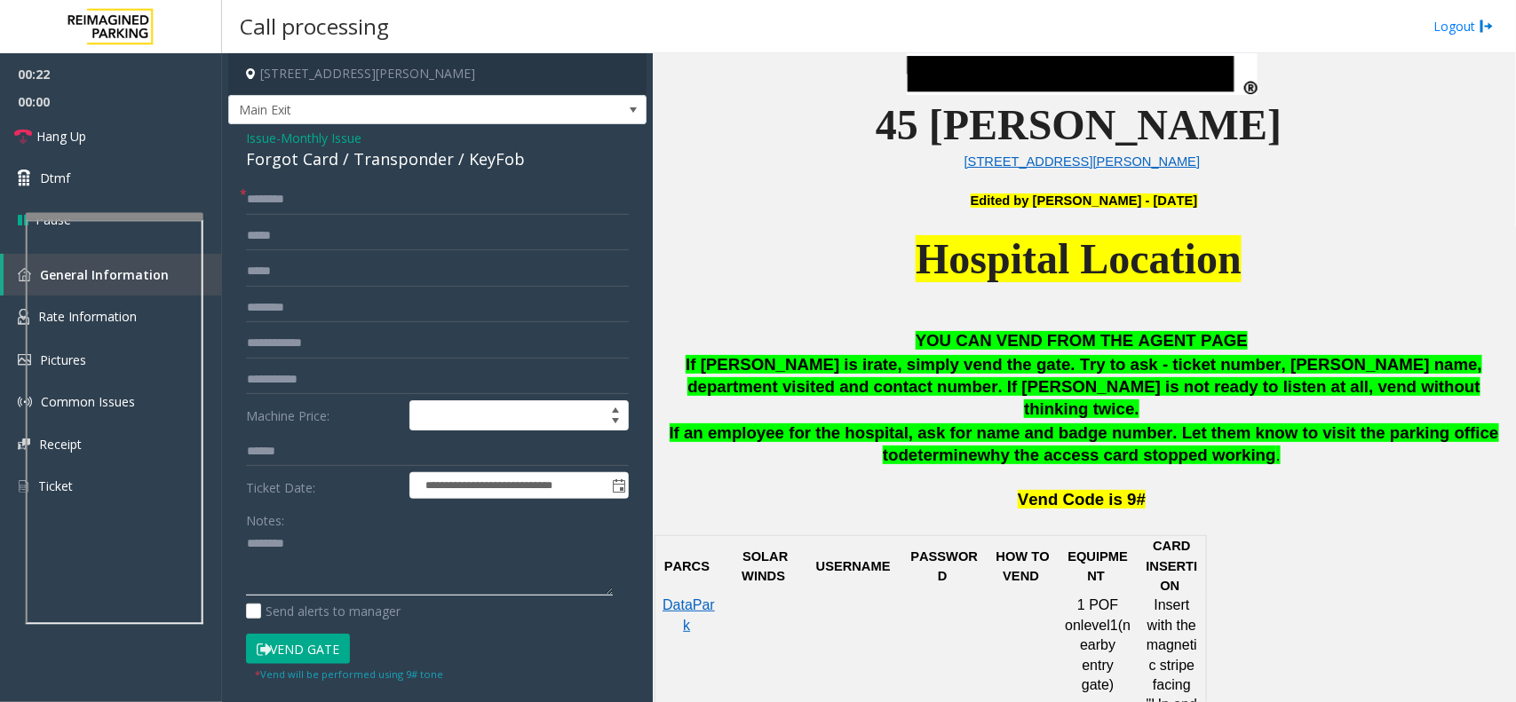
click at [334, 566] on textarea at bounding box center [429, 563] width 367 height 67
click at [380, 171] on div "Forgot Card / Transponder / KeyFob" at bounding box center [437, 159] width 383 height 24
copy div "Forgot Card / Transponder / KeyFob"
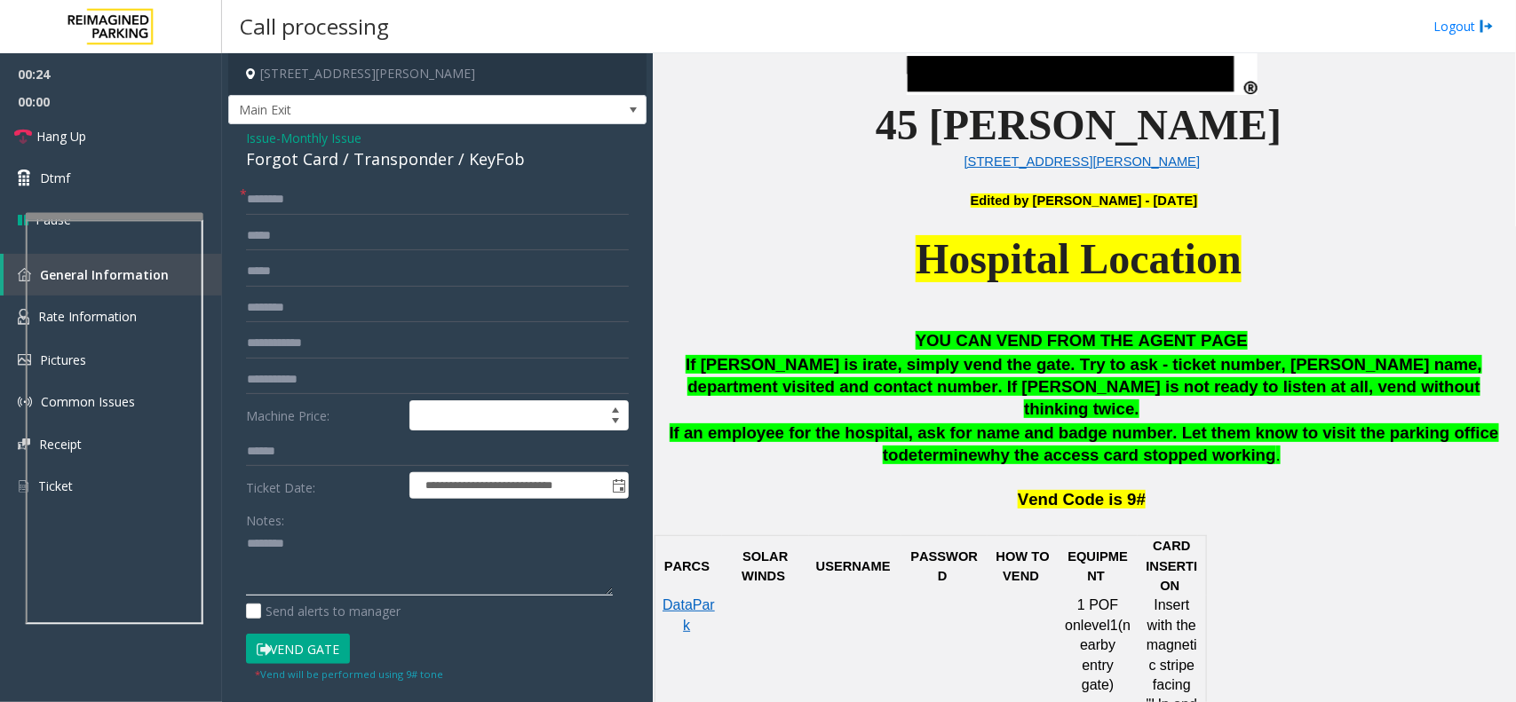
click at [358, 564] on textarea at bounding box center [429, 563] width 367 height 67
paste textarea "**********"
click at [331, 556] on textarea at bounding box center [429, 563] width 367 height 67
click at [335, 546] on textarea at bounding box center [429, 563] width 367 height 67
paste textarea "**********"
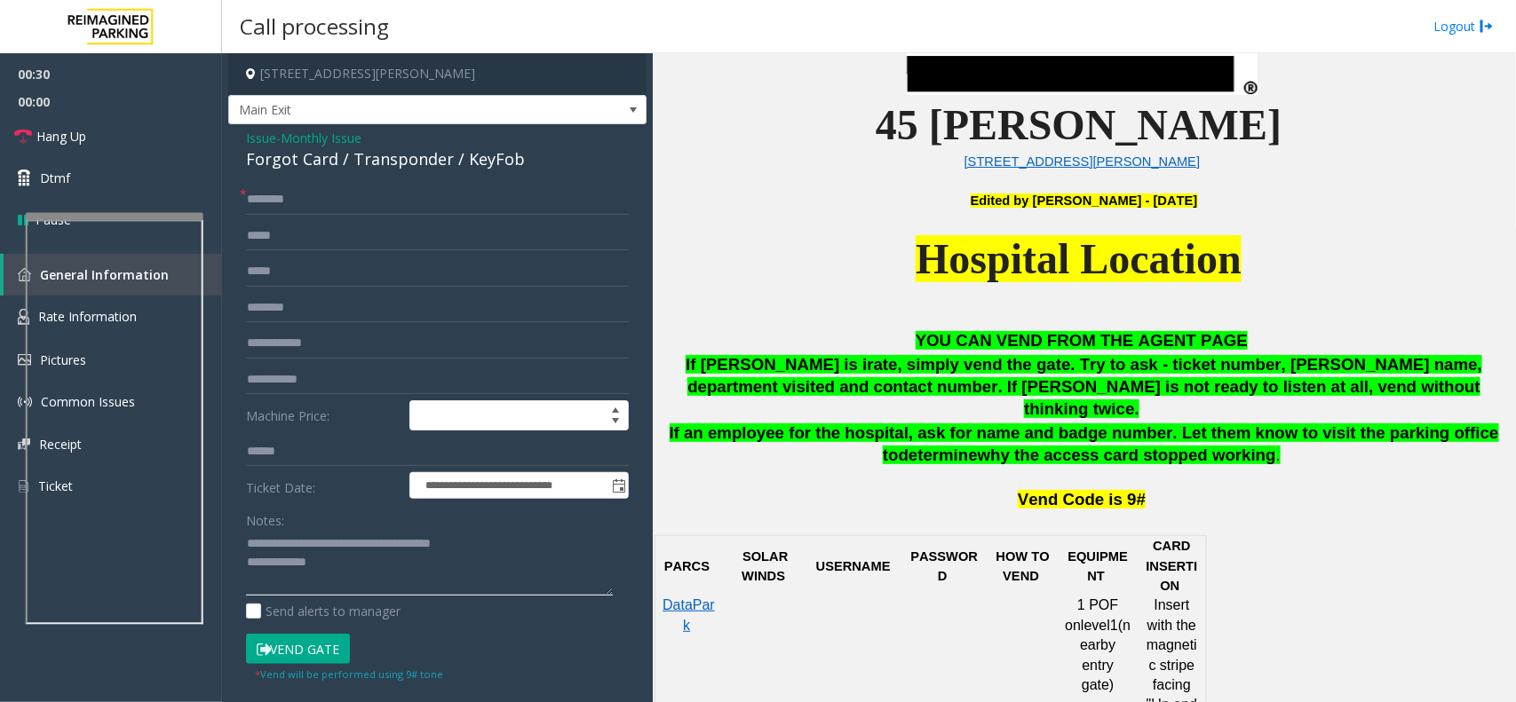
type textarea "**********"
click at [253, 198] on input "text" at bounding box center [437, 200] width 383 height 30
type input "*"
type input "******"
click at [344, 582] on textarea at bounding box center [429, 563] width 367 height 67
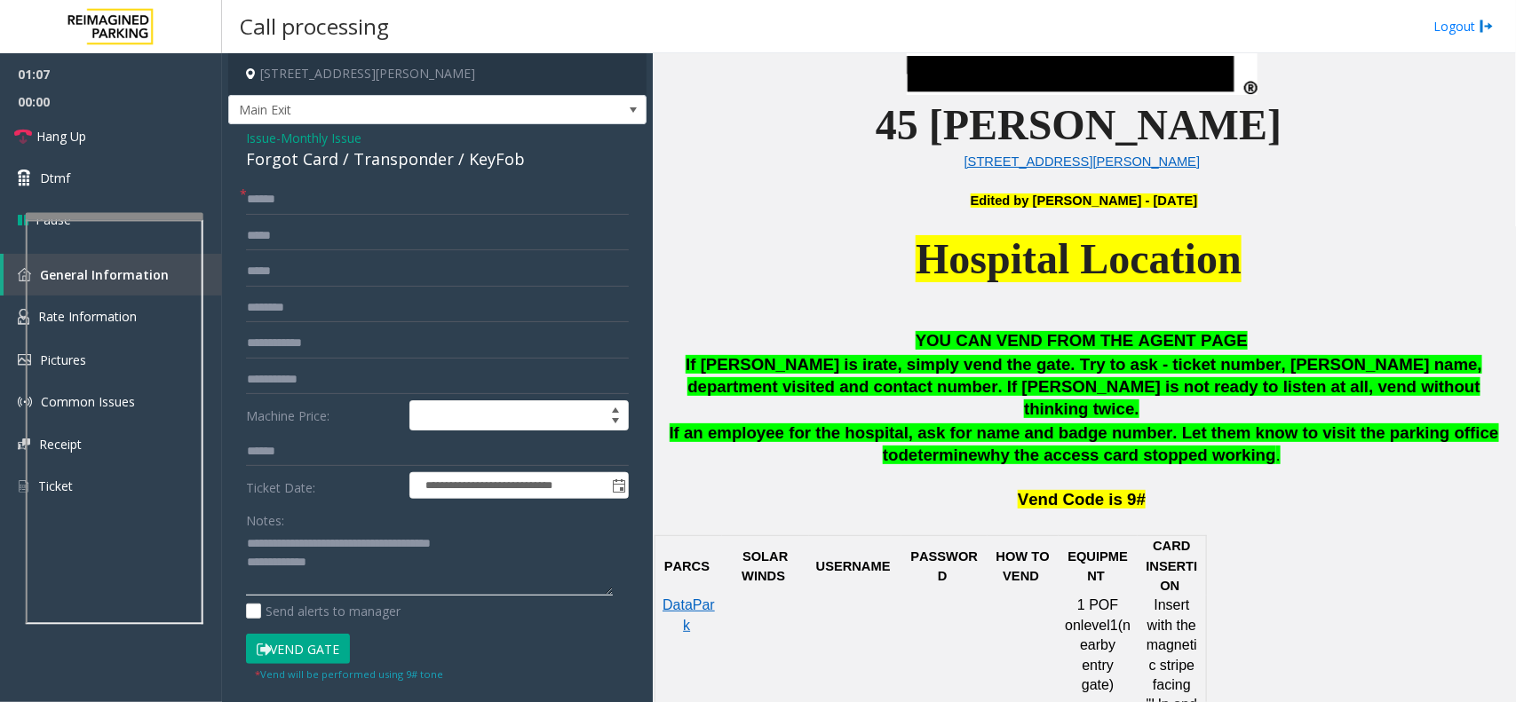
click at [376, 575] on textarea at bounding box center [429, 563] width 367 height 67
click at [362, 570] on textarea at bounding box center [429, 563] width 367 height 67
click at [298, 646] on button "Vend Gate" at bounding box center [298, 649] width 104 height 30
click at [351, 565] on textarea at bounding box center [429, 563] width 367 height 67
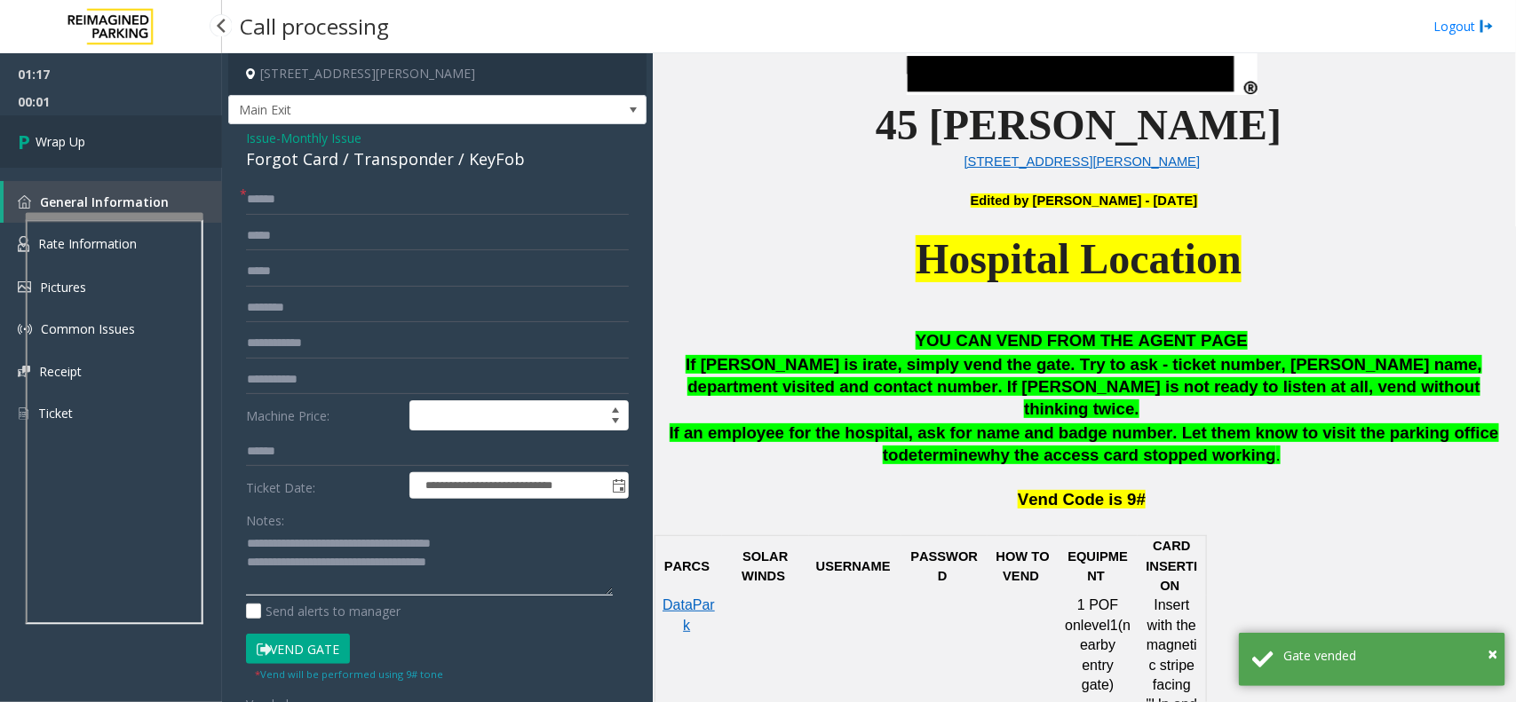
type textarea "**********"
click at [136, 123] on link "Wrap Up" at bounding box center [111, 141] width 222 height 52
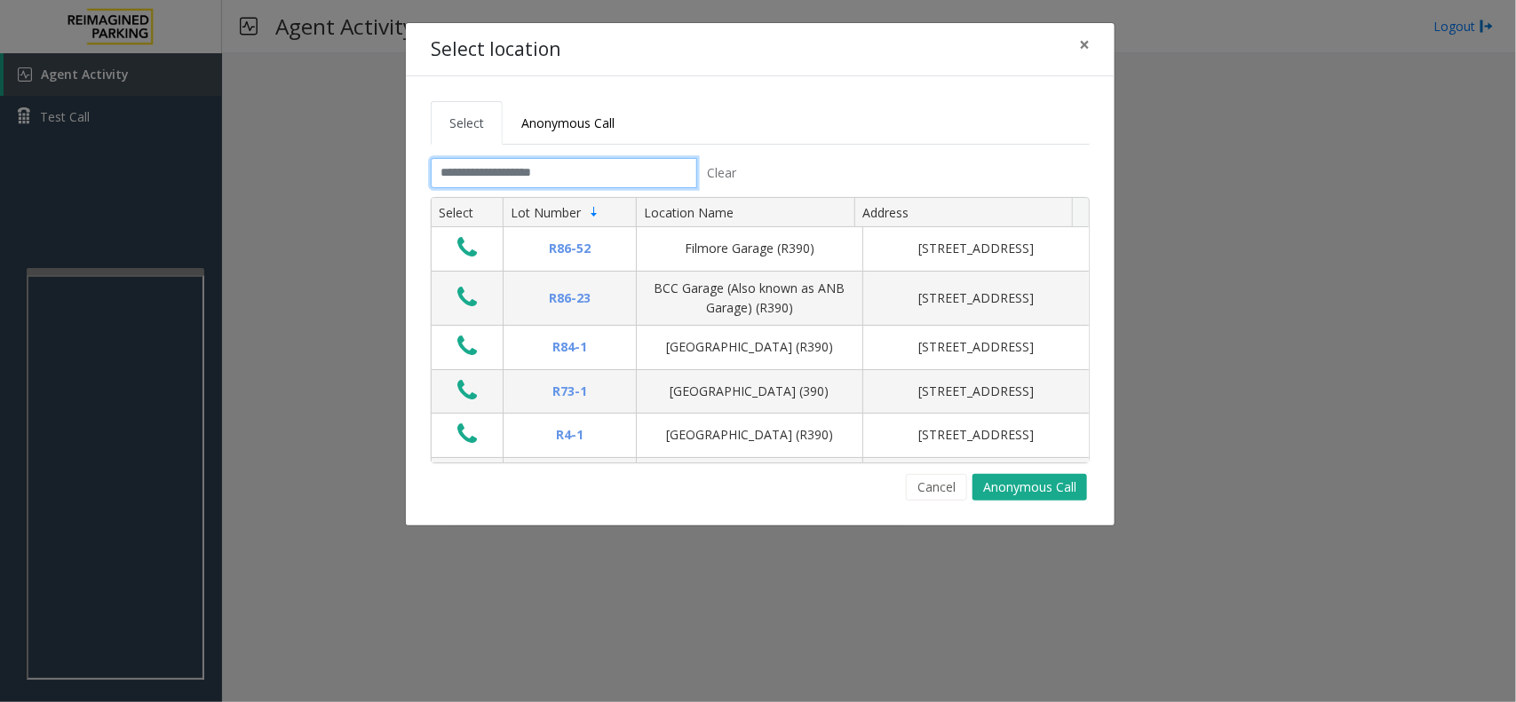
click at [498, 180] on input "text" at bounding box center [564, 173] width 266 height 30
click at [506, 176] on input "text" at bounding box center [564, 173] width 266 height 30
drag, startPoint x: 1084, startPoint y: 43, endPoint x: 608, endPoint y: 5, distance: 477.5
click at [1083, 44] on span "×" at bounding box center [1084, 44] width 11 height 25
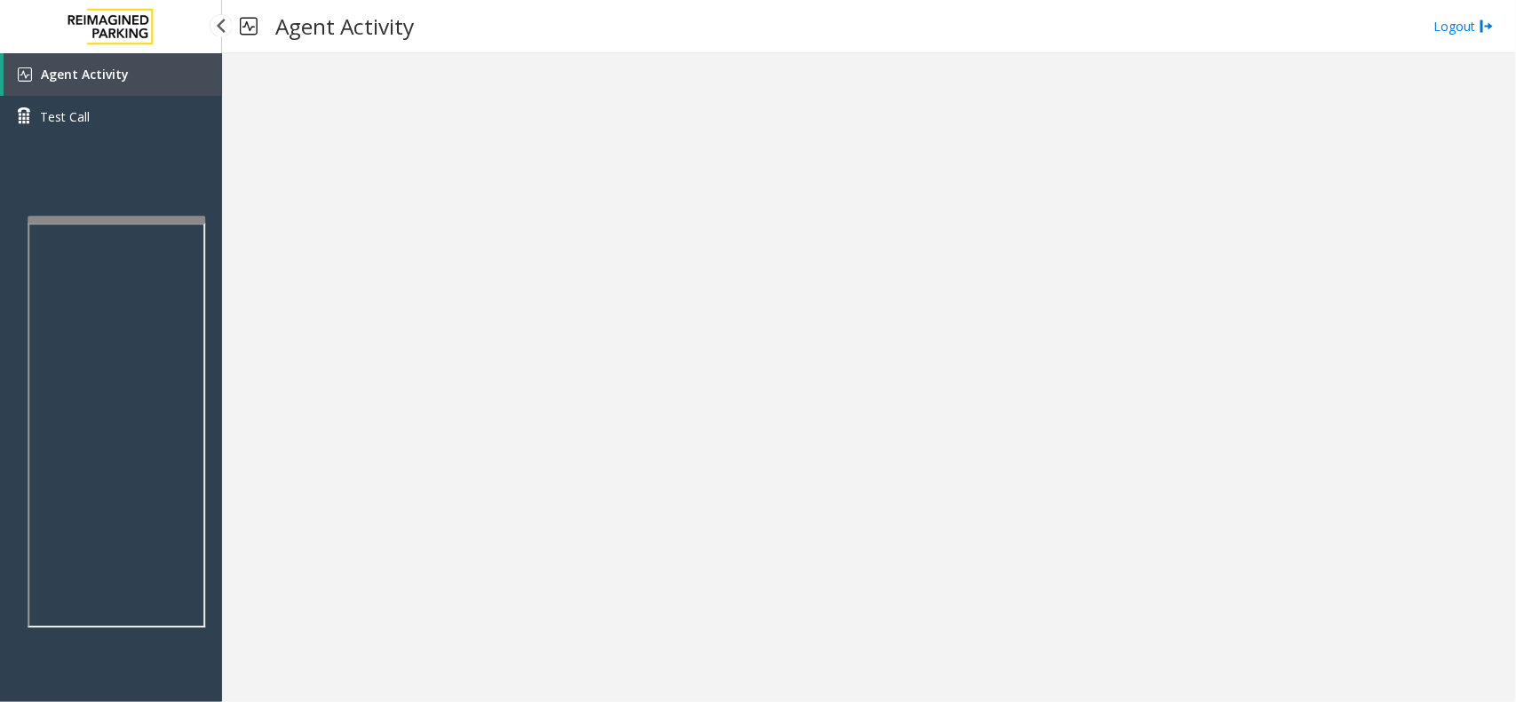
click at [162, 216] on div at bounding box center [117, 219] width 178 height 7
click at [163, 55] on link "Agent Activity" at bounding box center [113, 74] width 218 height 43
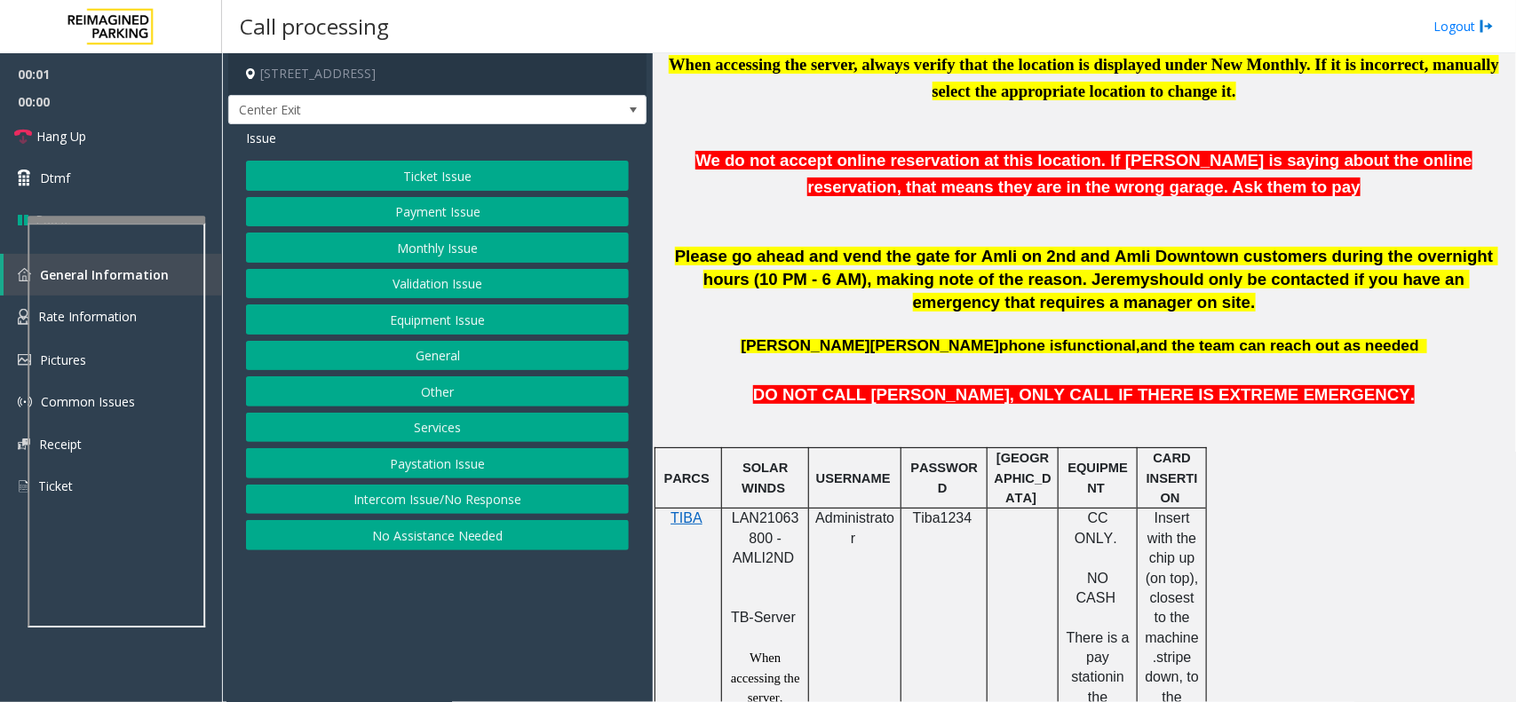
scroll to position [666, 0]
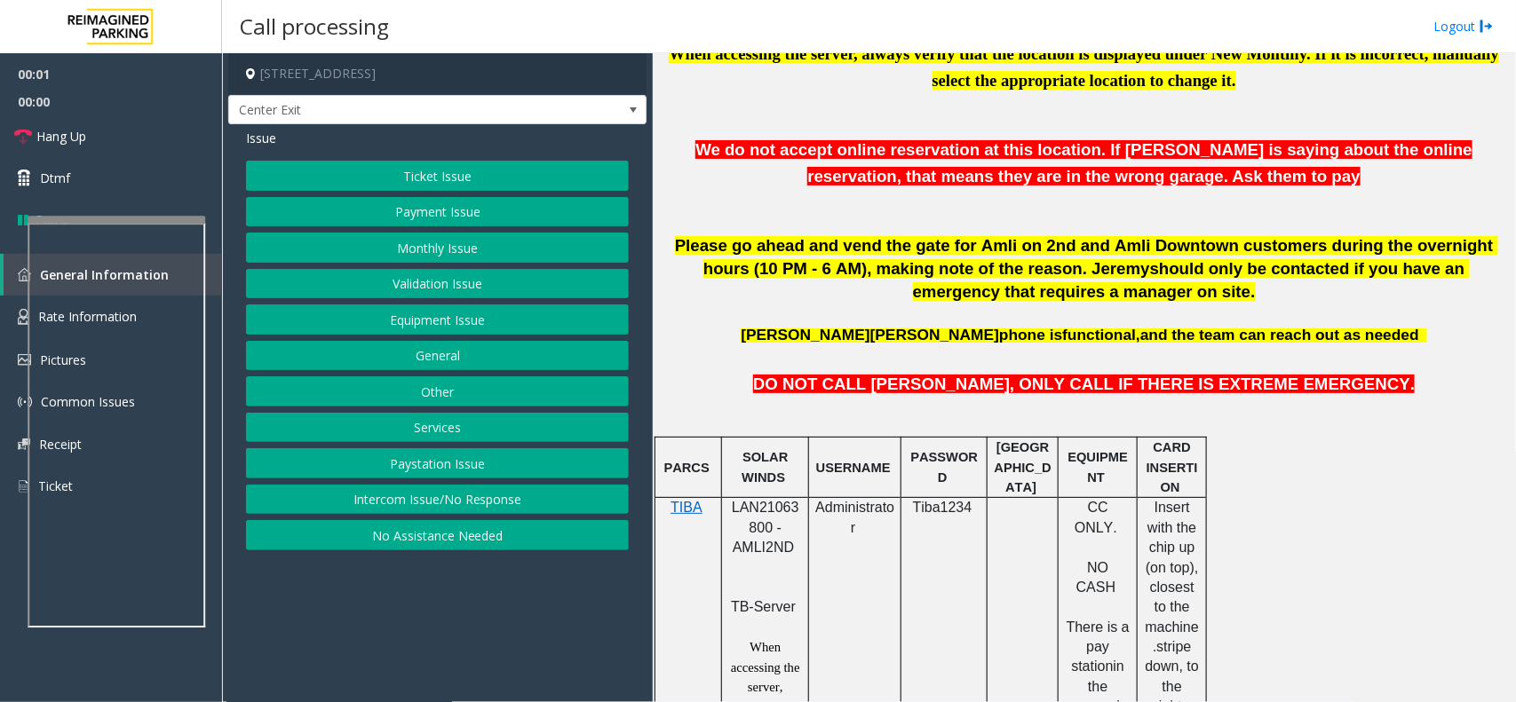
click at [730, 517] on p "LAN21063800 - AMLI2ND" at bounding box center [765, 538] width 74 height 80
copy span "LAN21063800"
click at [578, 204] on button "Payment Issue" at bounding box center [437, 212] width 383 height 30
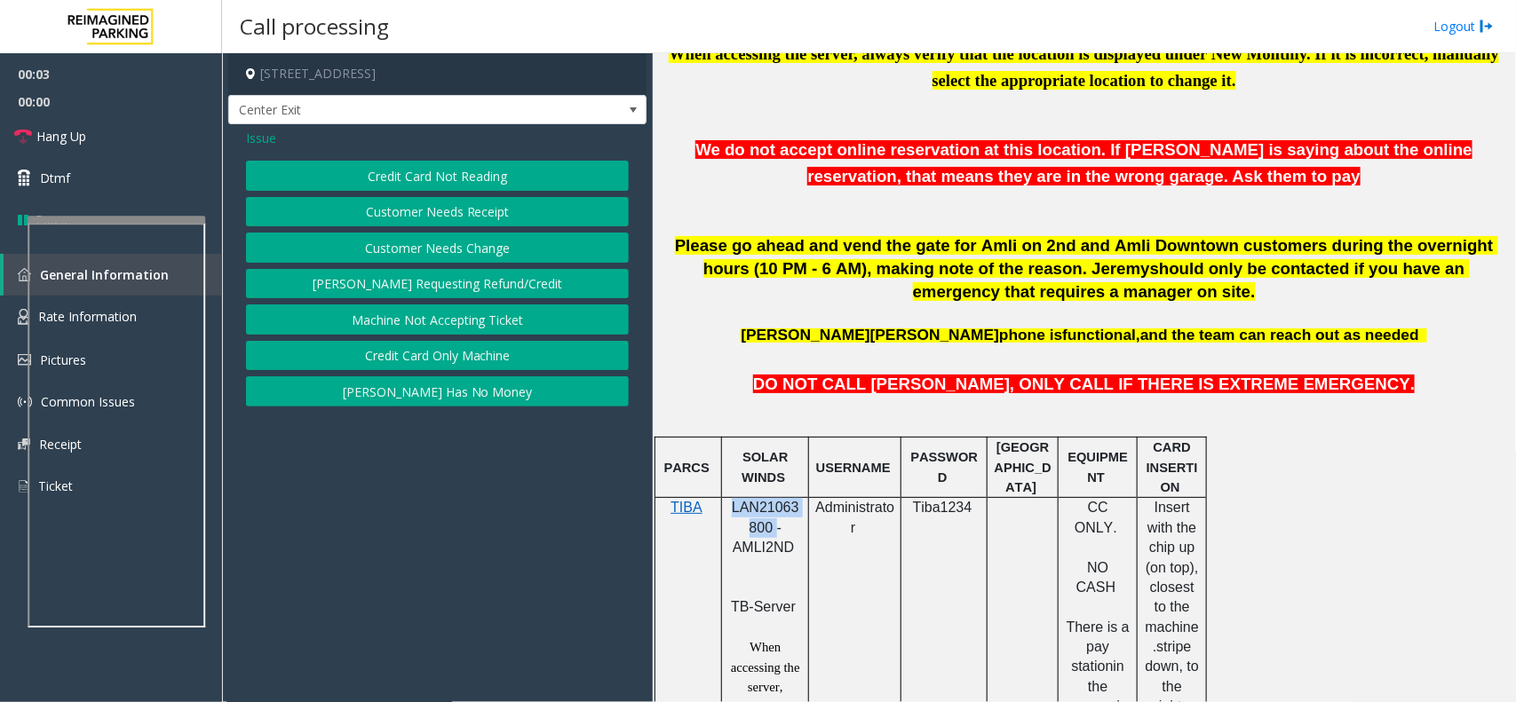
click at [504, 176] on button "Credit Card Not Reading" at bounding box center [437, 176] width 383 height 30
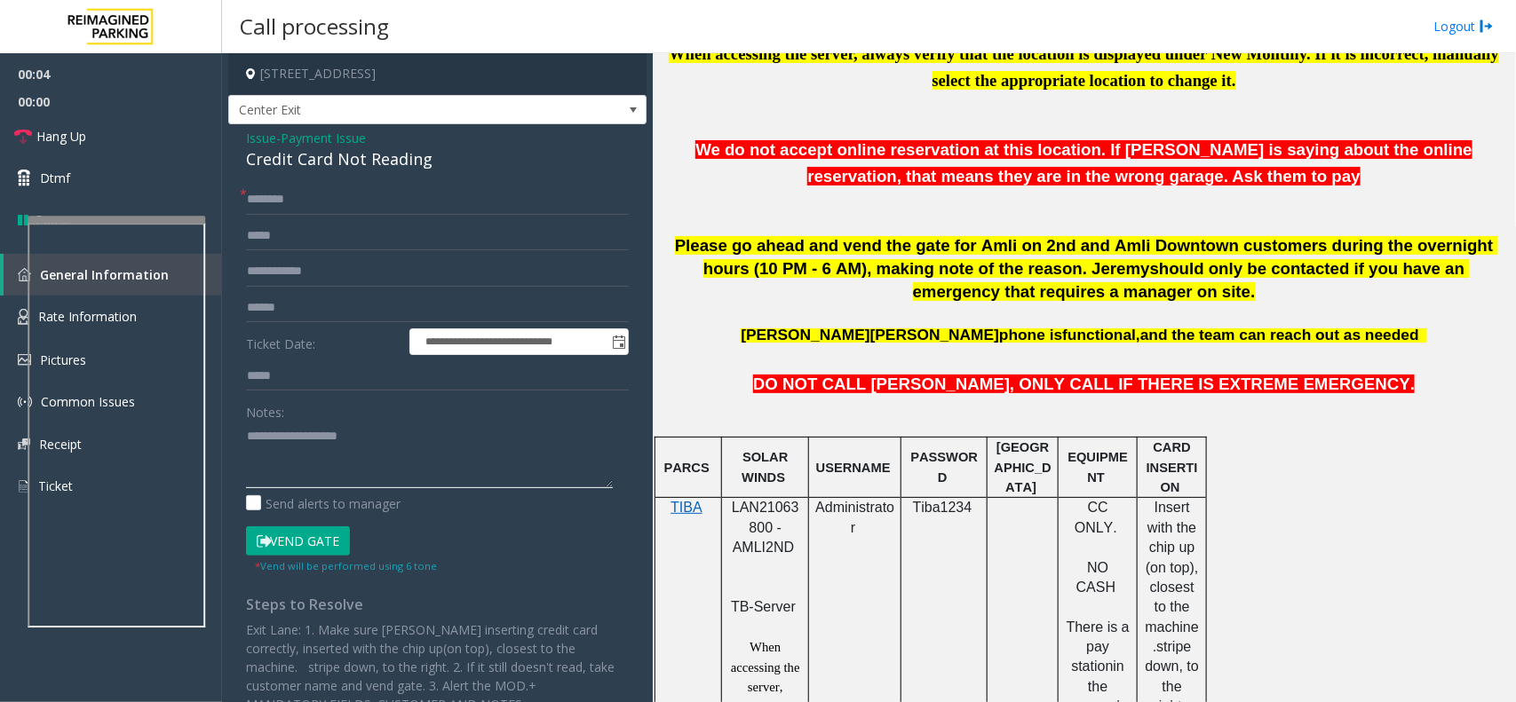
click at [355, 454] on textarea at bounding box center [429, 455] width 367 height 67
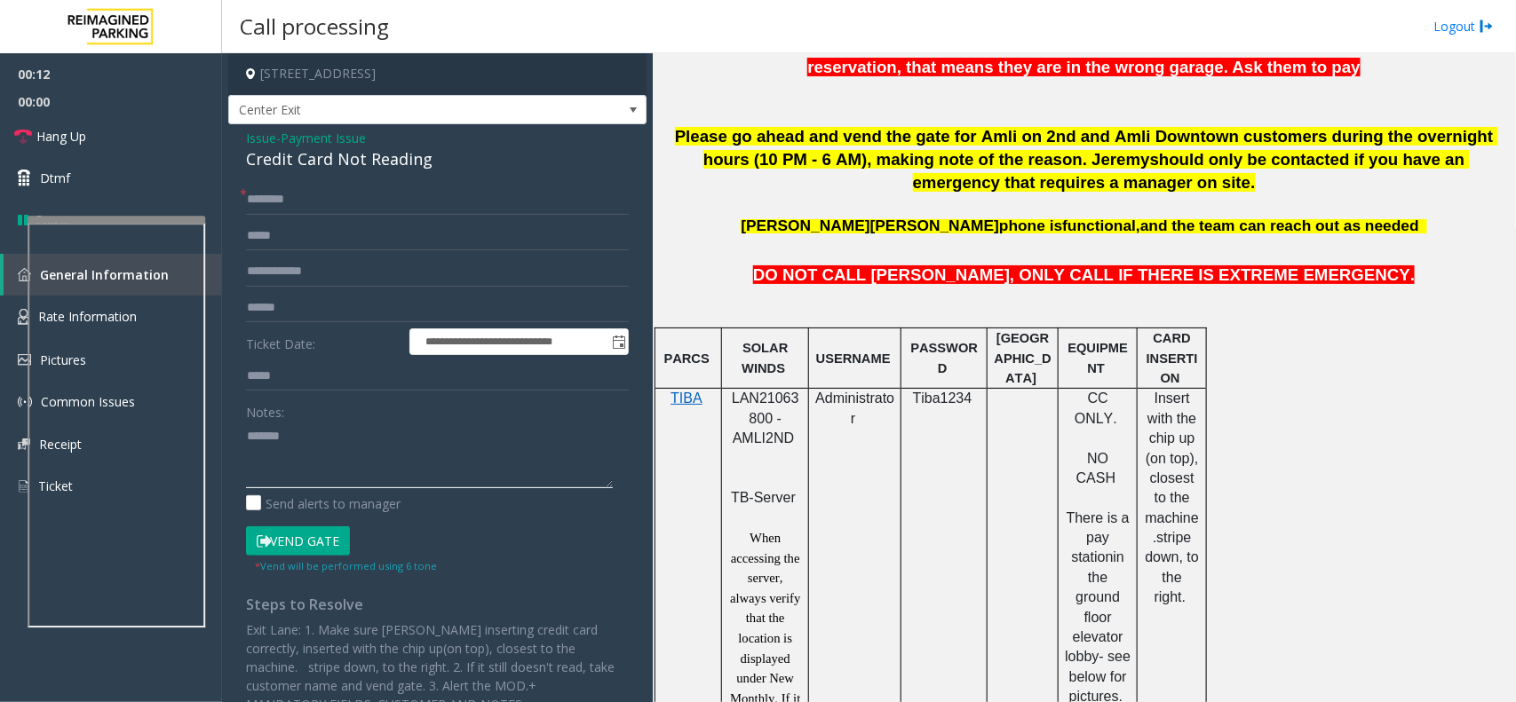
scroll to position [777, 0]
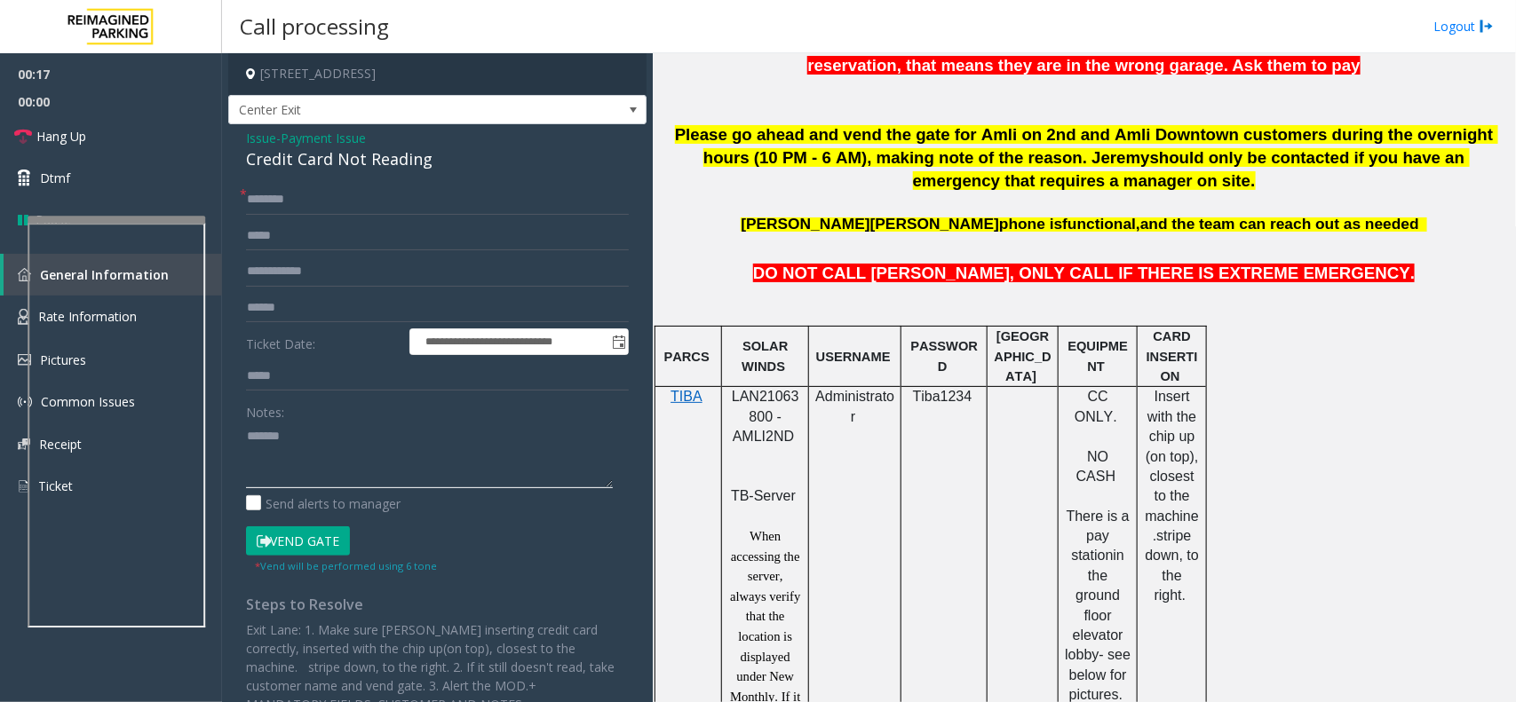
click at [353, 433] on textarea at bounding box center [429, 455] width 367 height 67
click at [387, 165] on div "Credit Card Not Reading" at bounding box center [437, 159] width 383 height 24
copy div "Credit Card Not Reading"
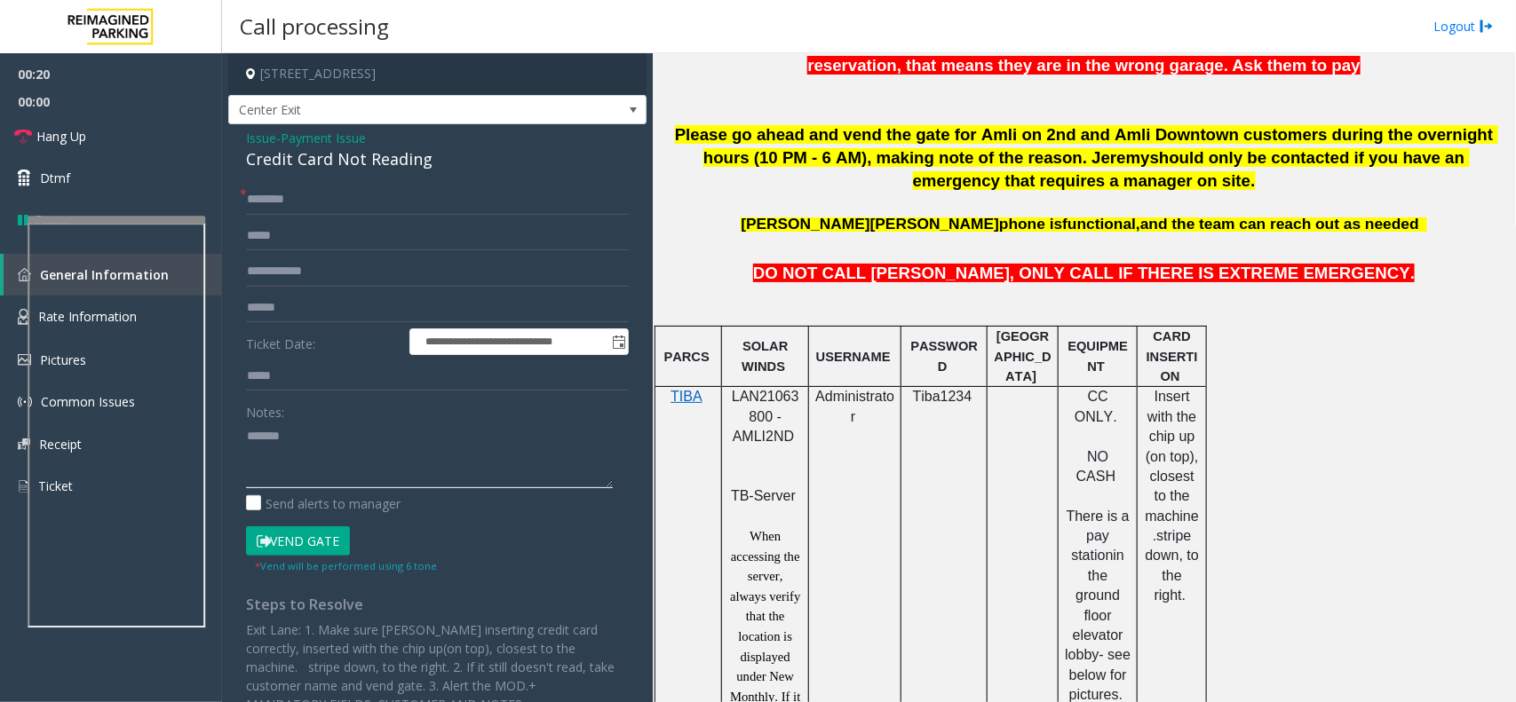
click at [375, 457] on textarea at bounding box center [429, 455] width 367 height 67
paste textarea "**********"
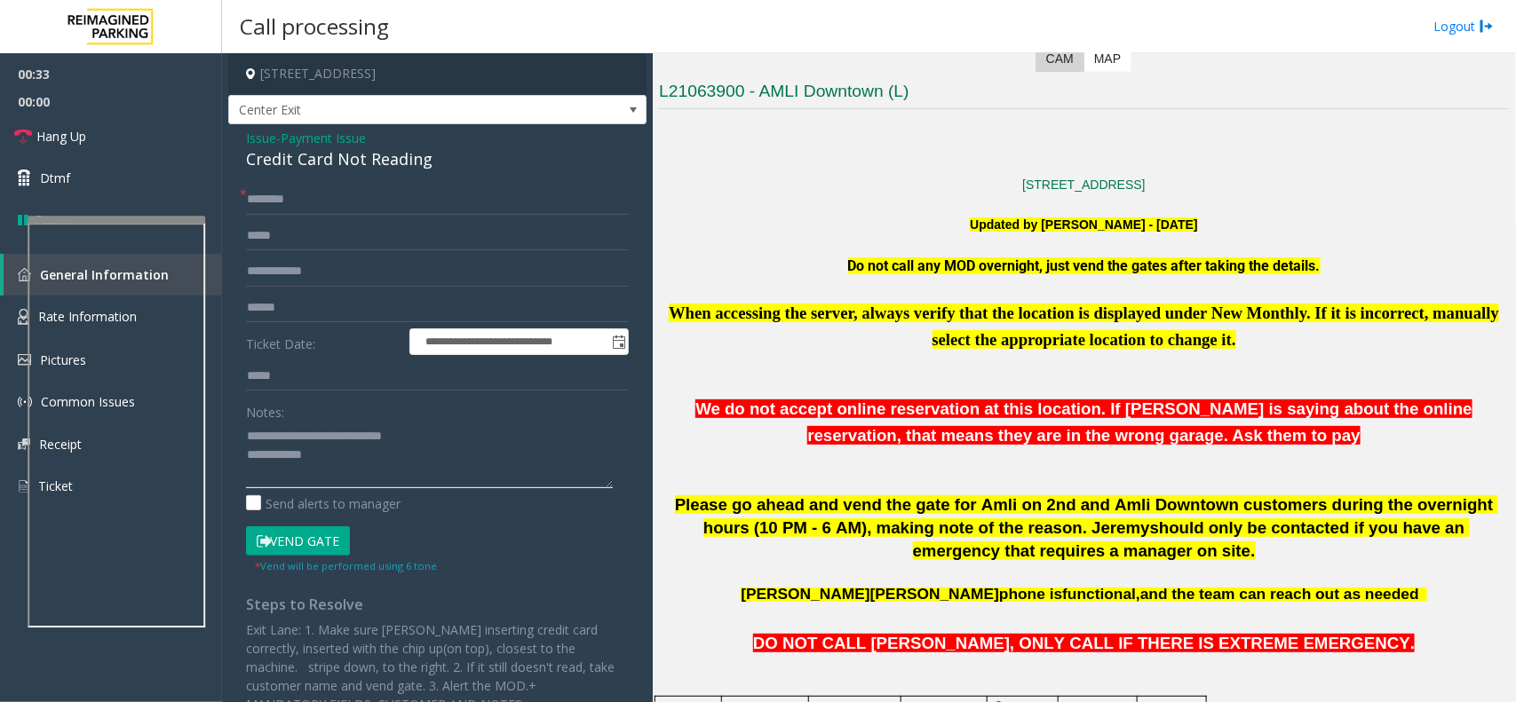
scroll to position [444, 0]
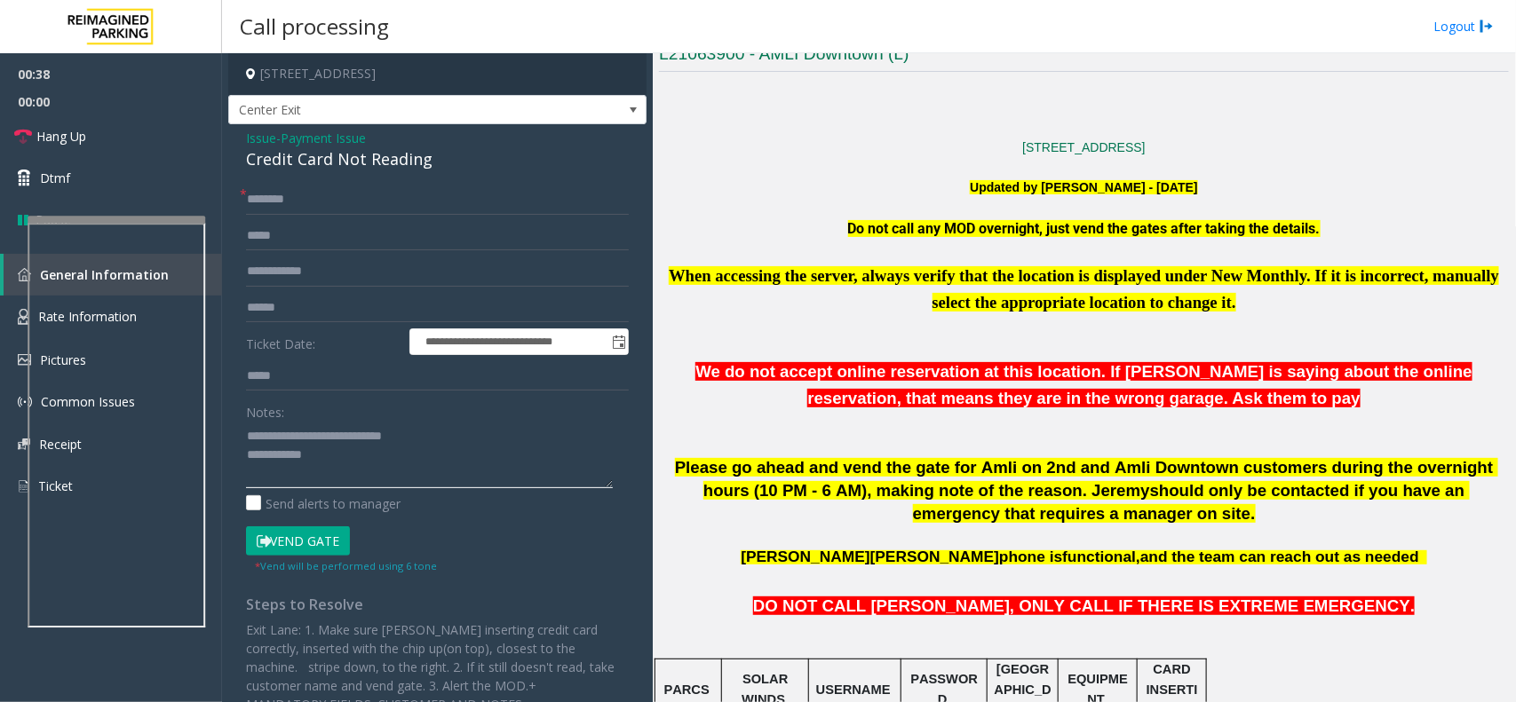
type textarea "**********"
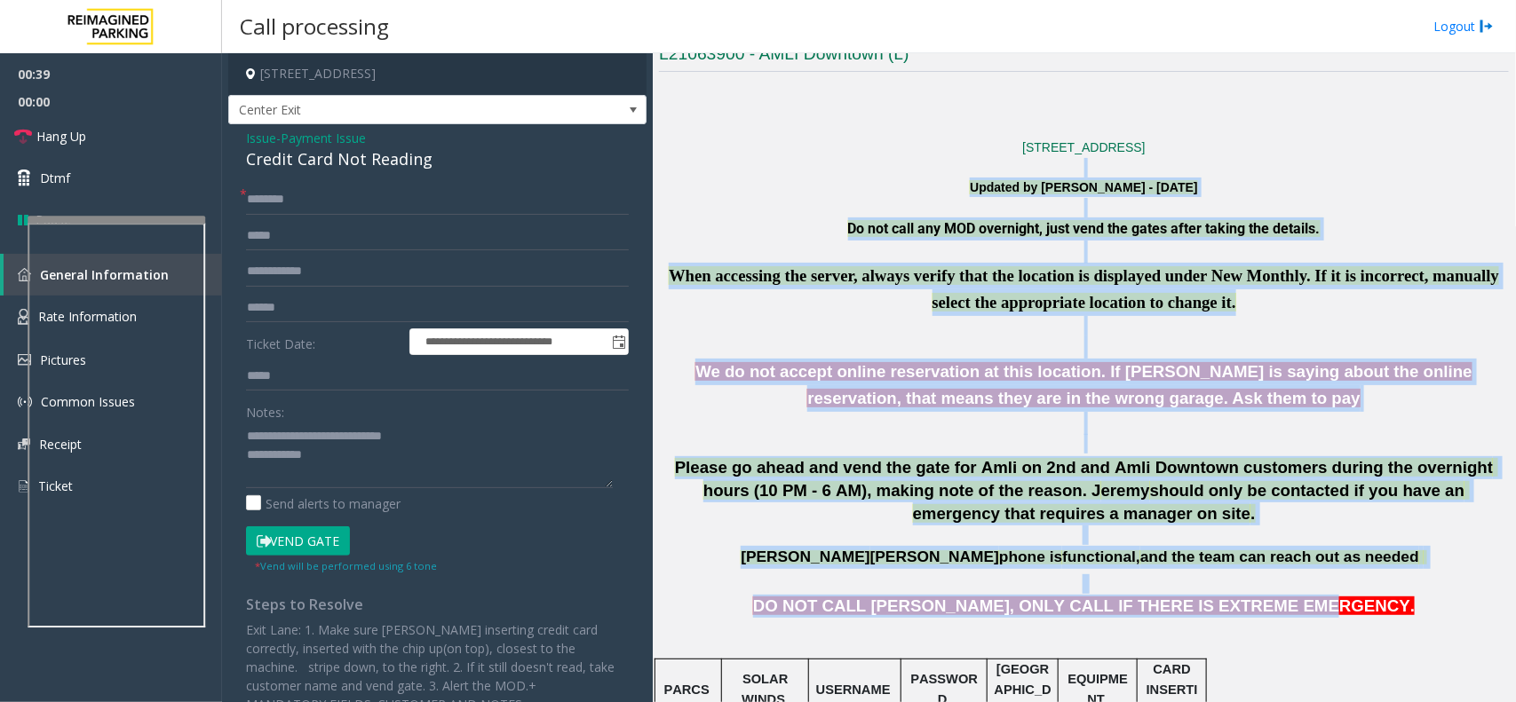
drag, startPoint x: 775, startPoint y: 165, endPoint x: 1355, endPoint y: 615, distance: 733.7
click at [1352, 615] on p "DO NOT CALL ANDREA, ONLY CALL IF THERE IS EXTREME EMERGENCY." at bounding box center [1084, 606] width 850 height 23
drag, startPoint x: 1352, startPoint y: 615, endPoint x: 872, endPoint y: 194, distance: 638.1
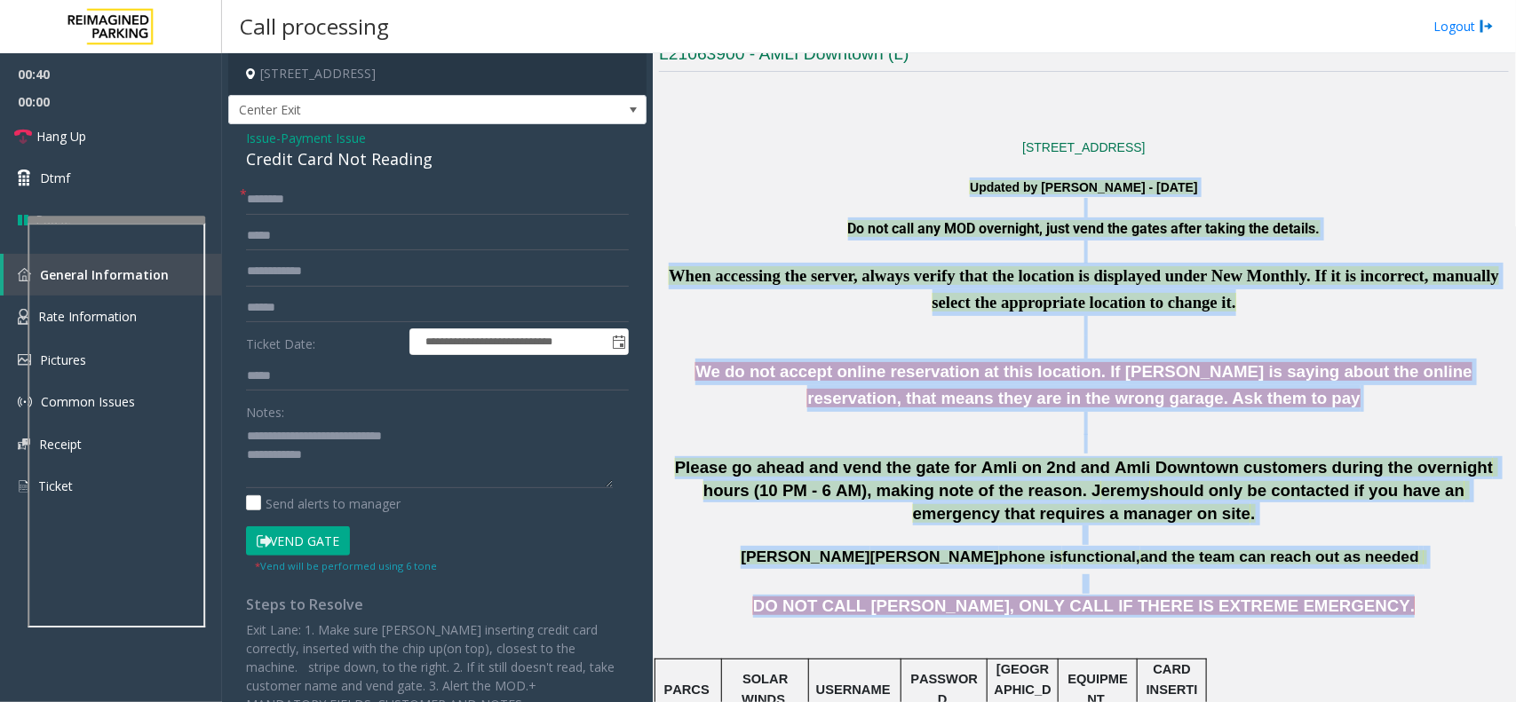
click at [861, 194] on p "Updated by Sunil Dhyani - 26th Aug 2025" at bounding box center [1084, 188] width 850 height 20
drag, startPoint x: 845, startPoint y: 194, endPoint x: 1356, endPoint y: 639, distance: 678.6
click at [1356, 639] on p at bounding box center [1084, 637] width 850 height 40
drag, startPoint x: 1352, startPoint y: 620, endPoint x: 857, endPoint y: 180, distance: 661.8
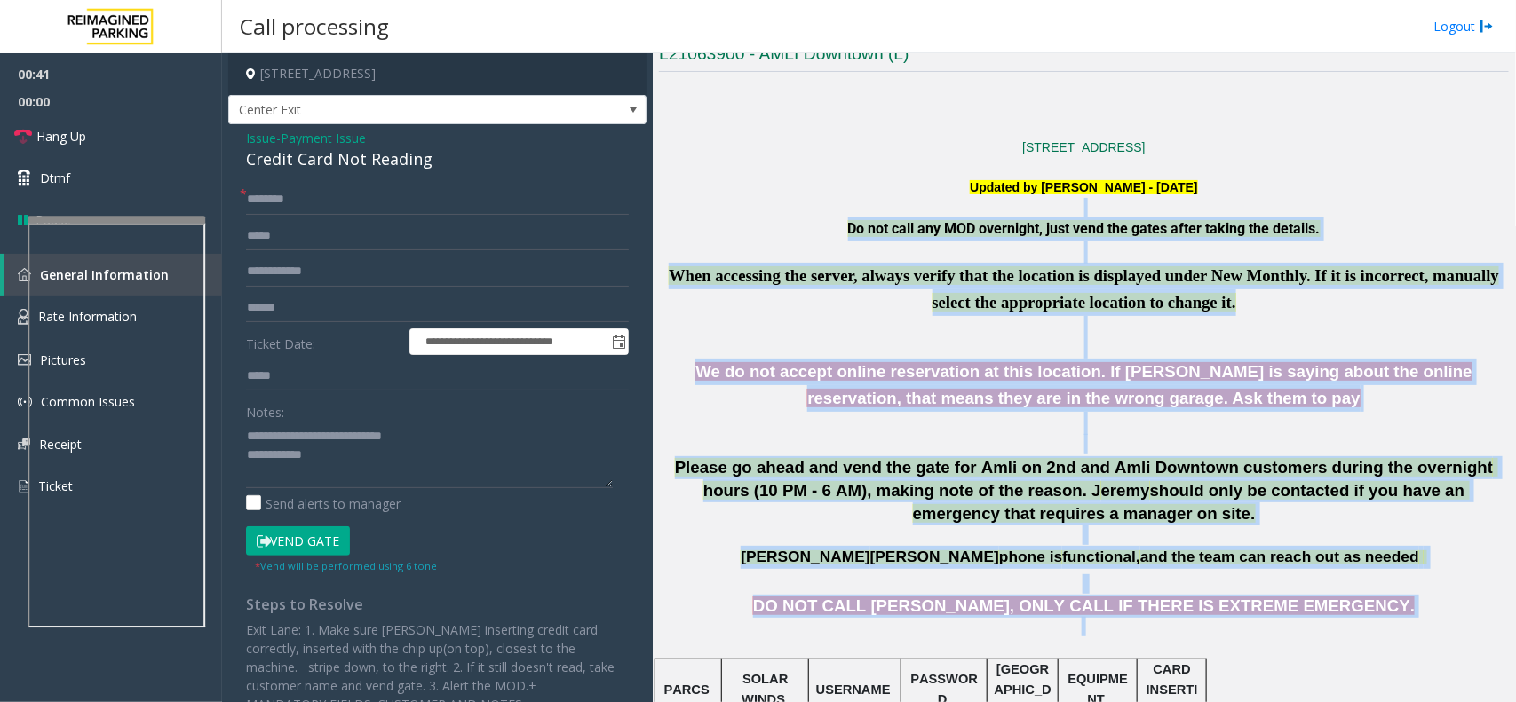
click at [753, 238] on p "Do not call any MOD overnight, just vend the gates after taking the details." at bounding box center [1084, 229] width 850 height 23
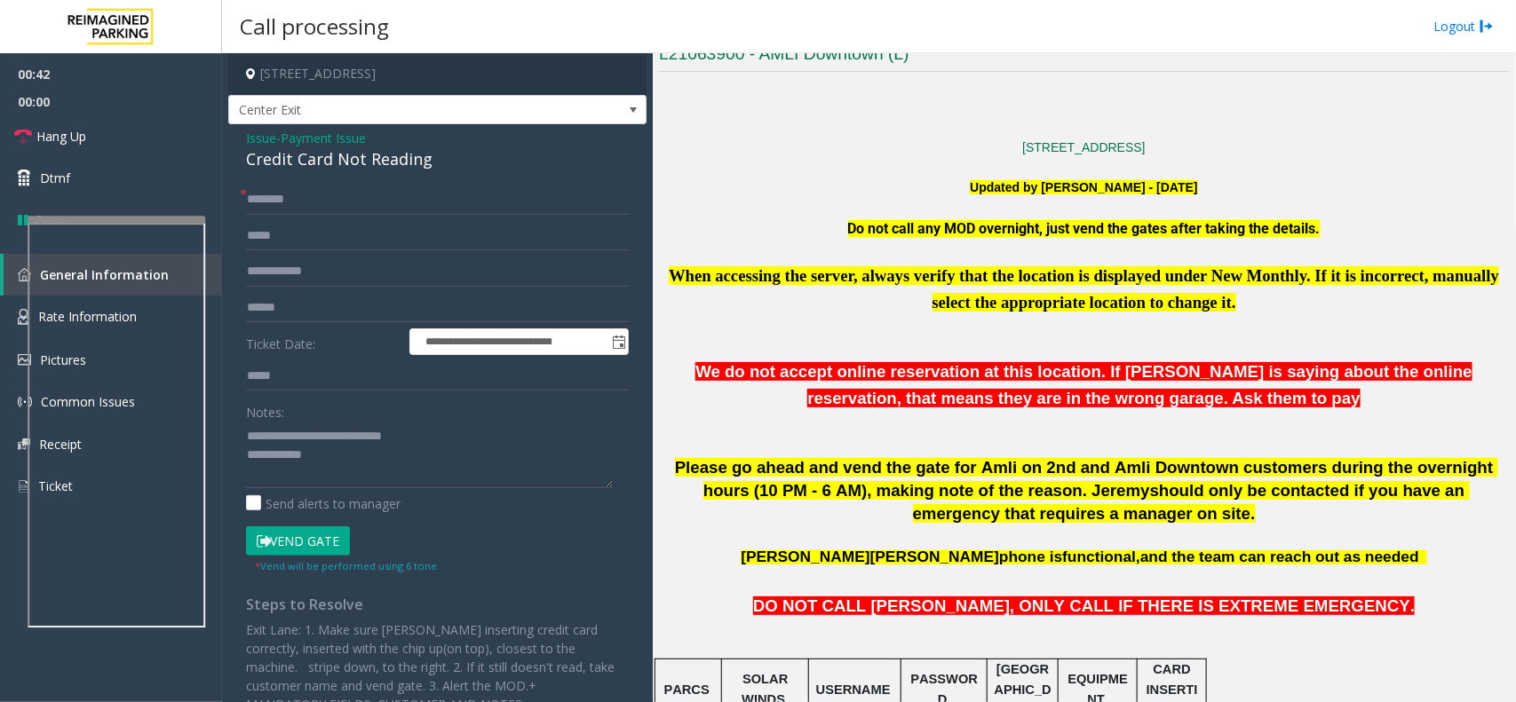
click at [793, 201] on p at bounding box center [1084, 208] width 850 height 20
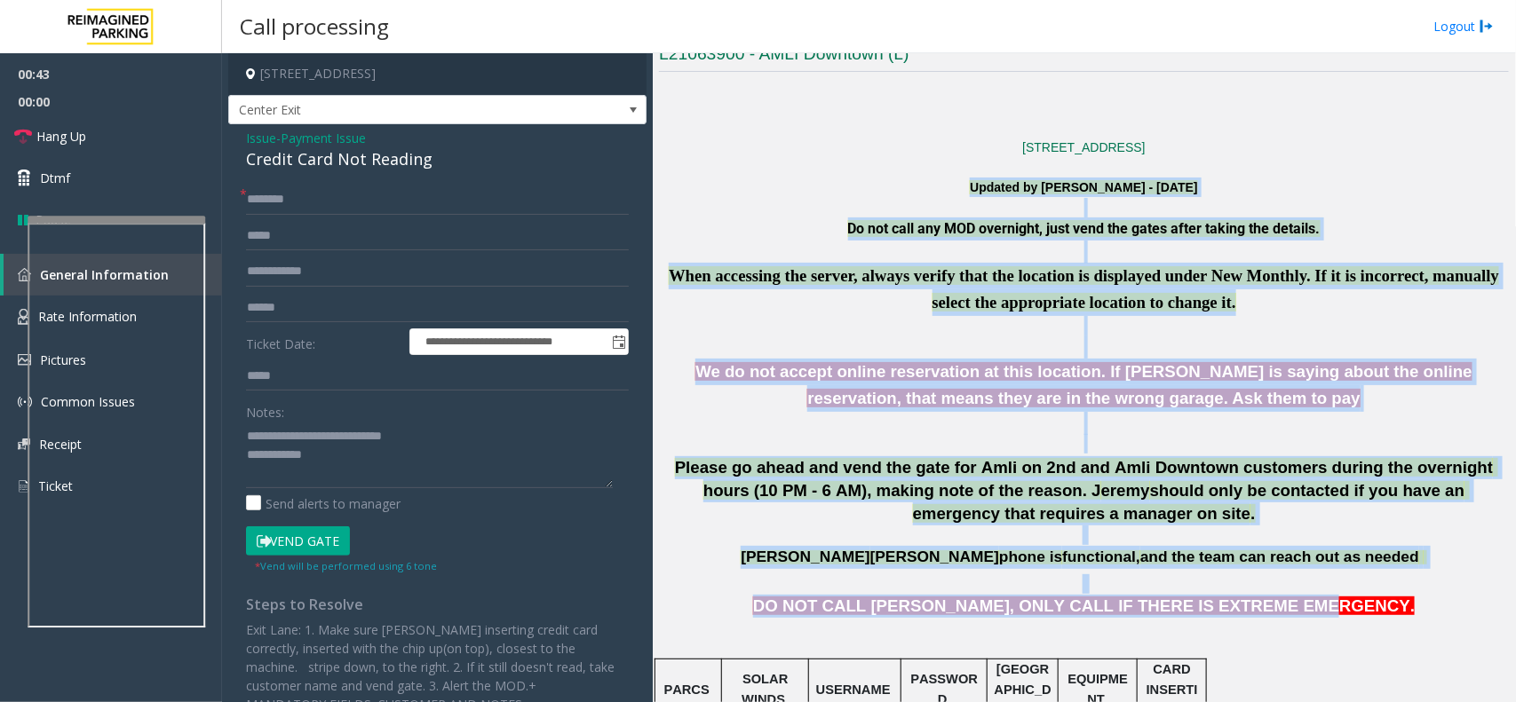
drag, startPoint x: 1334, startPoint y: 610, endPoint x: 915, endPoint y: 191, distance: 592.8
click at [733, 185] on p "Updated by Sunil Dhyani - 26th Aug 2025" at bounding box center [1084, 188] width 850 height 20
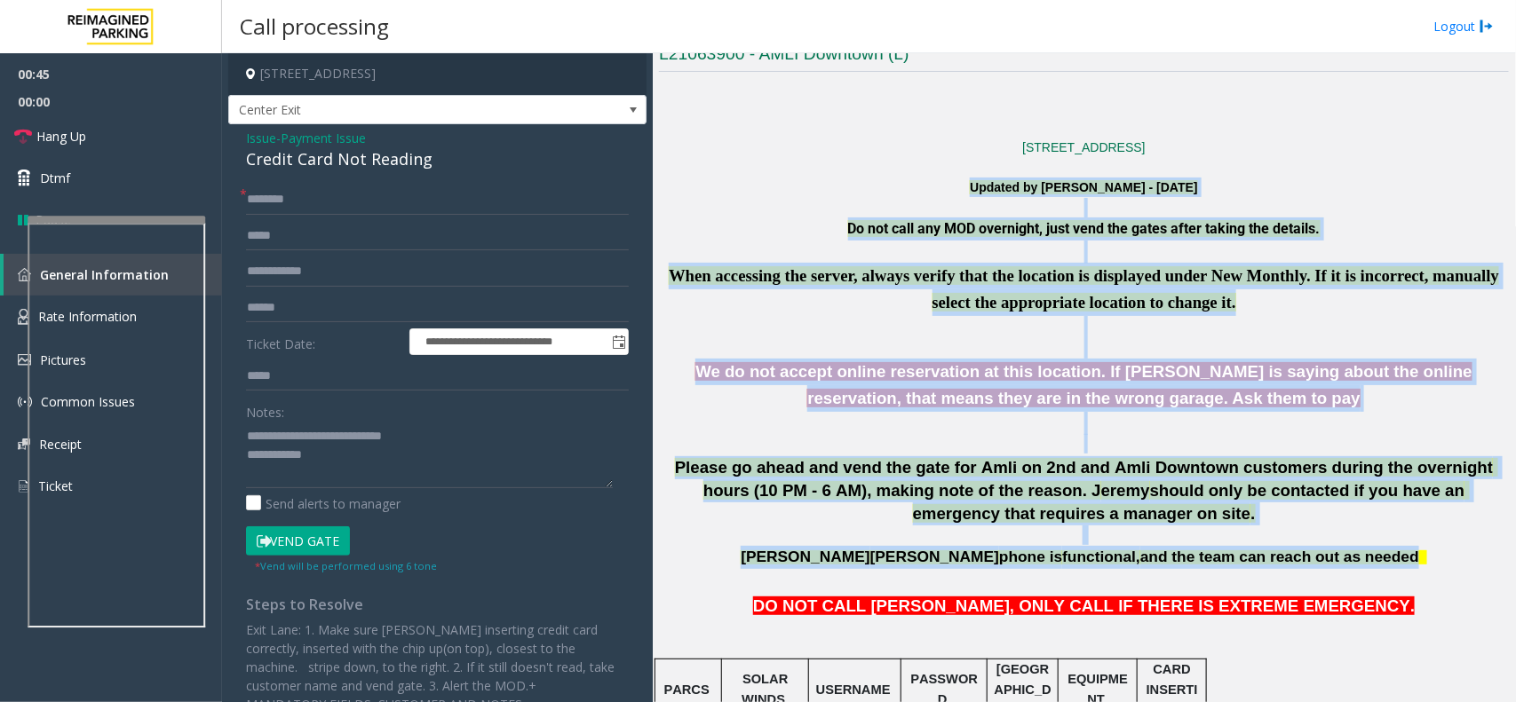
drag, startPoint x: 801, startPoint y: 179, endPoint x: 1325, endPoint y: 551, distance: 642.7
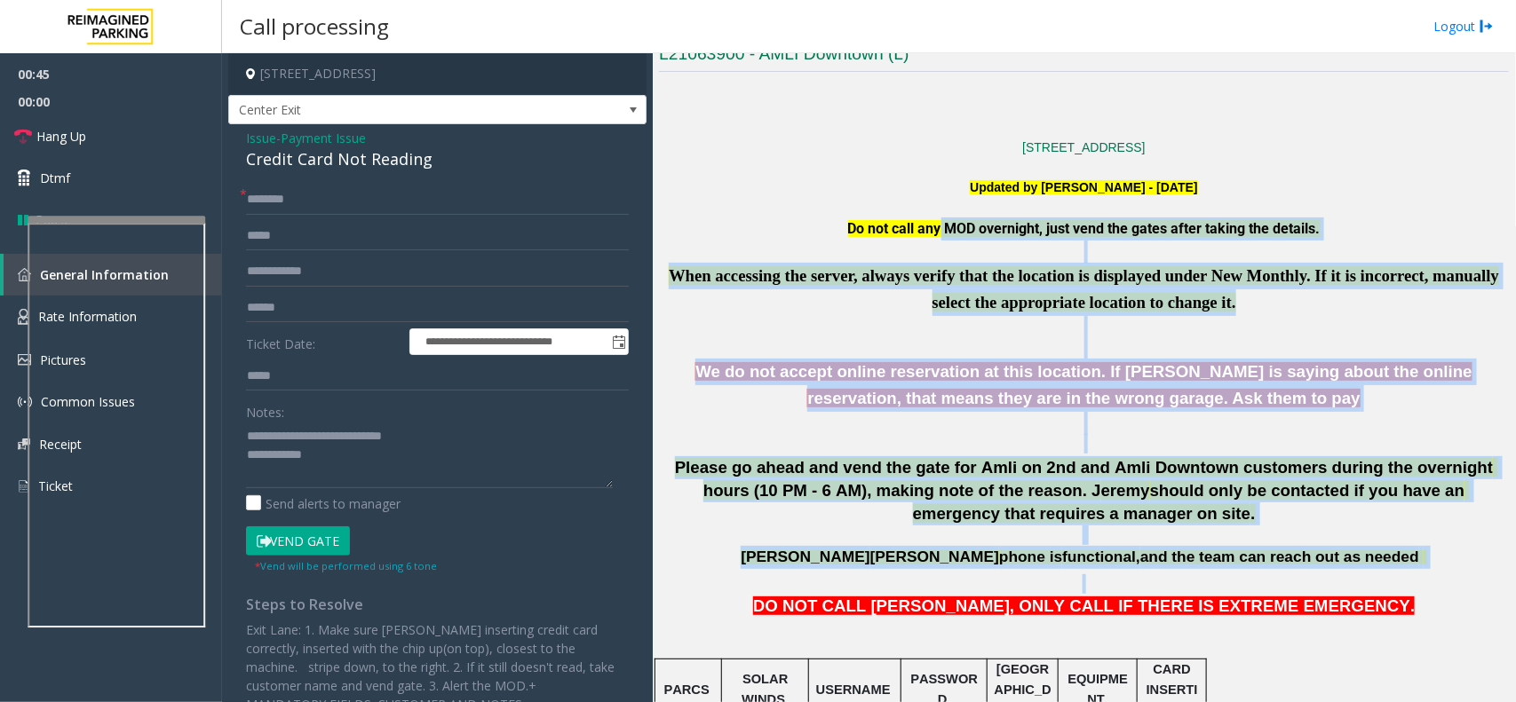
drag, startPoint x: 1363, startPoint y: 575, endPoint x: 925, endPoint y: 238, distance: 552.3
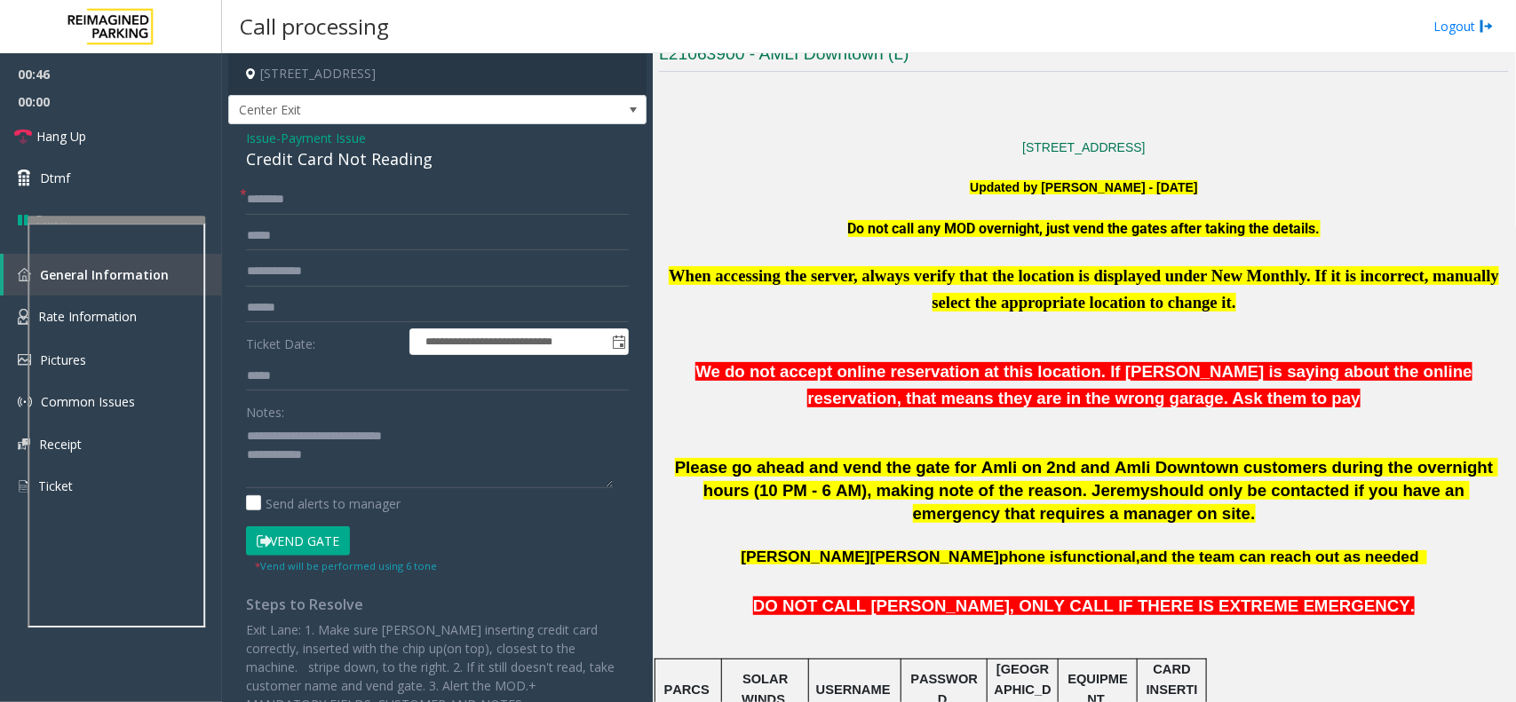
click at [813, 207] on p at bounding box center [1084, 208] width 850 height 20
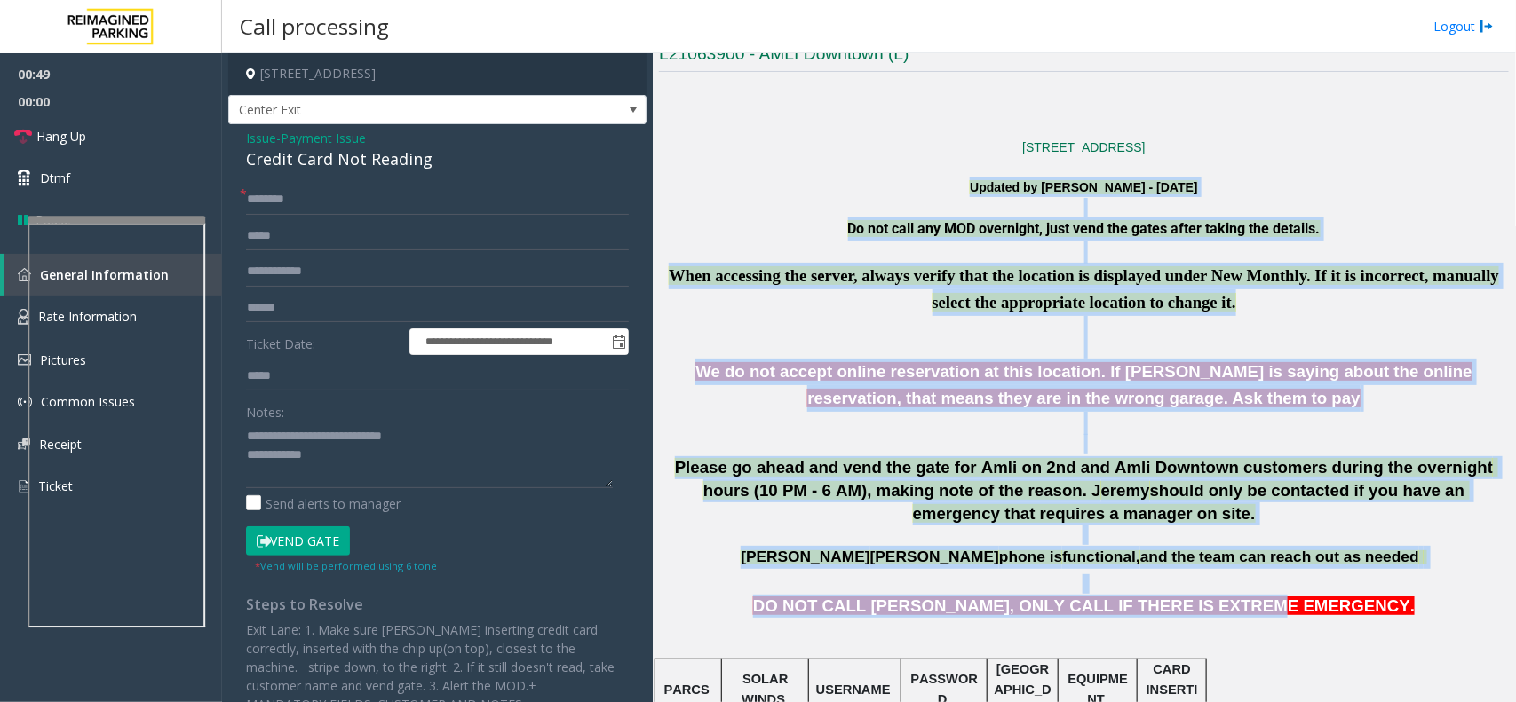
drag, startPoint x: 809, startPoint y: 195, endPoint x: 1279, endPoint y: 615, distance: 629.6
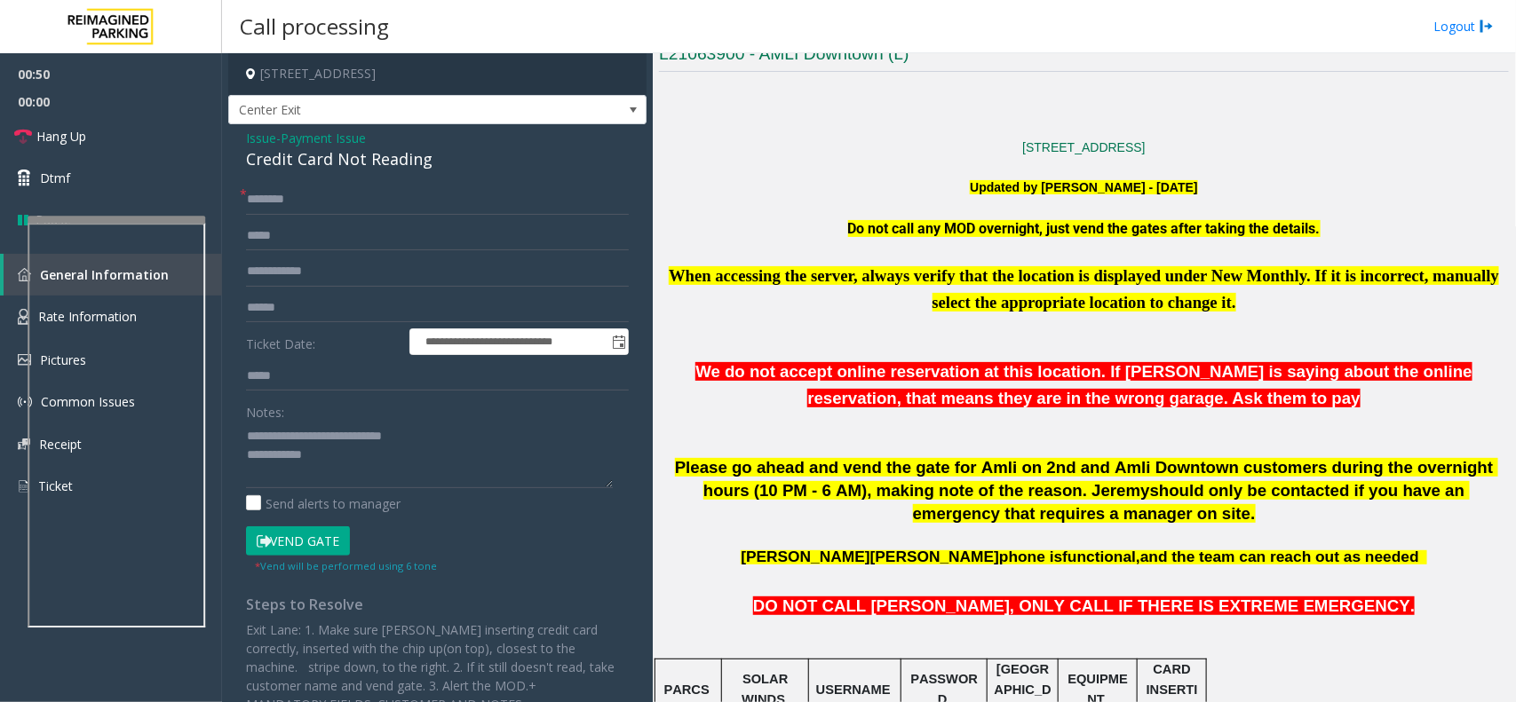
click at [1361, 624] on p at bounding box center [1084, 637] width 850 height 40
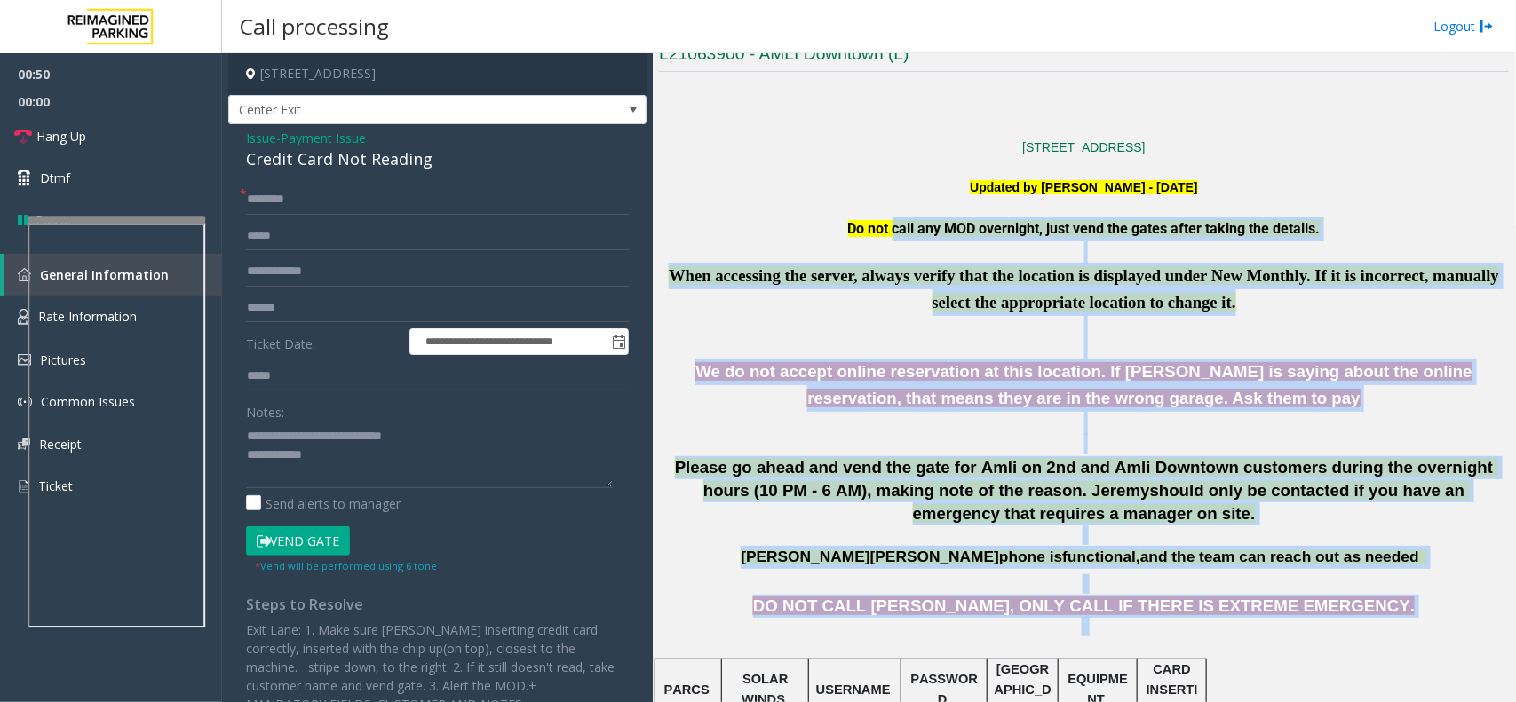
drag, startPoint x: 1361, startPoint y: 623, endPoint x: 893, endPoint y: 223, distance: 615.4
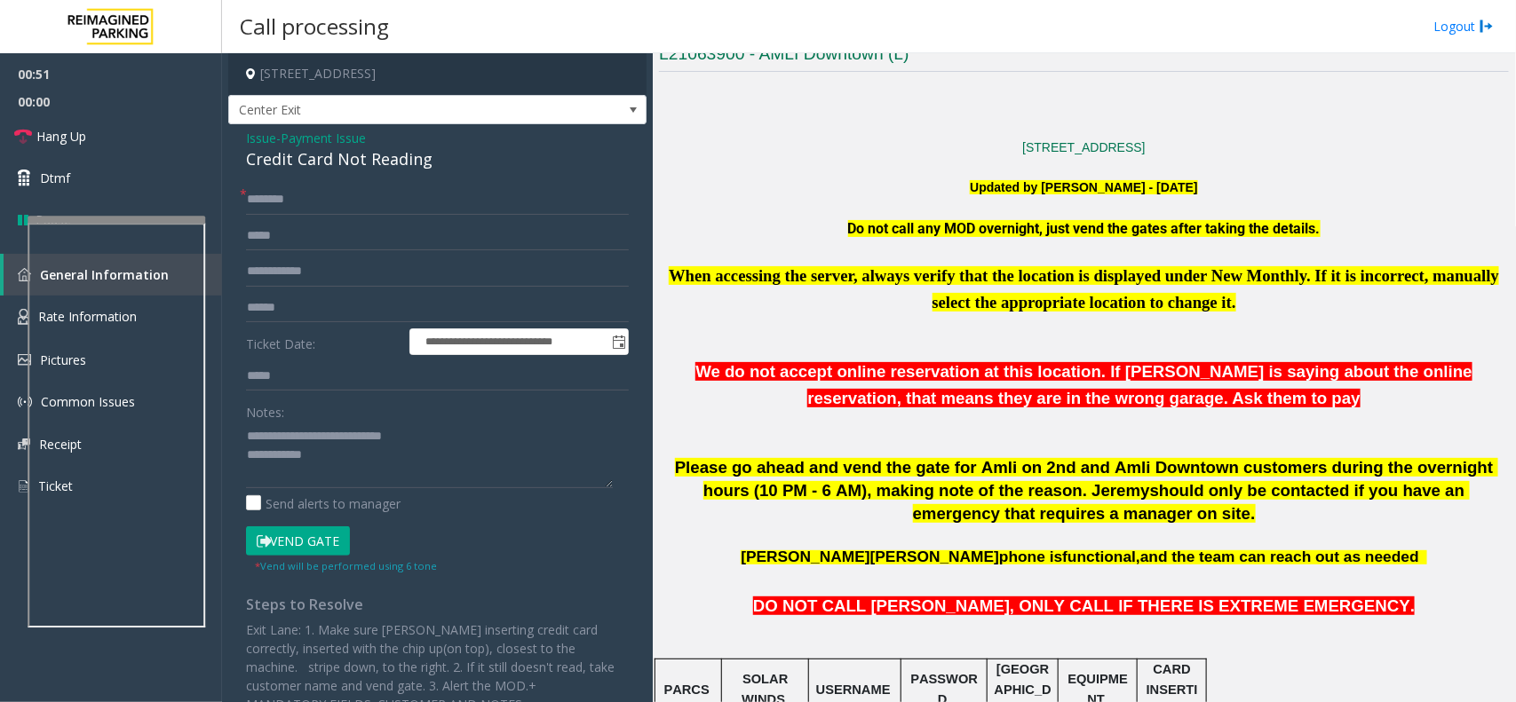
click at [827, 205] on p at bounding box center [1084, 208] width 850 height 20
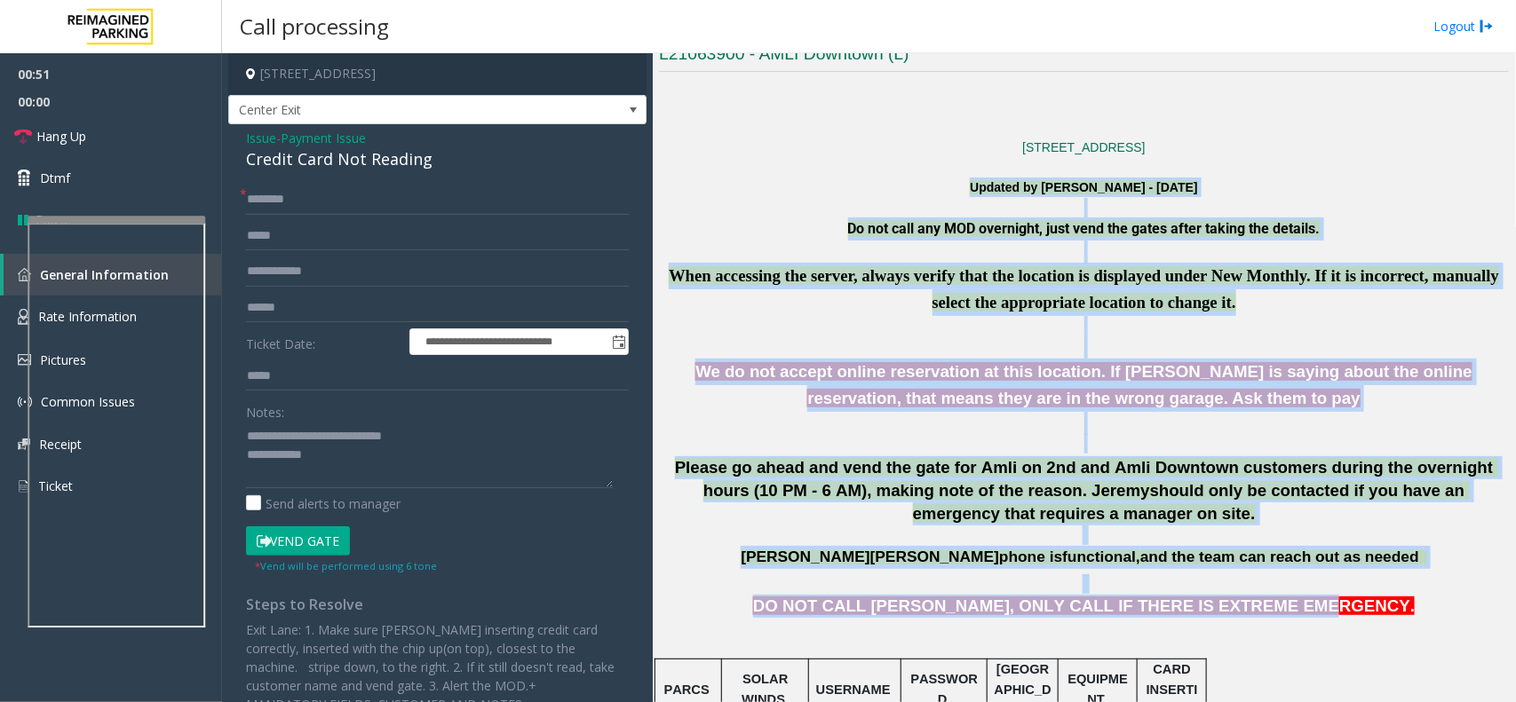
drag, startPoint x: 766, startPoint y: 194, endPoint x: 1377, endPoint y: 615, distance: 741.3
click at [1377, 615] on p "DO NOT CALL ANDREA, ONLY CALL IF THERE IS EXTREME EMERGENCY." at bounding box center [1084, 606] width 850 height 23
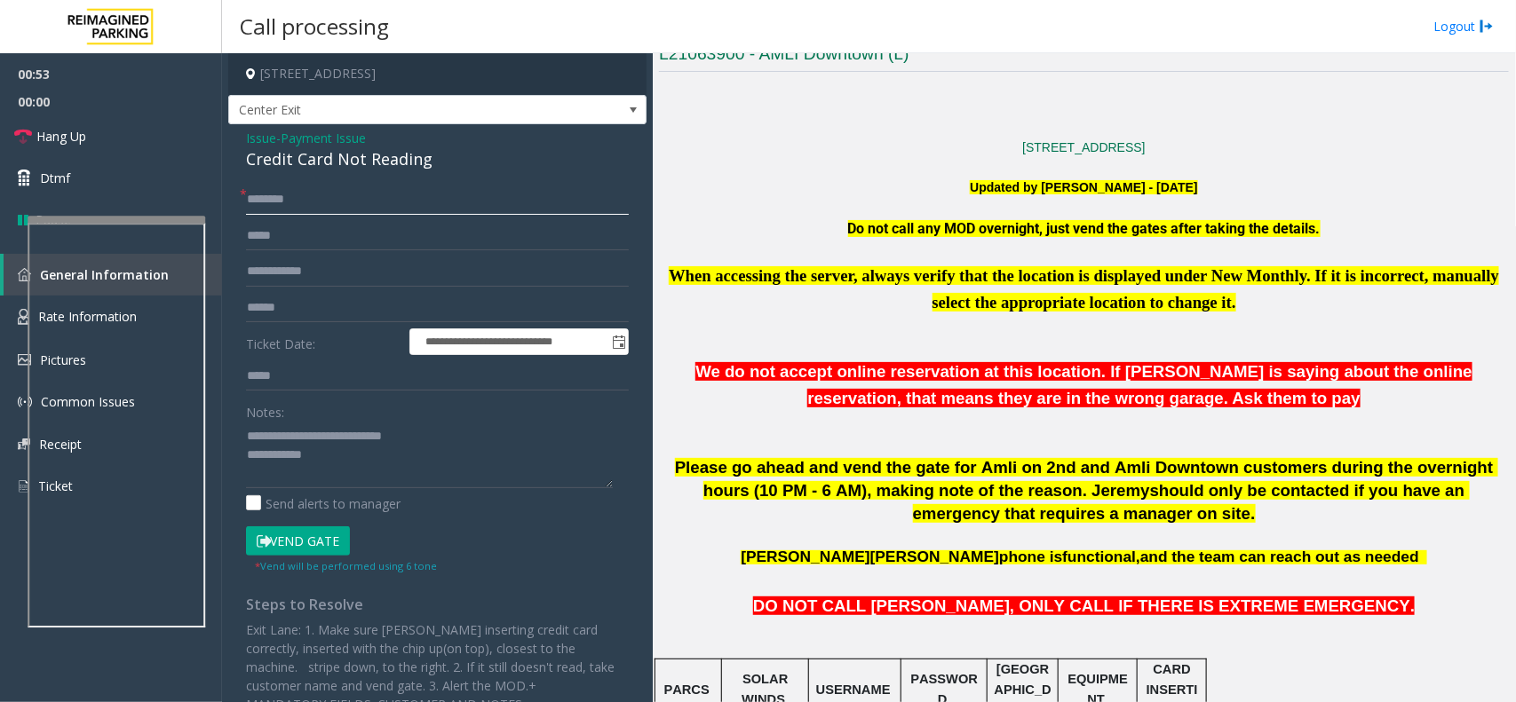
click at [255, 191] on input "text" at bounding box center [437, 200] width 383 height 30
type input "**"
click at [366, 468] on textarea at bounding box center [429, 455] width 367 height 67
click at [147, 153] on link "Hang Up" at bounding box center [111, 136] width 222 height 42
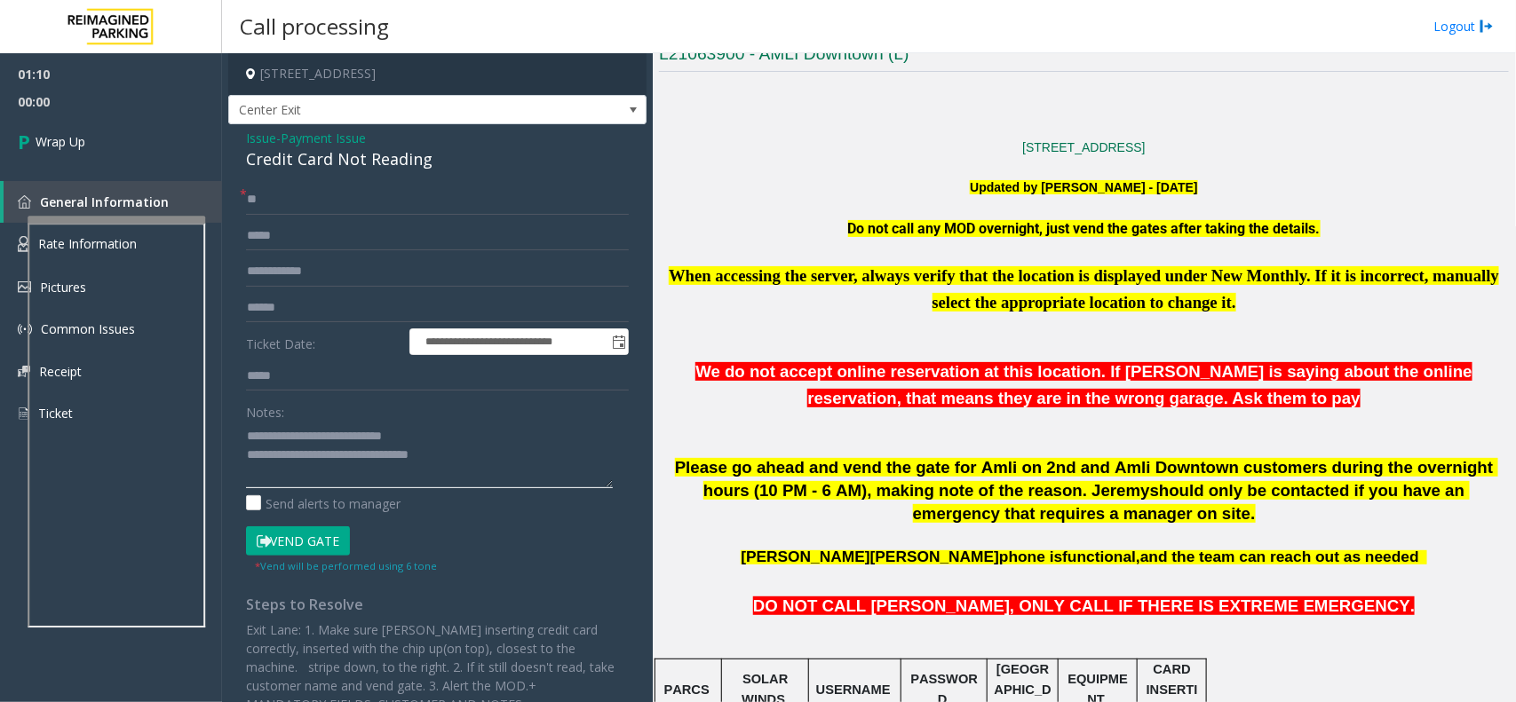
click at [455, 457] on textarea at bounding box center [429, 455] width 367 height 67
type textarea "**********"
click at [154, 147] on link "Wrap Up" at bounding box center [111, 141] width 222 height 52
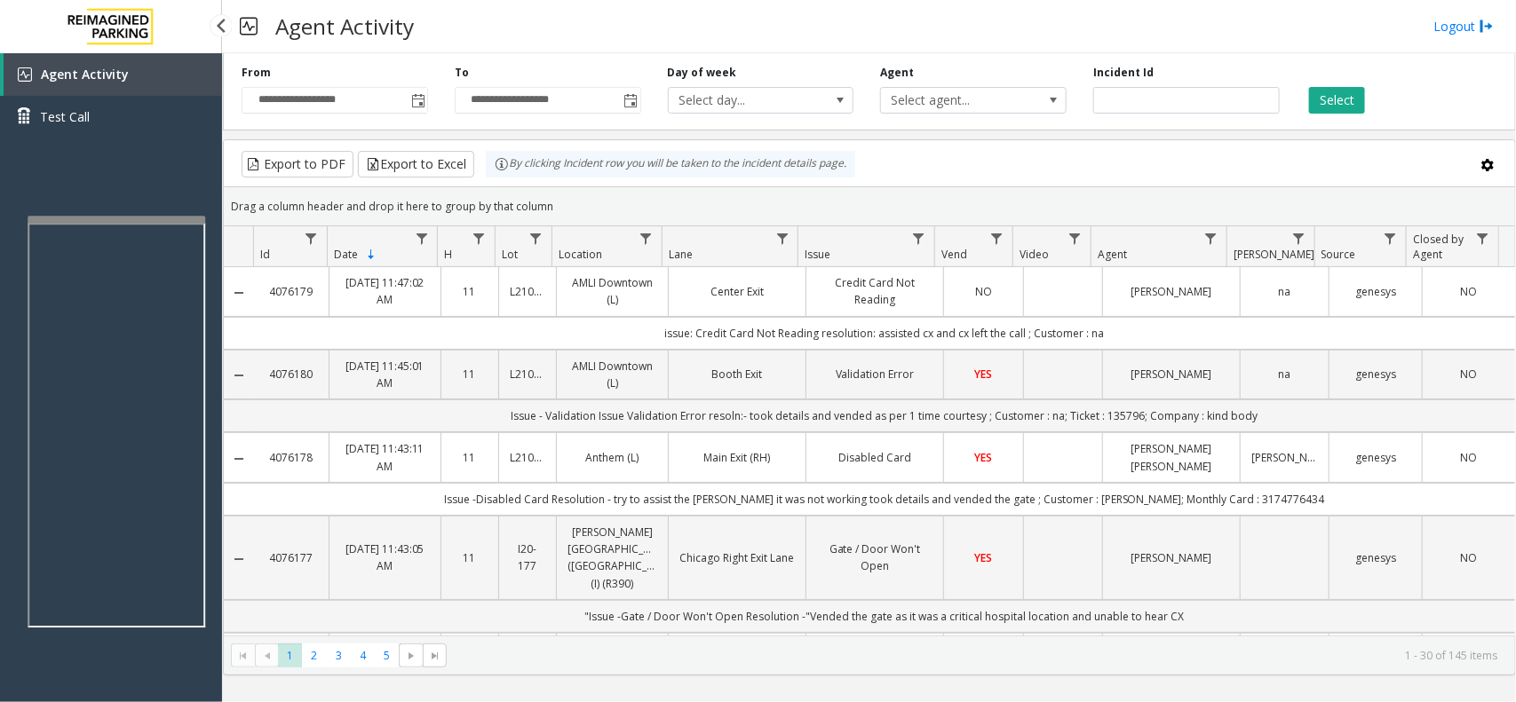
click at [147, 80] on link "Agent Activity" at bounding box center [113, 74] width 218 height 43
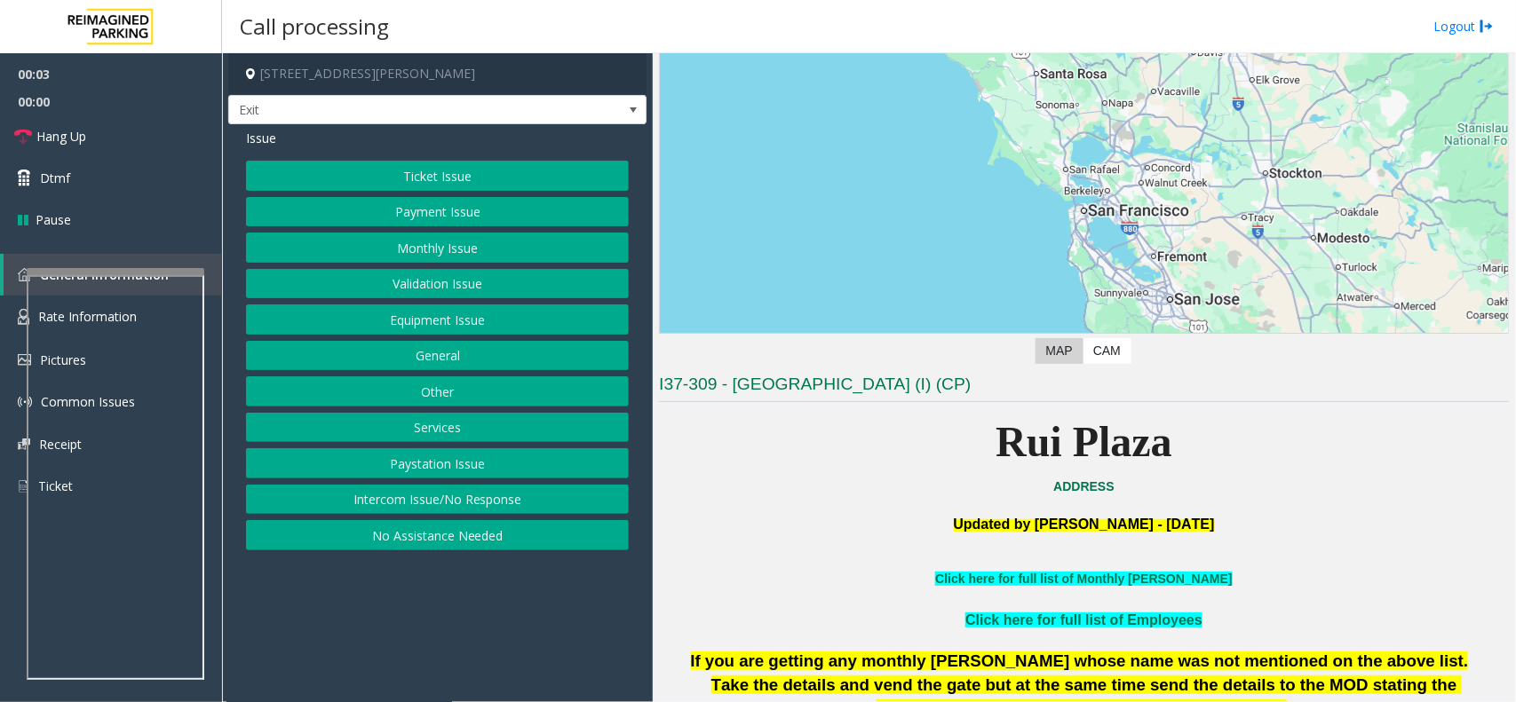
scroll to position [333, 0]
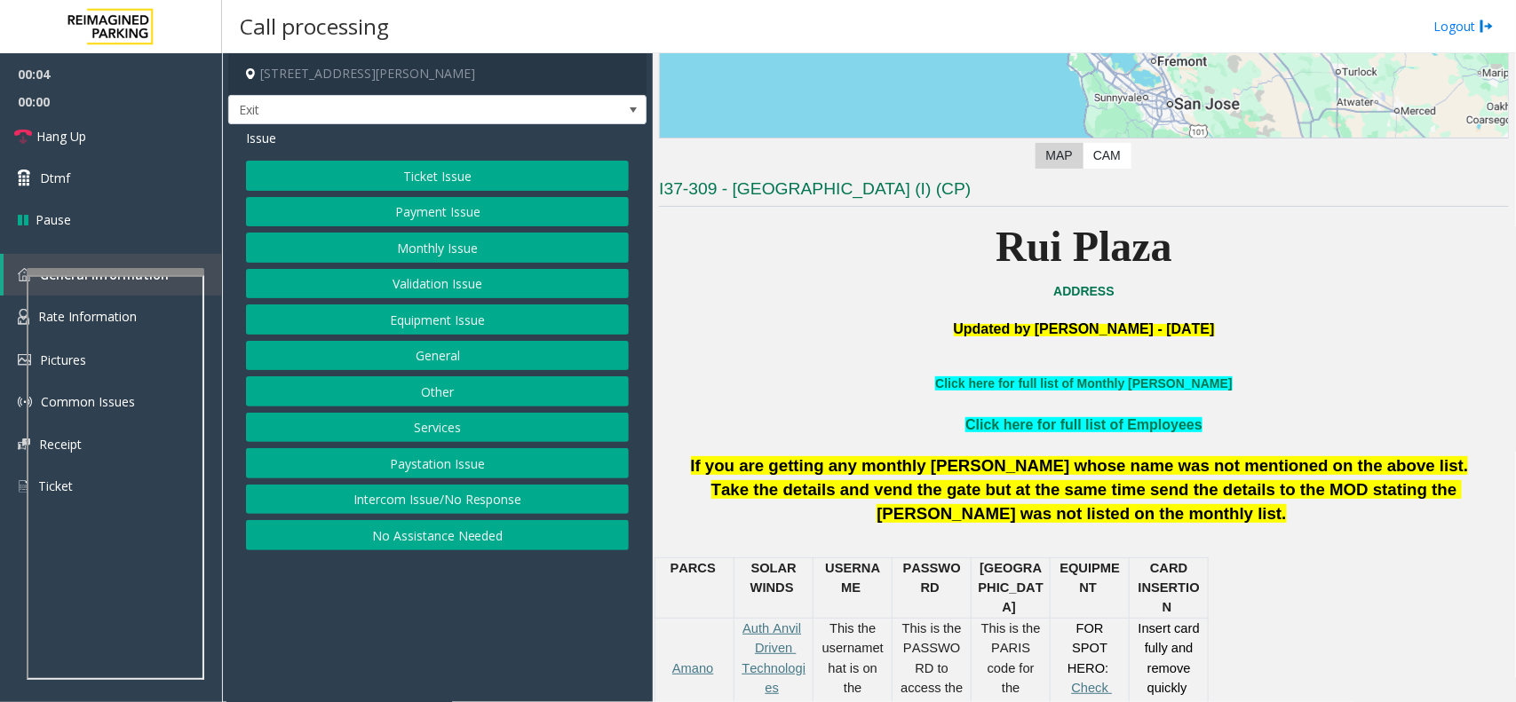
click at [446, 423] on button "Services" at bounding box center [437, 428] width 383 height 30
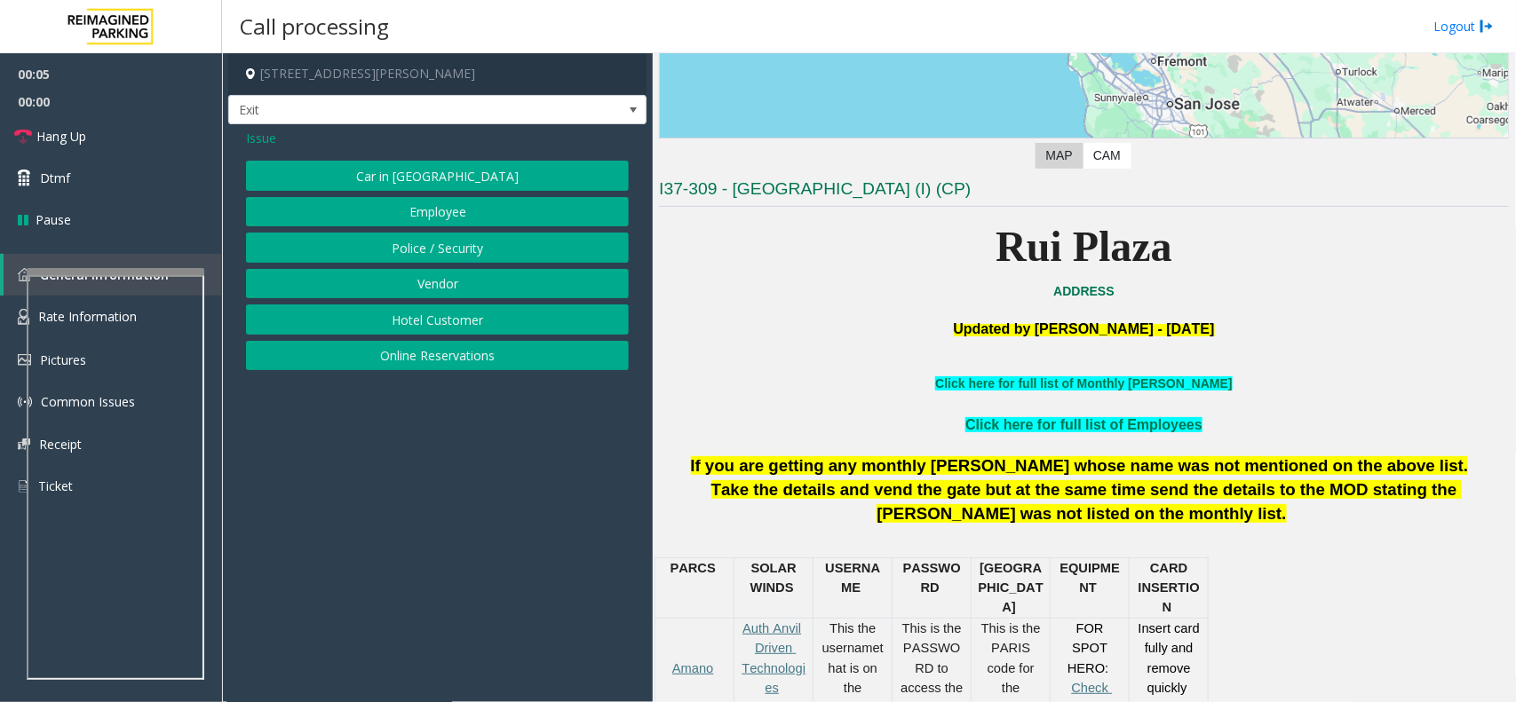
click at [444, 317] on button "Hotel Customer" at bounding box center [437, 320] width 383 height 30
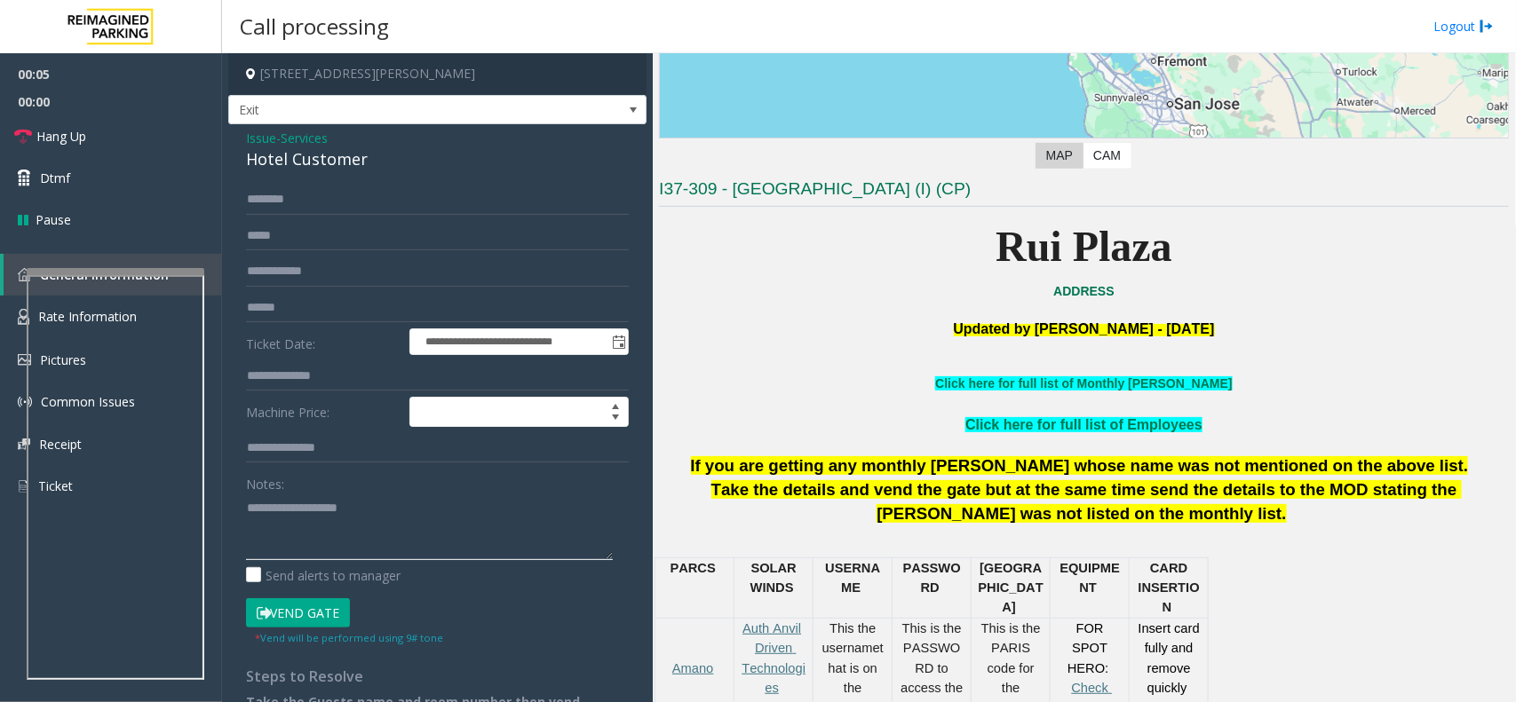
click at [366, 512] on textarea at bounding box center [429, 527] width 367 height 67
click at [337, 171] on div "Hotel Customer" at bounding box center [437, 159] width 383 height 24
click at [344, 158] on div "Hotel Customer" at bounding box center [437, 159] width 383 height 24
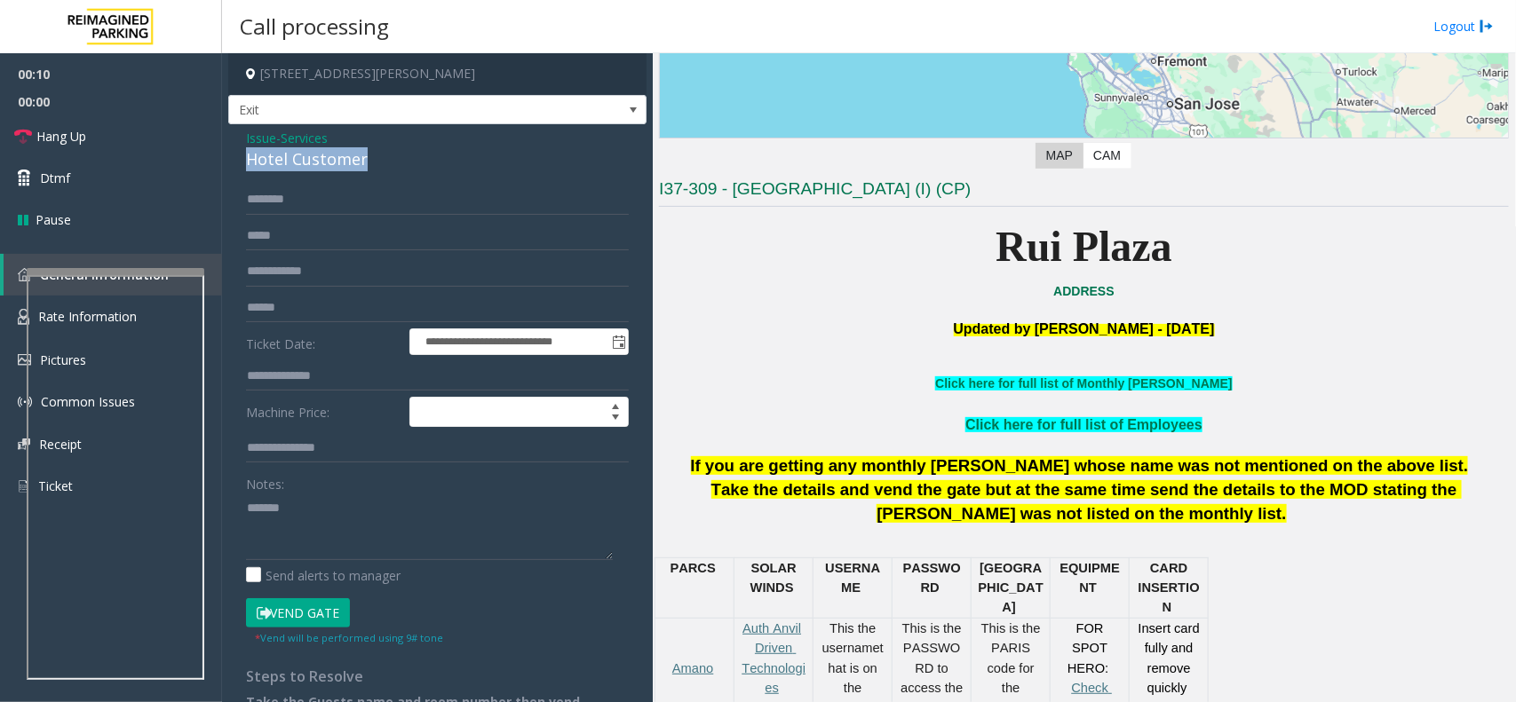
copy div "Hotel Customer"
click at [346, 530] on textarea at bounding box center [429, 527] width 367 height 67
paste textarea "**********"
type textarea "**********"
click at [336, 380] on input "text" at bounding box center [437, 376] width 383 height 30
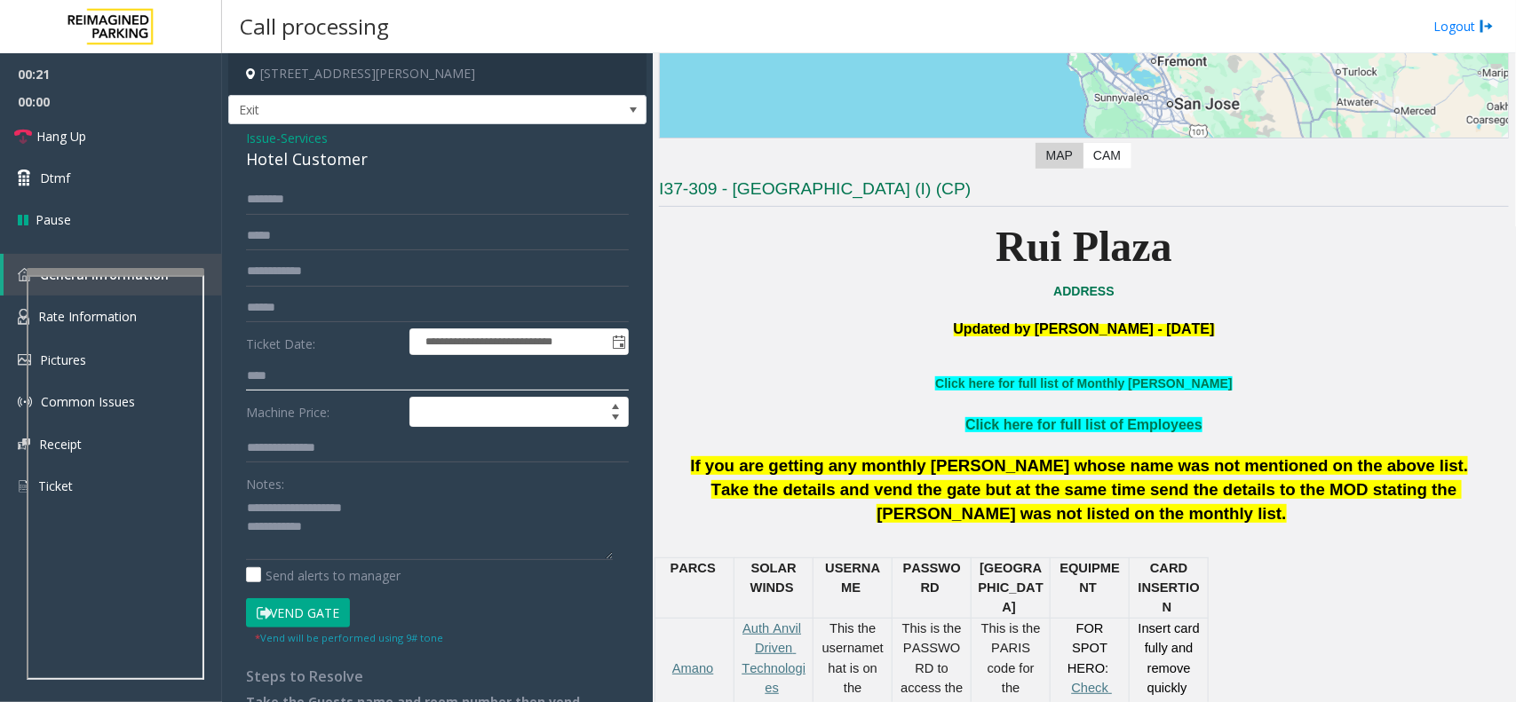
type input "****"
click at [360, 533] on textarea at bounding box center [429, 527] width 367 height 67
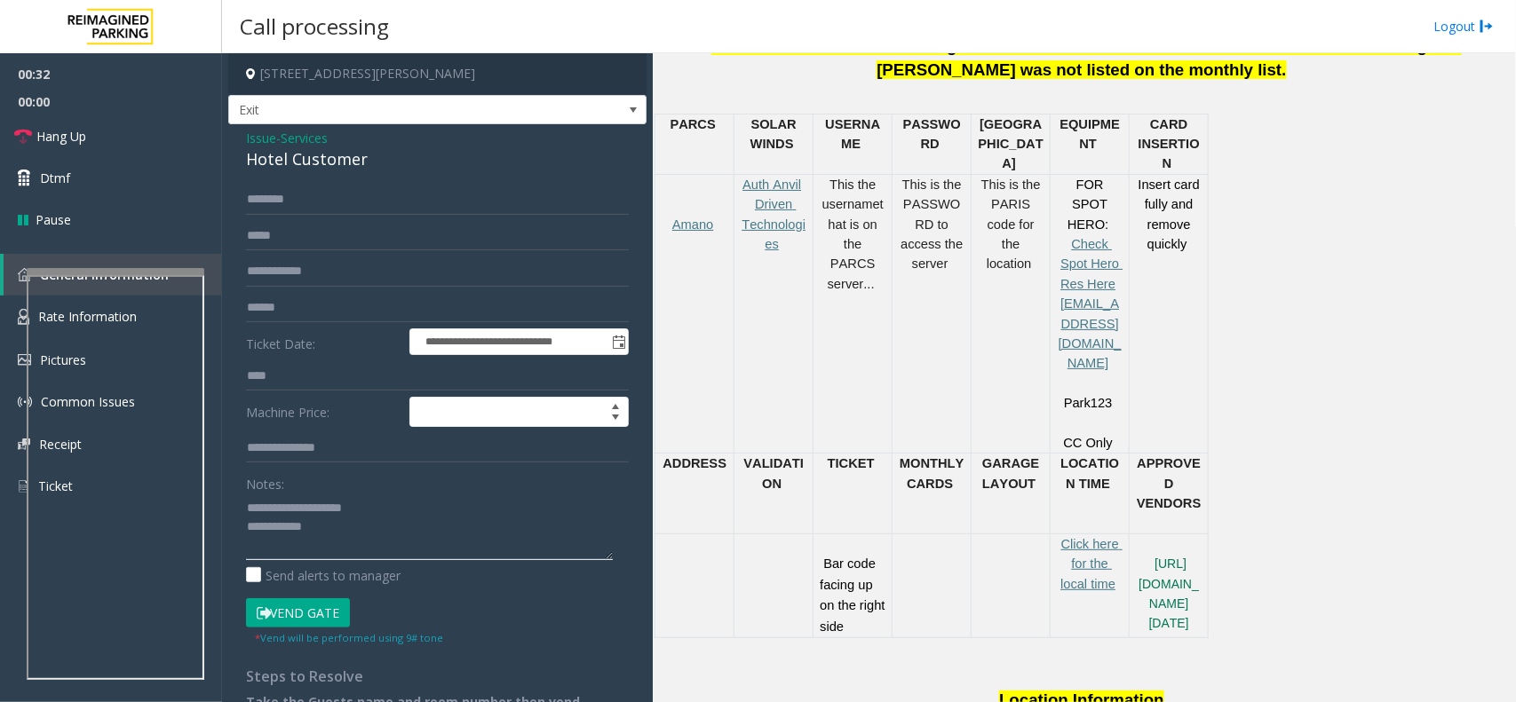
scroll to position [111, 0]
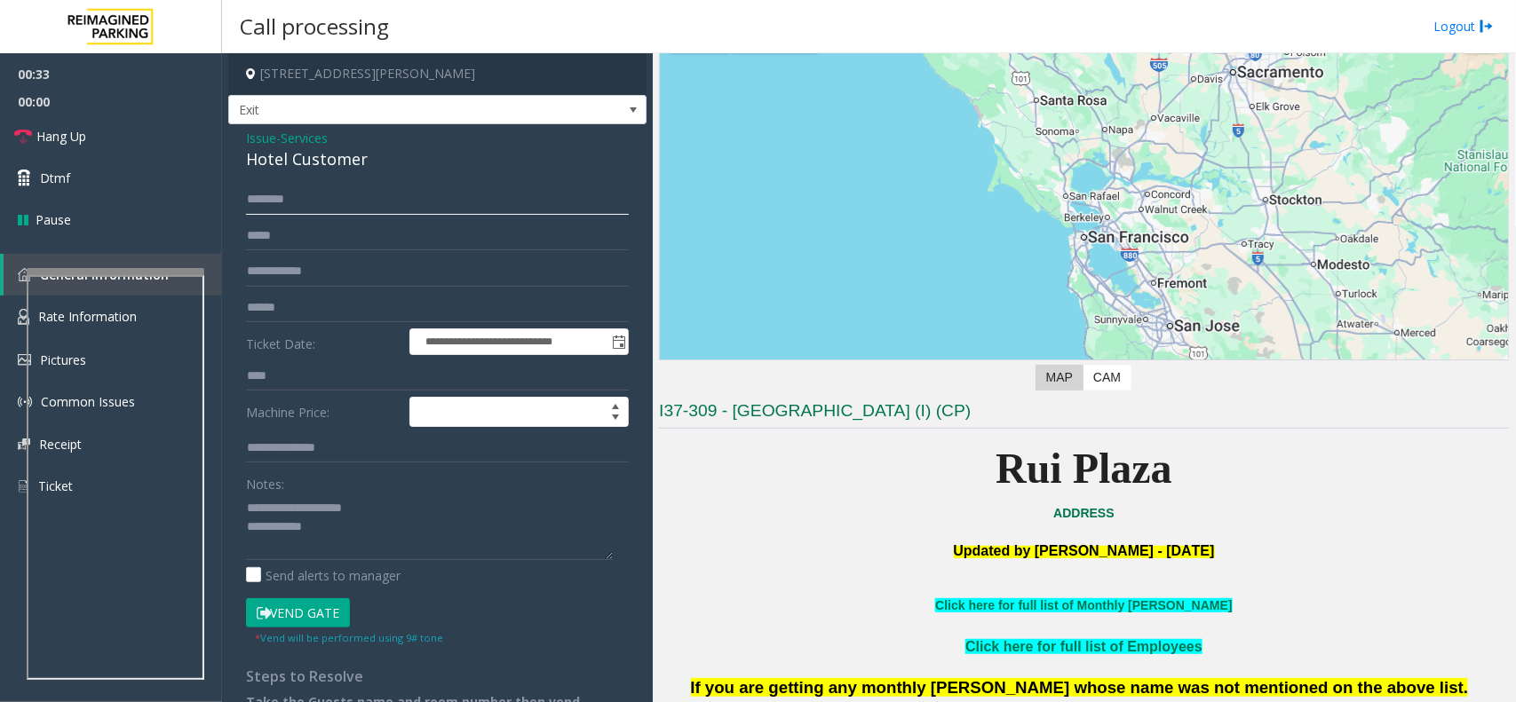
click at [306, 214] on input "text" at bounding box center [437, 200] width 383 height 30
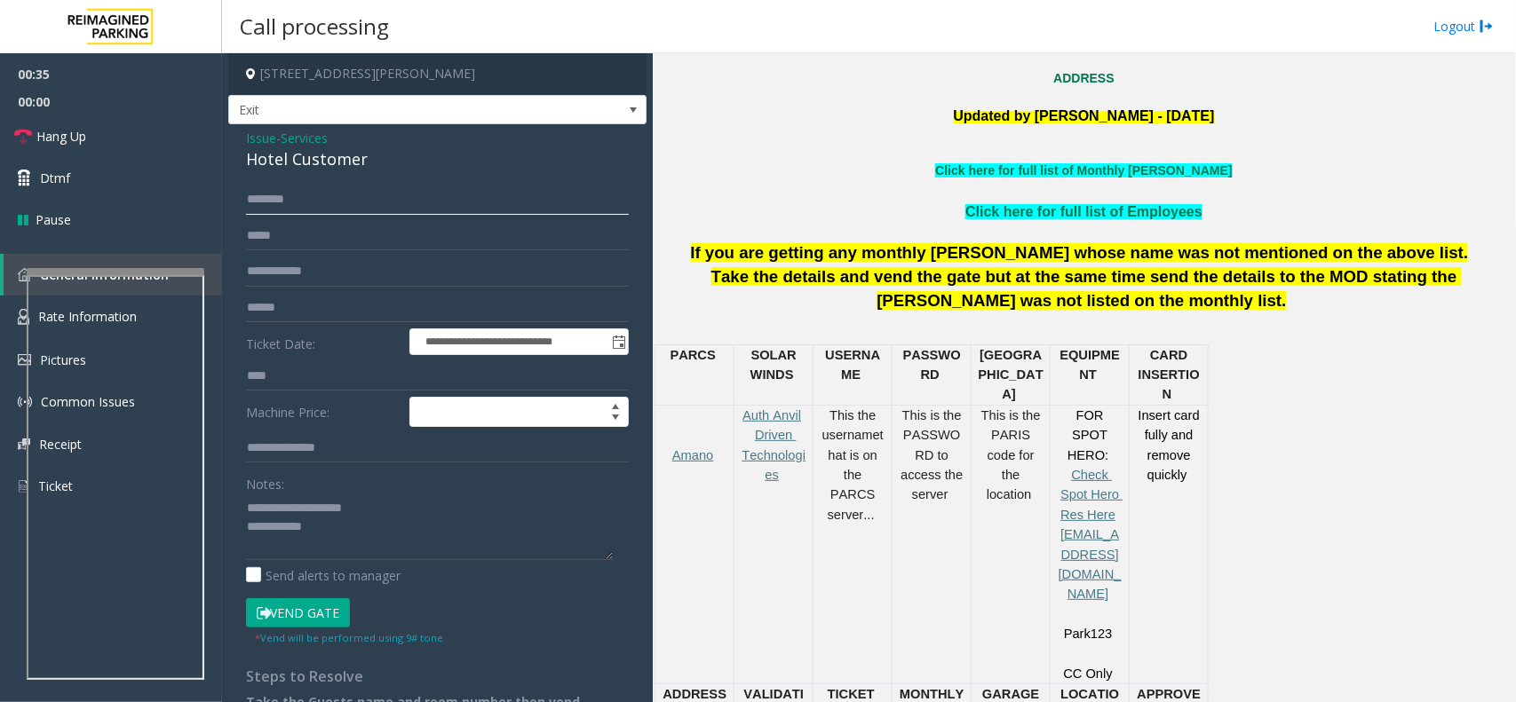
scroll to position [222, 0]
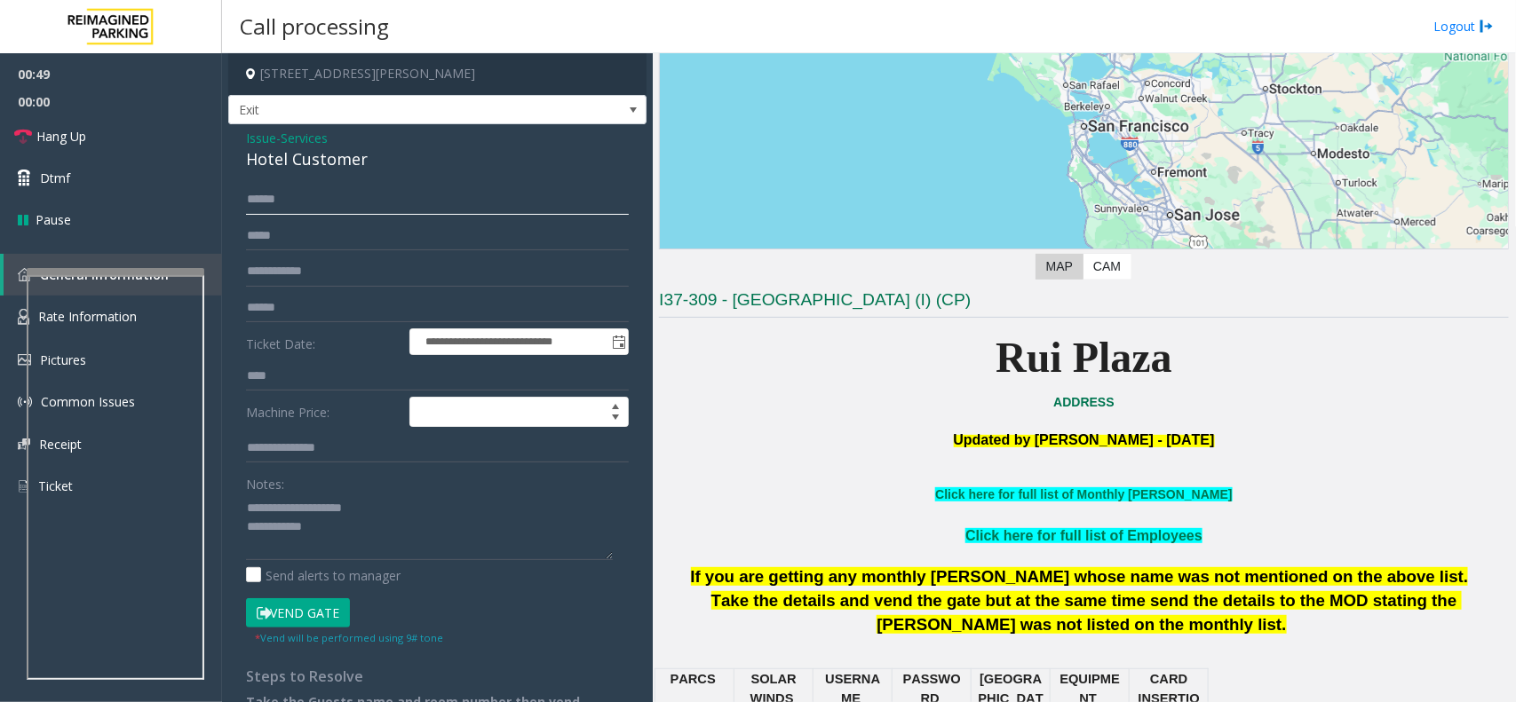
type input "******"
click at [337, 534] on textarea at bounding box center [429, 527] width 367 height 67
drag, startPoint x: 313, startPoint y: 622, endPoint x: 346, endPoint y: 561, distance: 69.2
click at [312, 623] on button "Vend Gate" at bounding box center [298, 614] width 104 height 30
click at [355, 537] on textarea at bounding box center [429, 527] width 367 height 67
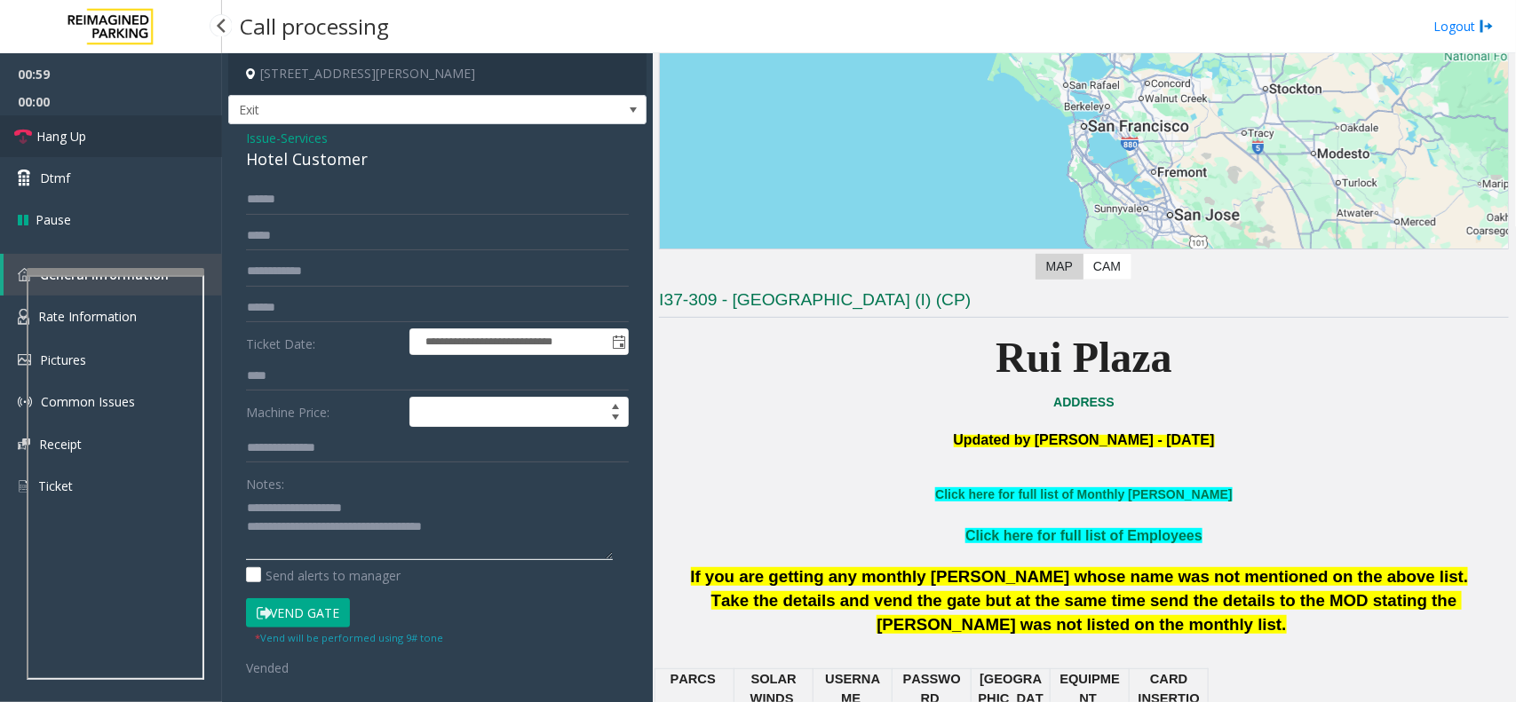
type textarea "**********"
click at [143, 131] on link "Hang Up" at bounding box center [111, 136] width 222 height 42
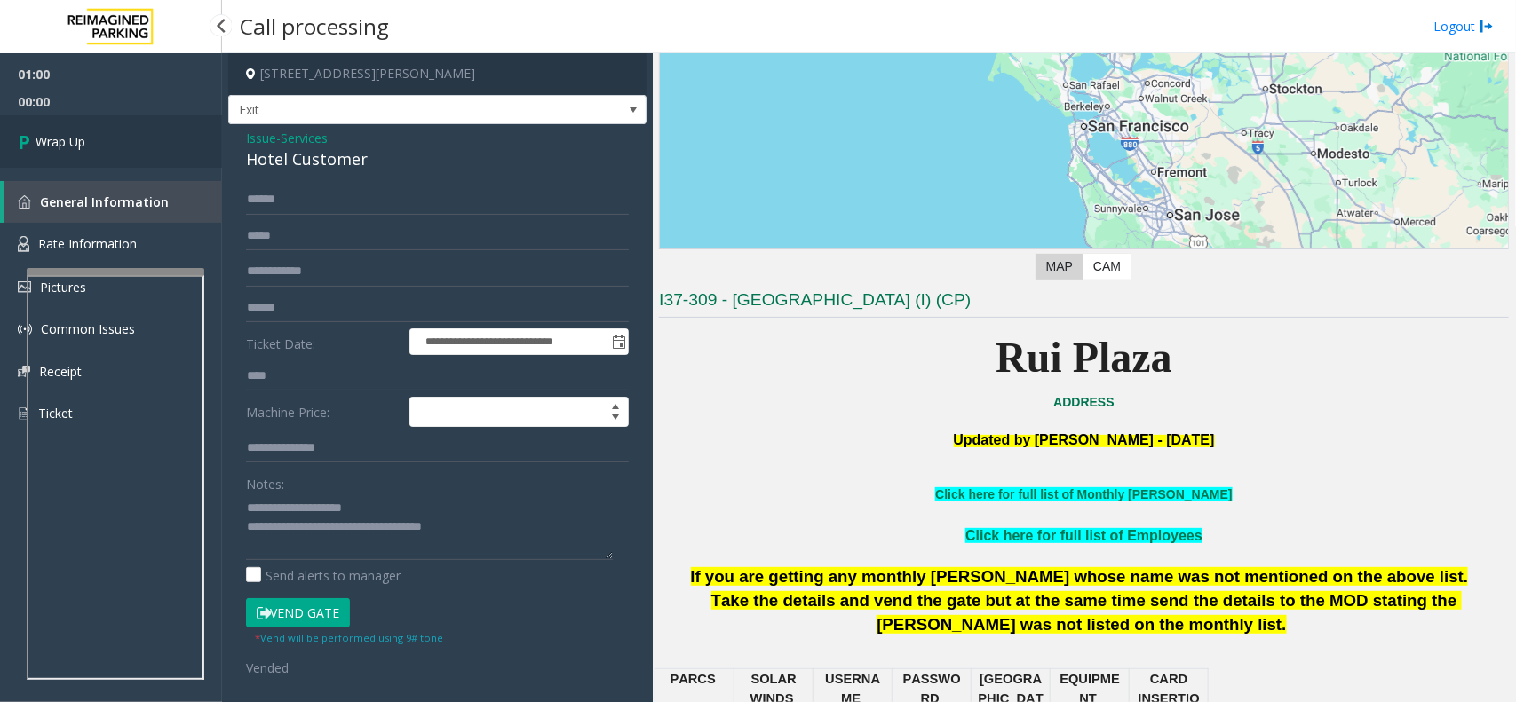
click at [143, 138] on link "Wrap Up" at bounding box center [111, 141] width 222 height 52
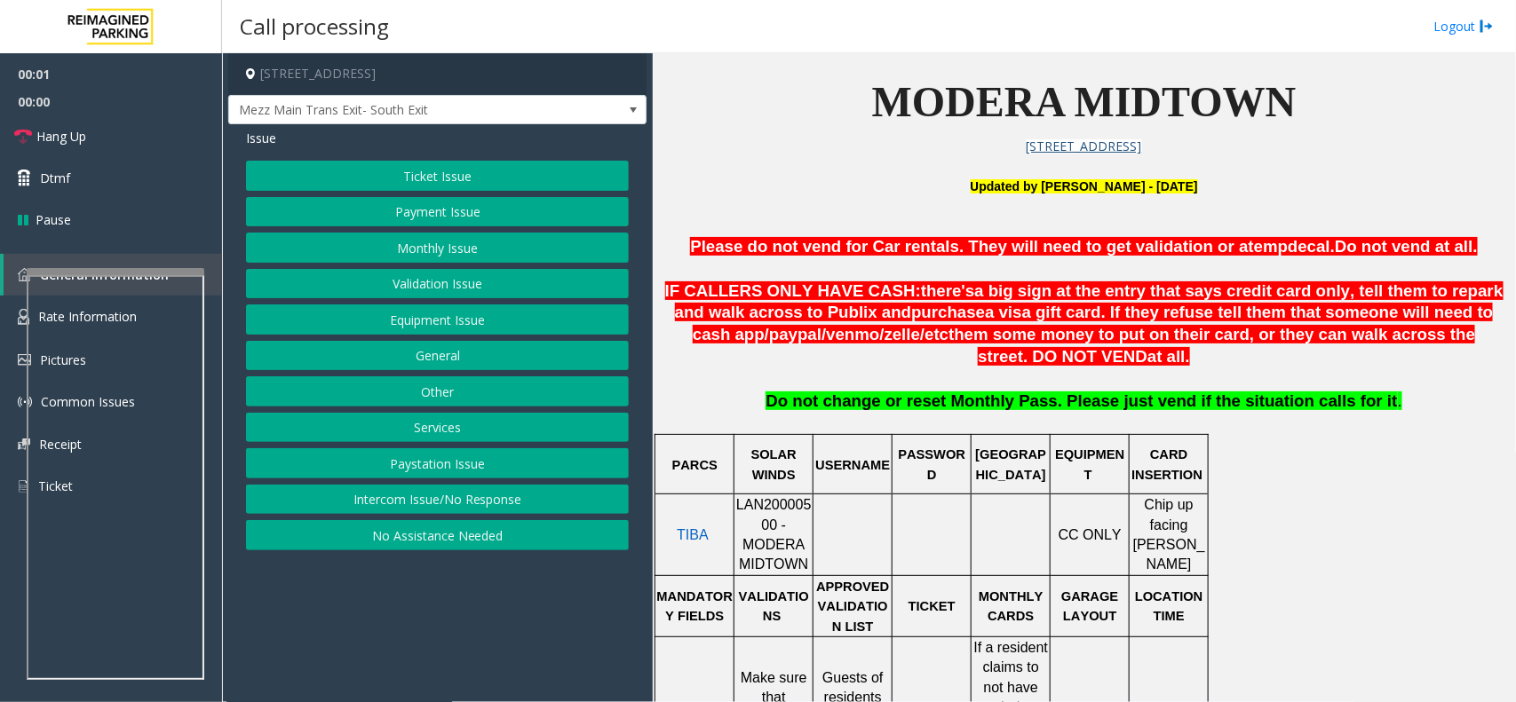
scroll to position [555, 0]
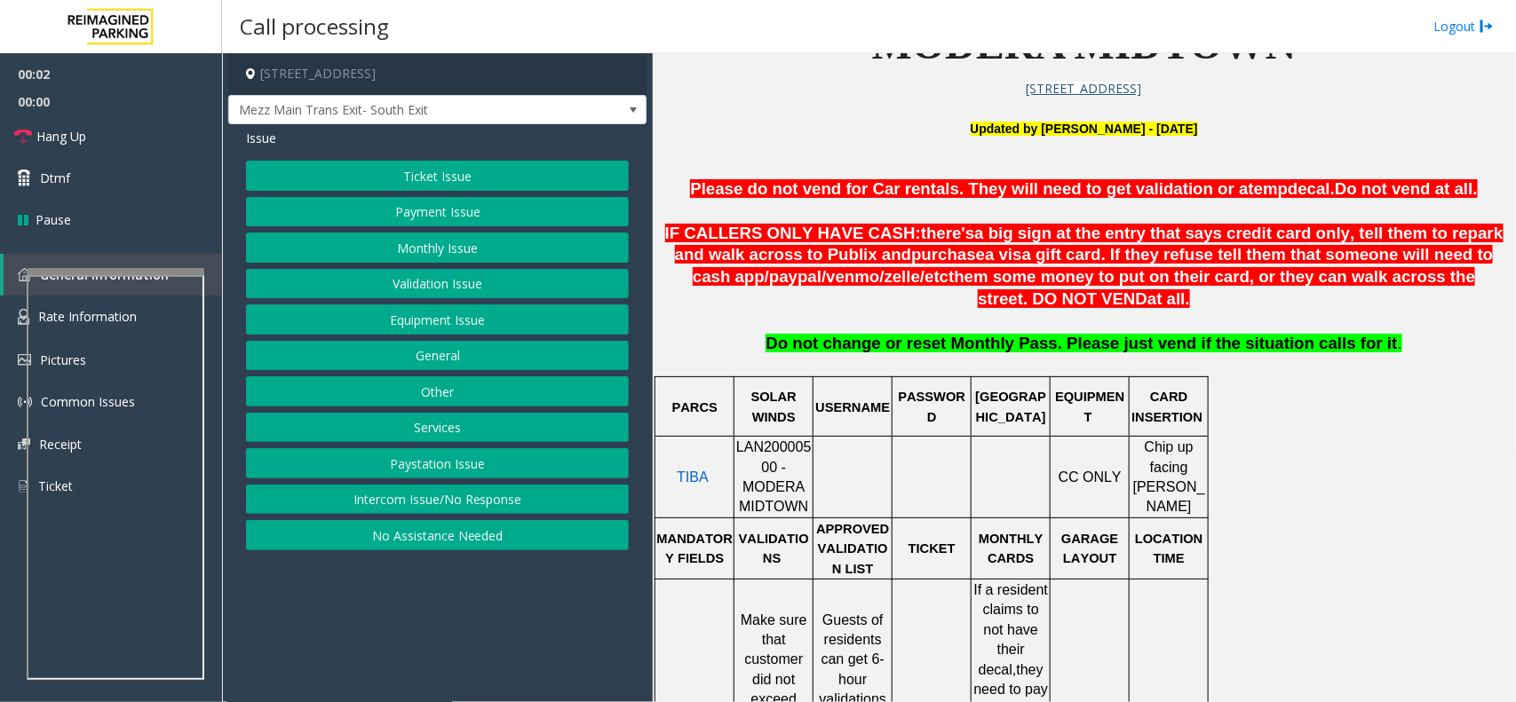
click at [764, 456] on span "LAN20000500 - MODERA MIDTOWN" at bounding box center [773, 477] width 75 height 75
copy span "LAN20000500"
click at [689, 201] on p "Please do not vend for Car rentals. They will need to get validation or a temp …" at bounding box center [1084, 190] width 850 height 22
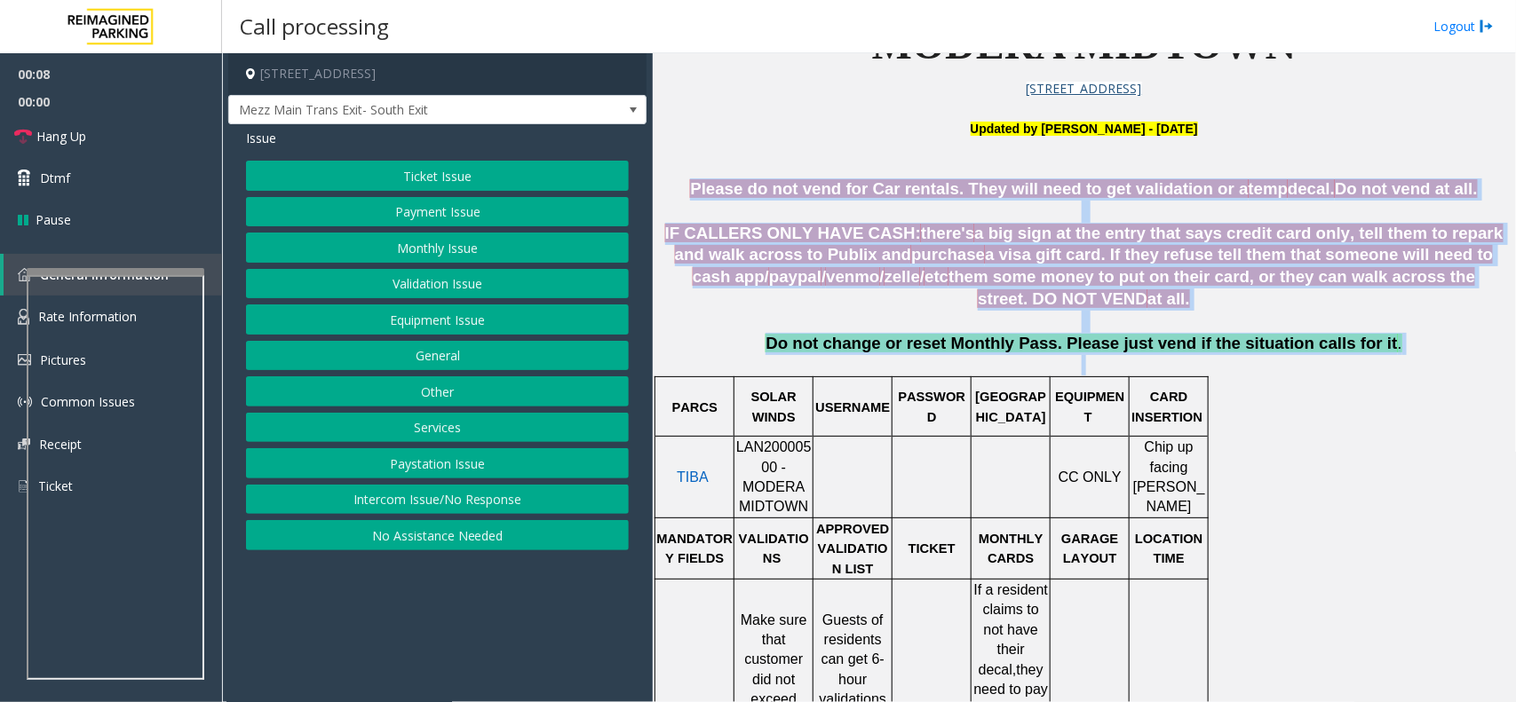
drag, startPoint x: 700, startPoint y: 184, endPoint x: 1241, endPoint y: 402, distance: 583.3
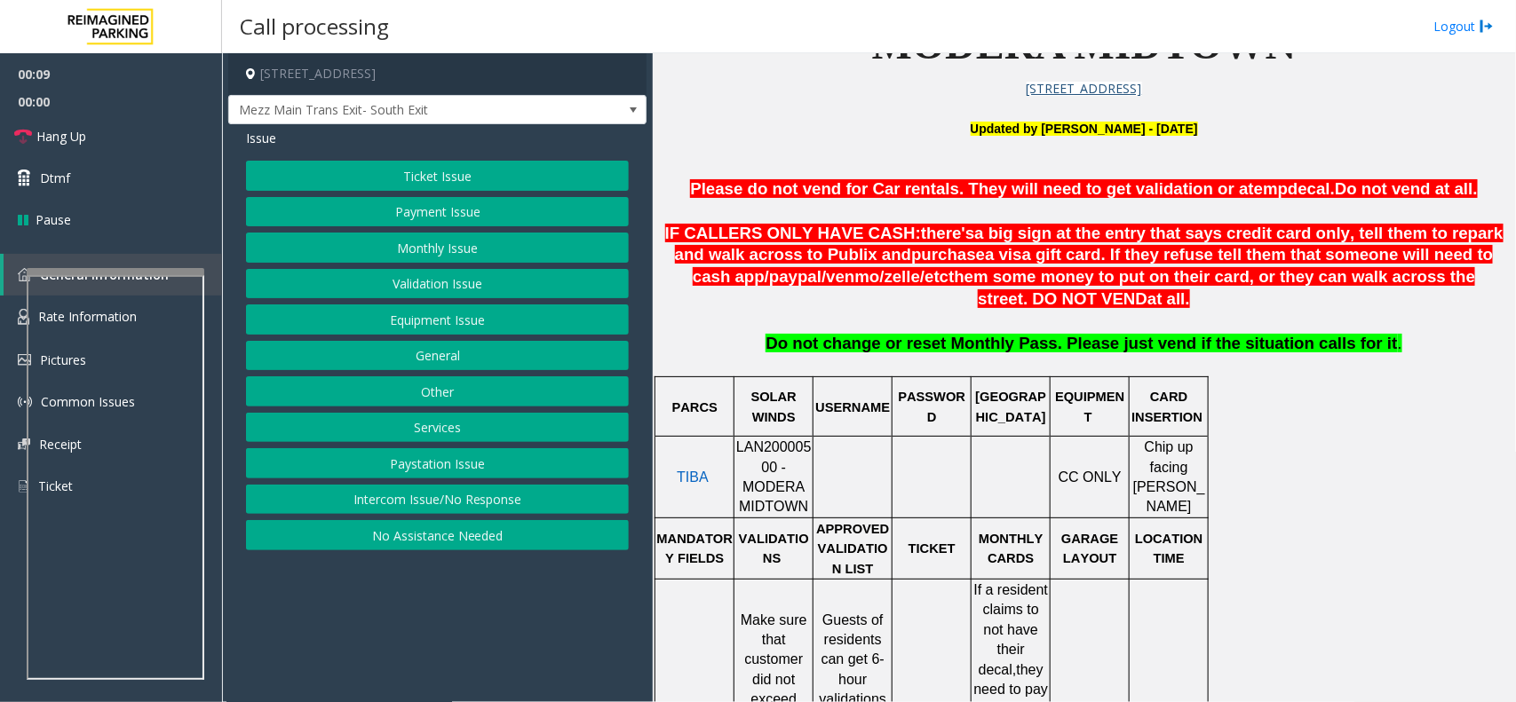
click at [795, 440] on div at bounding box center [773, 436] width 79 height 6
click at [796, 458] on span "LAN20000500 - MODERA MIDTOWN" at bounding box center [773, 477] width 75 height 75
copy span "LAN20000500"
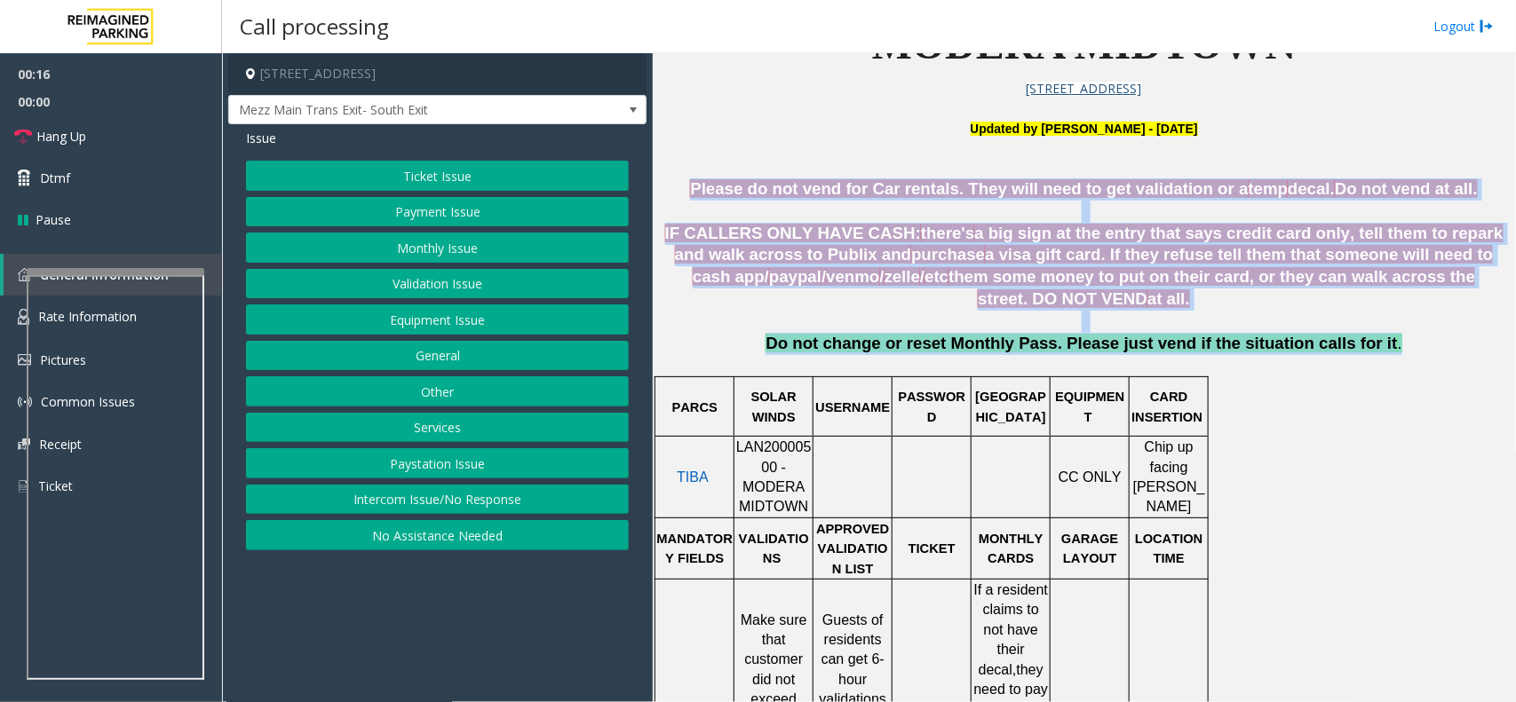
drag, startPoint x: 706, startPoint y: 174, endPoint x: 1391, endPoint y: 355, distance: 708.3
click at [1391, 355] on p "Do not change or reset Monthly Pass. Please just vend if the situation calls fo…" at bounding box center [1084, 354] width 850 height 42
drag, startPoint x: 1391, startPoint y: 355, endPoint x: 704, endPoint y: 166, distance: 712.1
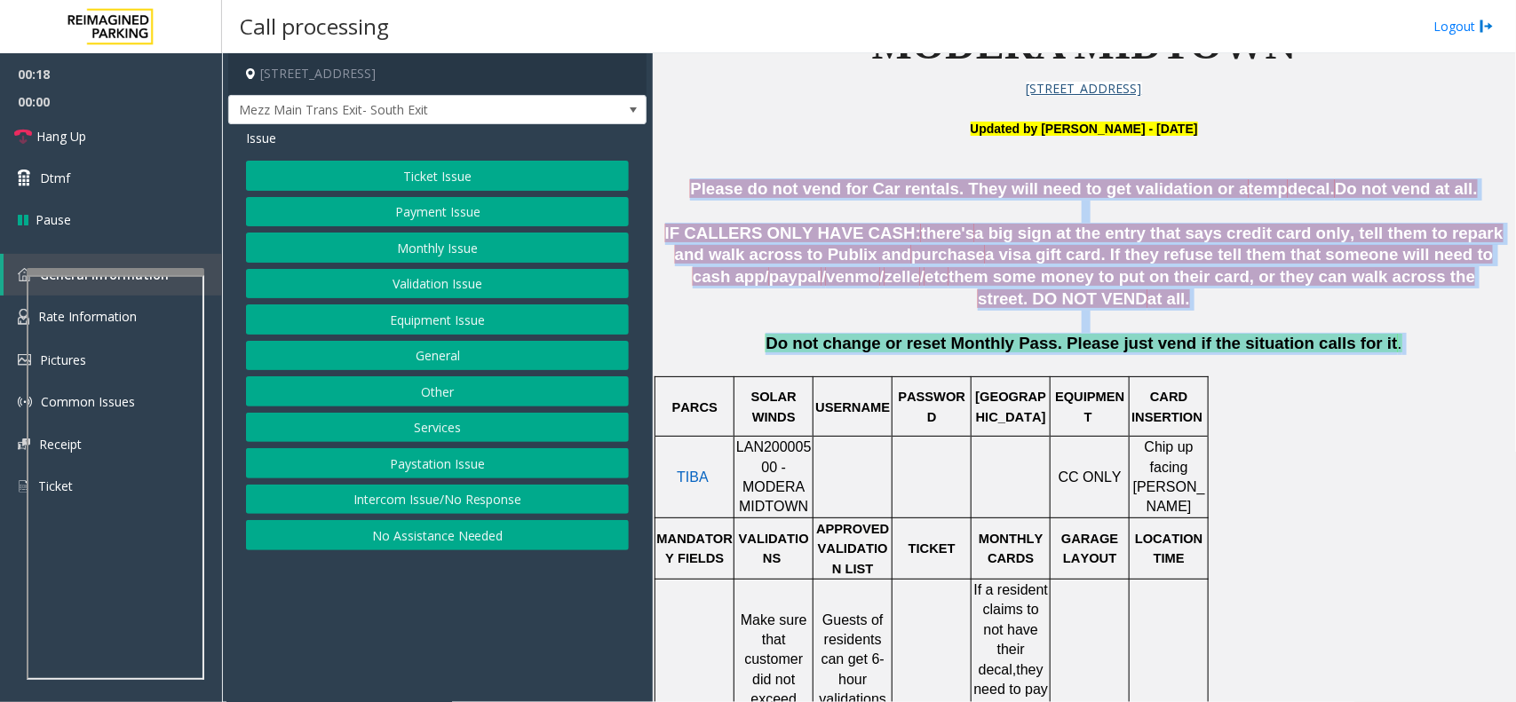
click at [704, 166] on p at bounding box center [1084, 169] width 850 height 20
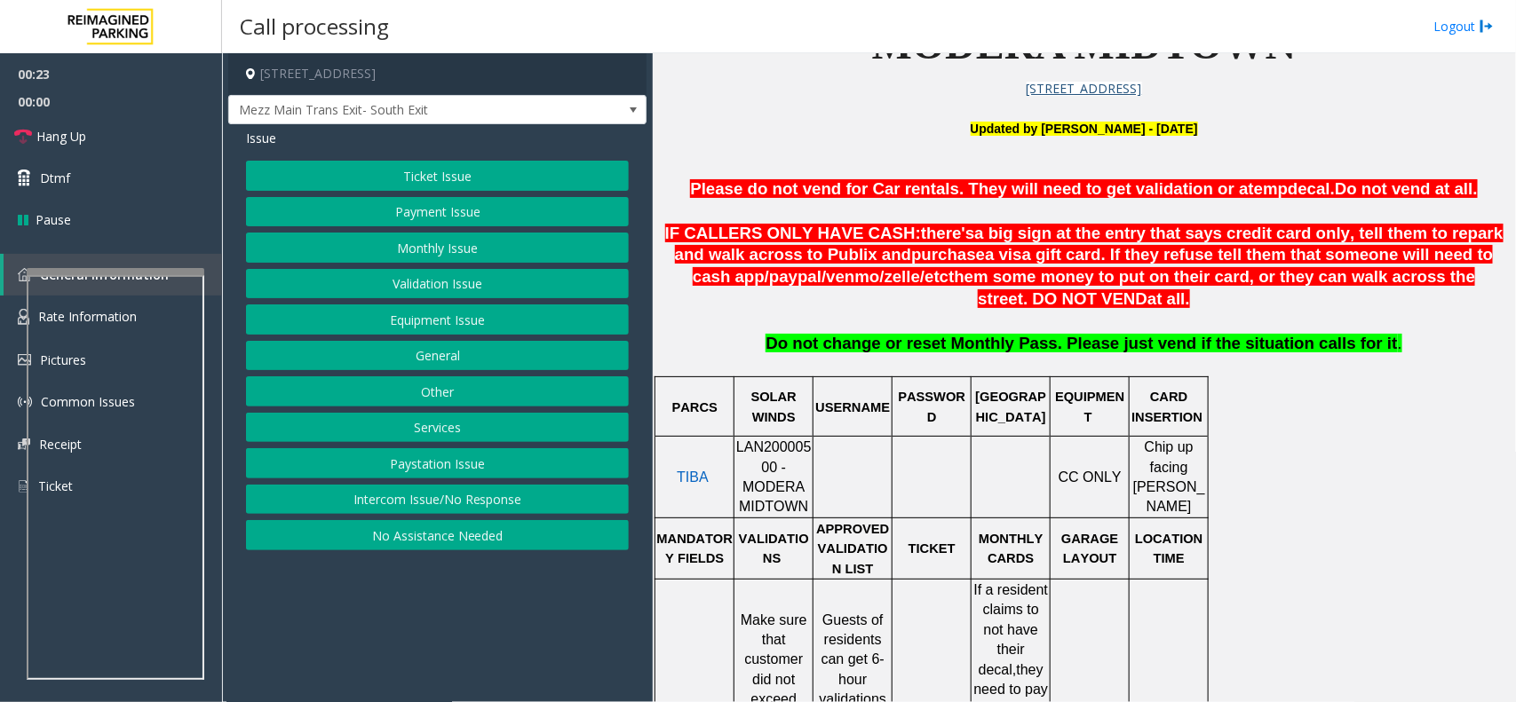
click at [484, 247] on button "Monthly Issue" at bounding box center [437, 248] width 383 height 30
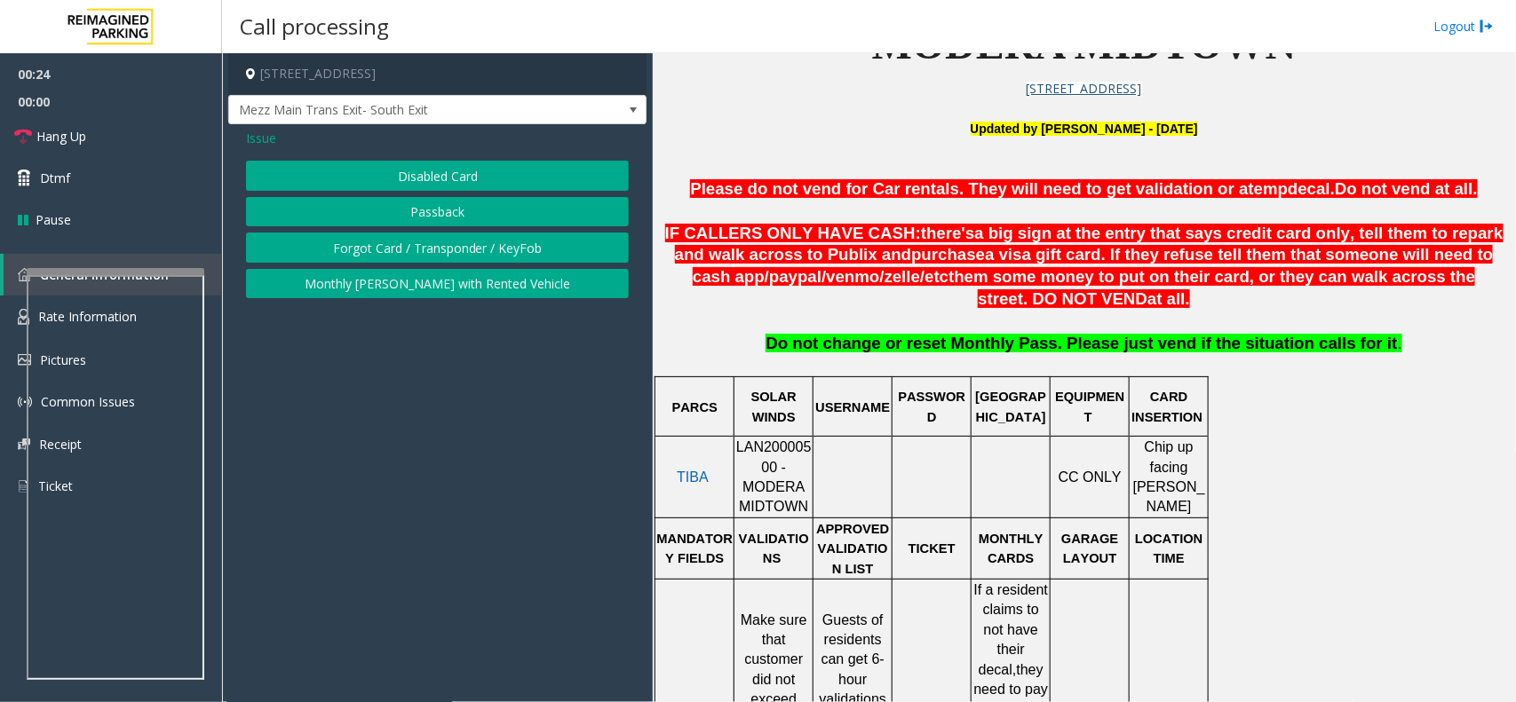
click at [463, 276] on button "Monthly [PERSON_NAME] with Rented Vehicle" at bounding box center [437, 284] width 383 height 30
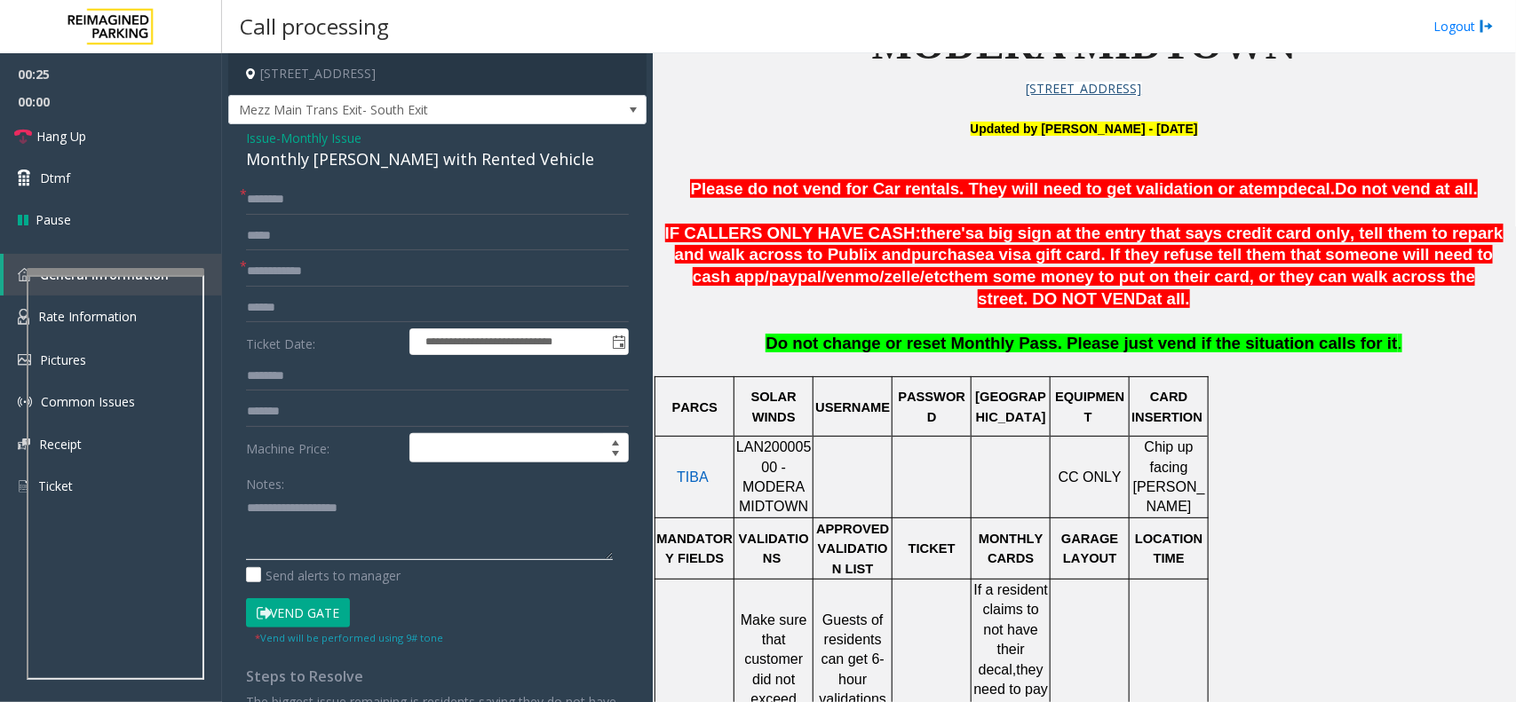
click at [382, 495] on textarea at bounding box center [429, 527] width 367 height 67
click at [446, 152] on div "Monthly [PERSON_NAME] with Rented Vehicle" at bounding box center [437, 159] width 383 height 24
copy div "Monthly [PERSON_NAME] with Rented Vehicle"
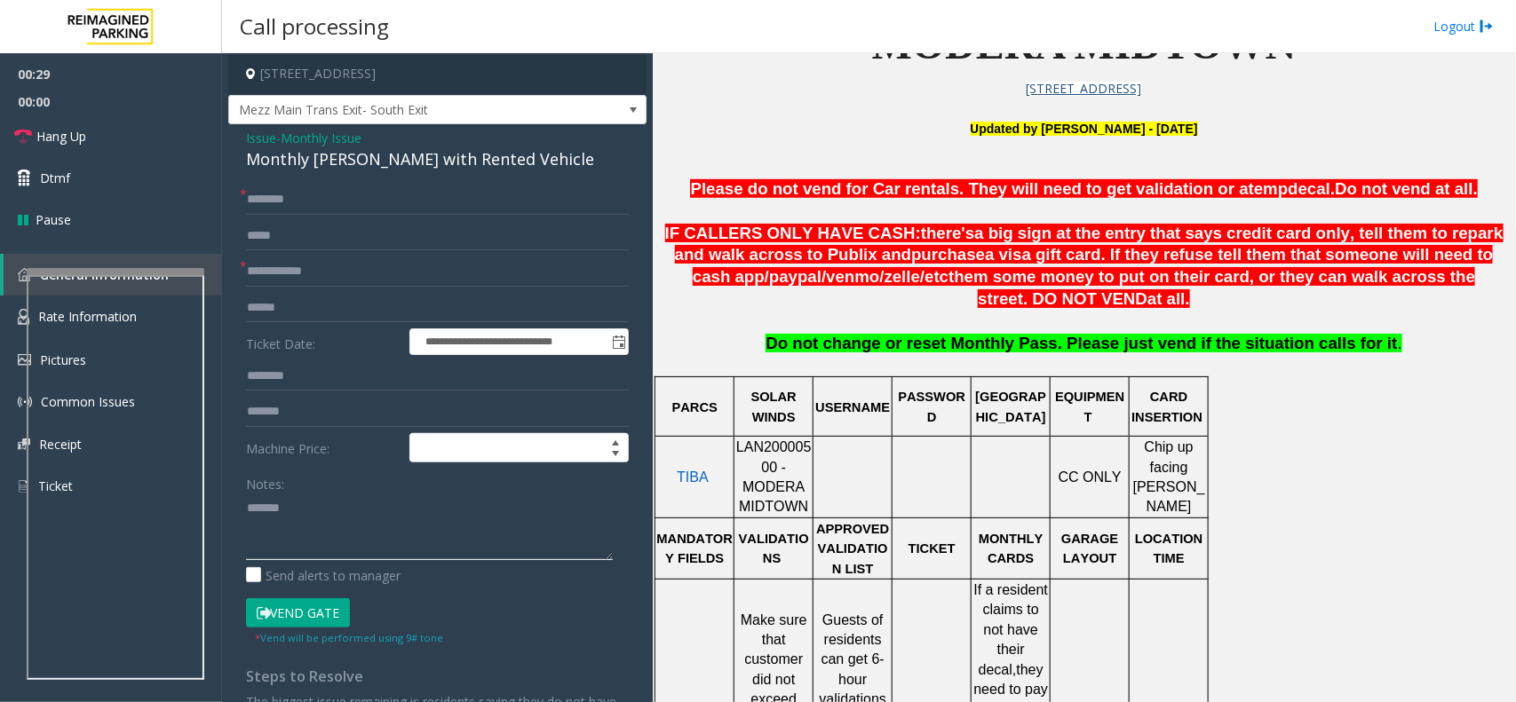
click at [395, 521] on textarea at bounding box center [429, 527] width 367 height 67
paste textarea "**********"
type textarea "**********"
click at [311, 251] on form "**********" at bounding box center [437, 416] width 383 height 462
click at [296, 193] on input "text" at bounding box center [437, 200] width 383 height 30
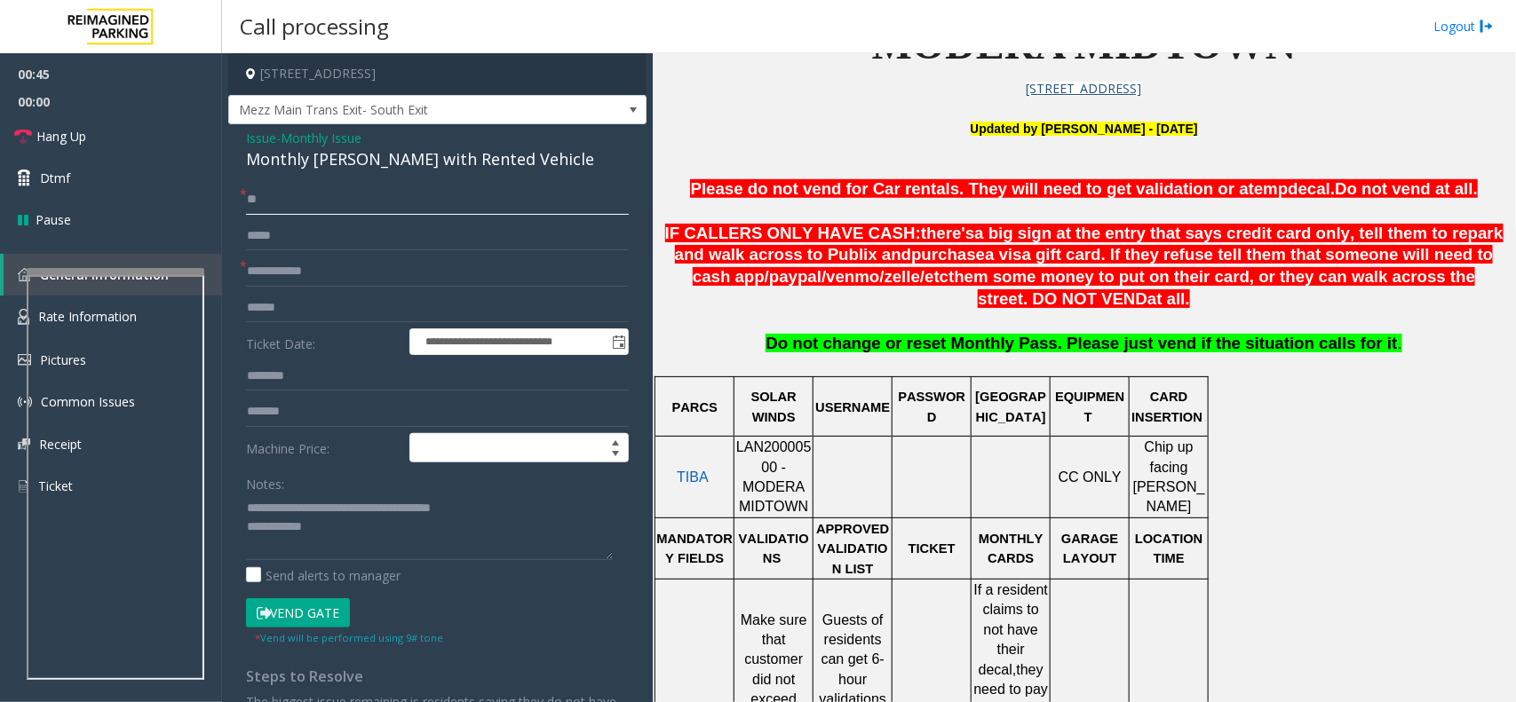
type input "**"
click at [318, 281] on input "text" at bounding box center [437, 272] width 383 height 30
type input "**"
click at [360, 542] on textarea at bounding box center [429, 527] width 367 height 67
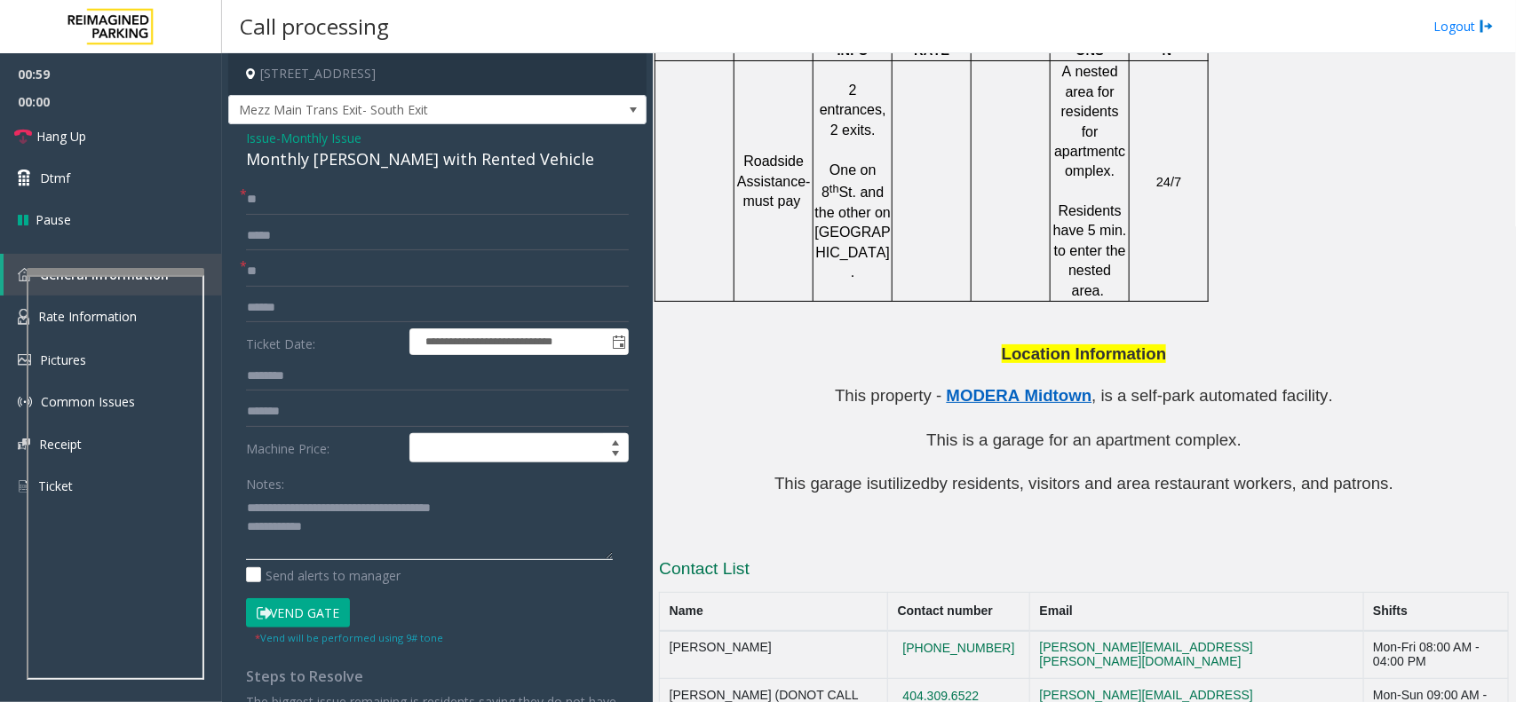
scroll to position [1612, 0]
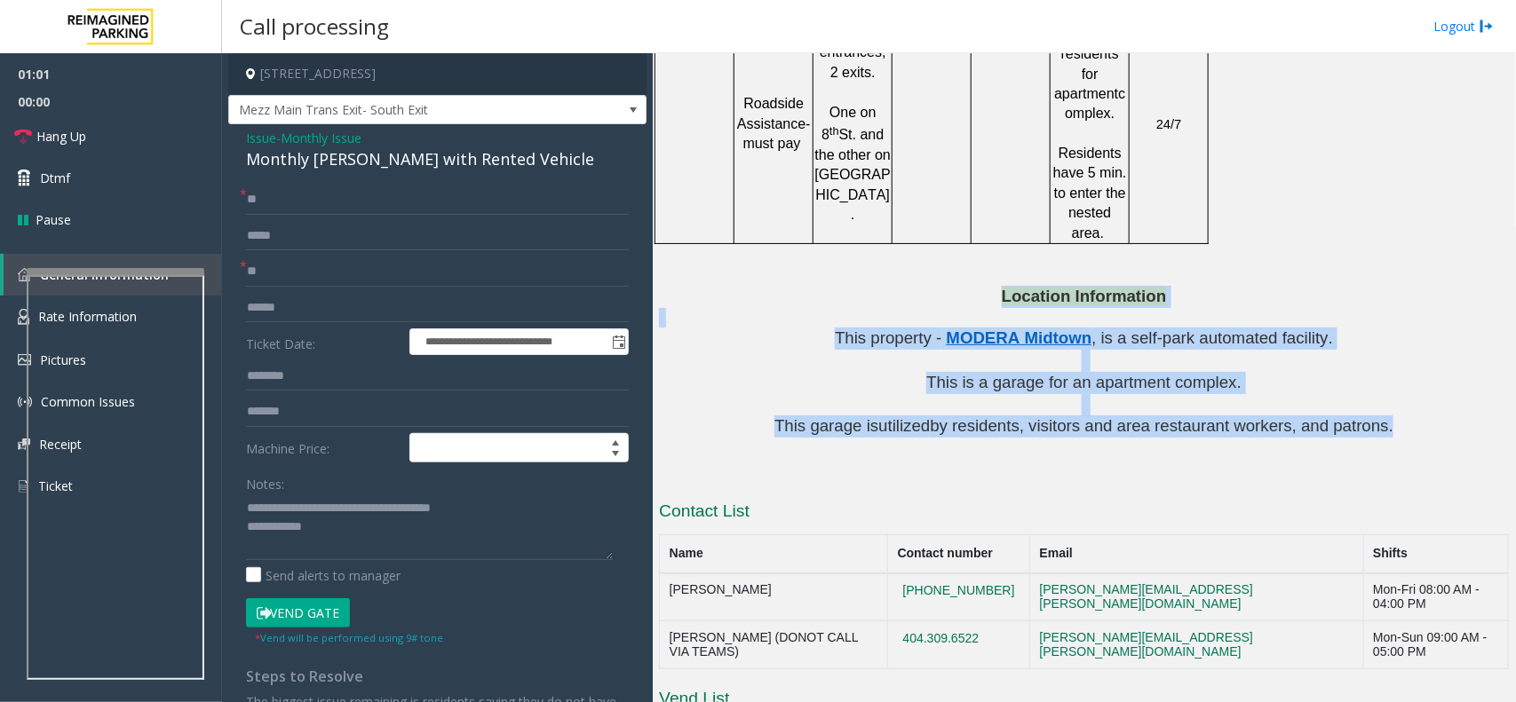
drag, startPoint x: 1375, startPoint y: 357, endPoint x: 885, endPoint y: 218, distance: 508.8
click at [875, 308] on p at bounding box center [1084, 318] width 850 height 20
drag, startPoint x: 820, startPoint y: 240, endPoint x: 1515, endPoint y: 364, distance: 706.4
click at [1515, 364] on div "Main Revenue Control Manufacturer: TIBA ← Move left → Move right ↑ Move up ↓ Mo…" at bounding box center [1084, 377] width 862 height 649
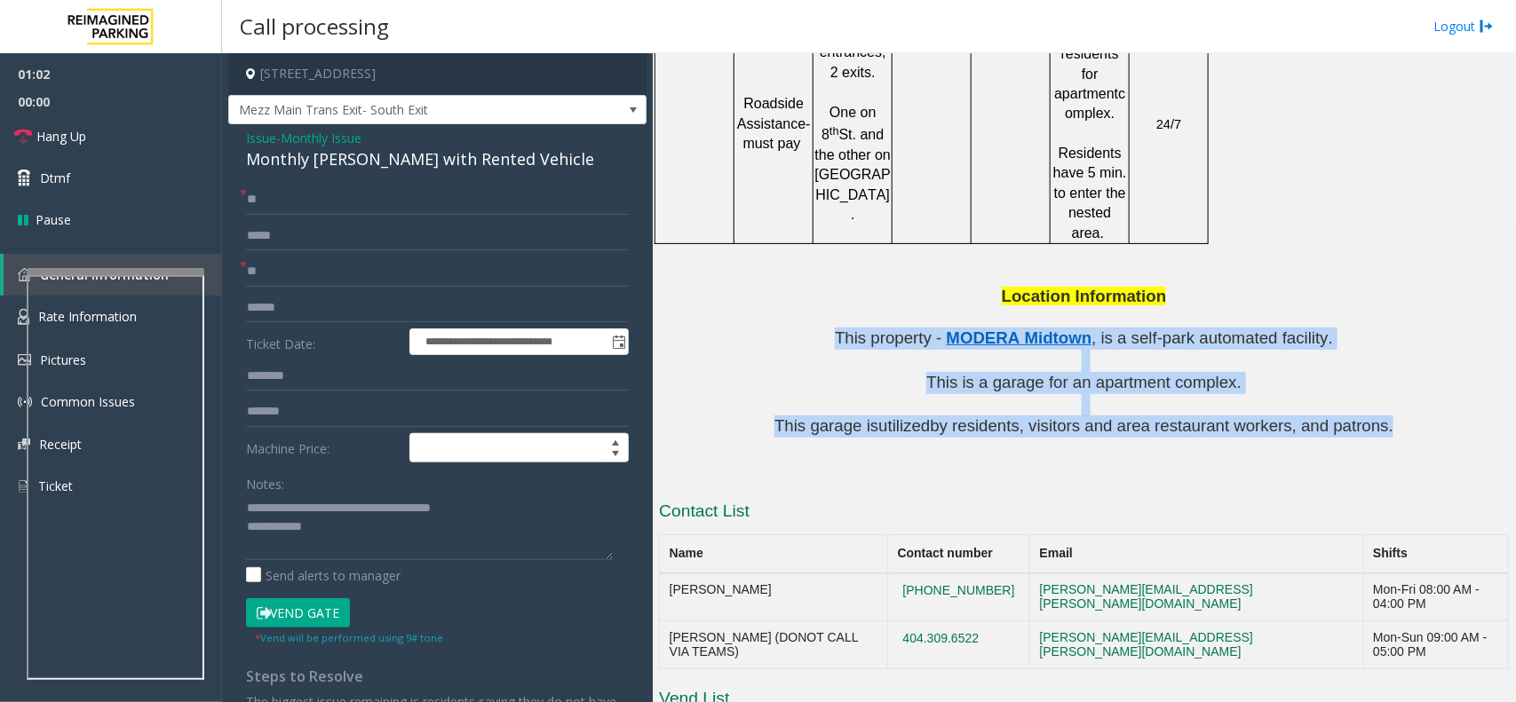
click at [1437, 438] on p at bounding box center [1084, 449] width 850 height 22
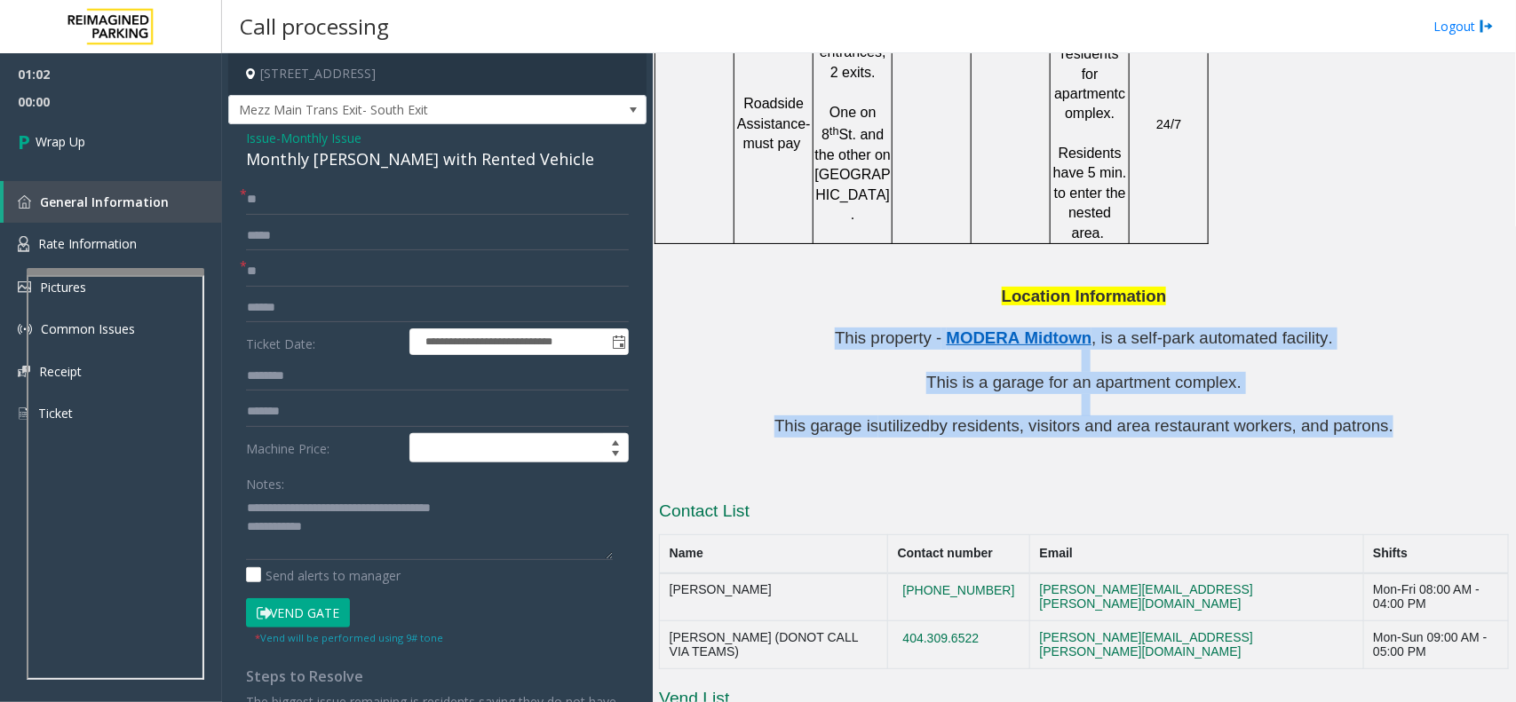
click at [1385, 438] on p at bounding box center [1084, 449] width 850 height 22
click at [1385, 416] on p "This garage is utilized by residents, visitors and area restaurant workers, and…" at bounding box center [1084, 427] width 850 height 22
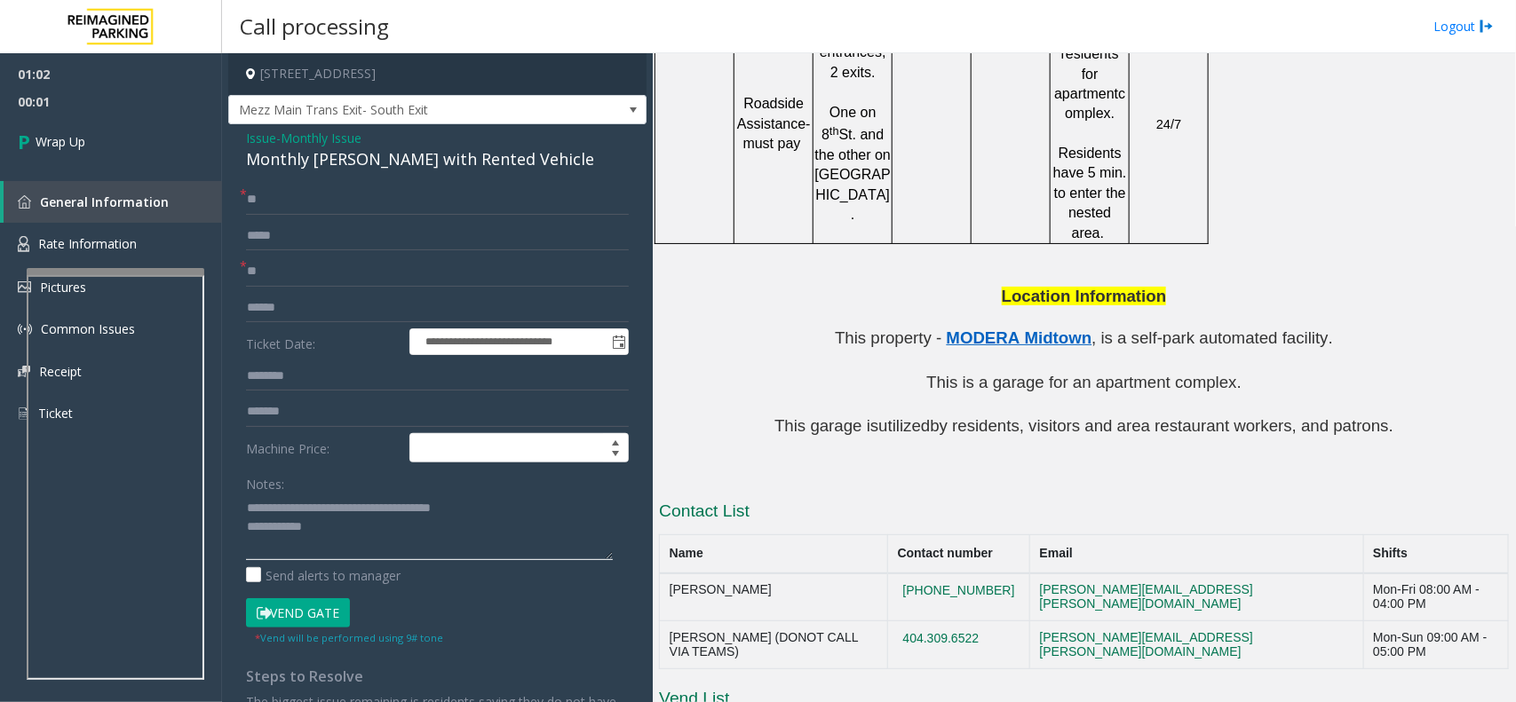
click at [411, 546] on textarea at bounding box center [429, 527] width 367 height 67
type textarea "**********"
click at [89, 108] on span "00:11" at bounding box center [111, 102] width 222 height 28
click at [98, 131] on link "Wrap Up" at bounding box center [111, 141] width 222 height 52
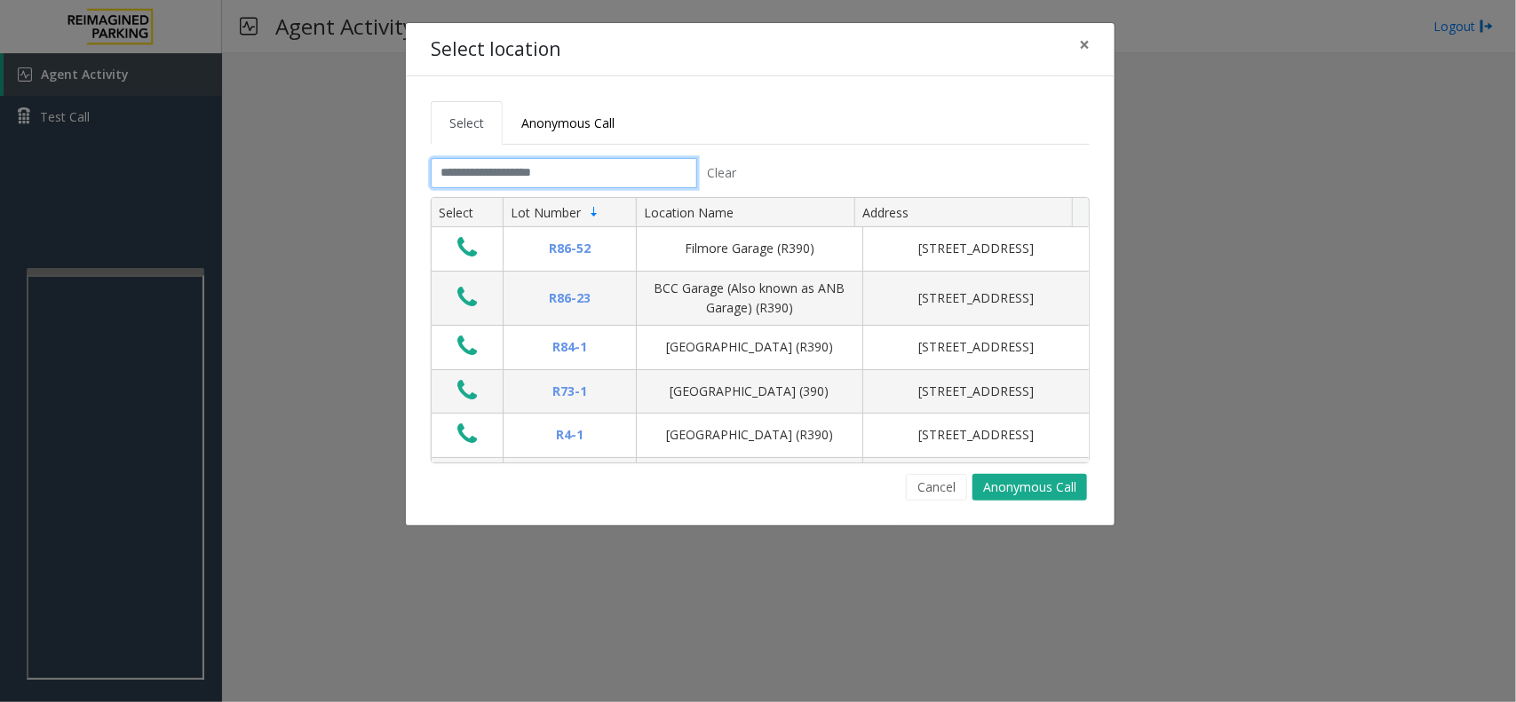
click at [533, 178] on input "text" at bounding box center [564, 173] width 266 height 30
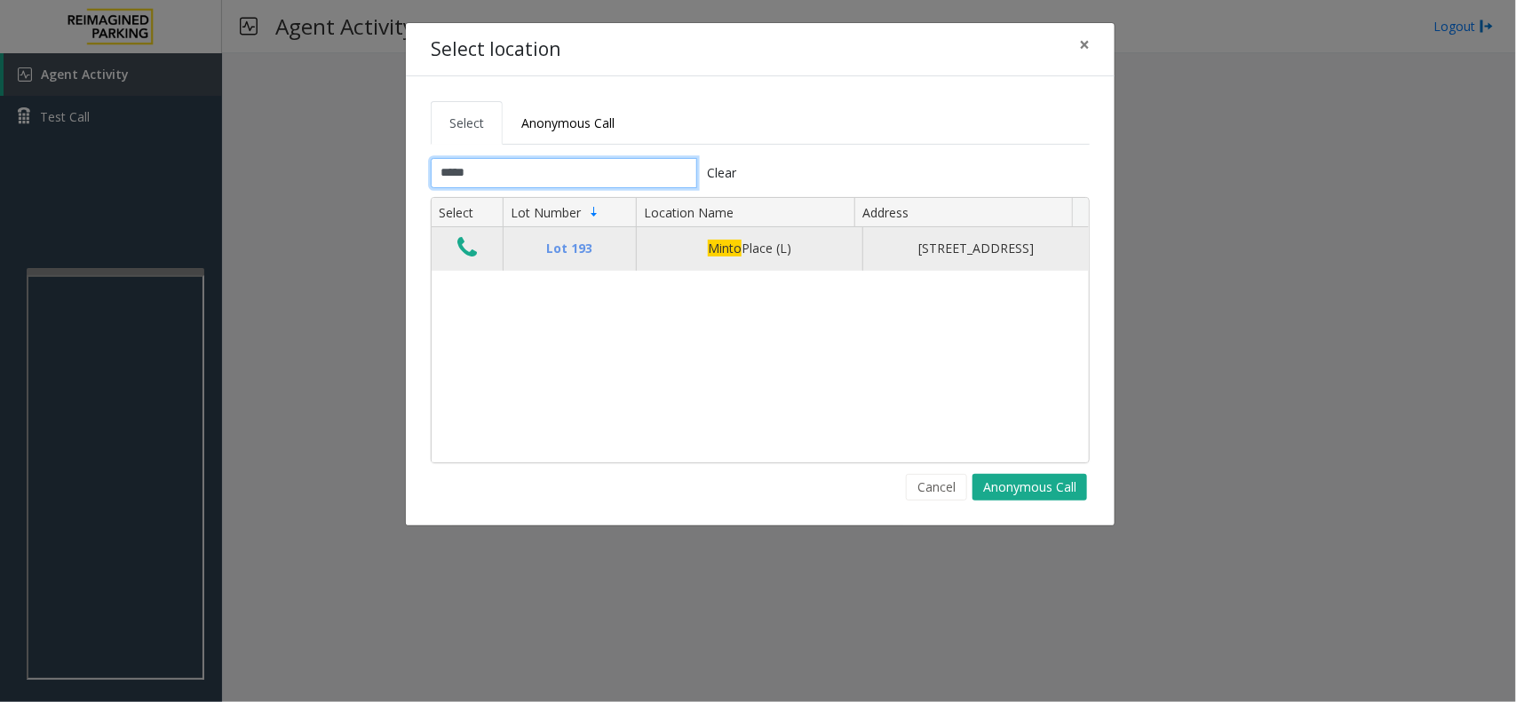
type input "*****"
click at [469, 260] on icon "Data table" at bounding box center [467, 247] width 20 height 25
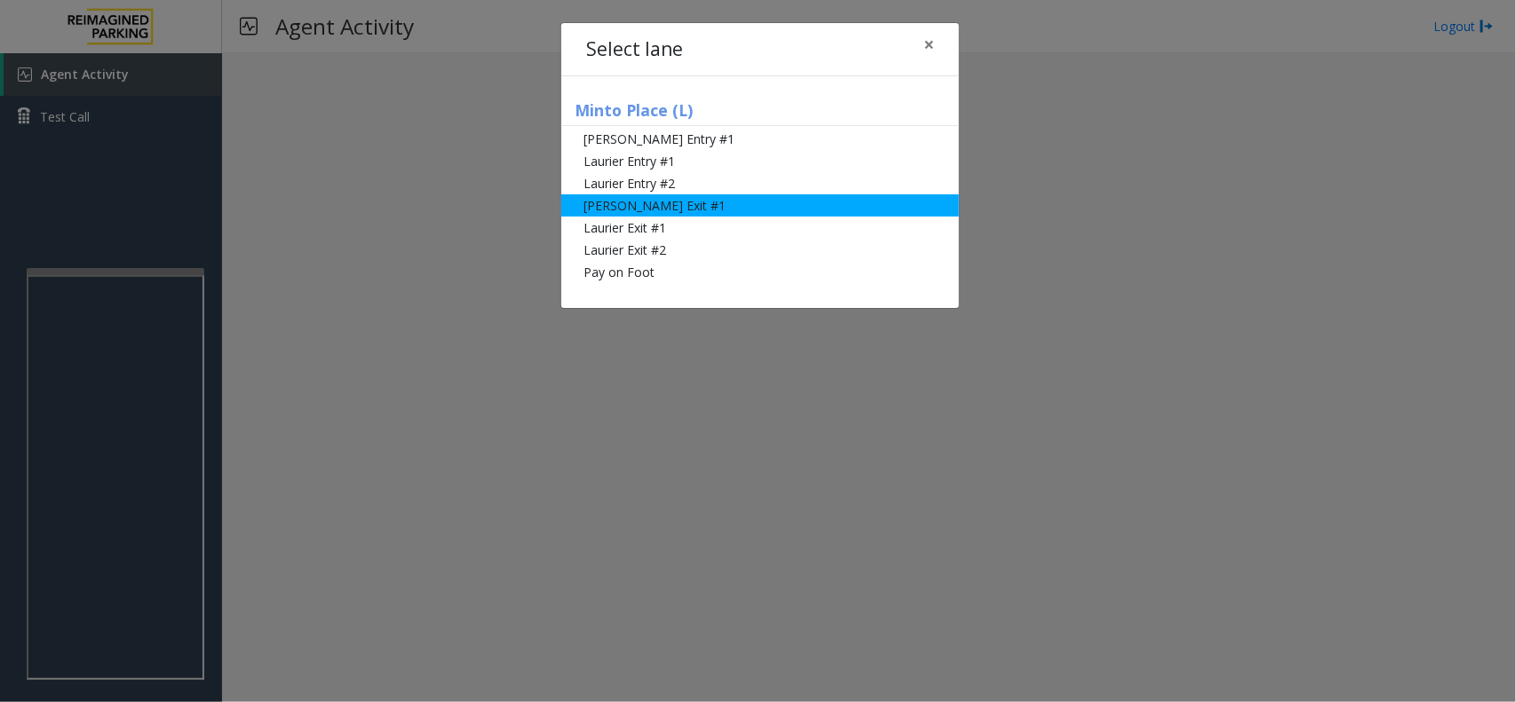
click at [711, 201] on li "Slater Exit #1" at bounding box center [760, 205] width 398 height 22
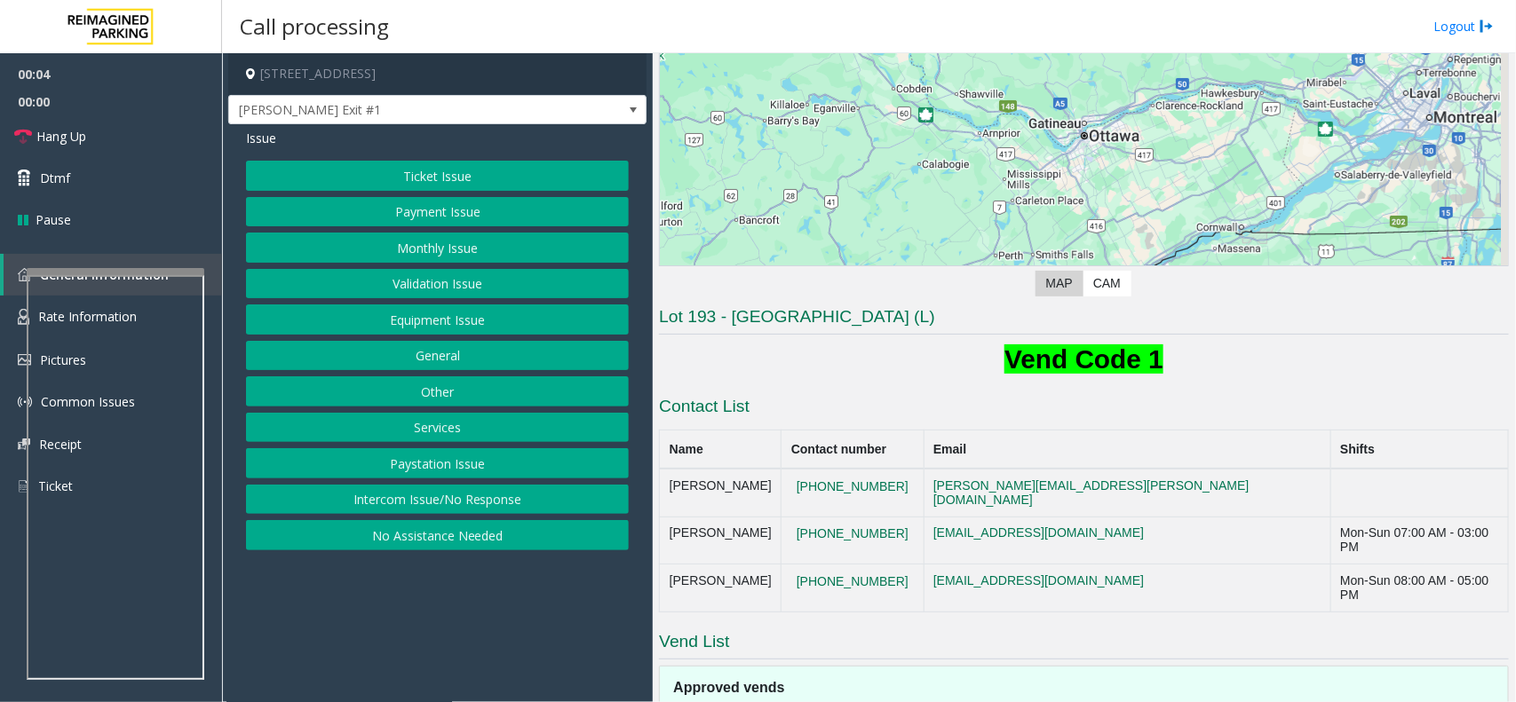
scroll to position [370, 0]
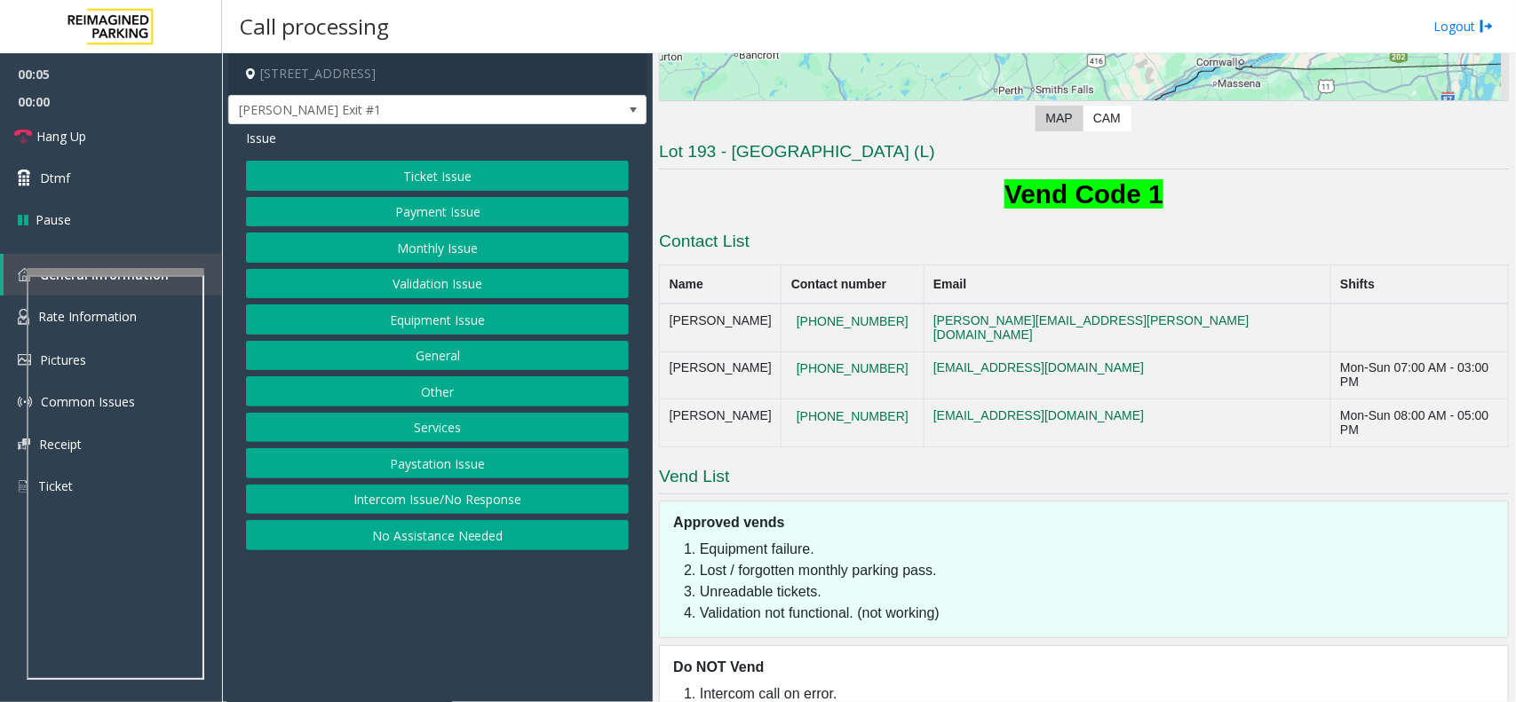
click at [462, 169] on button "Ticket Issue" at bounding box center [437, 176] width 383 height 30
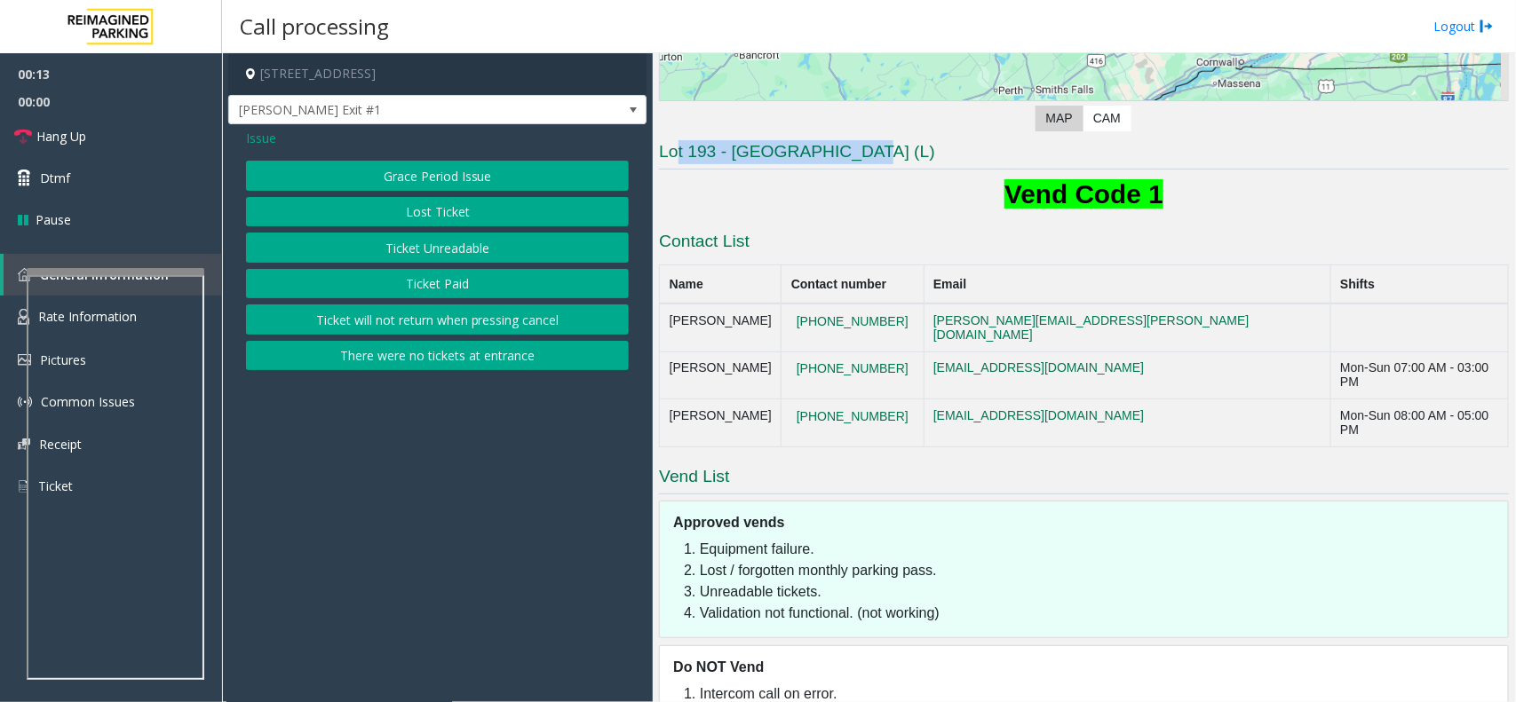
drag, startPoint x: 855, startPoint y: 149, endPoint x: 666, endPoint y: 147, distance: 189.2
click at [671, 145] on h3 "Lot 193 - Minto Place (L)" at bounding box center [1084, 154] width 850 height 29
click at [688, 176] on h1 "Vend Code 1" at bounding box center [1084, 194] width 850 height 37
drag, startPoint x: 850, startPoint y: 154, endPoint x: 663, endPoint y: 158, distance: 187.4
click at [663, 158] on h3 "Lot 193 - Minto Place (L)" at bounding box center [1084, 154] width 850 height 29
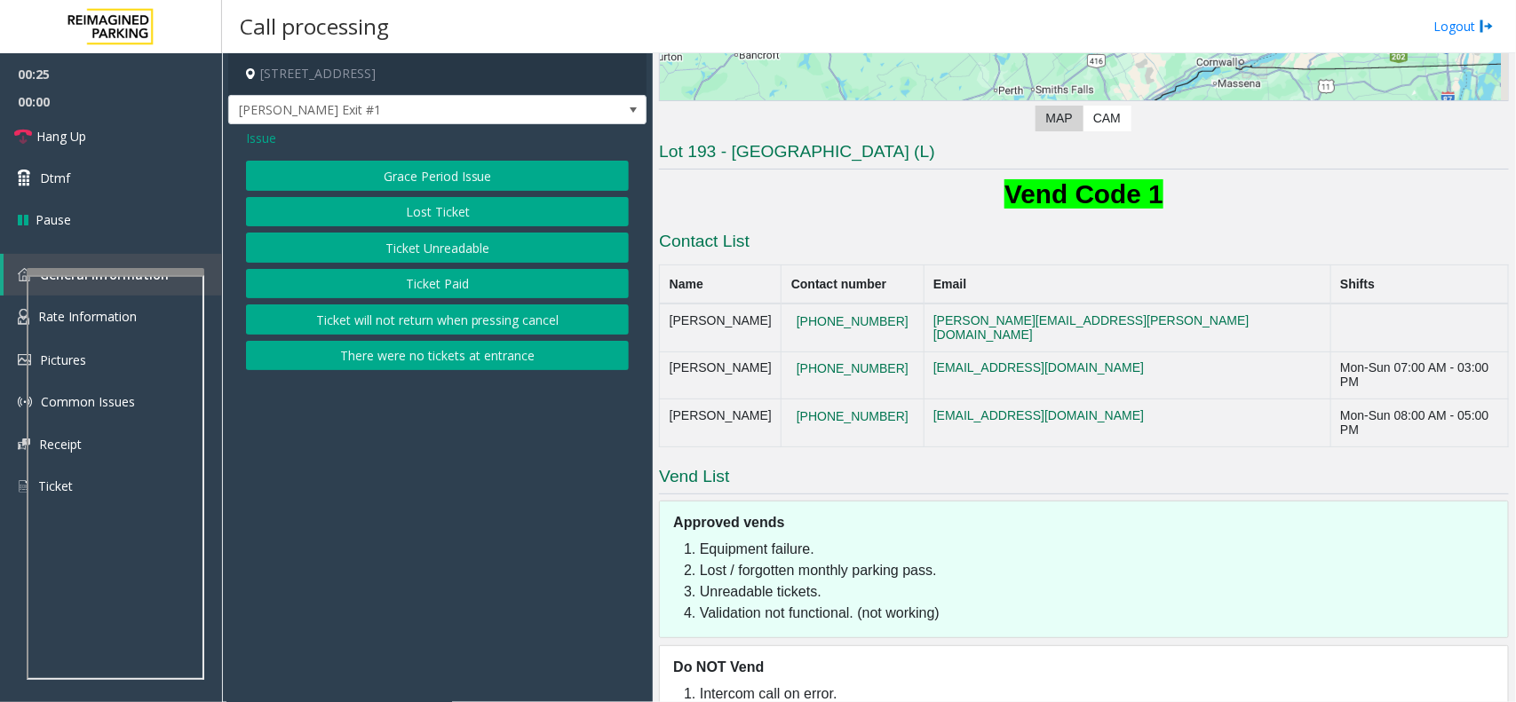
click at [721, 173] on div "Lot 193 - Minto Place (L) Vend Code 1 Contact List Name Contact number Email Sh…" at bounding box center [1084, 429] width 850 height 579
drag, startPoint x: 842, startPoint y: 153, endPoint x: 645, endPoint y: 157, distance: 197.2
click at [645, 157] on div "407 Laurier Avenue West, Ottawa, ON Slater Exit #1 Issue Grace Period Issue Los…" at bounding box center [868, 377] width 1293 height 649
click at [734, 178] on h1 "Vend Code 1" at bounding box center [1084, 194] width 850 height 37
drag, startPoint x: 854, startPoint y: 149, endPoint x: 658, endPoint y: 147, distance: 196.3
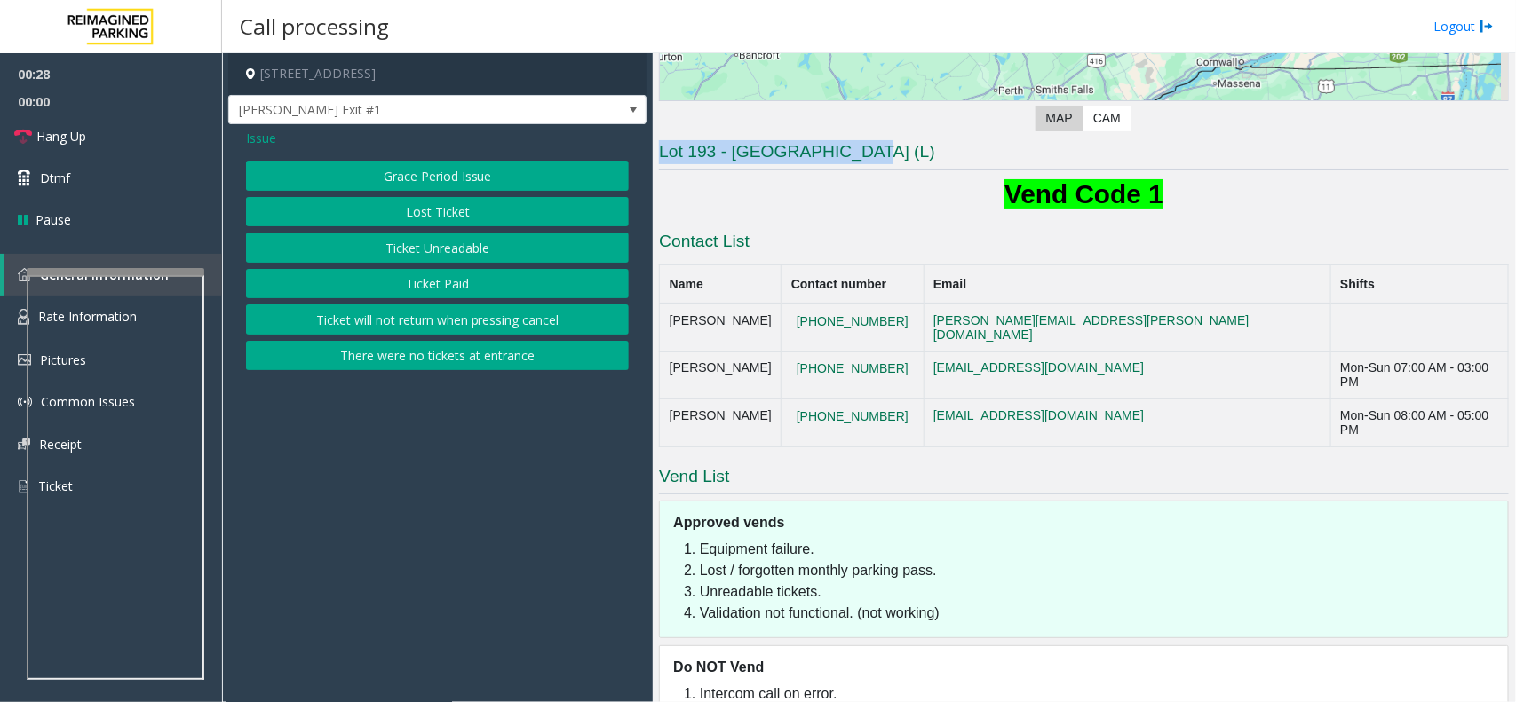
click at [658, 147] on div "Main Revenue Control Manufacturer: TIBA ← Move left → Move right ↑ Move up ↓ Mo…" at bounding box center [1084, 377] width 862 height 649
click at [764, 180] on h1 "Vend Code 1" at bounding box center [1084, 194] width 850 height 37
drag, startPoint x: 848, startPoint y: 152, endPoint x: 659, endPoint y: 151, distance: 189.2
click at [659, 148] on h3 "Lot 193 - Minto Place (L)" at bounding box center [1084, 154] width 850 height 29
click at [733, 176] on h1 "Vend Code 1" at bounding box center [1084, 194] width 850 height 37
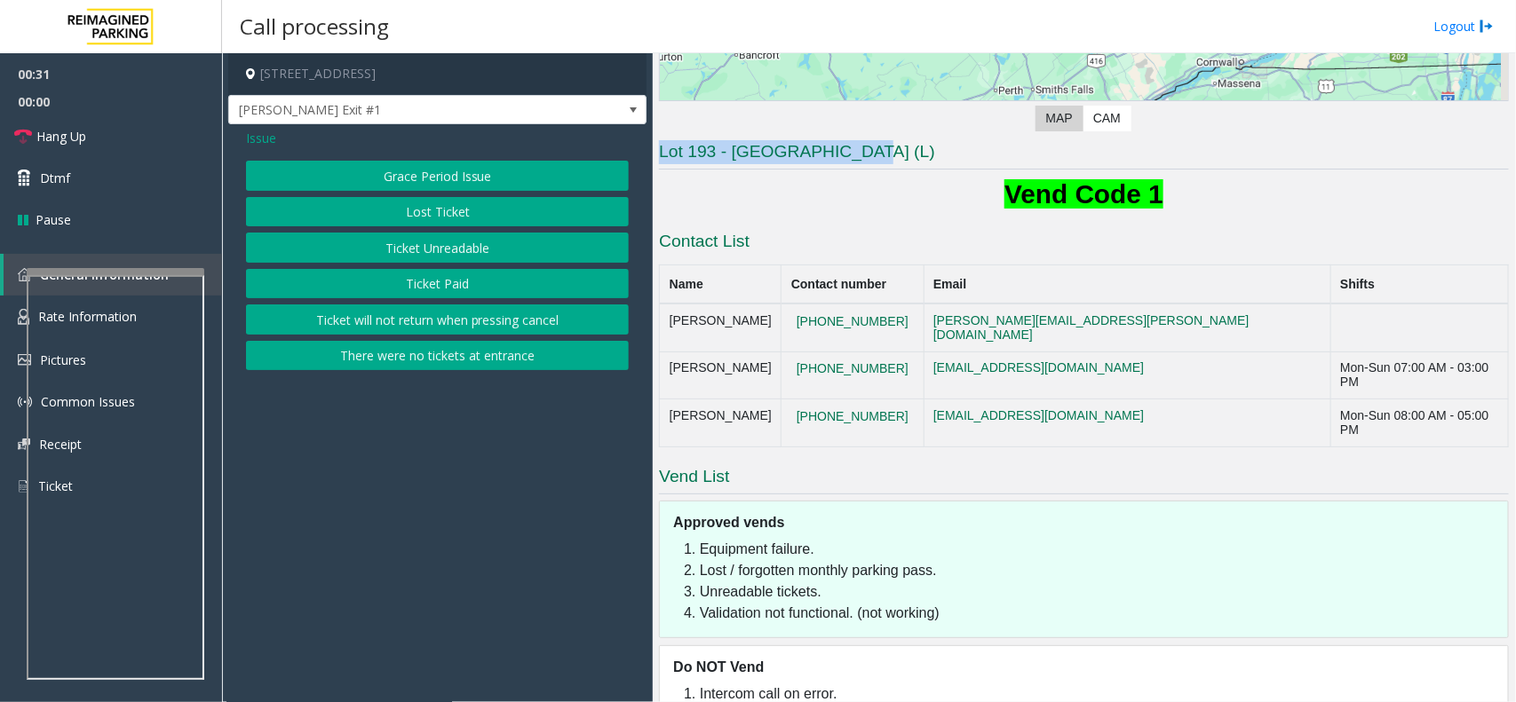
drag, startPoint x: 864, startPoint y: 152, endPoint x: 647, endPoint y: 147, distance: 217.6
click at [647, 147] on div "407 Laurier Avenue West, Ottawa, ON Slater Exit #1 Issue Grace Period Issue Los…" at bounding box center [868, 377] width 1293 height 649
click at [742, 165] on h3 "Lot 193 - Minto Place (L)" at bounding box center [1084, 154] width 850 height 29
drag, startPoint x: 855, startPoint y: 151, endPoint x: 662, endPoint y: 144, distance: 193.7
click at [662, 144] on h3 "Lot 193 - Minto Place (L)" at bounding box center [1084, 154] width 850 height 29
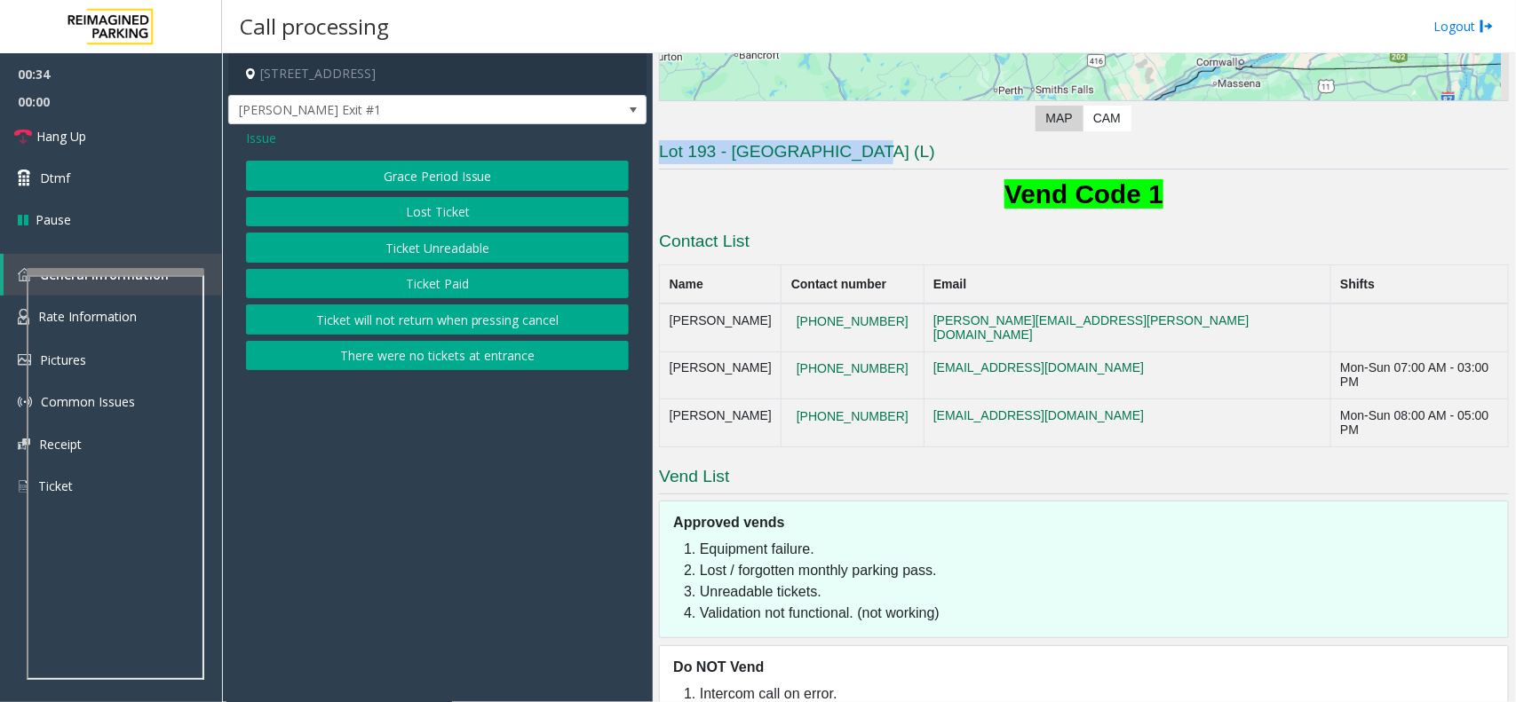
click at [777, 165] on h3 "Lot 193 - Minto Place (L)" at bounding box center [1084, 154] width 850 height 29
drag, startPoint x: 848, startPoint y: 155, endPoint x: 658, endPoint y: 153, distance: 190.1
click at [658, 153] on div "Main Revenue Control Manufacturer: TIBA ← Move left → Move right ↑ Move up ↓ Mo…" at bounding box center [1084, 377] width 862 height 649
click at [760, 170] on h3 "Lot 193 - Minto Place (L)" at bounding box center [1084, 154] width 850 height 29
drag, startPoint x: 849, startPoint y: 149, endPoint x: 636, endPoint y: 139, distance: 213.4
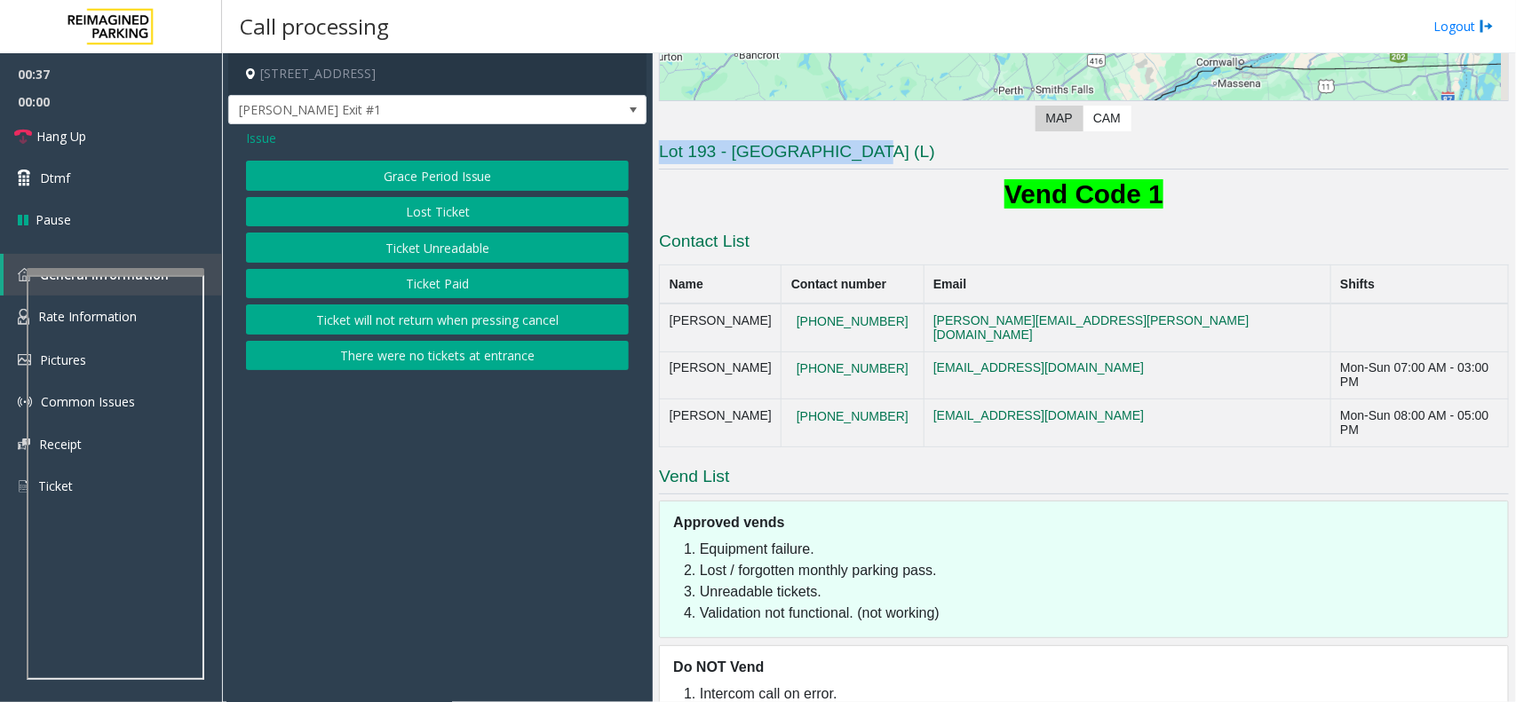
click at [636, 139] on div "407 Laurier Avenue West, Ottawa, ON Slater Exit #1 Issue Grace Period Issue Los…" at bounding box center [868, 377] width 1293 height 649
click at [766, 187] on h1 "Vend Code 1" at bounding box center [1084, 194] width 850 height 37
drag, startPoint x: 862, startPoint y: 164, endPoint x: 662, endPoint y: 153, distance: 201.0
click at [662, 153] on h3 "Lot 193 - Minto Place (L)" at bounding box center [1084, 154] width 850 height 29
click at [752, 169] on h3 "Lot 193 - Minto Place (L)" at bounding box center [1084, 154] width 850 height 29
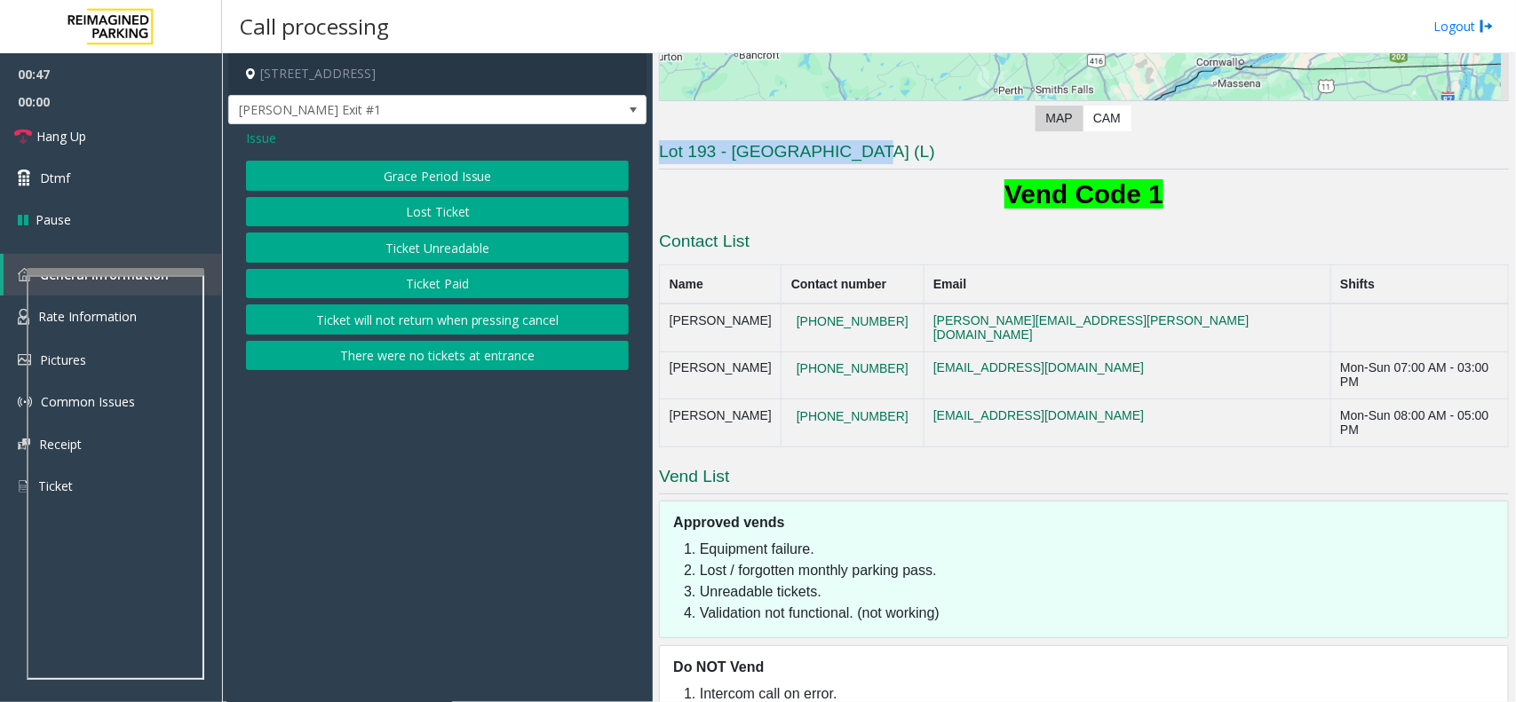
drag, startPoint x: 861, startPoint y: 151, endPoint x: 624, endPoint y: 140, distance: 237.4
click at [624, 140] on div "407 Laurier Avenue West, Ottawa, ON Slater Exit #1 Issue Grace Period Issue Los…" at bounding box center [868, 377] width 1293 height 649
click at [748, 171] on div "Lot 193 - Minto Place (L) Vend Code 1 Contact List Name Contact number Email Sh…" at bounding box center [1084, 429] width 850 height 579
drag, startPoint x: 893, startPoint y: 148, endPoint x: 655, endPoint y: 139, distance: 238.2
click at [655, 139] on div "Main Revenue Control Manufacturer: TIBA ← Move left → Move right ↑ Move up ↓ Mo…" at bounding box center [1084, 377] width 862 height 649
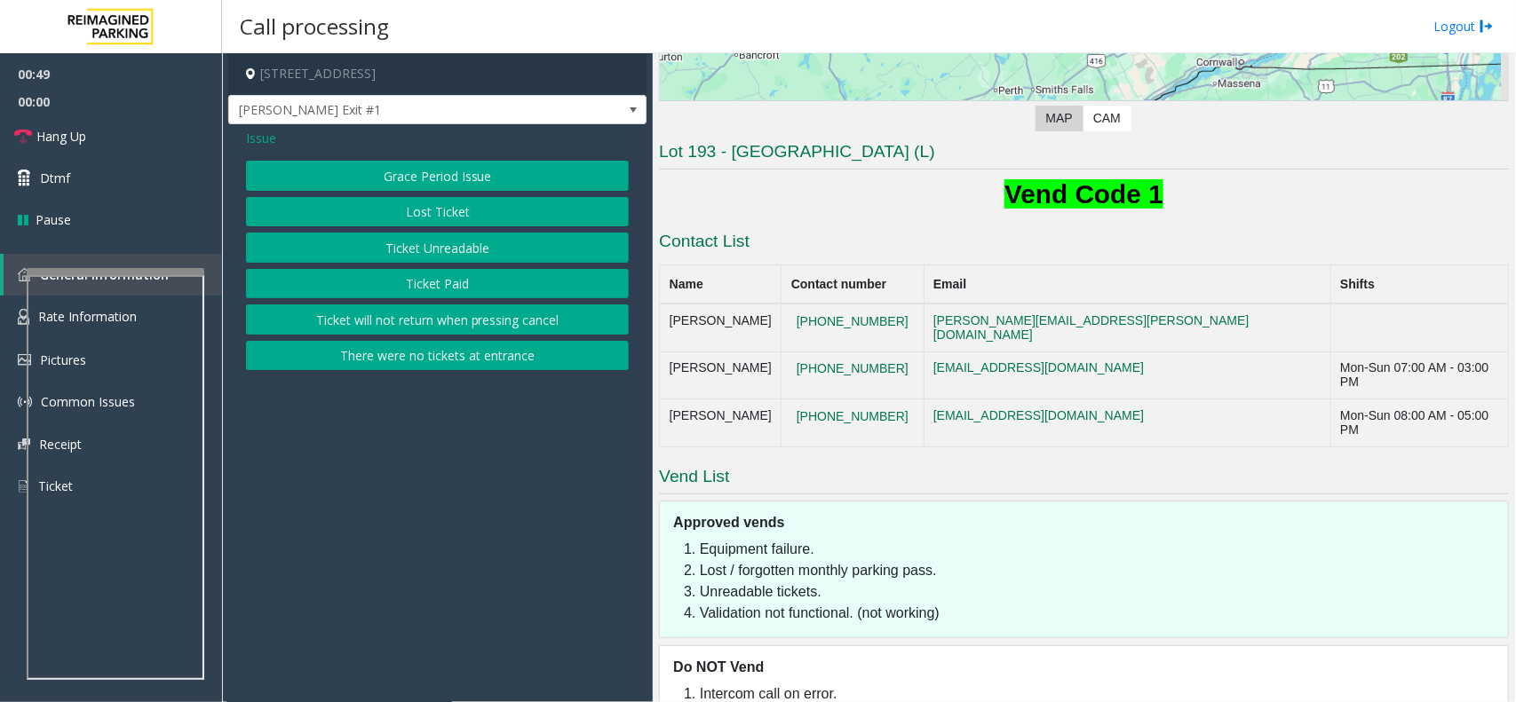
click at [789, 179] on h1 "Vend Code 1" at bounding box center [1084, 194] width 850 height 37
click at [480, 195] on div "Grace Period Issue Lost Ticket Ticket Unreadable Ticket Paid Ticket will not re…" at bounding box center [437, 266] width 383 height 210
click at [428, 362] on button "There were no tickets at entrance" at bounding box center [437, 356] width 383 height 30
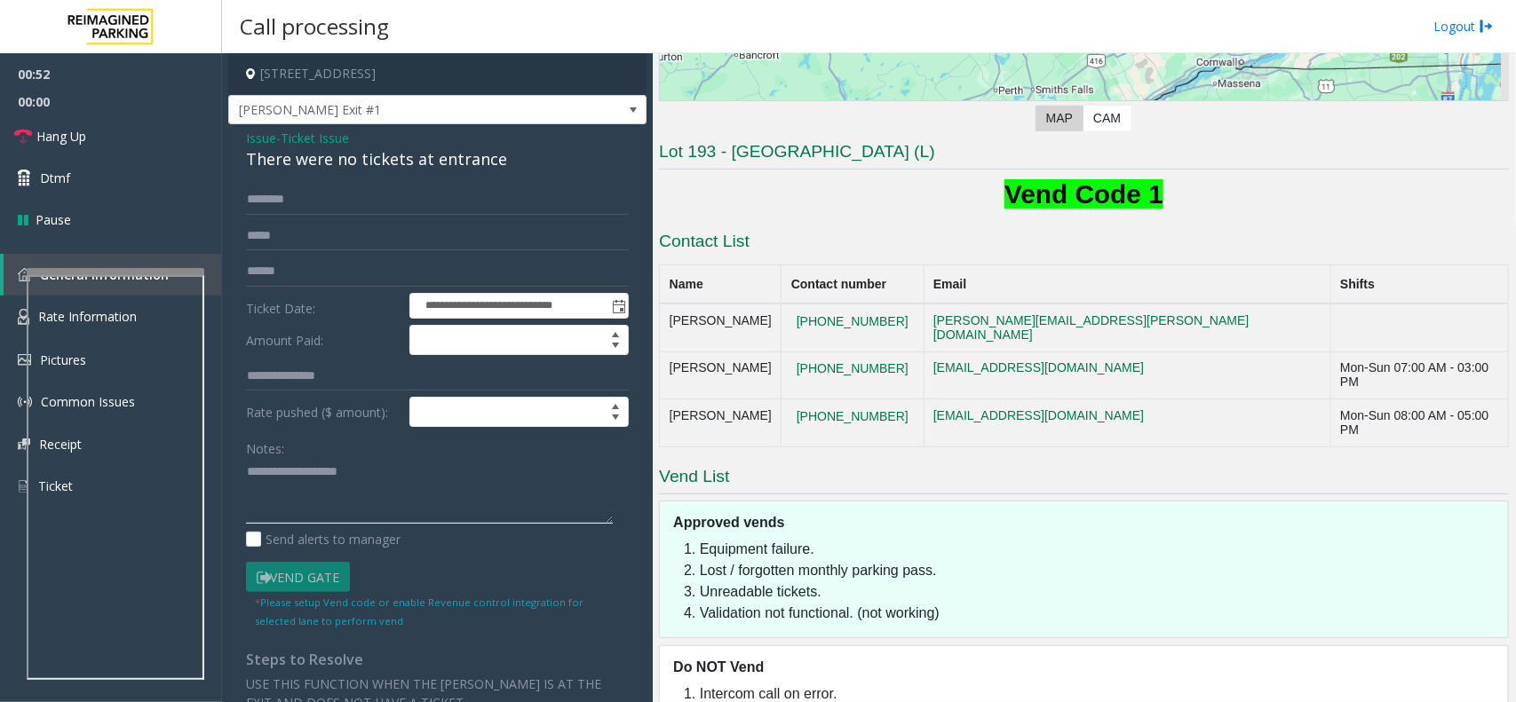
click at [327, 487] on textarea at bounding box center [429, 491] width 367 height 67
click at [401, 166] on div "There were no tickets at entrance" at bounding box center [437, 159] width 383 height 24
copy div "There were no tickets at entrance"
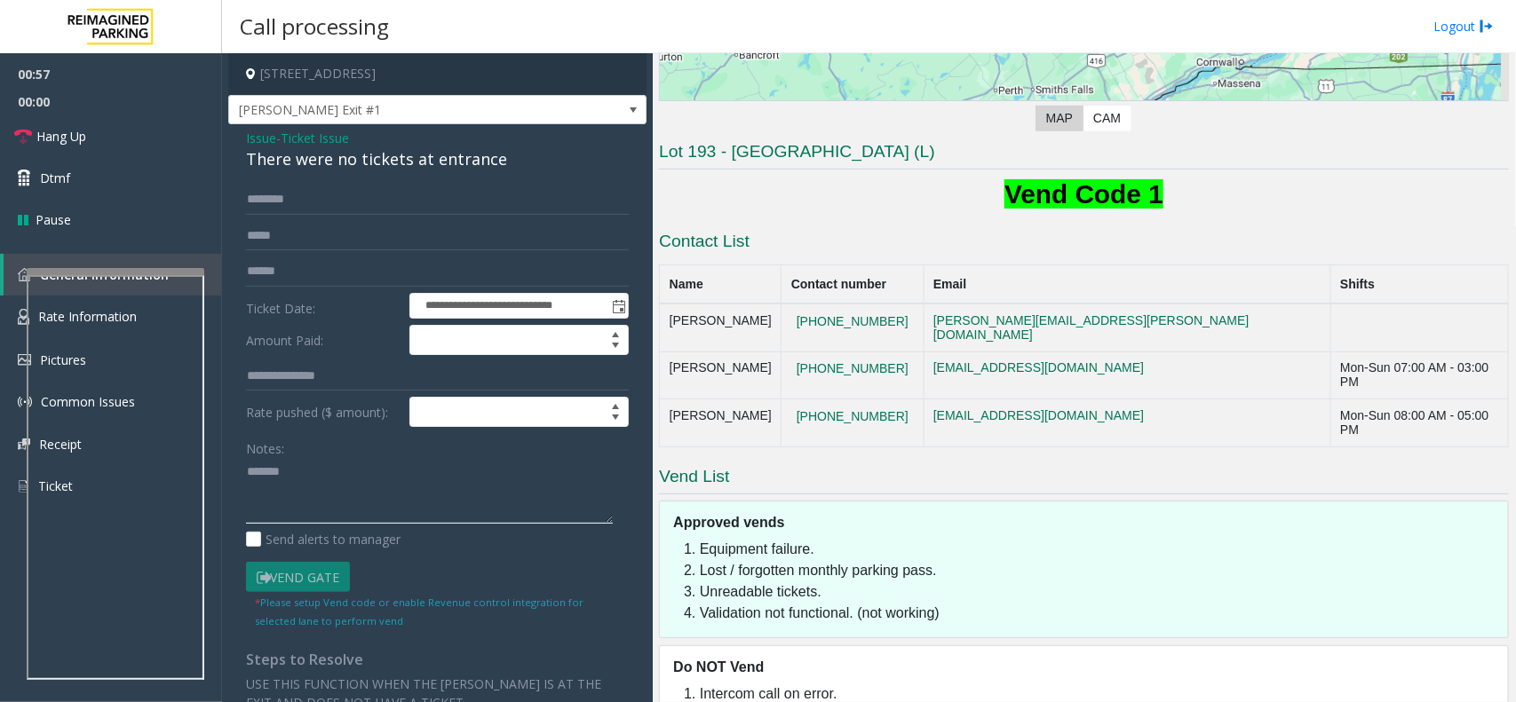
click at [392, 475] on textarea at bounding box center [429, 491] width 367 height 67
paste textarea "**********"
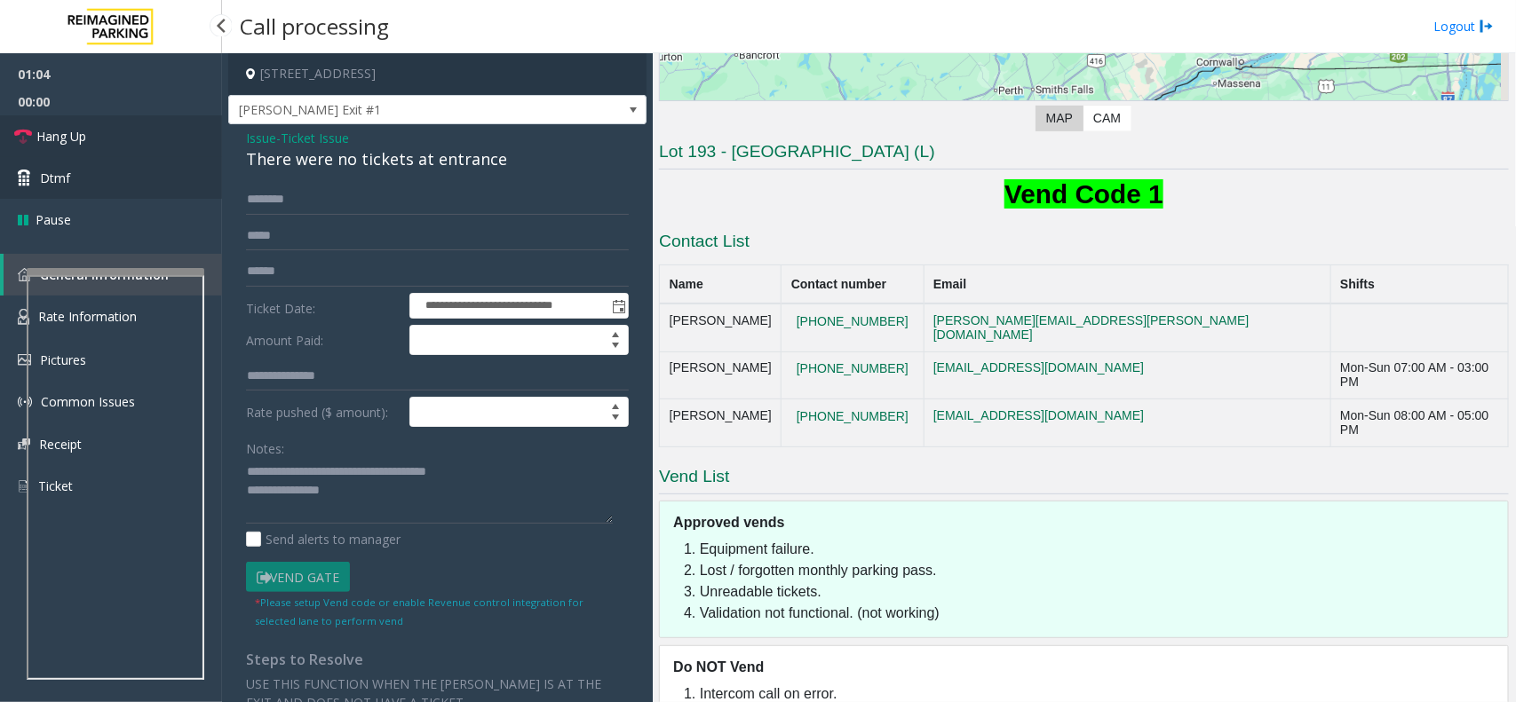
click at [154, 140] on link "Hang Up" at bounding box center [111, 136] width 222 height 42
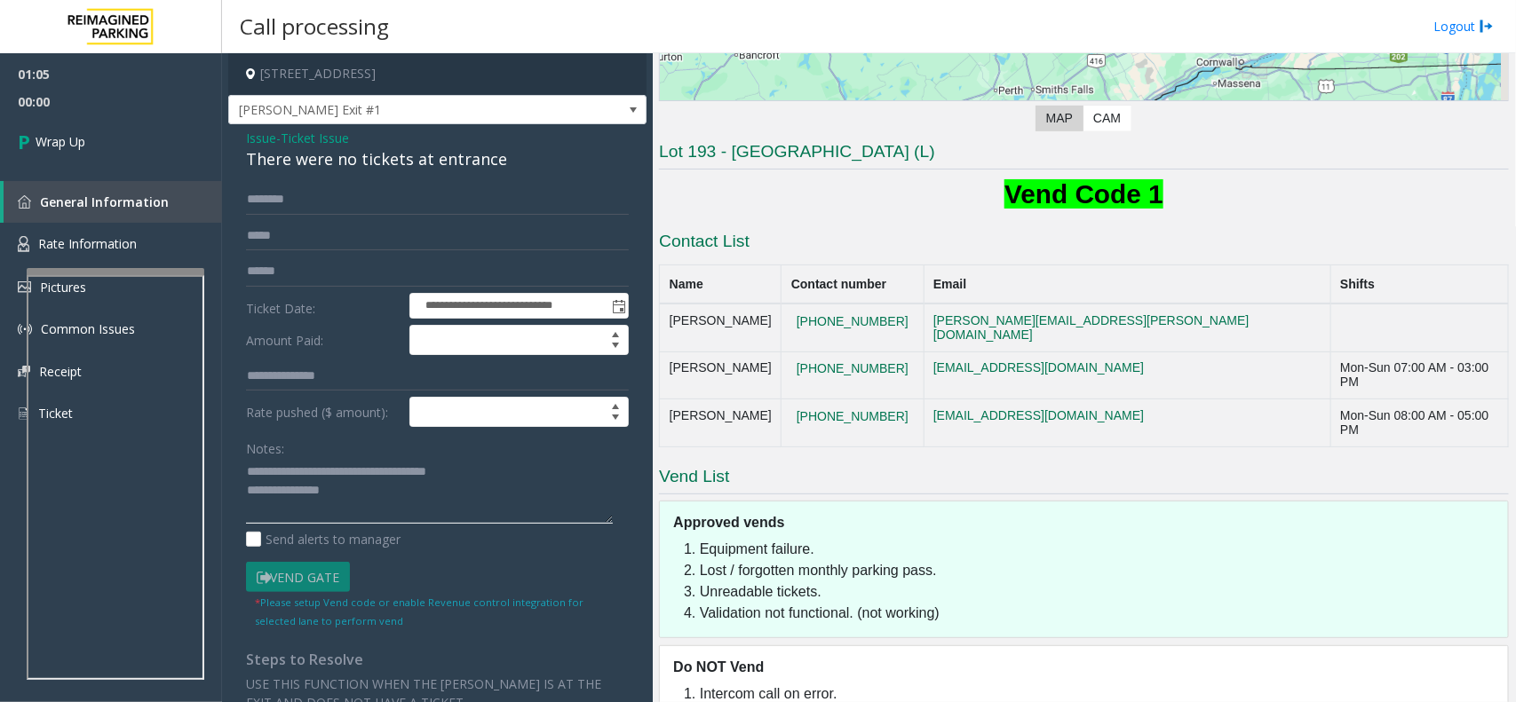
click at [376, 493] on textarea at bounding box center [429, 491] width 367 height 67
type textarea "**********"
click at [171, 157] on link "Wrap Up" at bounding box center [111, 141] width 222 height 52
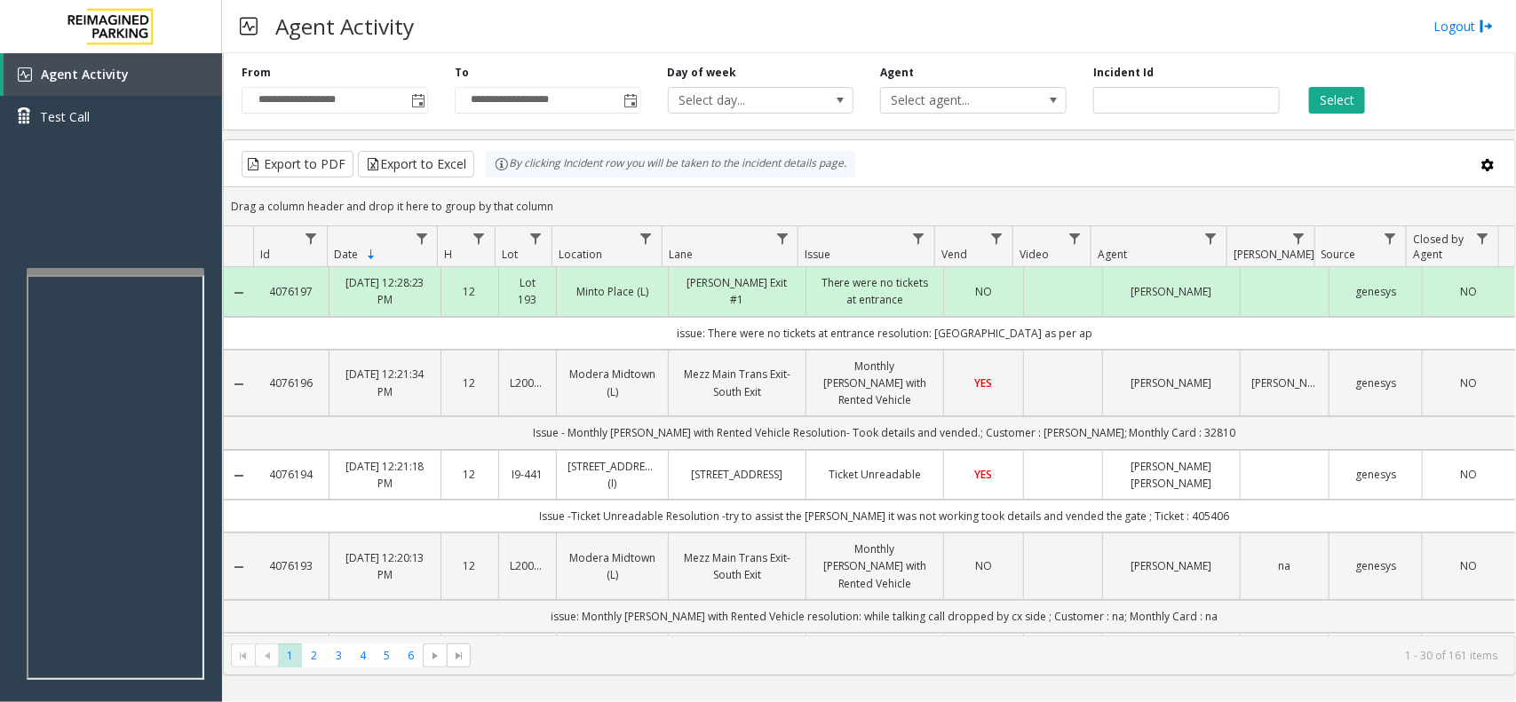
click at [615, 42] on div "Agent Activity Logout" at bounding box center [869, 26] width 1294 height 53
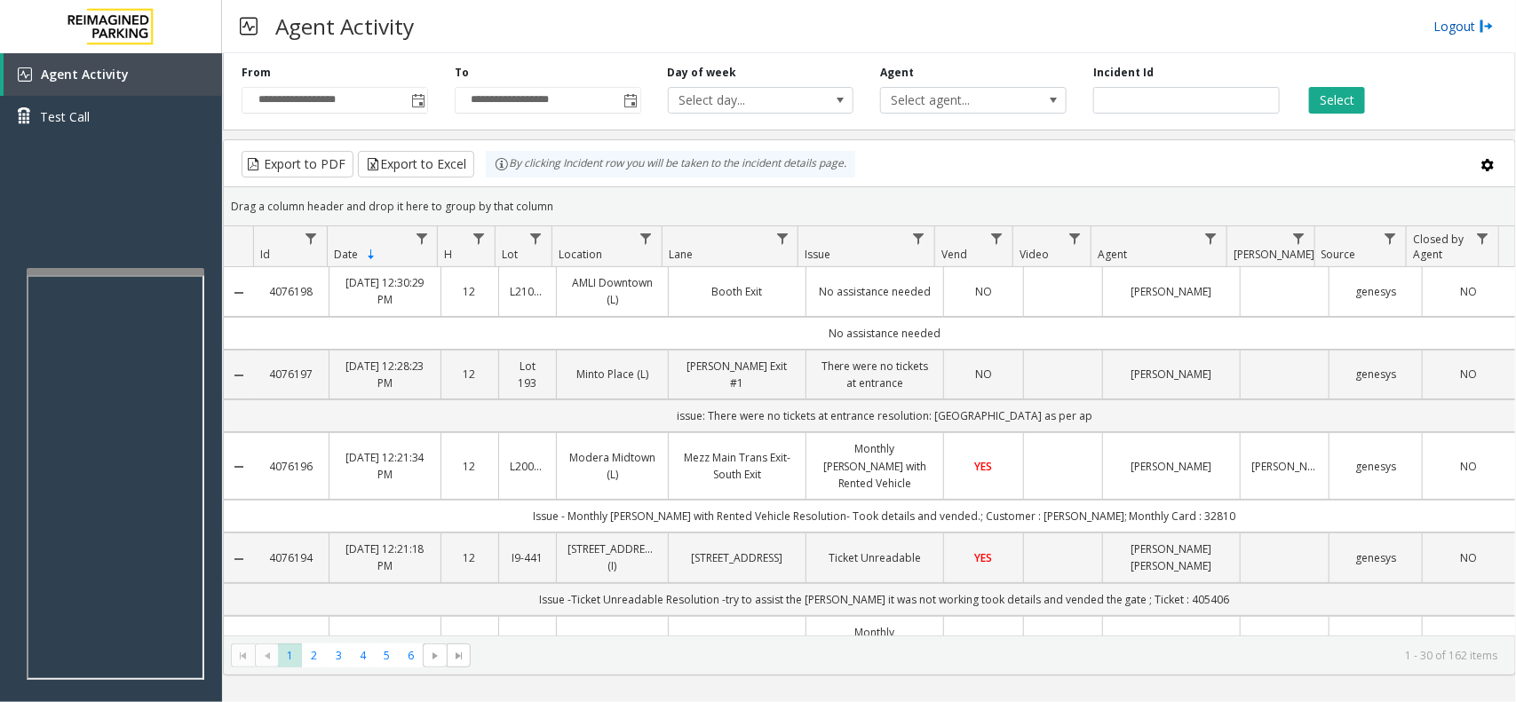
click at [1456, 25] on link "Logout" at bounding box center [1463, 26] width 60 height 19
